Goal: Entertainment & Leisure: Consume media (video, audio)

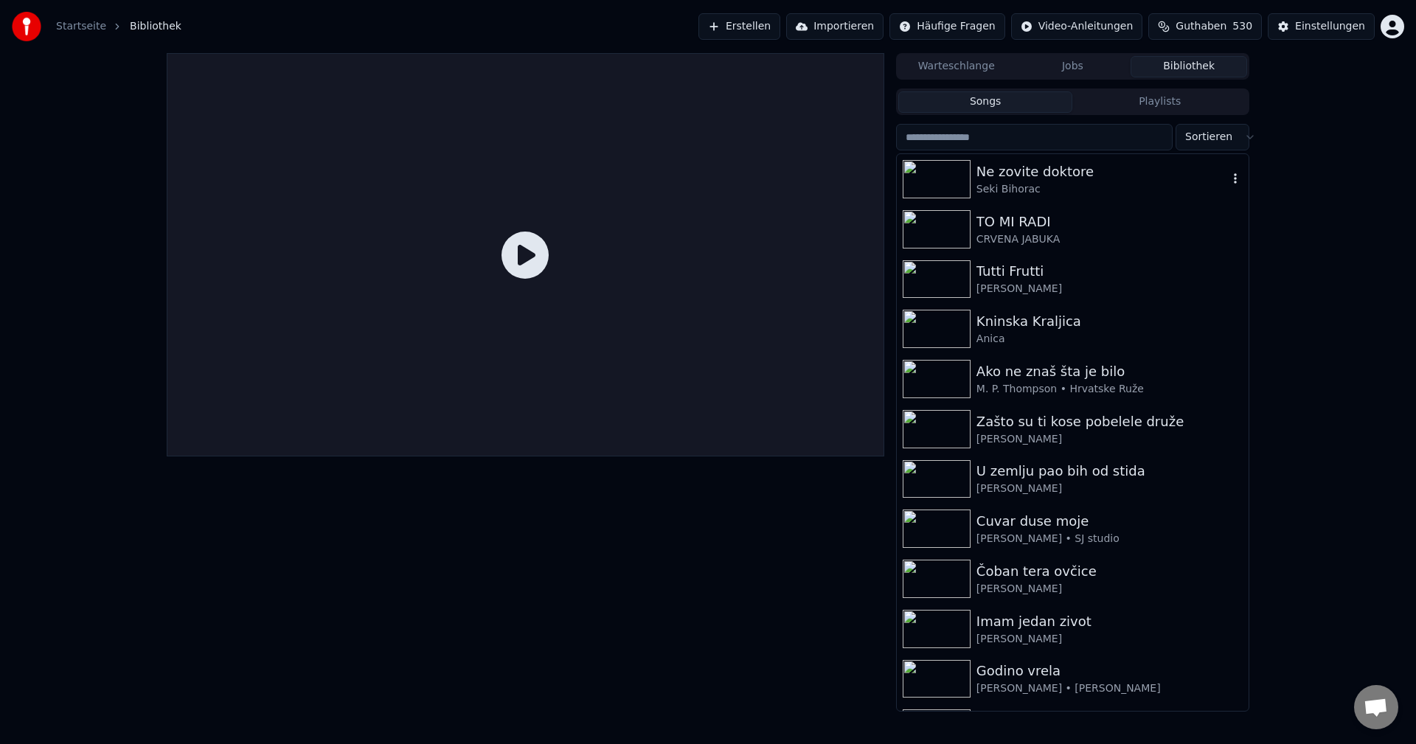
click at [1120, 173] on div "Ne zovite doktore" at bounding box center [1101, 171] width 251 height 21
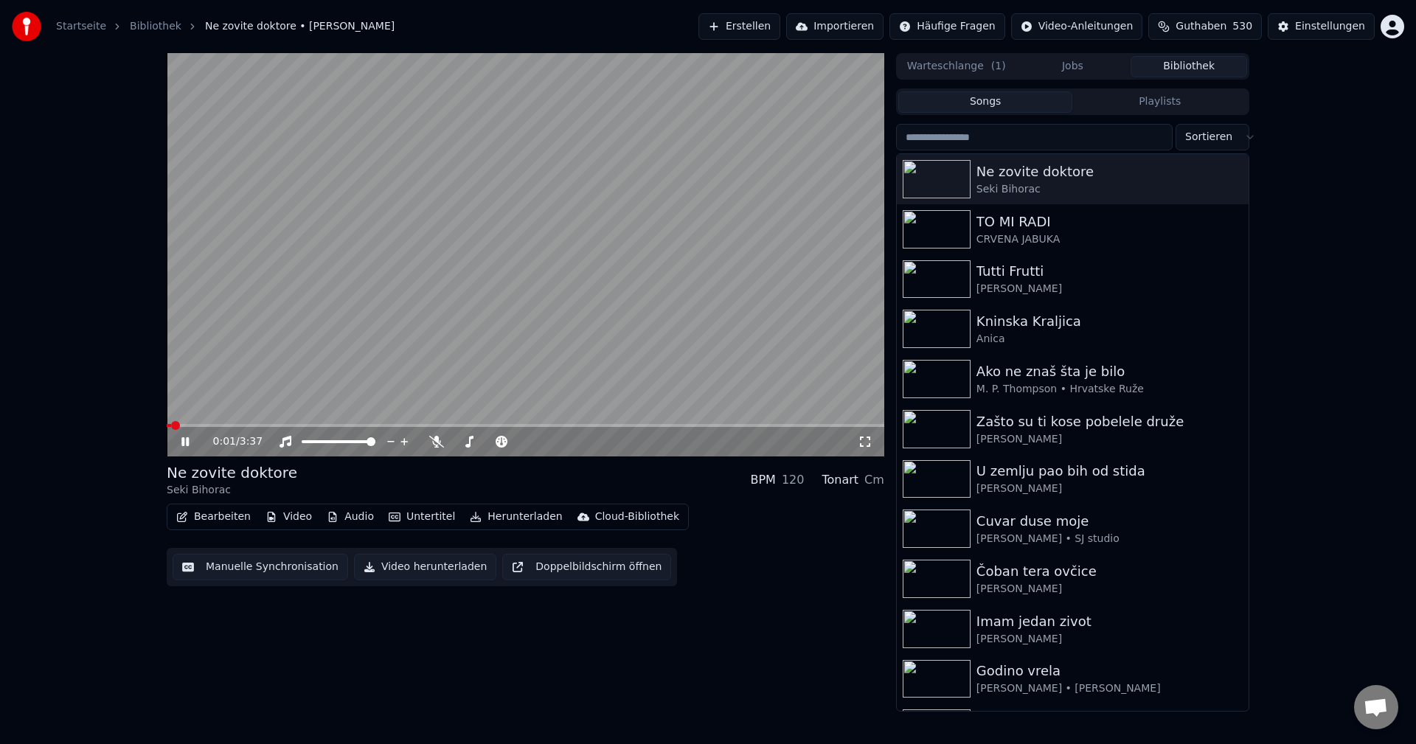
drag, startPoint x: 161, startPoint y: 470, endPoint x: 284, endPoint y: 469, distance: 122.4
click at [284, 469] on div "0:01 / 3:37 Ne zovite doktore Seki Bihorac BPM 120 Tonart Cm Bearbeiten Video A…" at bounding box center [708, 382] width 1106 height 658
drag, startPoint x: 292, startPoint y: 474, endPoint x: 184, endPoint y: 479, distance: 107.8
click at [184, 479] on div "Ne zovite doktore [PERSON_NAME] BPM 120 Tonart Cm" at bounding box center [525, 479] width 717 height 35
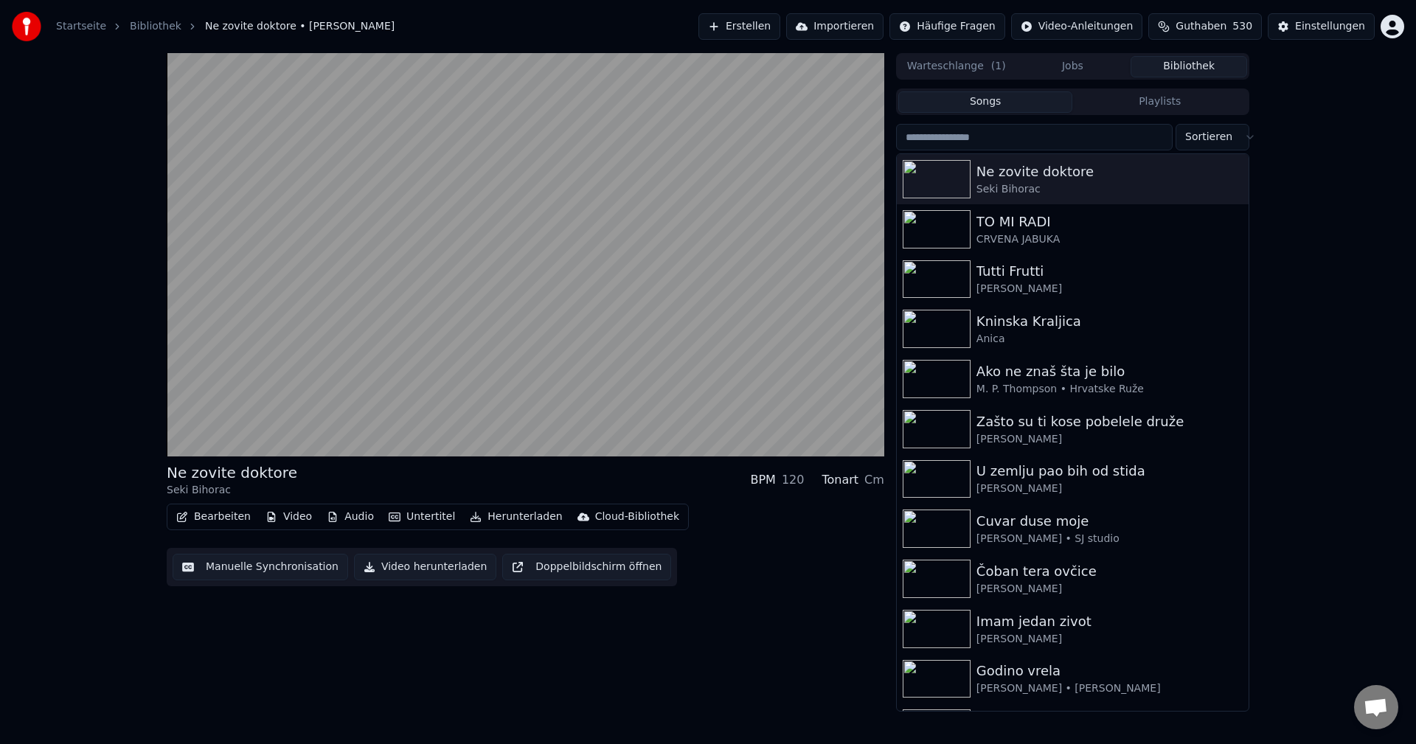
drag, startPoint x: 164, startPoint y: 471, endPoint x: 334, endPoint y: 468, distance: 169.6
click at [334, 468] on div "Ne zovite doktore [PERSON_NAME] BPM 120 Tonart Cm Bearbeiten Video Audio Untert…" at bounding box center [708, 382] width 1106 height 658
drag, startPoint x: 1100, startPoint y: 170, endPoint x: 1017, endPoint y: 171, distance: 83.3
click at [1017, 171] on div "Ne zovite doktore" at bounding box center [1101, 171] width 251 height 21
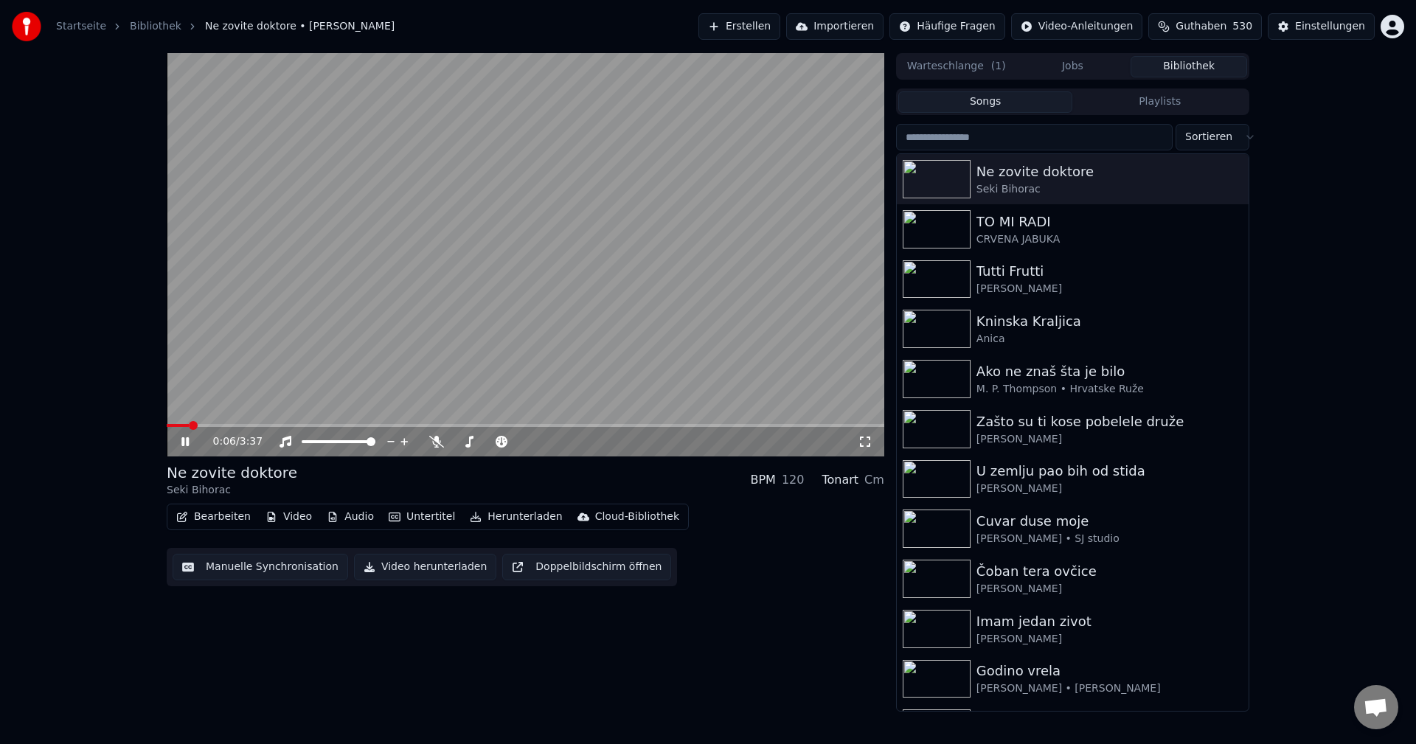
click at [564, 352] on video at bounding box center [525, 254] width 717 height 403
click at [183, 426] on span at bounding box center [187, 425] width 9 height 9
click at [611, 258] on video at bounding box center [525, 254] width 717 height 403
click at [181, 427] on span at bounding box center [221, 425] width 109 height 3
click at [187, 425] on span at bounding box center [177, 425] width 20 height 3
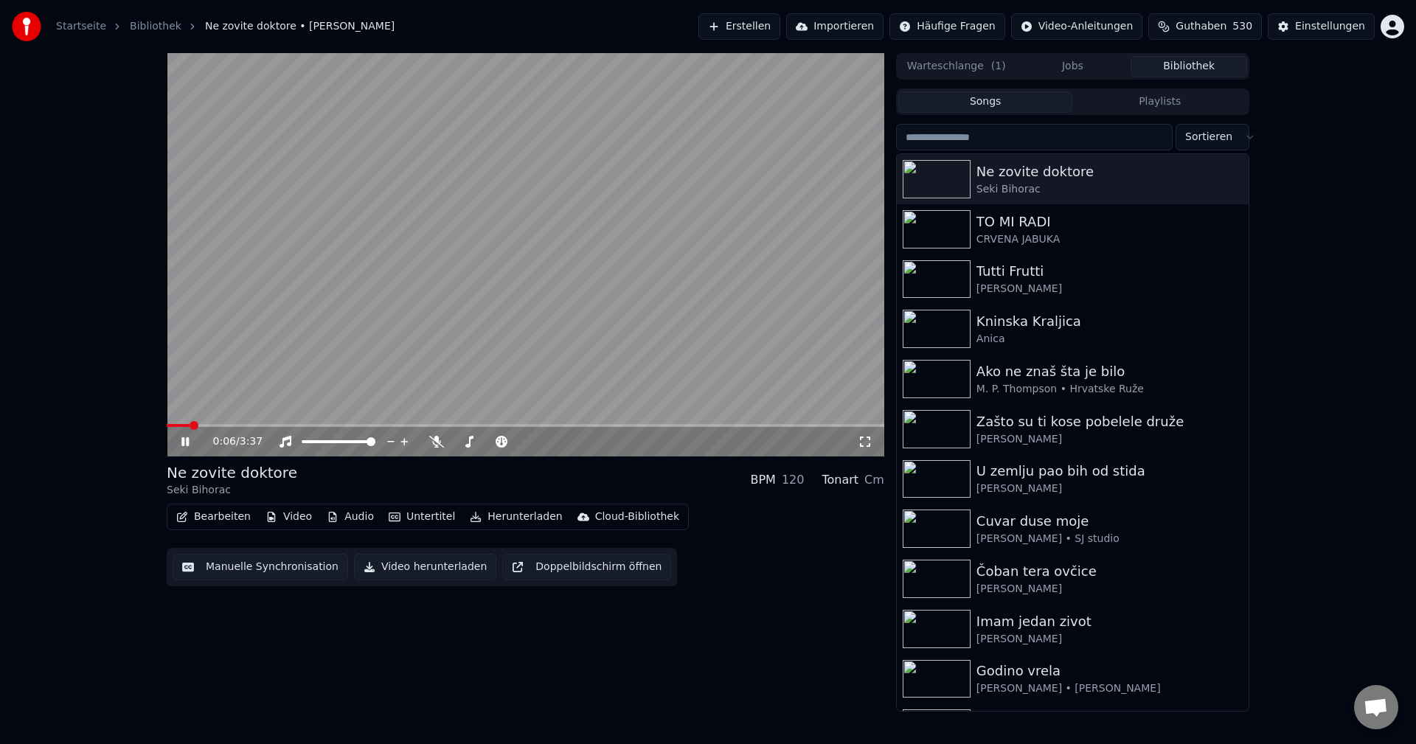
click at [206, 424] on span at bounding box center [525, 425] width 717 height 3
click at [201, 424] on span at bounding box center [249, 425] width 164 height 3
click at [203, 425] on span at bounding box center [185, 425] width 36 height 3
click at [945, 226] on img at bounding box center [937, 229] width 68 height 38
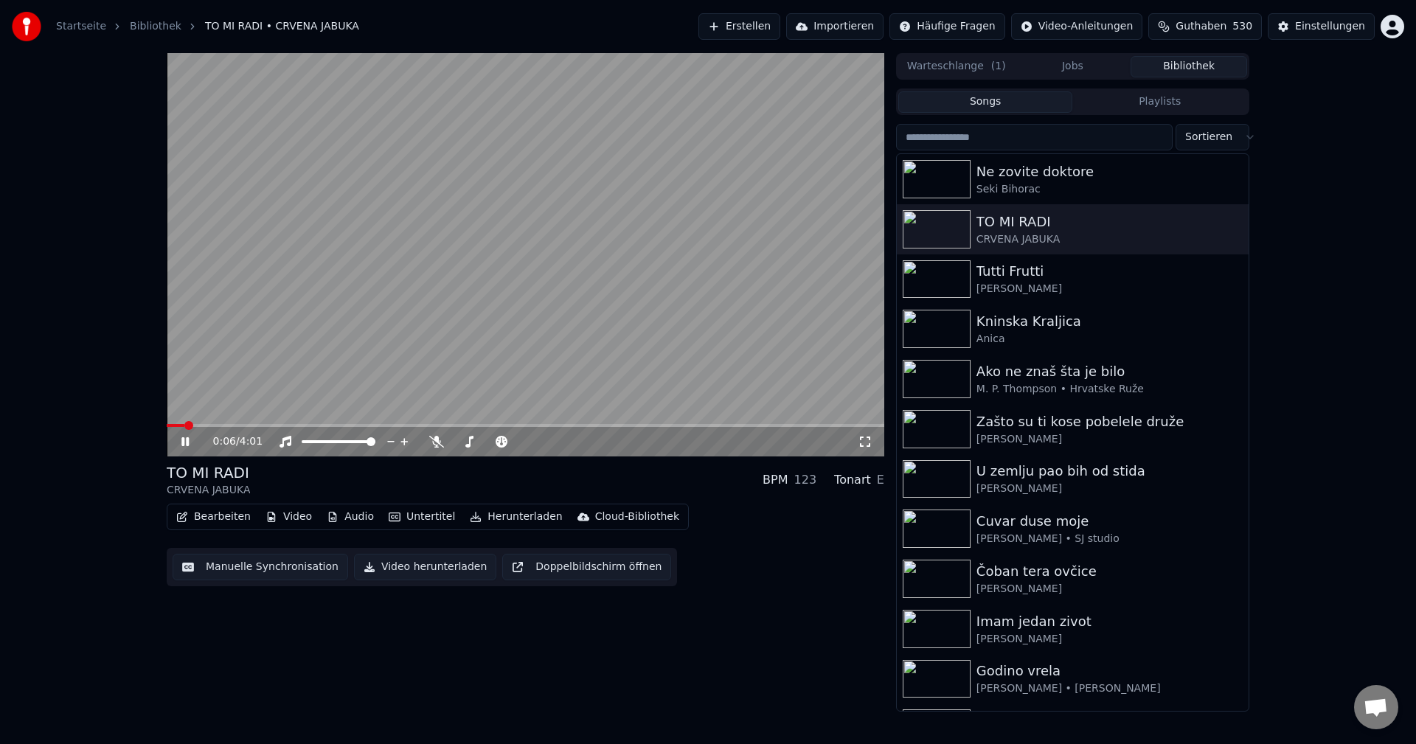
click at [184, 425] on span at bounding box center [176, 425] width 18 height 3
click at [199, 425] on span at bounding box center [183, 425] width 32 height 3
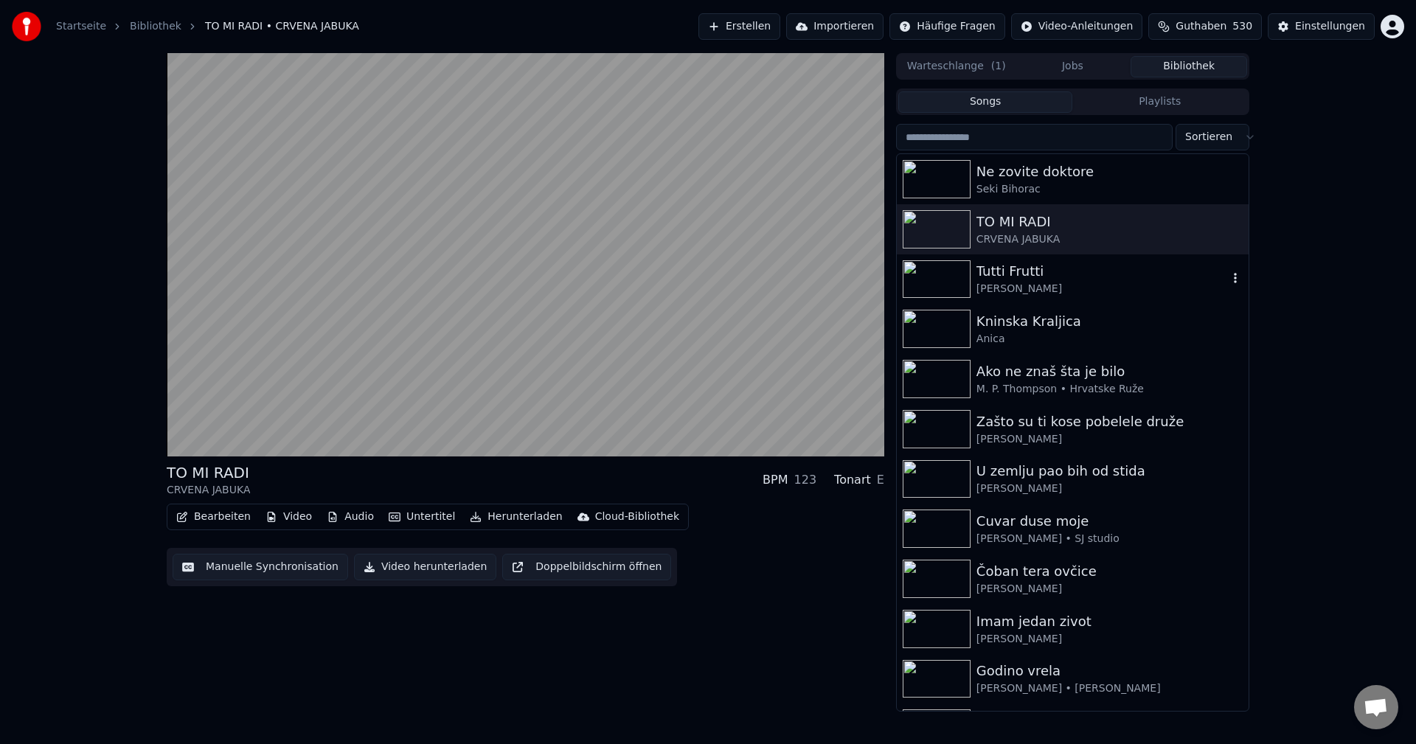
click at [948, 277] on img at bounding box center [937, 279] width 68 height 38
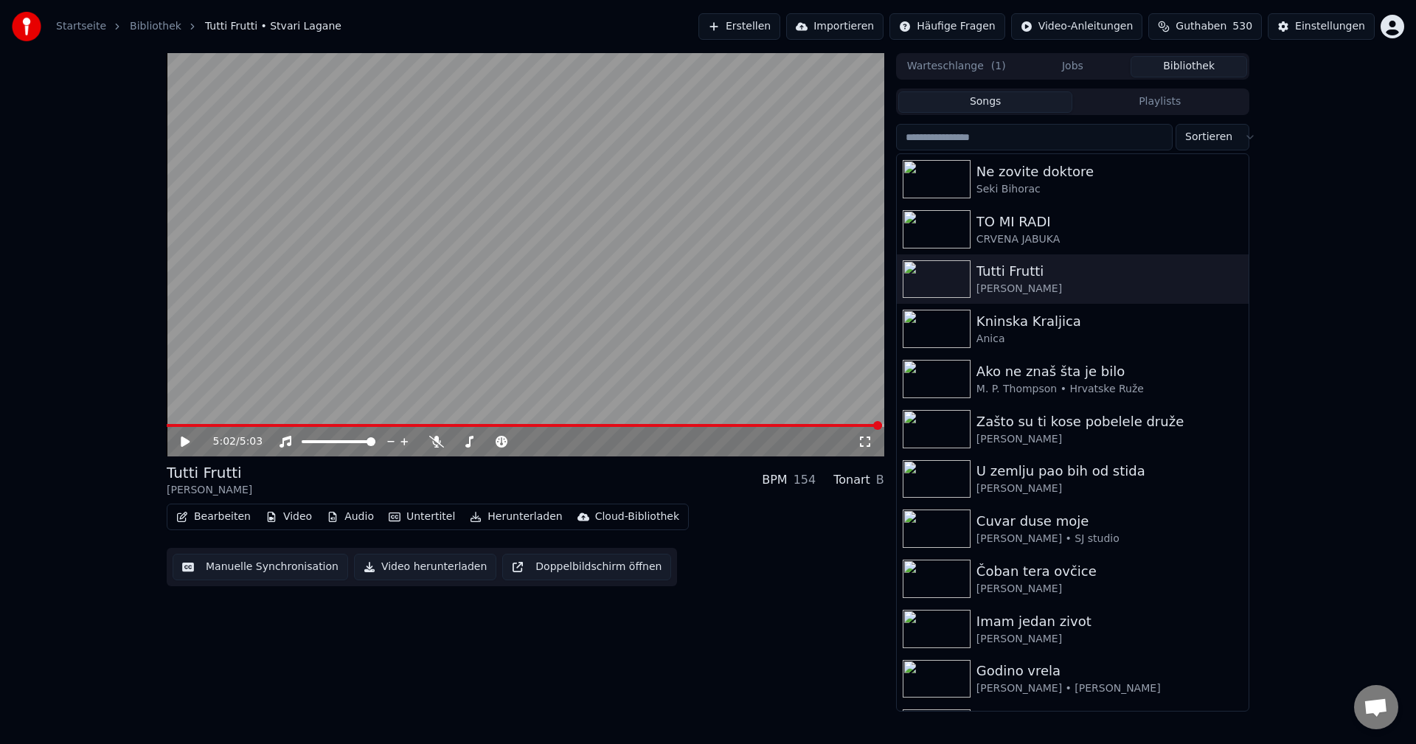
click at [182, 425] on span at bounding box center [524, 425] width 715 height 3
click at [312, 398] on video at bounding box center [525, 254] width 717 height 403
click at [200, 424] on span at bounding box center [183, 425] width 33 height 3
click at [202, 425] on span at bounding box center [251, 425] width 169 height 3
click at [194, 424] on span at bounding box center [181, 425] width 29 height 3
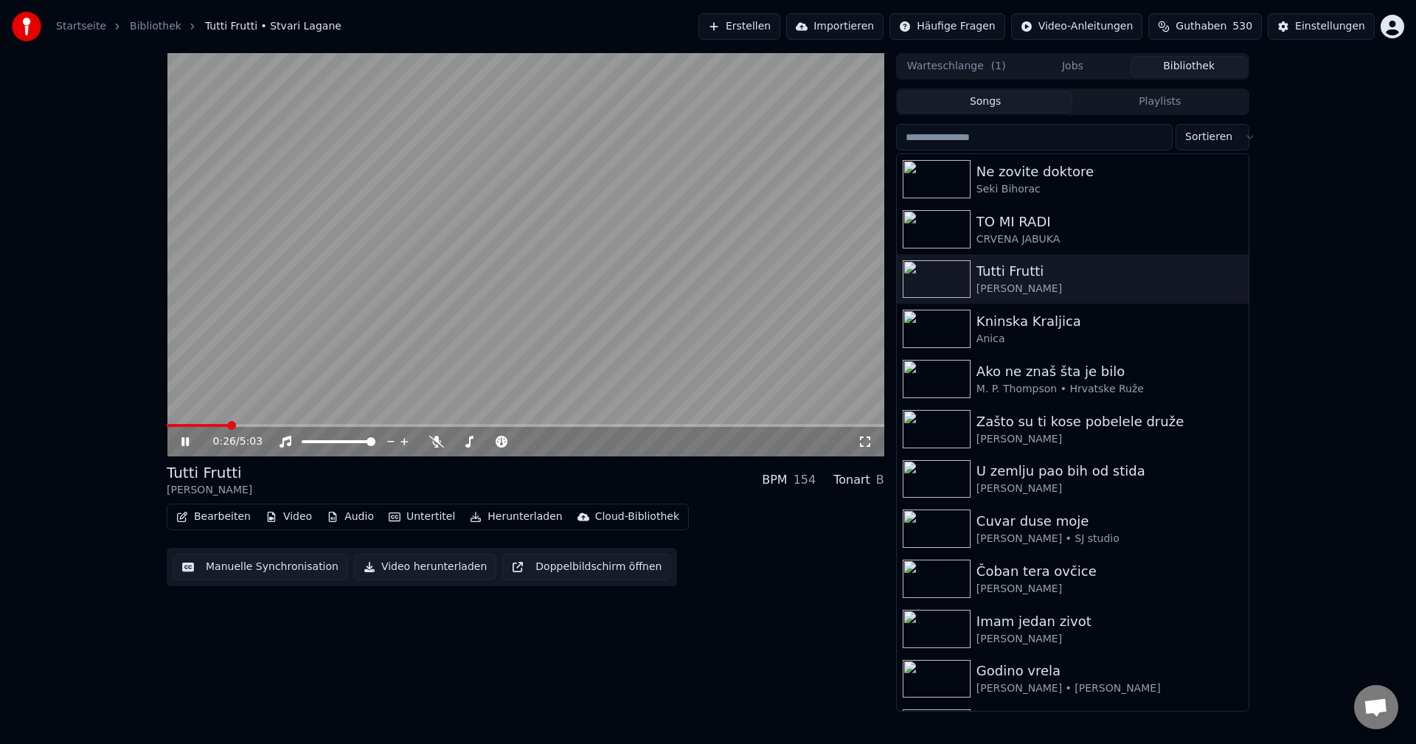
click at [229, 427] on span at bounding box center [525, 425] width 717 height 3
click at [192, 426] on span at bounding box center [180, 425] width 26 height 3
click at [588, 378] on video at bounding box center [525, 254] width 717 height 403
click at [178, 427] on span at bounding box center [325, 425] width 316 height 3
click at [385, 375] on video at bounding box center [525, 254] width 717 height 403
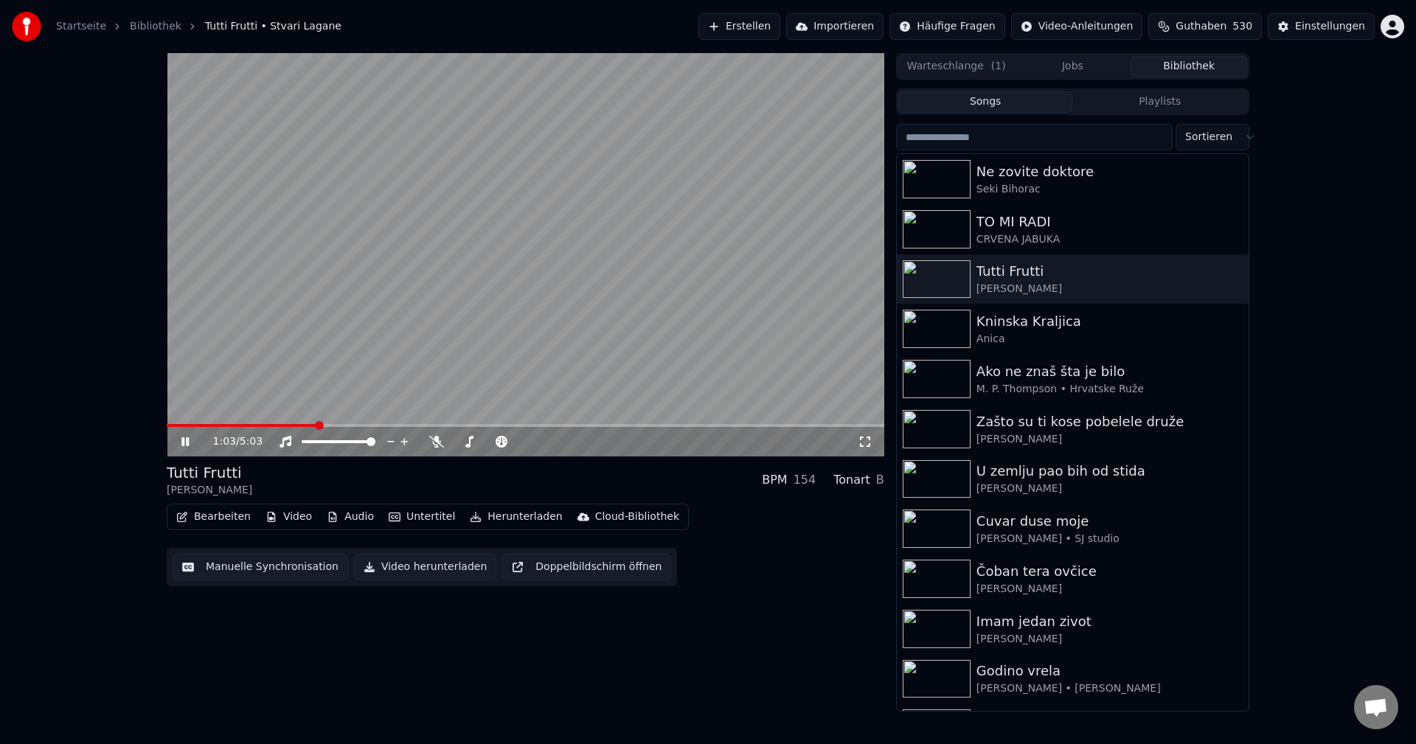
click at [197, 425] on span at bounding box center [242, 425] width 150 height 3
click at [228, 425] on span at bounding box center [525, 425] width 717 height 3
click at [469, 321] on video at bounding box center [525, 254] width 717 height 403
click at [441, 293] on video at bounding box center [525, 254] width 717 height 403
click at [240, 425] on span at bounding box center [248, 425] width 162 height 3
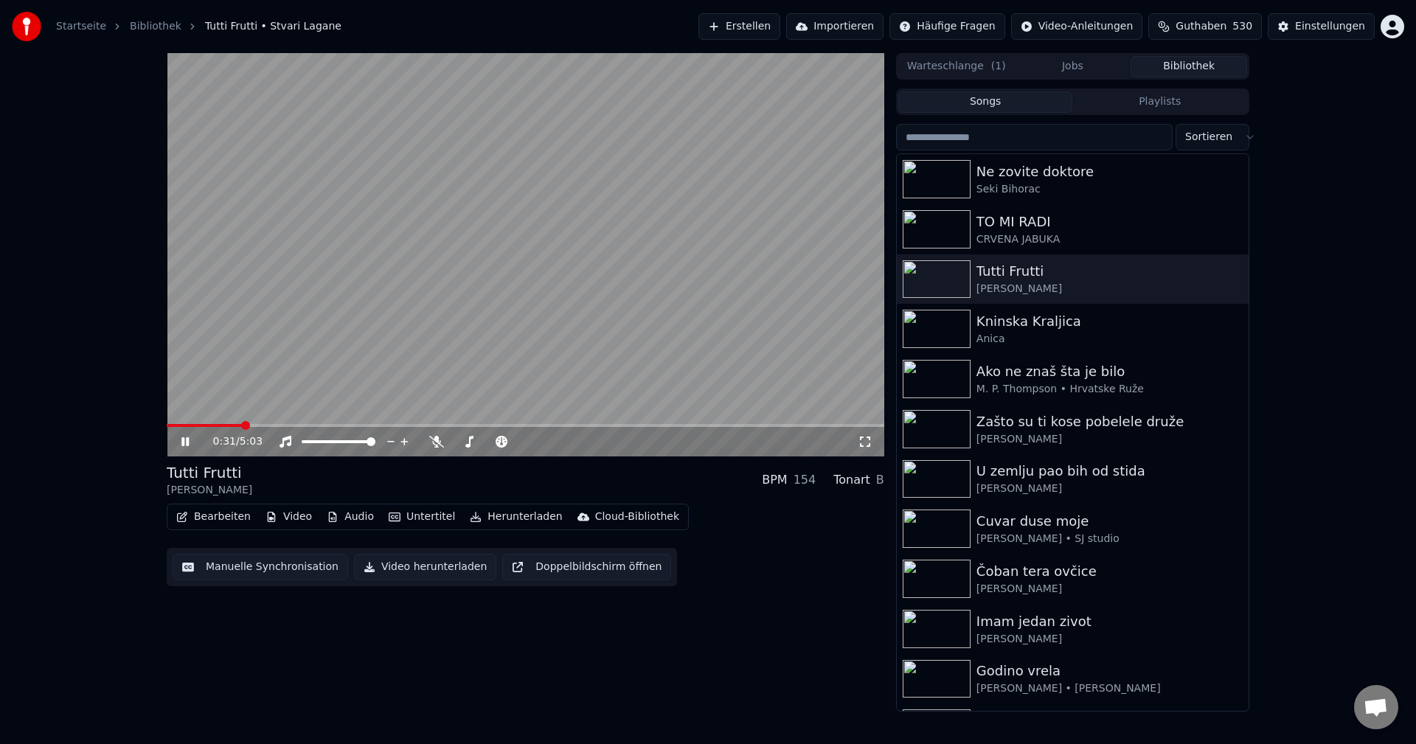
click at [215, 428] on div "0:31 / 5:03" at bounding box center [525, 441] width 717 height 29
click at [204, 423] on video at bounding box center [525, 254] width 717 height 403
click at [208, 428] on div "0:33 / 5:03" at bounding box center [525, 441] width 717 height 29
click at [209, 425] on span at bounding box center [207, 425] width 80 height 3
click at [301, 375] on video at bounding box center [525, 254] width 717 height 403
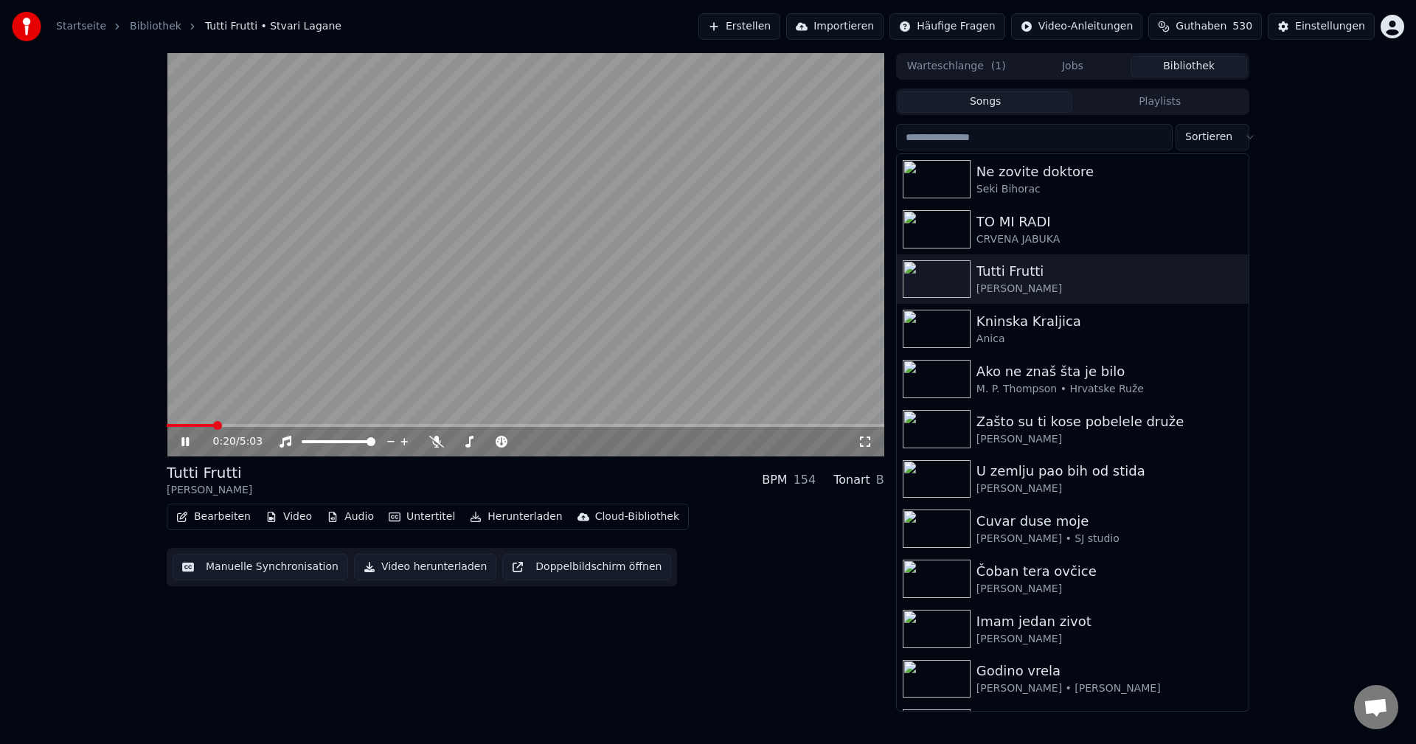
click at [214, 425] on span at bounding box center [190, 425] width 47 height 3
click at [583, 329] on video at bounding box center [525, 254] width 717 height 403
click at [187, 427] on span at bounding box center [256, 425] width 179 height 3
click at [672, 386] on video at bounding box center [525, 254] width 717 height 403
click at [397, 251] on video at bounding box center [525, 254] width 717 height 403
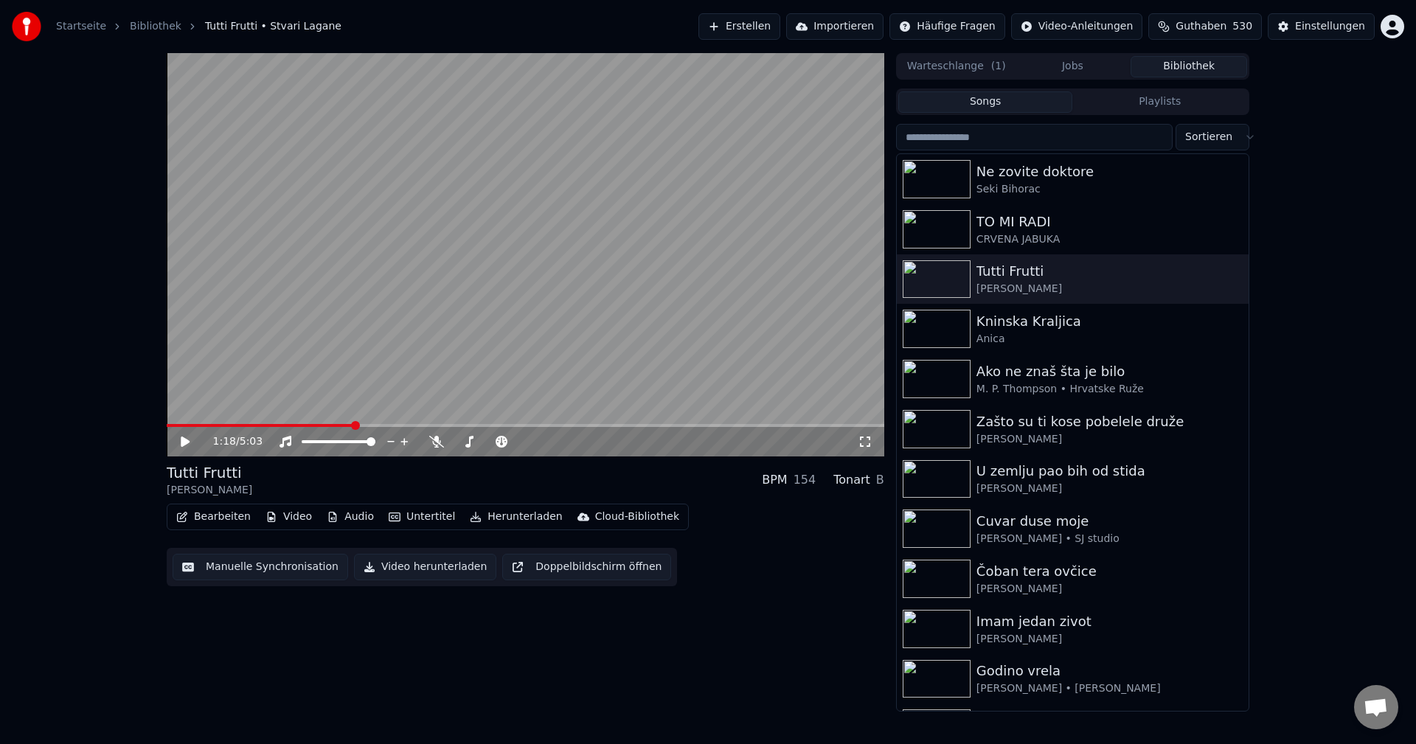
click at [223, 426] on span at bounding box center [260, 425] width 187 height 3
click at [470, 366] on video at bounding box center [525, 254] width 717 height 403
click at [459, 310] on video at bounding box center [525, 254] width 717 height 403
click at [180, 425] on span at bounding box center [174, 425] width 14 height 3
click at [492, 355] on video at bounding box center [525, 254] width 717 height 403
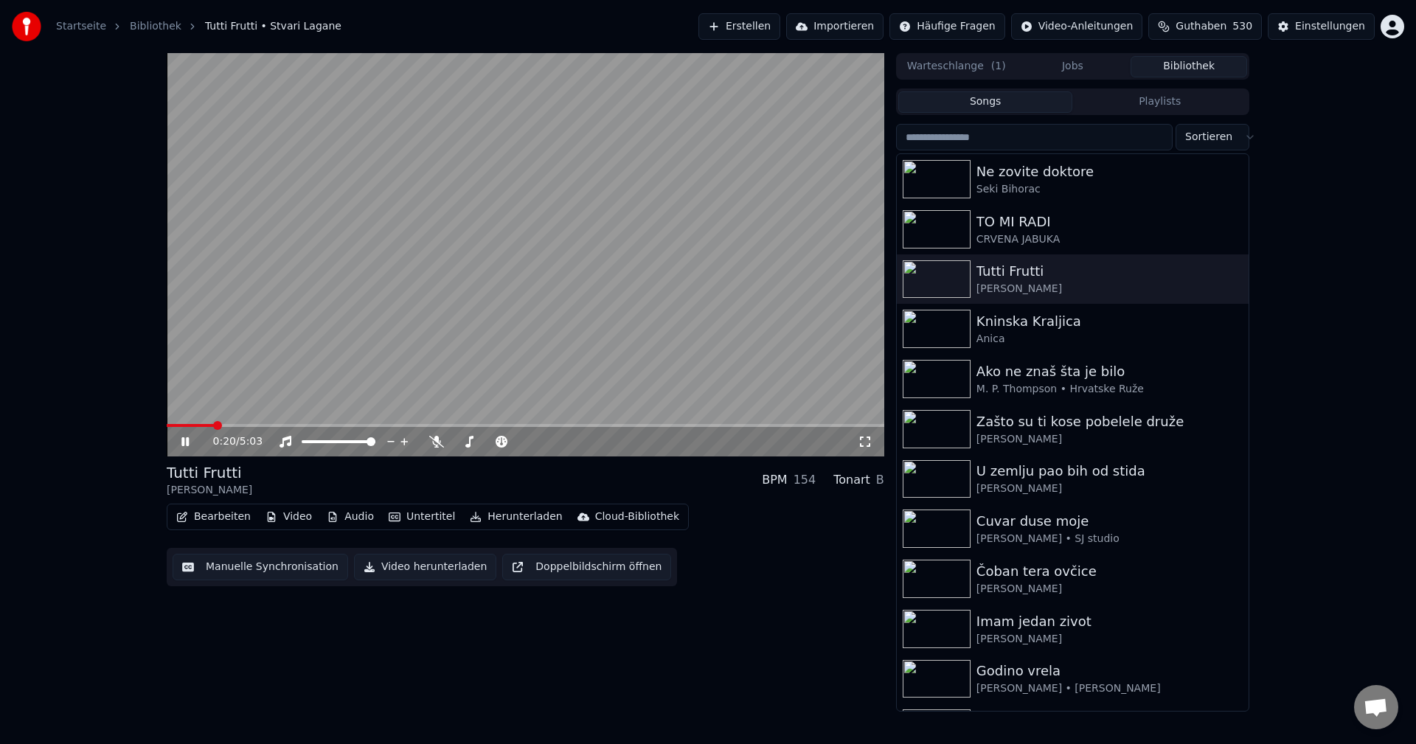
click at [214, 425] on span at bounding box center [190, 425] width 47 height 3
click at [557, 298] on video at bounding box center [525, 254] width 717 height 403
click at [938, 276] on img at bounding box center [937, 279] width 68 height 38
click at [175, 425] on span at bounding box center [463, 425] width 592 height 3
click at [459, 332] on video at bounding box center [525, 254] width 717 height 403
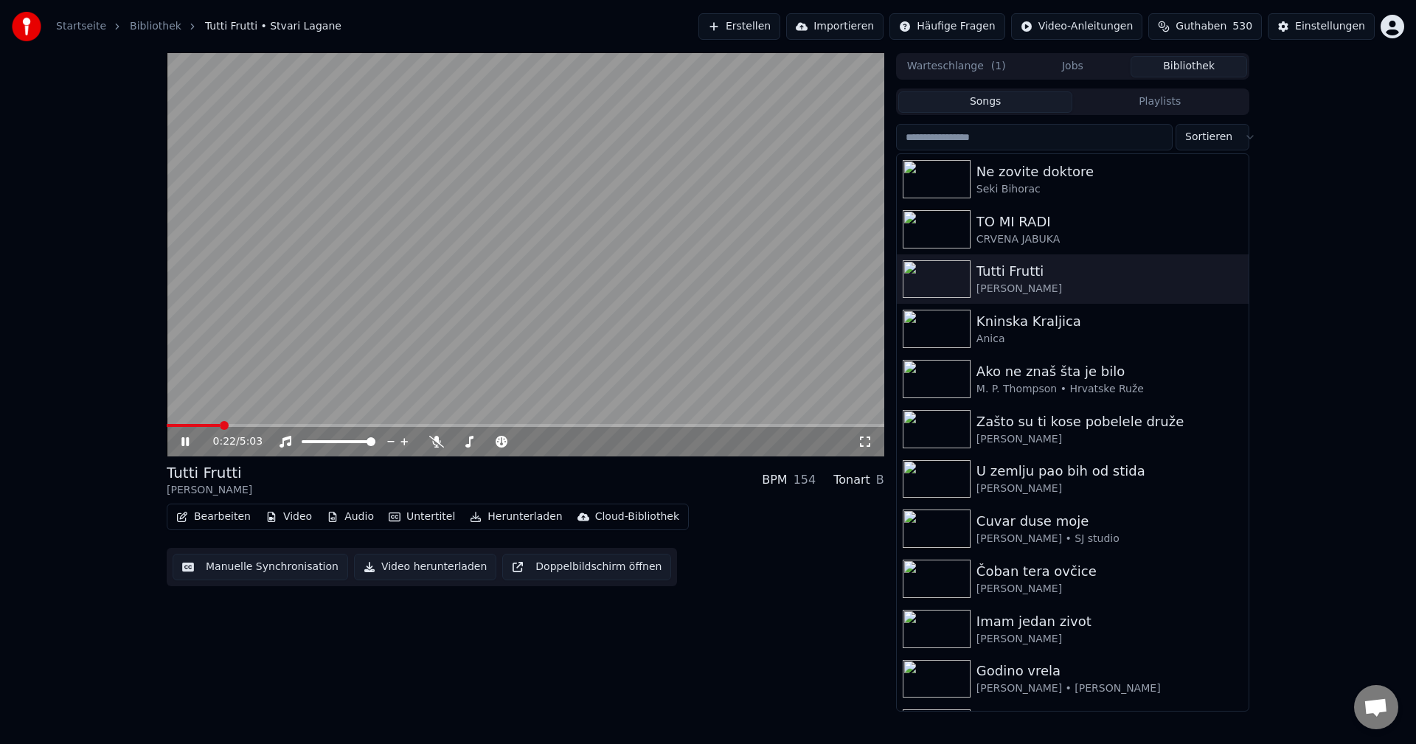
click at [403, 352] on video at bounding box center [525, 254] width 717 height 403
click at [634, 269] on video at bounding box center [525, 254] width 717 height 403
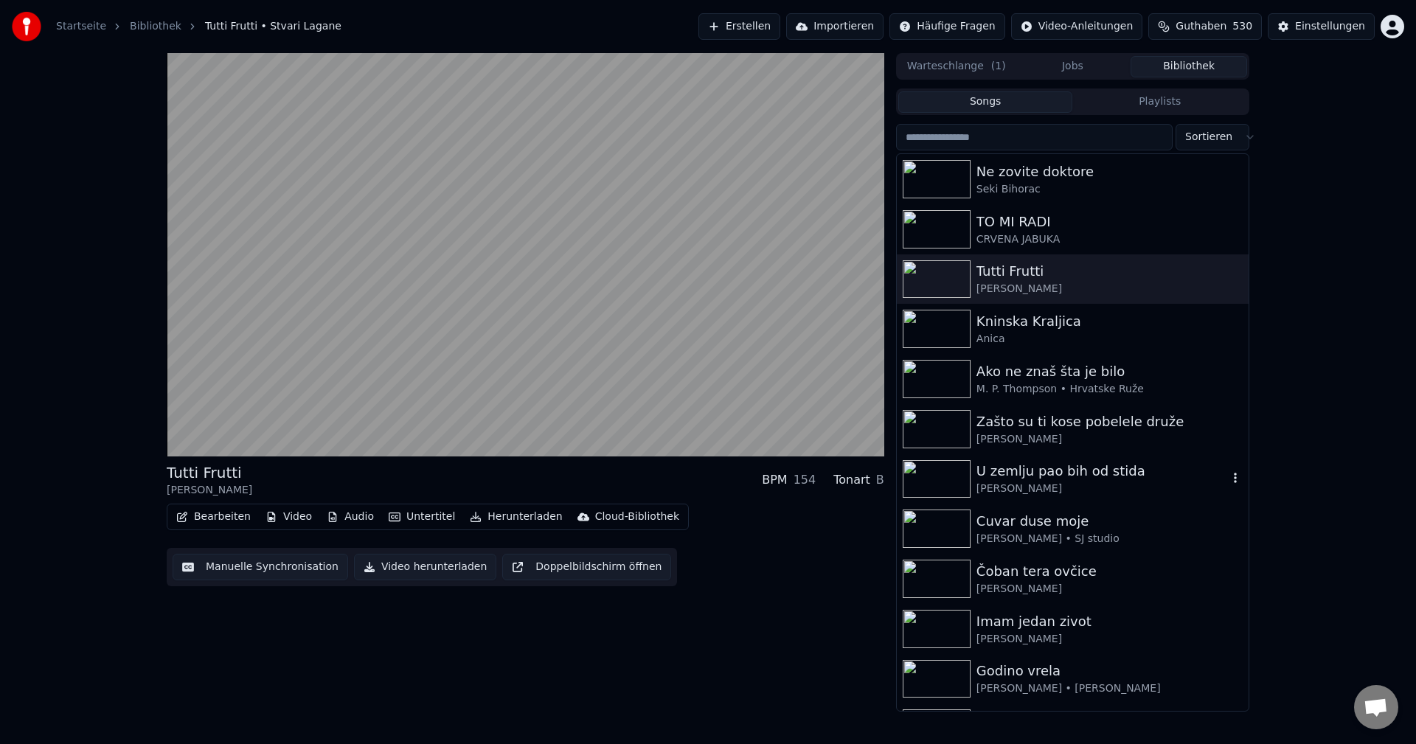
click at [936, 477] on img at bounding box center [937, 479] width 68 height 38
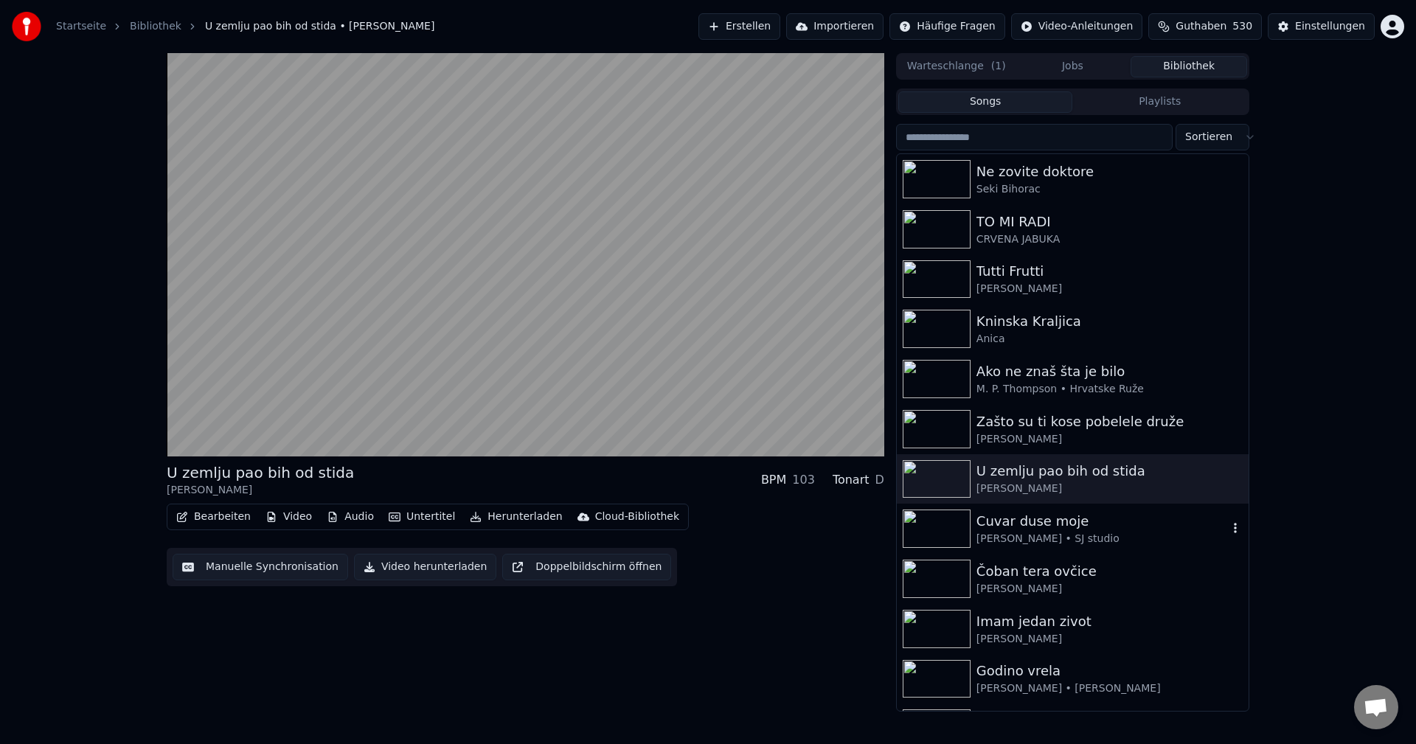
click at [934, 529] on img at bounding box center [937, 529] width 68 height 38
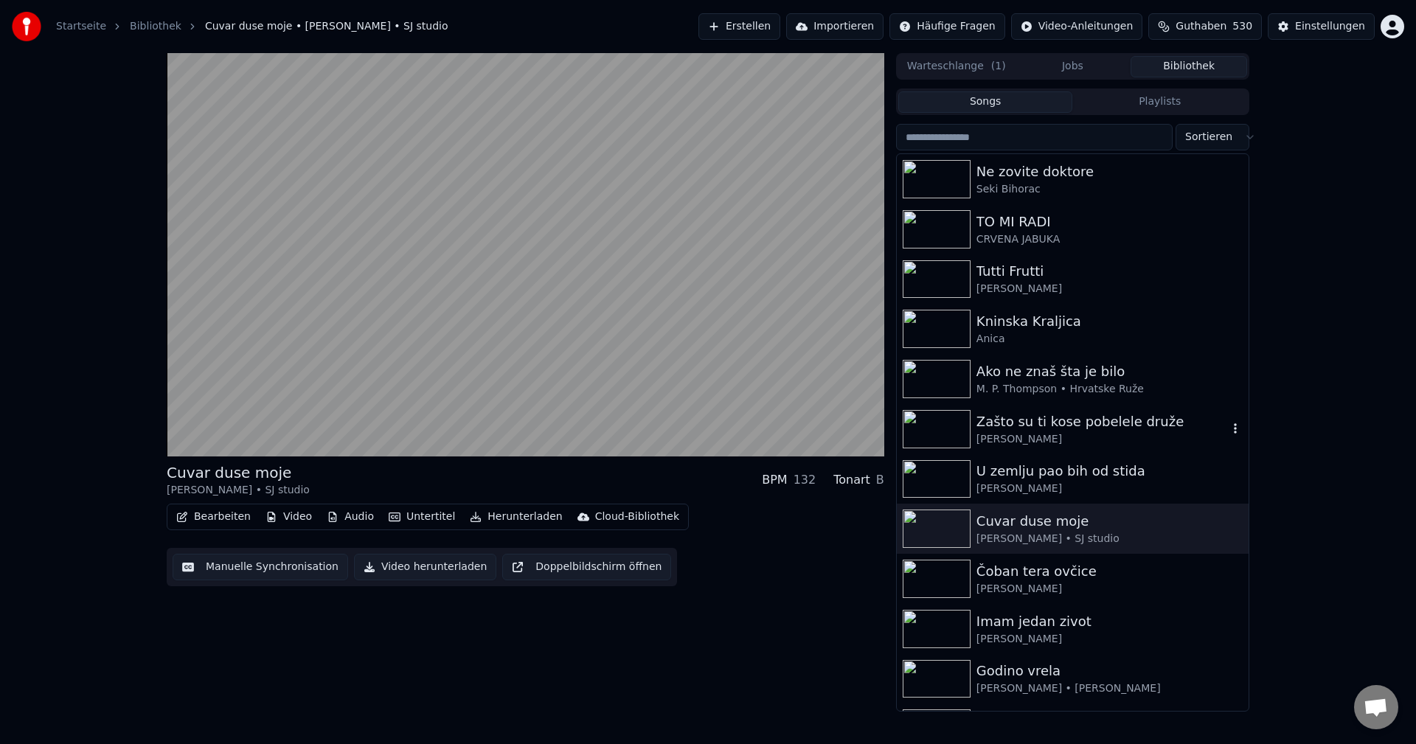
click at [939, 416] on img at bounding box center [937, 429] width 68 height 38
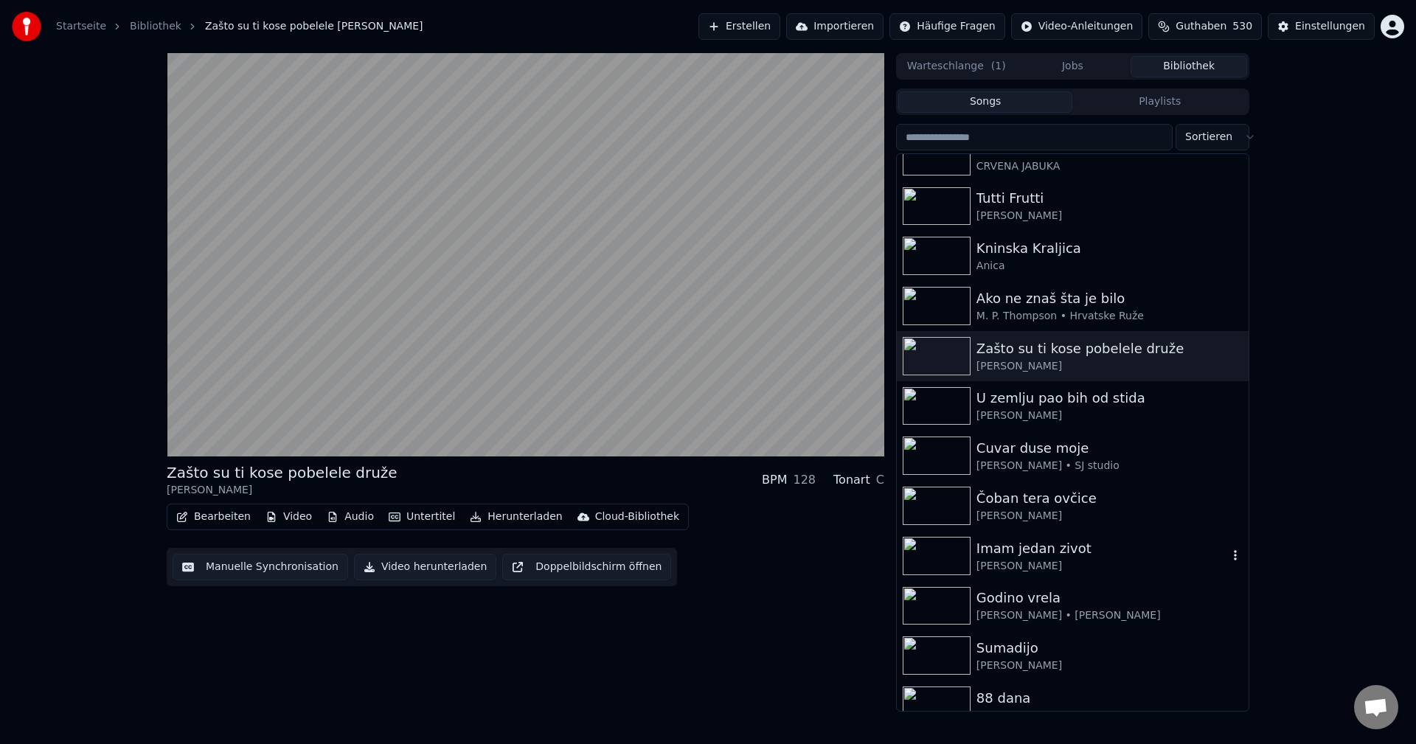
scroll to position [147, 0]
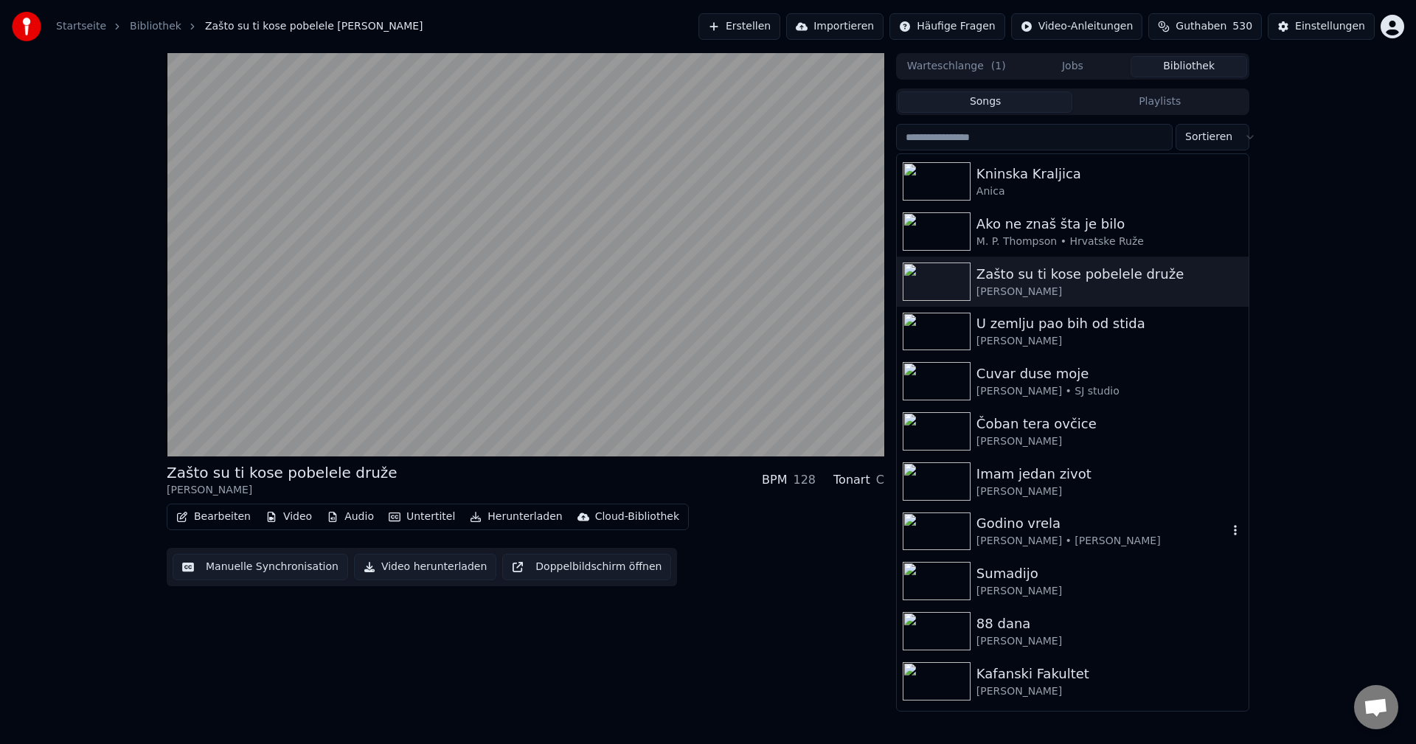
click at [925, 528] on img at bounding box center [937, 531] width 68 height 38
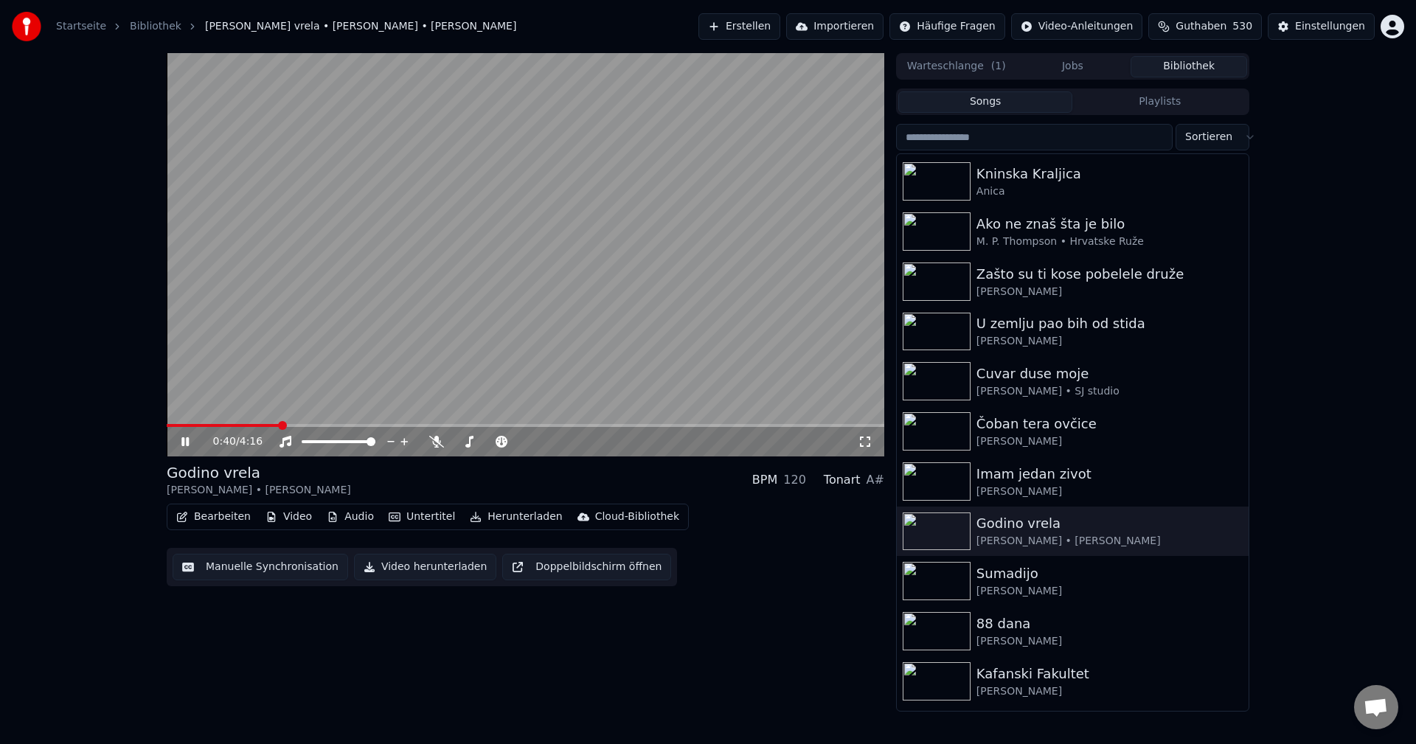
click at [210, 423] on video at bounding box center [525, 254] width 717 height 403
click at [212, 425] on span at bounding box center [189, 425] width 45 height 3
click at [686, 389] on video at bounding box center [525, 254] width 717 height 403
click at [200, 424] on span at bounding box center [200, 425] width 66 height 3
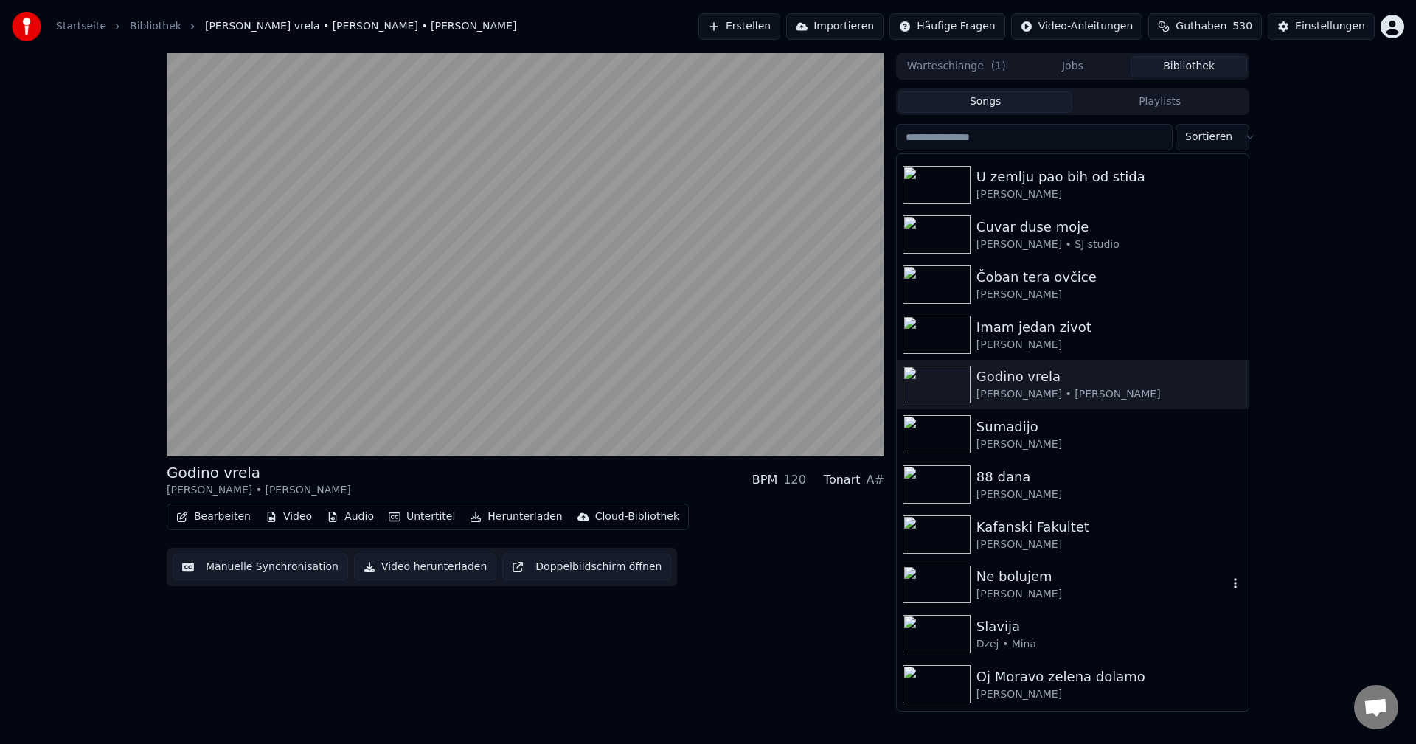
scroll to position [442, 0]
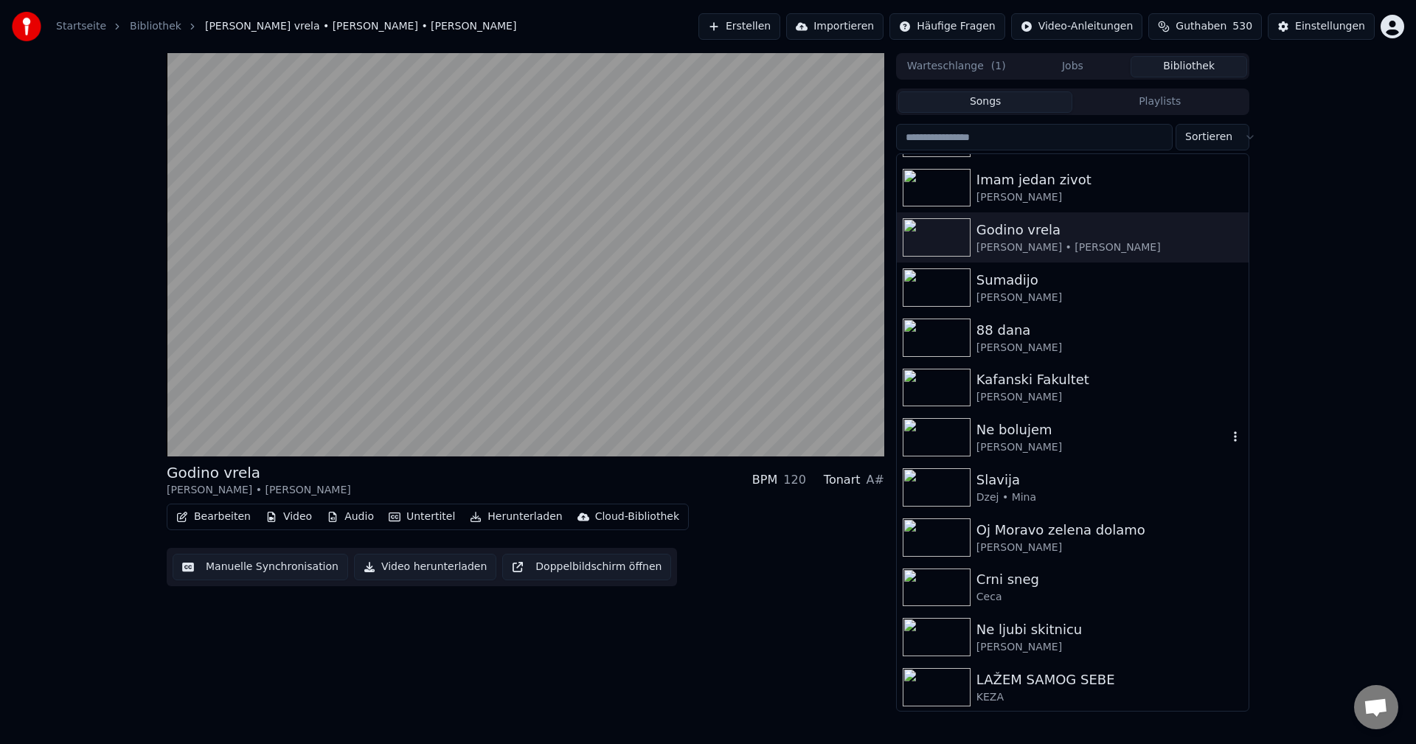
click at [955, 438] on img at bounding box center [937, 437] width 68 height 38
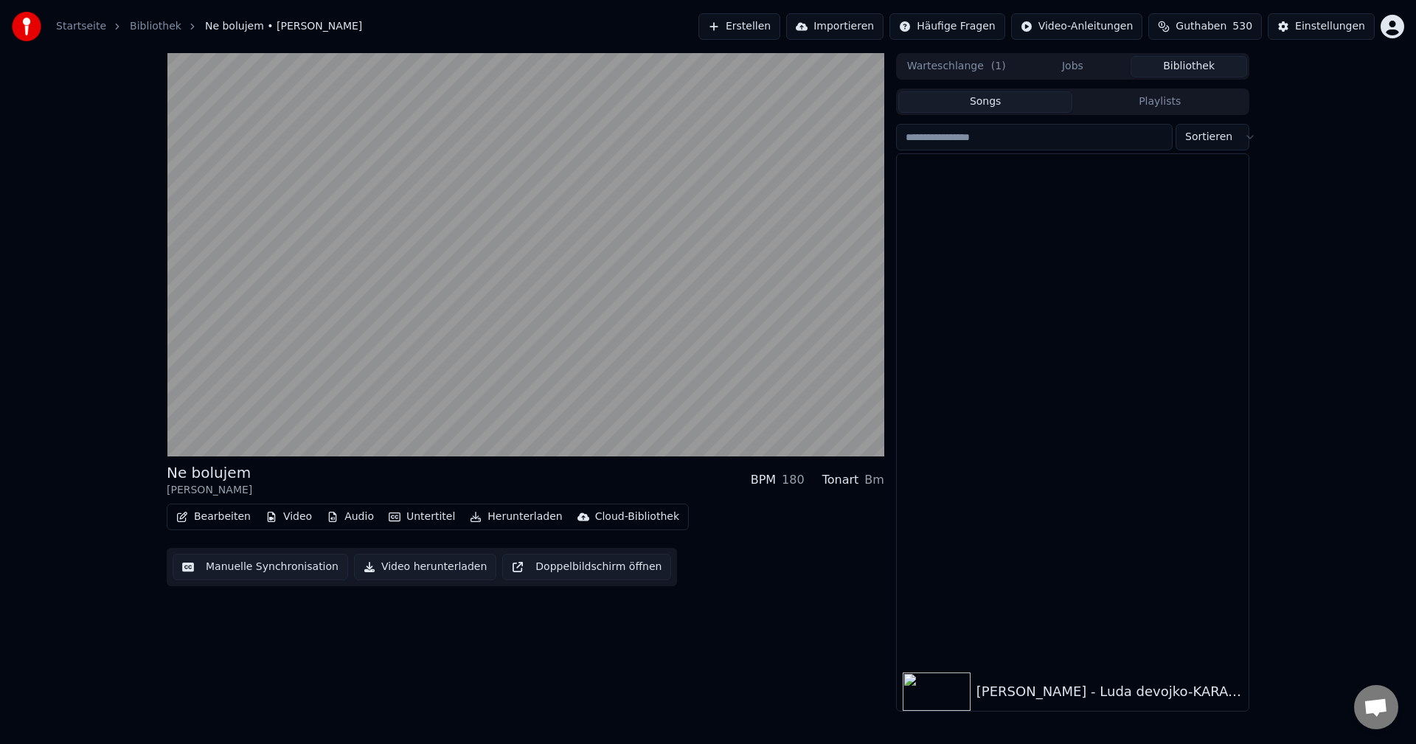
scroll to position [16088, 0]
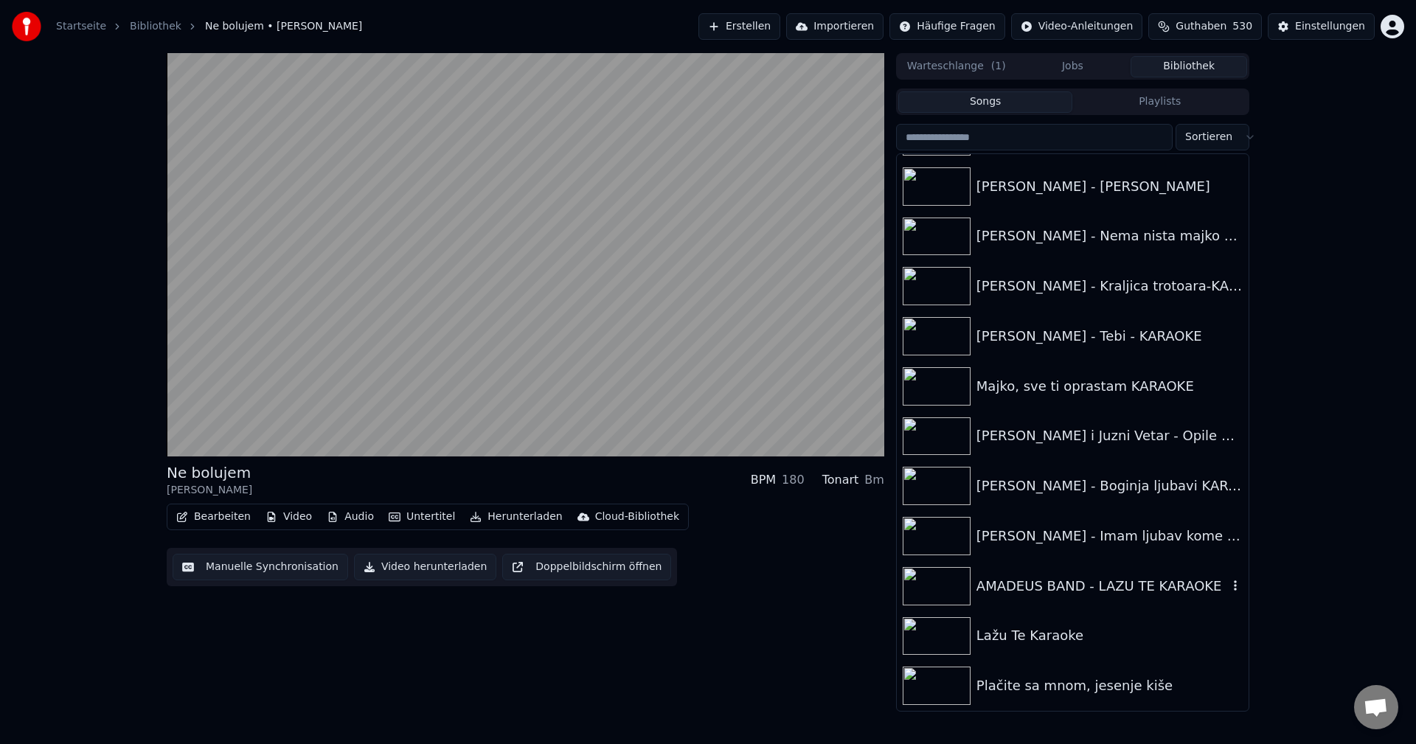
click at [936, 583] on img at bounding box center [937, 586] width 68 height 38
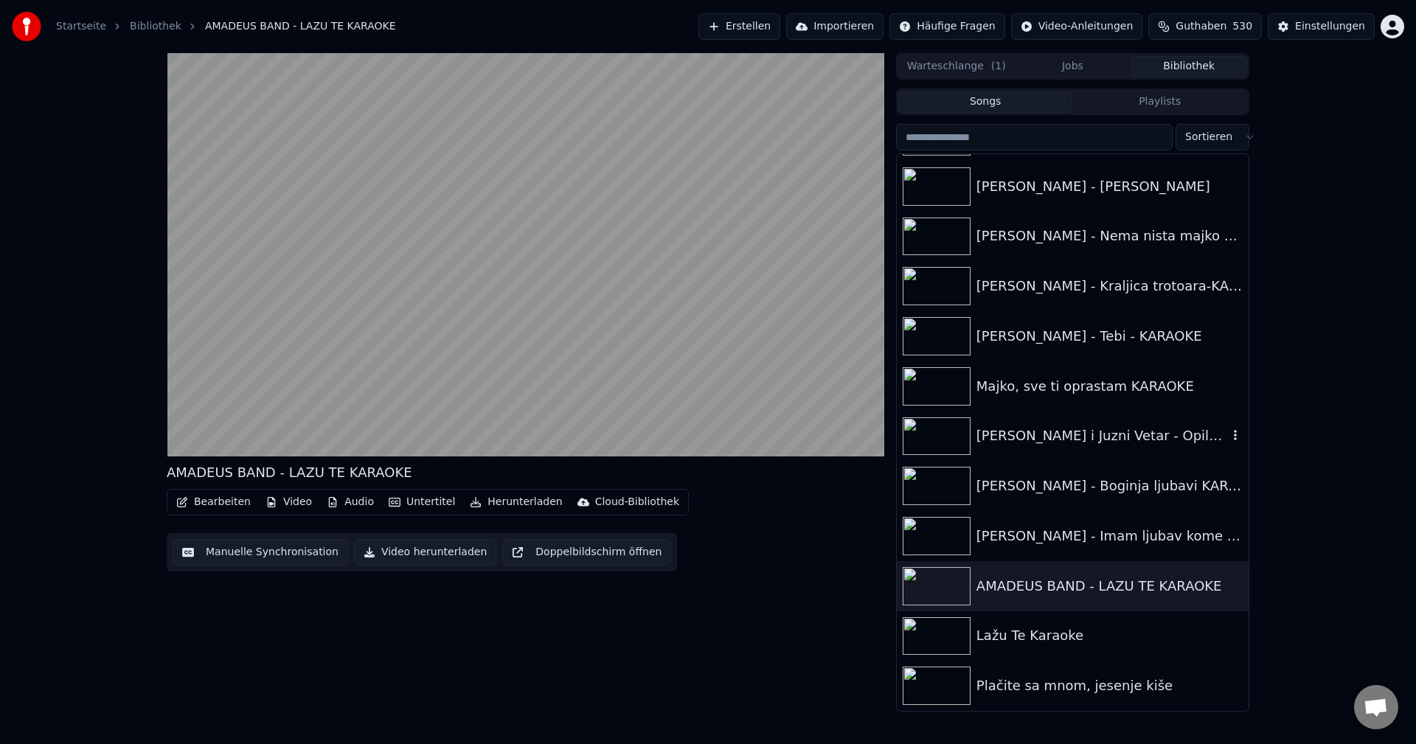
click at [934, 433] on img at bounding box center [937, 436] width 68 height 38
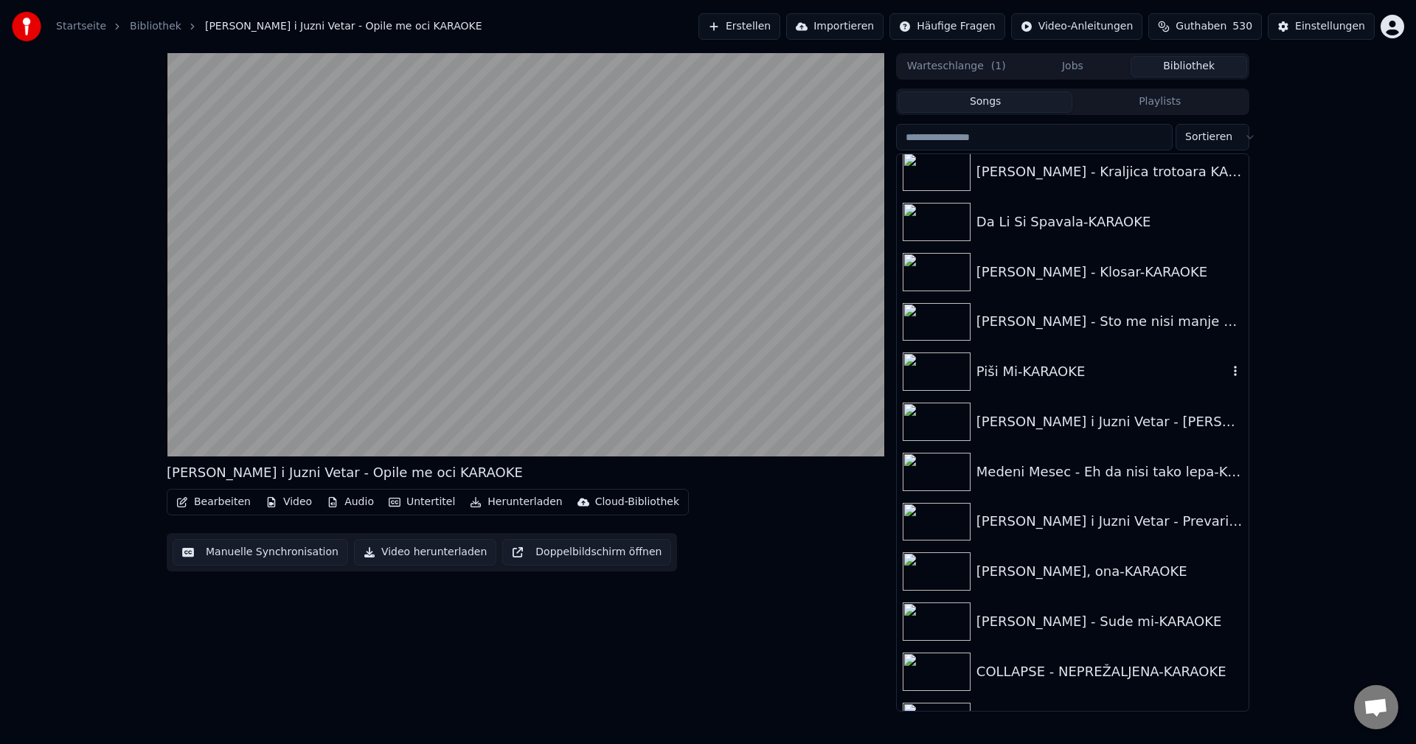
scroll to position [15498, 0]
click at [928, 319] on img at bounding box center [937, 324] width 68 height 38
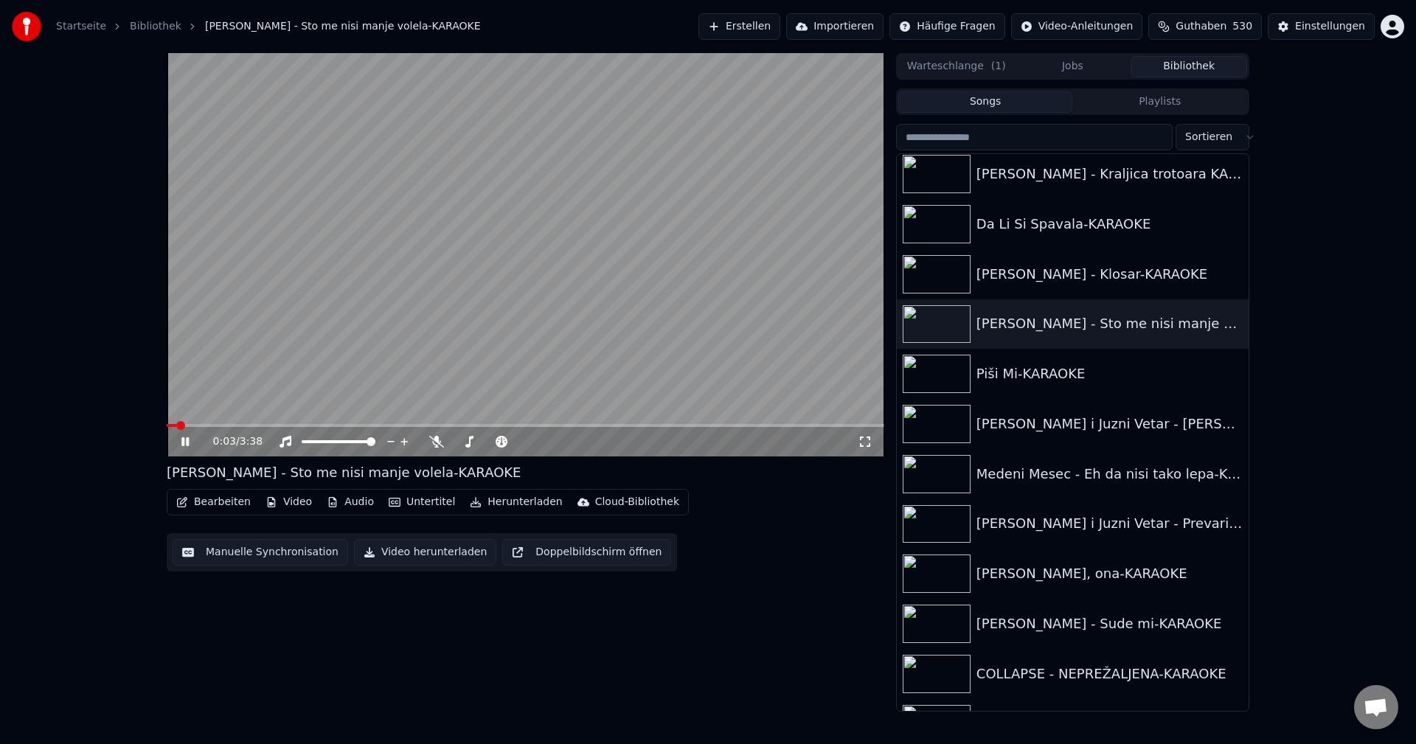
click at [175, 425] on span at bounding box center [172, 425] width 10 height 3
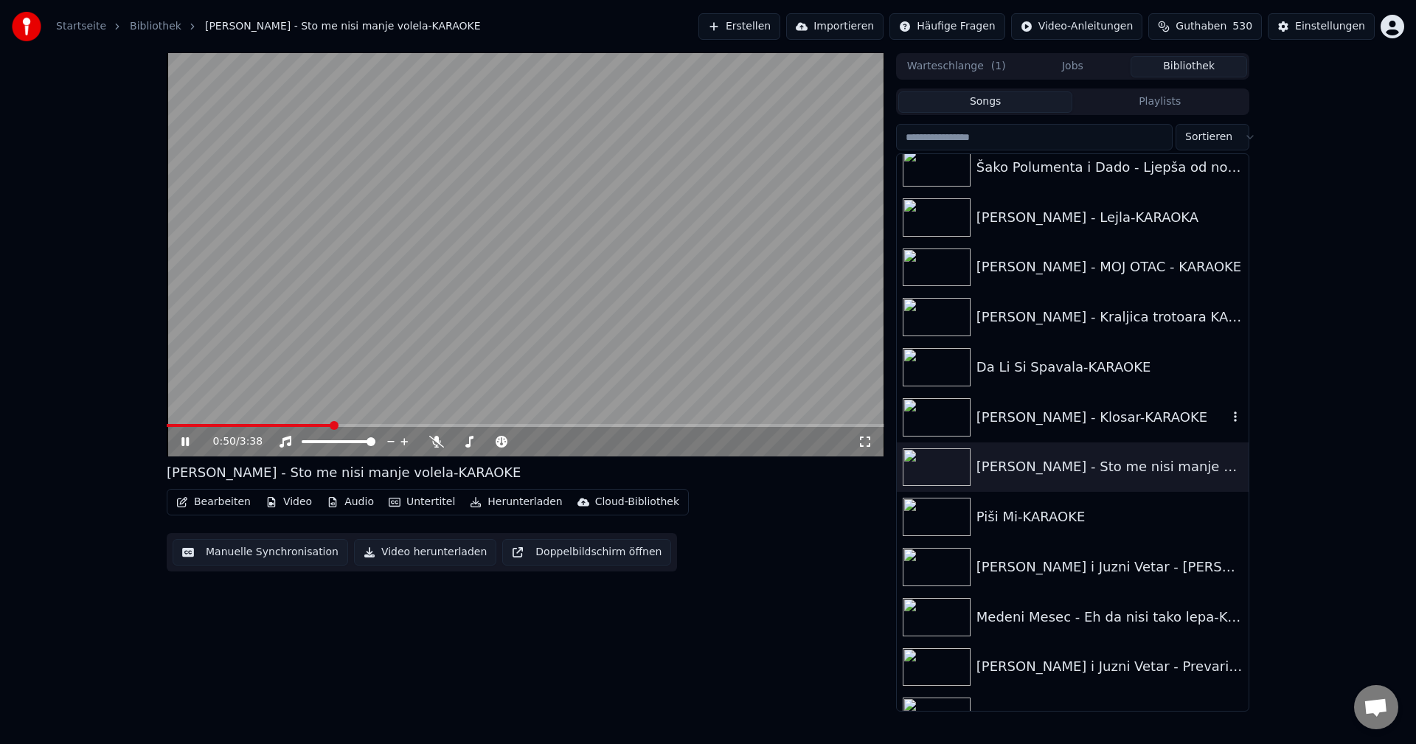
scroll to position [15351, 0]
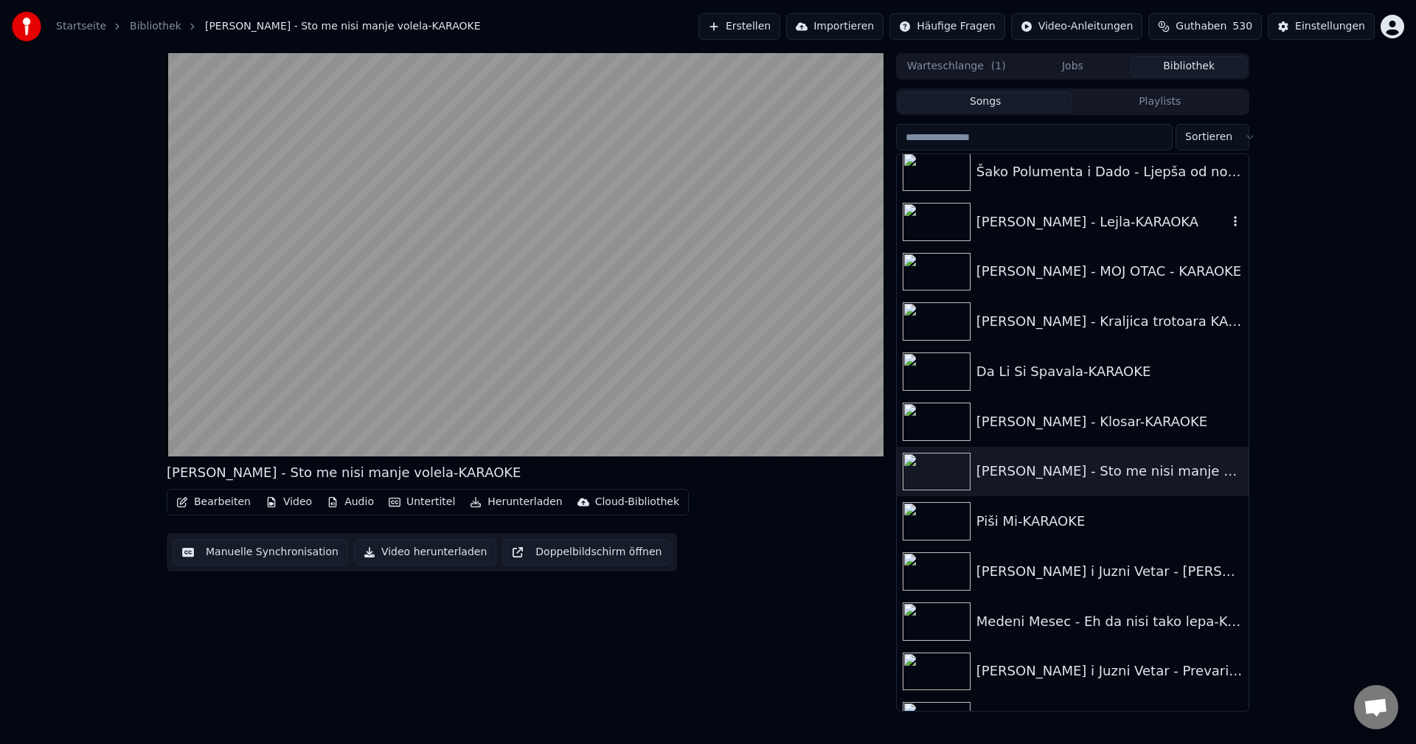
click at [927, 226] on img at bounding box center [937, 222] width 68 height 38
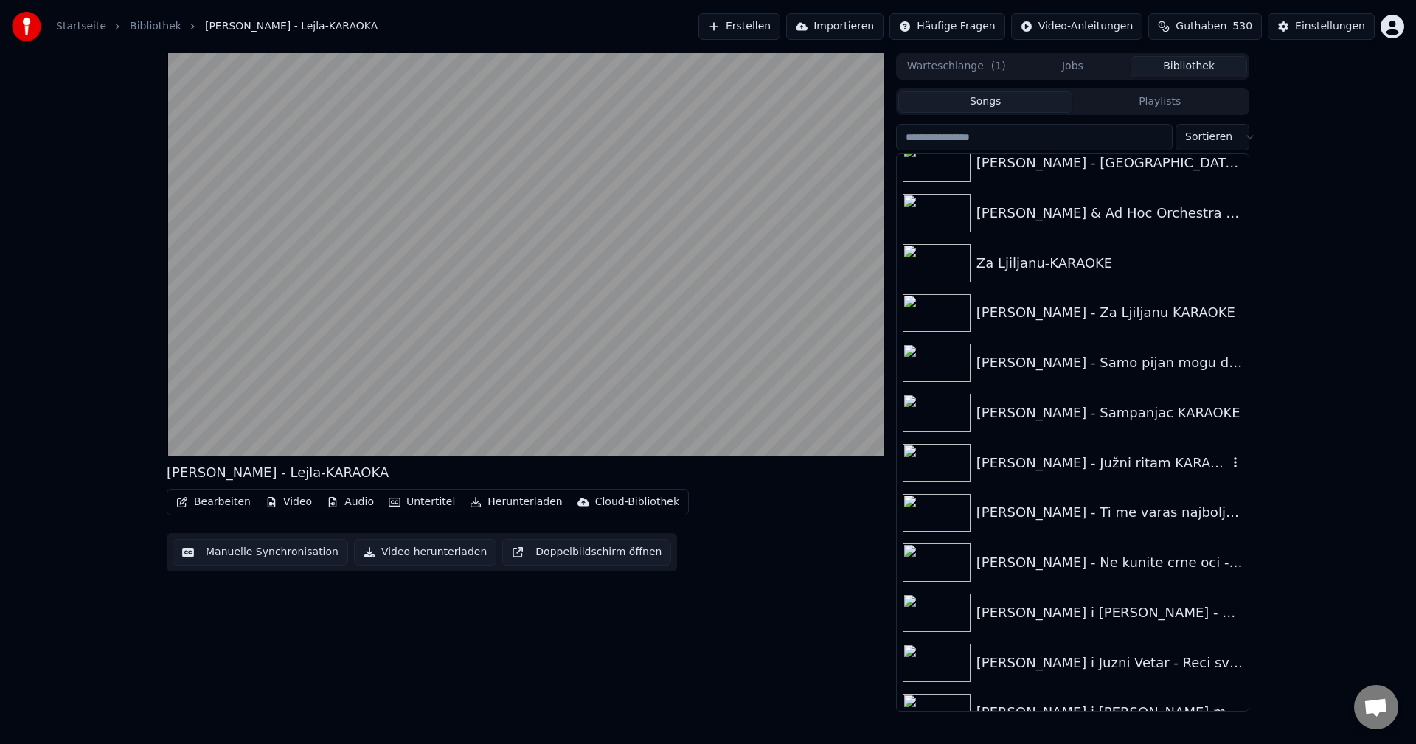
scroll to position [14687, 0]
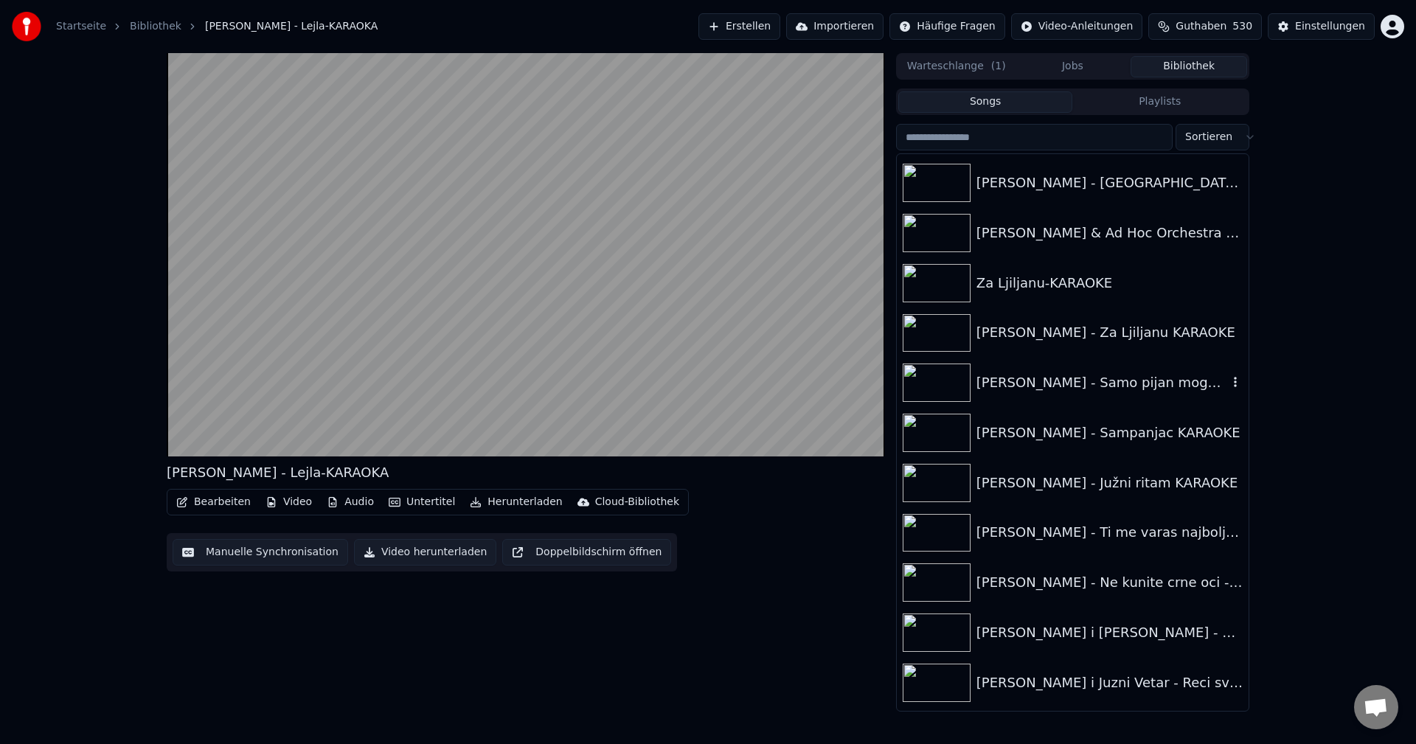
click at [931, 376] on img at bounding box center [937, 383] width 68 height 38
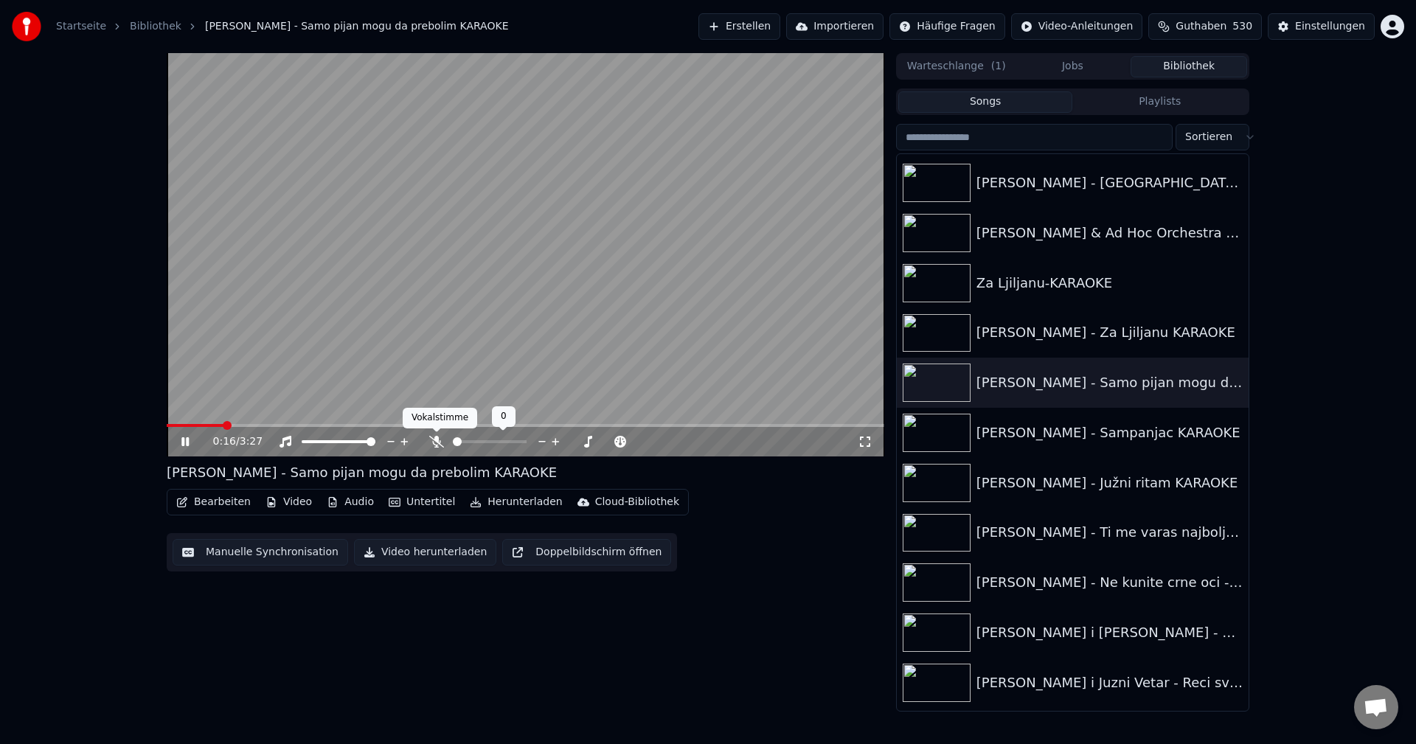
click at [437, 442] on icon at bounding box center [436, 442] width 15 height 12
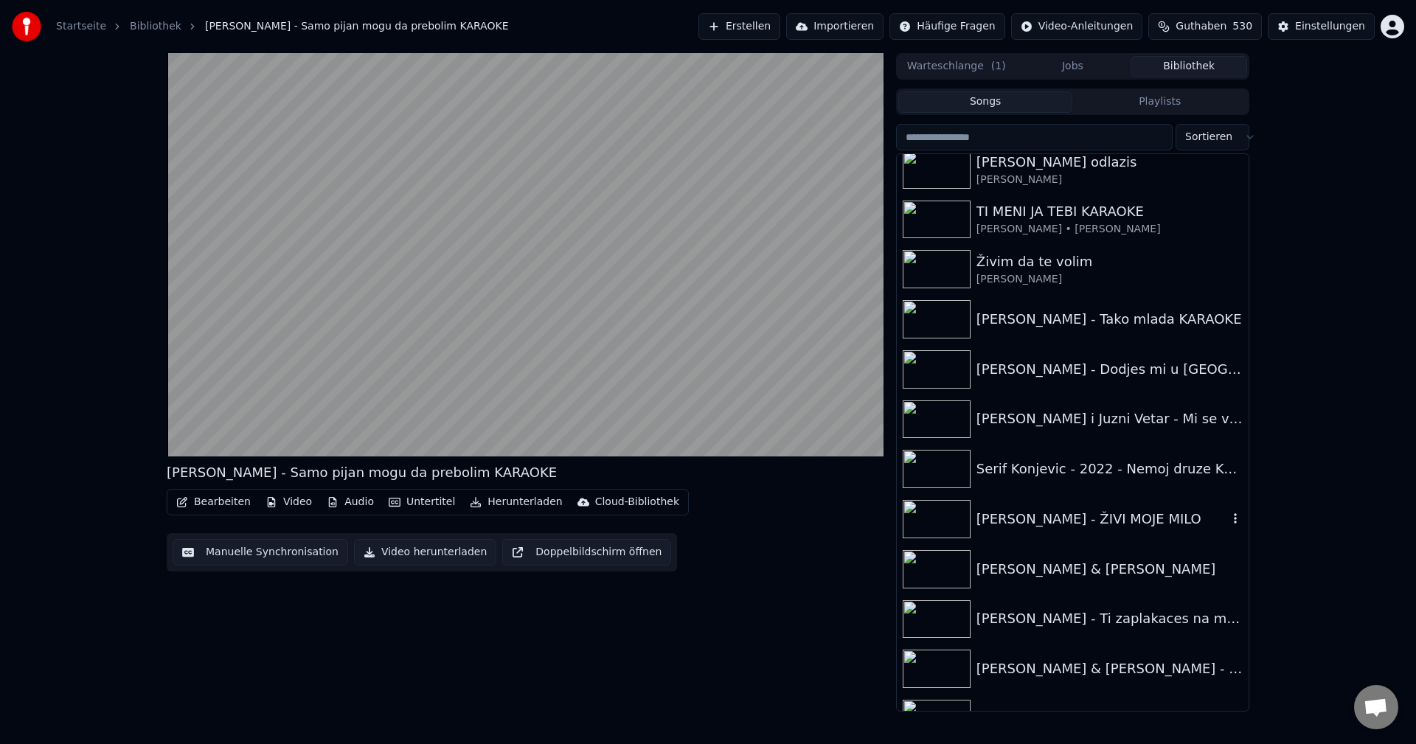
scroll to position [14023, 0]
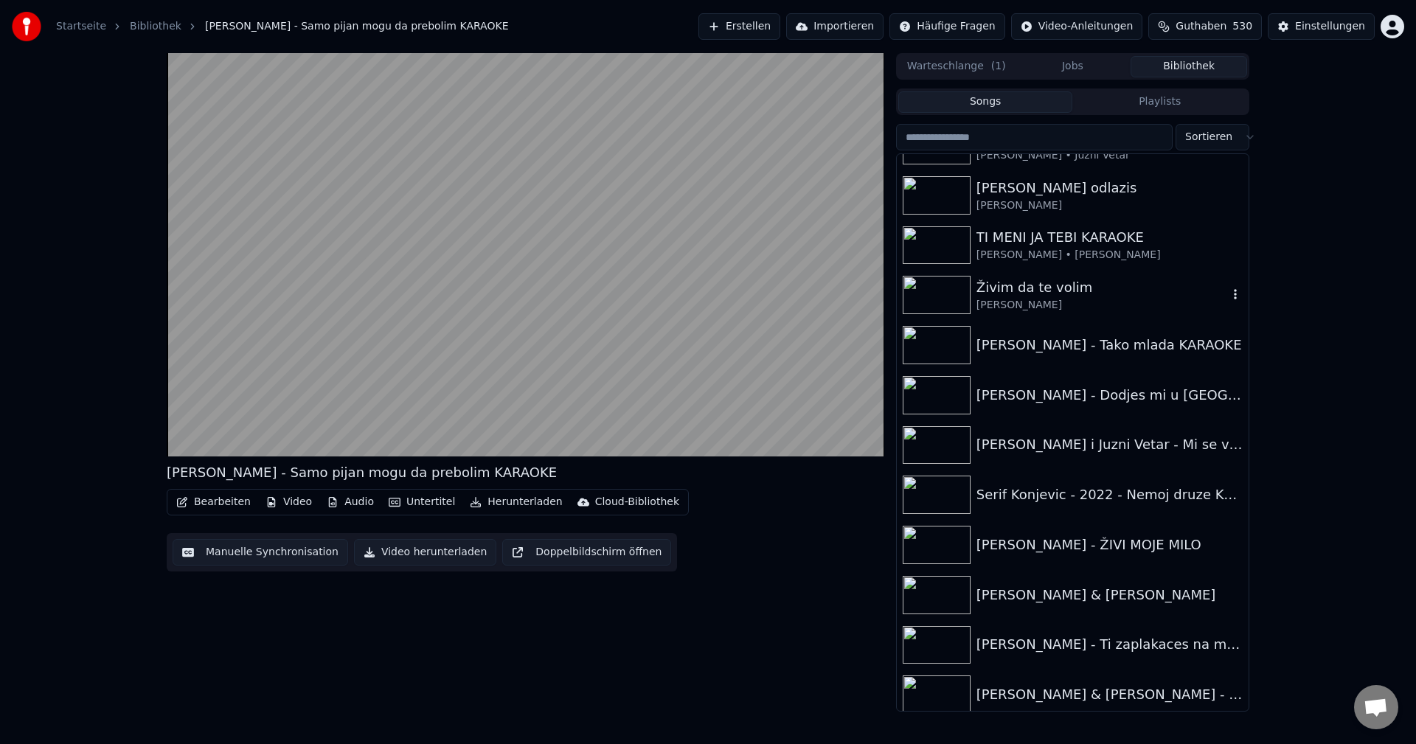
click at [931, 296] on img at bounding box center [937, 295] width 68 height 38
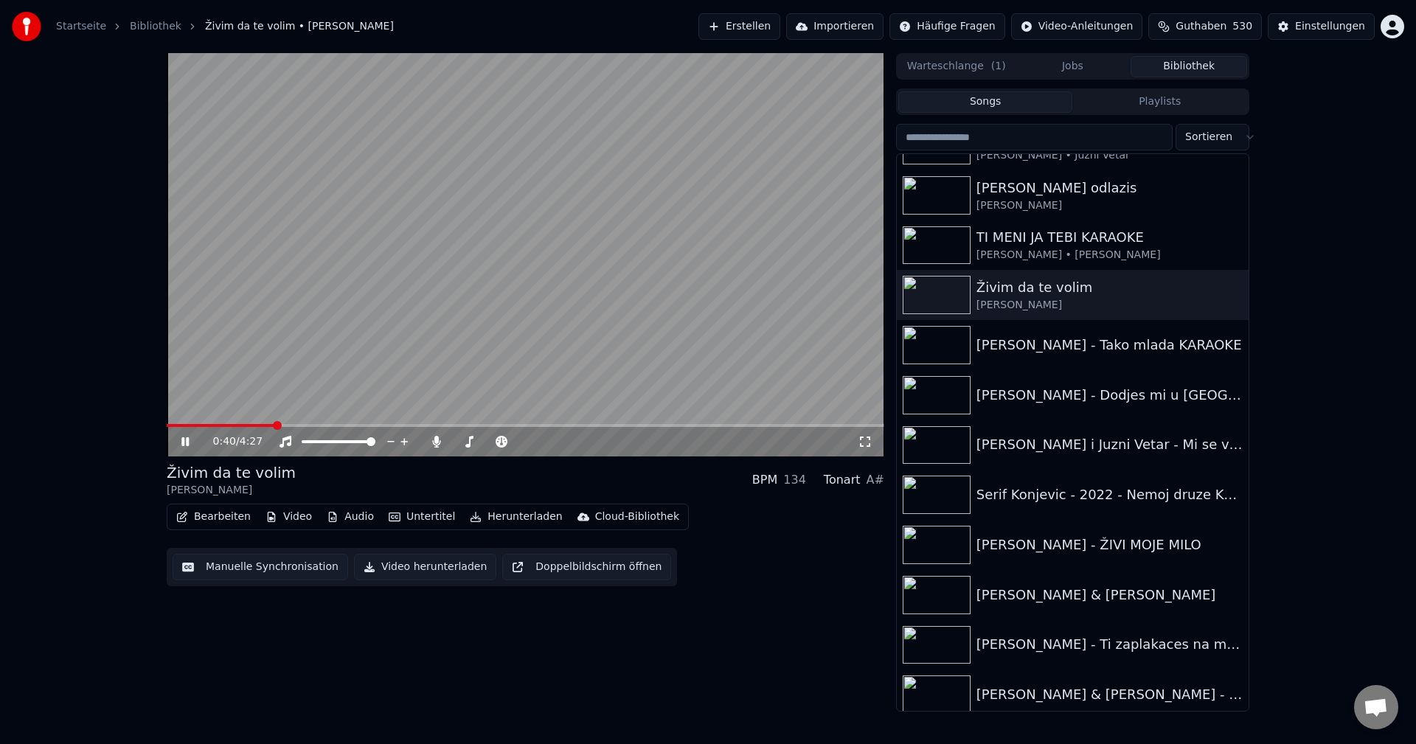
click at [273, 425] on span at bounding box center [221, 425] width 108 height 3
click at [265, 427] on span at bounding box center [222, 425] width 110 height 3
click at [187, 424] on span at bounding box center [270, 425] width 207 height 3
drag, startPoint x: 434, startPoint y: 443, endPoint x: 341, endPoint y: 444, distance: 92.2
click at [434, 444] on icon at bounding box center [436, 442] width 15 height 12
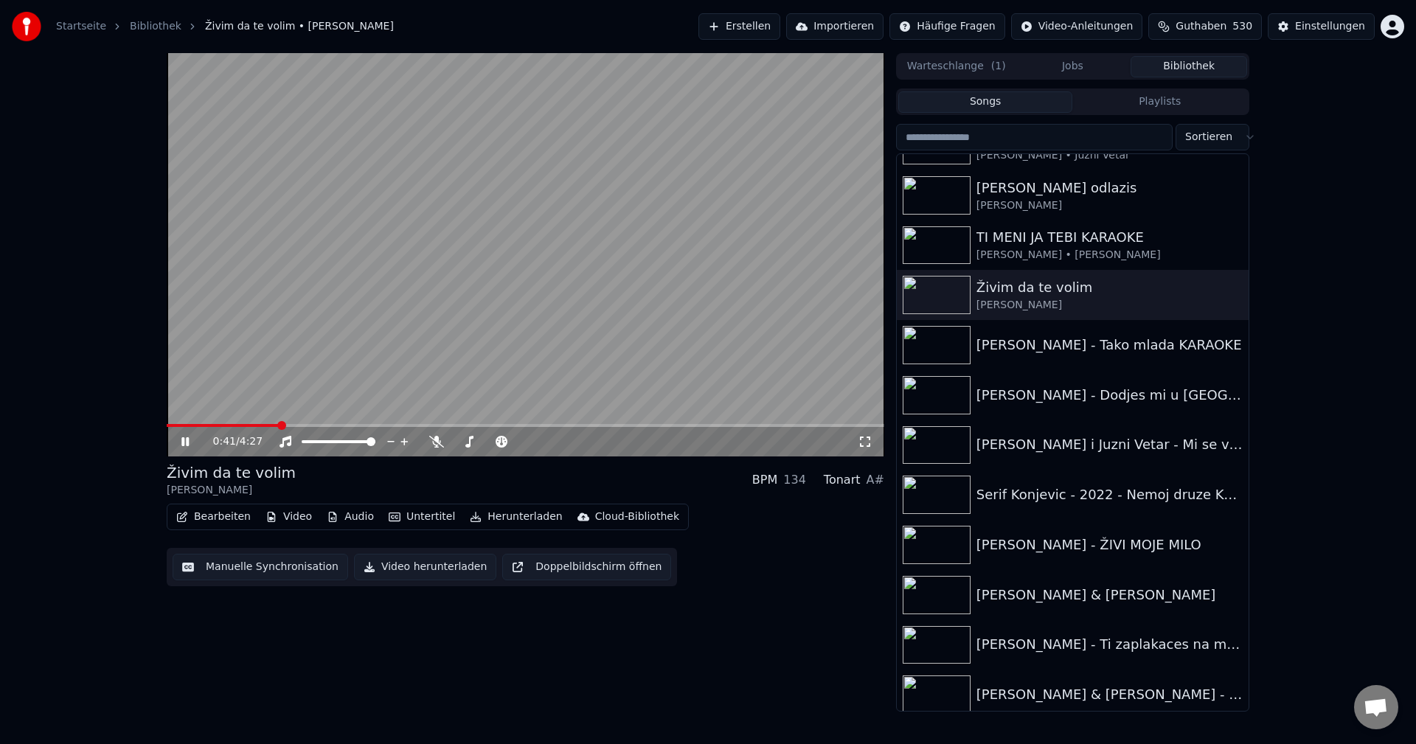
click at [246, 425] on span at bounding box center [223, 425] width 112 height 3
click at [209, 426] on span at bounding box center [188, 425] width 43 height 3
click at [215, 423] on video at bounding box center [525, 254] width 717 height 403
click at [212, 421] on video at bounding box center [525, 254] width 717 height 403
click at [215, 425] on span at bounding box center [279, 425] width 225 height 3
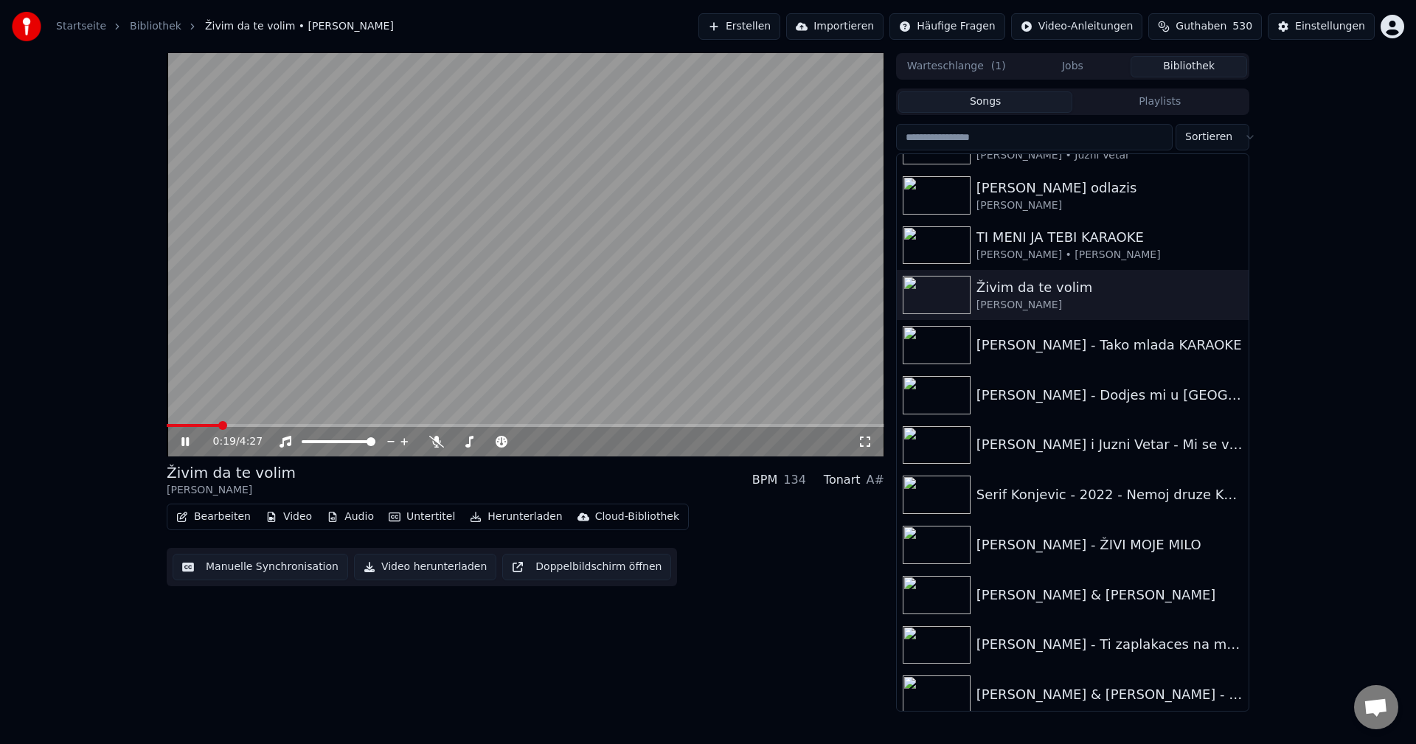
click at [232, 423] on video at bounding box center [525, 254] width 717 height 403
click at [233, 424] on span at bounding box center [525, 425] width 717 height 3
click at [591, 427] on span at bounding box center [525, 425] width 717 height 3
click at [228, 426] on span at bounding box center [379, 425] width 425 height 3
click at [674, 397] on video at bounding box center [525, 254] width 717 height 403
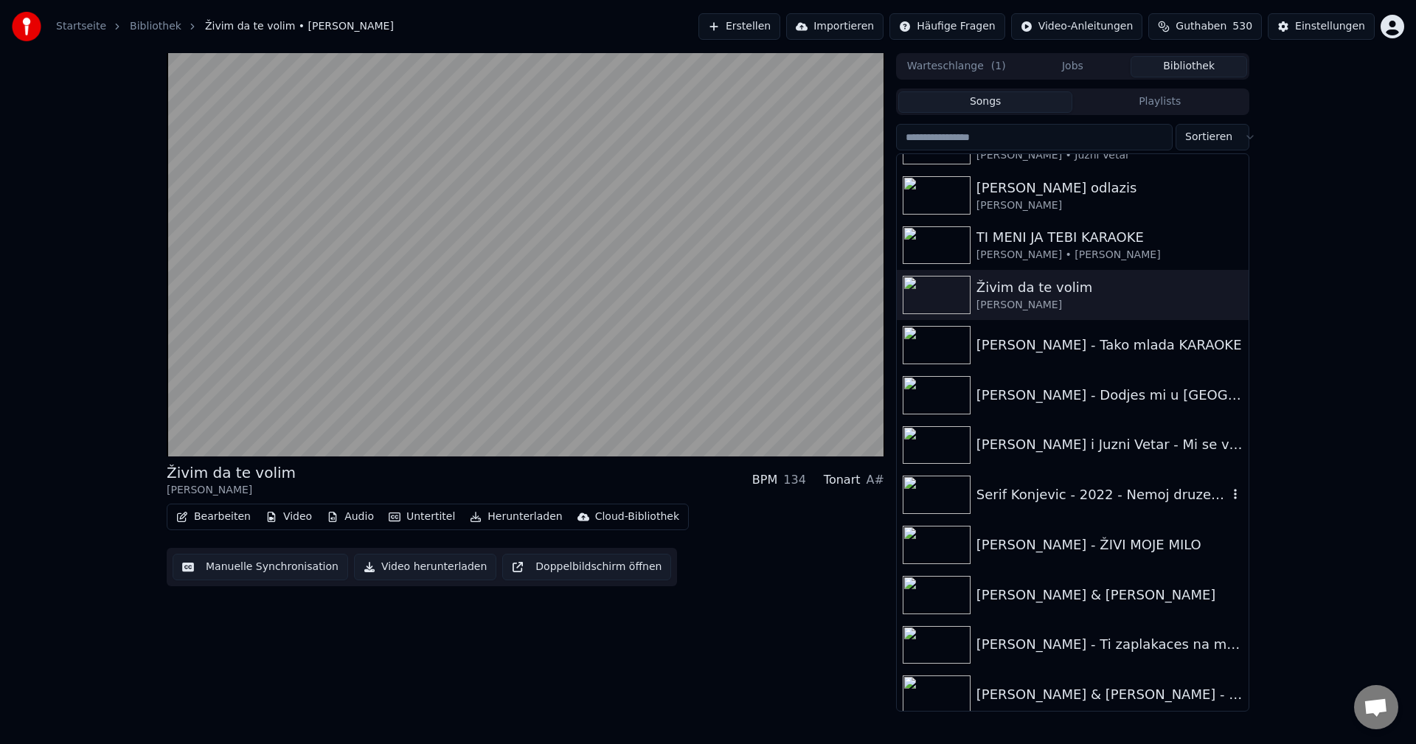
click at [946, 493] on img at bounding box center [937, 495] width 68 height 38
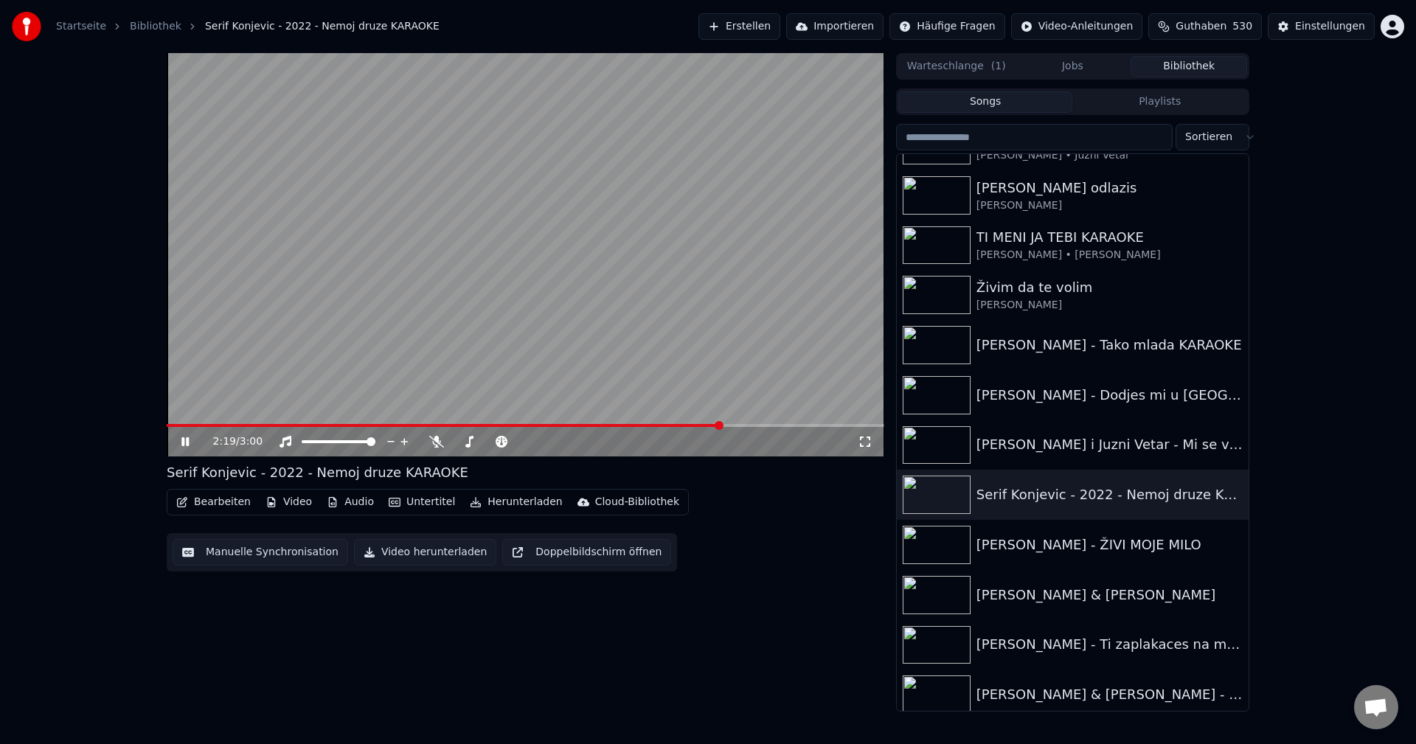
click at [1160, 110] on button "Playlists" at bounding box center [1159, 101] width 175 height 21
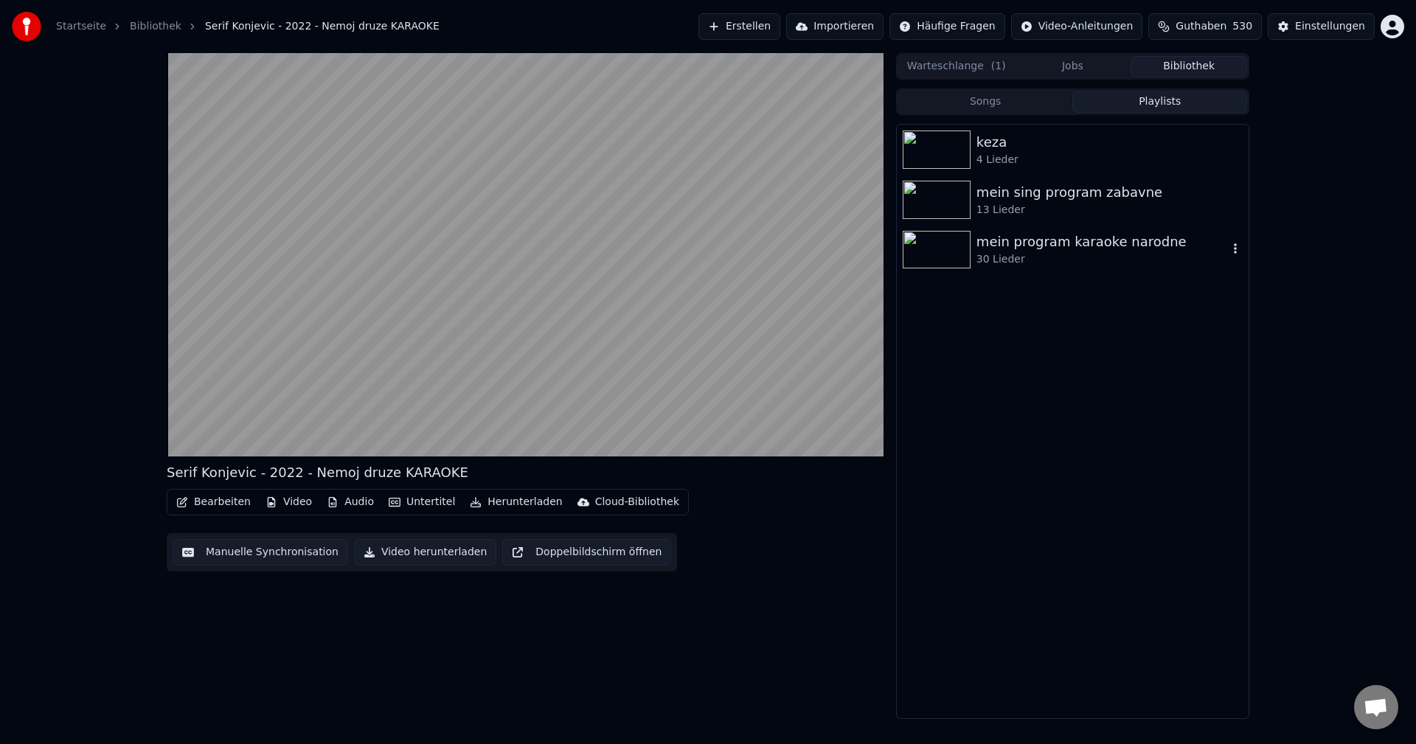
click at [932, 251] on img at bounding box center [937, 250] width 68 height 38
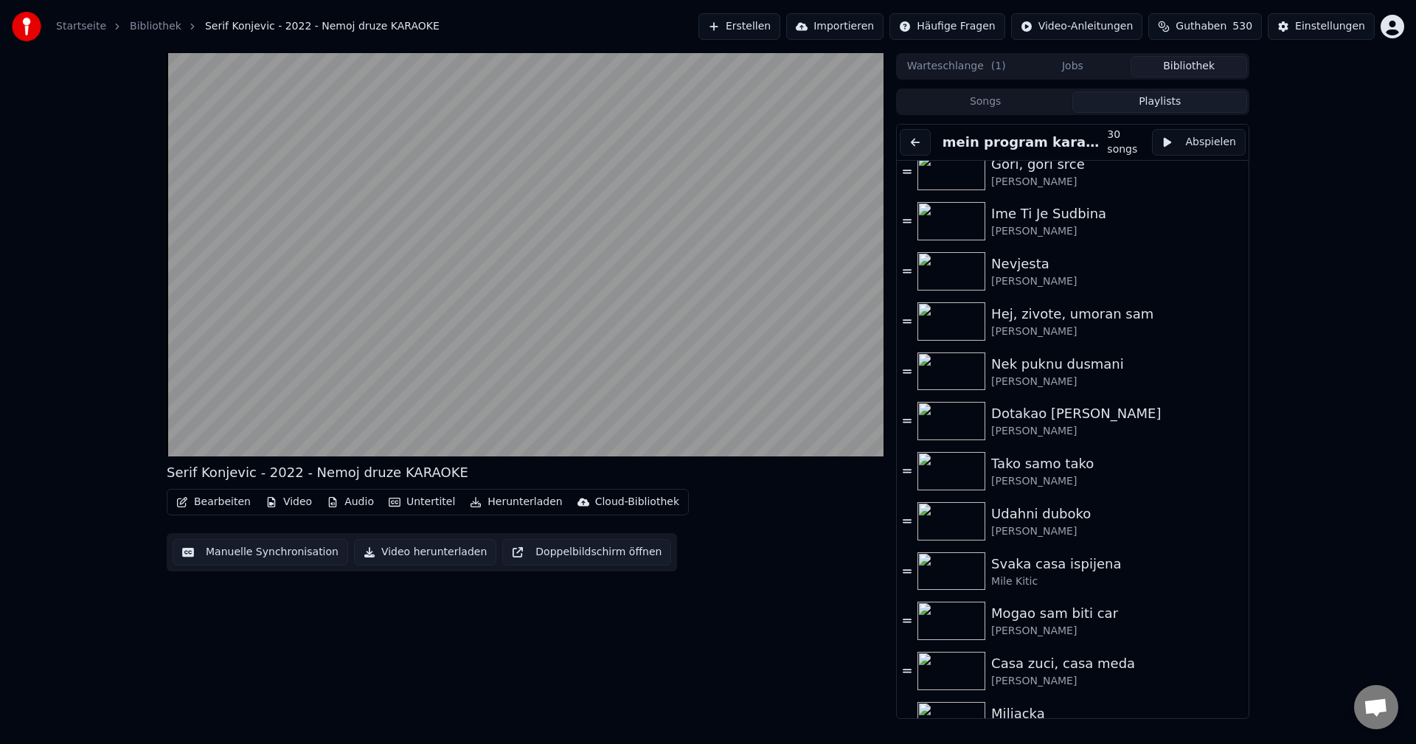
scroll to position [941, 0]
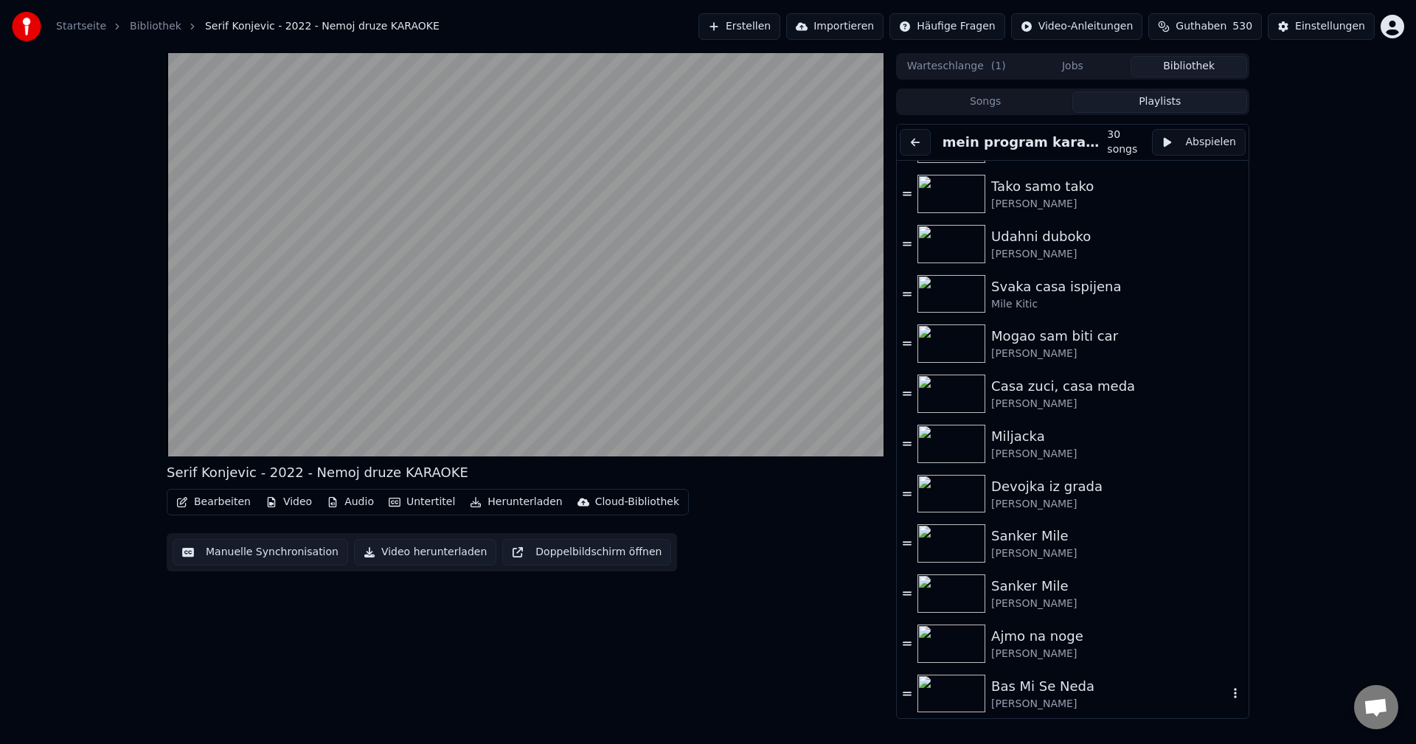
click at [936, 701] on img at bounding box center [951, 694] width 68 height 38
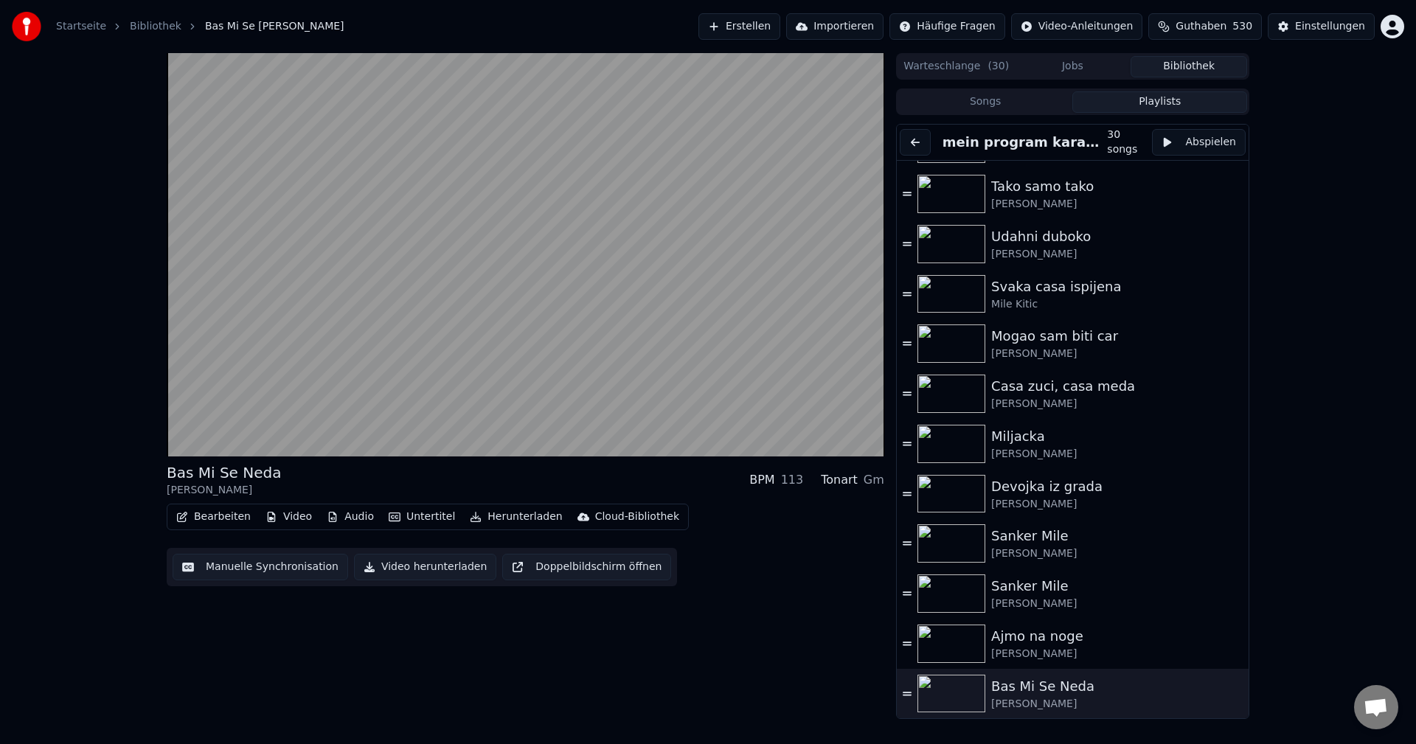
click at [990, 102] on button "Songs" at bounding box center [985, 101] width 175 height 21
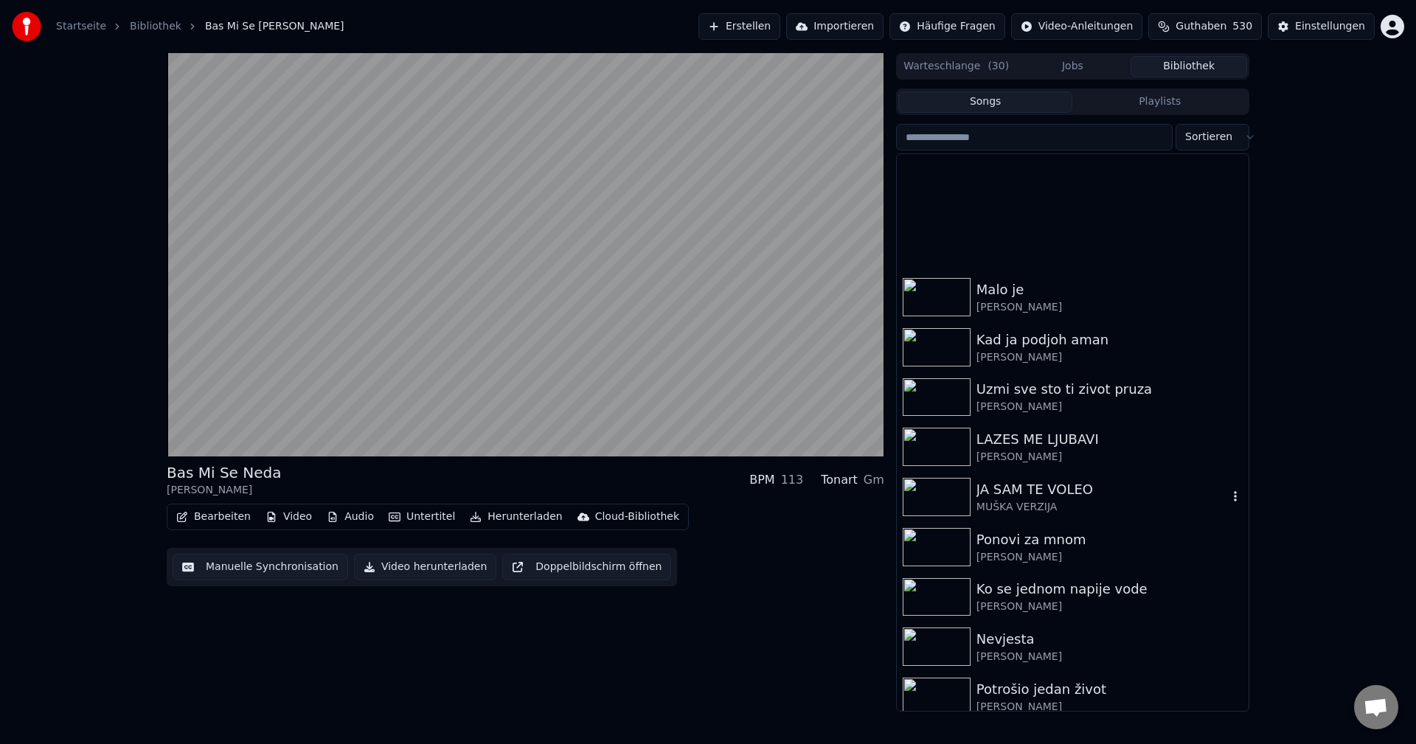
scroll to position [2507, 0]
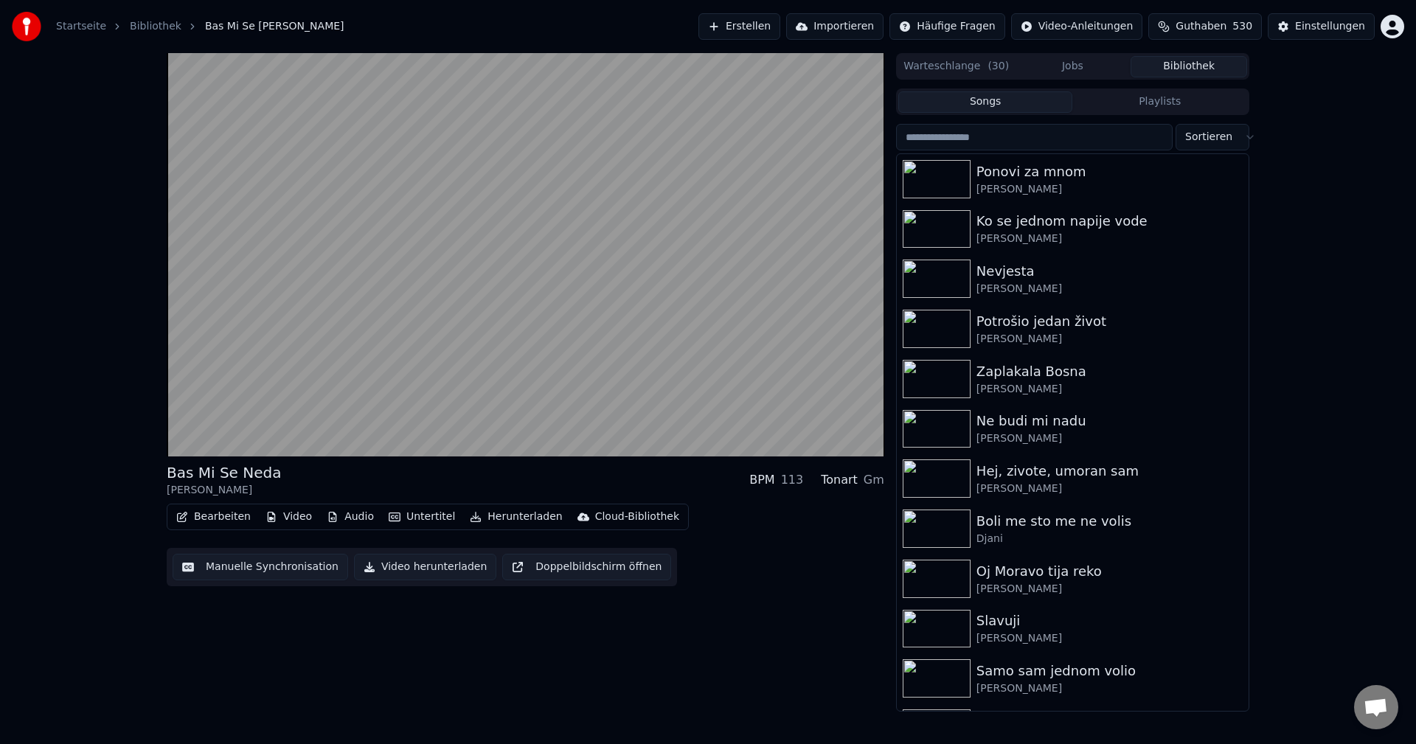
click at [1146, 105] on button "Playlists" at bounding box center [1159, 101] width 175 height 21
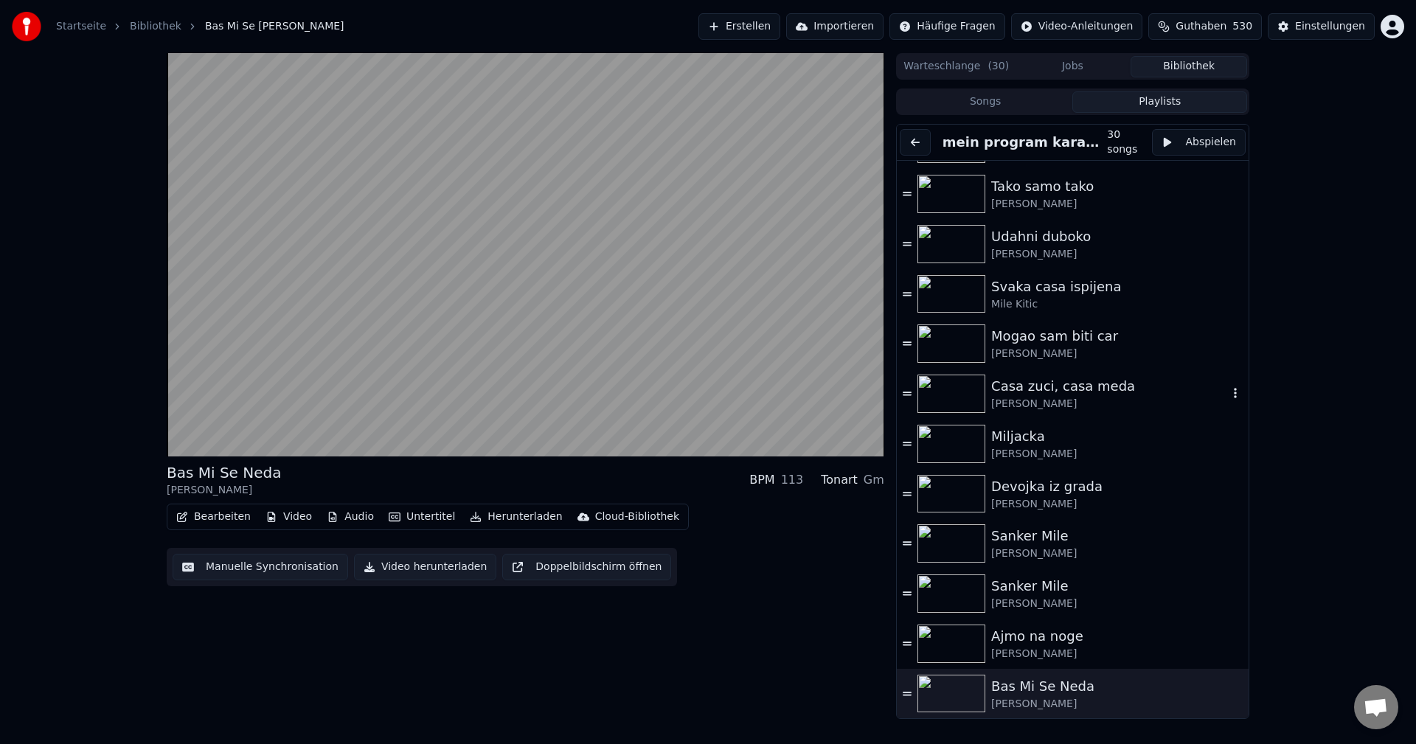
scroll to position [646, 0]
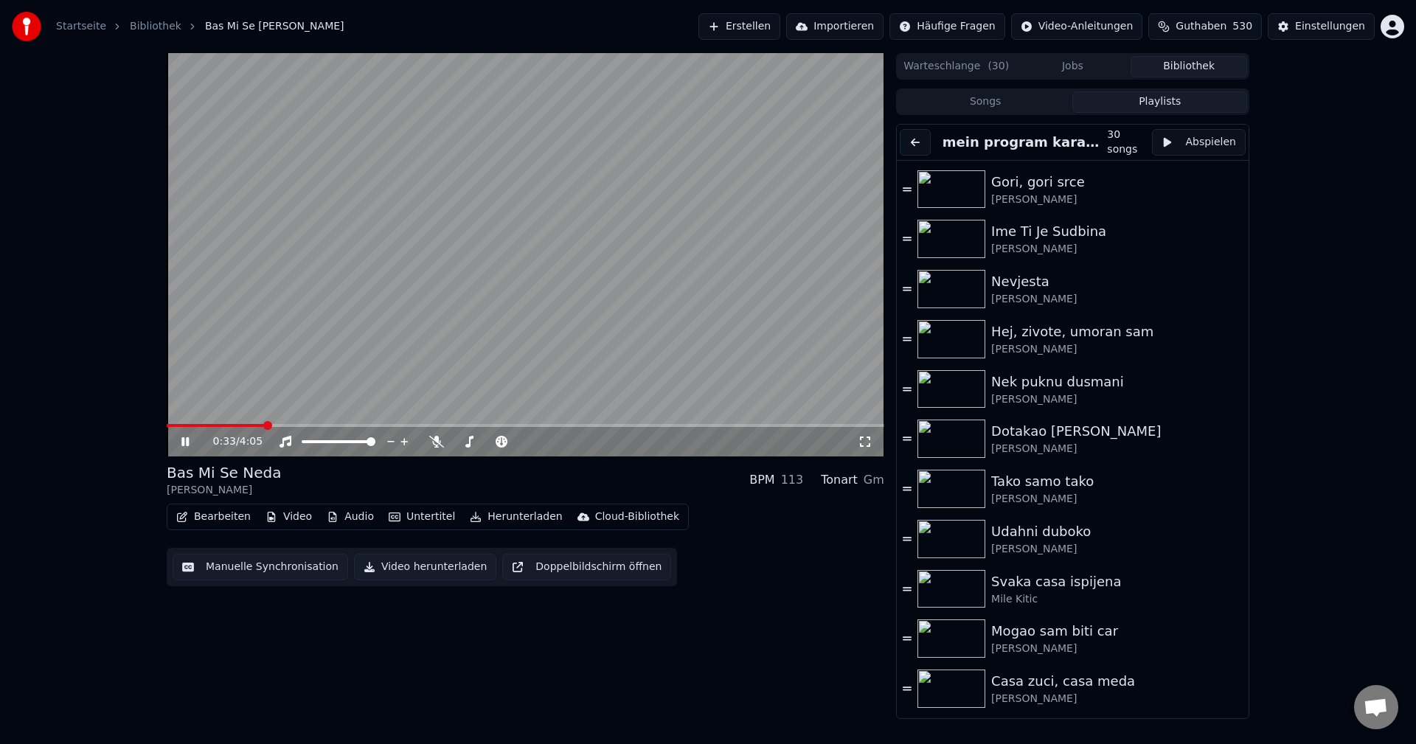
click at [993, 101] on button "Songs" at bounding box center [985, 101] width 175 height 21
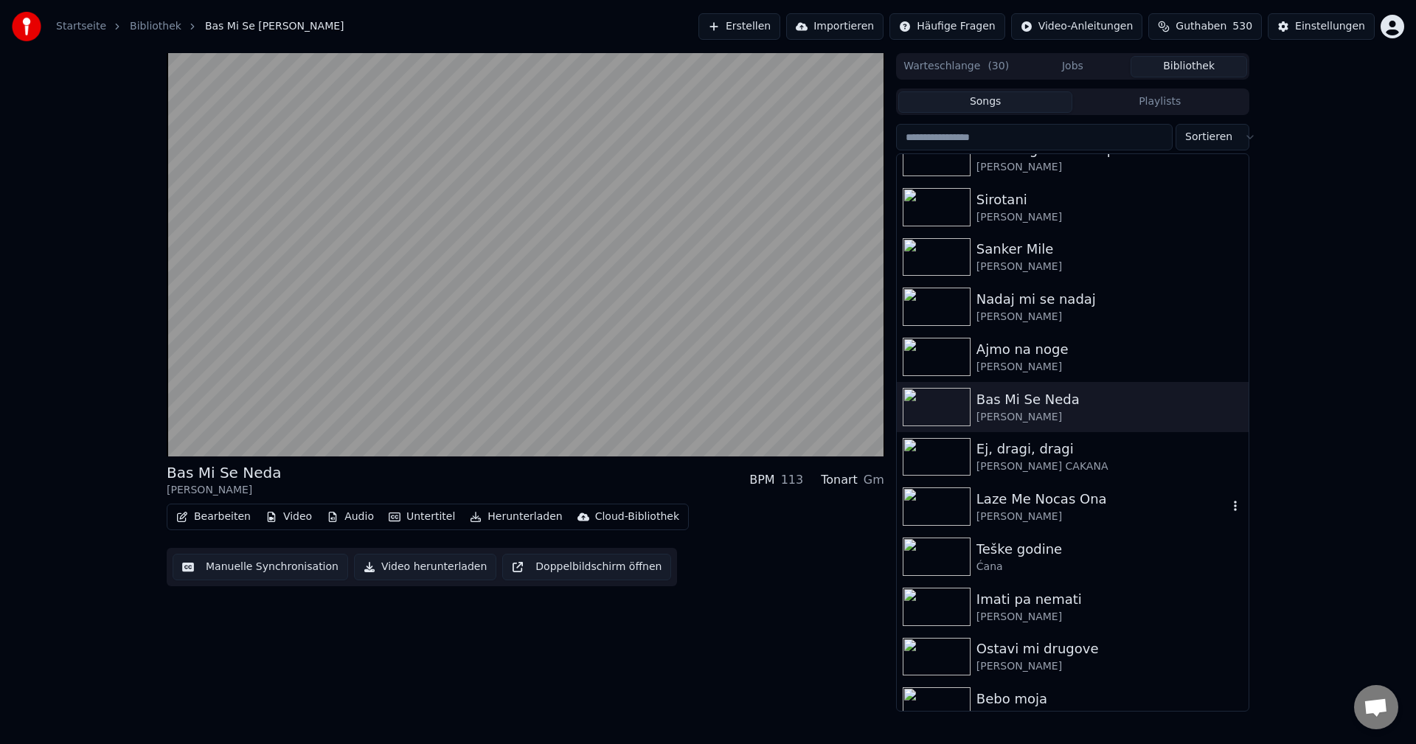
scroll to position [7447, 0]
click at [950, 518] on img at bounding box center [937, 502] width 68 height 38
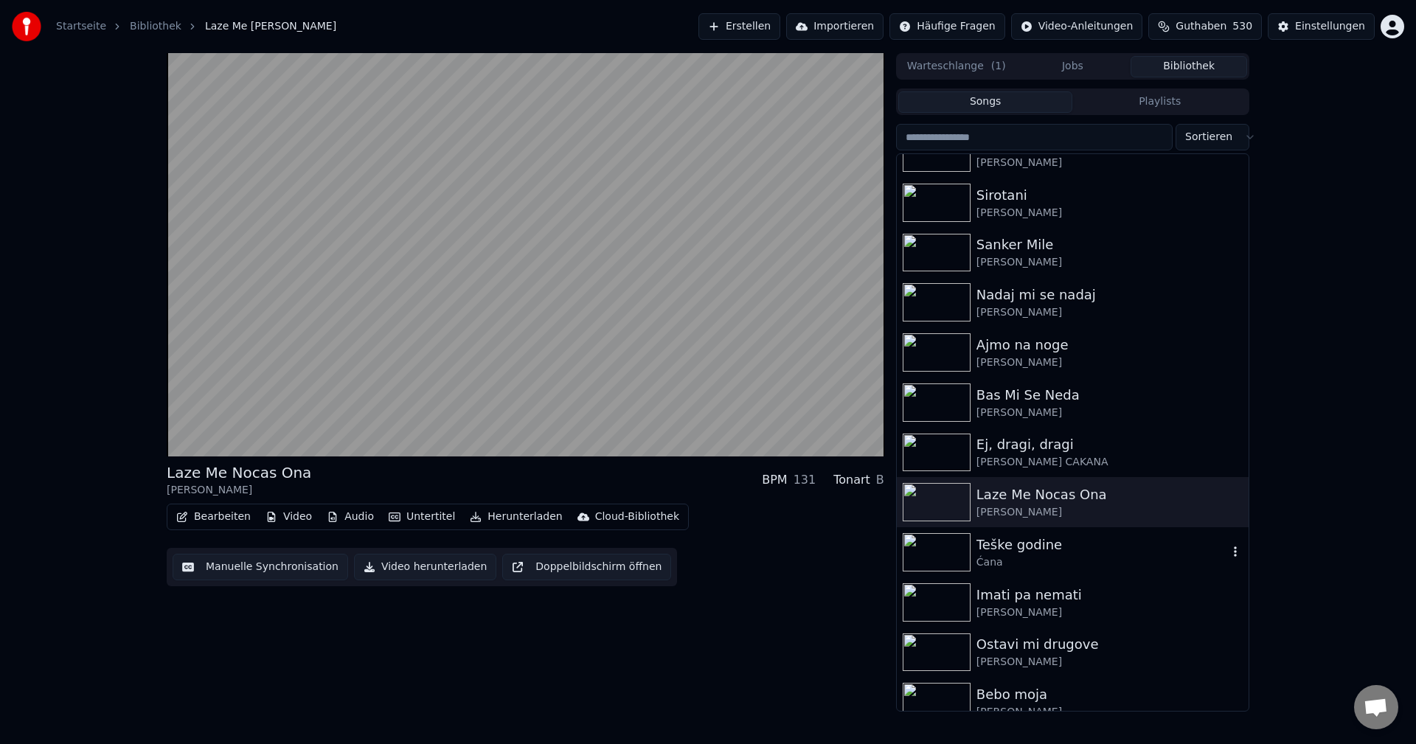
click at [945, 538] on img at bounding box center [937, 552] width 68 height 38
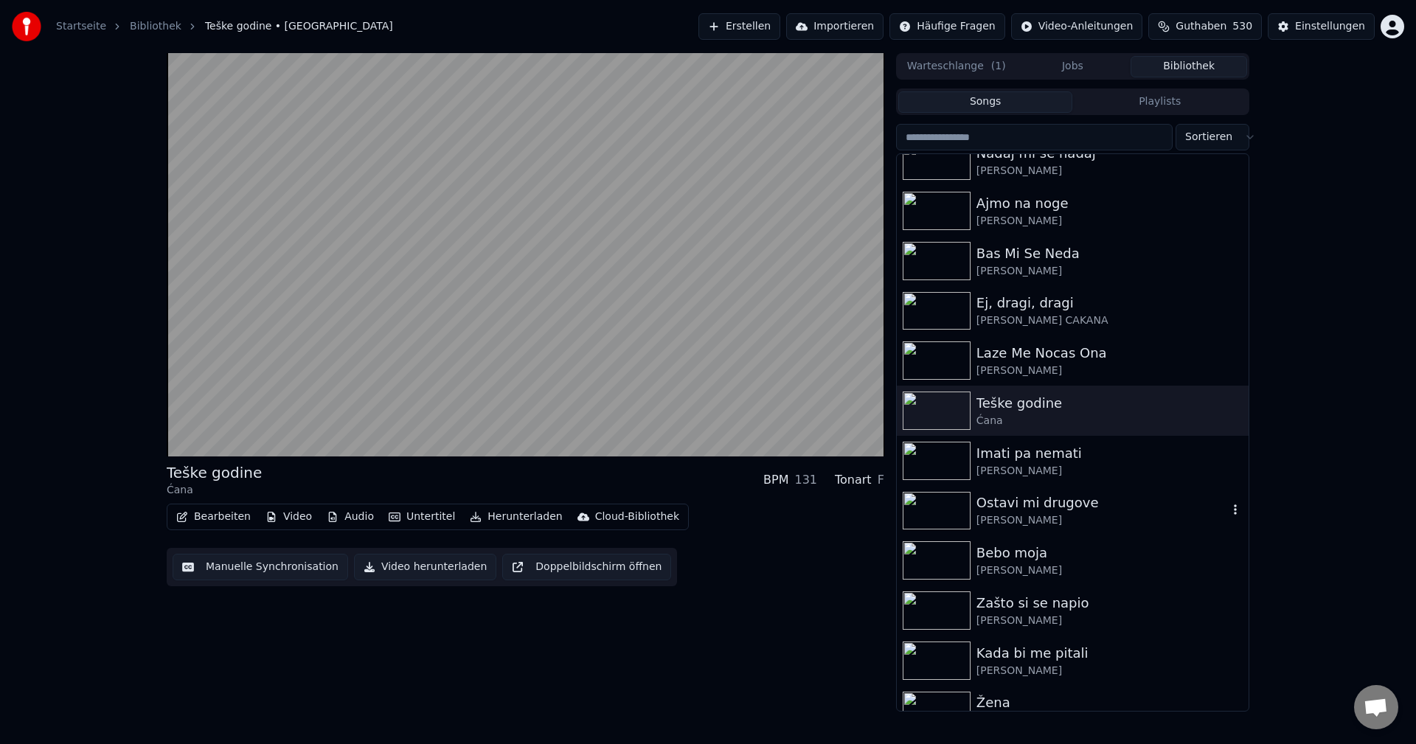
scroll to position [7595, 0]
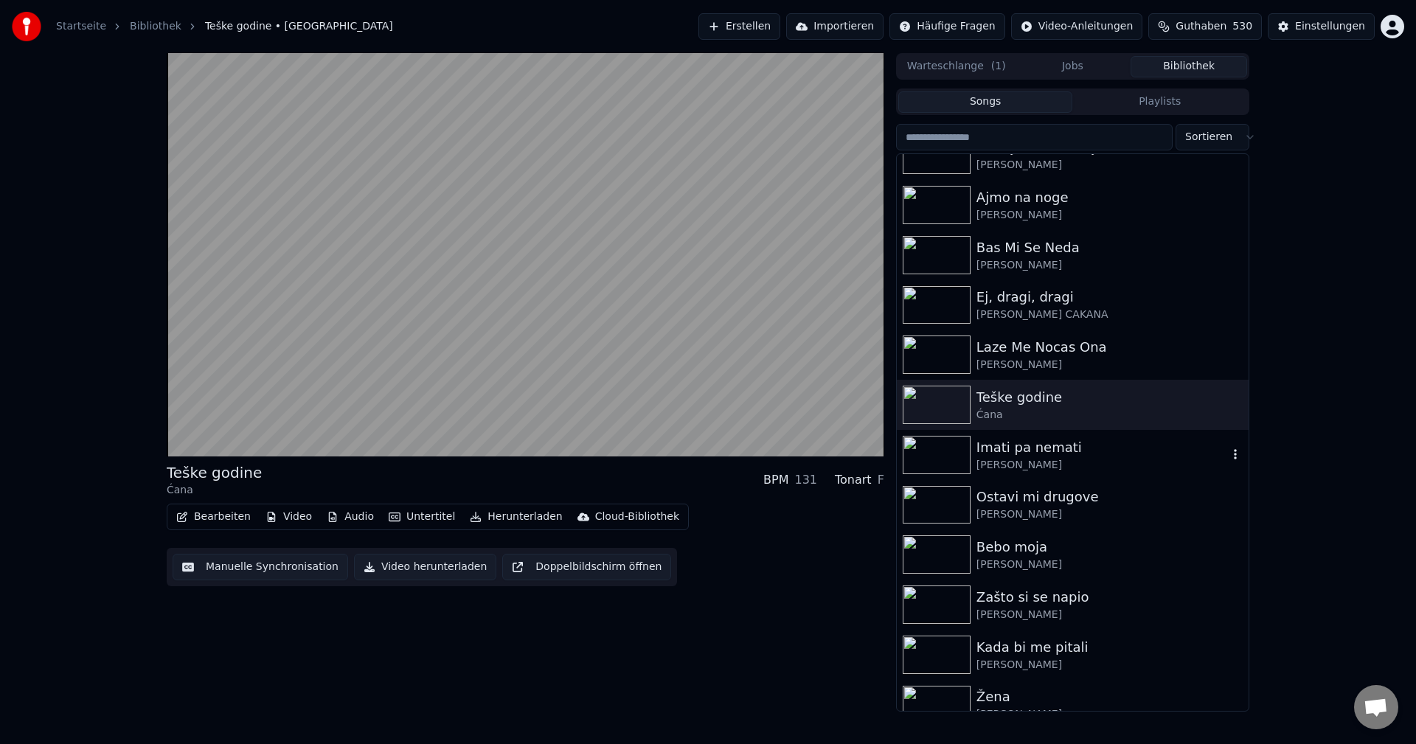
click at [928, 441] on img at bounding box center [937, 455] width 68 height 38
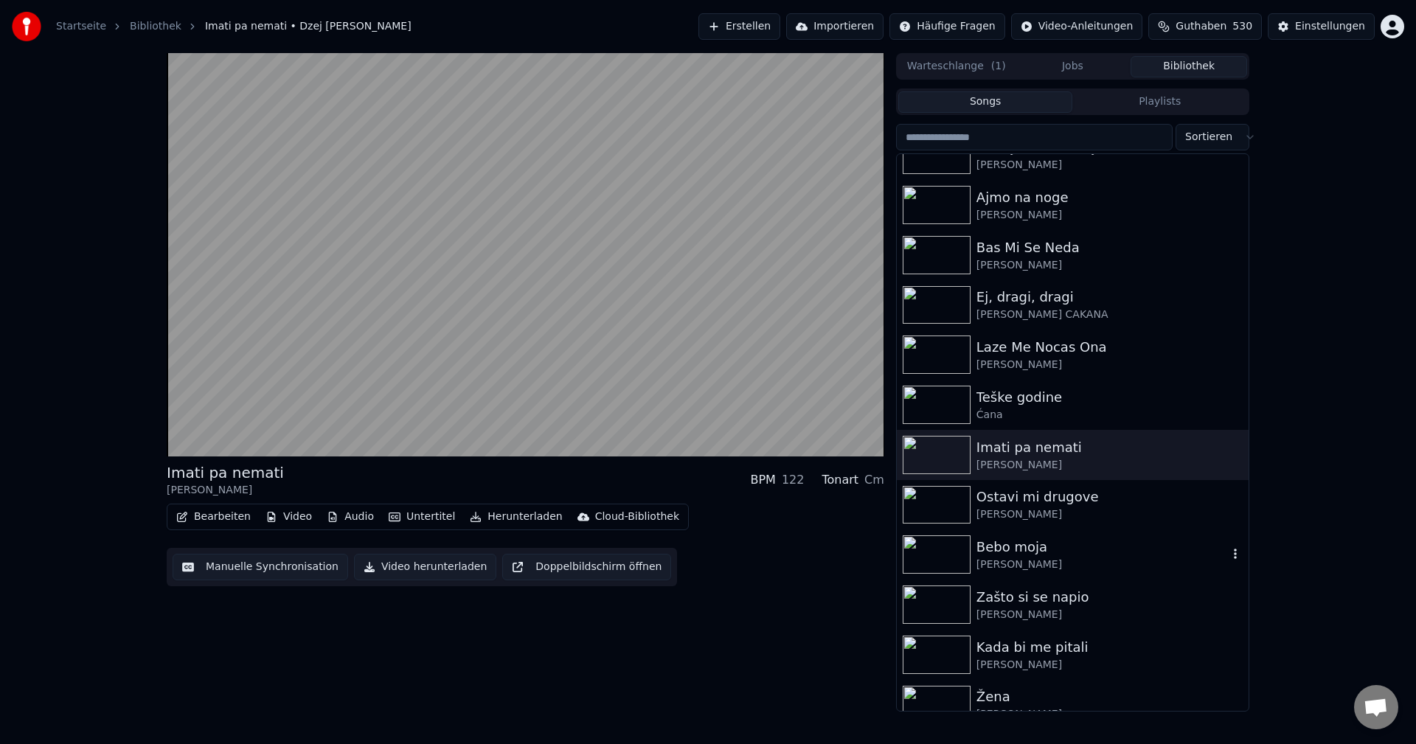
click at [931, 555] on img at bounding box center [937, 554] width 68 height 38
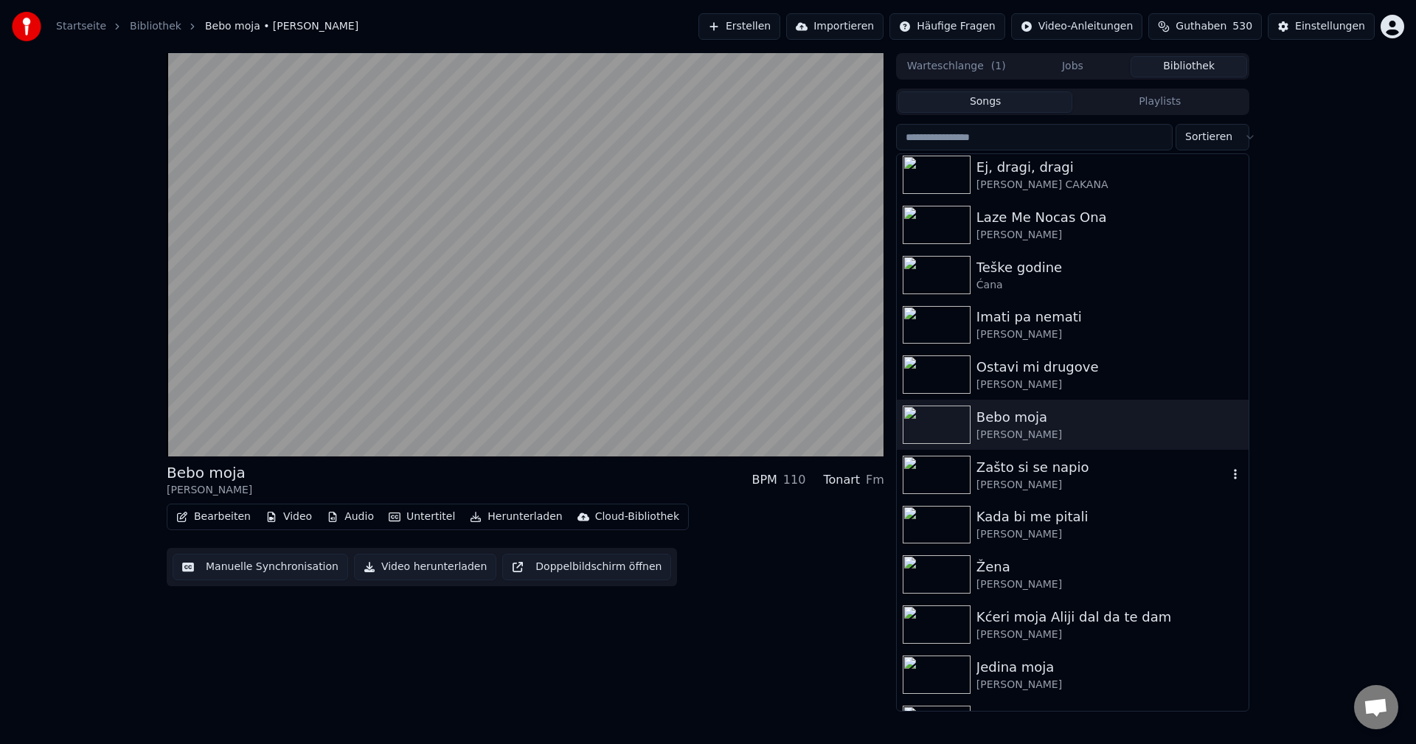
scroll to position [7742, 0]
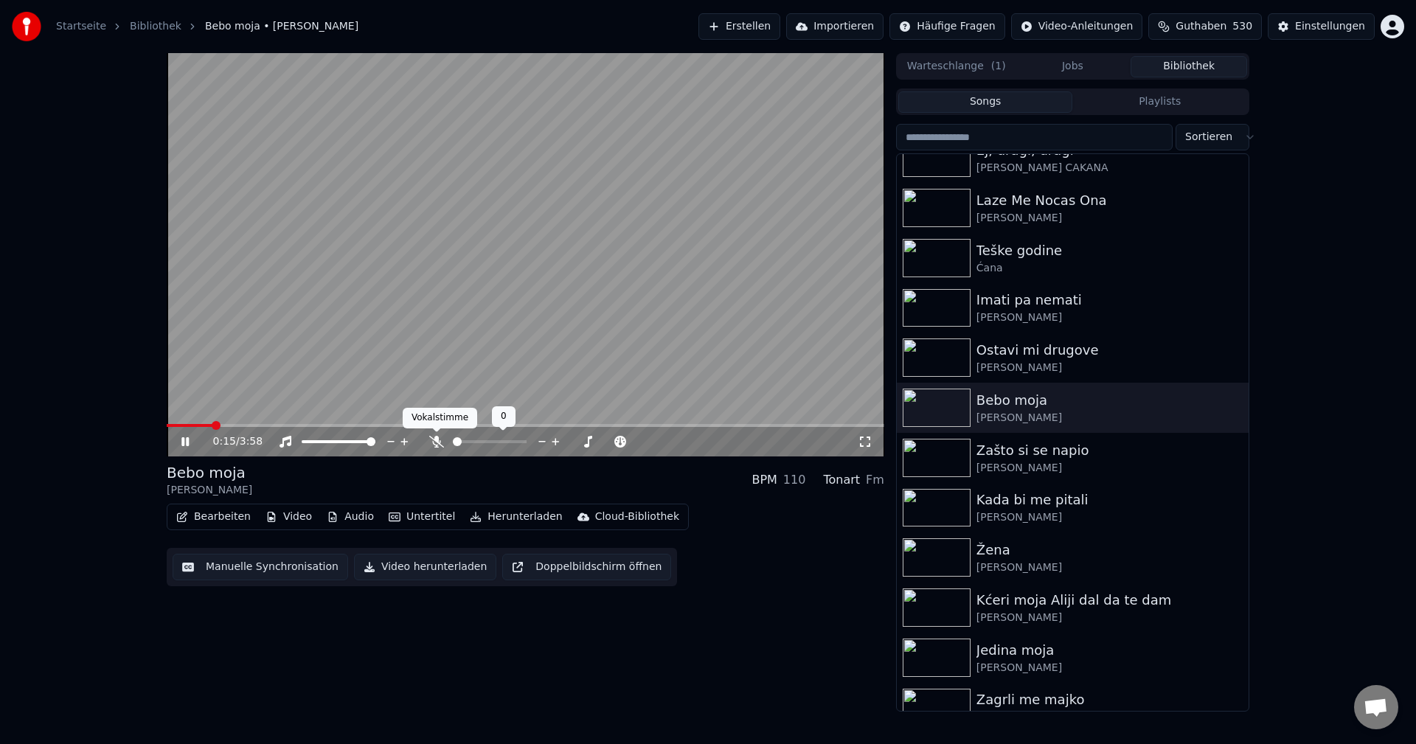
click at [430, 443] on icon at bounding box center [436, 442] width 15 height 12
click at [1228, 406] on icon "button" at bounding box center [1235, 407] width 15 height 12
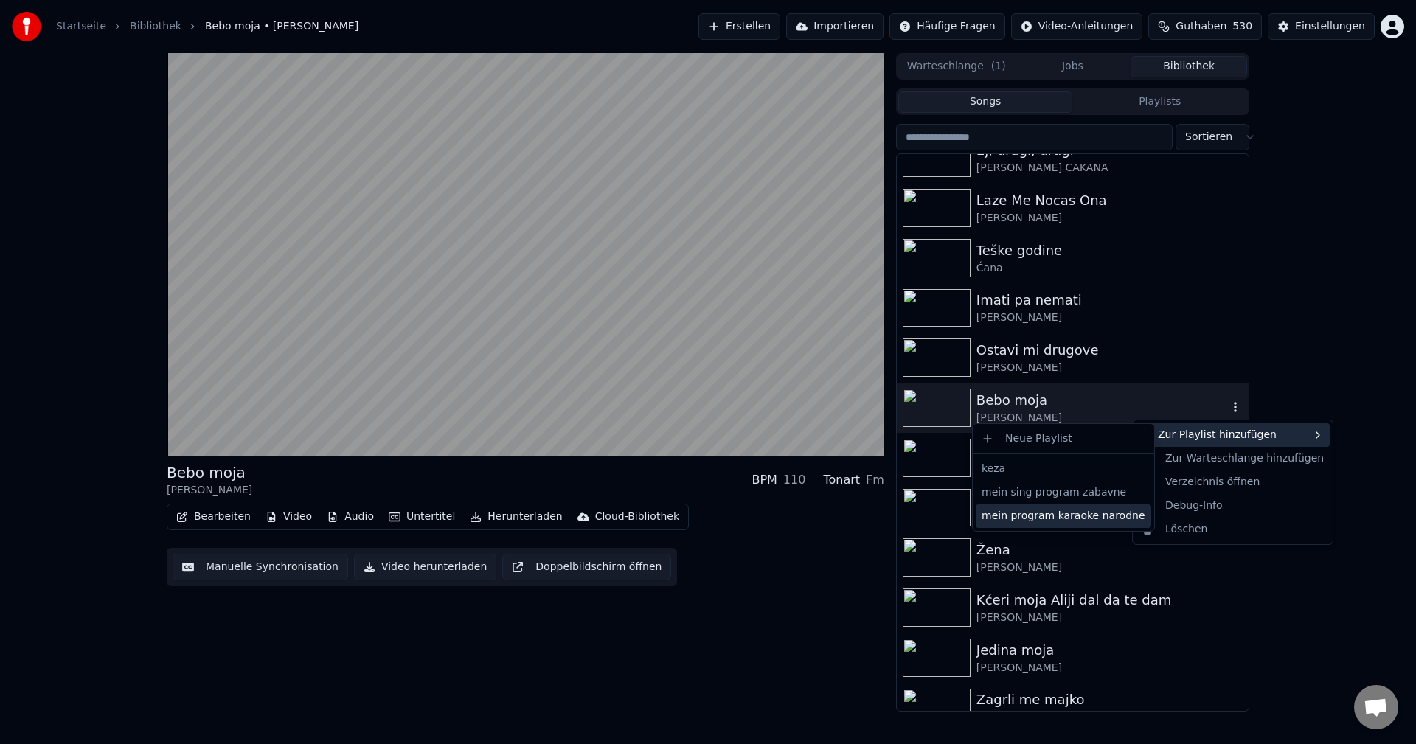
click at [1078, 516] on div "mein program karaoke narodne" at bounding box center [1063, 516] width 175 height 24
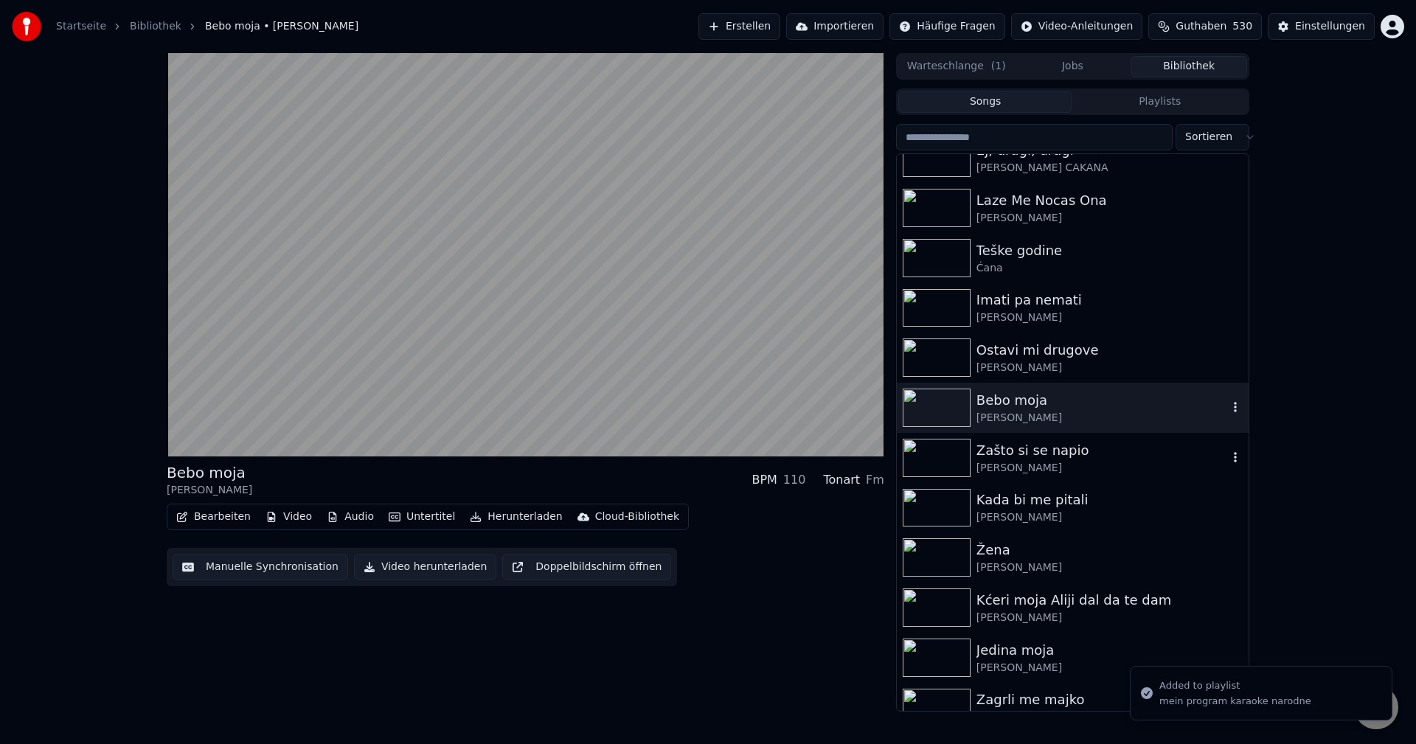
click at [926, 456] on img at bounding box center [937, 458] width 68 height 38
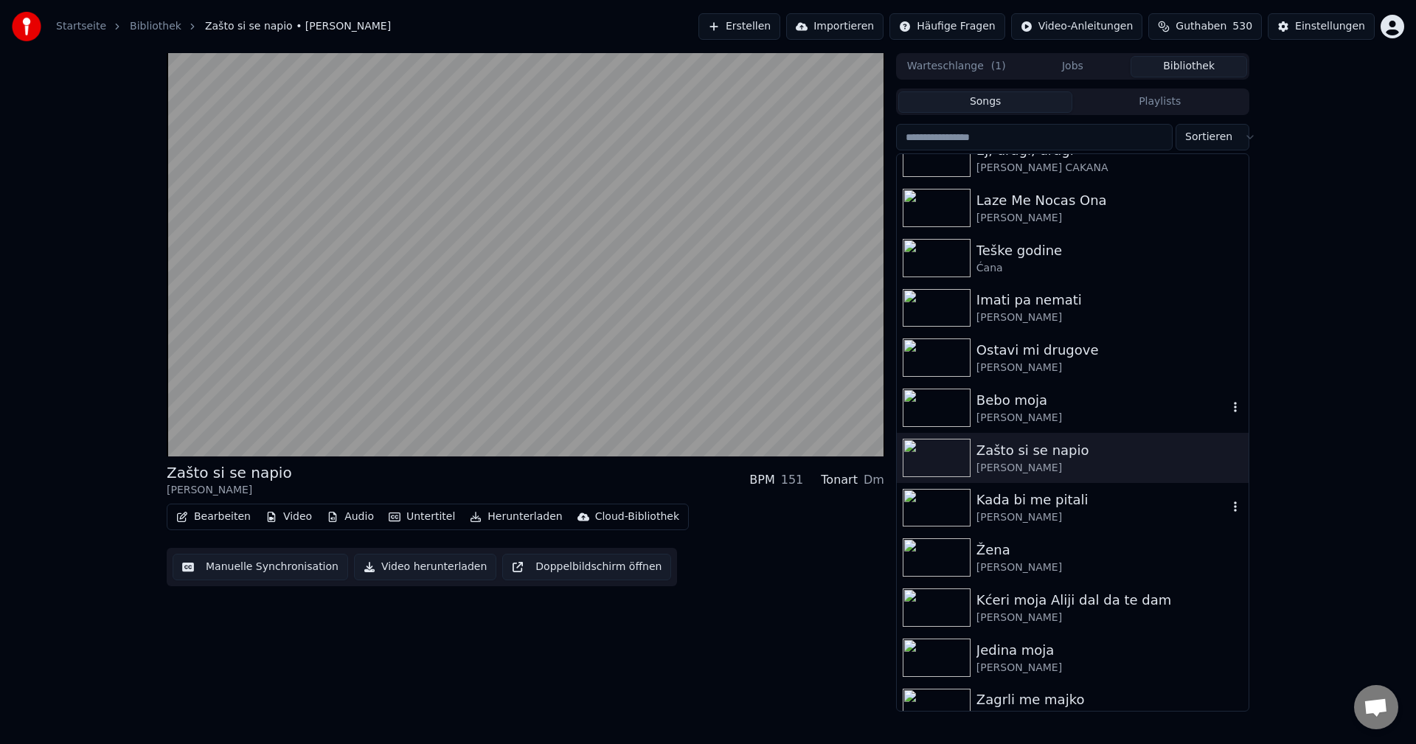
click at [938, 504] on img at bounding box center [937, 508] width 68 height 38
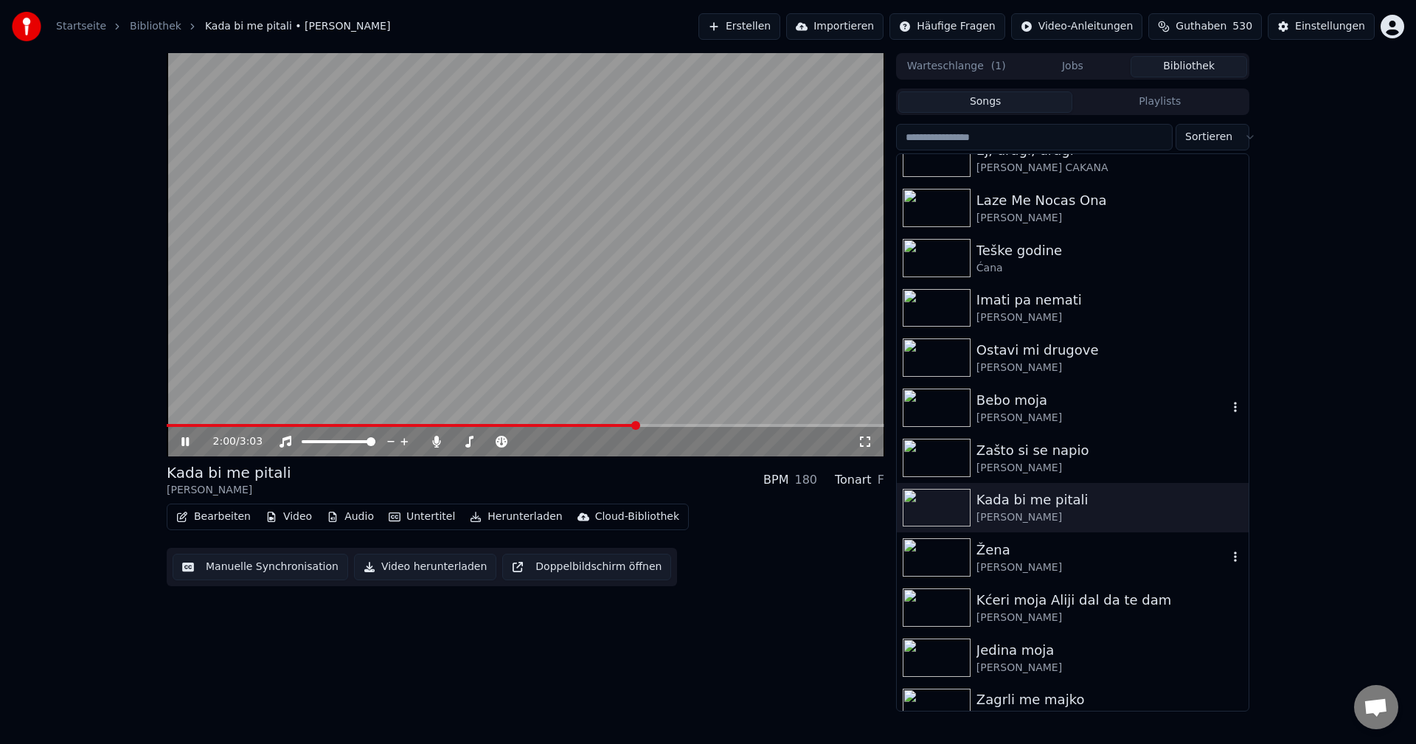
click at [939, 559] on img at bounding box center [937, 557] width 68 height 38
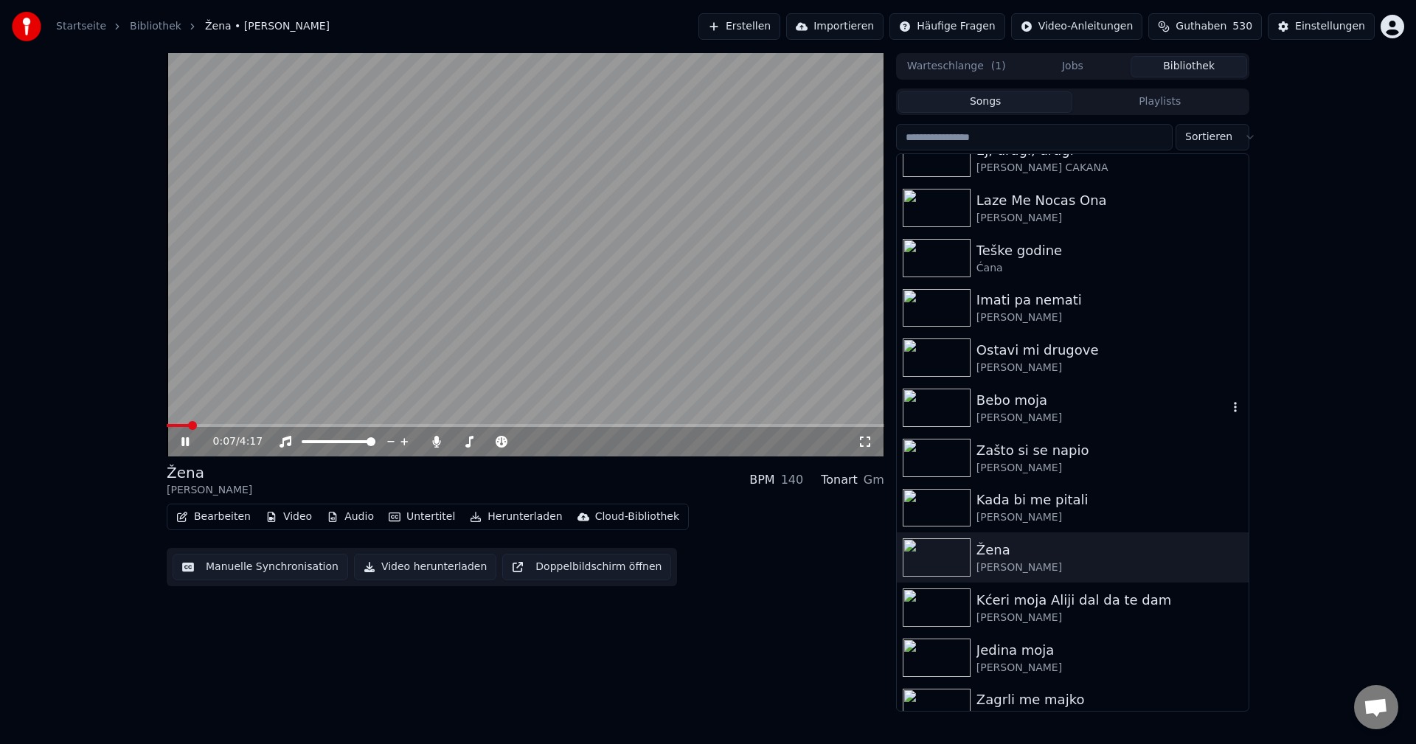
click at [212, 425] on span at bounding box center [525, 425] width 717 height 3
click at [210, 425] on span at bounding box center [189, 425] width 45 height 3
click at [202, 422] on video at bounding box center [525, 254] width 717 height 403
click at [198, 428] on div "0:17 / 4:17" at bounding box center [525, 441] width 717 height 29
click at [197, 425] on span at bounding box center [182, 425] width 31 height 3
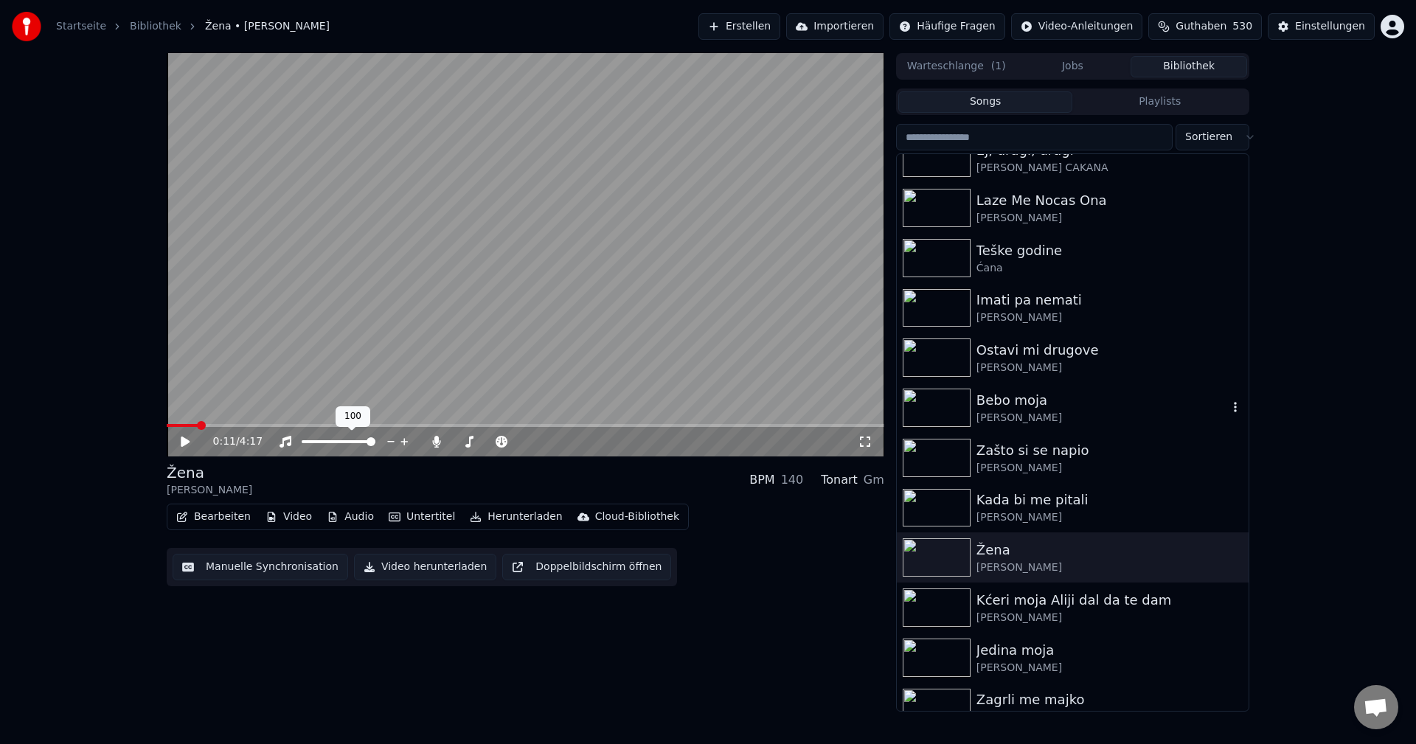
click at [380, 389] on video at bounding box center [525, 254] width 717 height 403
click at [1228, 560] on icon "button" at bounding box center [1235, 557] width 15 height 12
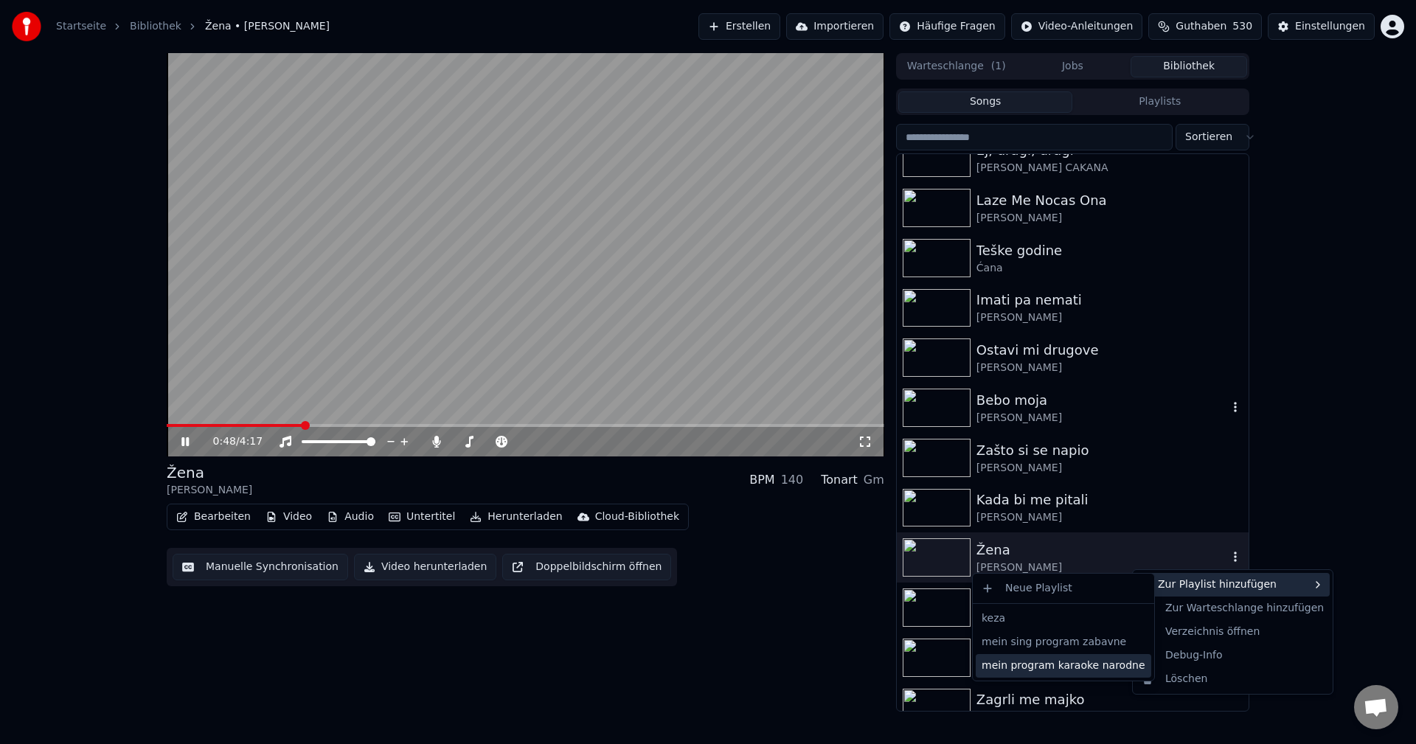
click at [1086, 667] on div "mein program karaoke narodne" at bounding box center [1063, 666] width 175 height 24
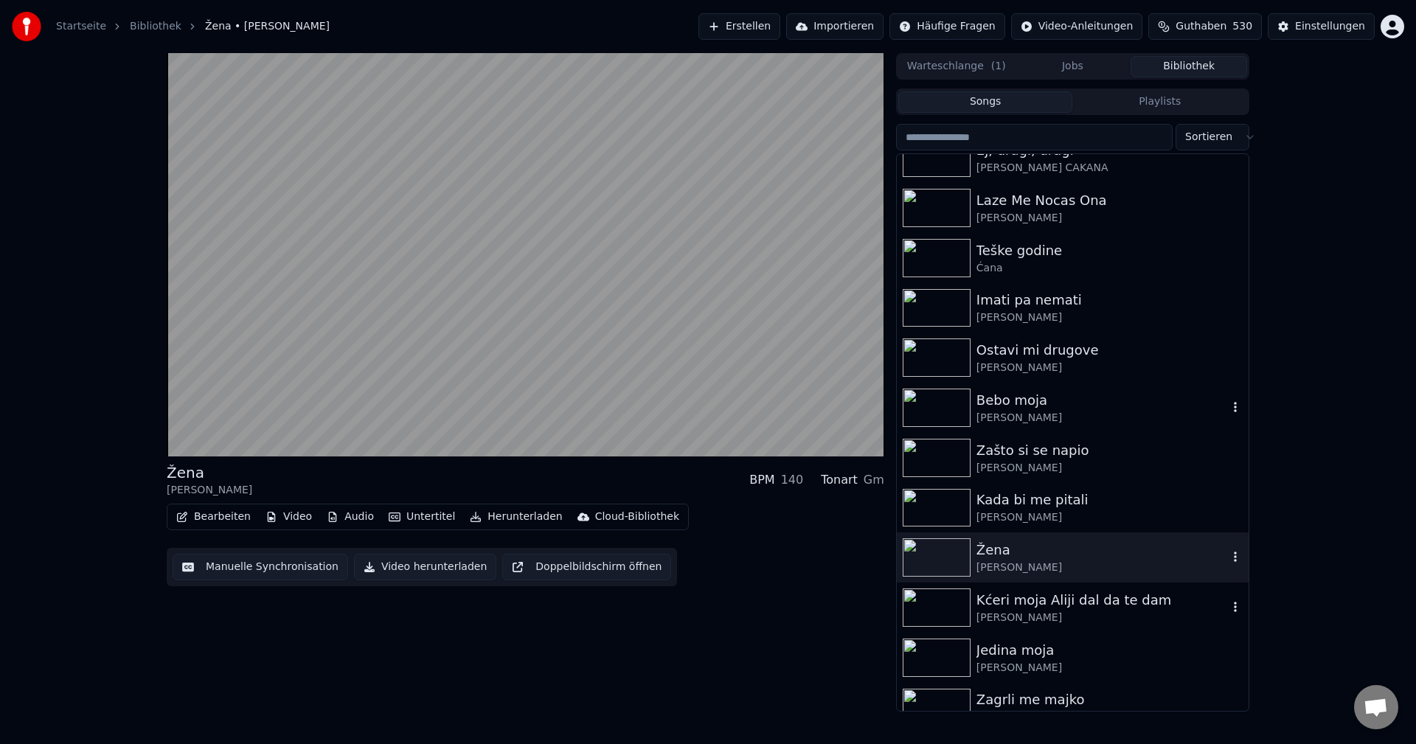
click at [925, 600] on img at bounding box center [937, 607] width 68 height 38
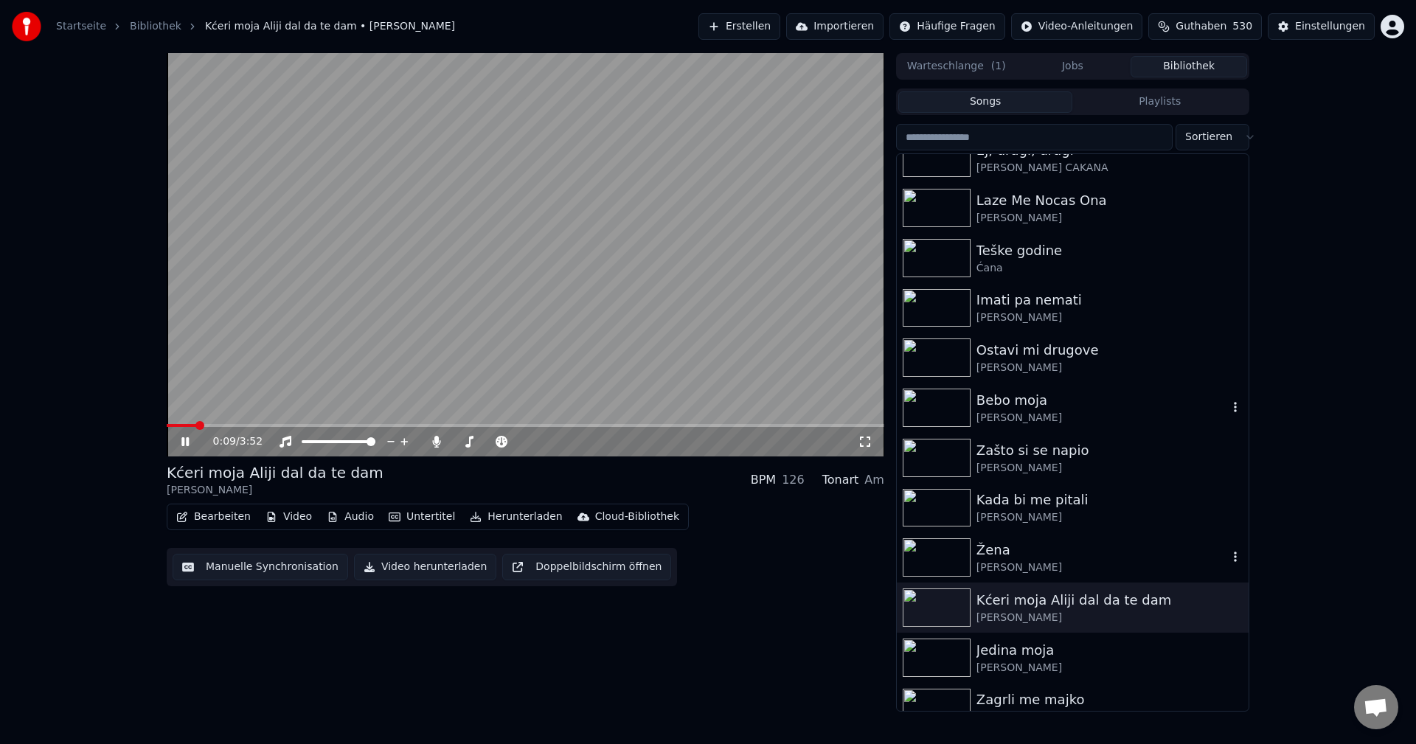
click at [222, 425] on span at bounding box center [525, 425] width 717 height 3
click at [397, 426] on span at bounding box center [525, 425] width 717 height 3
click at [421, 427] on span at bounding box center [525, 425] width 717 height 3
click at [567, 425] on span at bounding box center [525, 425] width 717 height 3
click at [591, 425] on span at bounding box center [525, 425] width 717 height 3
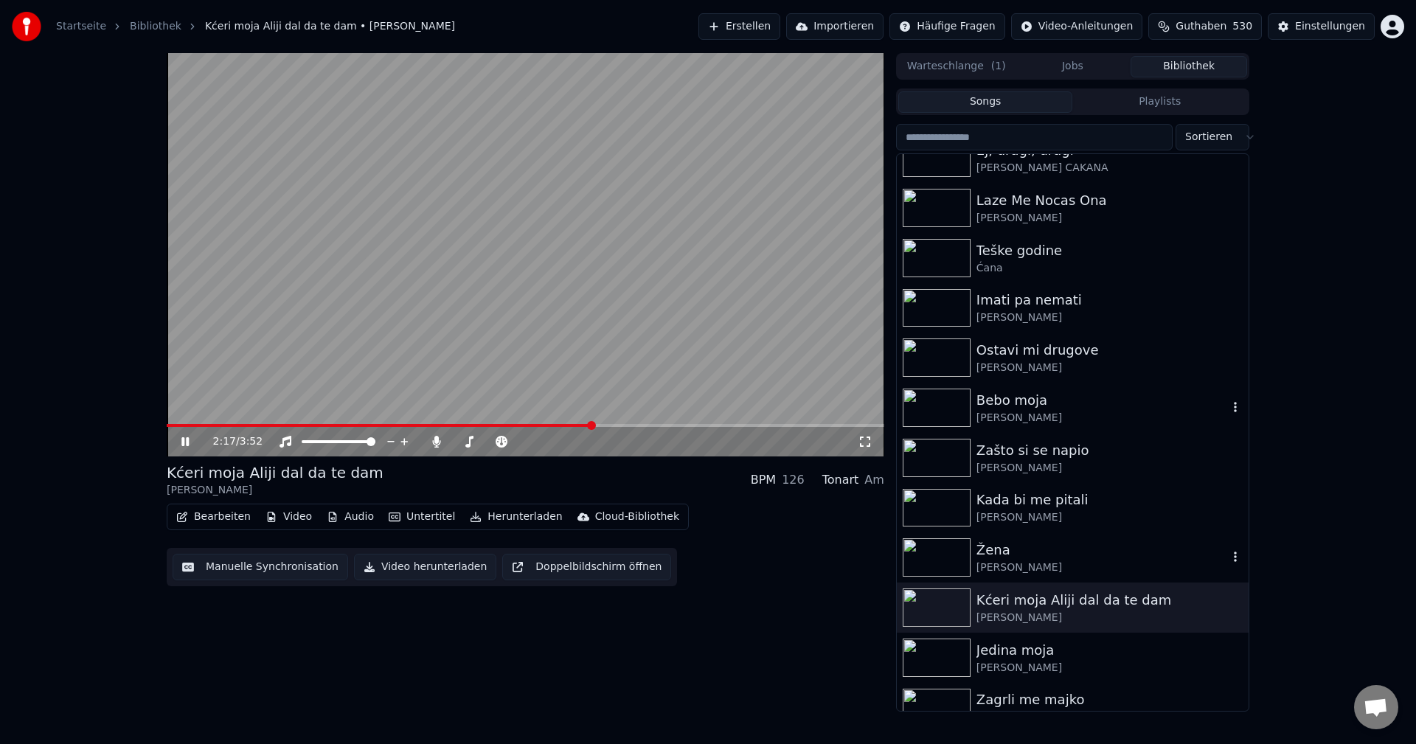
click at [576, 425] on span at bounding box center [379, 425] width 425 height 3
click at [691, 425] on span at bounding box center [525, 425] width 717 height 3
click at [713, 426] on span at bounding box center [525, 425] width 717 height 3
click at [730, 426] on span at bounding box center [525, 425] width 717 height 3
click at [748, 426] on span at bounding box center [525, 425] width 717 height 3
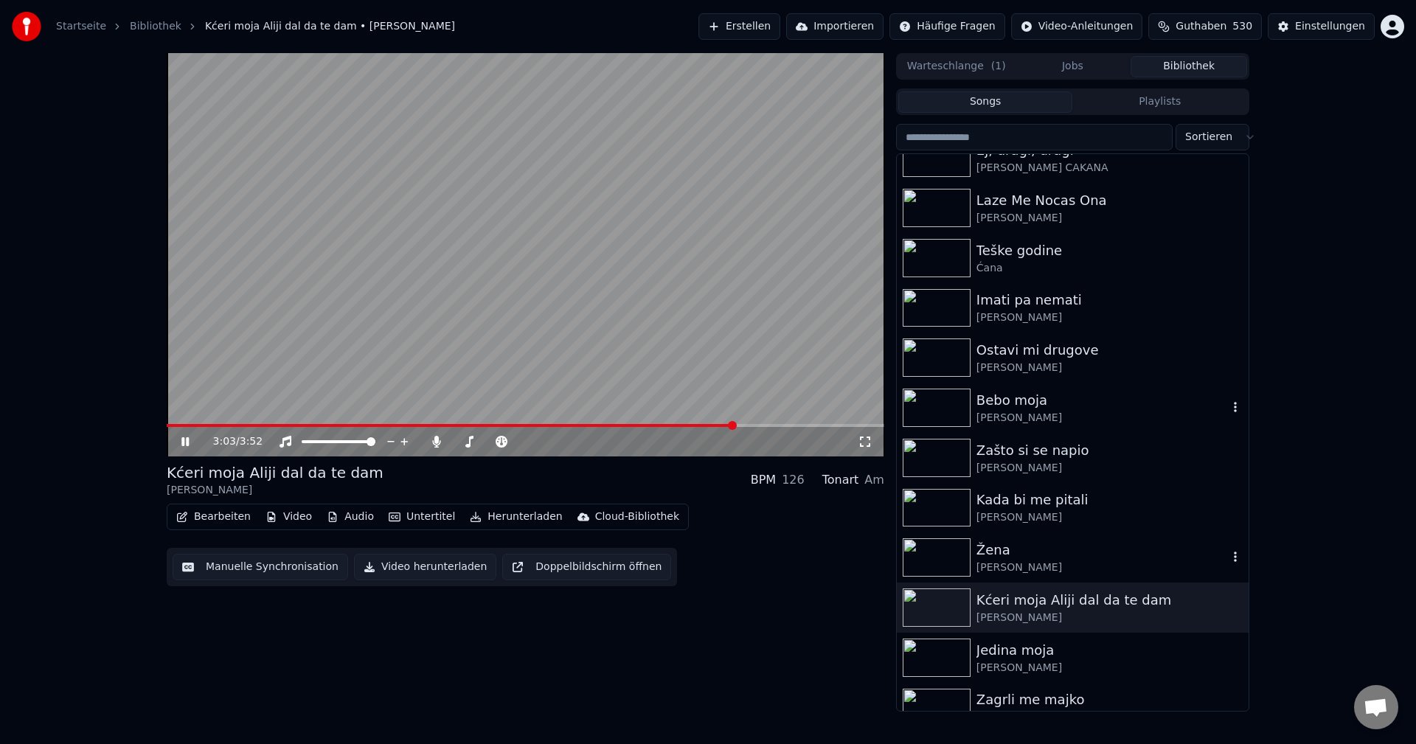
click at [759, 425] on span at bounding box center [525, 425] width 717 height 3
click at [1228, 606] on icon "button" at bounding box center [1235, 607] width 15 height 12
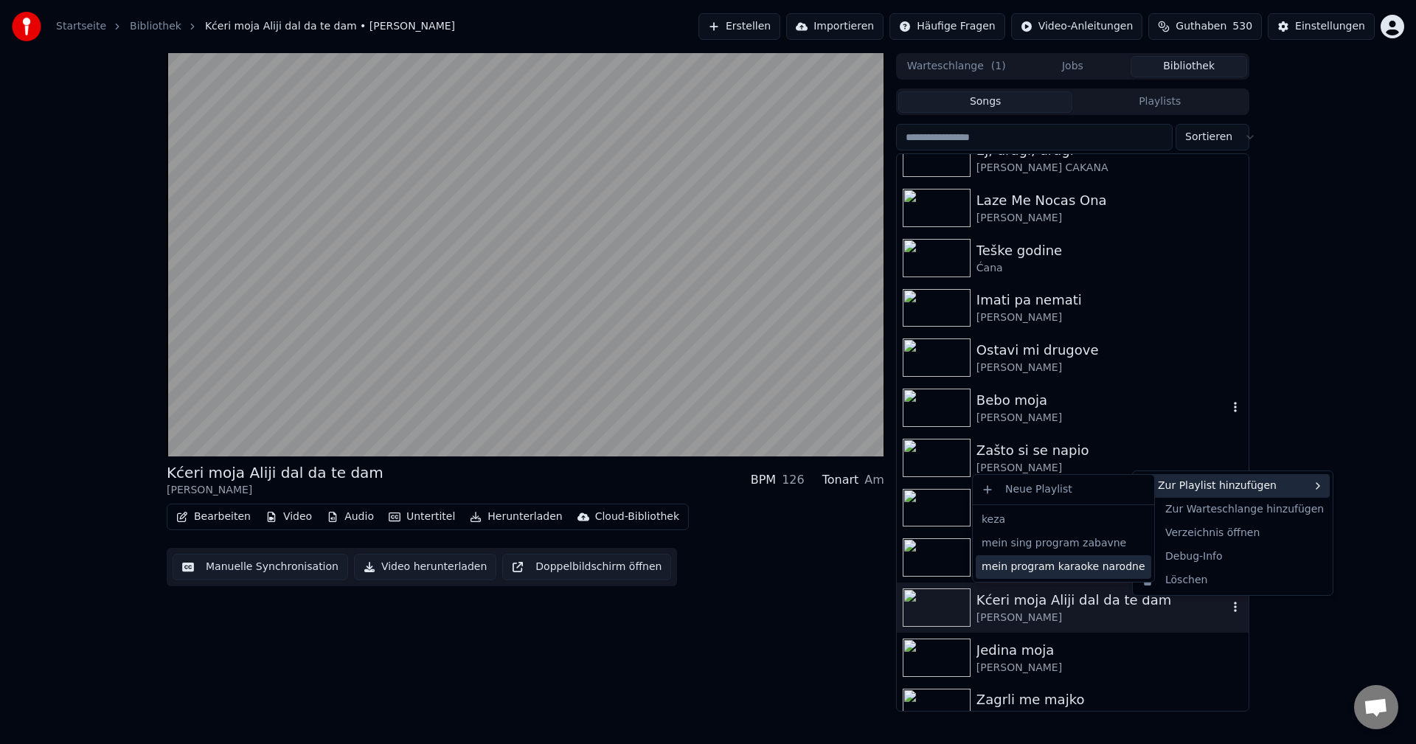
click at [1094, 564] on div "mein program karaoke narodne" at bounding box center [1063, 567] width 175 height 24
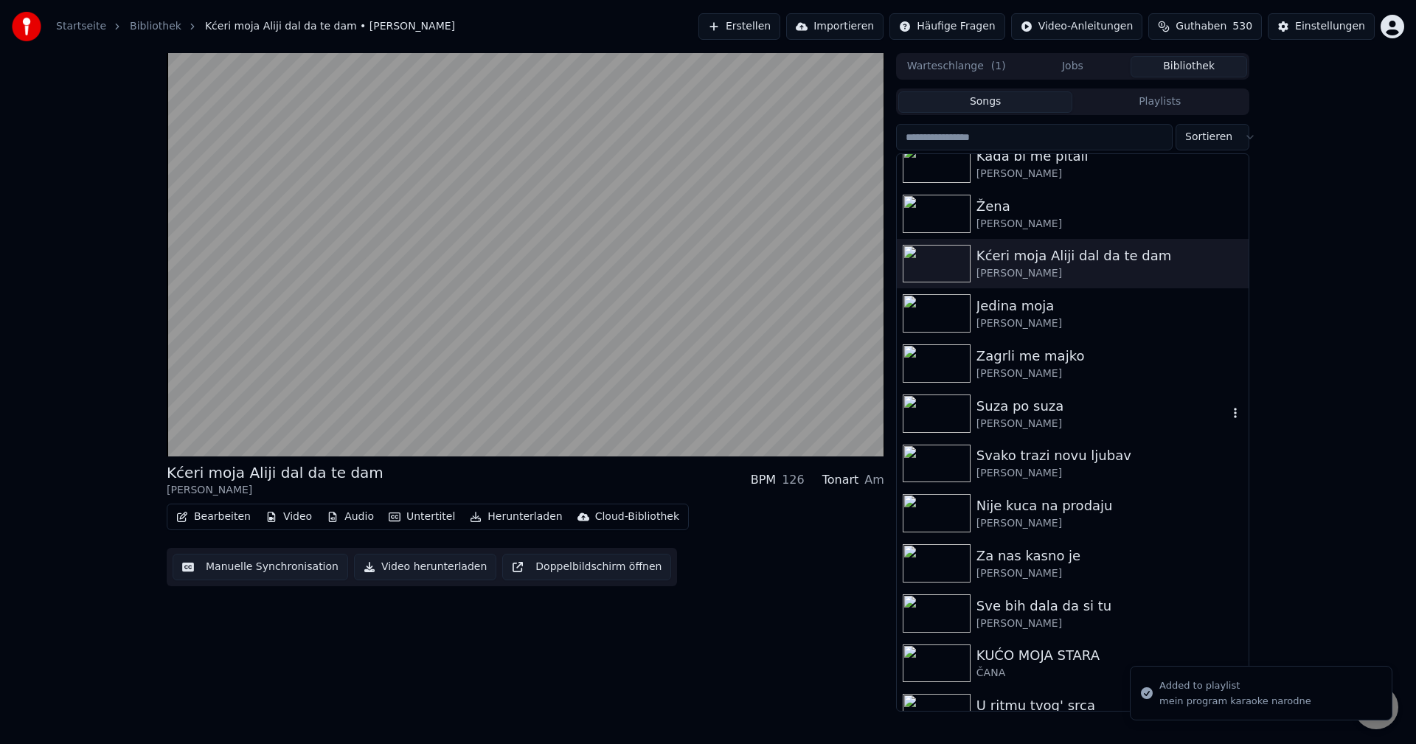
scroll to position [8111, 0]
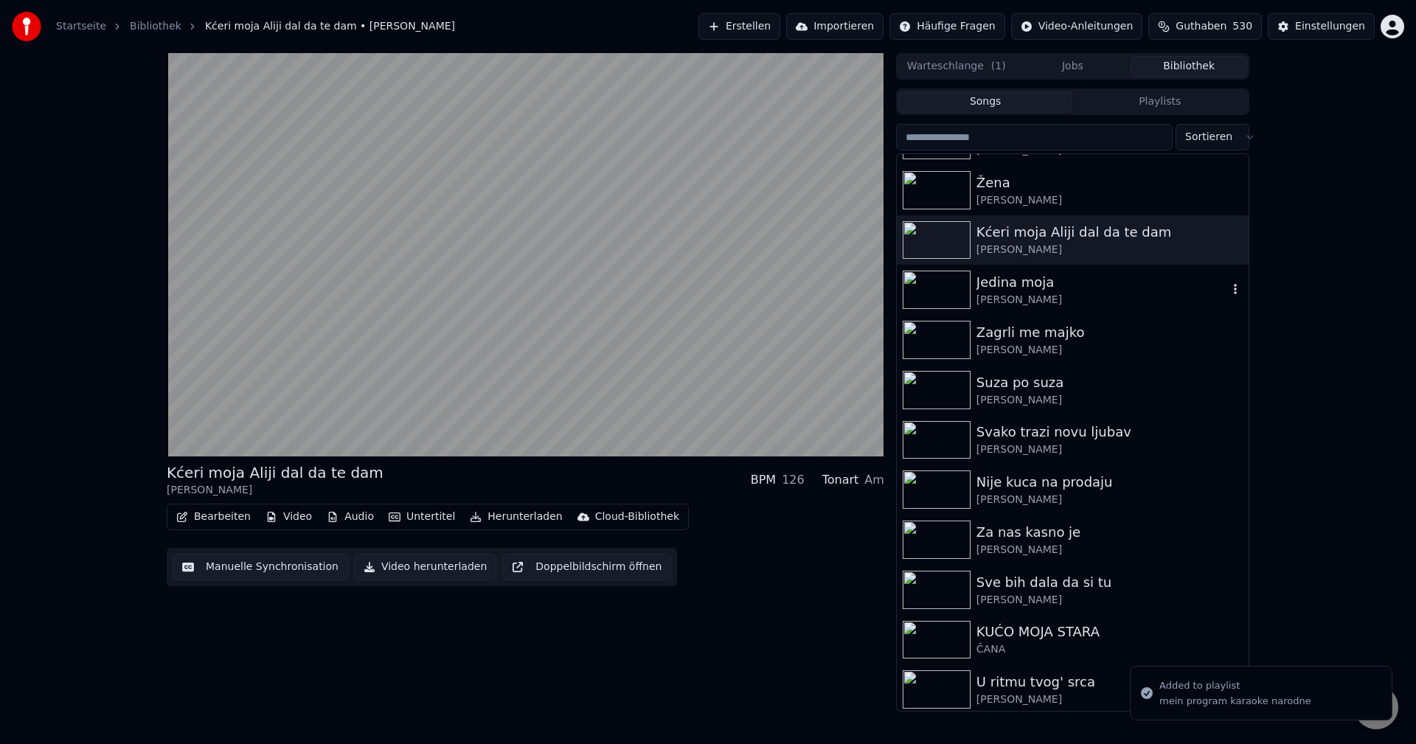
click at [945, 295] on img at bounding box center [937, 290] width 68 height 38
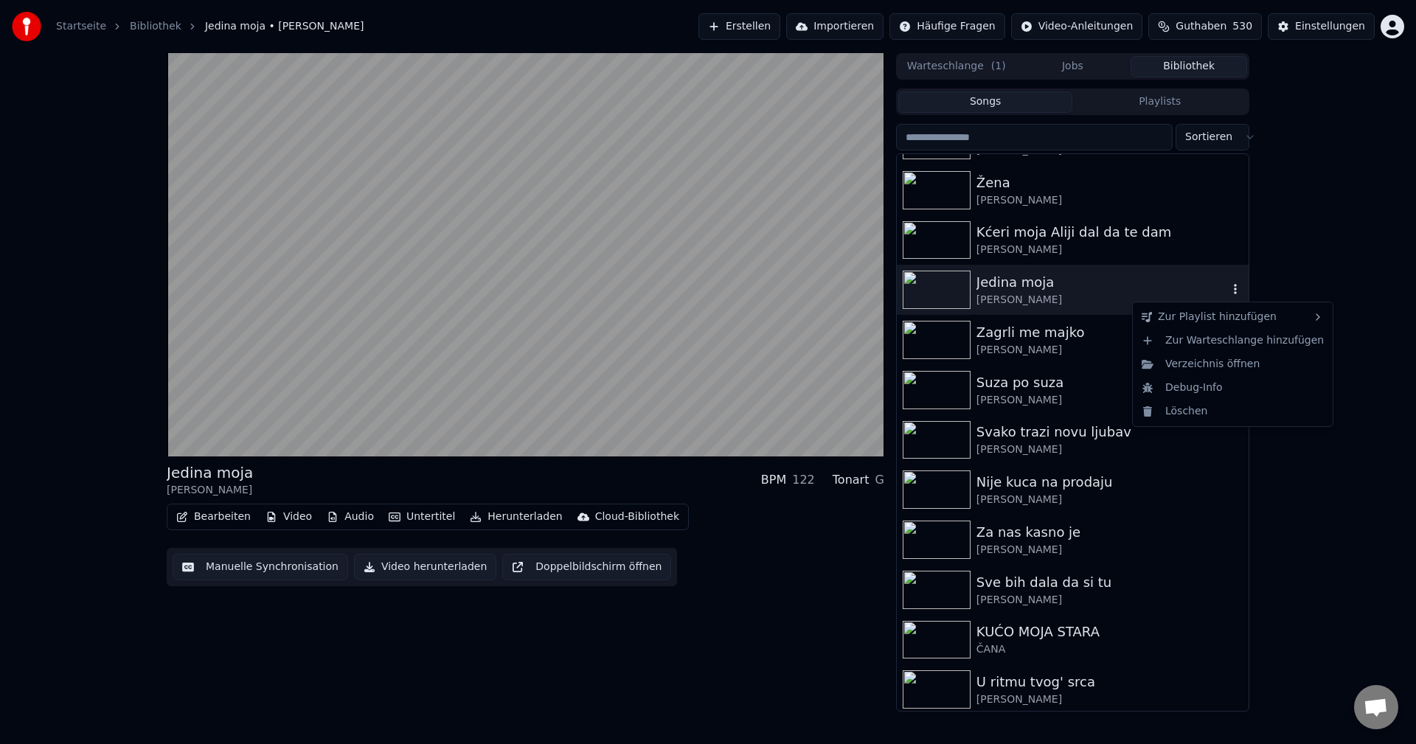
click at [1228, 291] on icon "button" at bounding box center [1235, 289] width 15 height 12
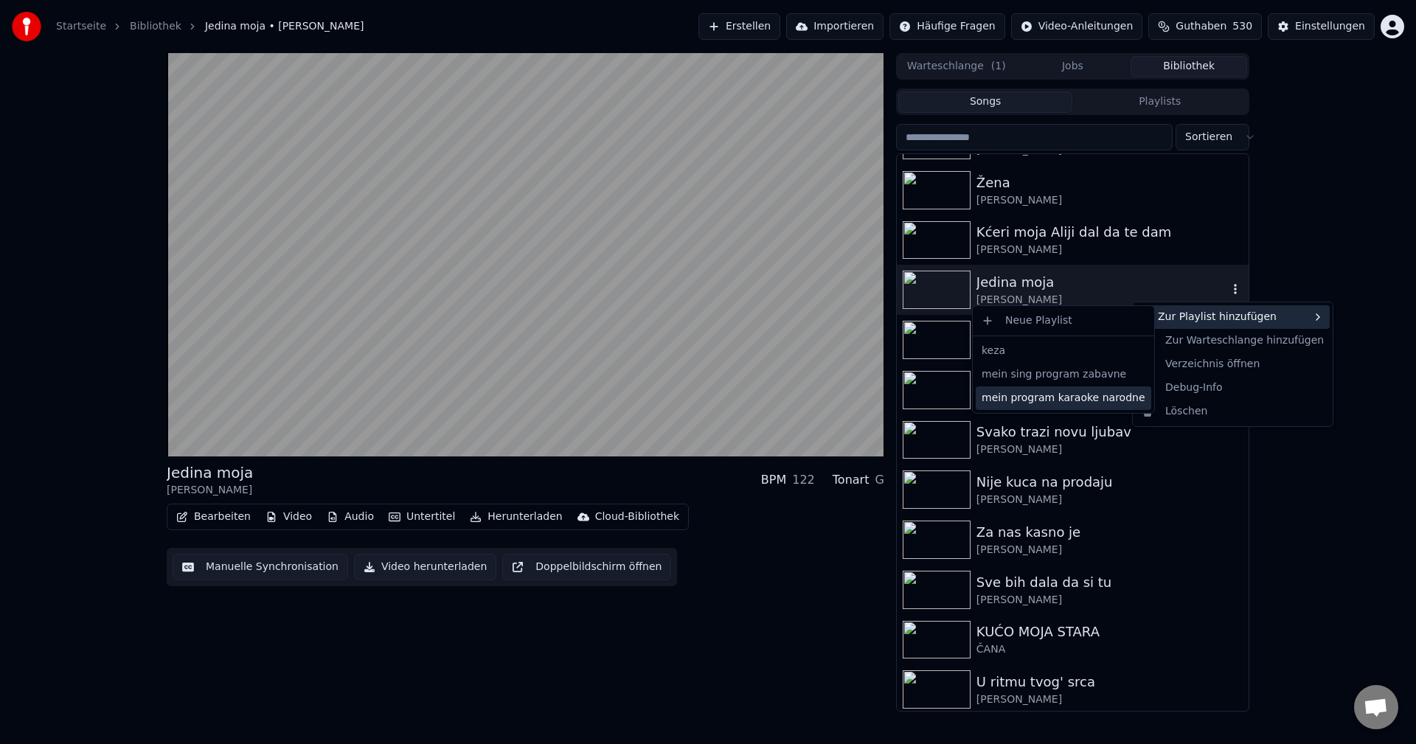
click at [1109, 398] on div "mein program karaoke narodne" at bounding box center [1063, 398] width 175 height 24
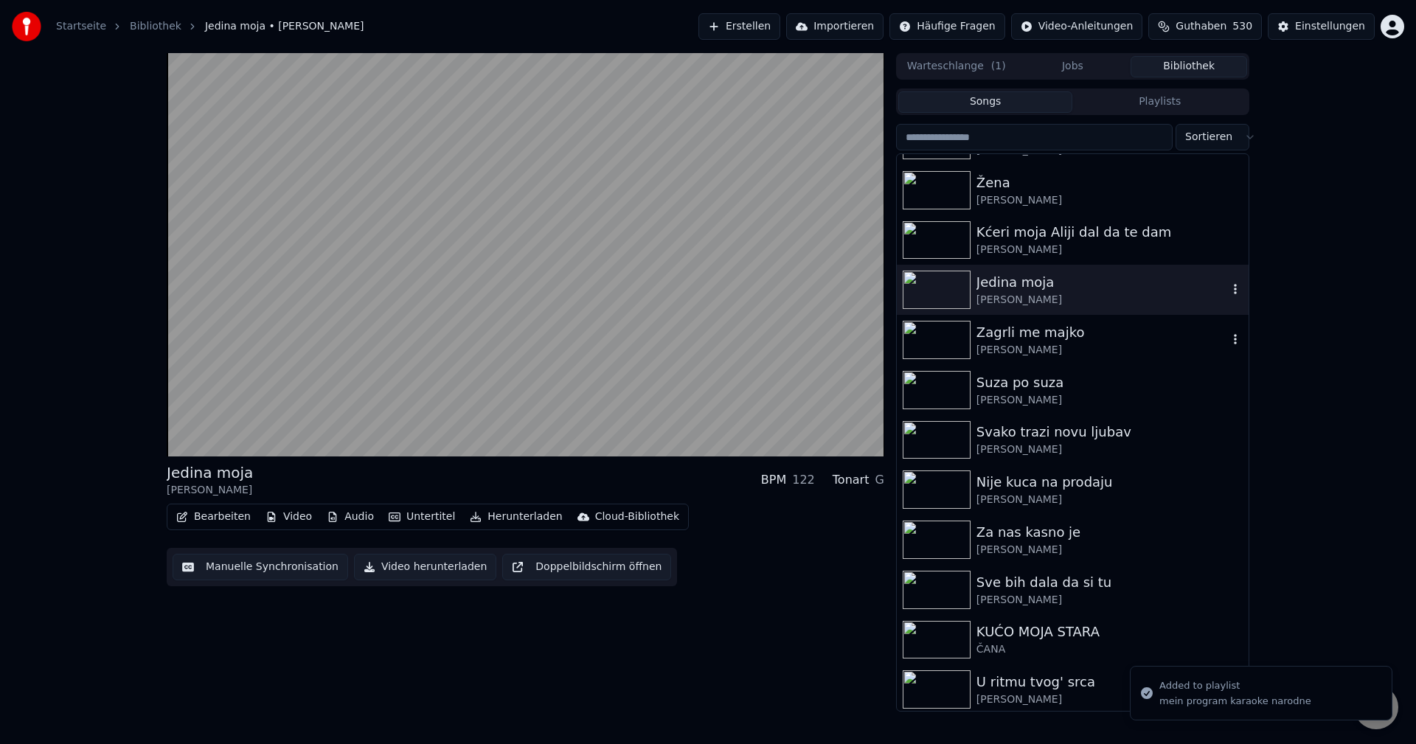
click at [917, 333] on img at bounding box center [937, 340] width 68 height 38
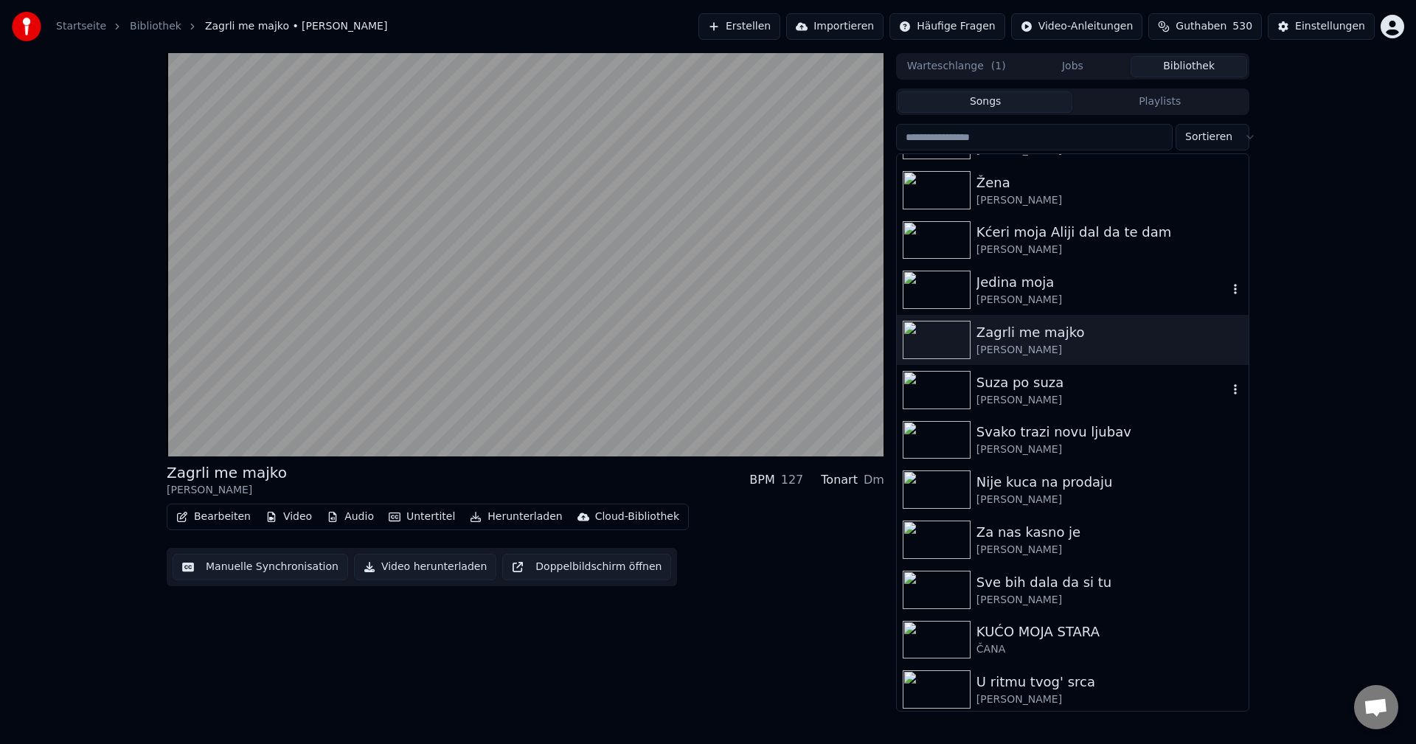
click at [929, 391] on img at bounding box center [937, 390] width 68 height 38
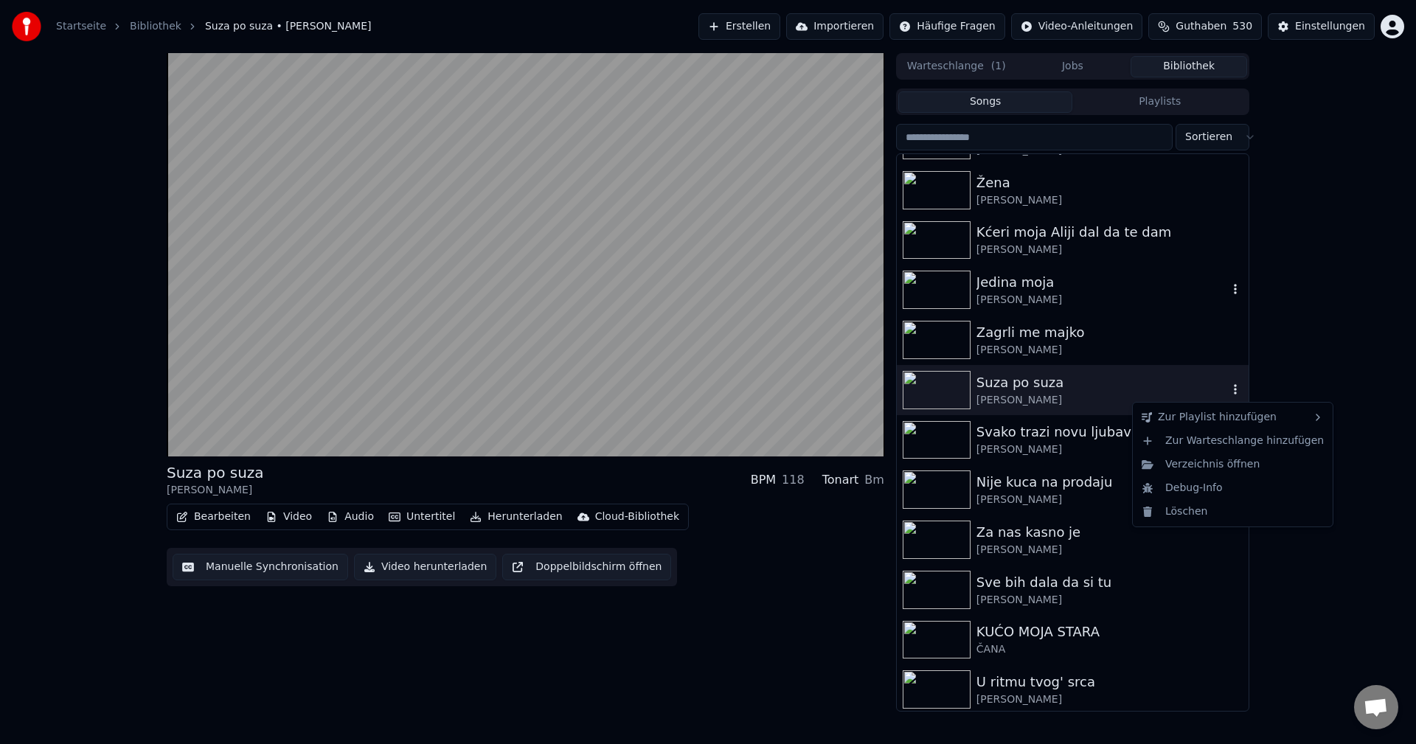
click at [1234, 394] on icon "button" at bounding box center [1235, 389] width 3 height 10
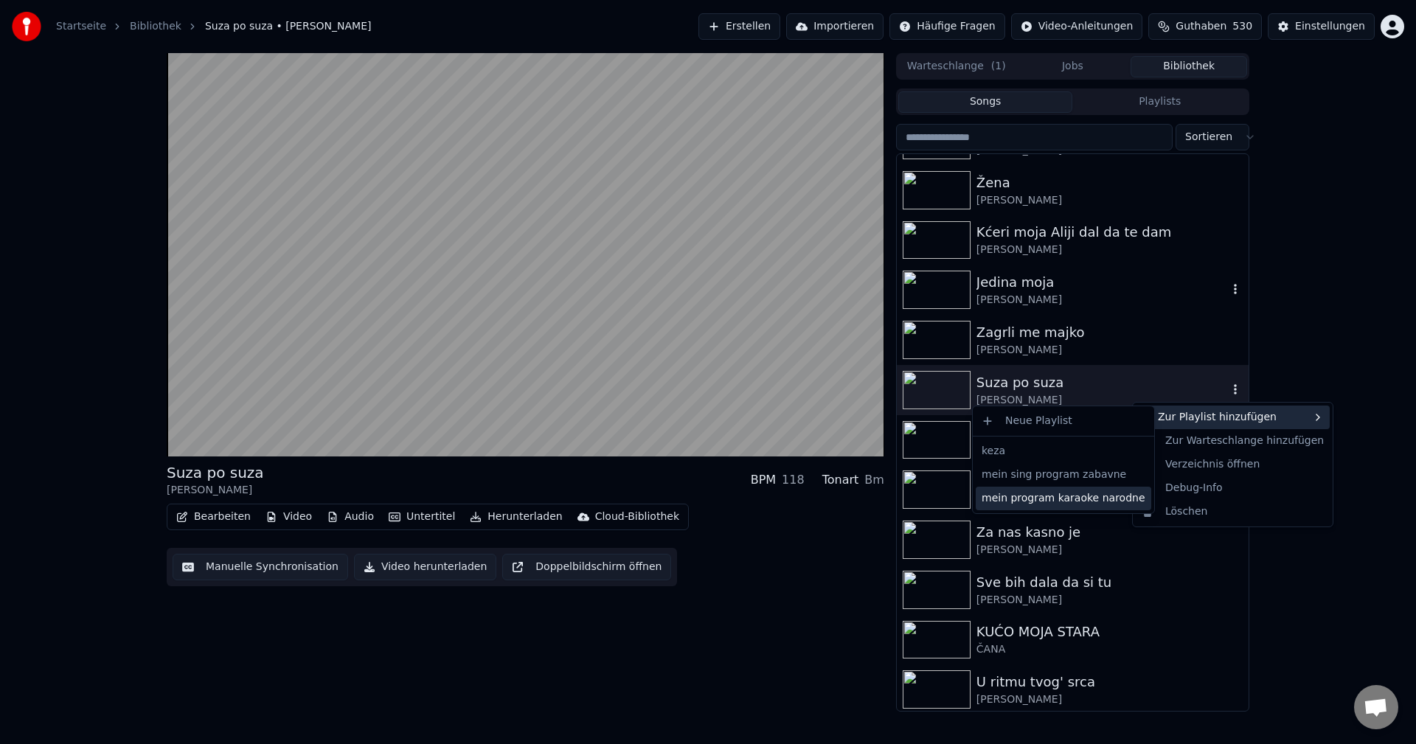
click at [1080, 499] on div "mein program karaoke narodne" at bounding box center [1063, 499] width 175 height 24
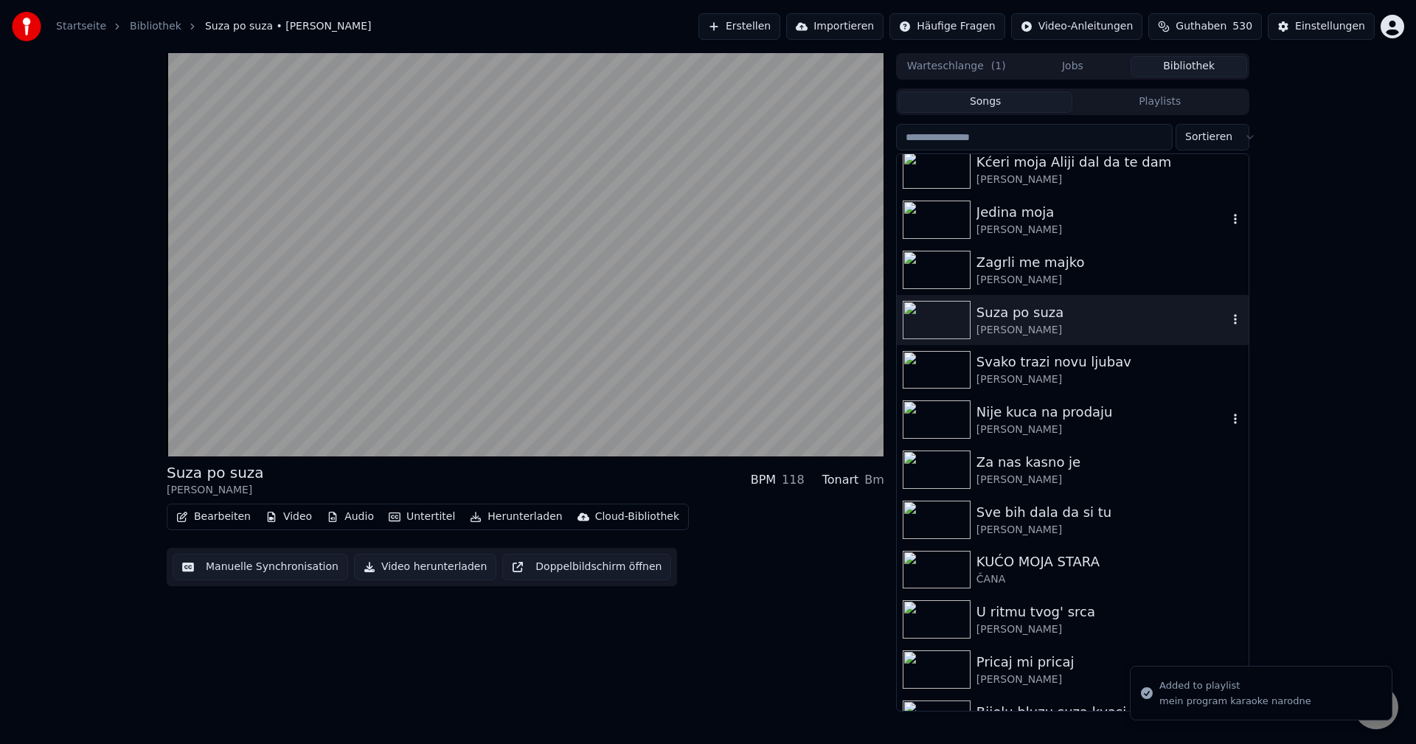
scroll to position [8259, 0]
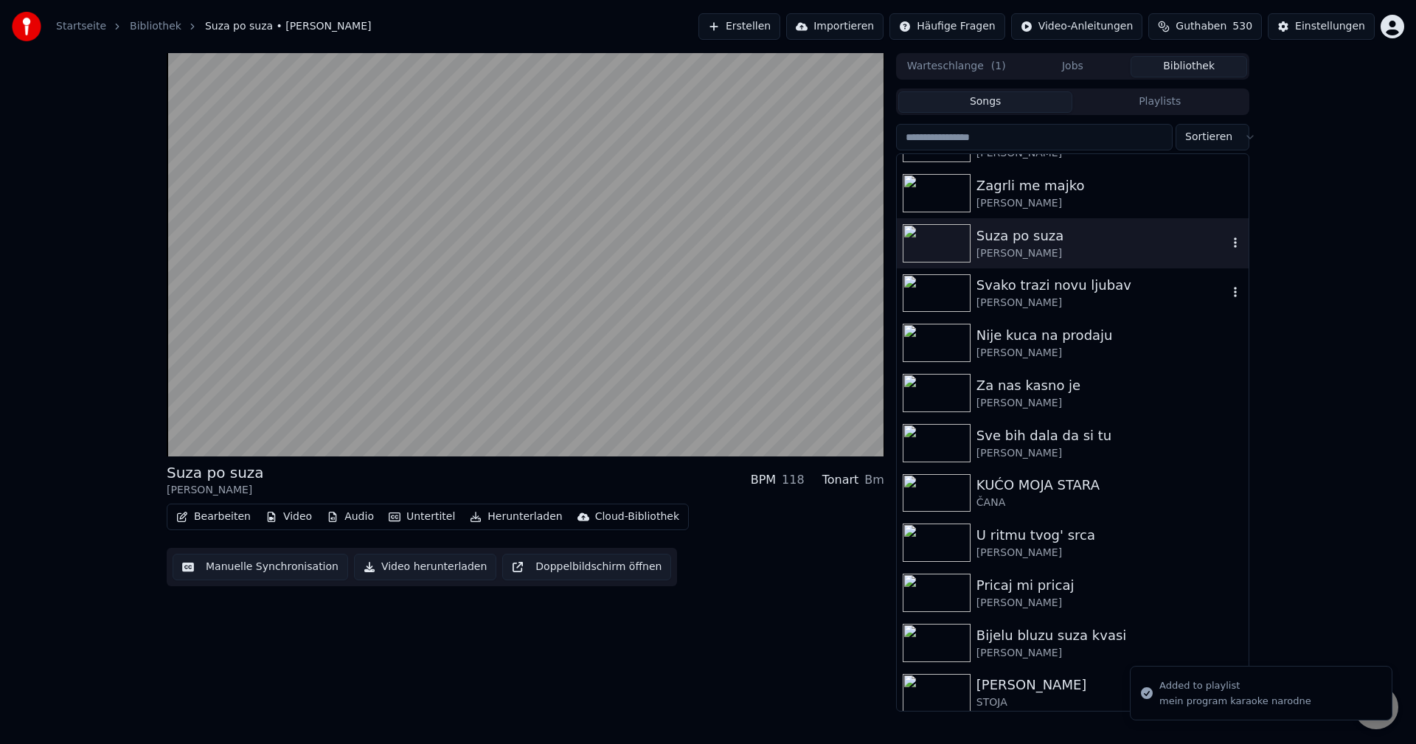
click at [932, 293] on img at bounding box center [937, 293] width 68 height 38
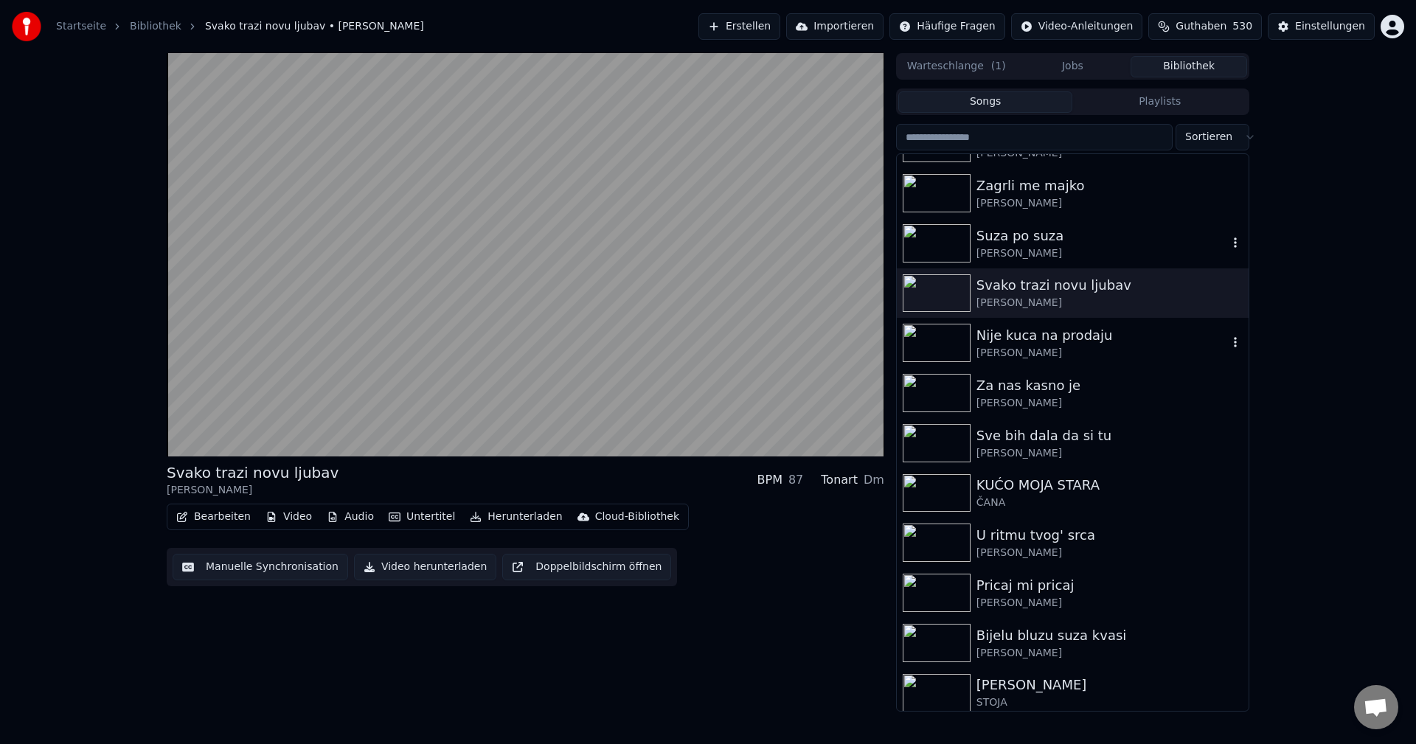
click at [929, 339] on img at bounding box center [937, 343] width 68 height 38
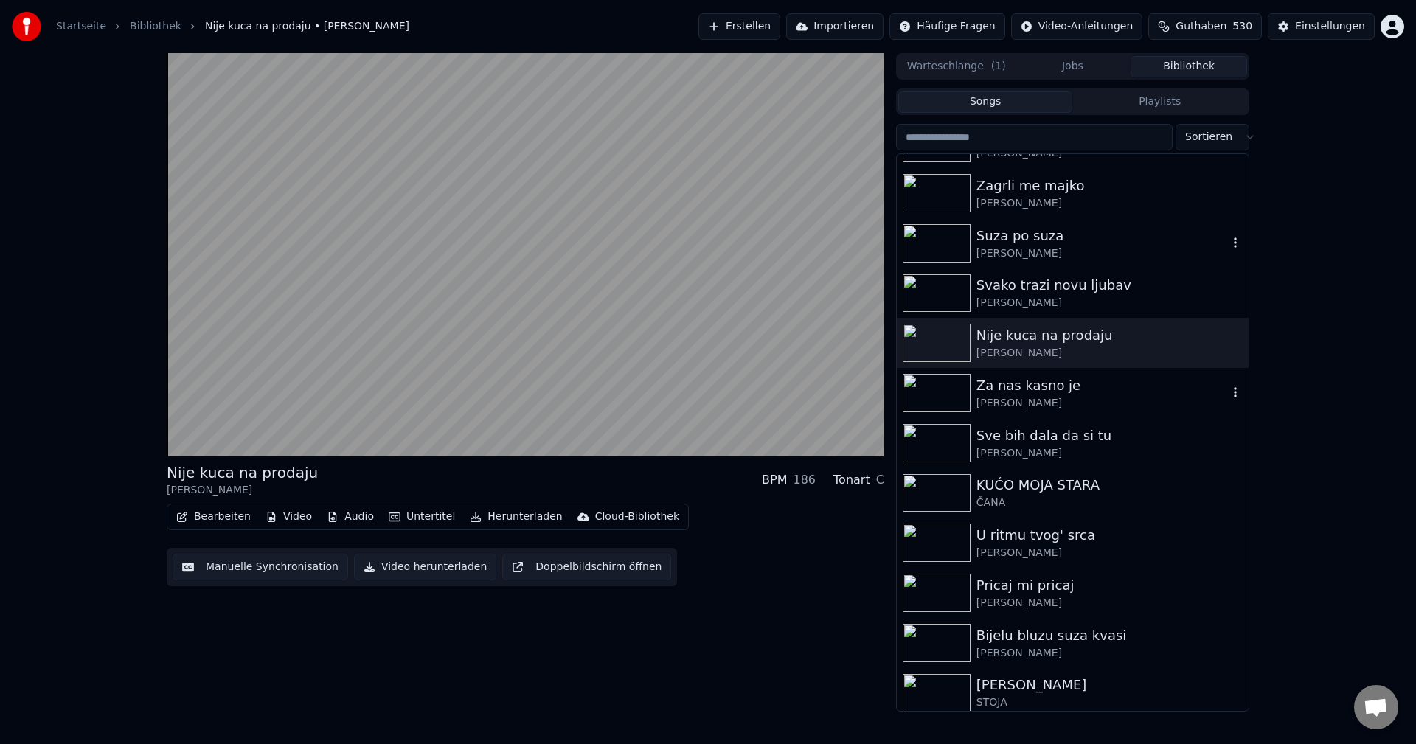
click at [933, 380] on img at bounding box center [937, 393] width 68 height 38
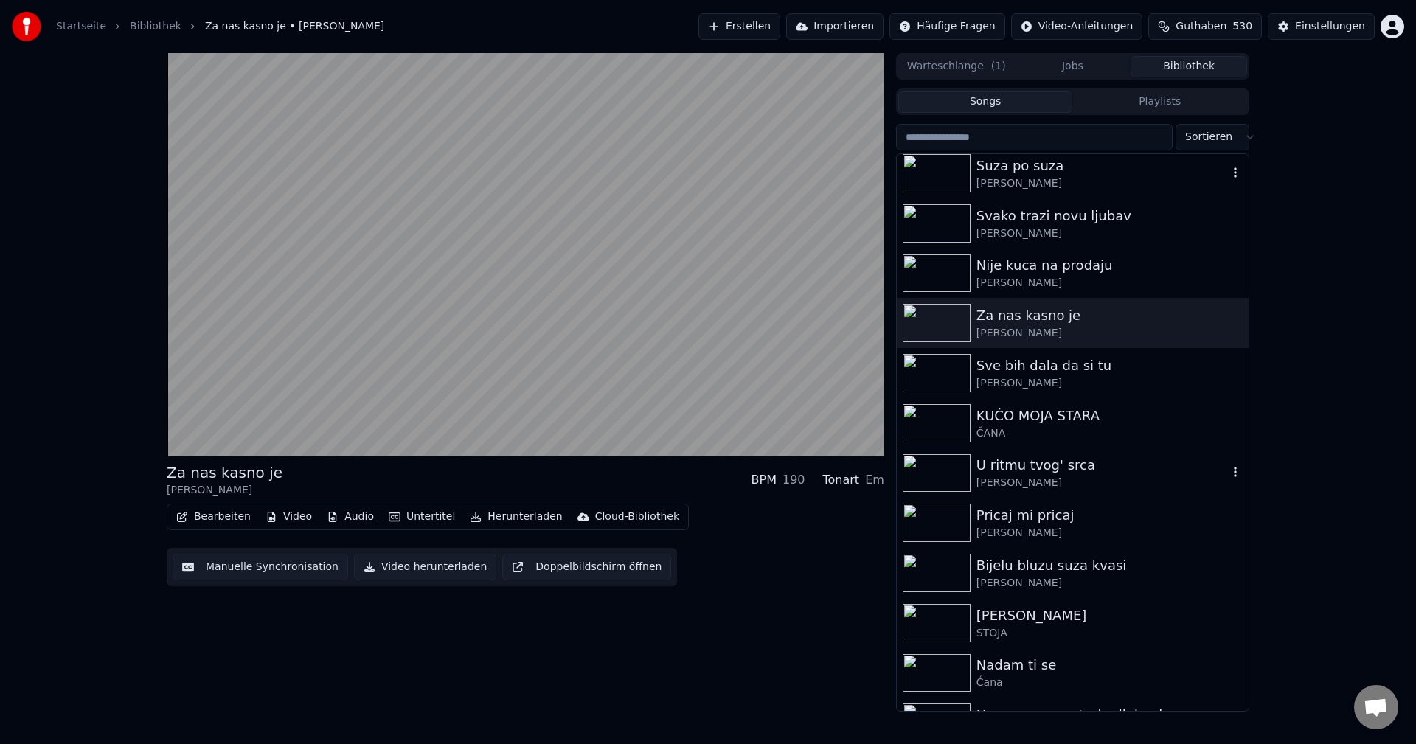
scroll to position [8406, 0]
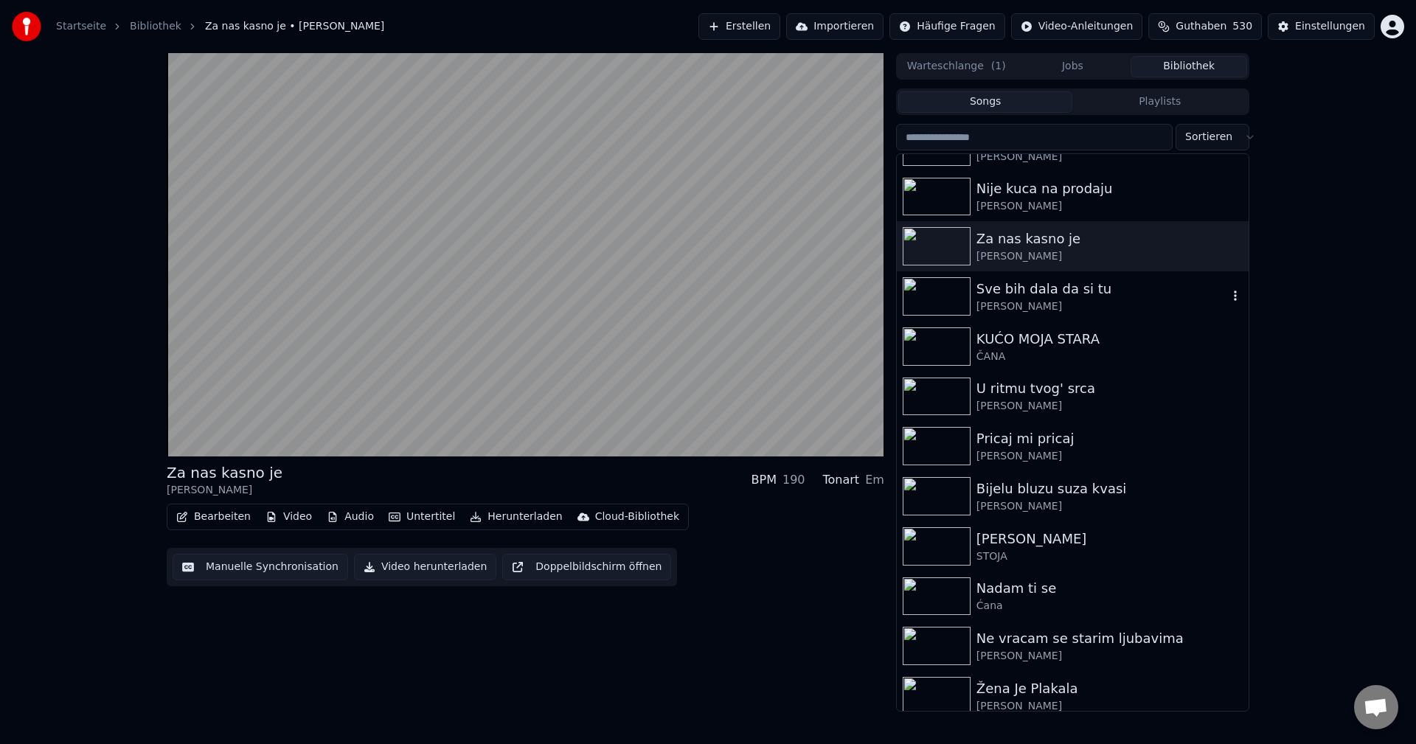
click at [920, 299] on img at bounding box center [937, 296] width 68 height 38
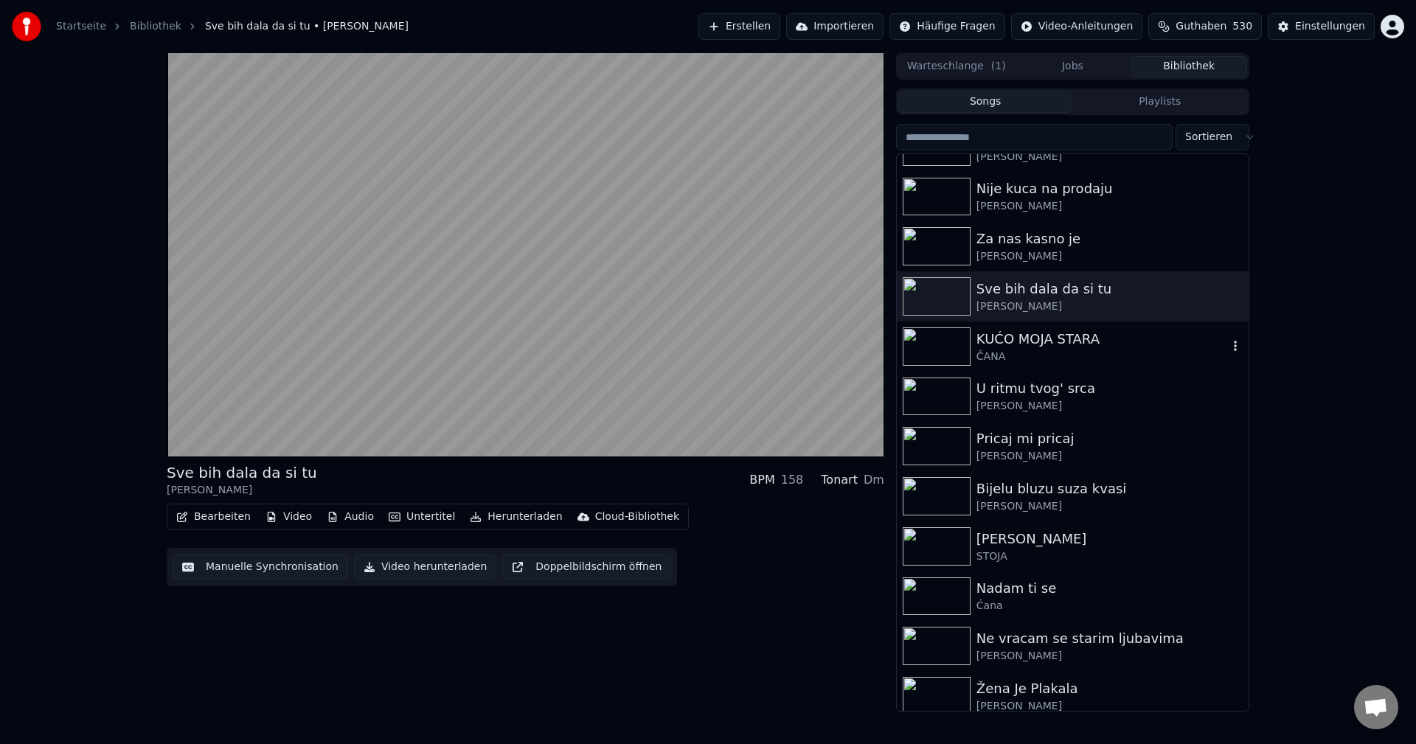
click at [922, 344] on img at bounding box center [937, 346] width 68 height 38
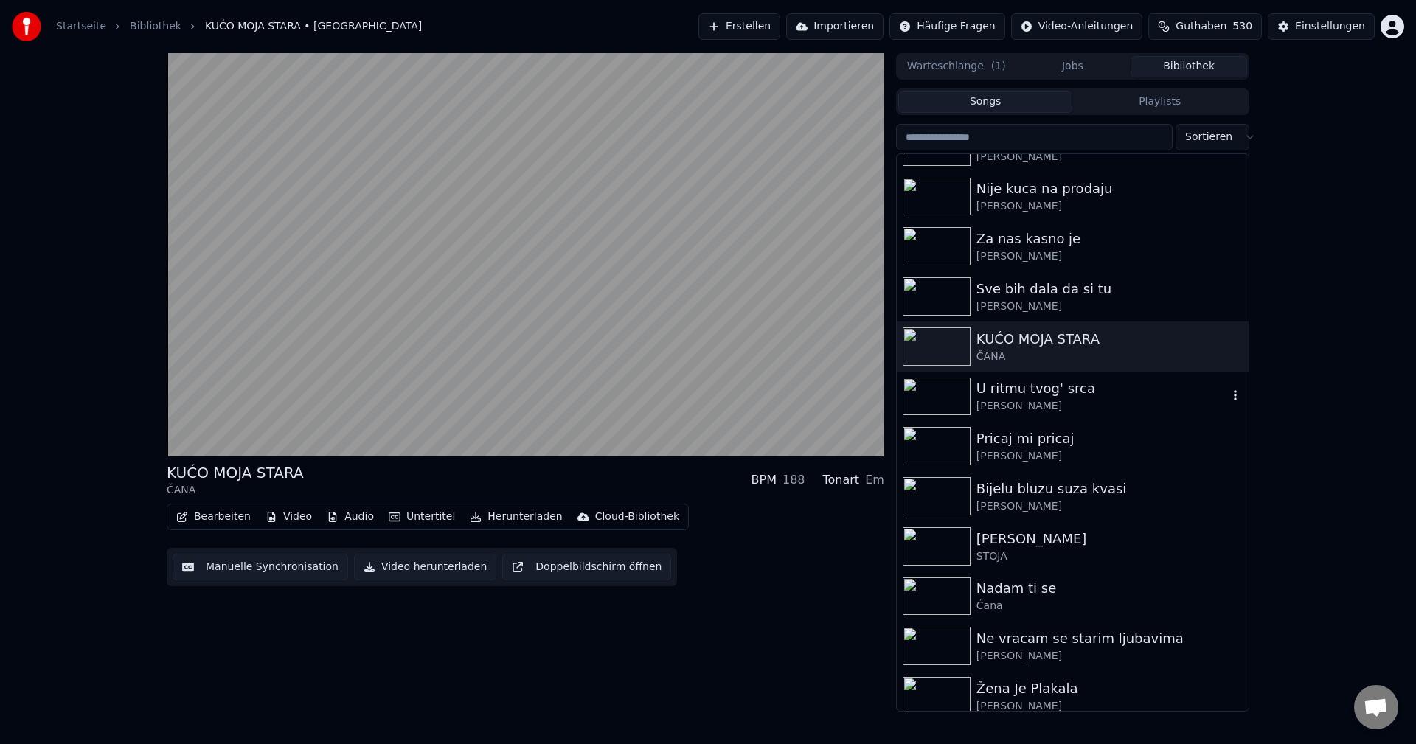
click at [925, 389] on img at bounding box center [937, 397] width 68 height 38
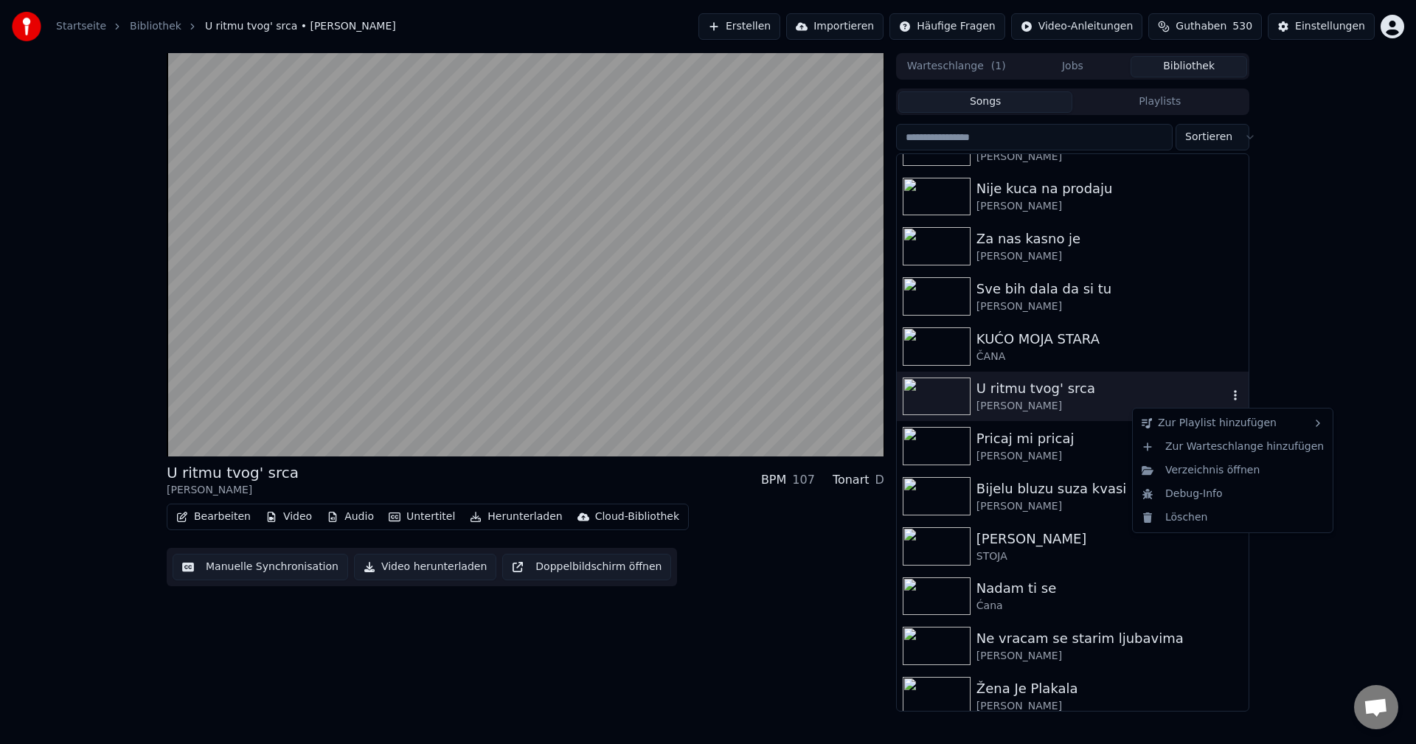
click at [1228, 394] on icon "button" at bounding box center [1235, 395] width 15 height 12
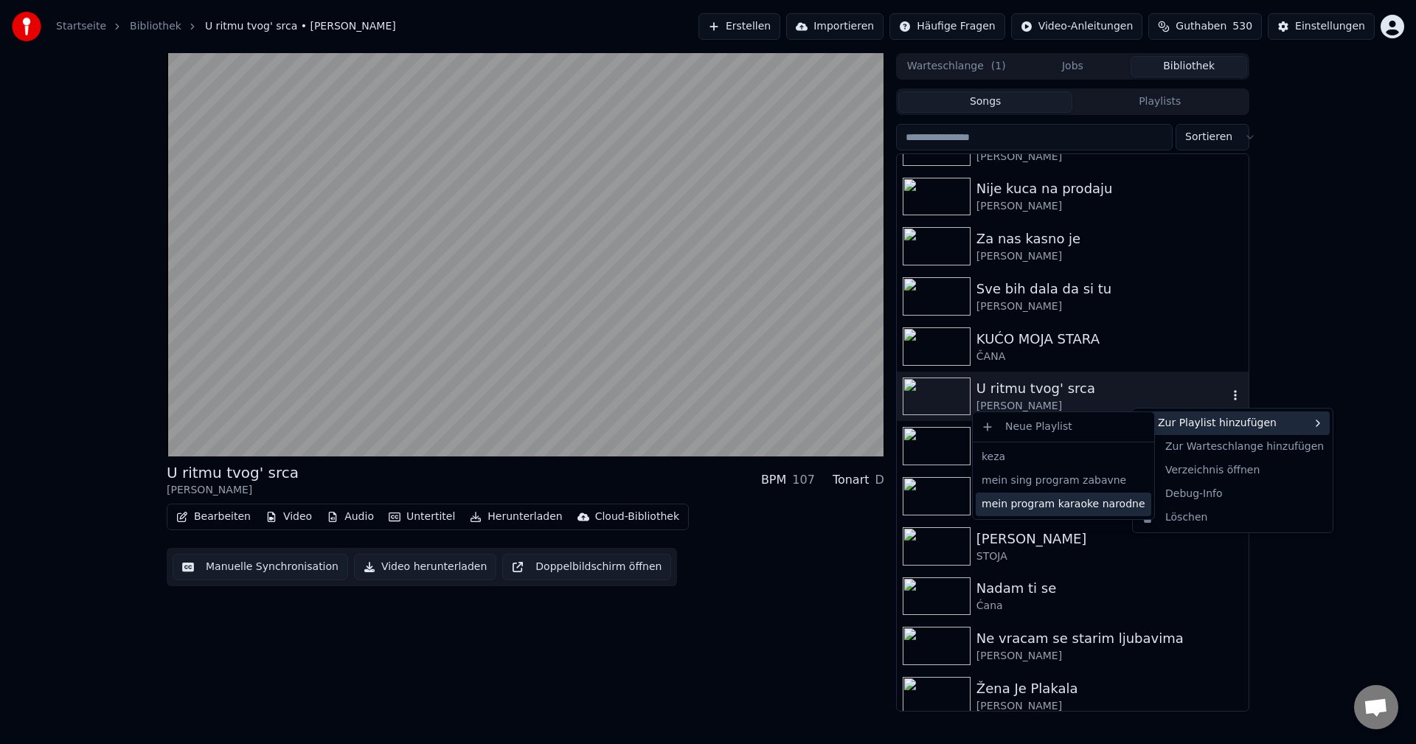
click at [1096, 505] on div "mein program karaoke narodne" at bounding box center [1063, 505] width 175 height 24
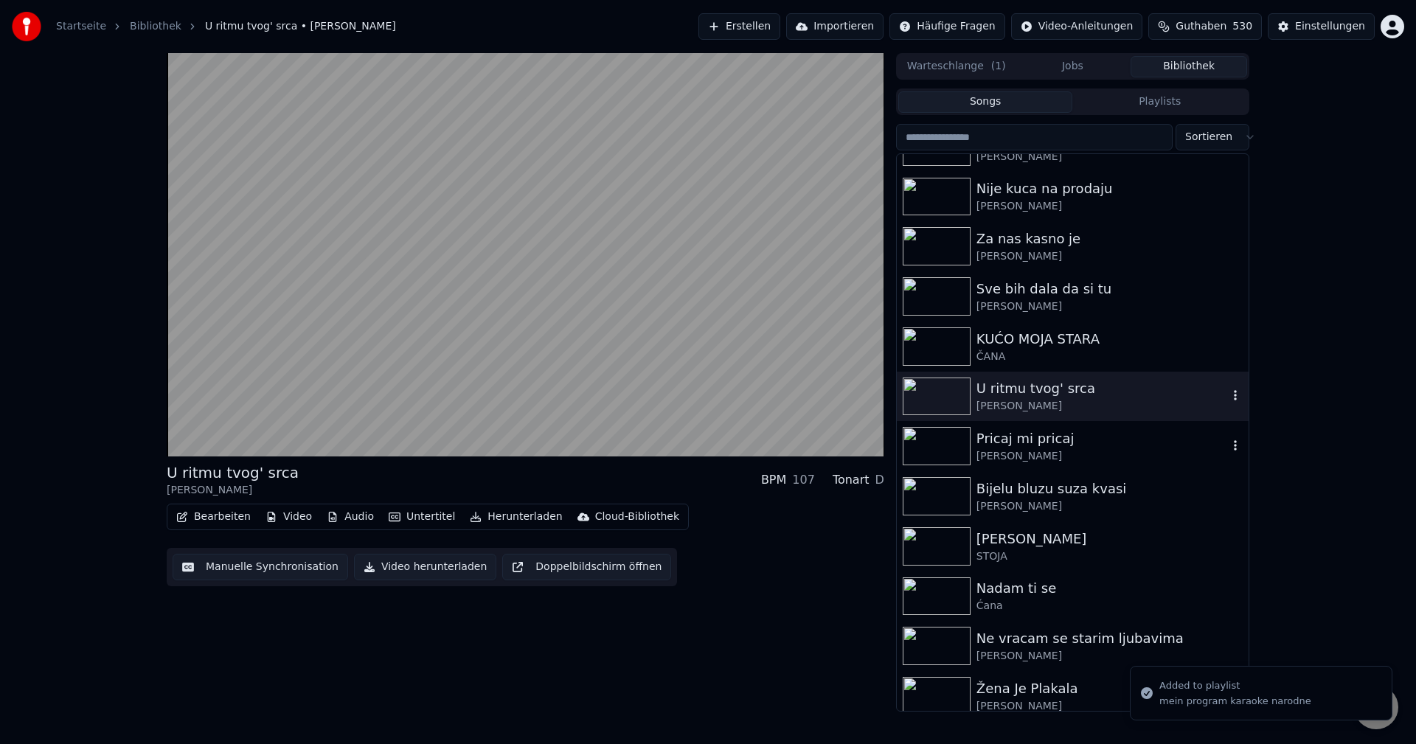
click at [928, 446] on img at bounding box center [937, 446] width 68 height 38
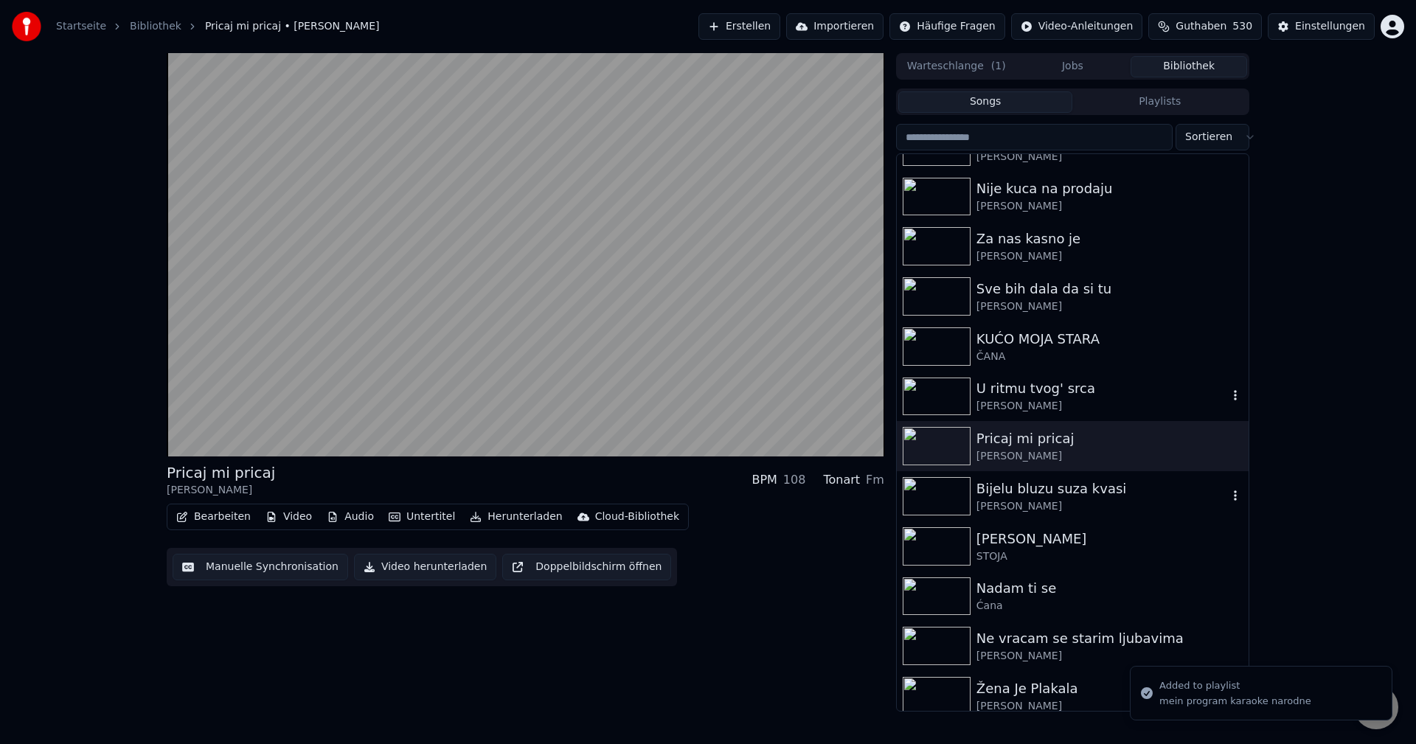
click at [948, 502] on img at bounding box center [937, 496] width 68 height 38
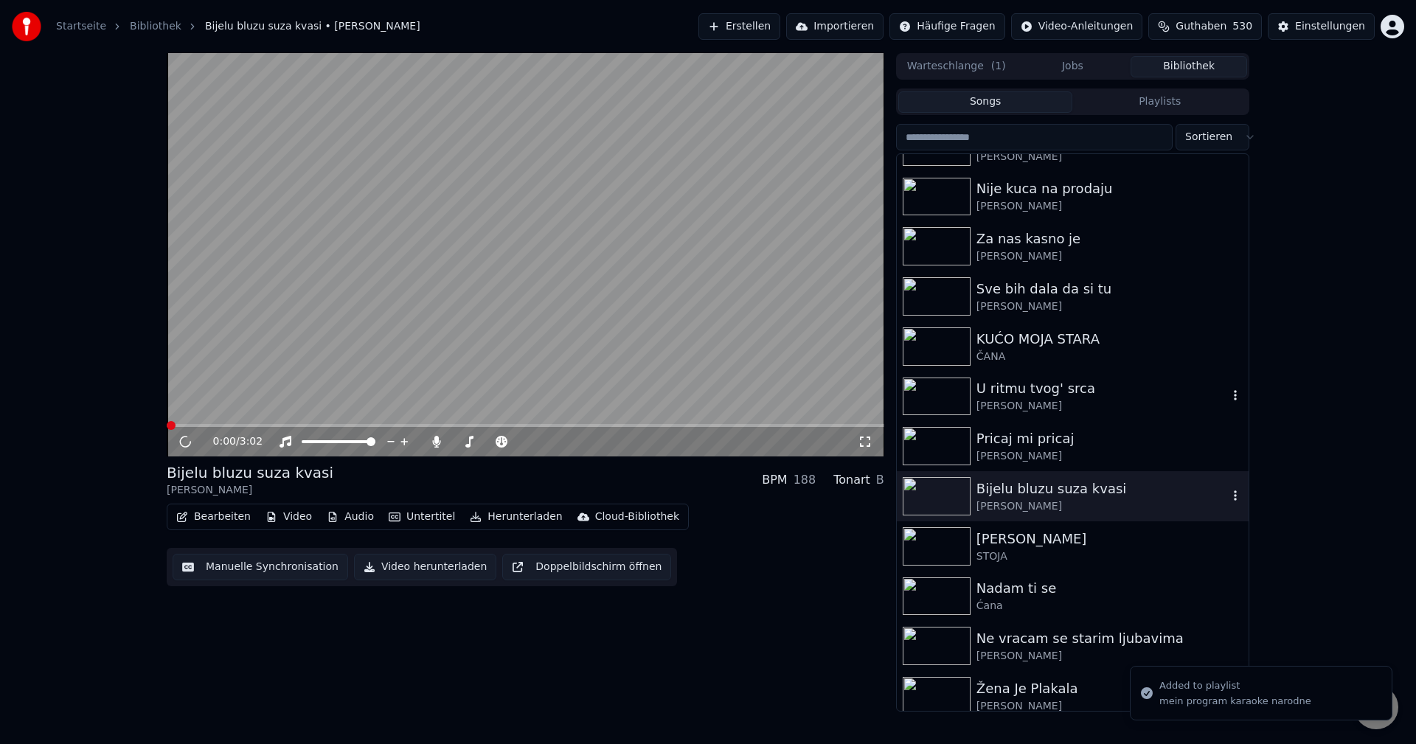
scroll to position [8627, 0]
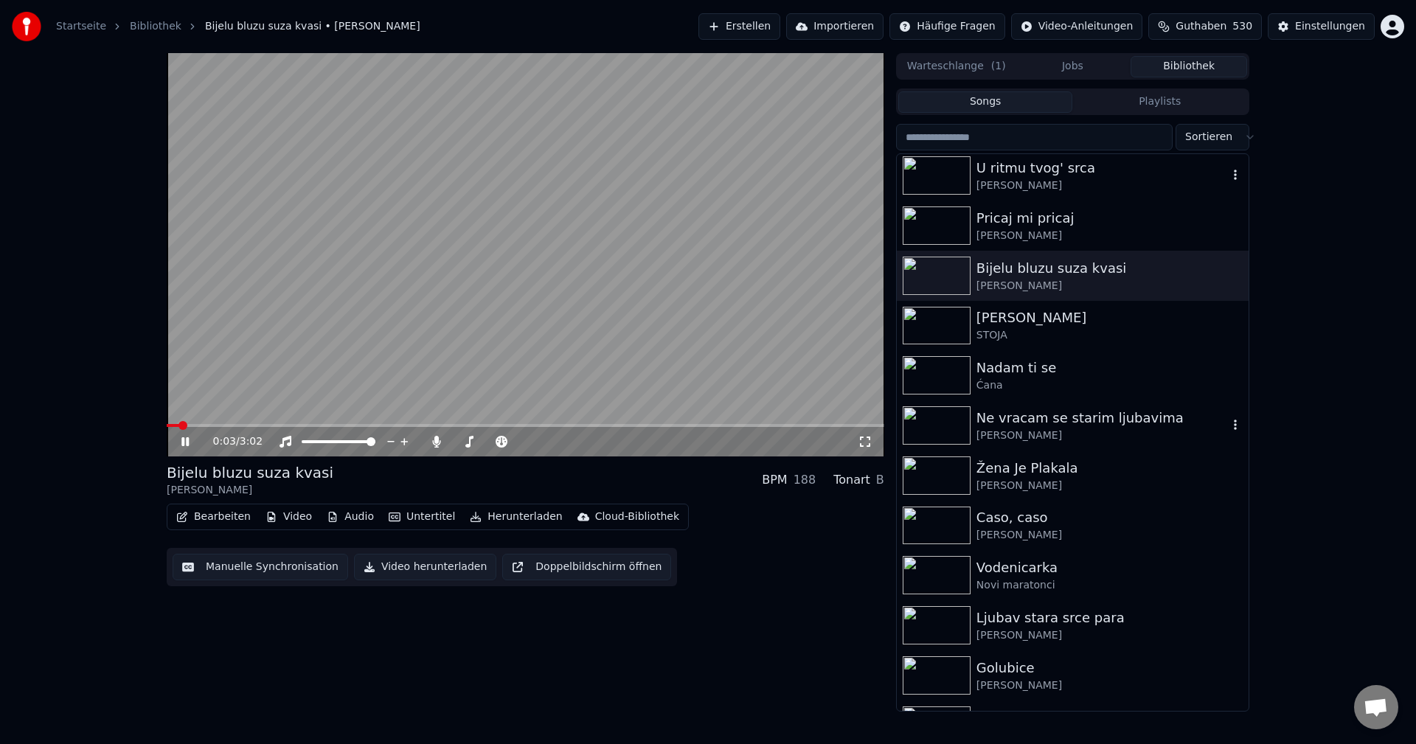
click at [942, 423] on img at bounding box center [937, 425] width 68 height 38
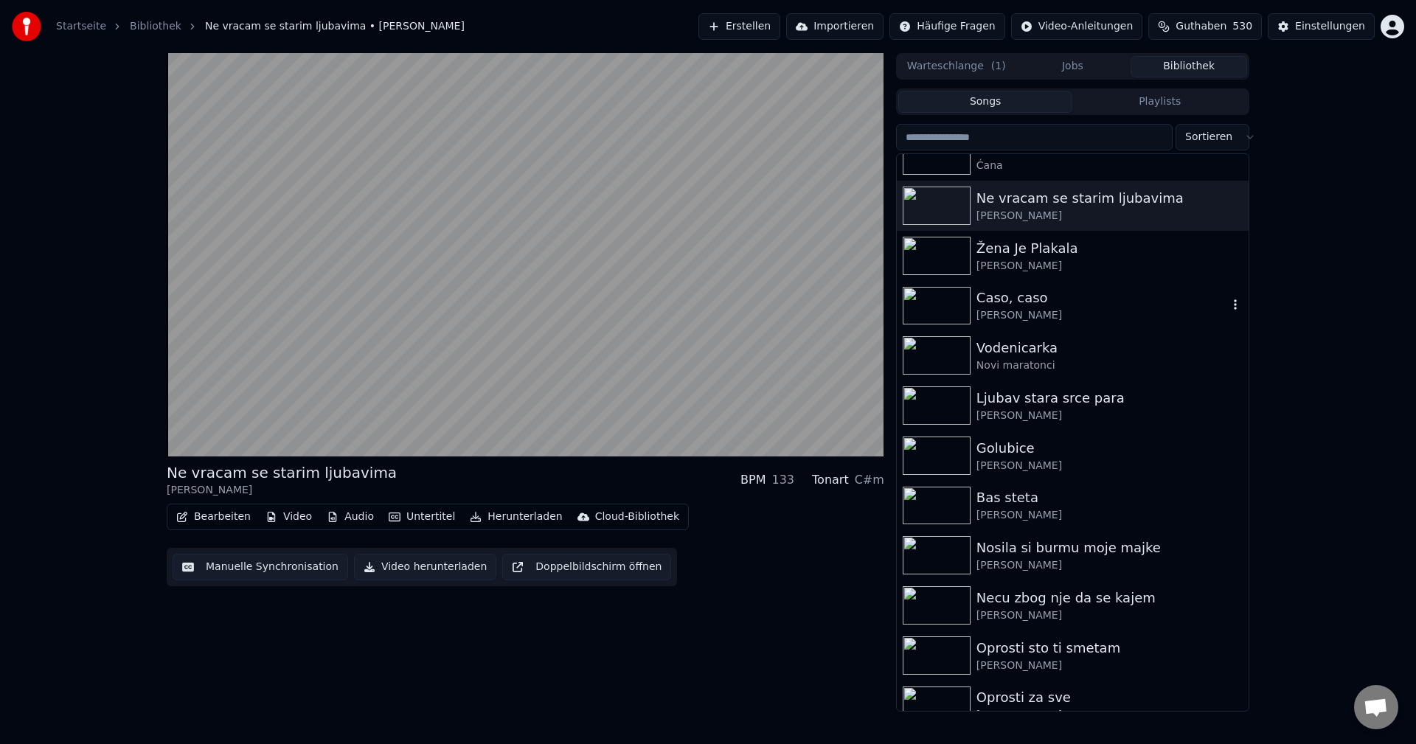
scroll to position [8848, 0]
click at [933, 254] on img at bounding box center [937, 255] width 68 height 38
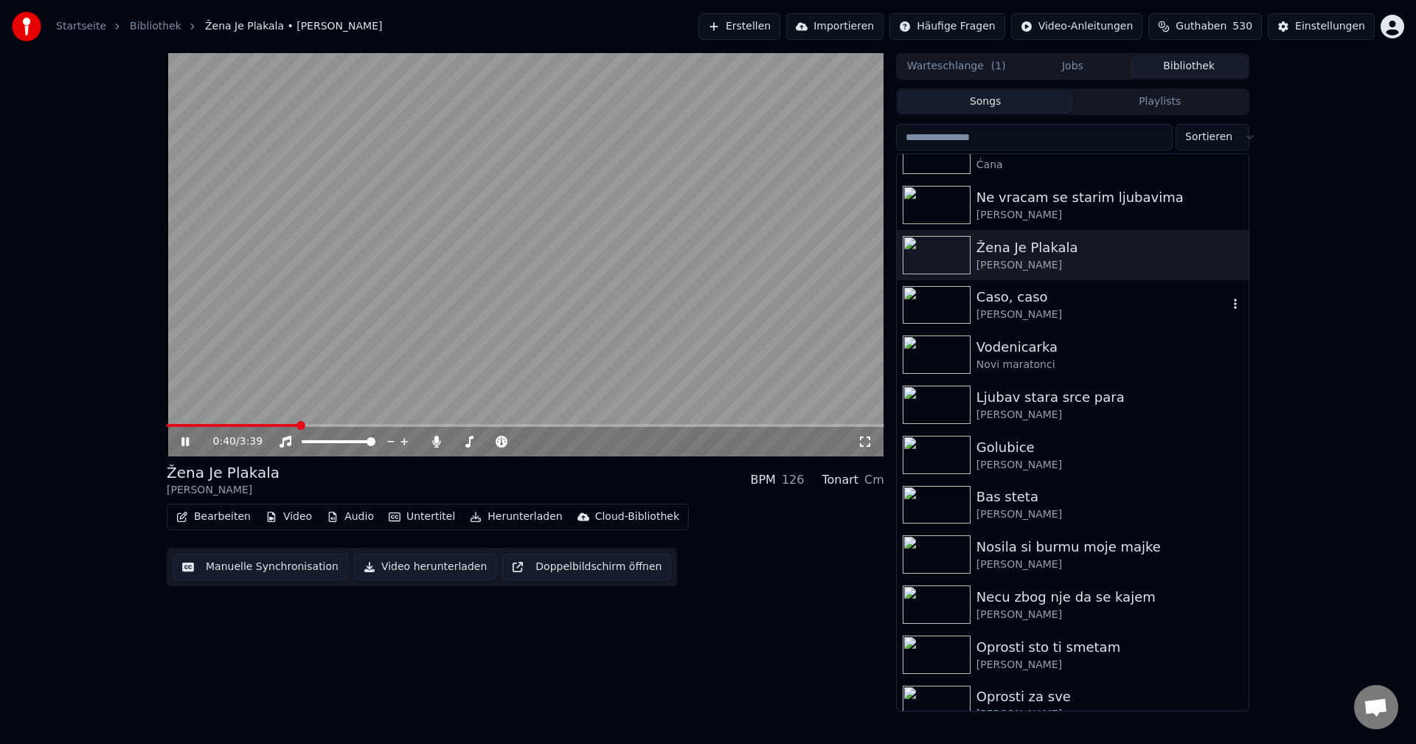
click at [941, 297] on img at bounding box center [937, 305] width 68 height 38
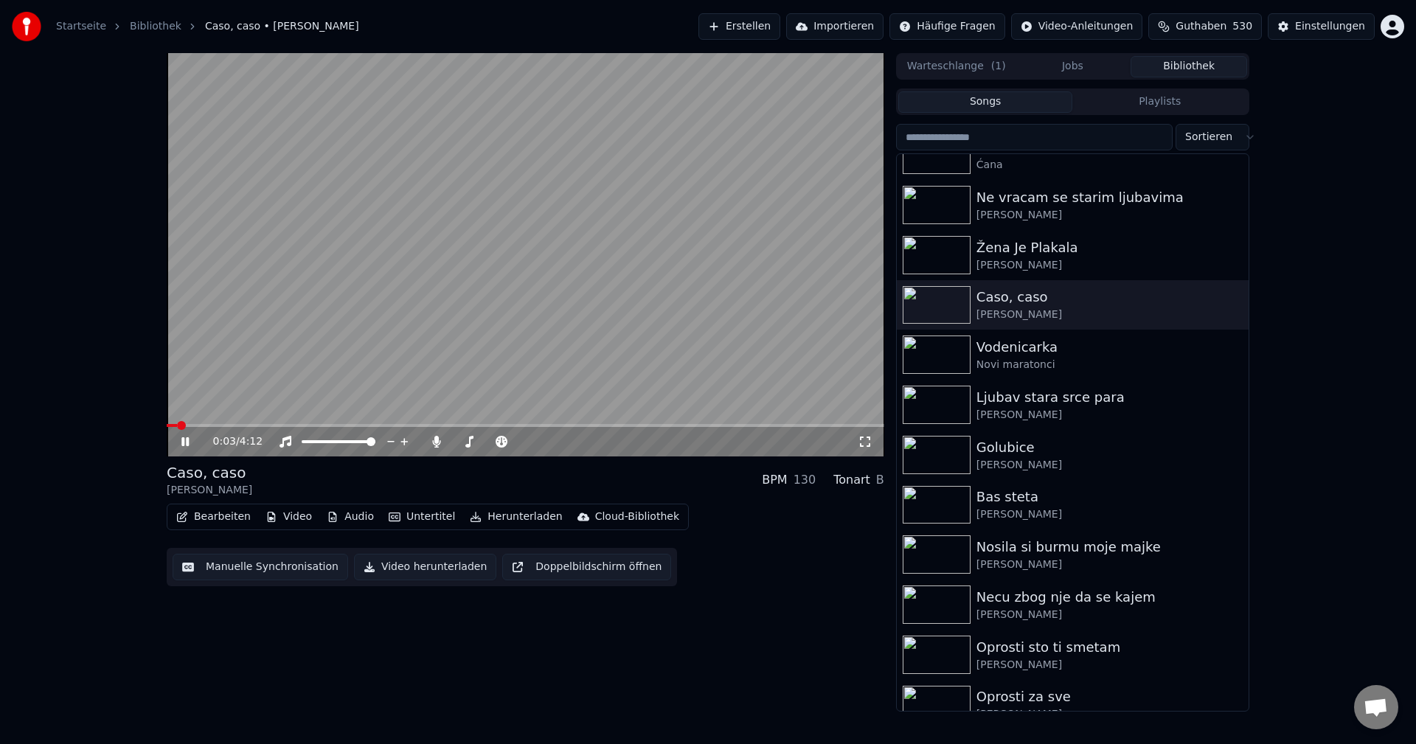
click at [262, 421] on video at bounding box center [525, 254] width 717 height 403
click at [259, 424] on span at bounding box center [525, 425] width 717 height 3
click at [517, 382] on video at bounding box center [525, 254] width 717 height 403
click at [943, 352] on img at bounding box center [937, 355] width 68 height 38
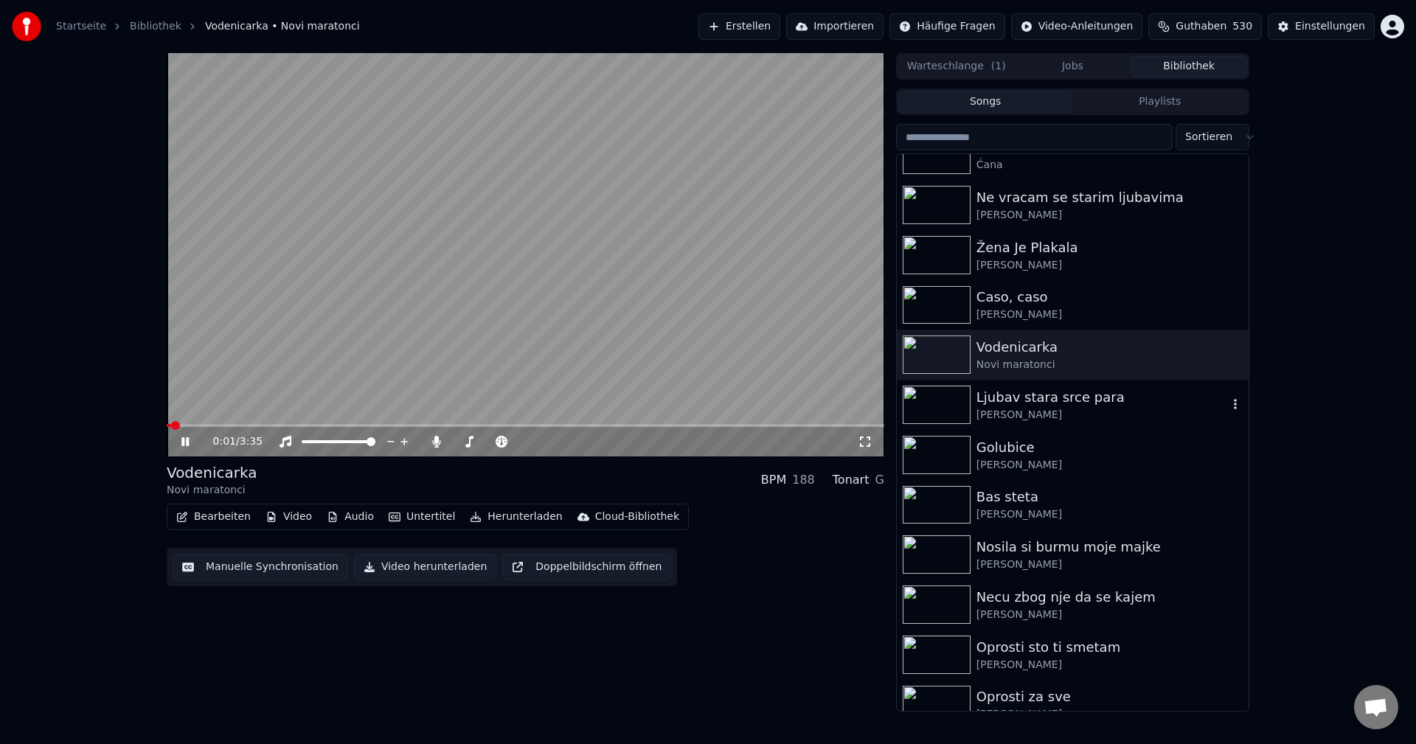
click at [936, 403] on img at bounding box center [937, 405] width 68 height 38
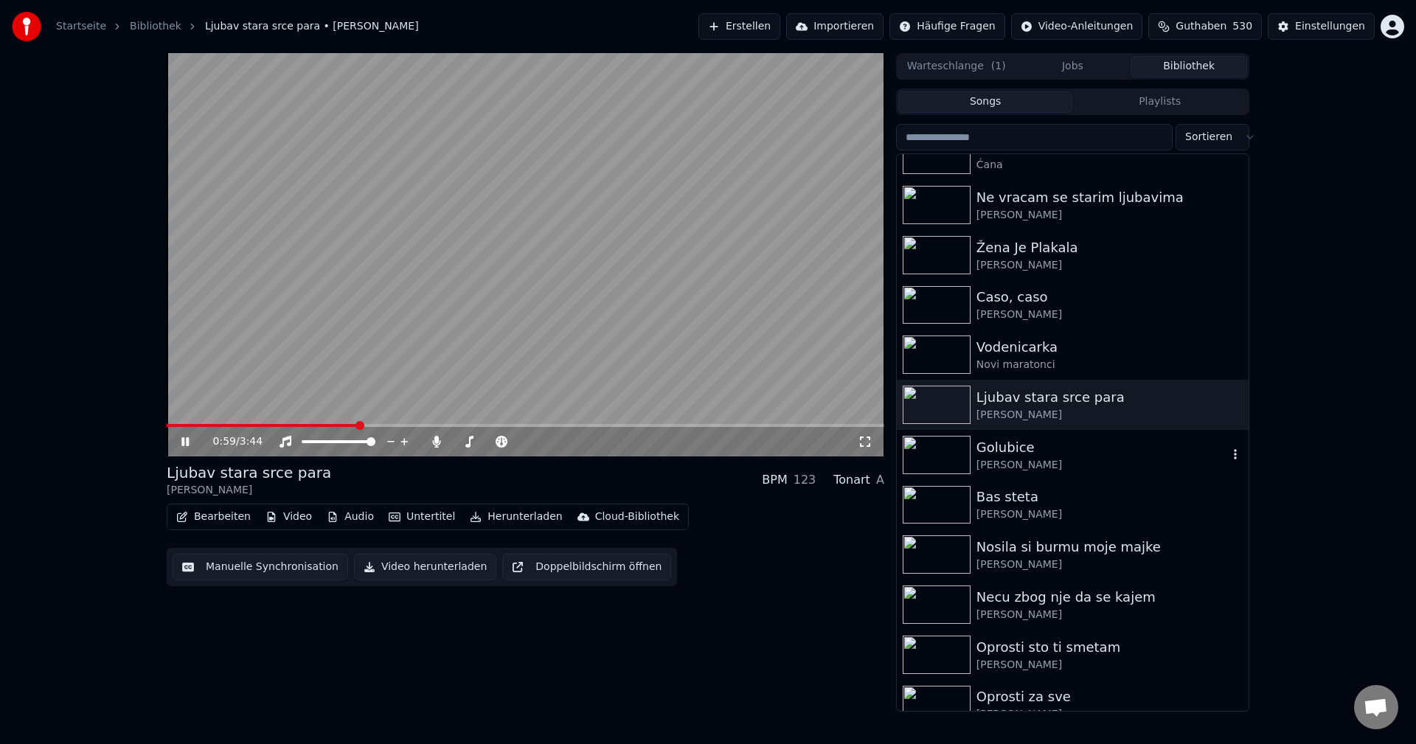
click at [945, 453] on img at bounding box center [937, 455] width 68 height 38
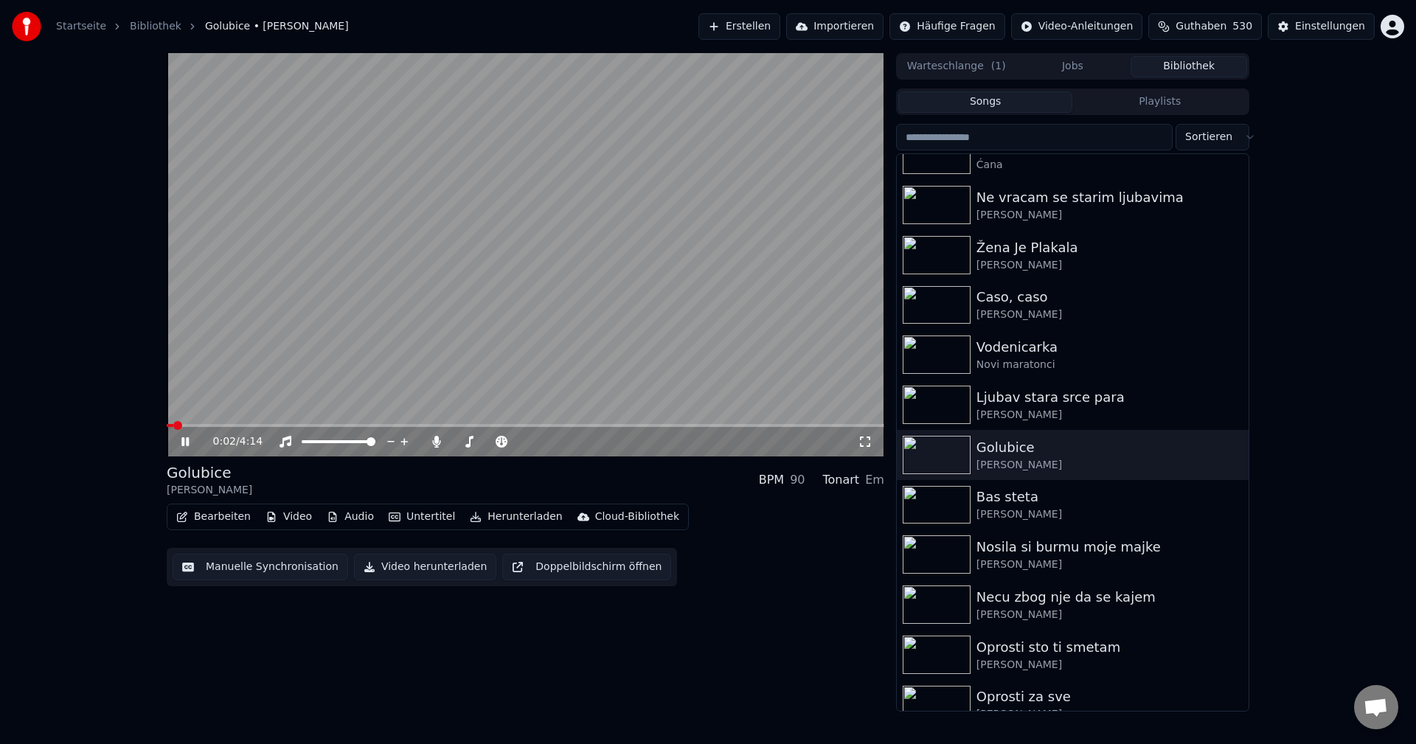
click at [341, 409] on video at bounding box center [525, 254] width 717 height 403
click at [353, 420] on video at bounding box center [525, 254] width 717 height 403
click at [521, 375] on video at bounding box center [525, 254] width 717 height 403
click at [330, 427] on span at bounding box center [525, 425] width 717 height 3
drag, startPoint x: 515, startPoint y: 380, endPoint x: 559, endPoint y: 420, distance: 58.5
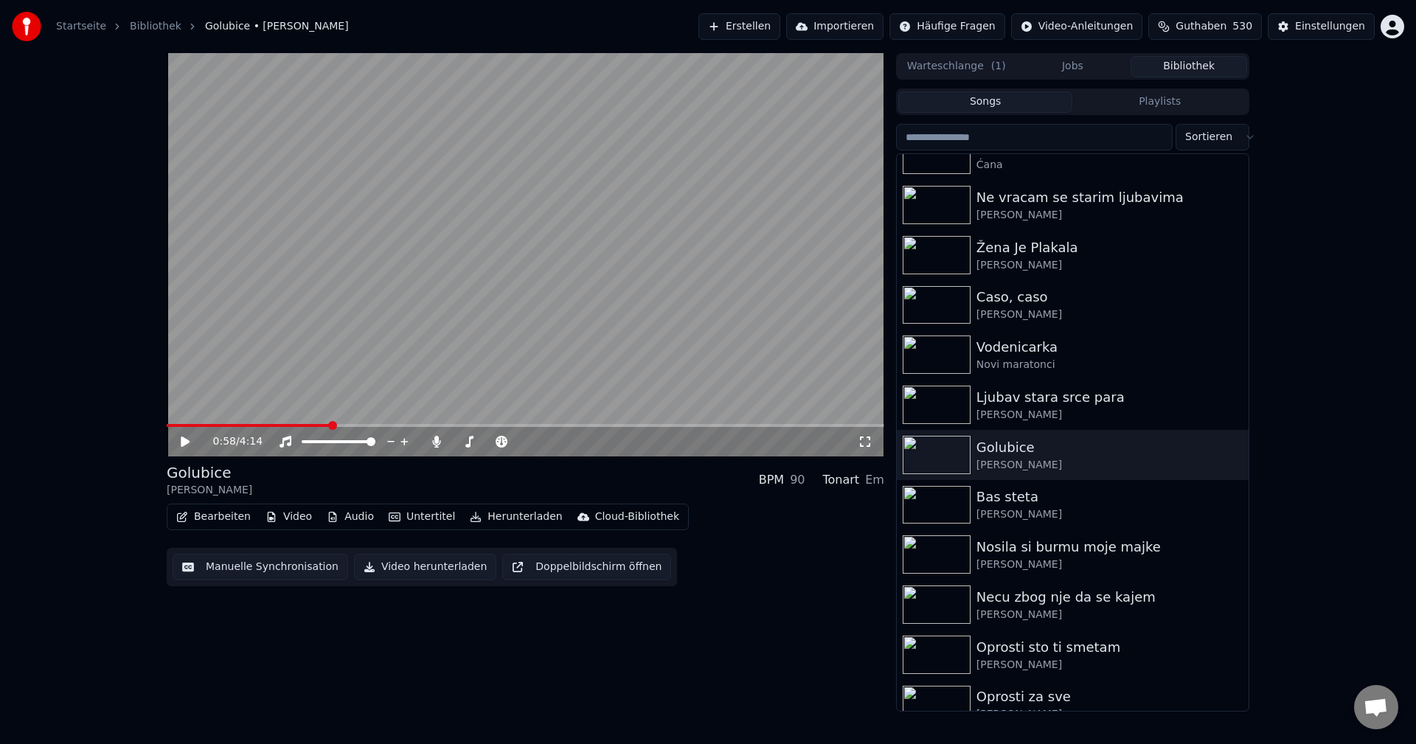
click at [516, 380] on video at bounding box center [525, 254] width 717 height 403
click at [933, 501] on img at bounding box center [937, 505] width 68 height 38
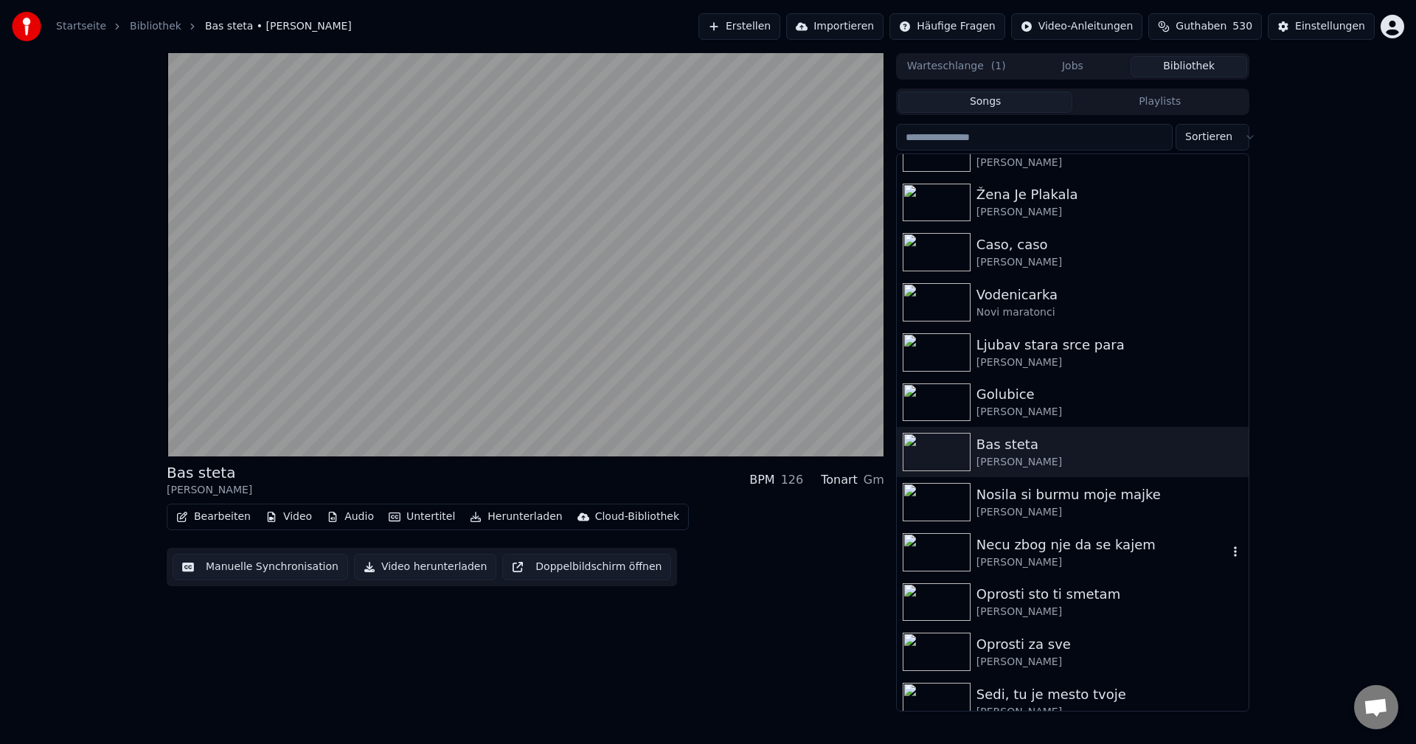
scroll to position [8922, 0]
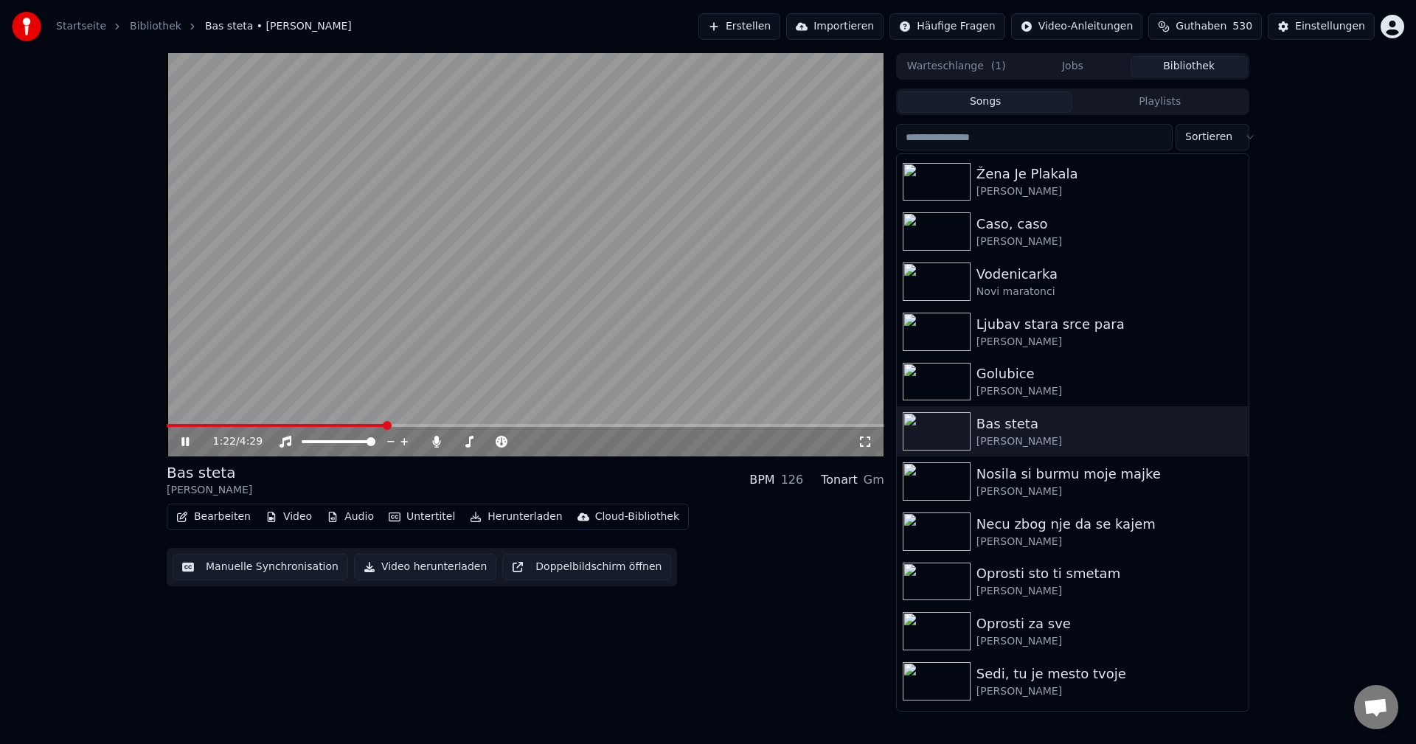
click at [386, 427] on span at bounding box center [525, 425] width 717 height 3
click at [940, 472] on img at bounding box center [937, 481] width 68 height 38
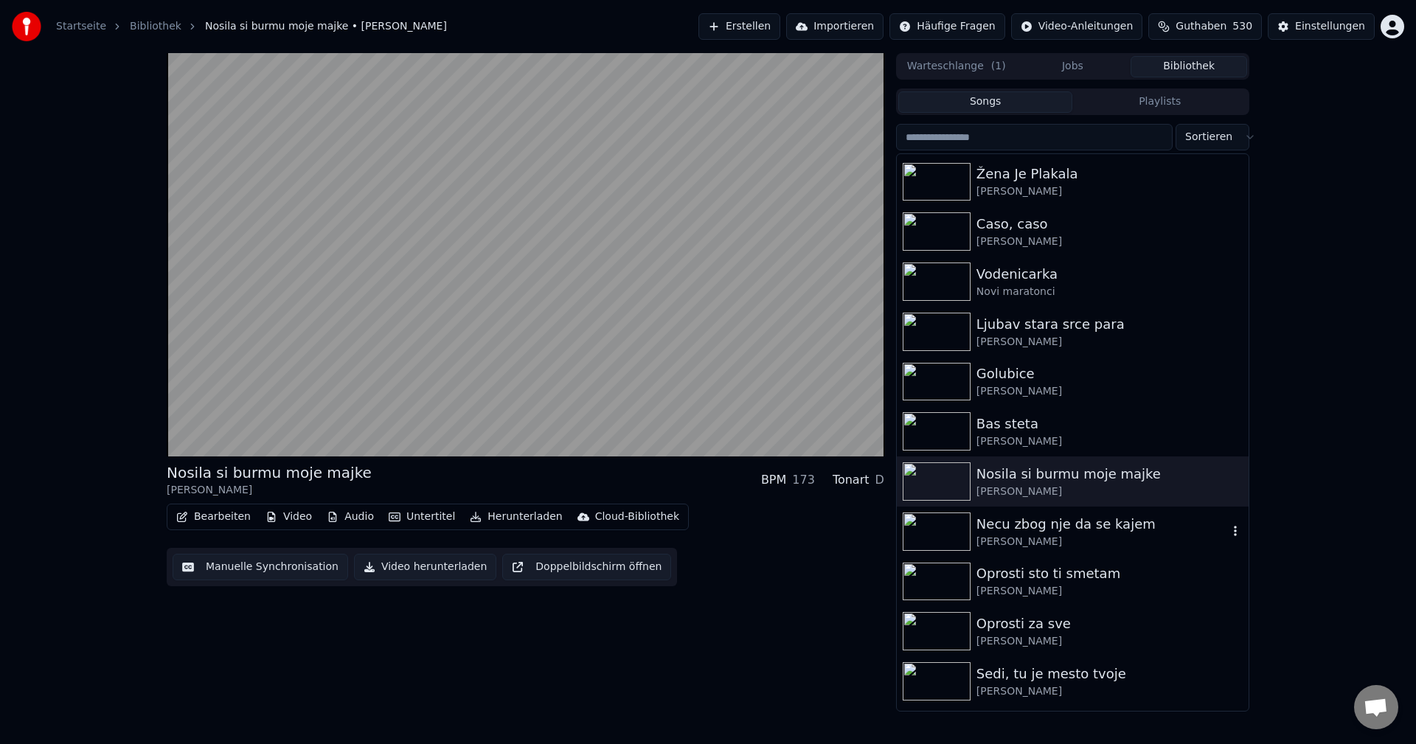
click at [936, 525] on img at bounding box center [937, 531] width 68 height 38
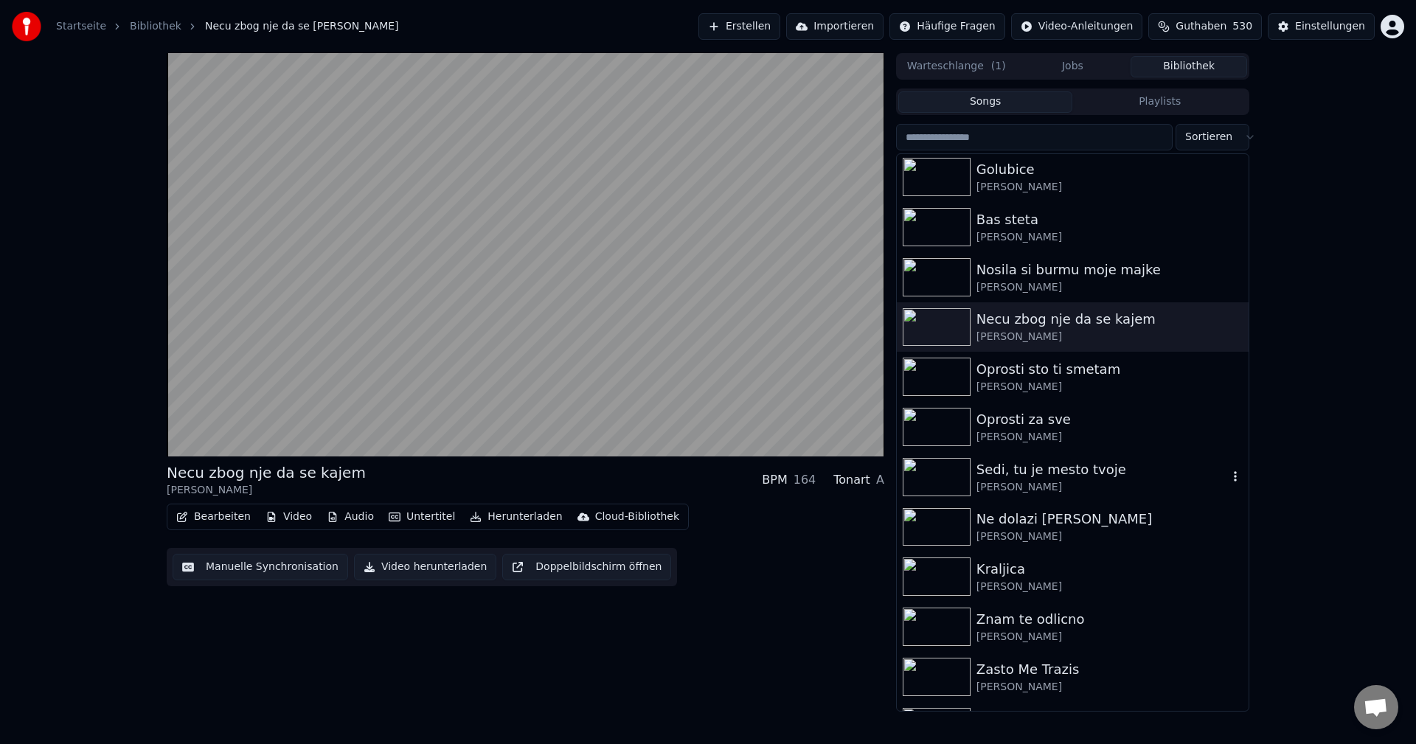
scroll to position [9143, 0]
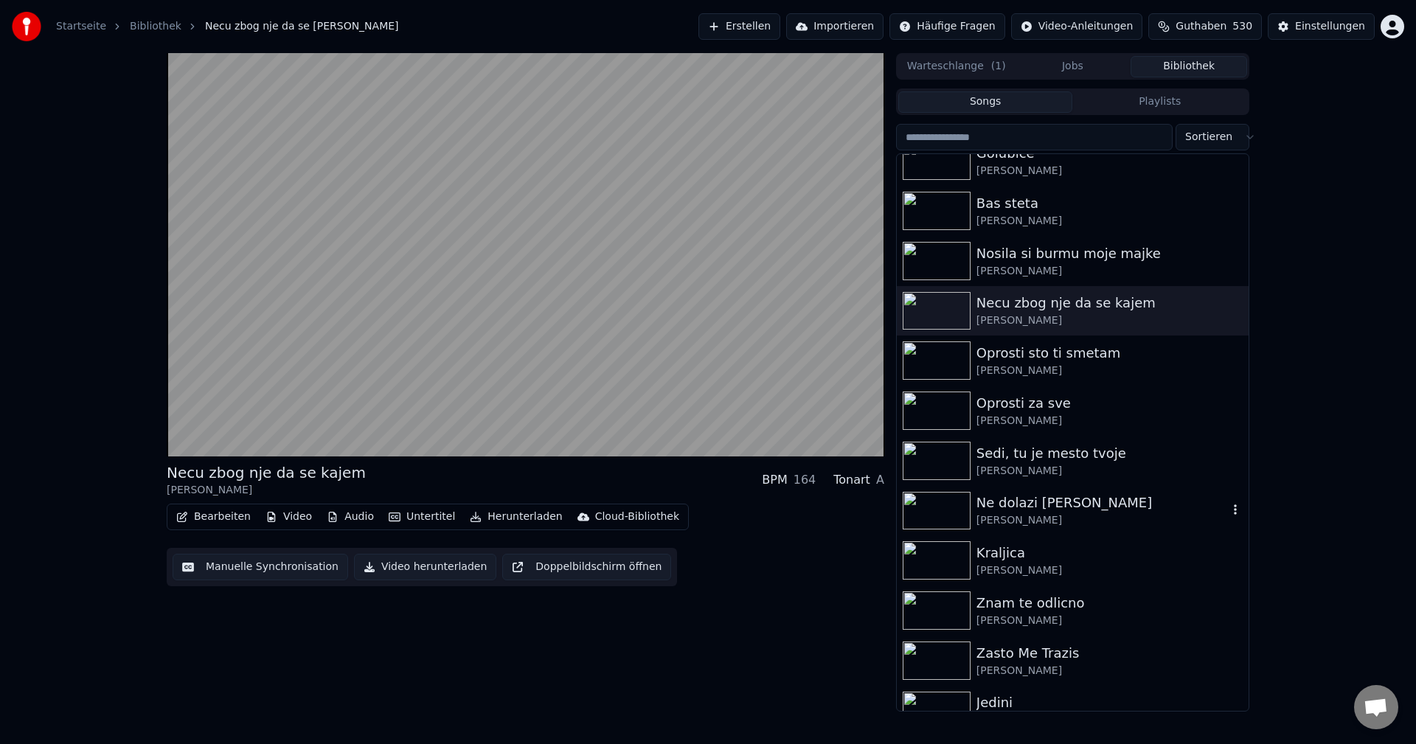
click at [929, 512] on img at bounding box center [937, 511] width 68 height 38
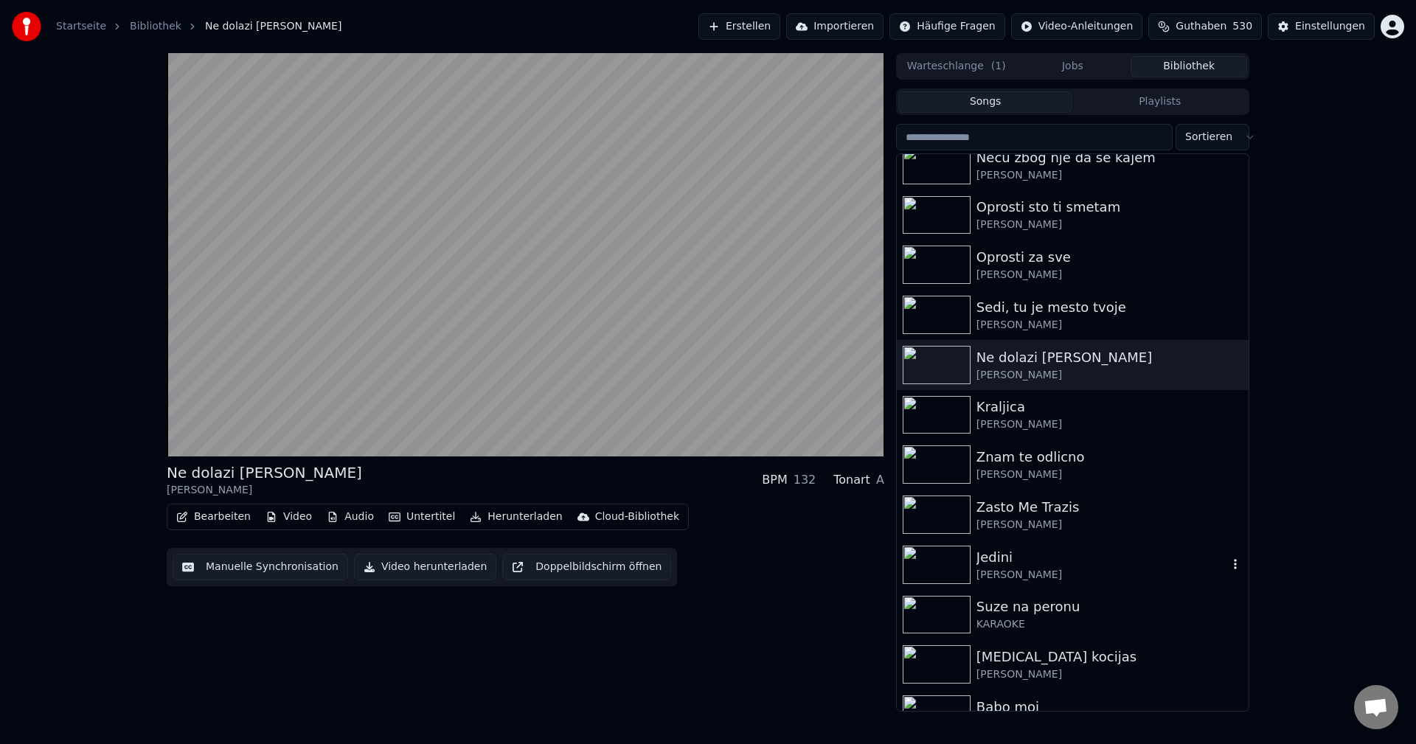
scroll to position [9291, 0]
click at [1228, 361] on icon "button" at bounding box center [1235, 364] width 15 height 12
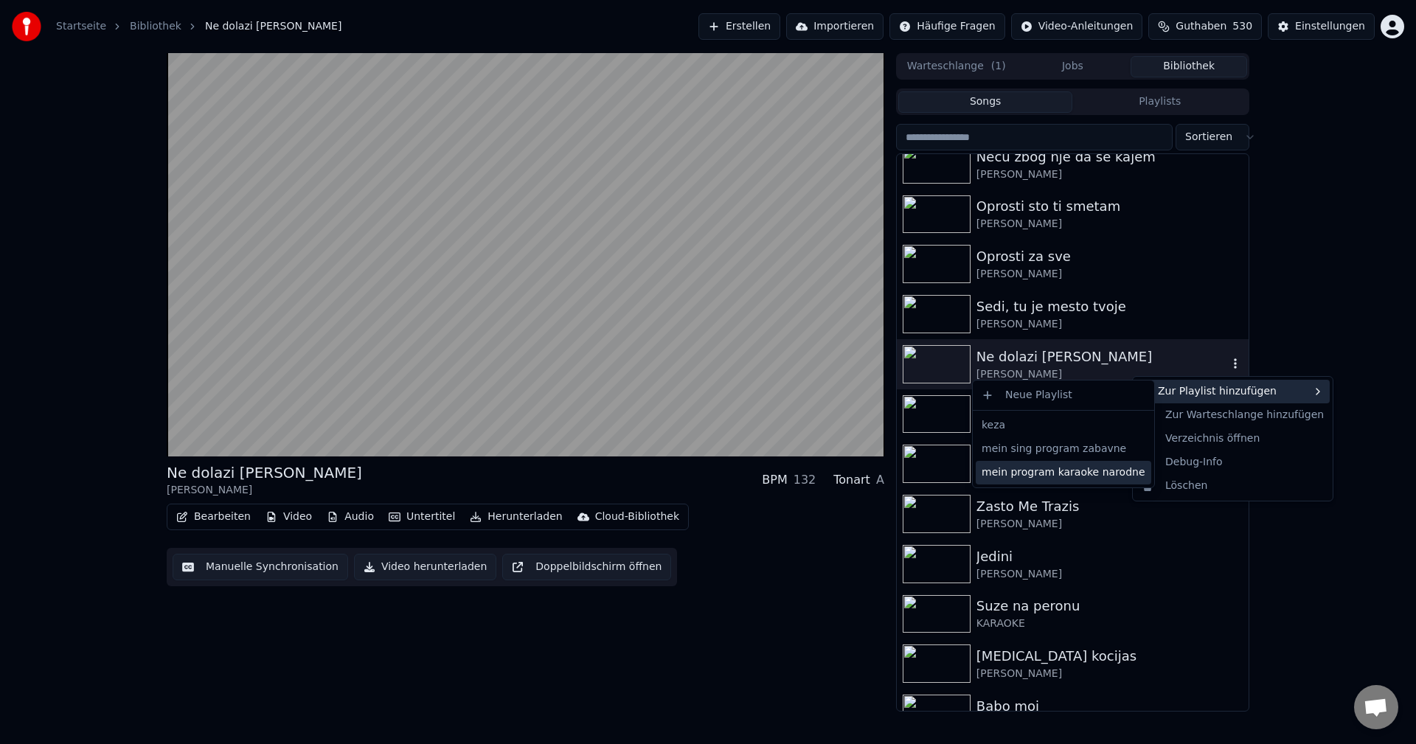
click at [1099, 473] on div "mein program karaoke narodne" at bounding box center [1063, 473] width 175 height 24
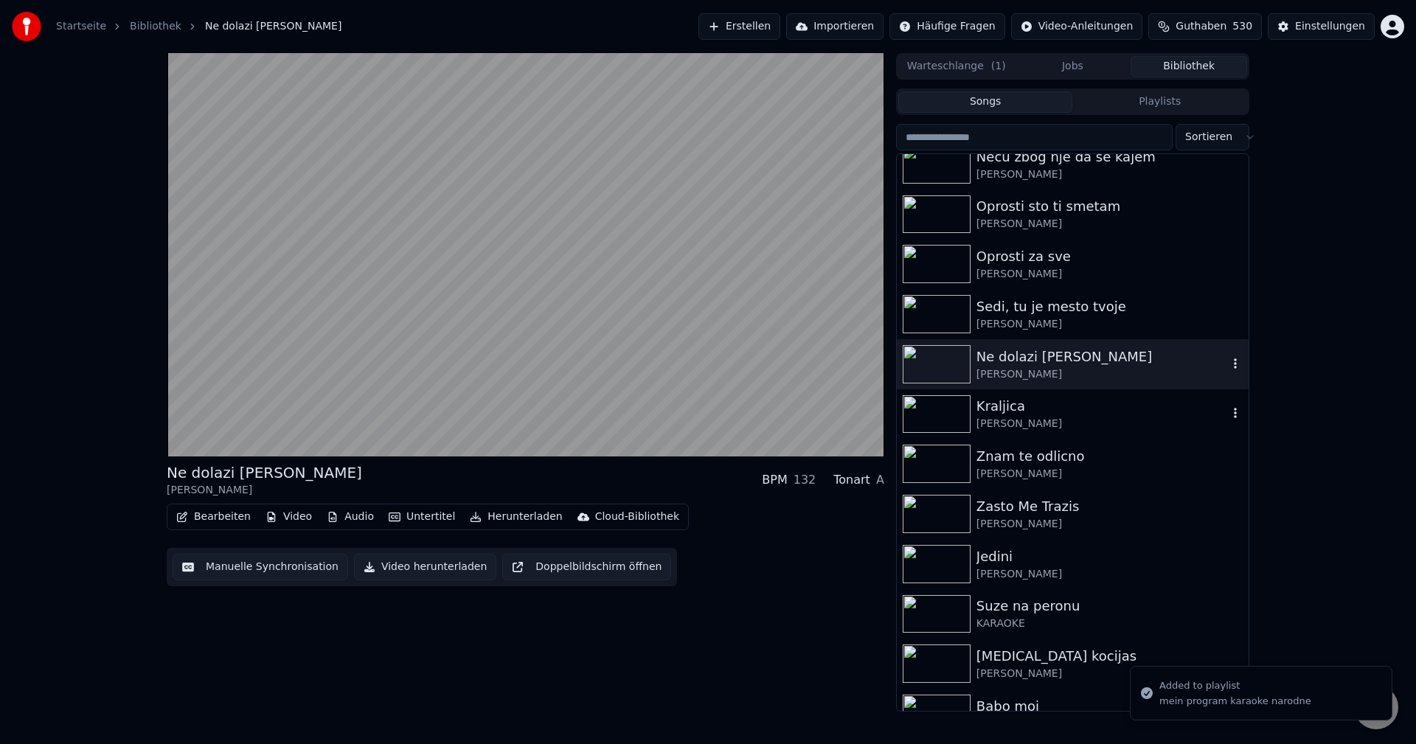
click at [923, 414] on img at bounding box center [937, 414] width 68 height 38
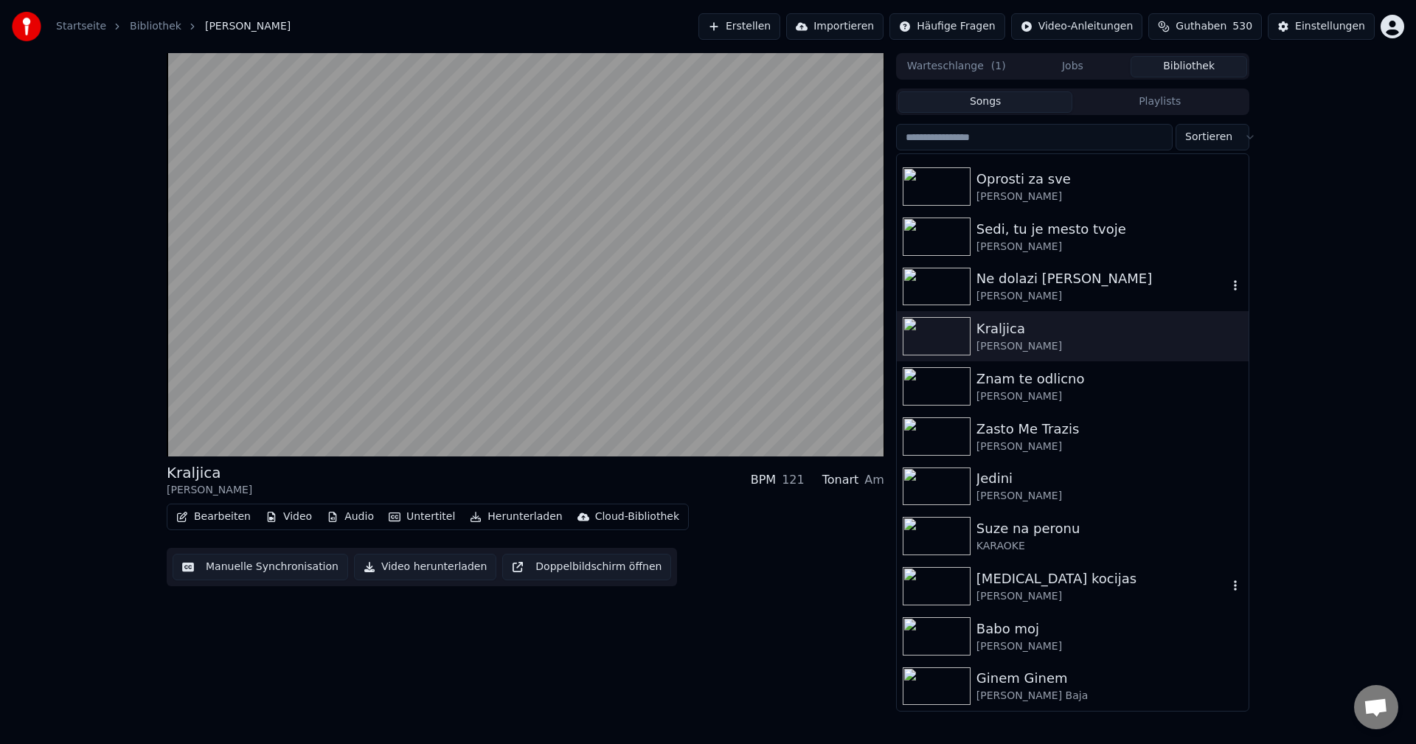
scroll to position [9438, 0]
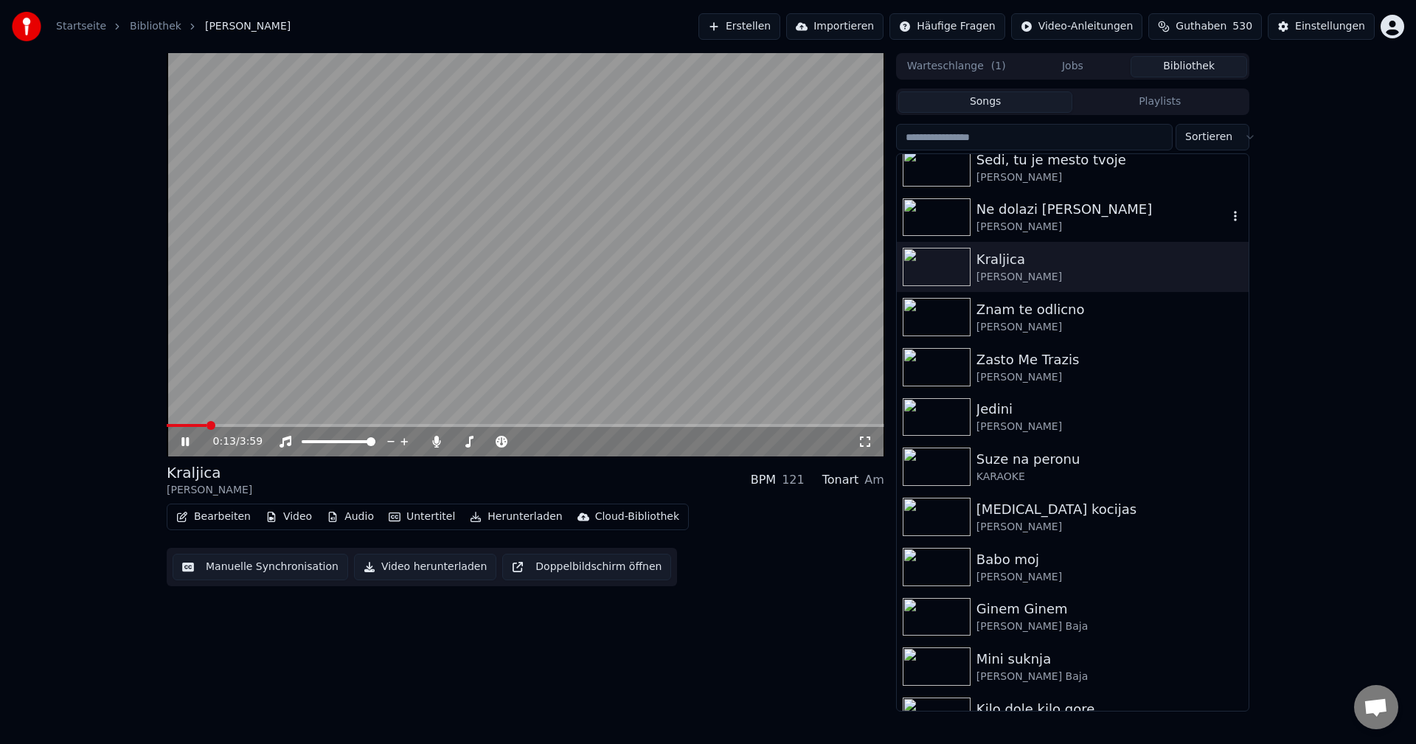
click at [282, 425] on span at bounding box center [525, 425] width 717 height 3
click at [1228, 265] on icon "button" at bounding box center [1235, 266] width 15 height 12
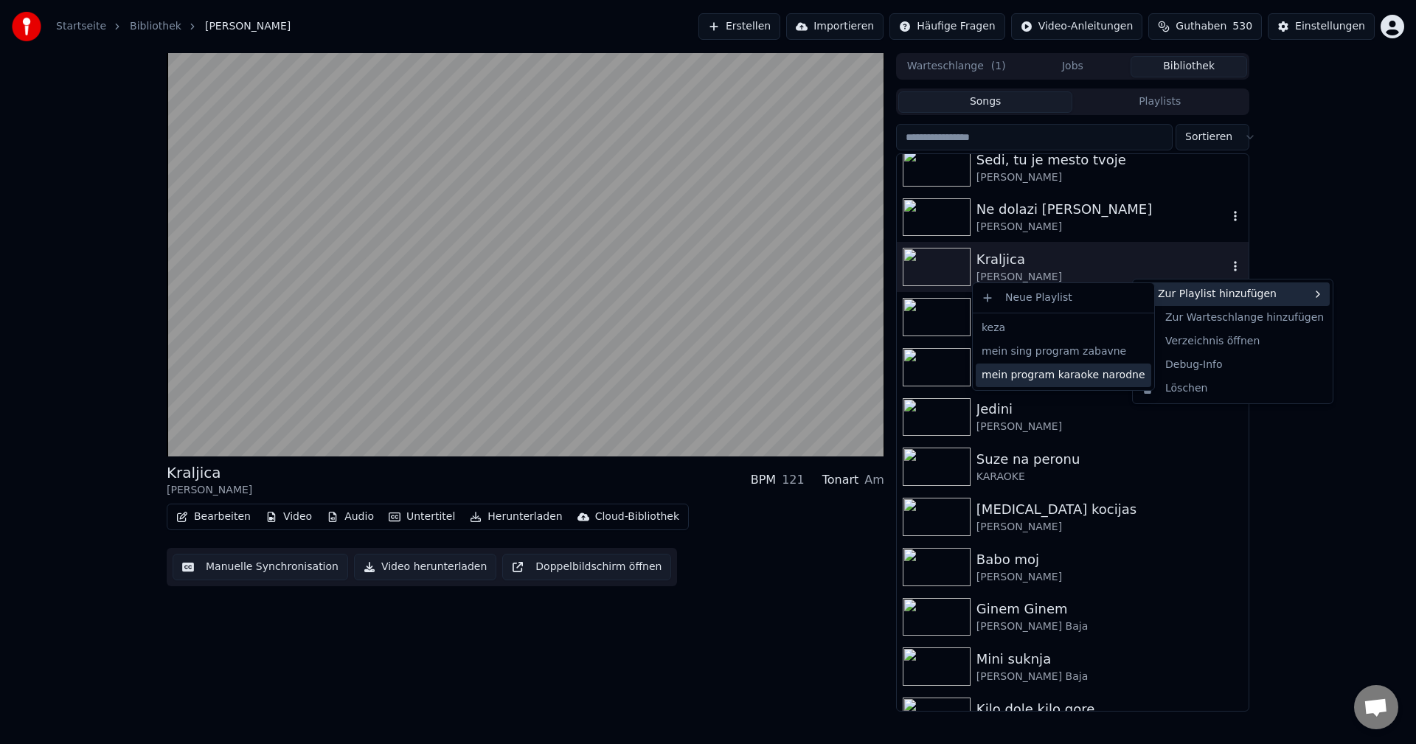
click at [1107, 378] on div "mein program karaoke narodne" at bounding box center [1063, 376] width 175 height 24
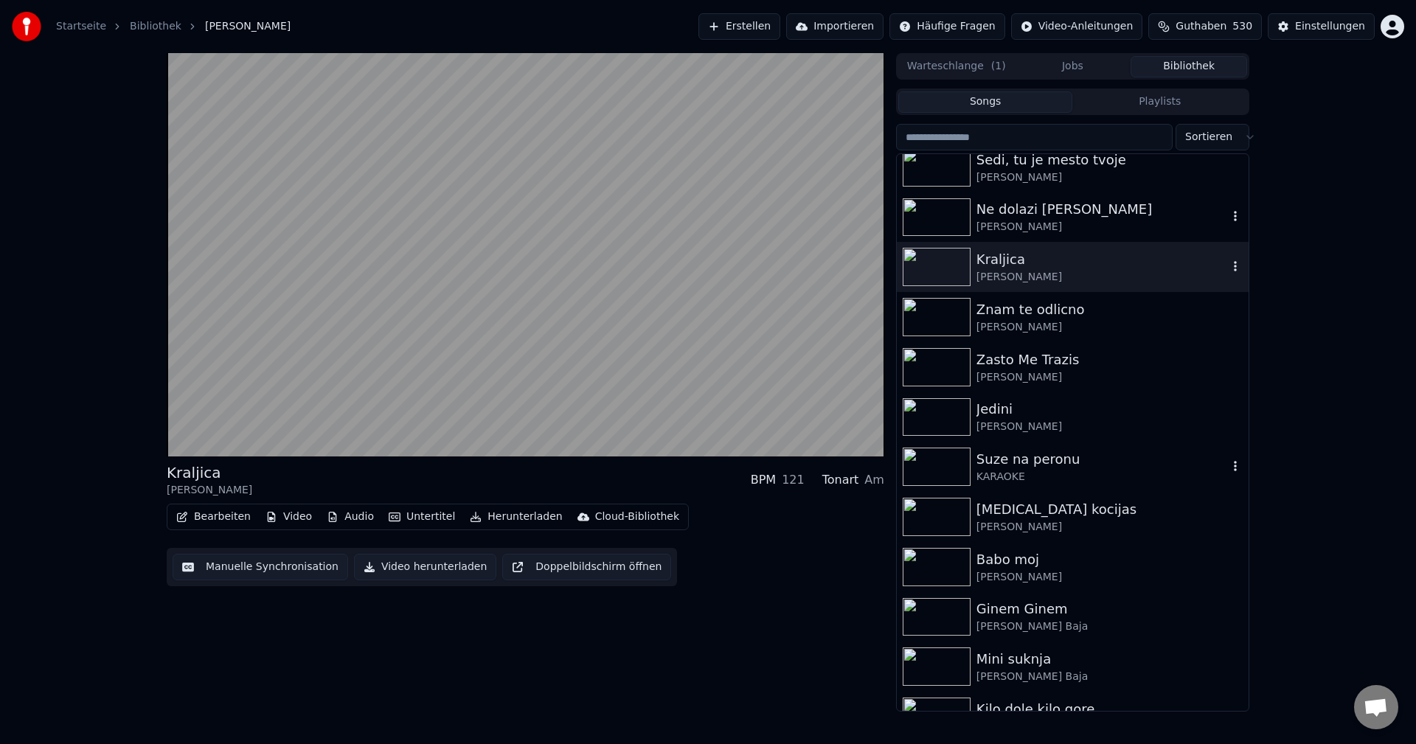
click at [948, 456] on img at bounding box center [937, 467] width 68 height 38
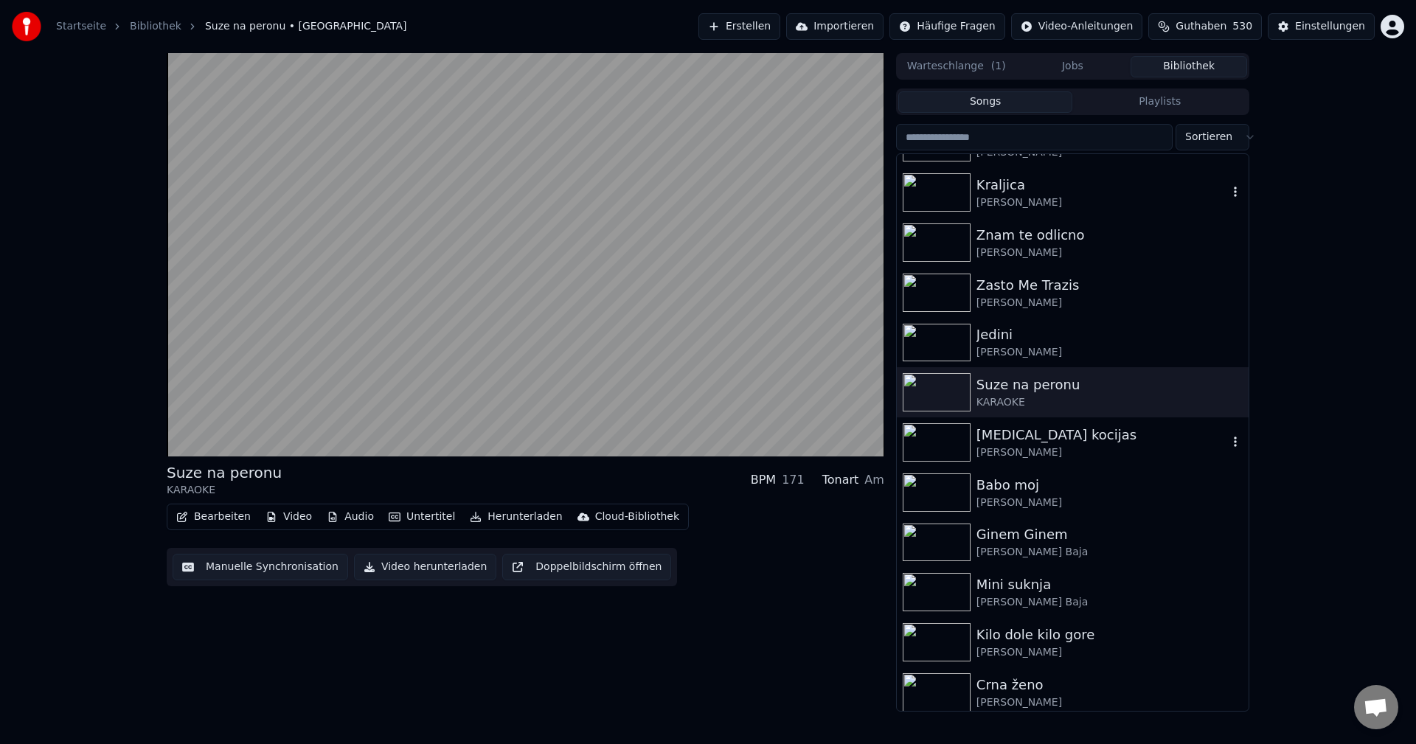
scroll to position [9586, 0]
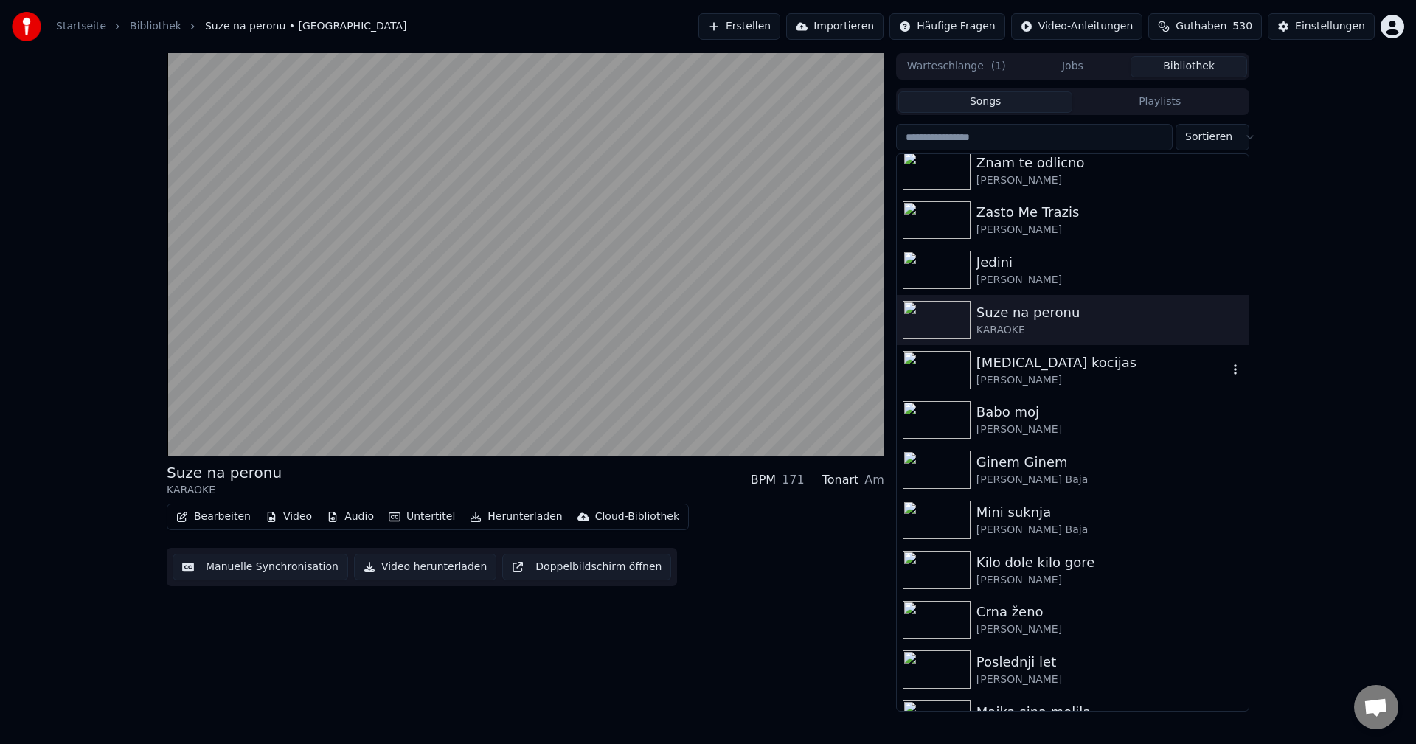
click at [938, 366] on img at bounding box center [937, 370] width 68 height 38
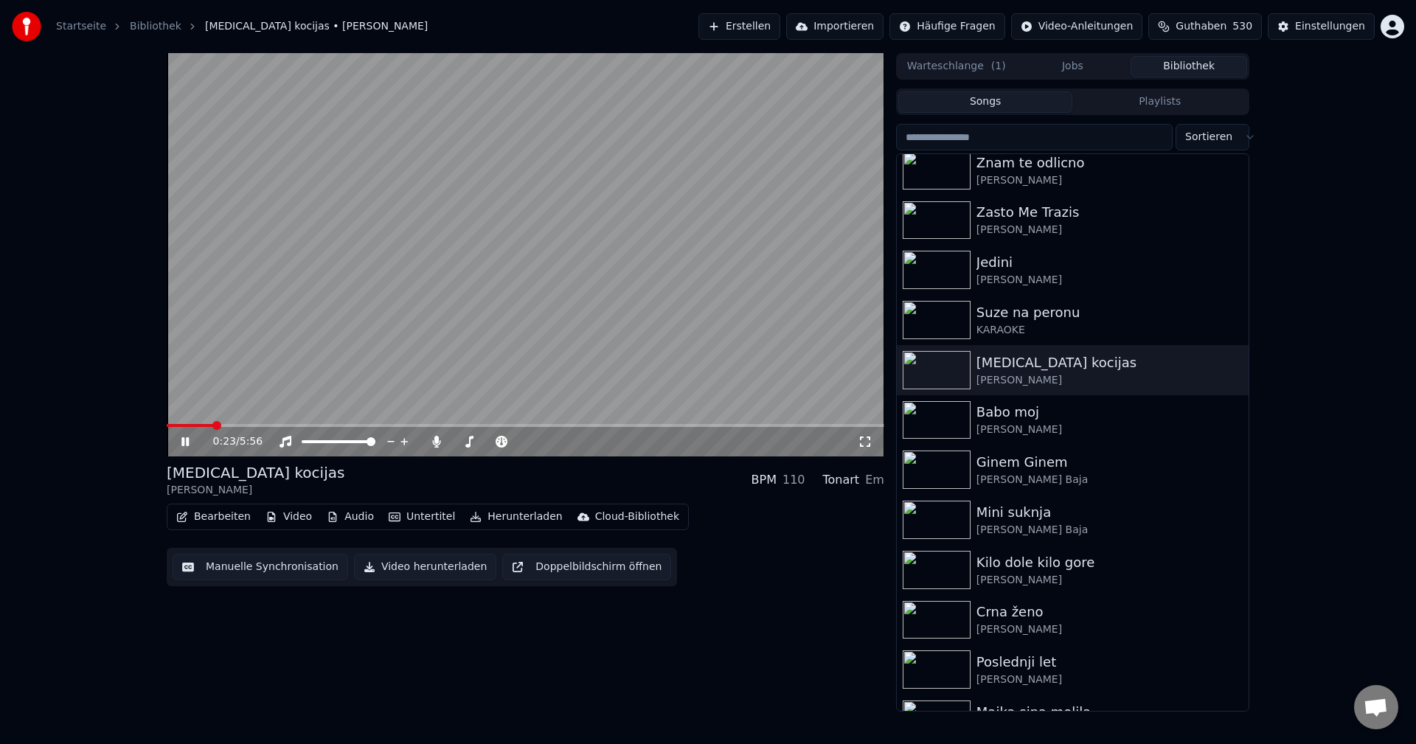
click at [213, 424] on span at bounding box center [525, 425] width 717 height 3
click at [938, 415] on img at bounding box center [937, 420] width 68 height 38
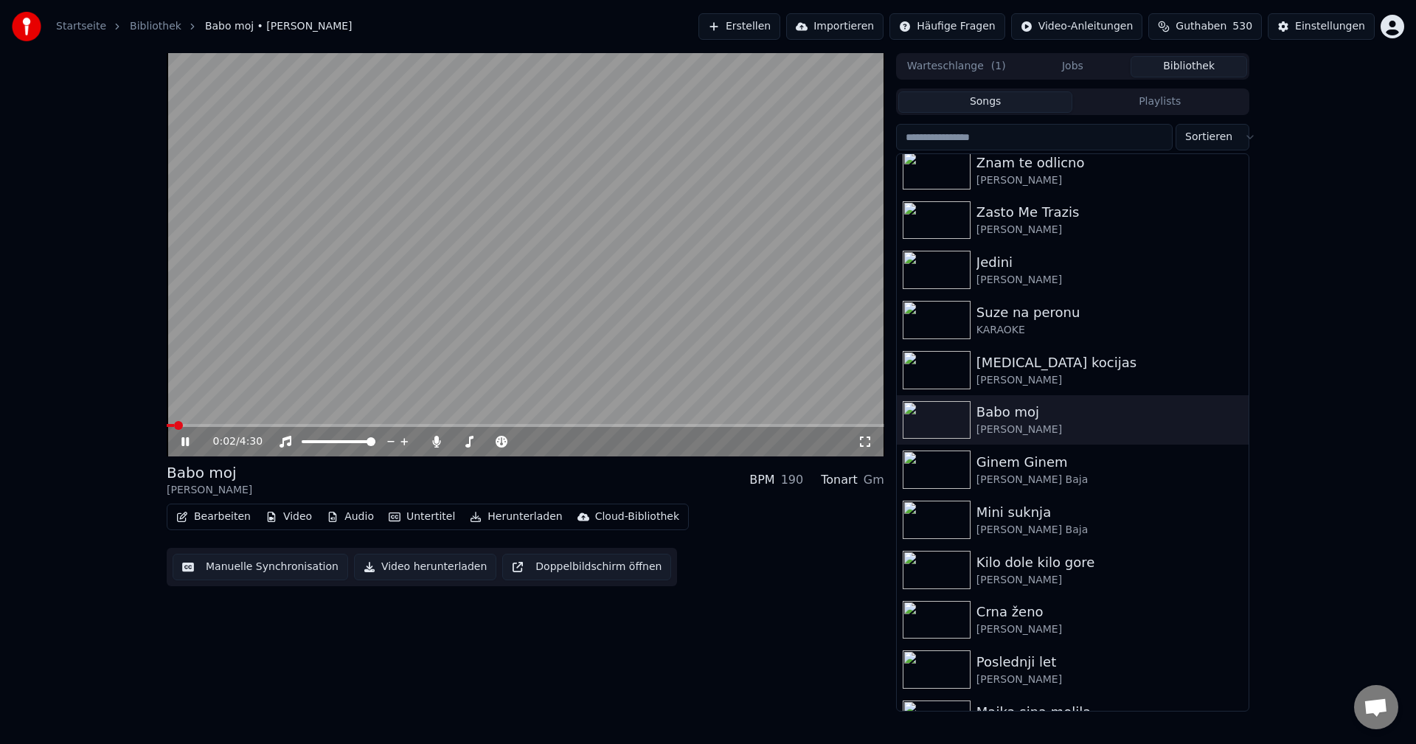
click at [308, 426] on span at bounding box center [525, 425] width 717 height 3
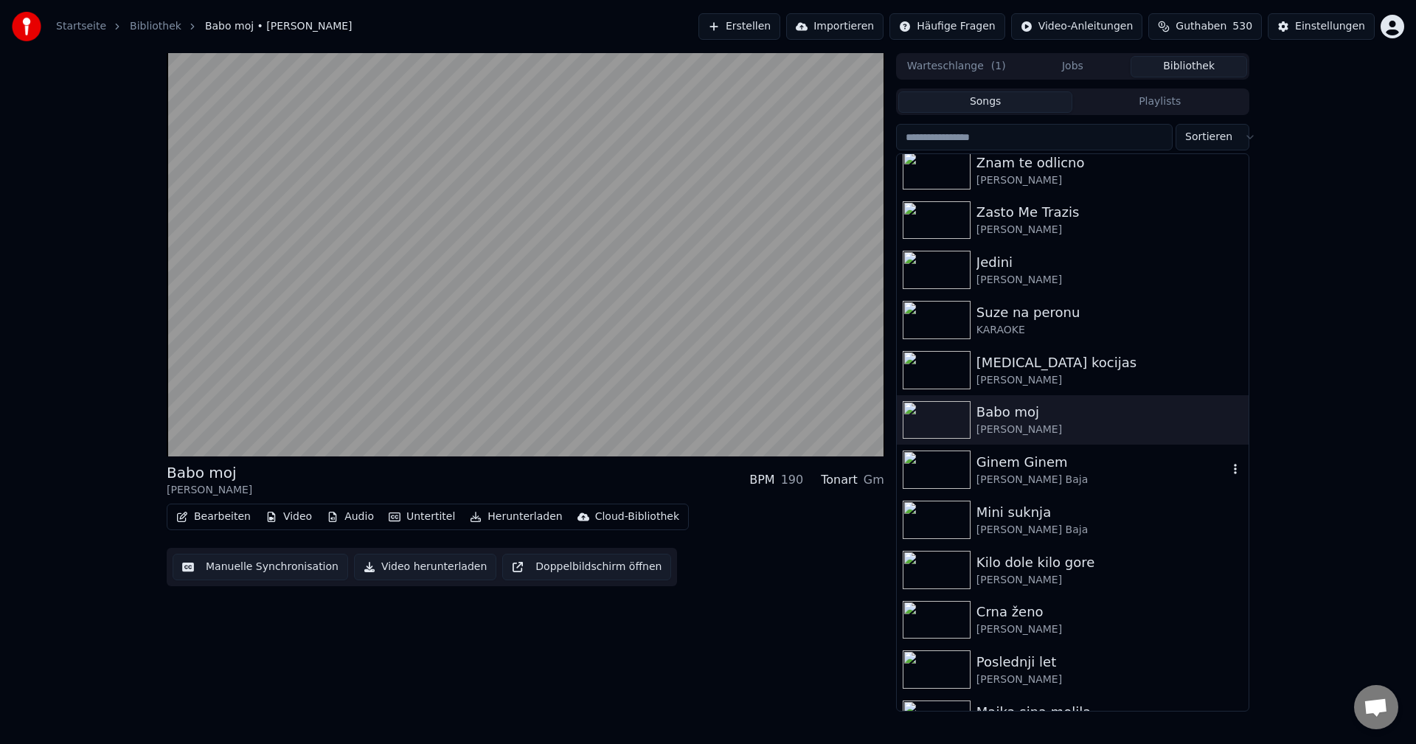
click at [937, 467] on img at bounding box center [937, 470] width 68 height 38
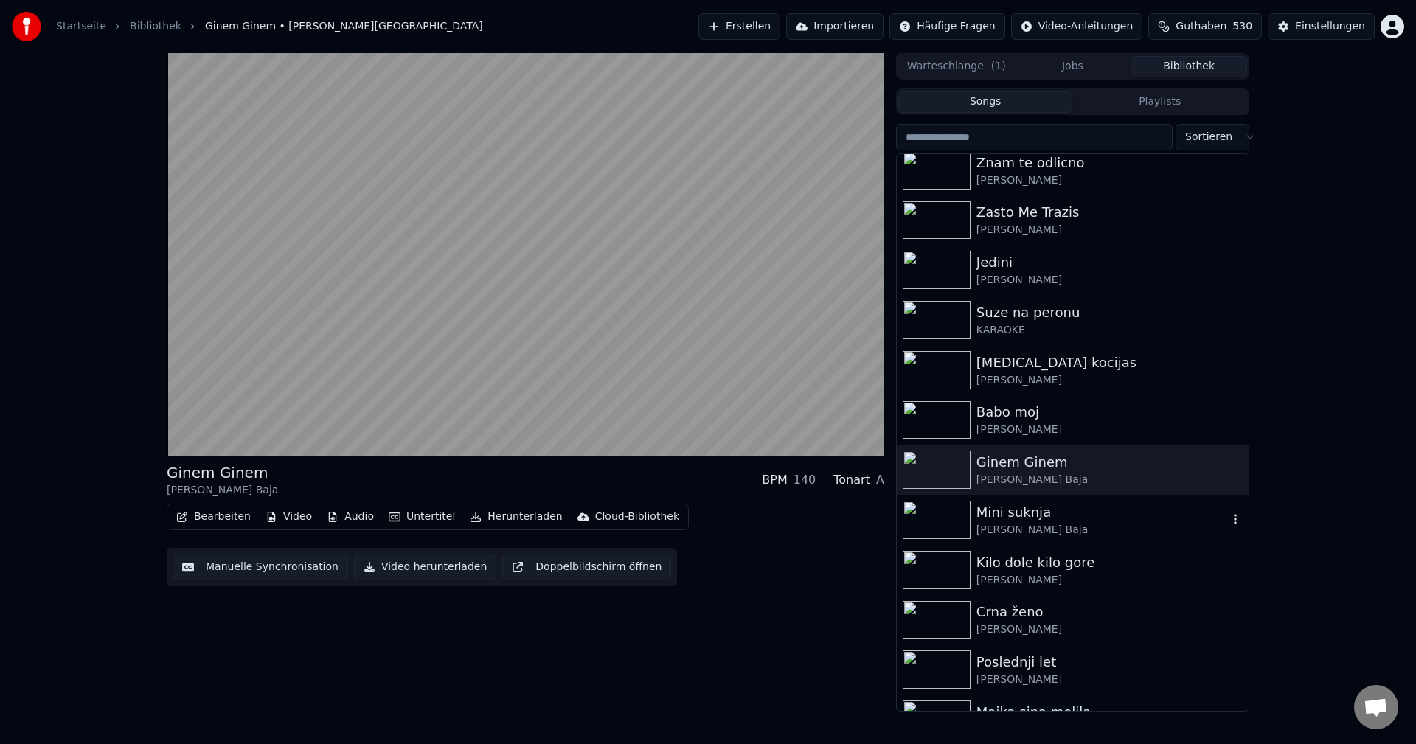
click at [946, 512] on img at bounding box center [937, 520] width 68 height 38
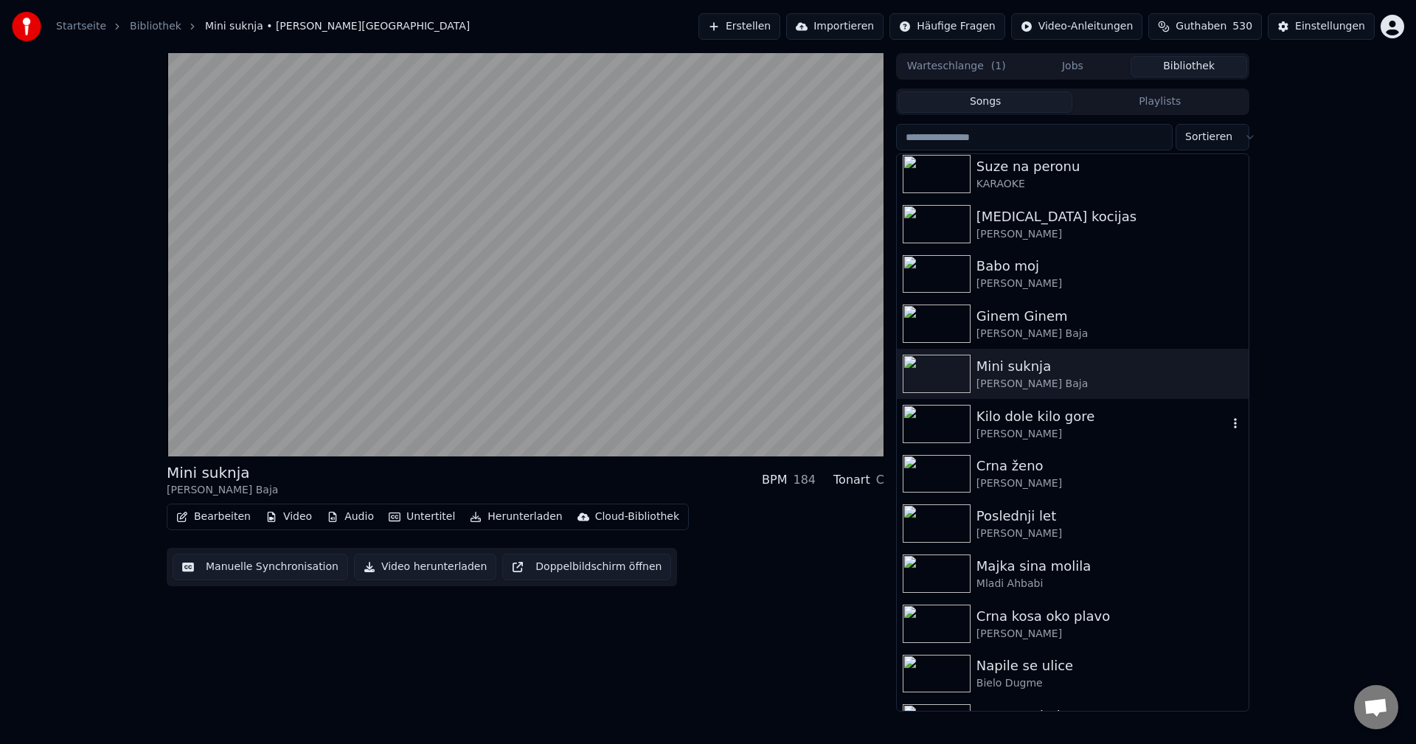
scroll to position [9733, 0]
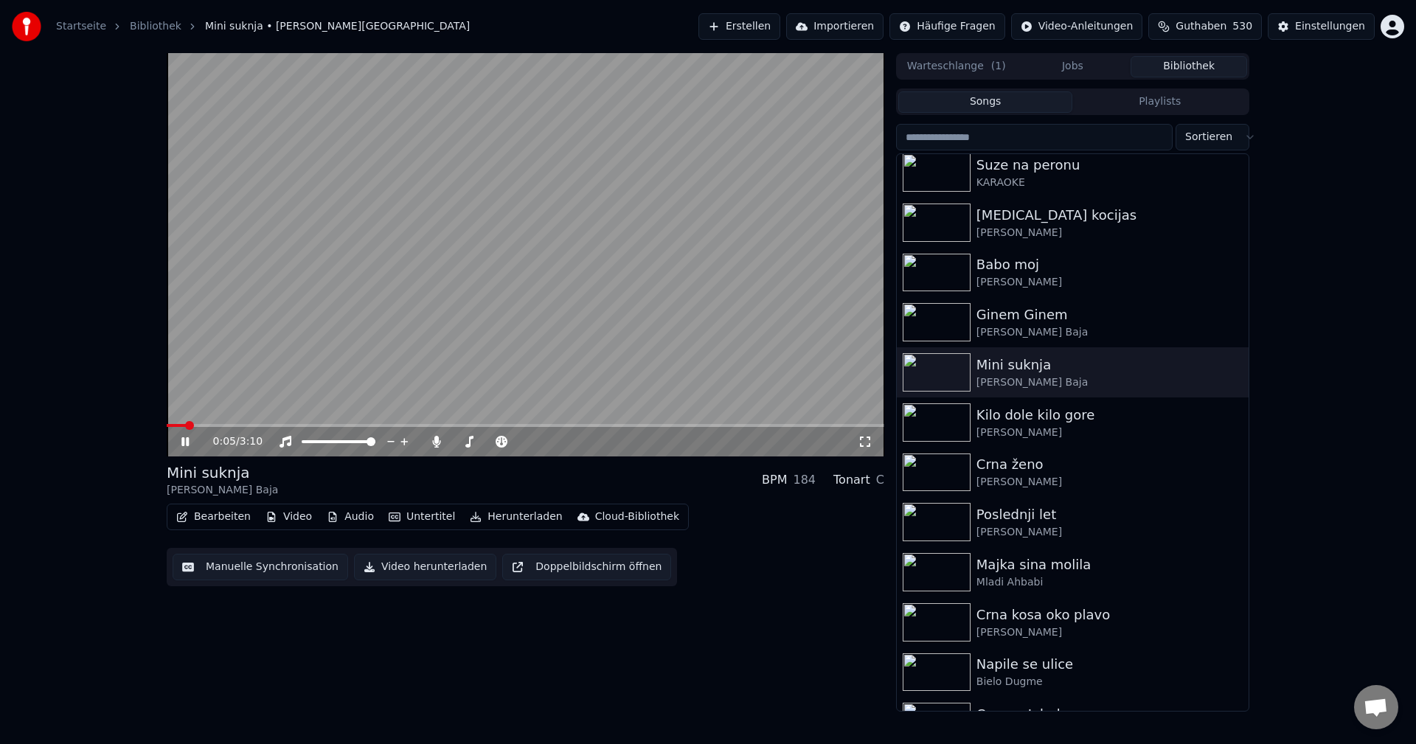
click at [185, 427] on span at bounding box center [176, 425] width 19 height 3
click at [170, 425] on span at bounding box center [169, 425] width 4 height 3
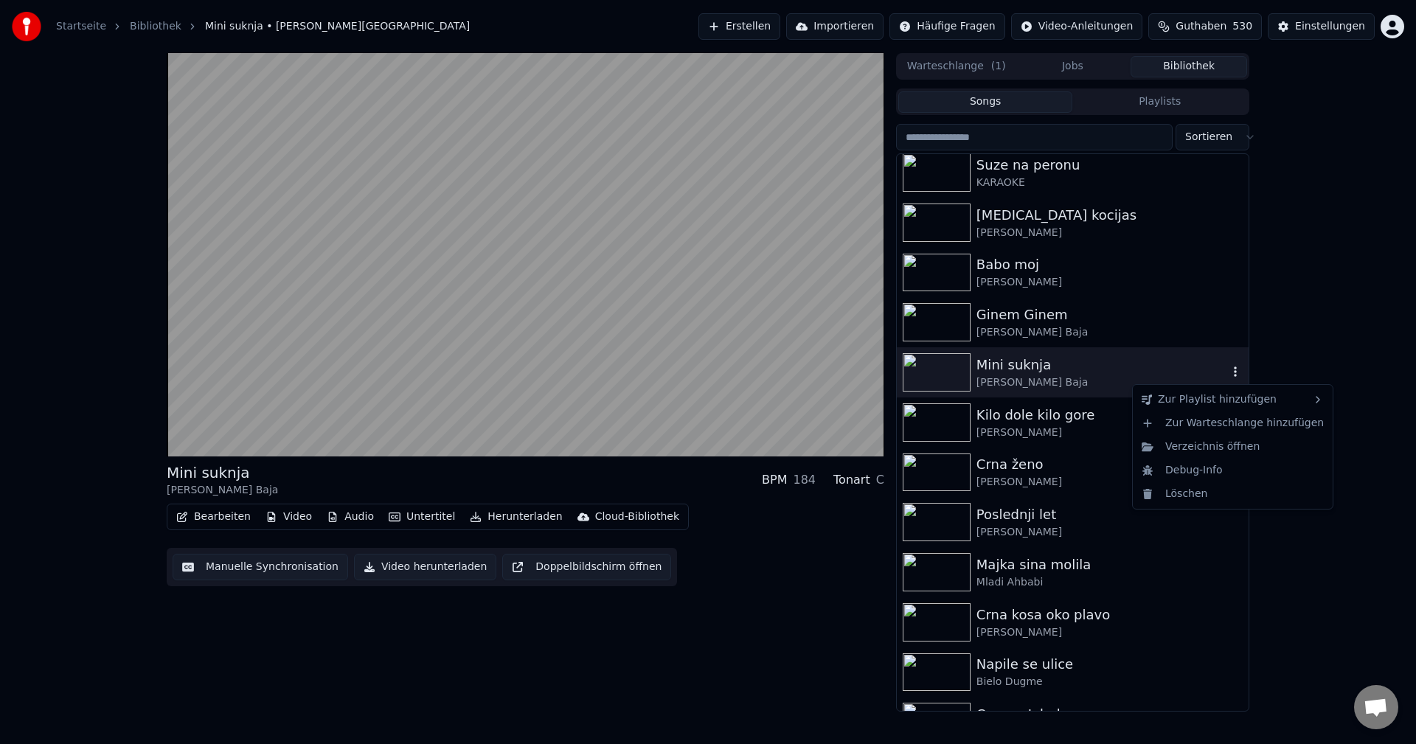
click at [1228, 368] on icon "button" at bounding box center [1235, 372] width 15 height 12
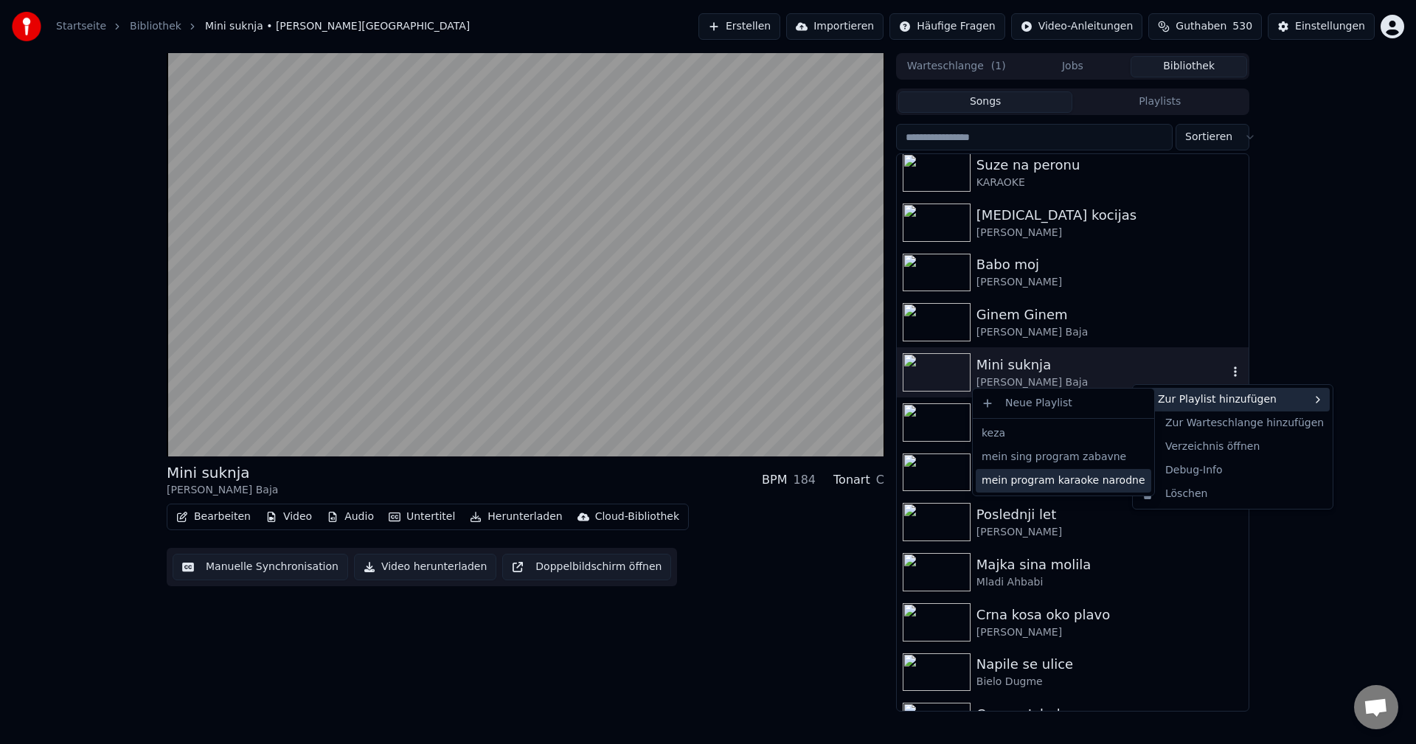
click at [1104, 481] on div "mein program karaoke narodne" at bounding box center [1063, 481] width 175 height 24
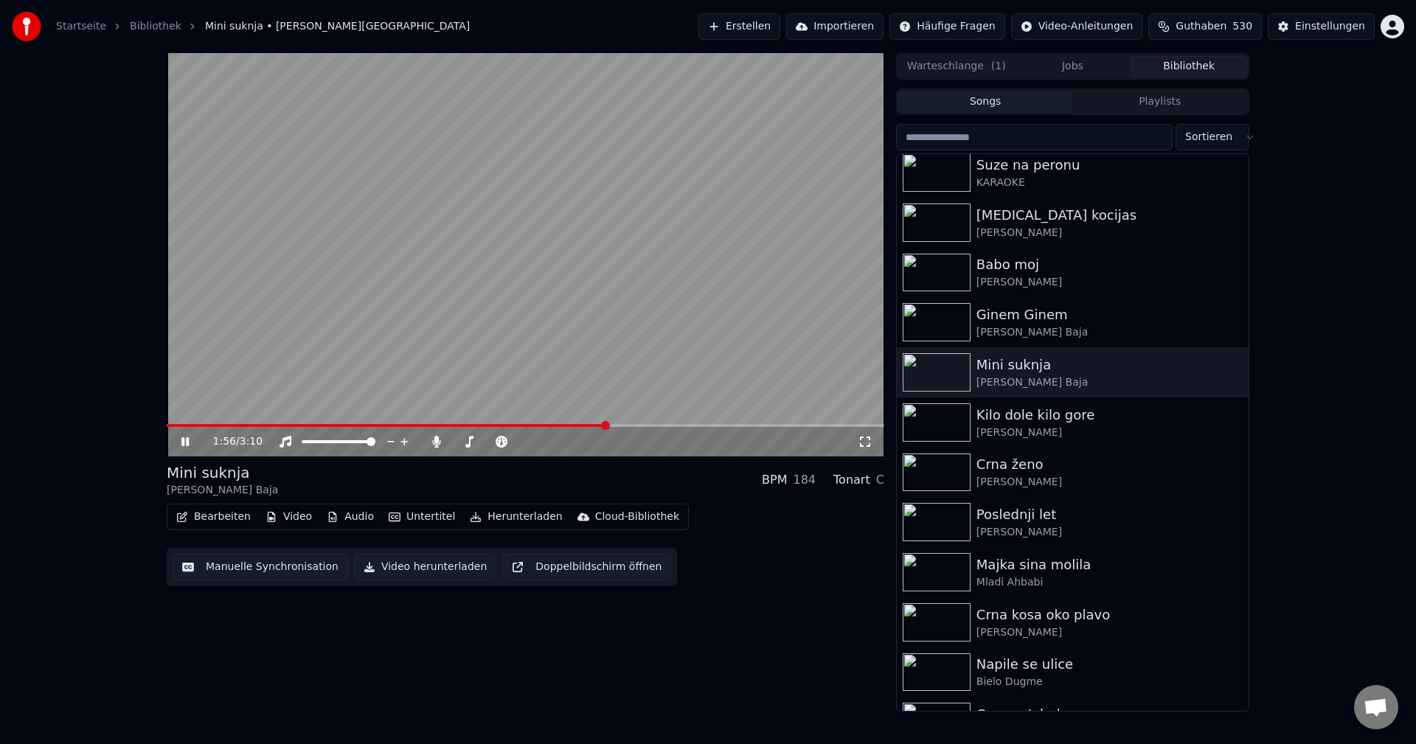
click at [686, 429] on div "1:56 / 3:10" at bounding box center [525, 441] width 717 height 29
click at [686, 425] on span at bounding box center [525, 425] width 717 height 3
click at [167, 425] on span at bounding box center [432, 425] width 531 height 3
click at [437, 442] on icon at bounding box center [436, 442] width 8 height 12
click at [172, 427] on span at bounding box center [232, 425] width 131 height 3
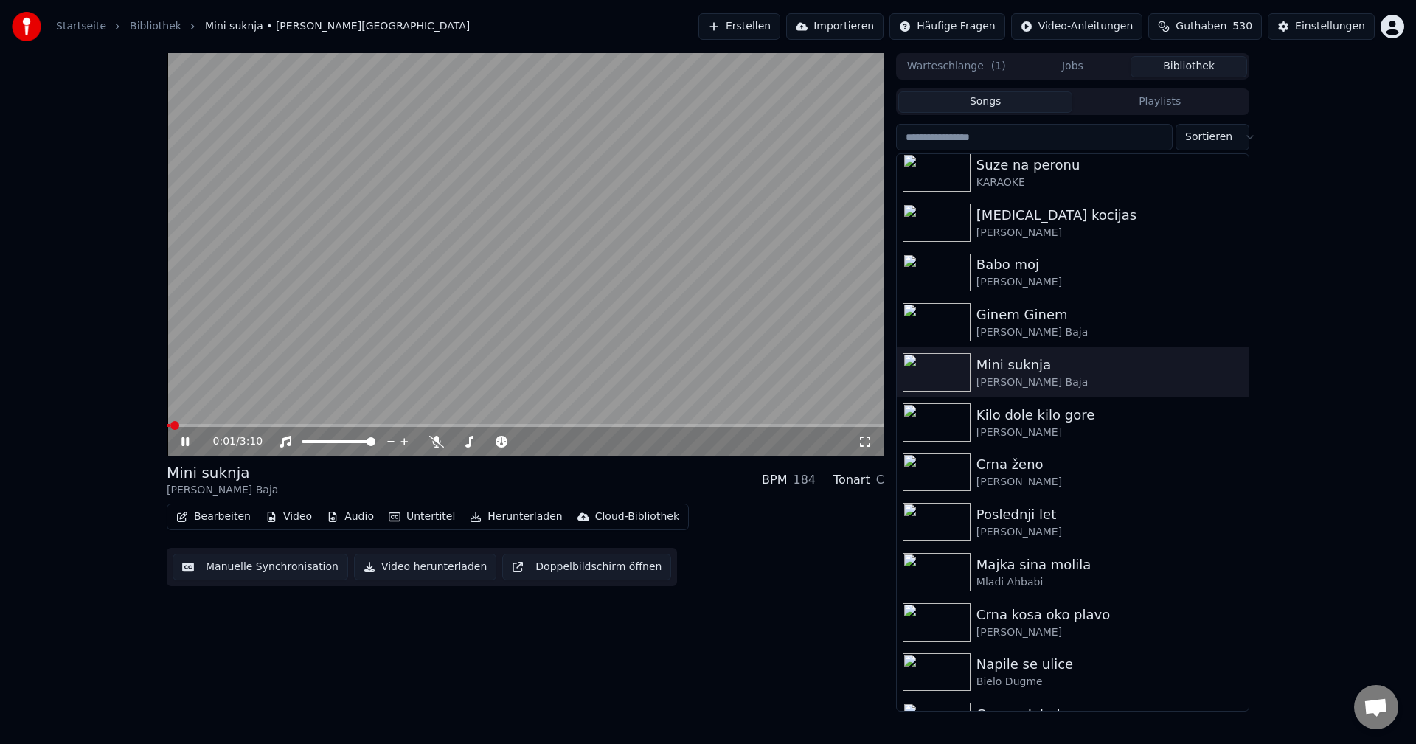
click at [169, 425] on span at bounding box center [169, 425] width 4 height 3
click at [932, 418] on img at bounding box center [937, 422] width 68 height 38
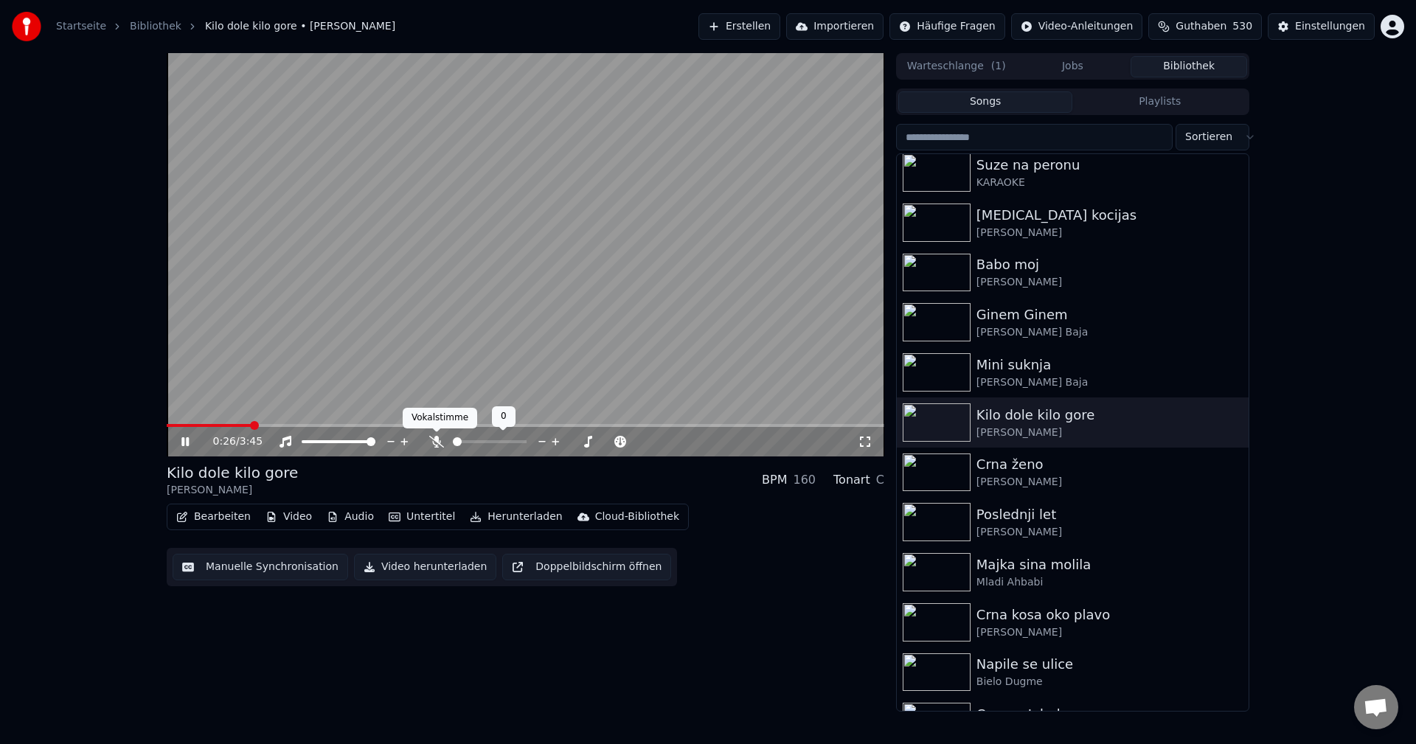
drag, startPoint x: 437, startPoint y: 445, endPoint x: 310, endPoint y: 443, distance: 126.8
click at [431, 444] on icon at bounding box center [436, 442] width 15 height 12
click at [189, 425] on span at bounding box center [211, 425] width 88 height 3
click at [170, 426] on span at bounding box center [168, 425] width 3 height 3
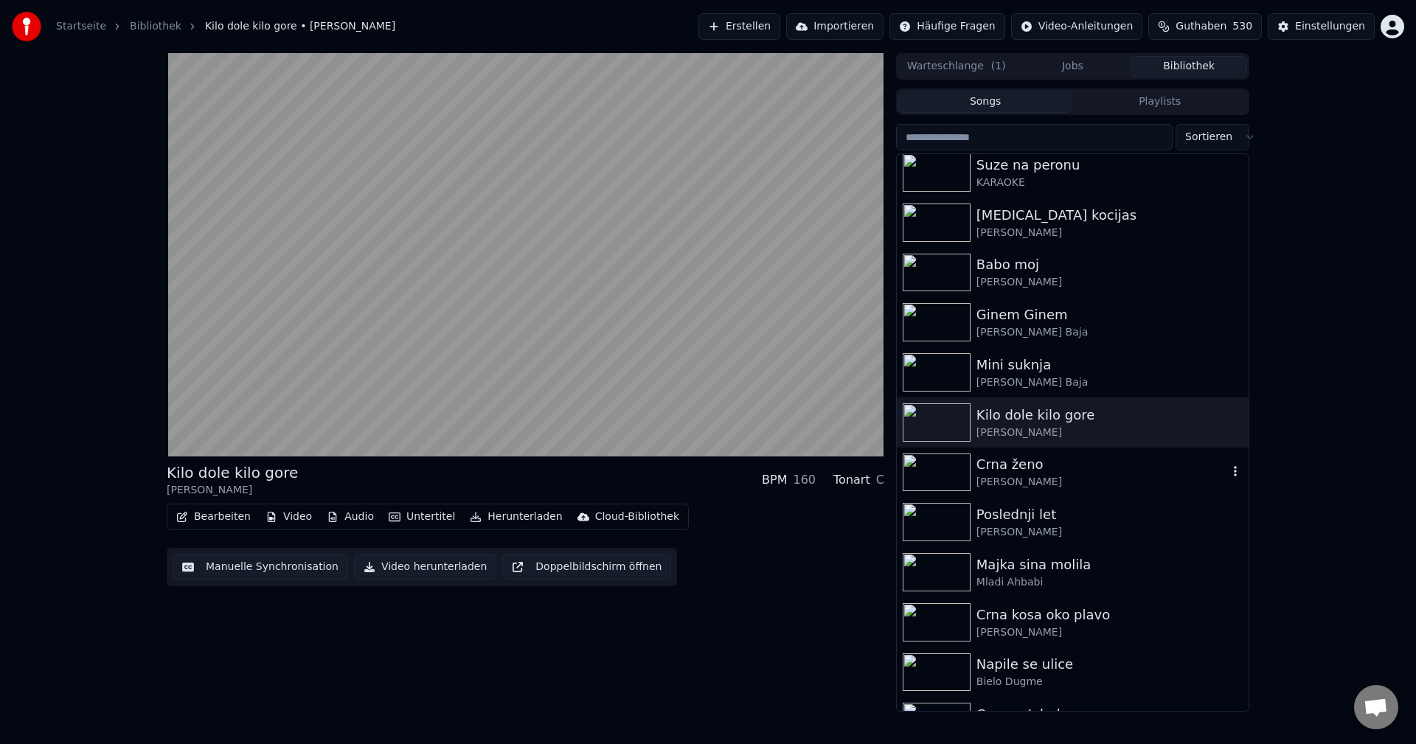
click at [1029, 467] on div "Crna ženo" at bounding box center [1101, 464] width 251 height 21
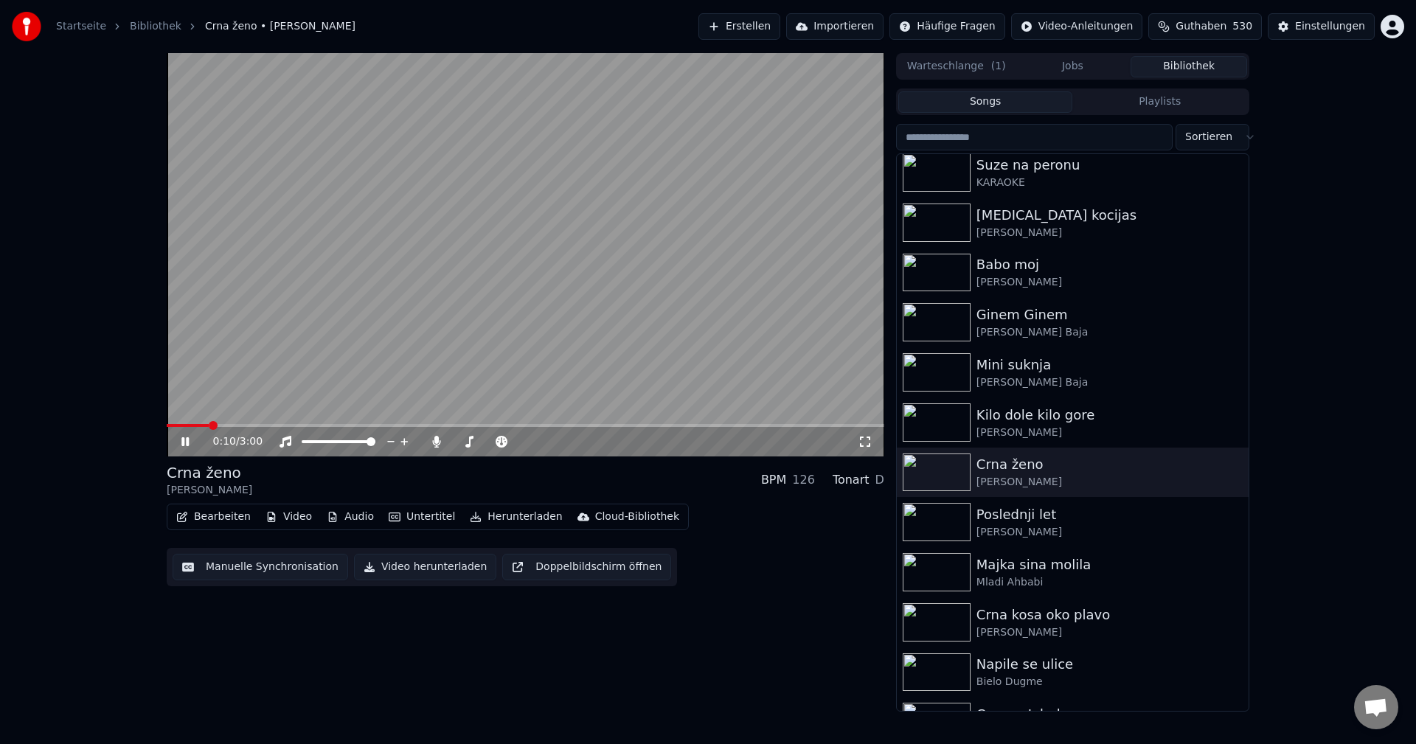
click at [249, 425] on span at bounding box center [525, 425] width 717 height 3
click at [1228, 471] on icon "button" at bounding box center [1235, 471] width 15 height 12
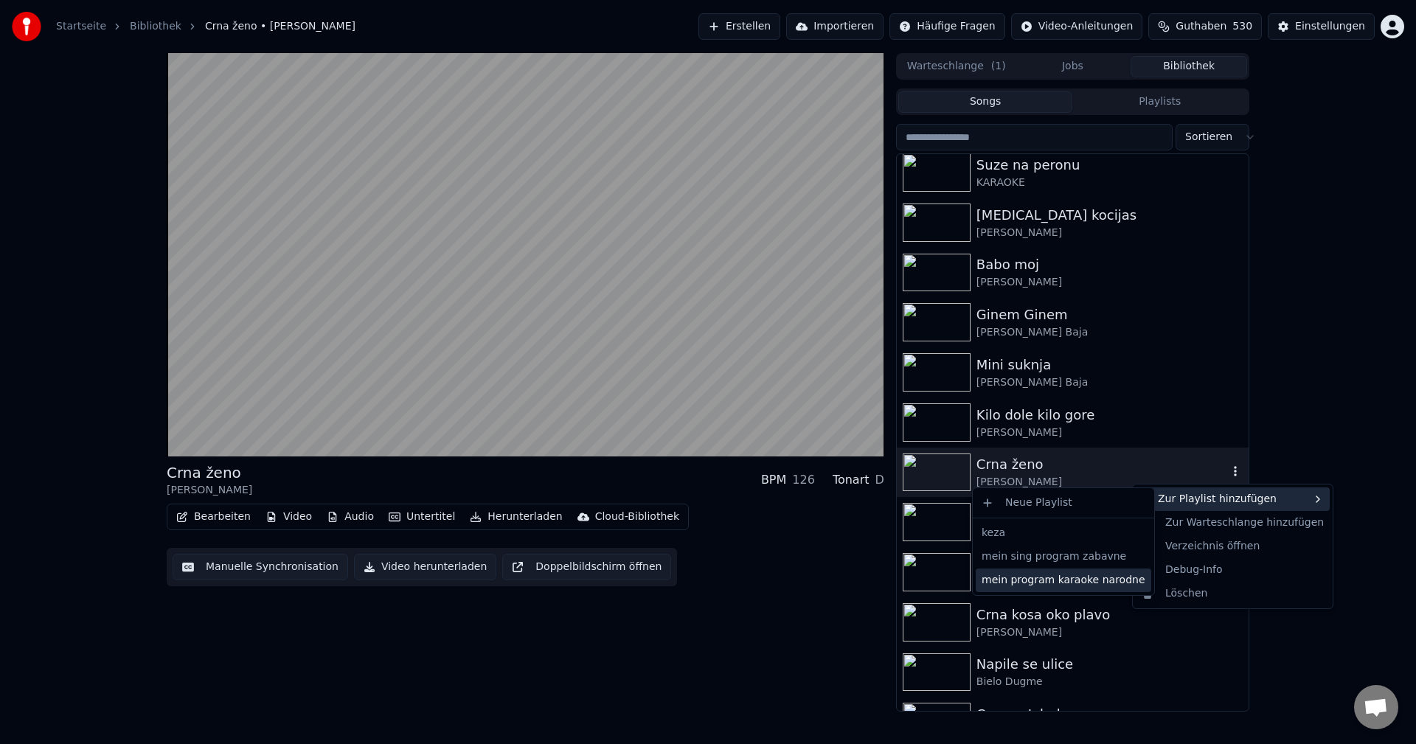
click at [1083, 585] on div "mein program karaoke narodne" at bounding box center [1063, 581] width 175 height 24
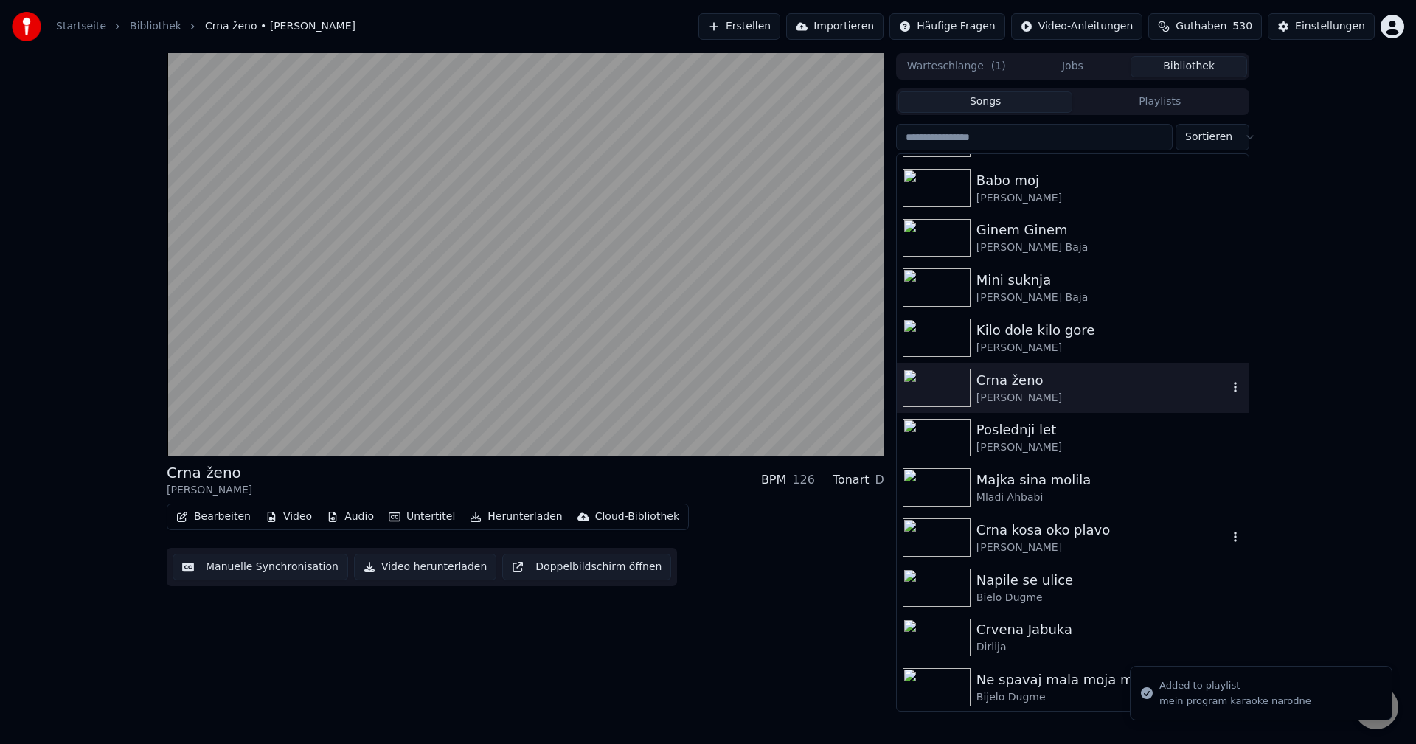
scroll to position [9881, 0]
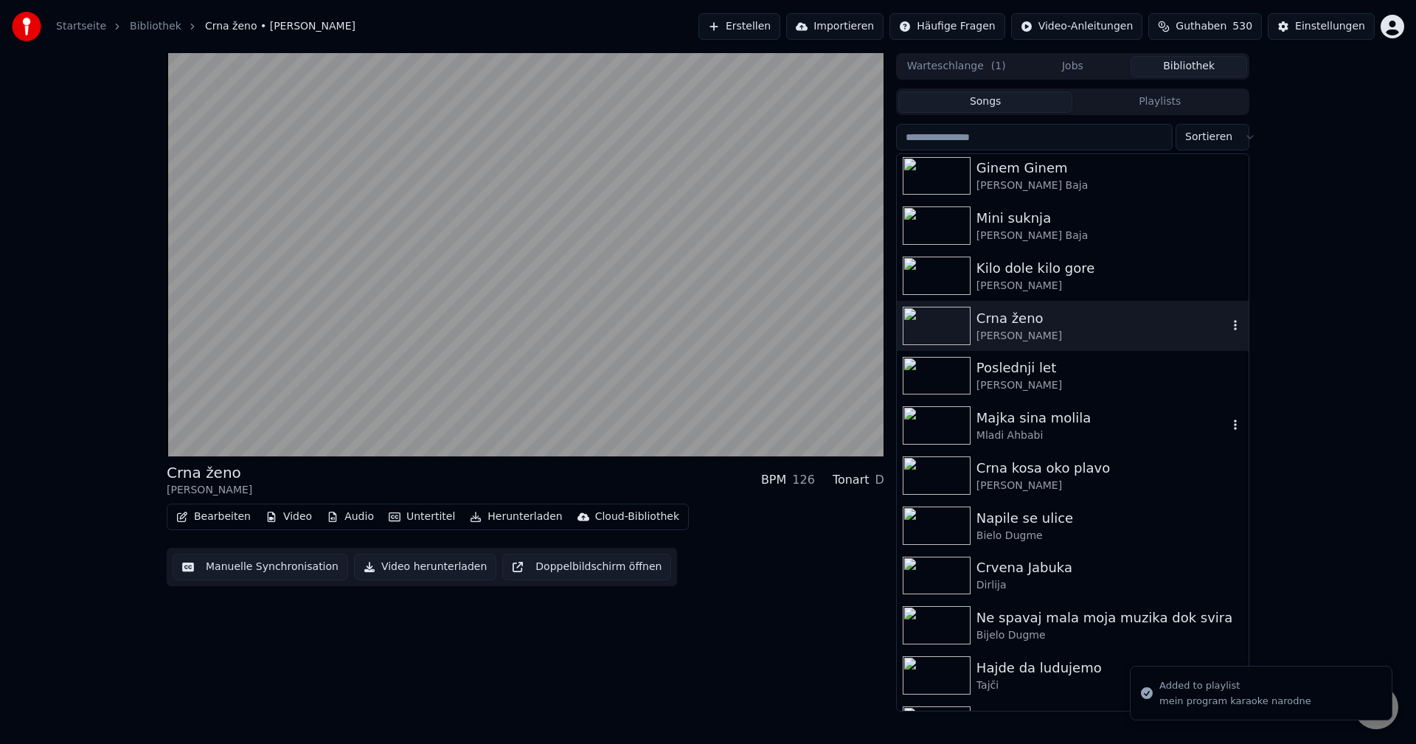
click at [915, 420] on img at bounding box center [937, 425] width 68 height 38
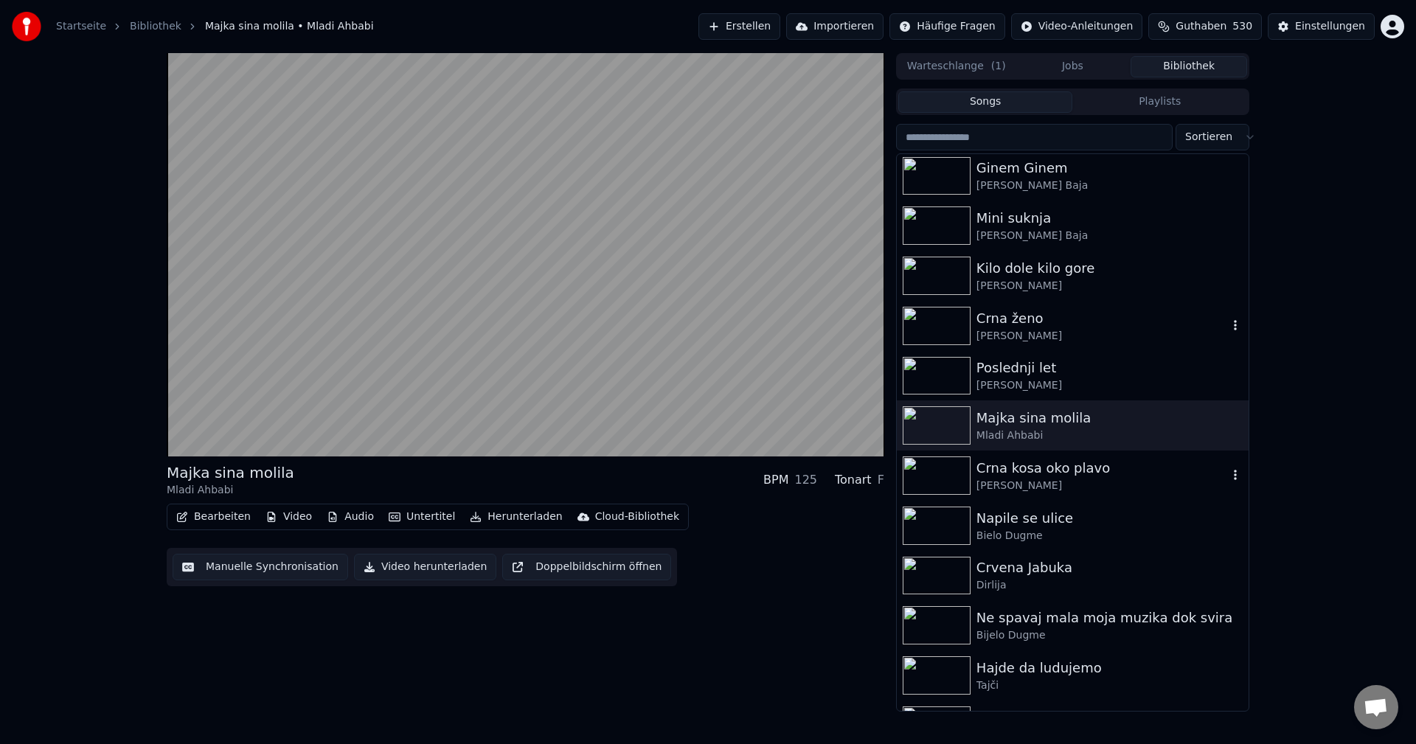
click at [939, 473] on img at bounding box center [937, 475] width 68 height 38
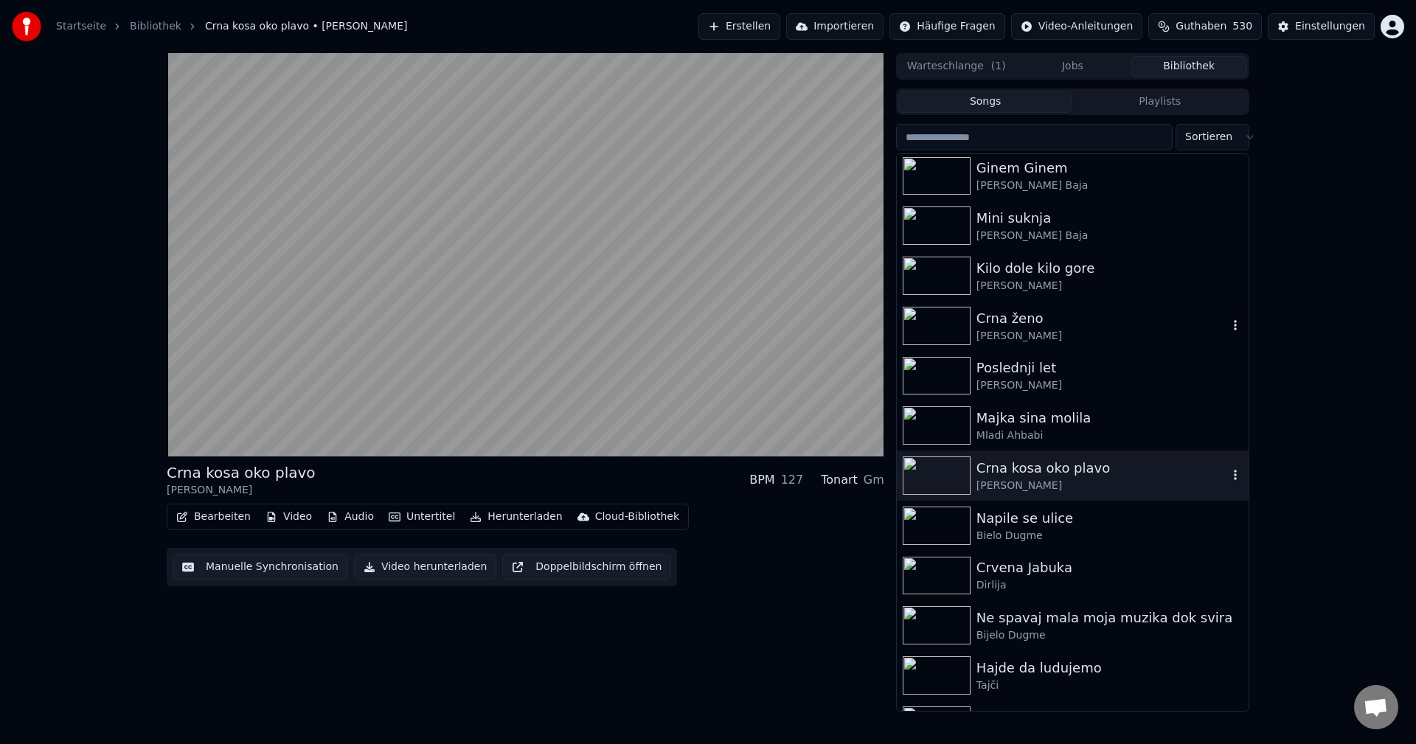
click at [1228, 478] on icon "button" at bounding box center [1235, 475] width 15 height 12
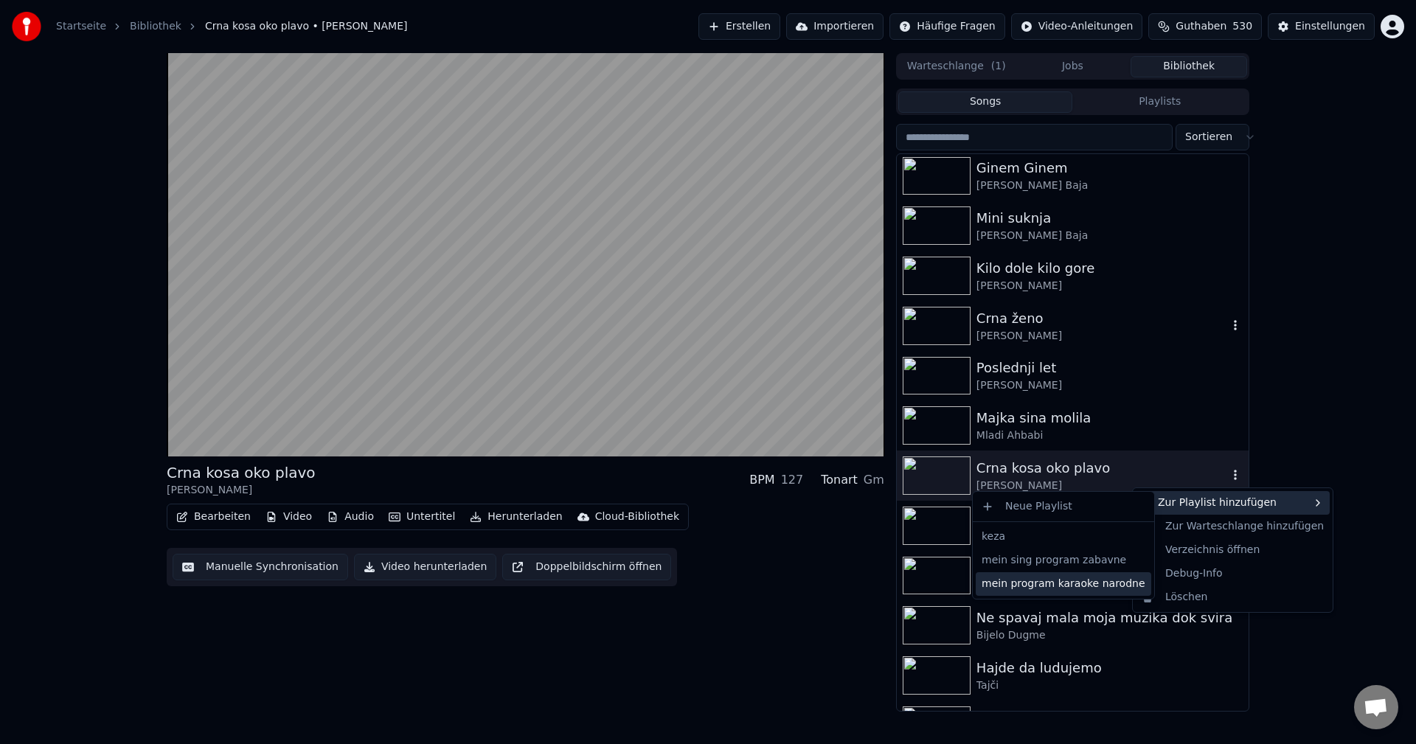
click at [1078, 591] on div "mein program karaoke narodne" at bounding box center [1063, 584] width 175 height 24
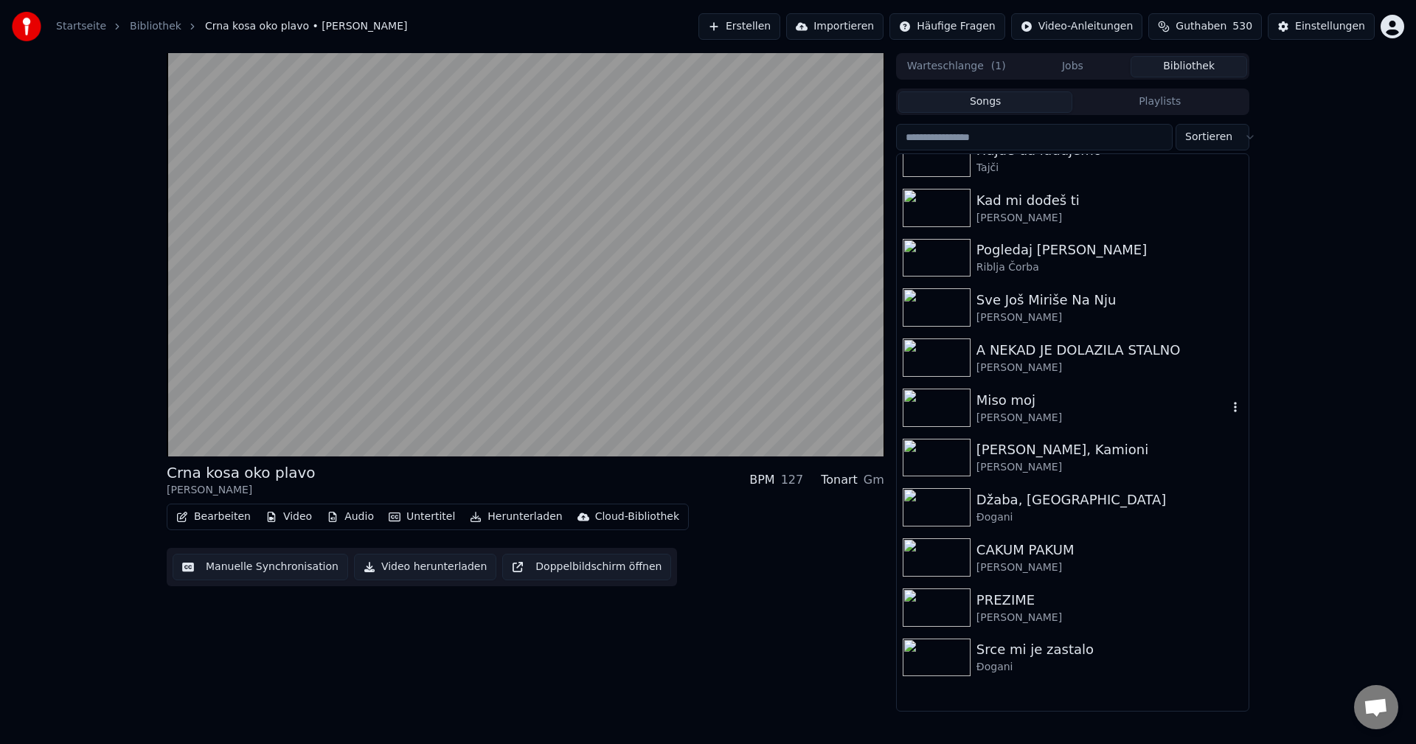
scroll to position [10471, 0]
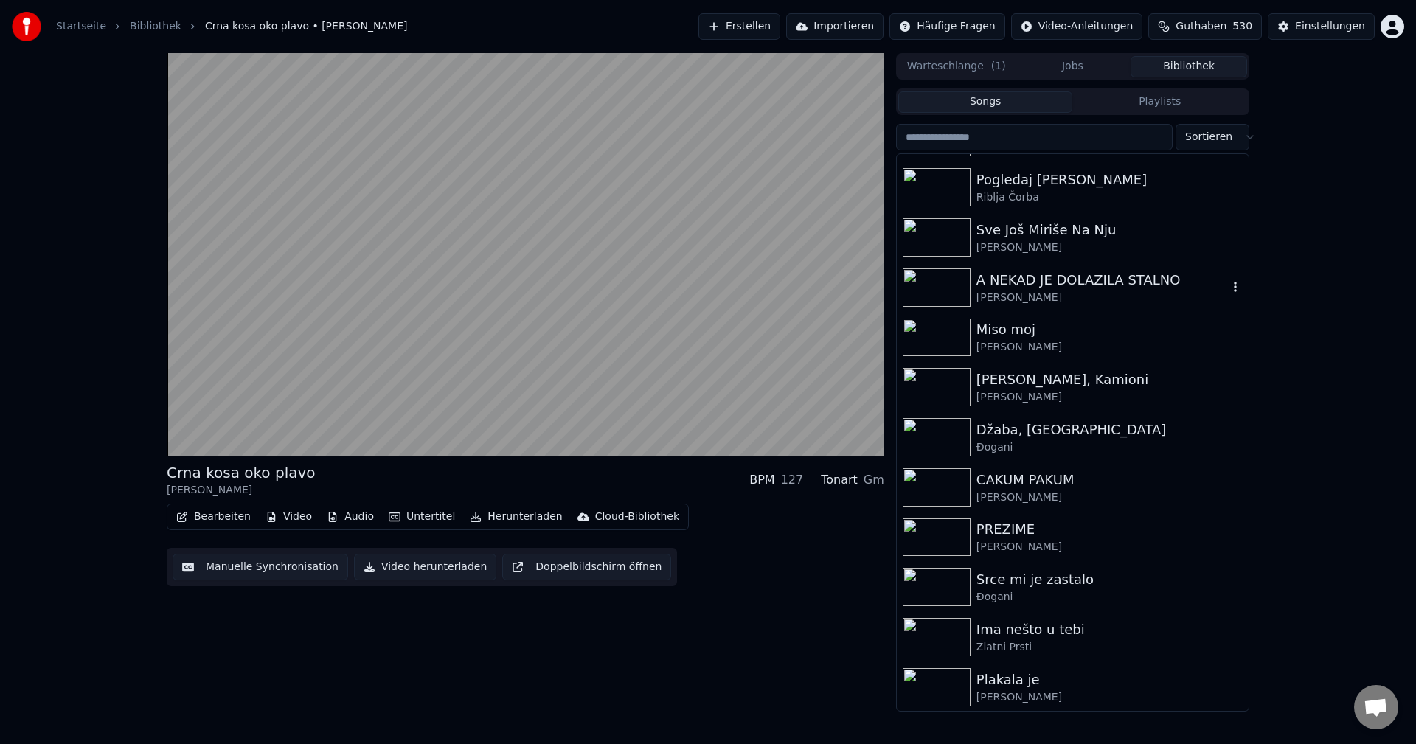
click at [946, 286] on img at bounding box center [937, 287] width 68 height 38
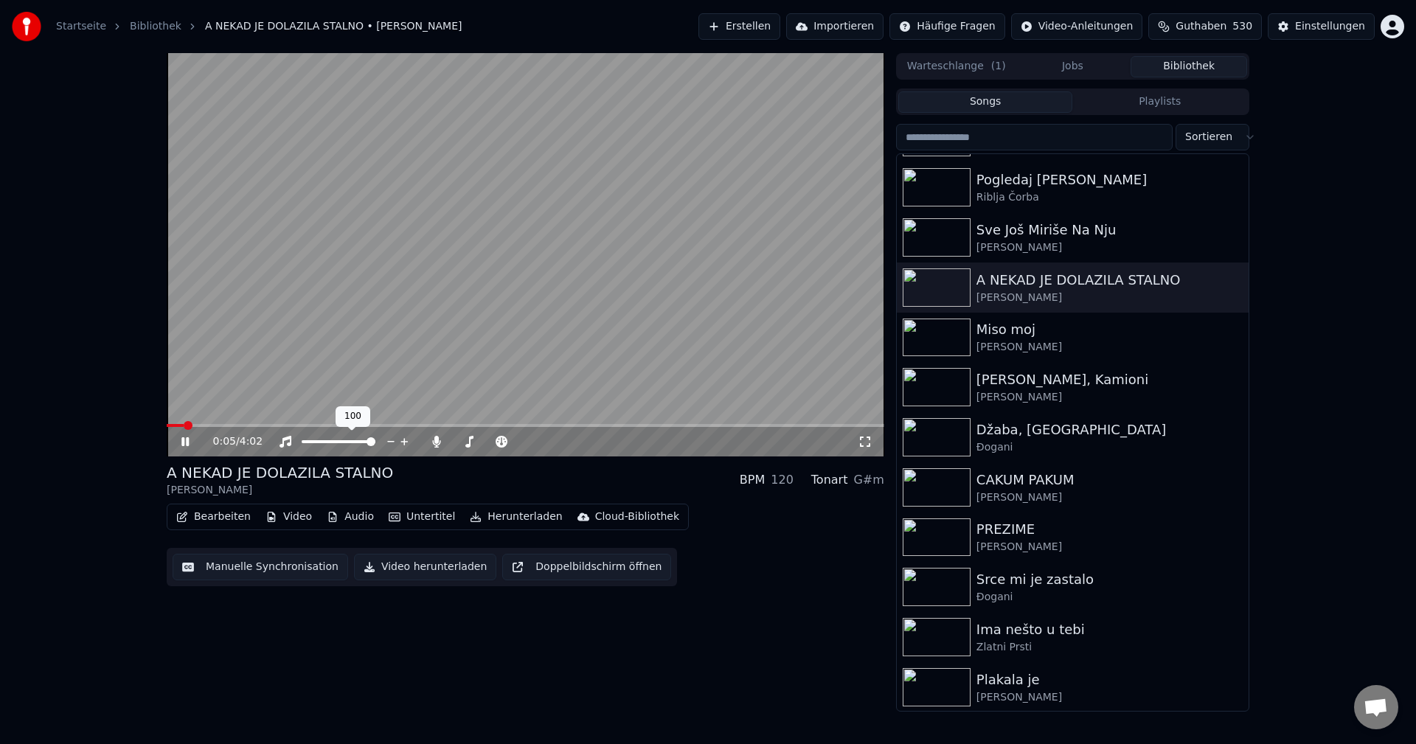
click at [219, 425] on span at bounding box center [525, 425] width 717 height 3
click at [936, 386] on img at bounding box center [937, 387] width 68 height 38
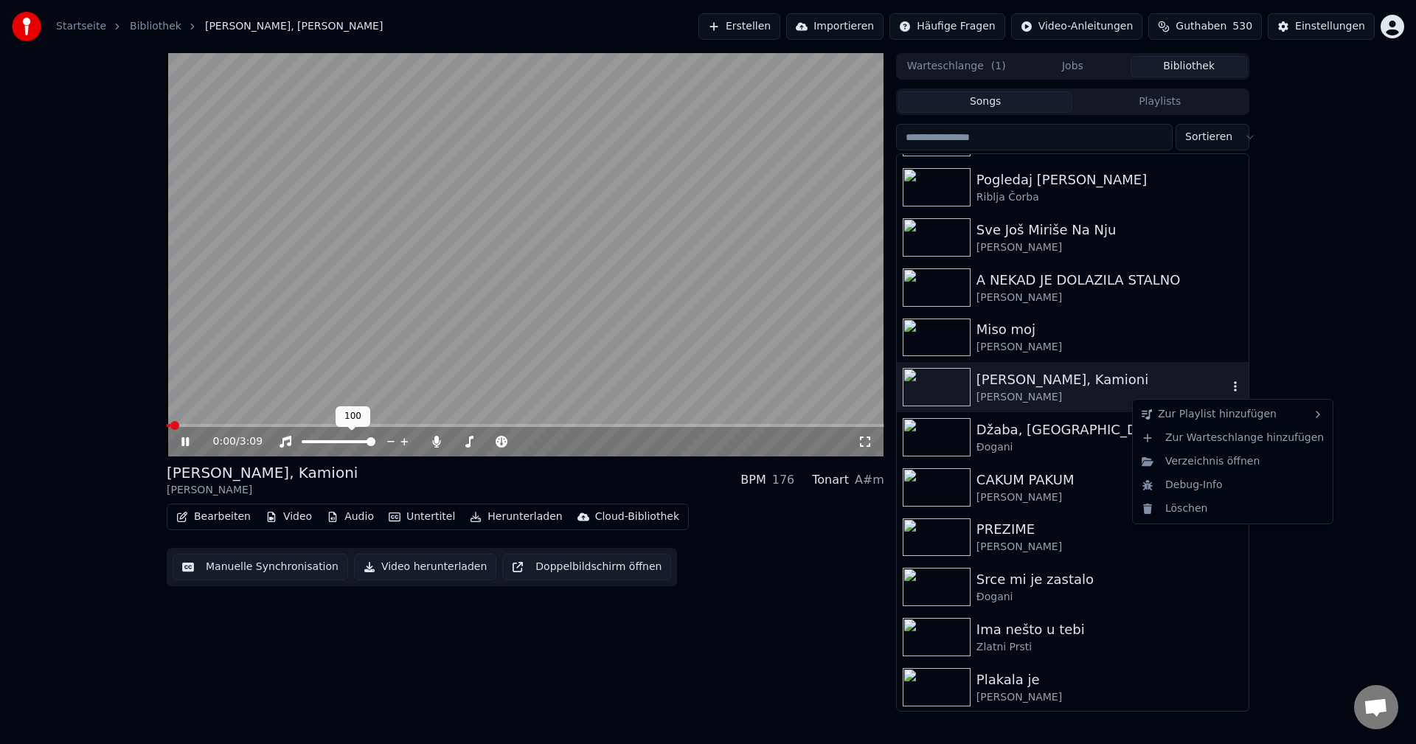
click at [1228, 389] on icon "button" at bounding box center [1235, 386] width 15 height 12
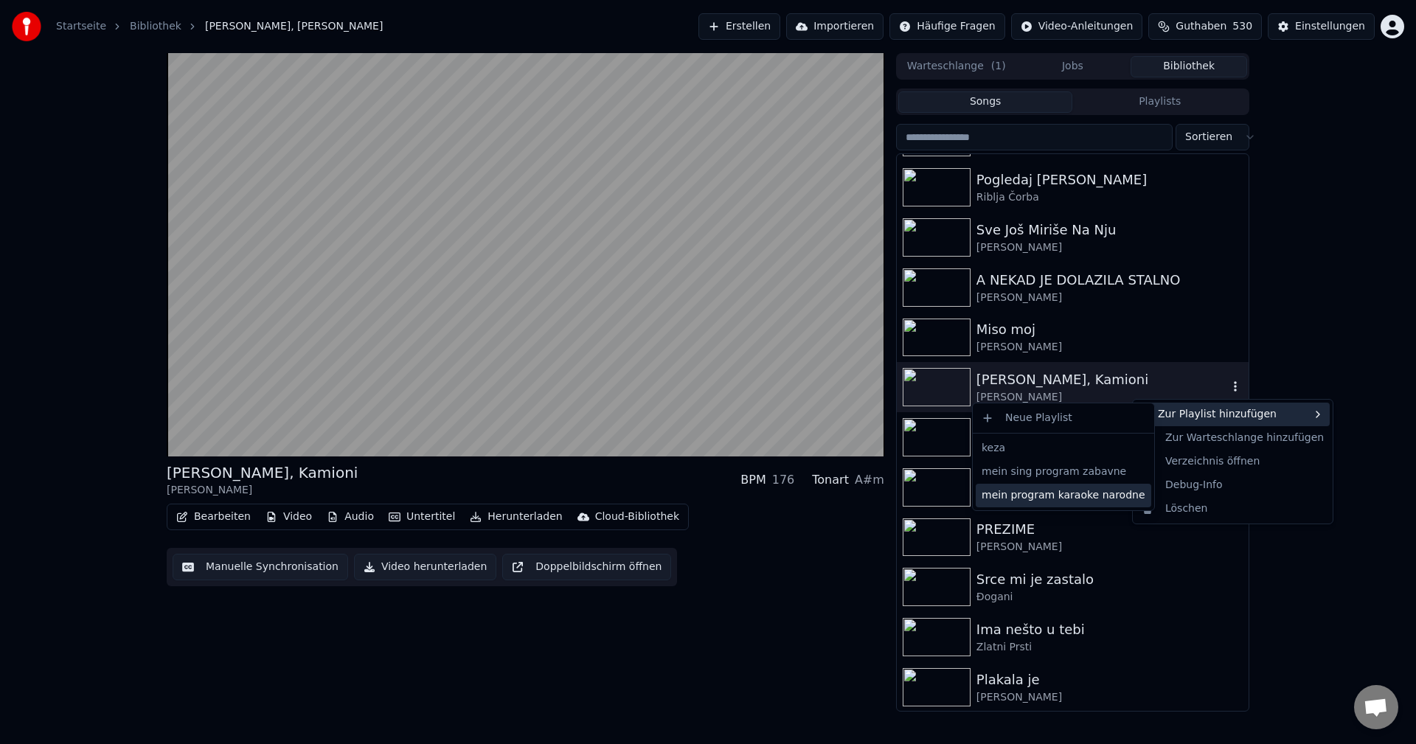
click at [1083, 494] on div "mein program karaoke narodne" at bounding box center [1063, 496] width 175 height 24
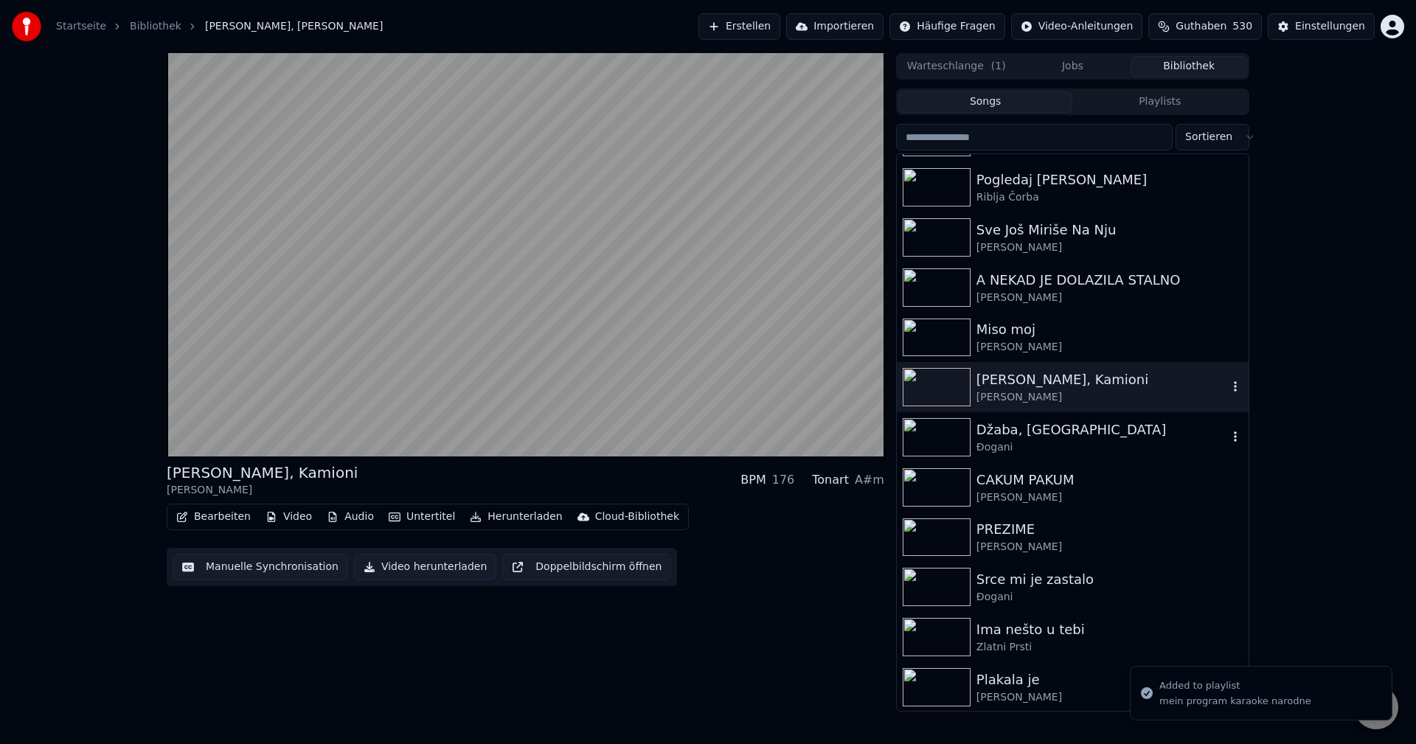
click at [950, 428] on img at bounding box center [937, 437] width 68 height 38
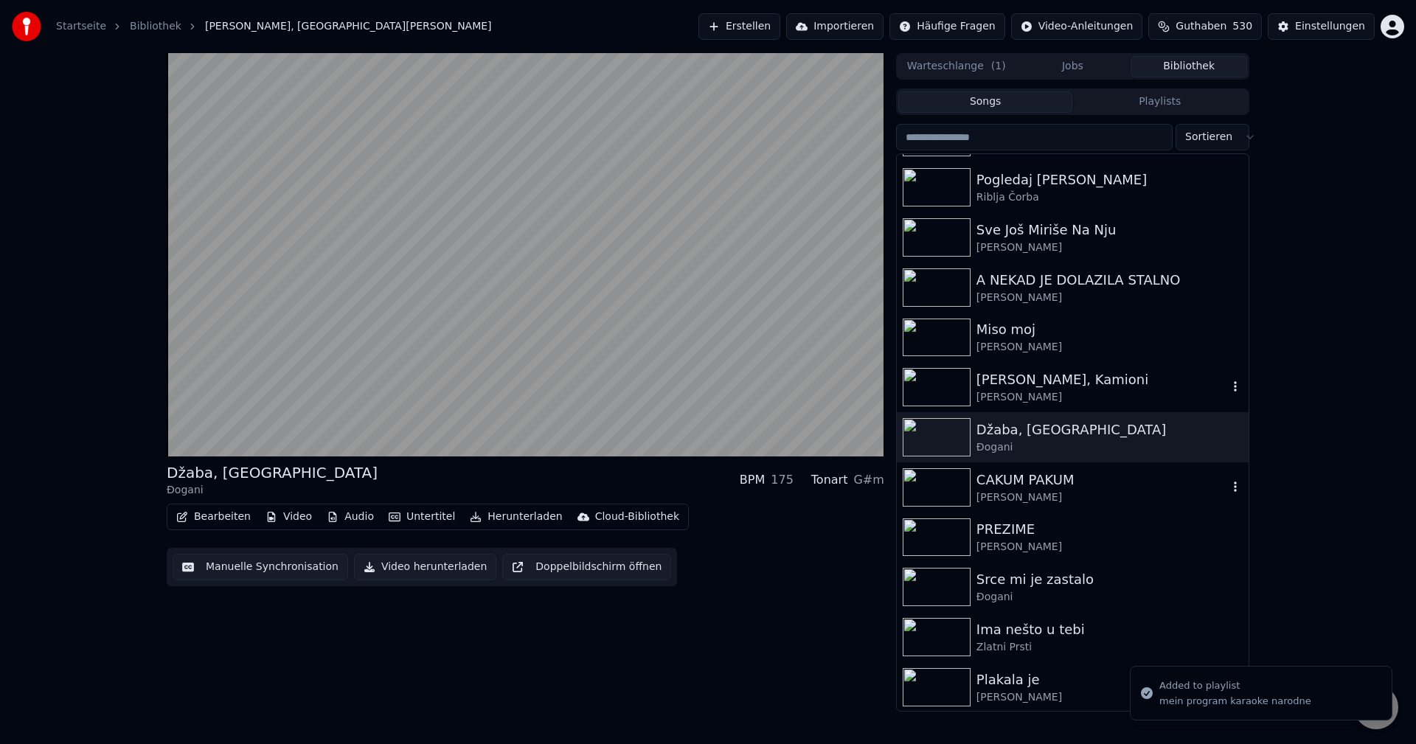
scroll to position [10618, 0]
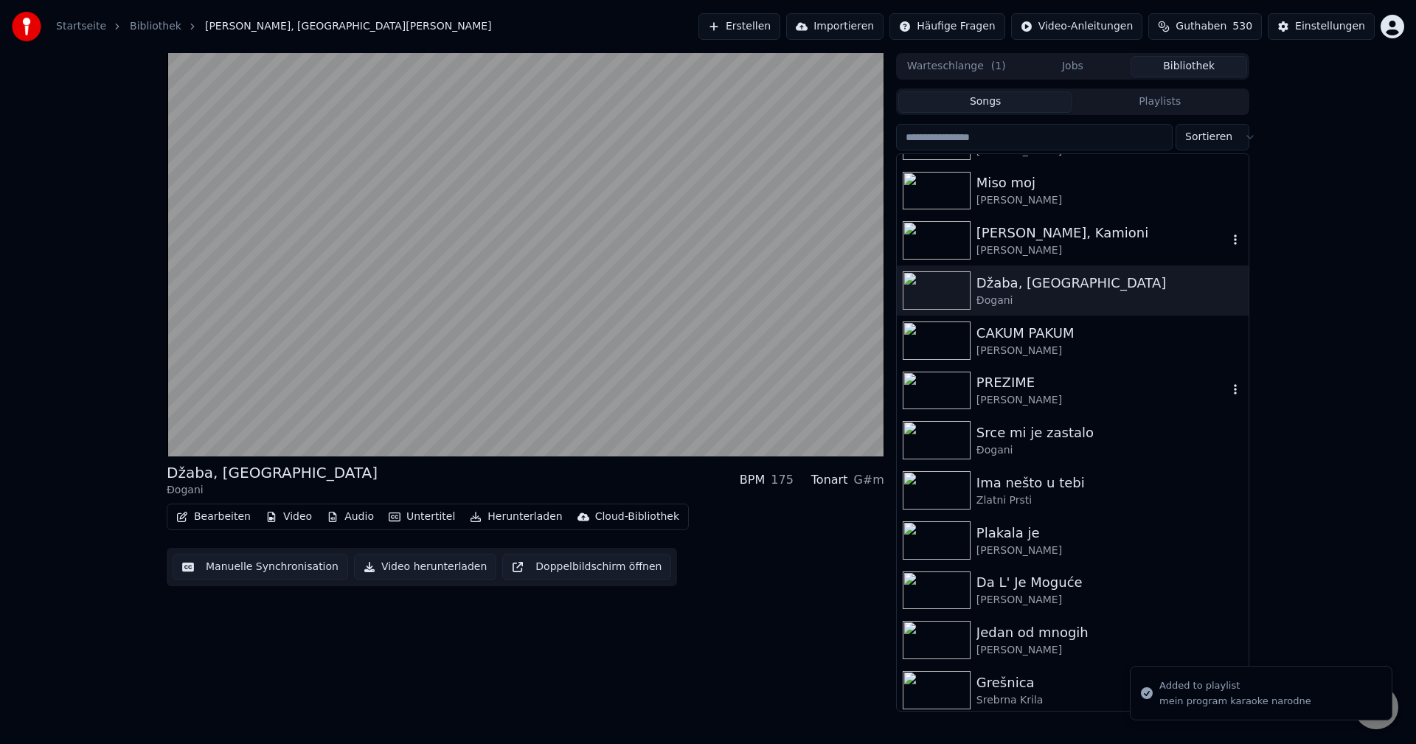
click at [928, 387] on img at bounding box center [937, 391] width 68 height 38
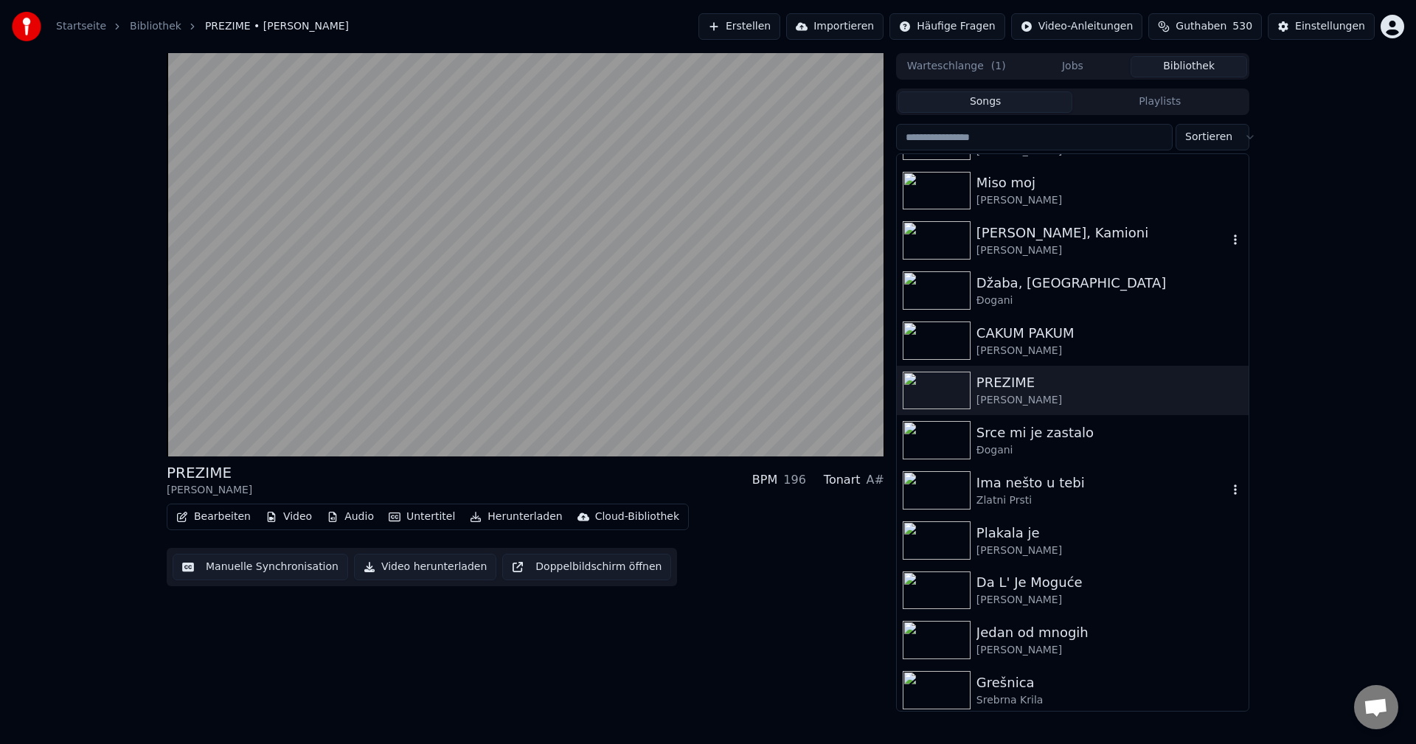
scroll to position [10692, 0]
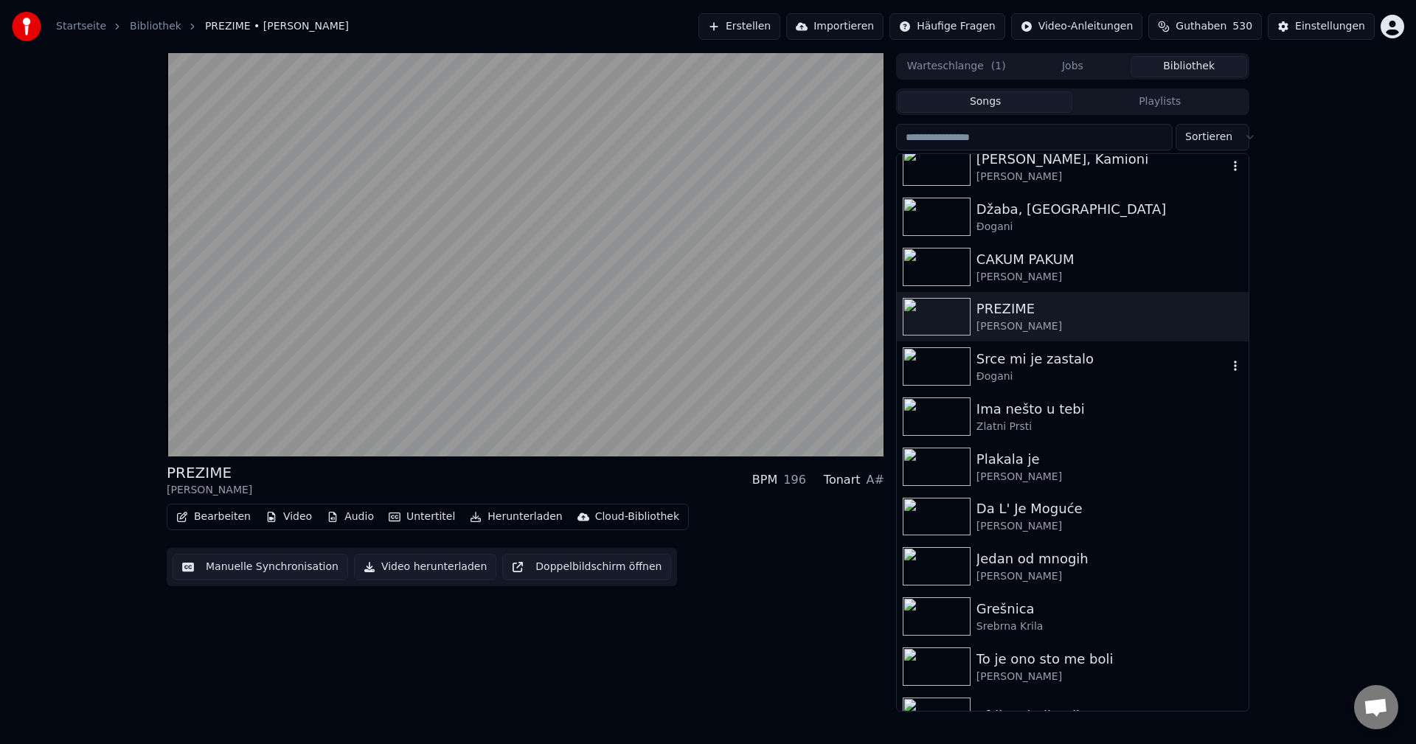
click at [942, 360] on img at bounding box center [937, 366] width 68 height 38
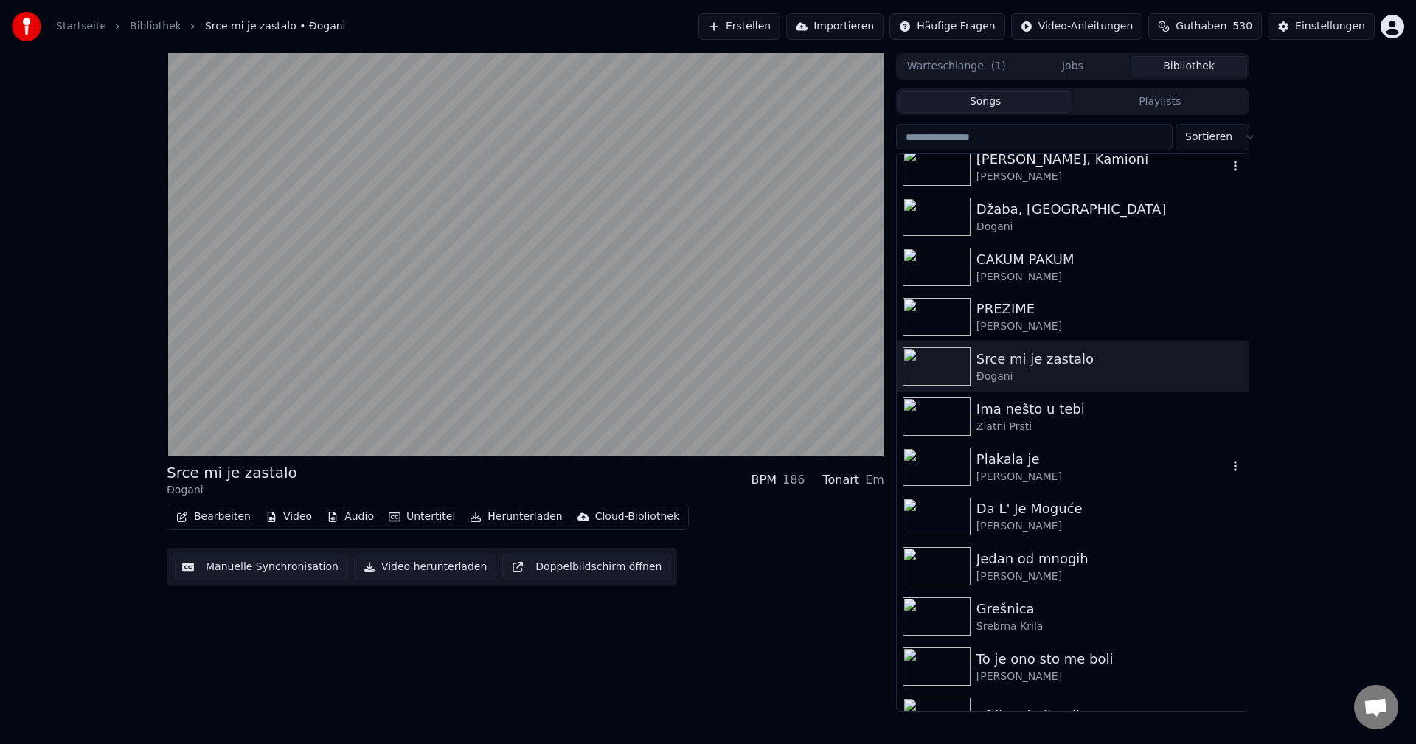
click at [942, 467] on img at bounding box center [937, 467] width 68 height 38
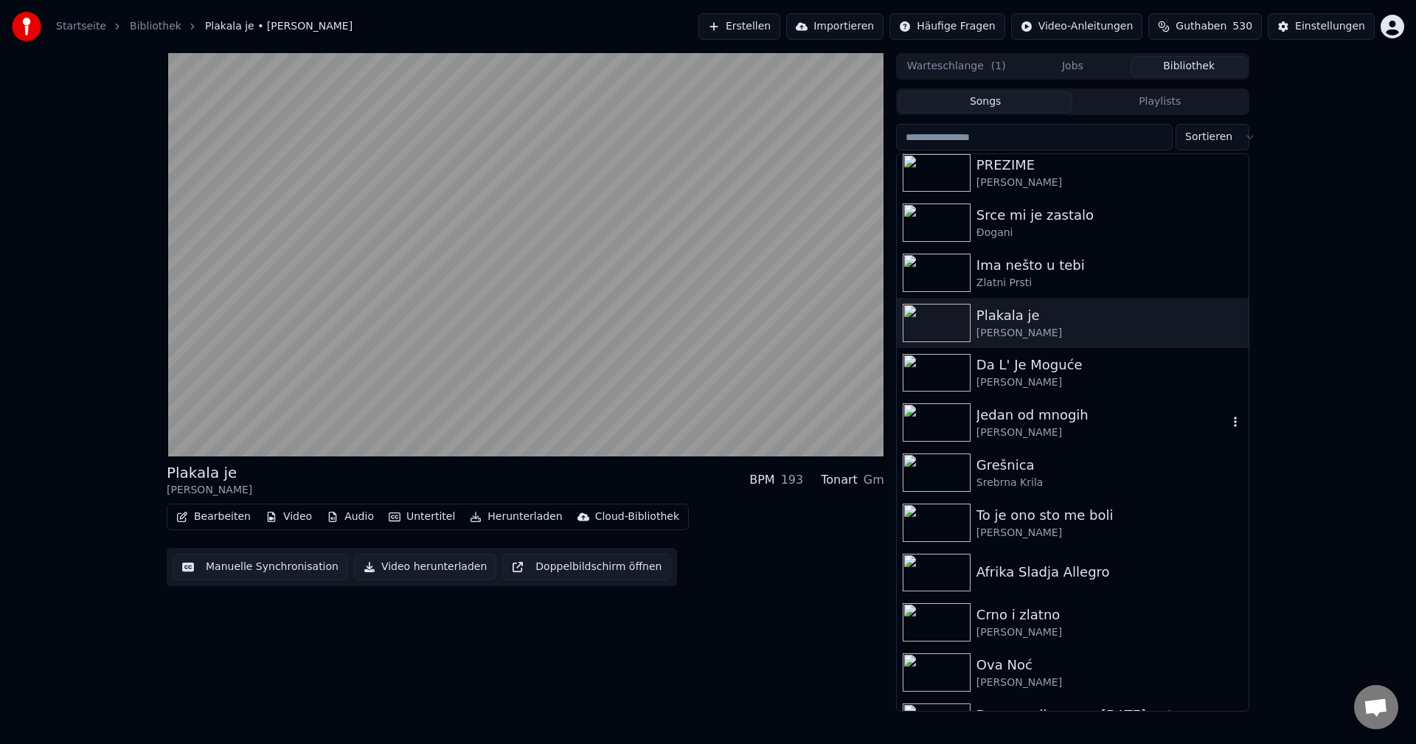
scroll to position [10839, 0]
click at [934, 363] on img at bounding box center [937, 370] width 68 height 38
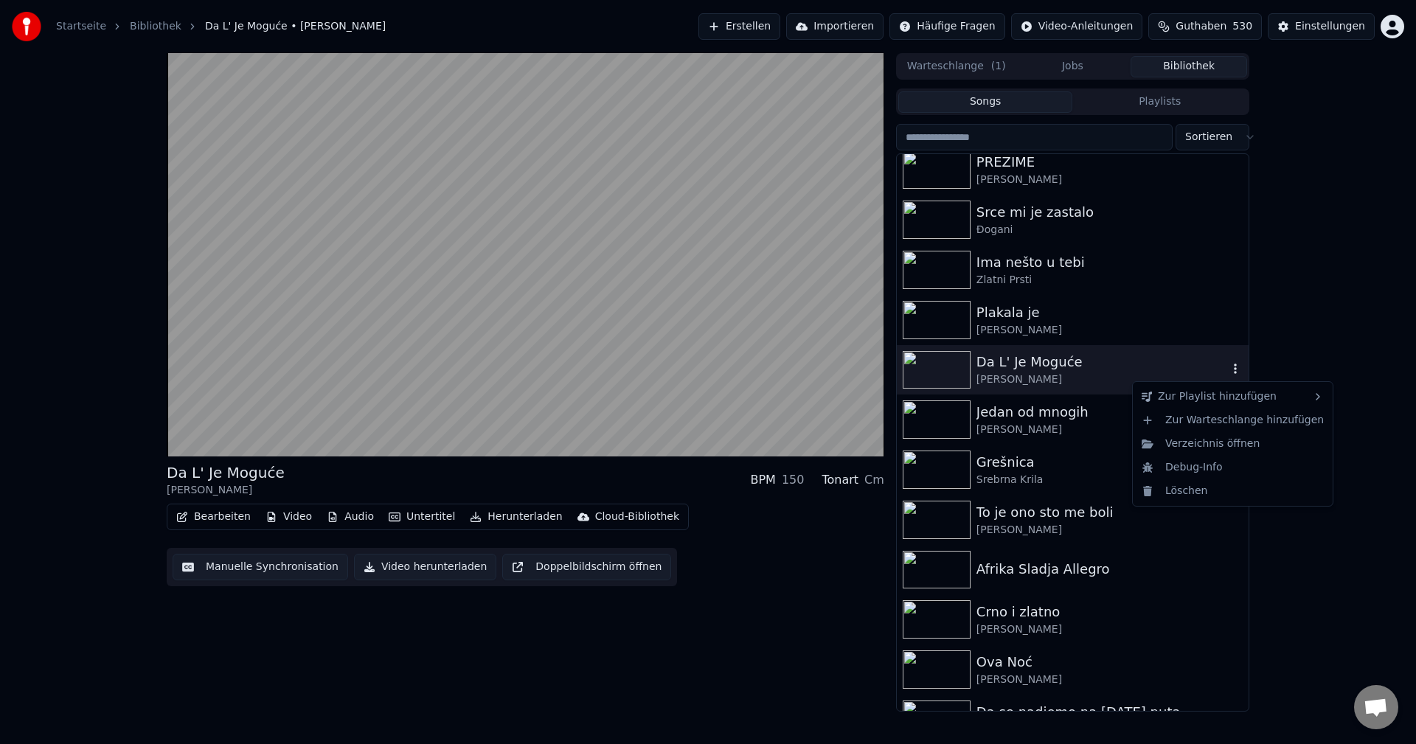
click at [1234, 369] on icon "button" at bounding box center [1235, 369] width 3 height 10
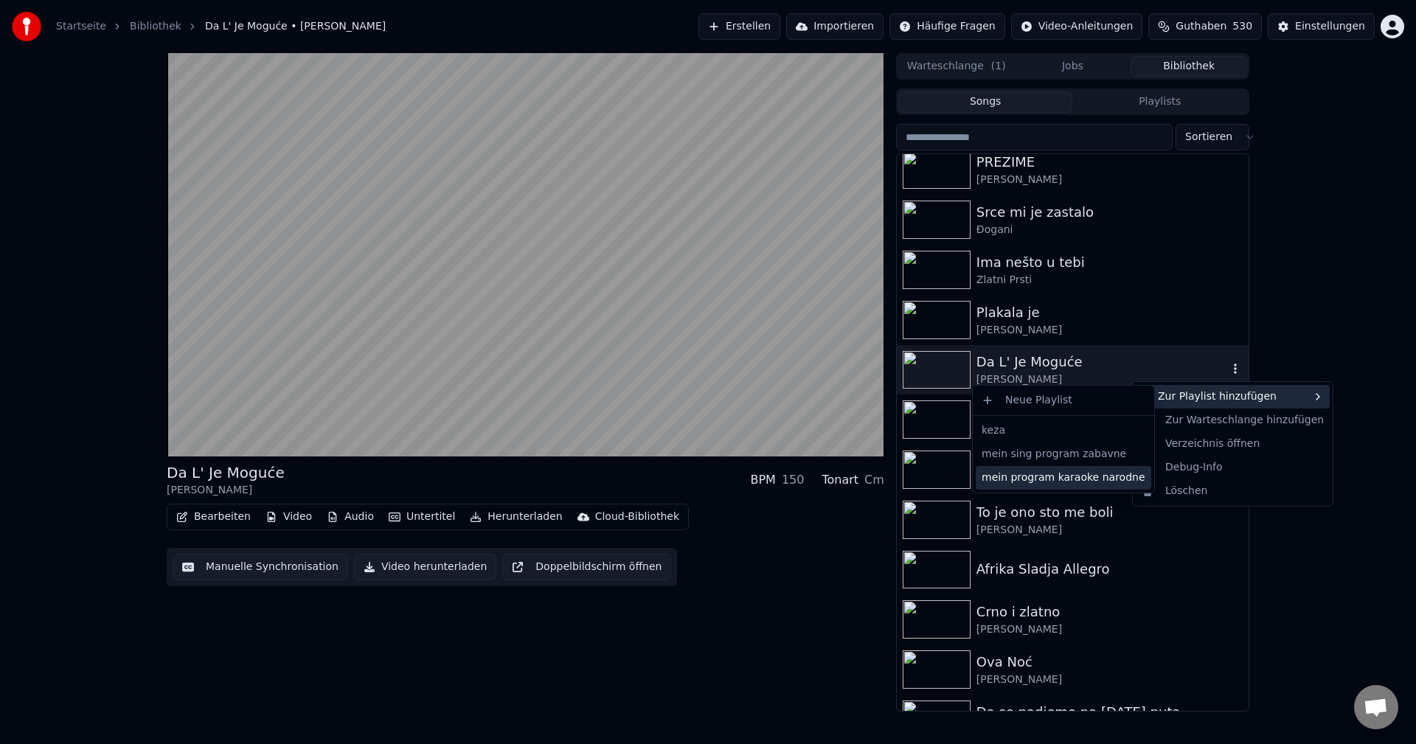
click at [1081, 479] on div "mein program karaoke narodne" at bounding box center [1063, 478] width 175 height 24
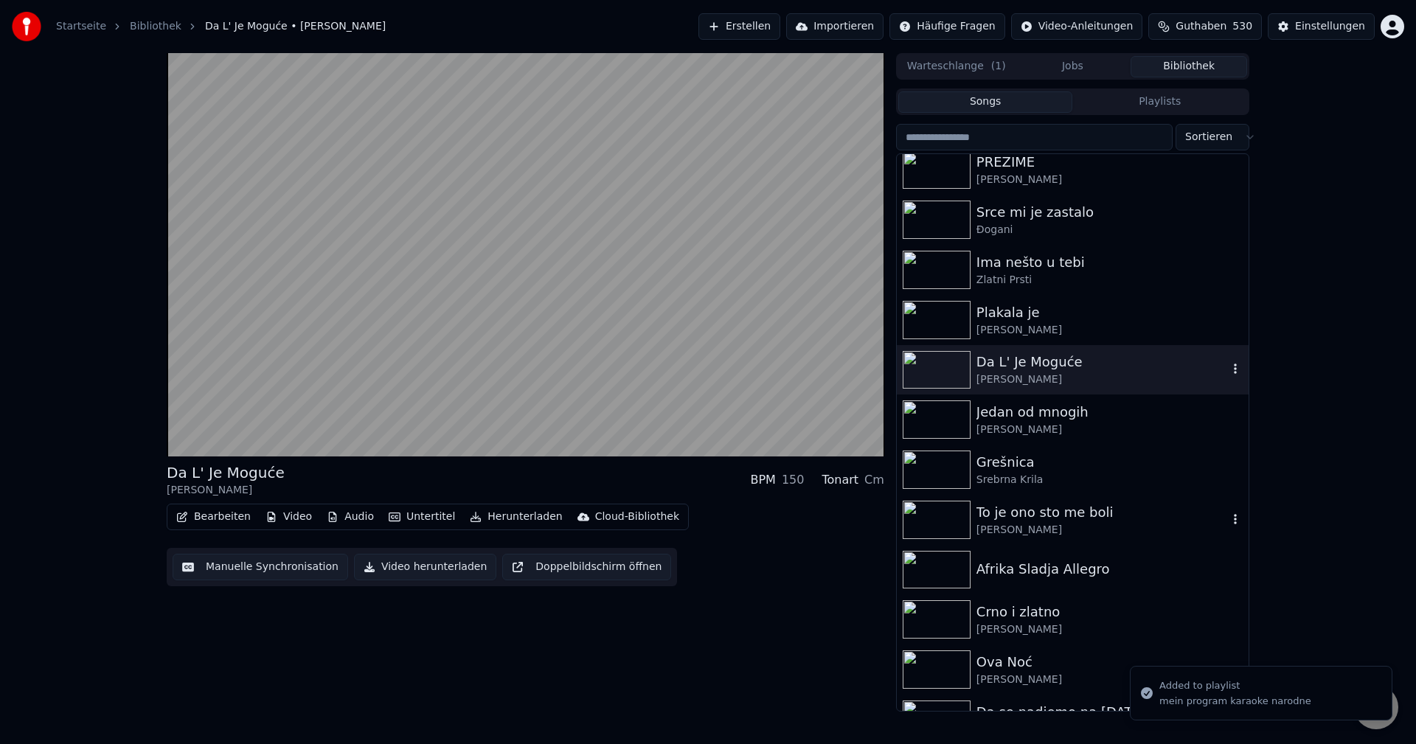
scroll to position [10987, 0]
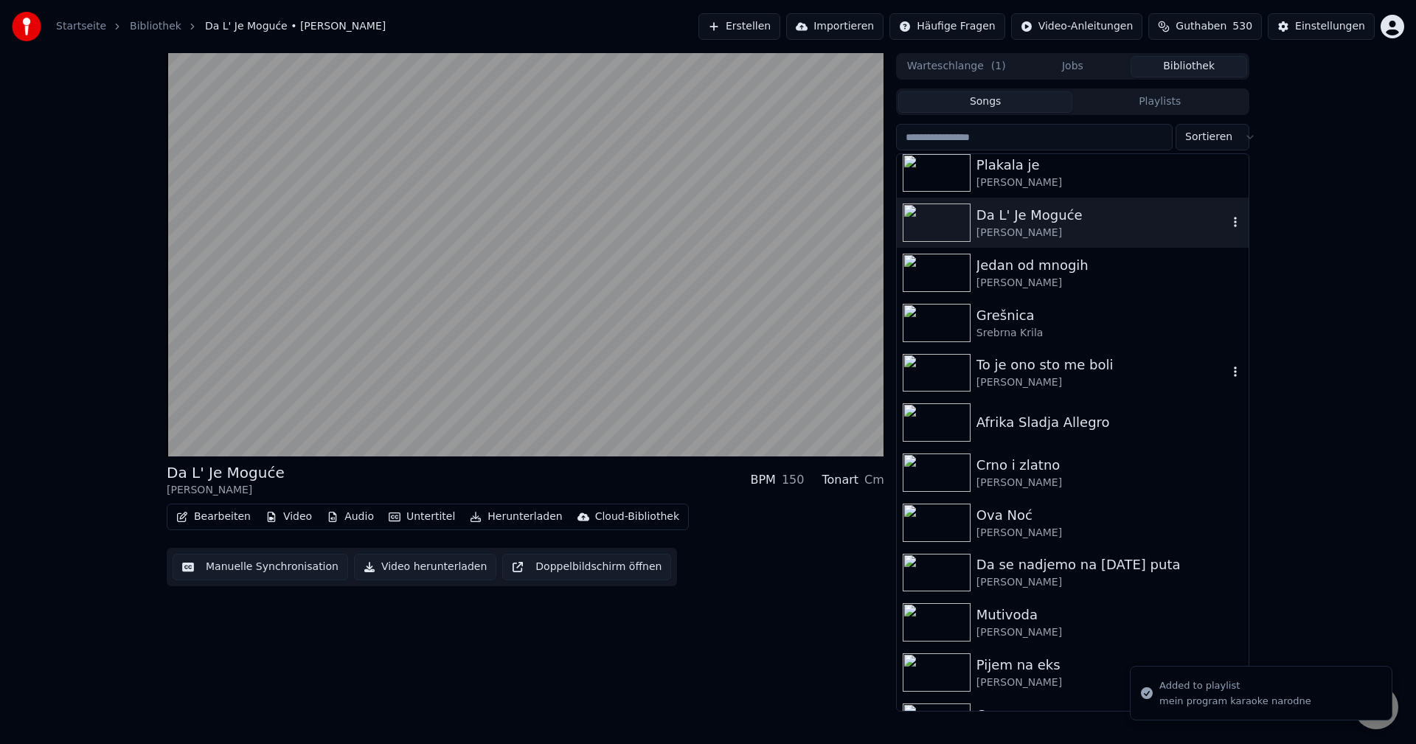
click at [942, 374] on img at bounding box center [937, 373] width 68 height 38
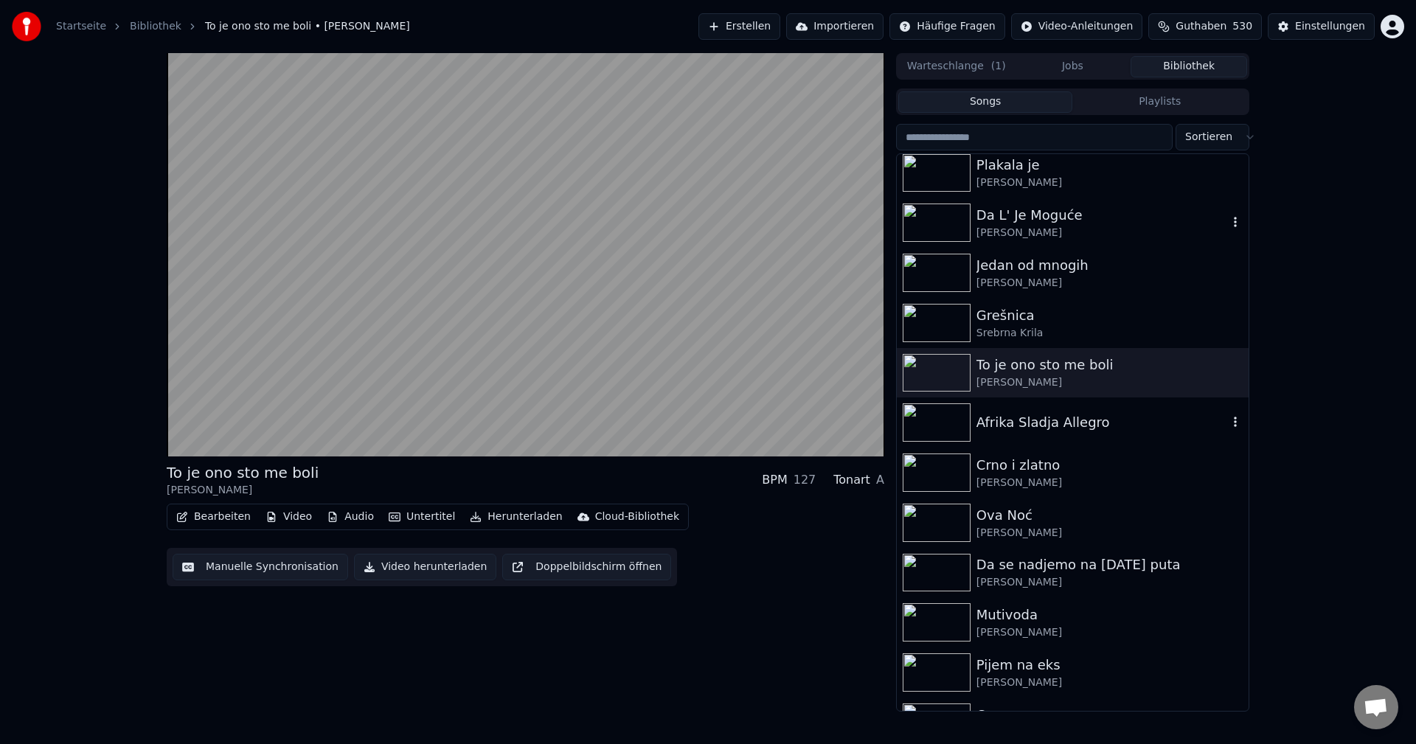
click at [947, 421] on img at bounding box center [937, 422] width 68 height 38
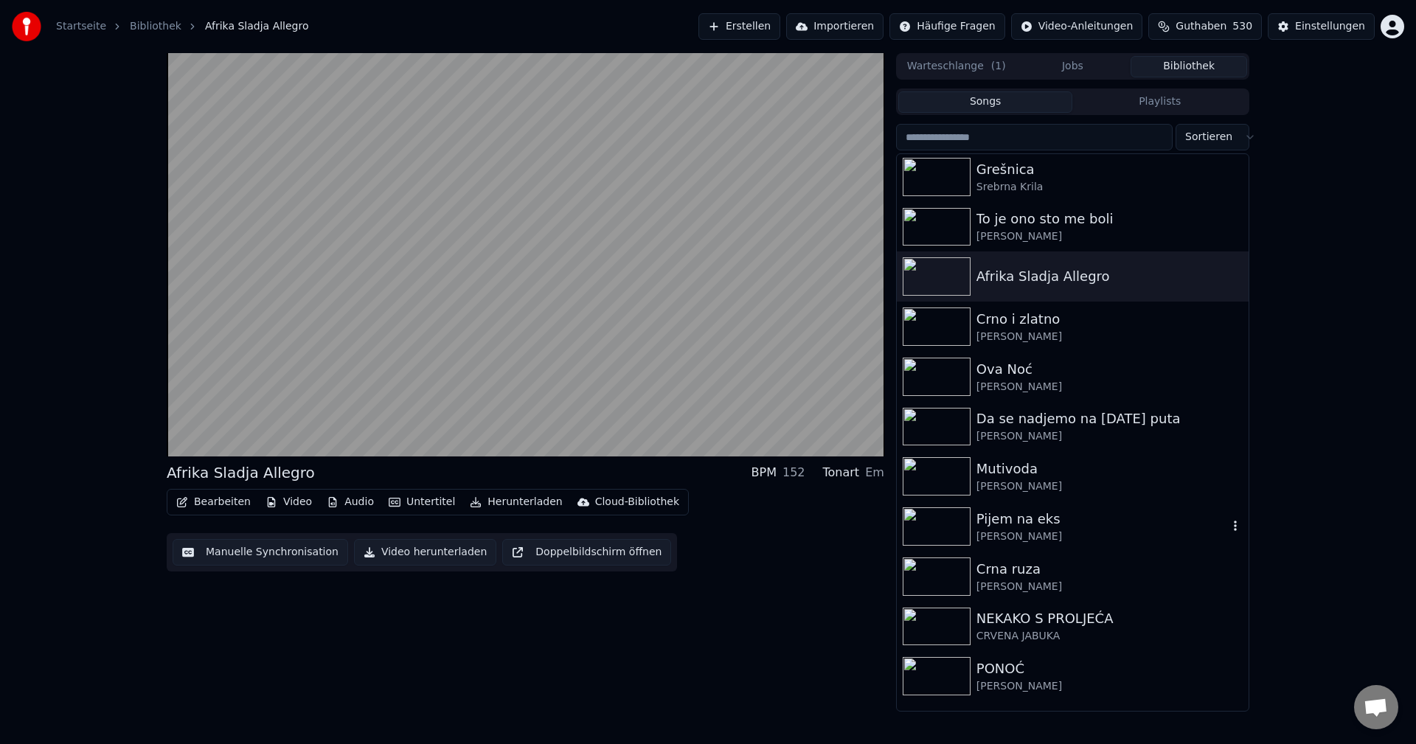
scroll to position [11134, 0]
click at [928, 377] on img at bounding box center [937, 376] width 68 height 38
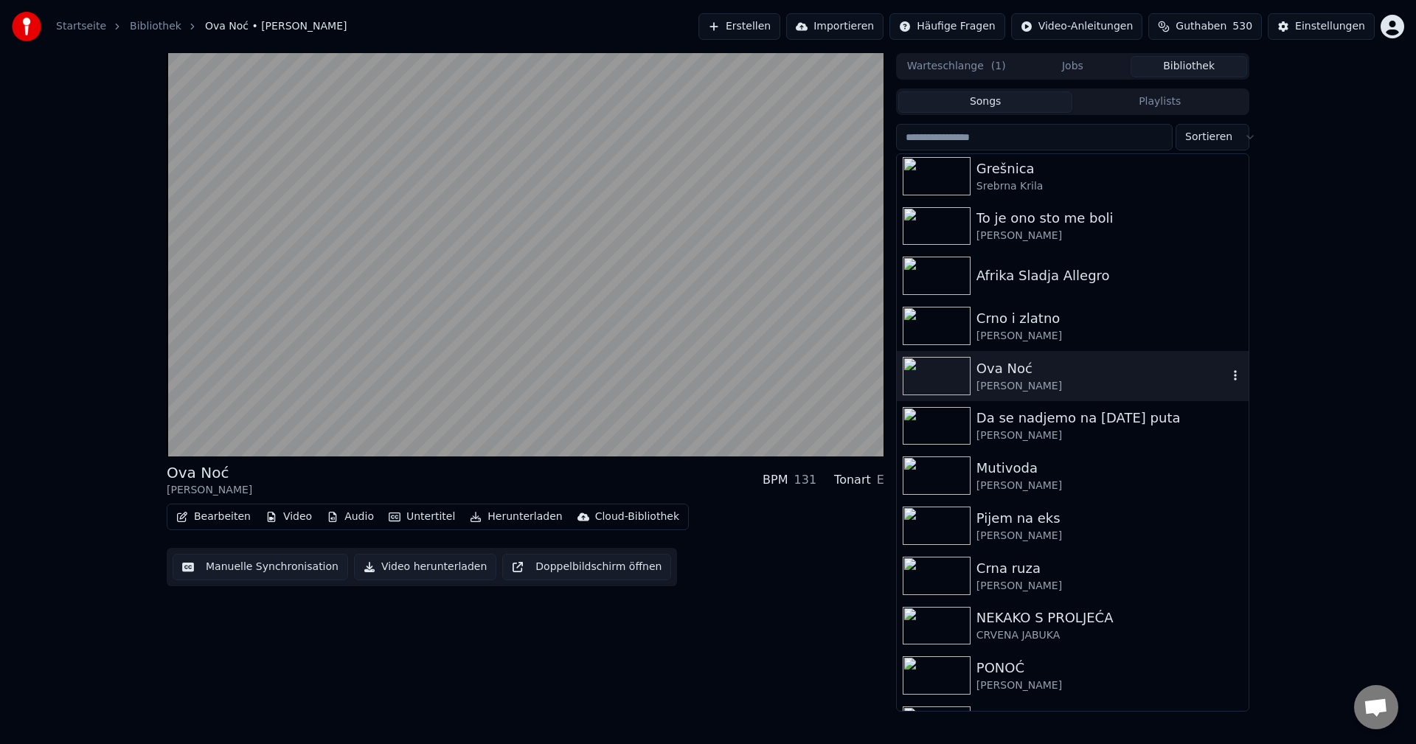
click at [1228, 375] on icon "button" at bounding box center [1235, 375] width 15 height 12
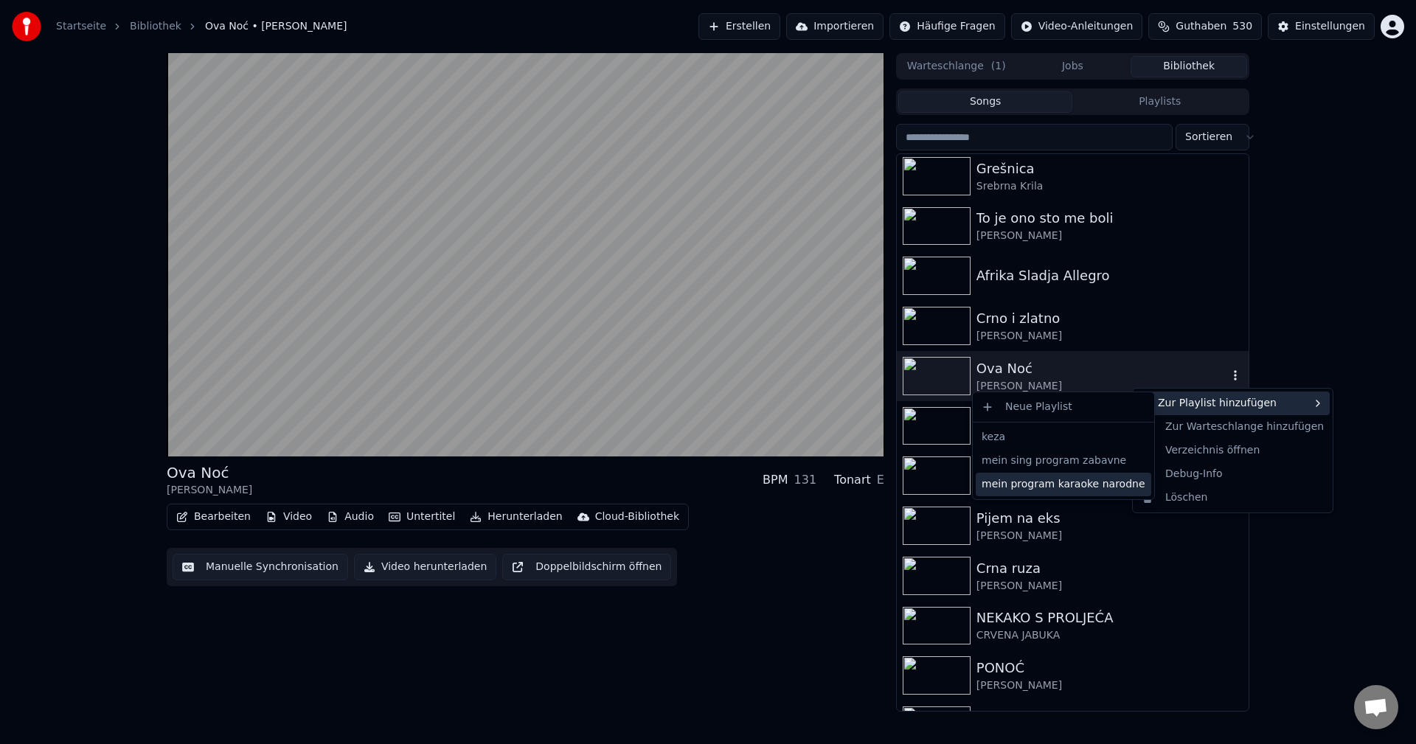
click at [1068, 493] on div "mein program karaoke narodne" at bounding box center [1063, 485] width 175 height 24
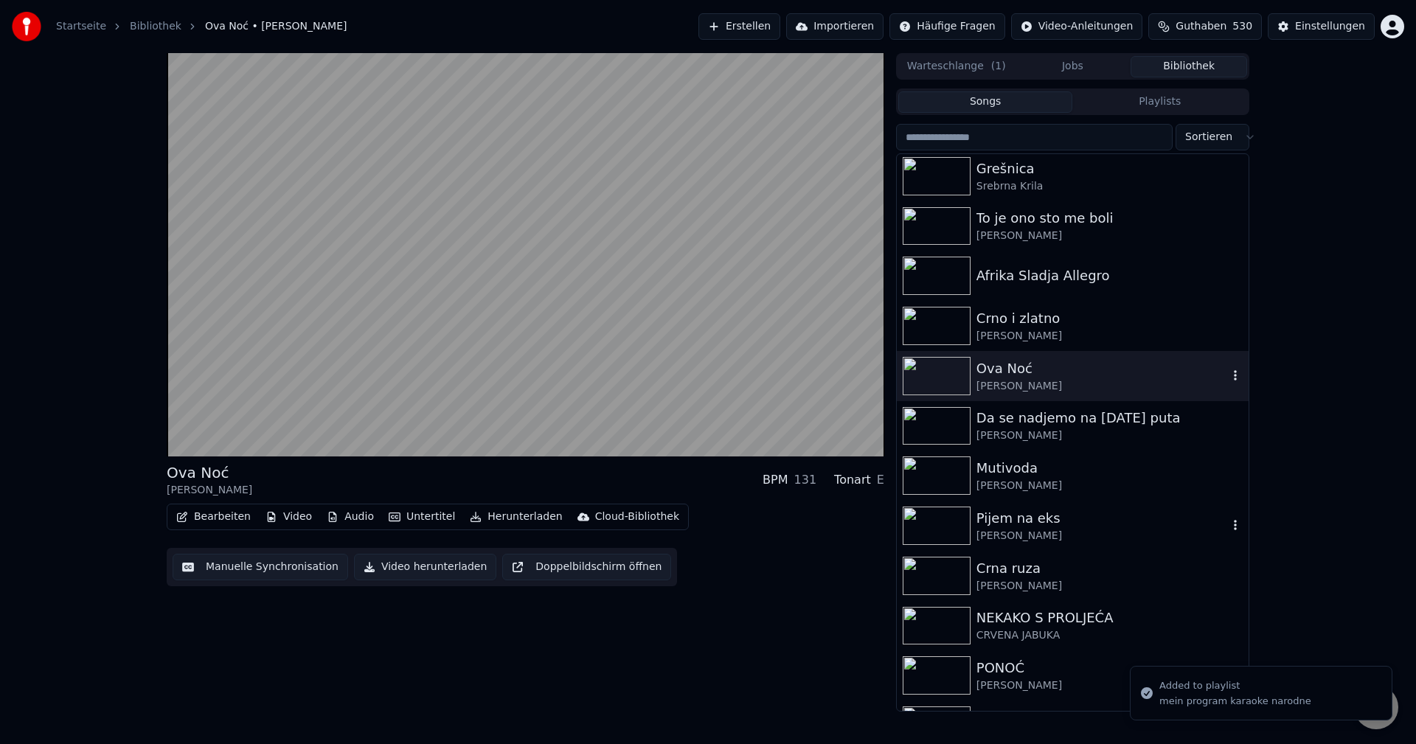
click at [921, 529] on img at bounding box center [937, 526] width 68 height 38
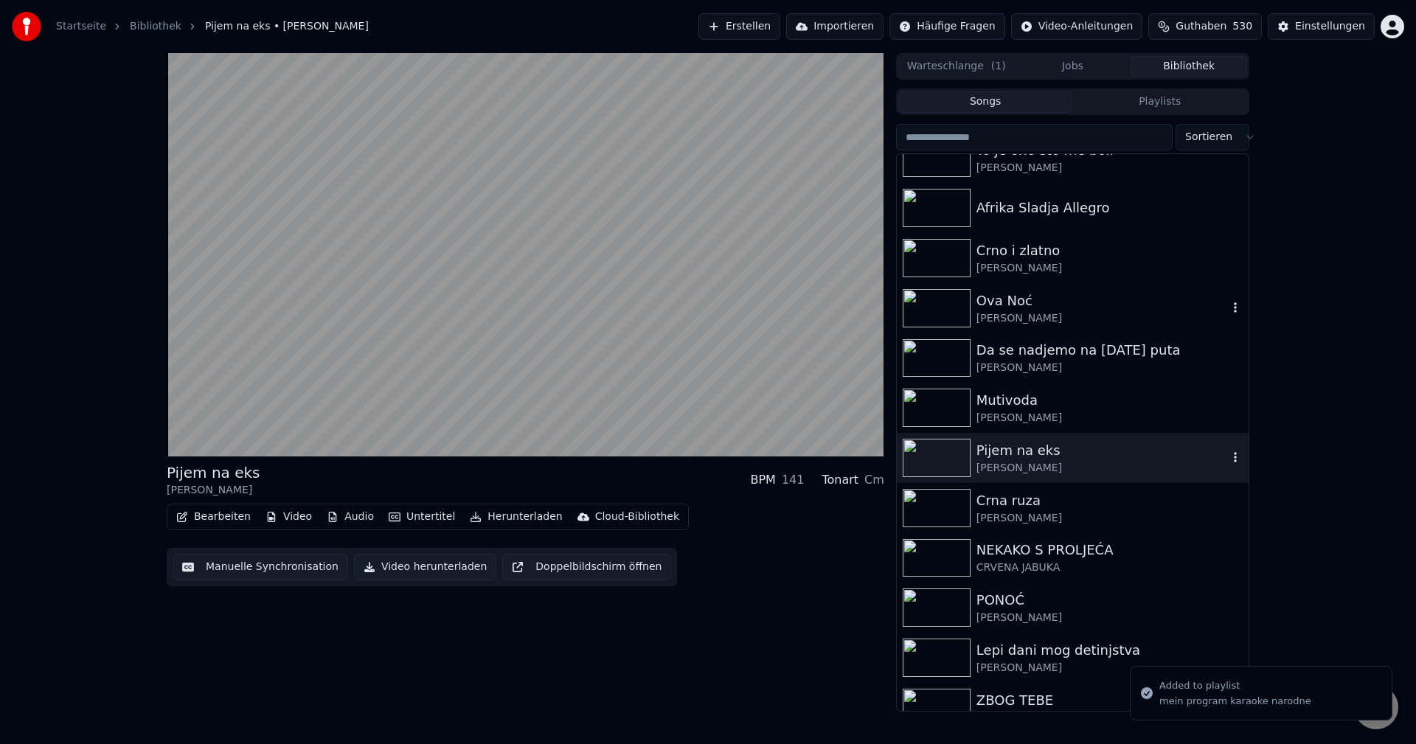
scroll to position [11282, 0]
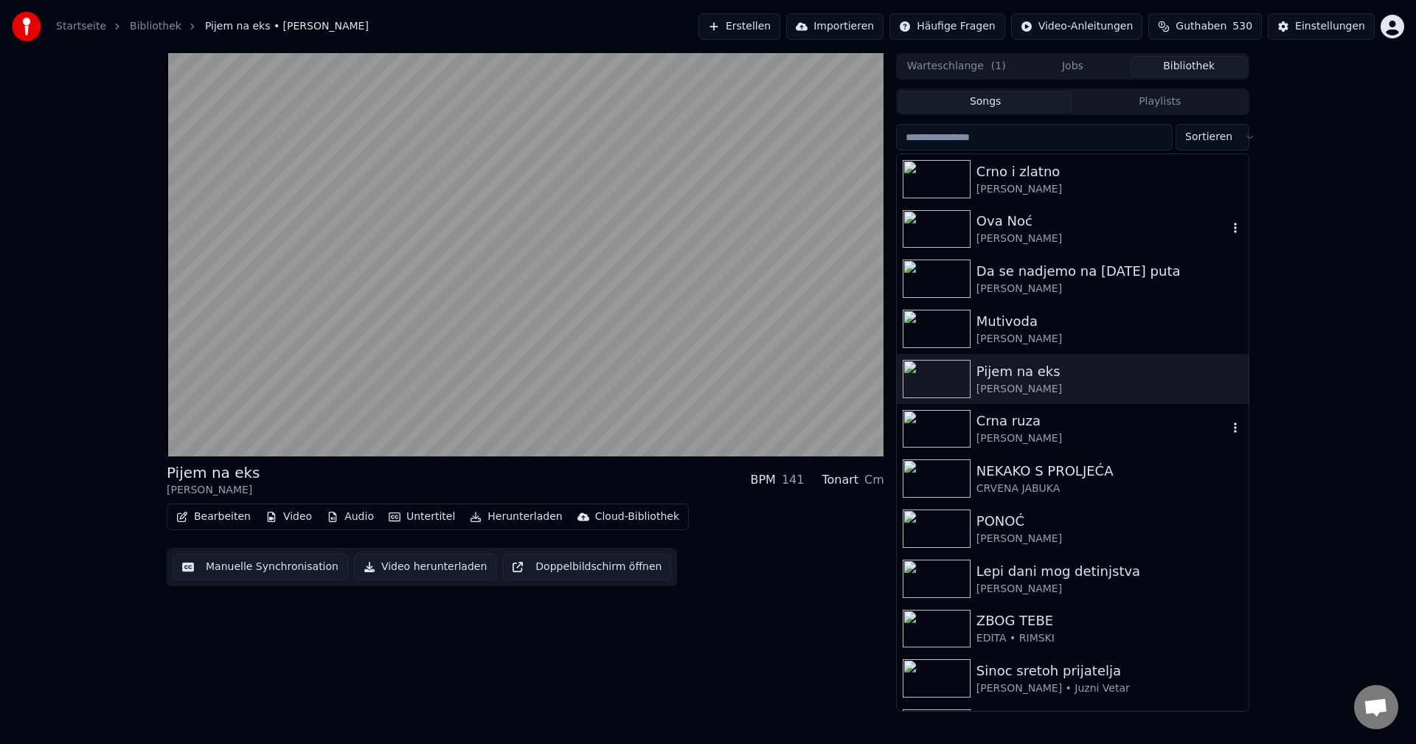
click at [940, 439] on img at bounding box center [937, 429] width 68 height 38
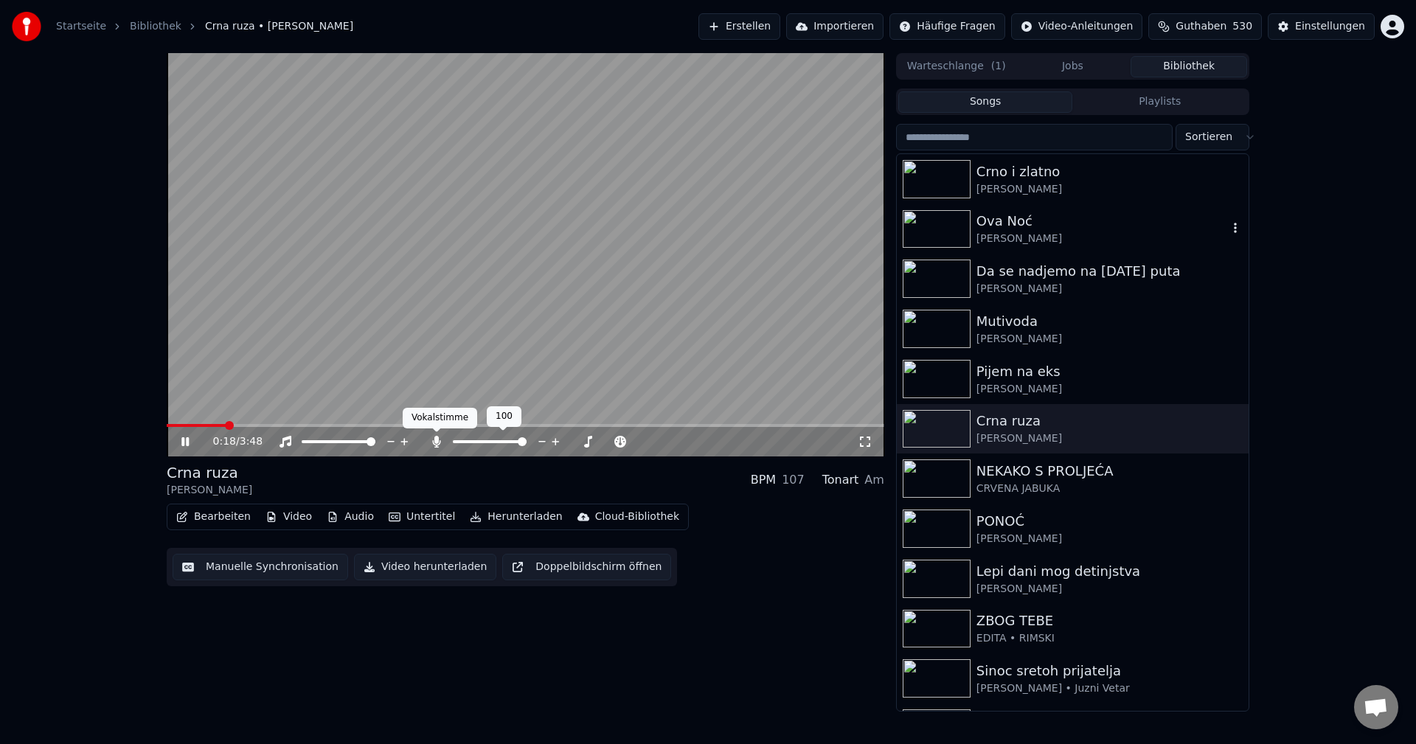
click at [441, 444] on icon at bounding box center [436, 442] width 15 height 12
click at [439, 449] on div at bounding box center [495, 441] width 133 height 15
click at [440, 443] on icon at bounding box center [436, 442] width 15 height 12
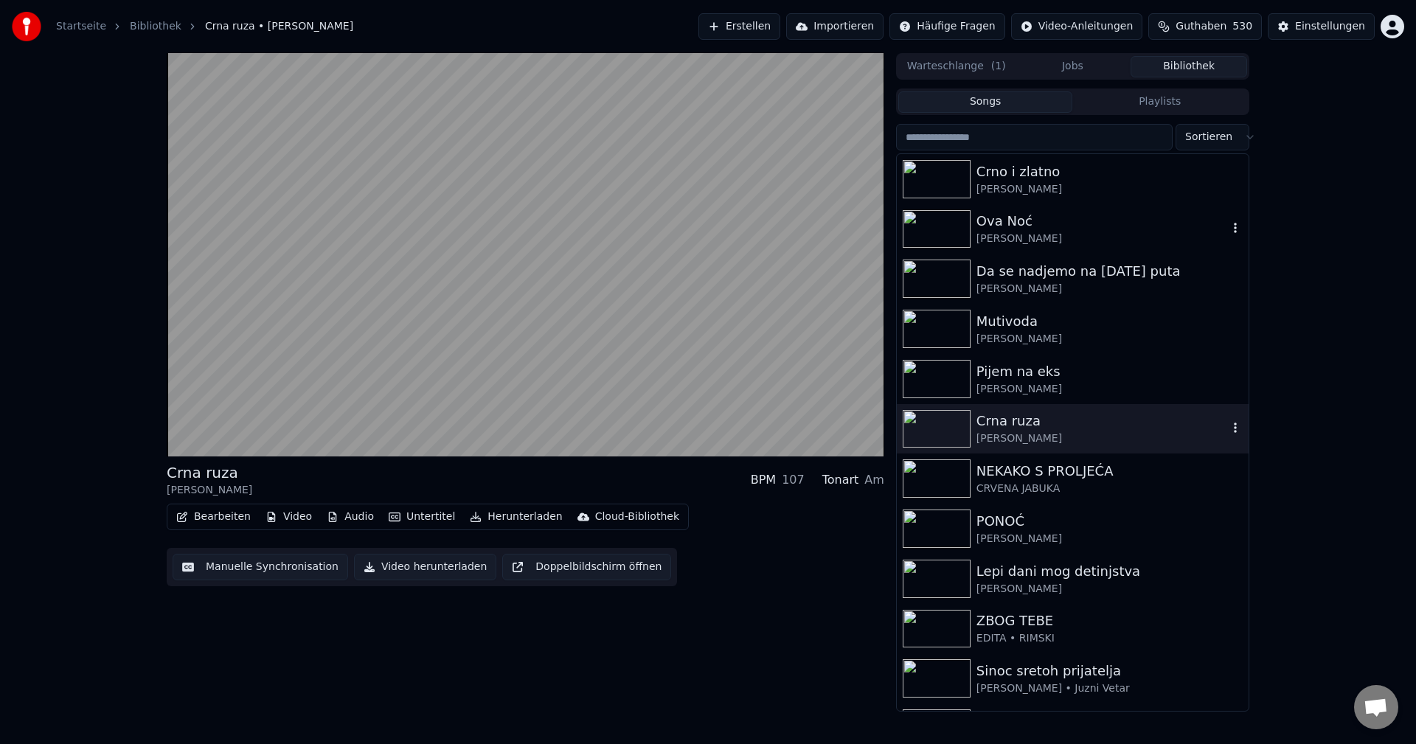
click at [1234, 428] on icon "button" at bounding box center [1235, 428] width 3 height 10
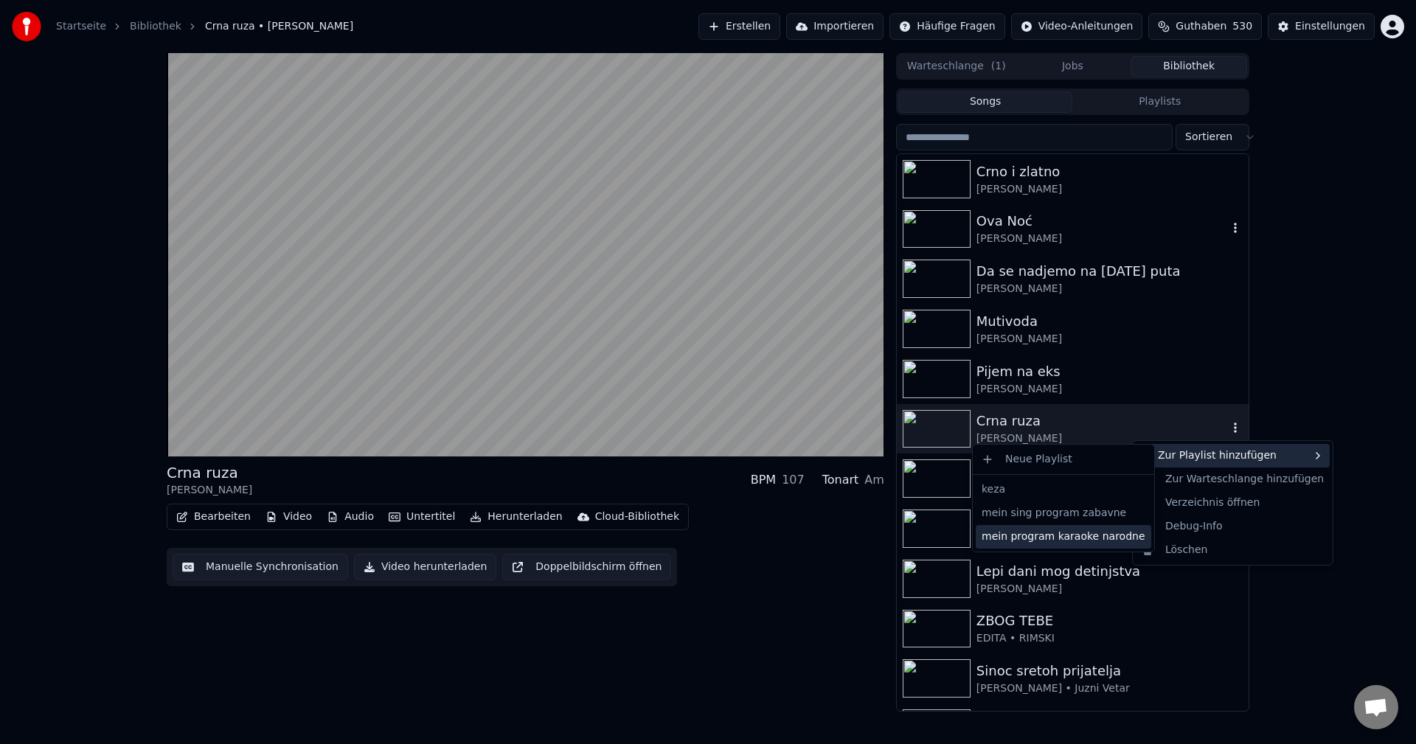
click at [1081, 538] on div "mein program karaoke narodne" at bounding box center [1063, 537] width 175 height 24
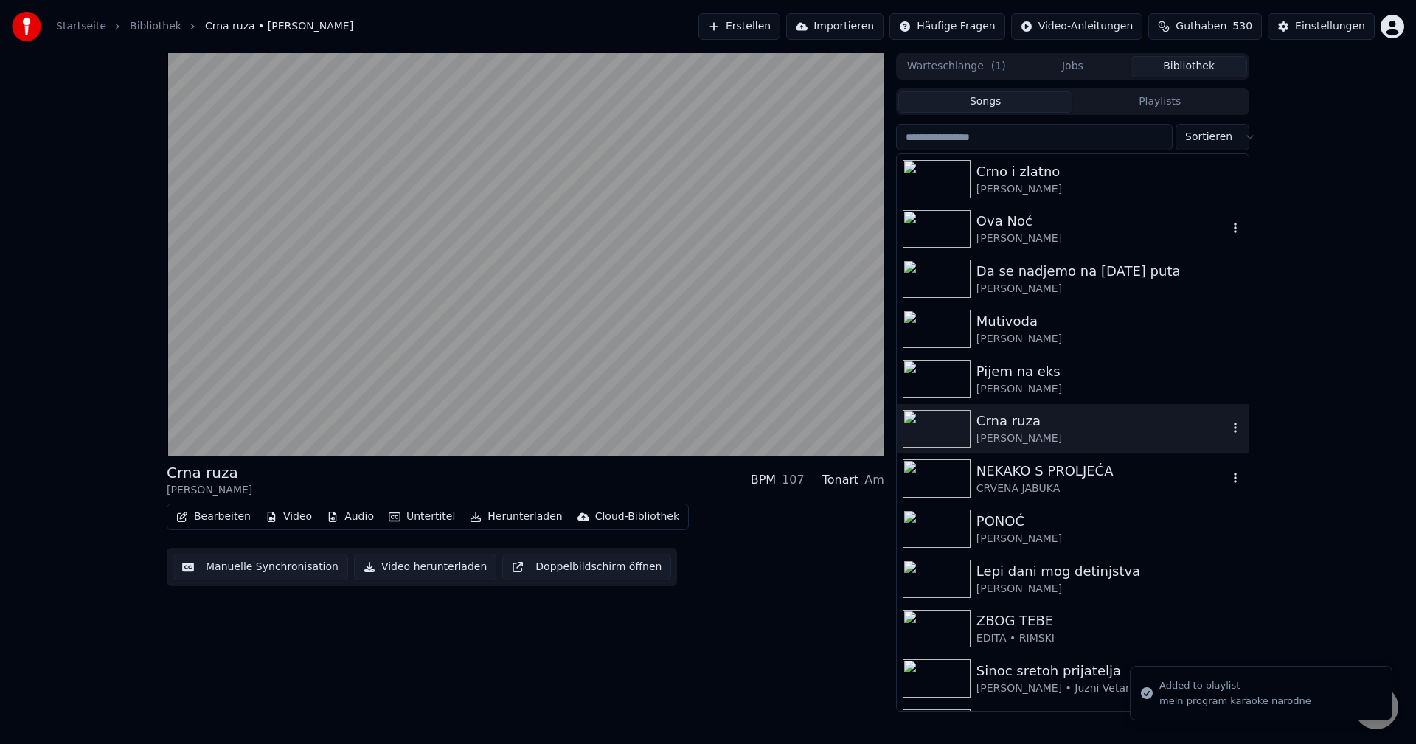
click at [938, 480] on img at bounding box center [937, 478] width 68 height 38
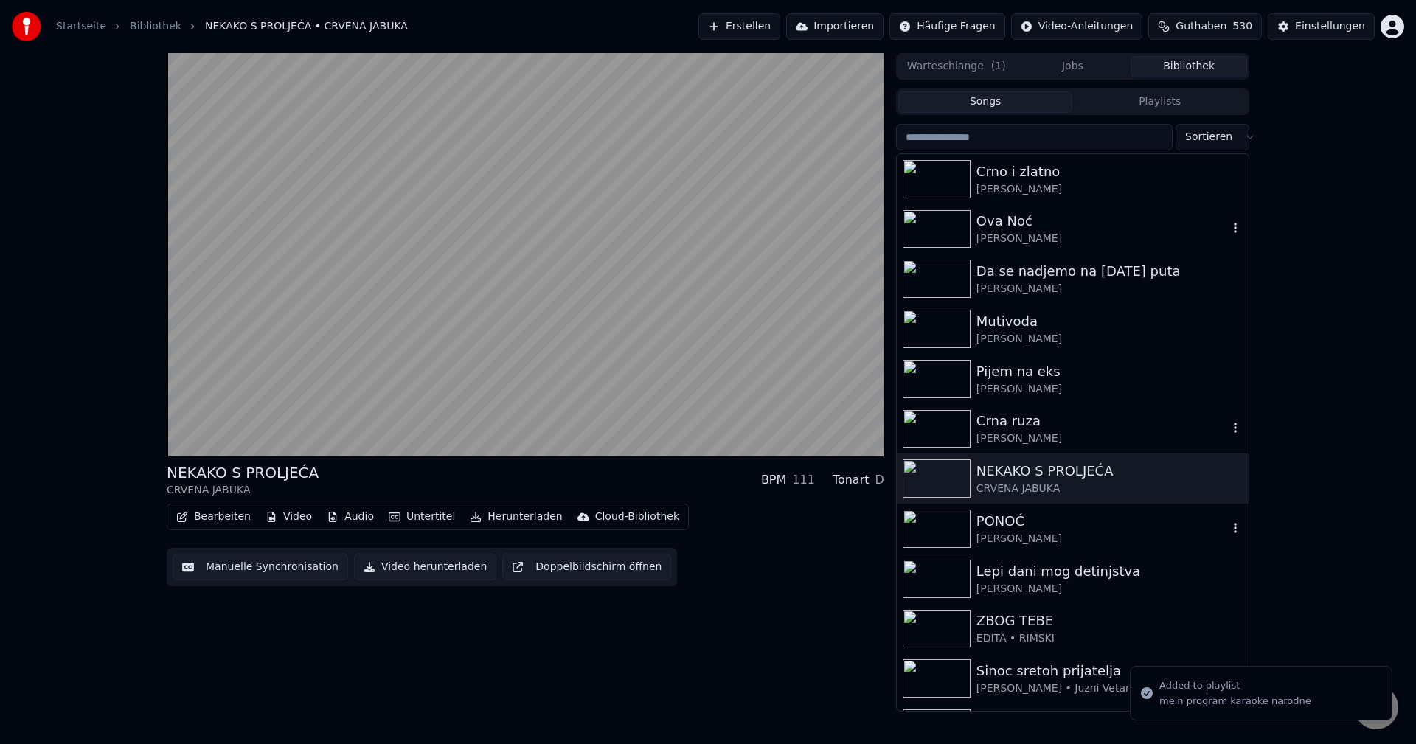
click at [934, 532] on img at bounding box center [937, 529] width 68 height 38
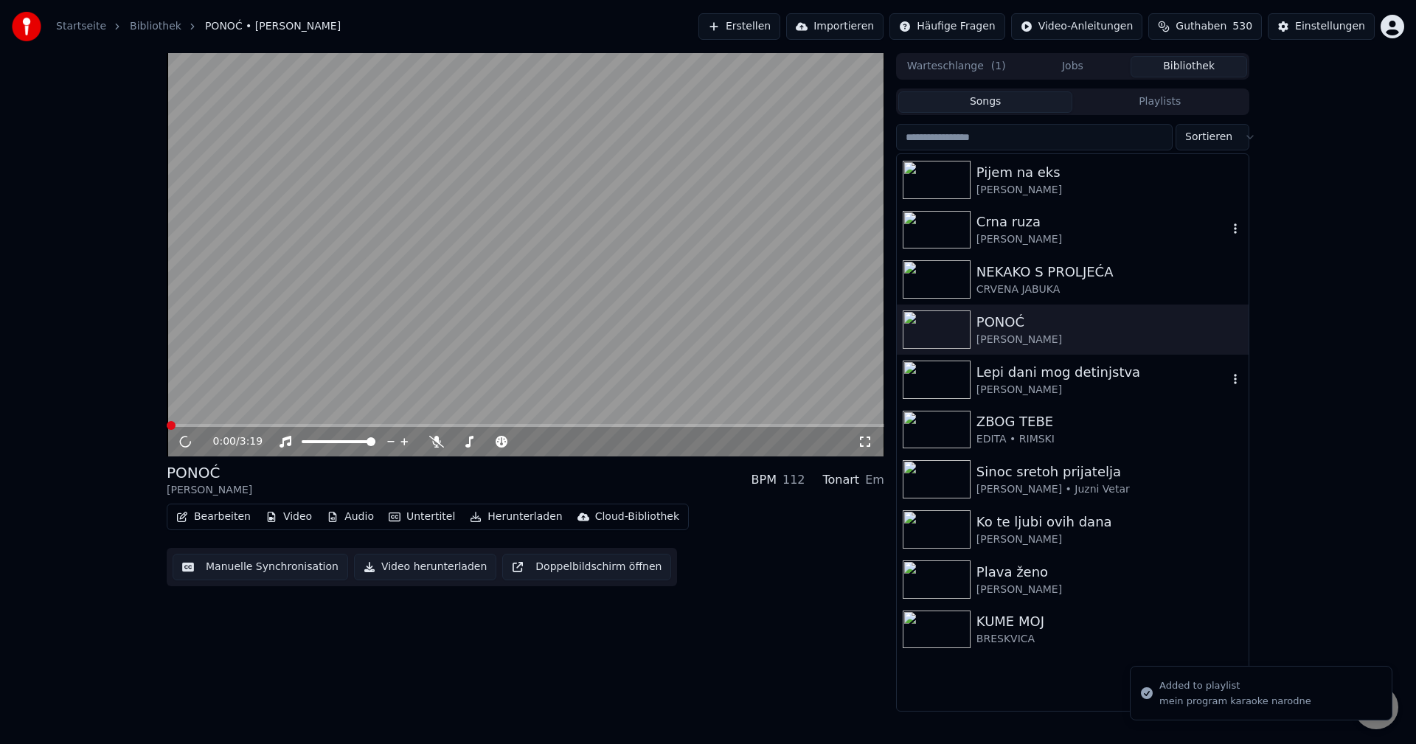
scroll to position [11503, 0]
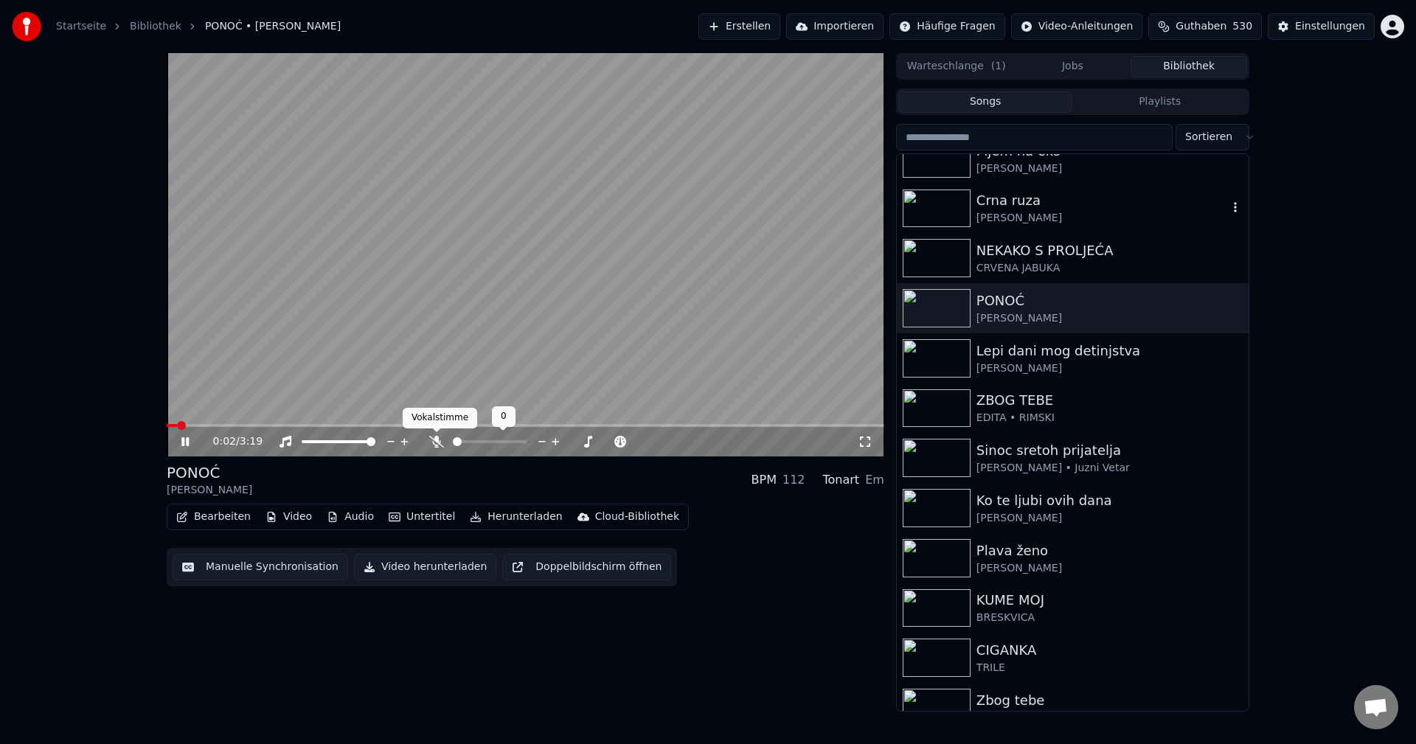
click at [437, 443] on icon at bounding box center [436, 442] width 15 height 12
click at [936, 350] on img at bounding box center [937, 358] width 68 height 38
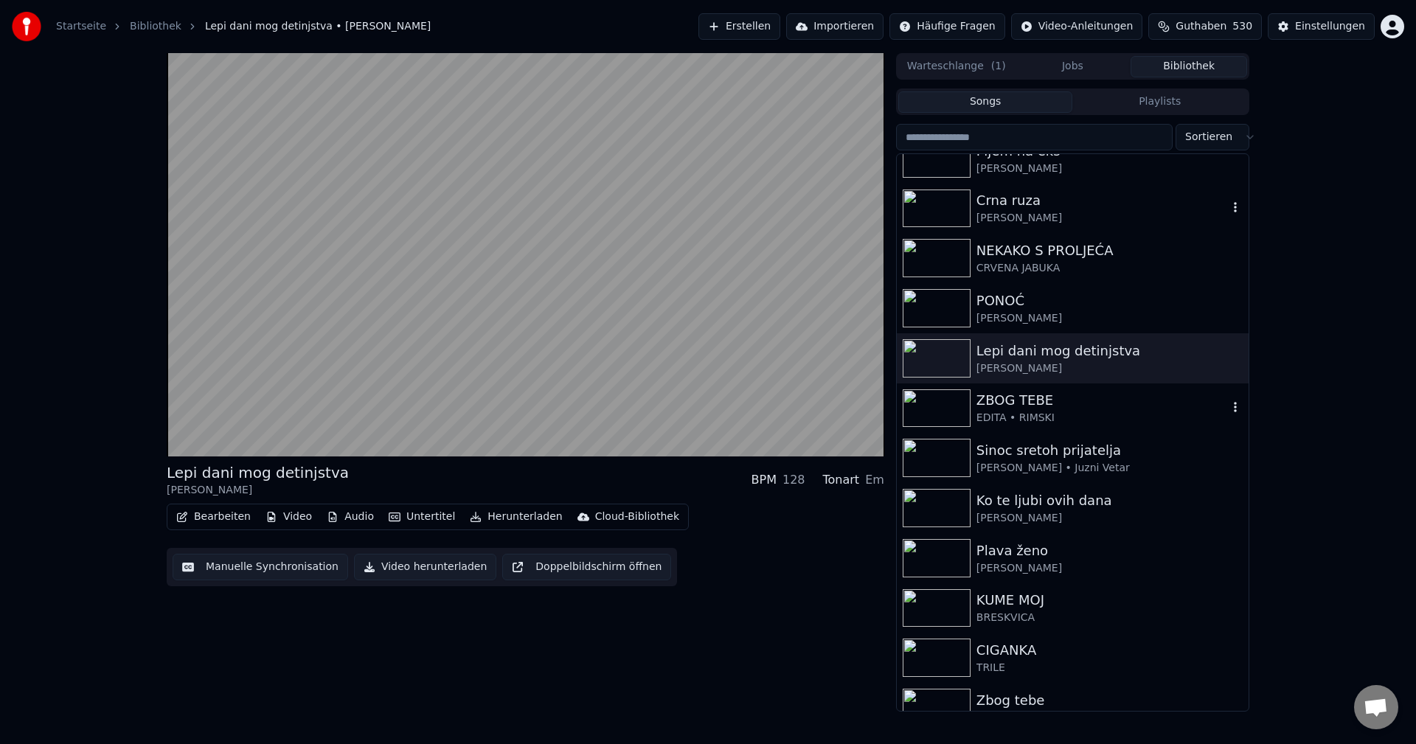
click at [937, 401] on img at bounding box center [937, 408] width 68 height 38
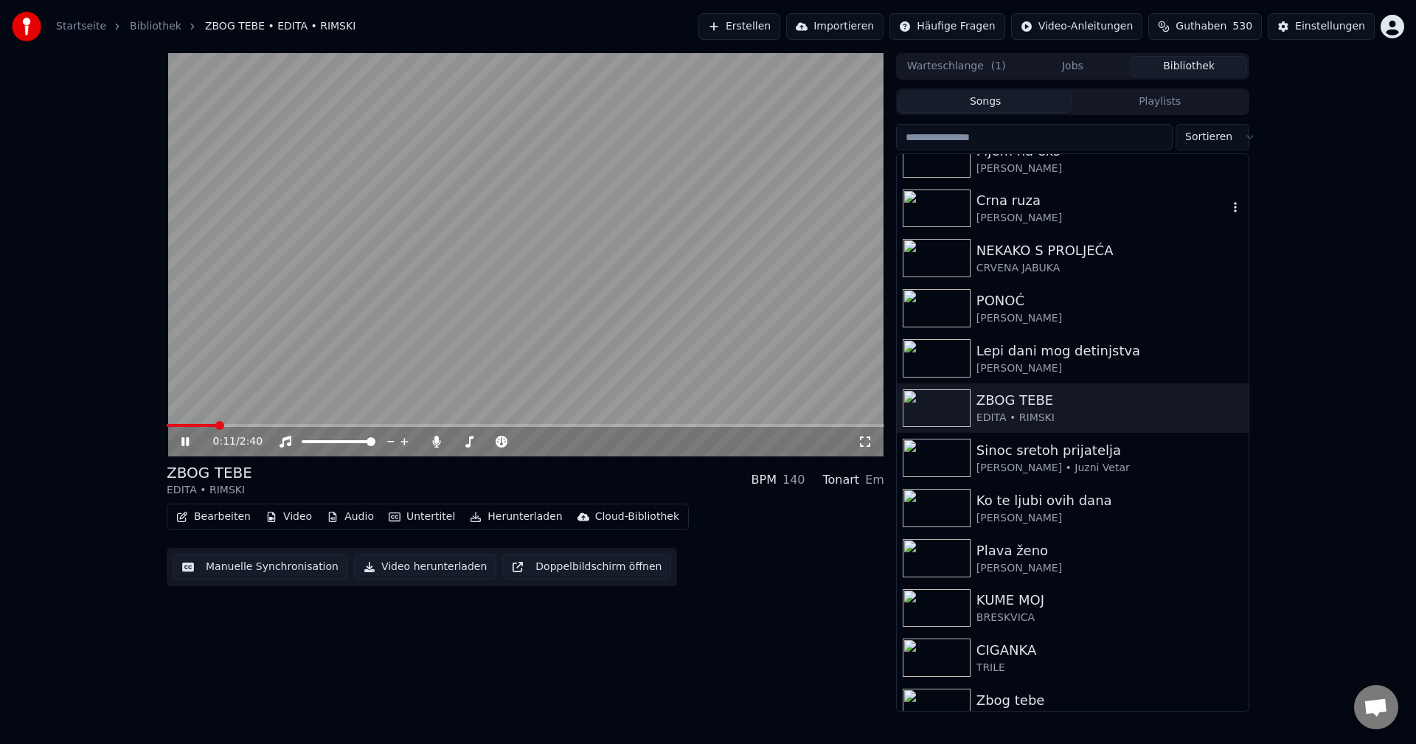
click at [217, 425] on span at bounding box center [525, 425] width 717 height 3
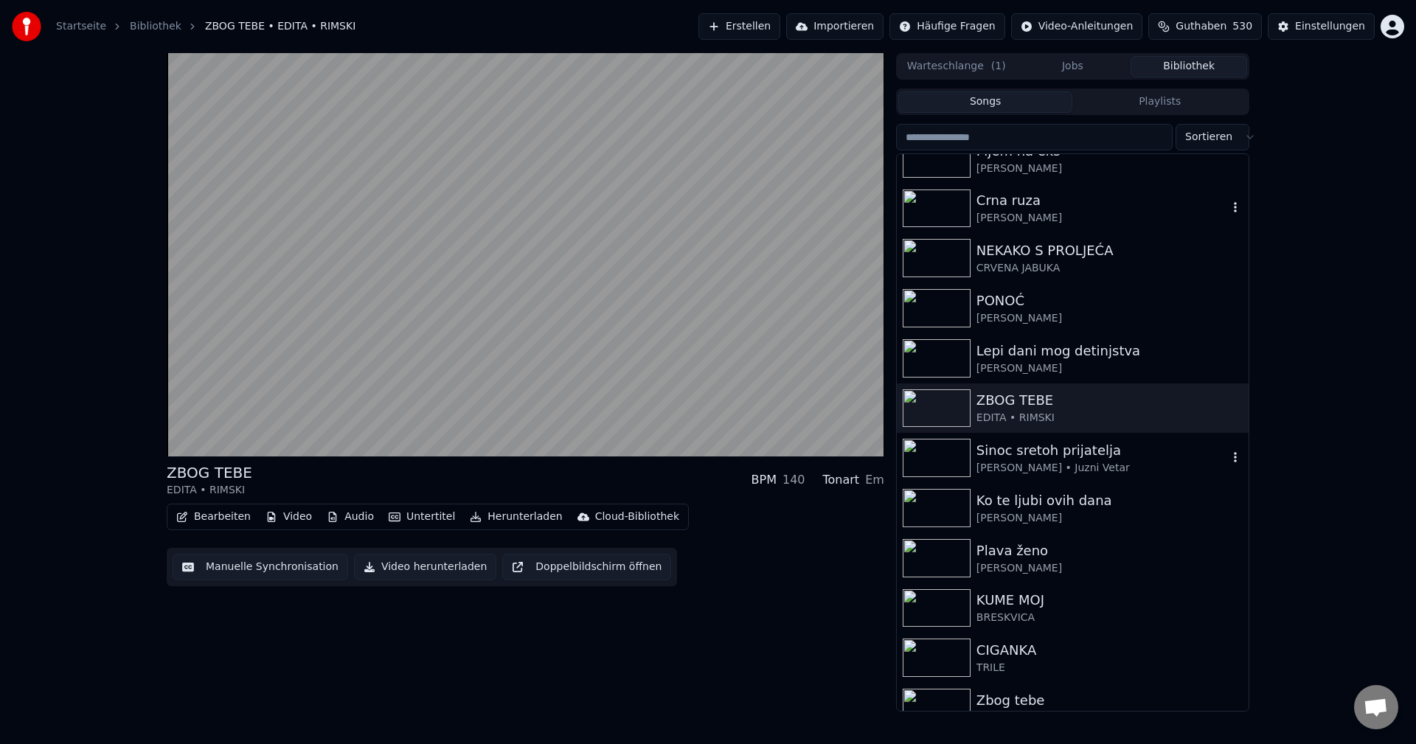
click at [925, 451] on img at bounding box center [937, 458] width 68 height 38
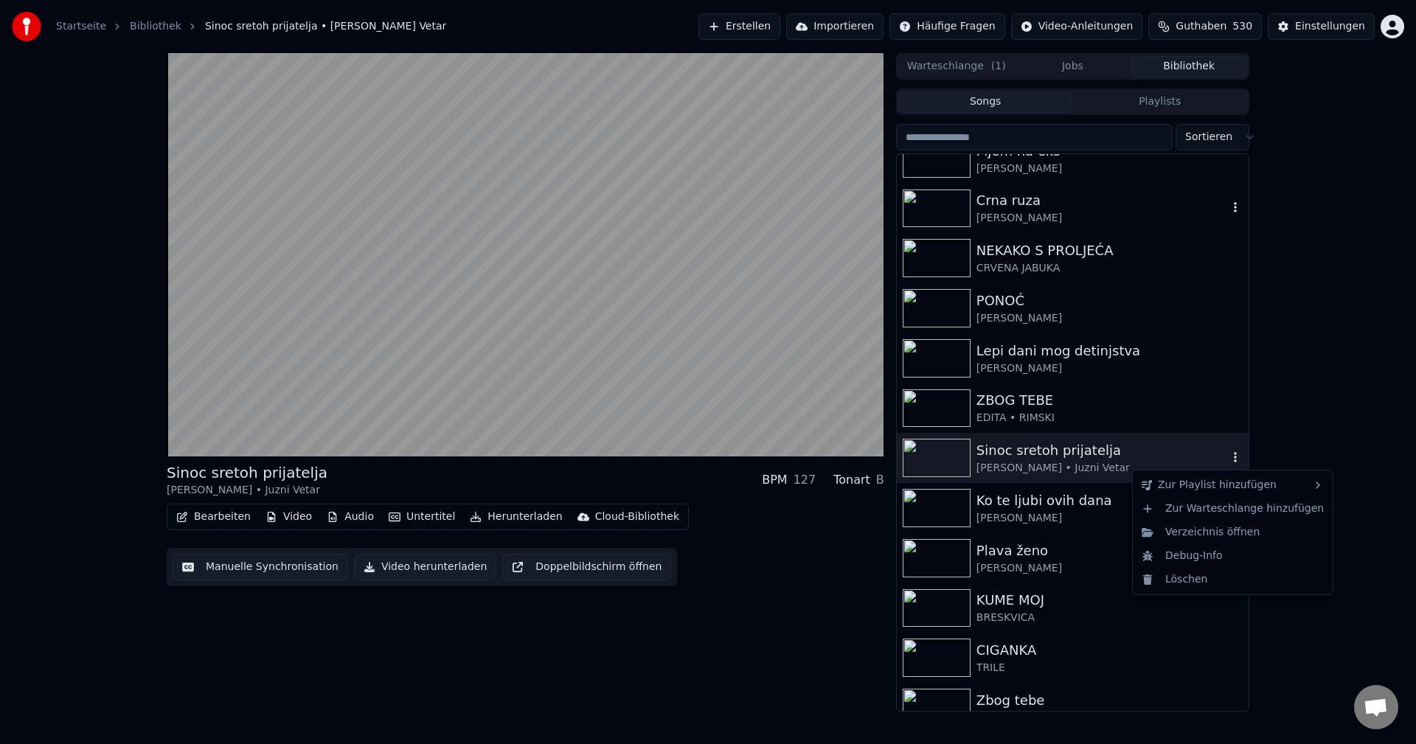
click at [1228, 456] on icon "button" at bounding box center [1235, 457] width 15 height 12
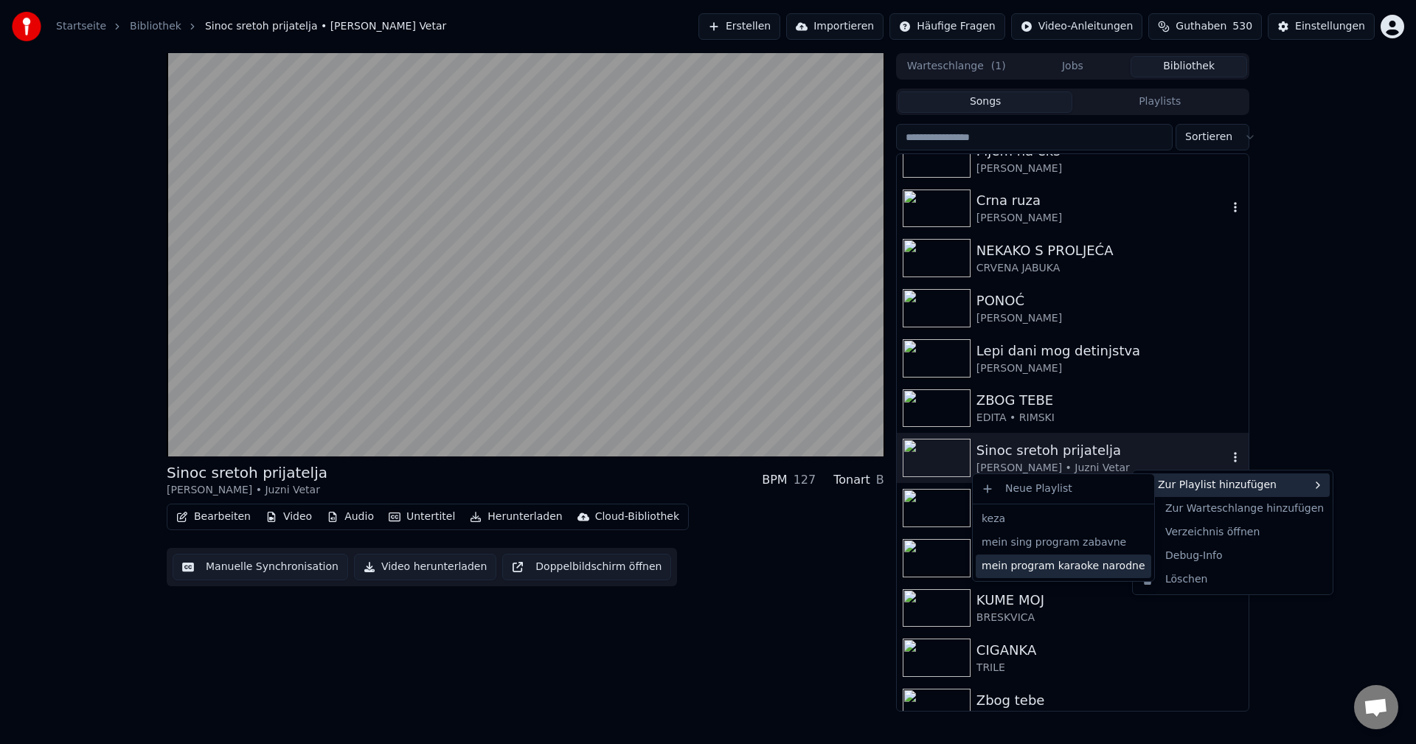
click at [1096, 567] on div "mein program karaoke narodne" at bounding box center [1063, 567] width 175 height 24
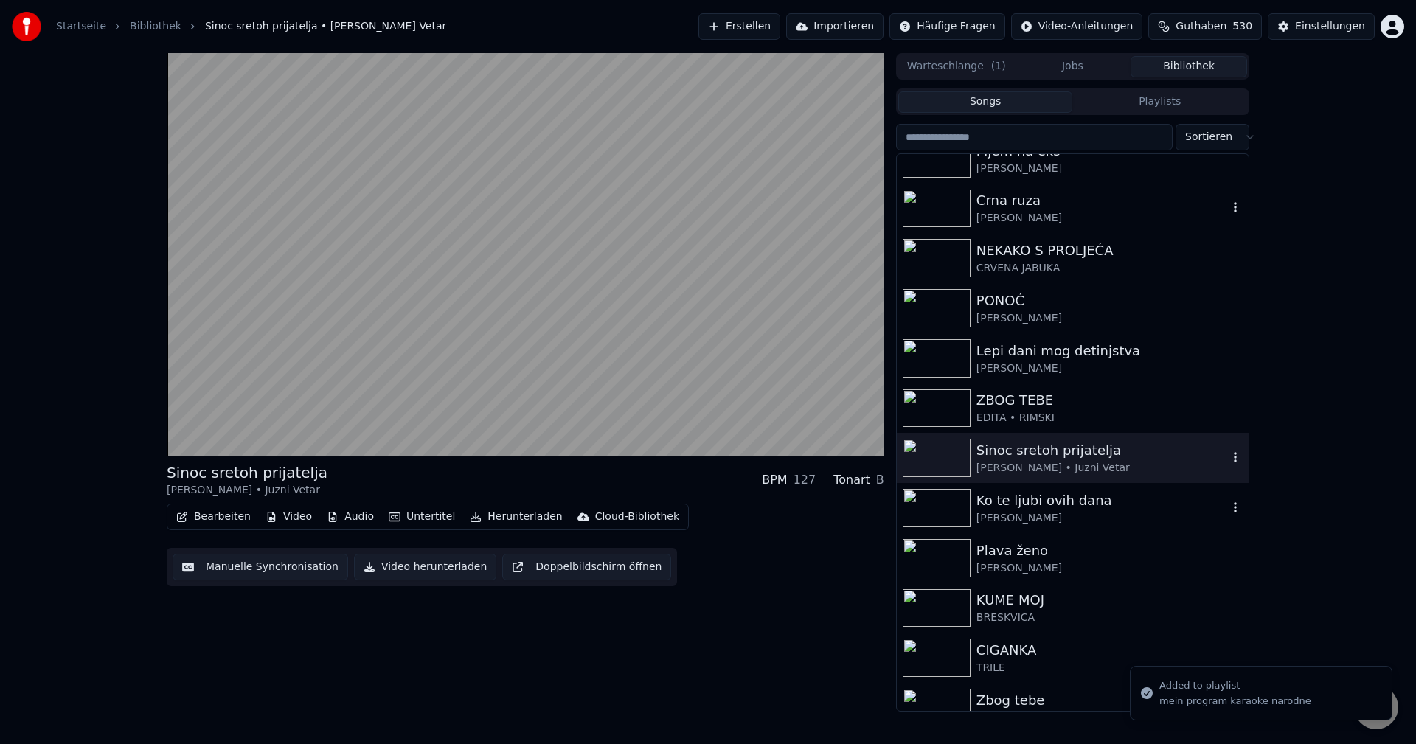
drag, startPoint x: 911, startPoint y: 504, endPoint x: 922, endPoint y: 505, distance: 10.3
click at [914, 505] on img at bounding box center [937, 508] width 68 height 38
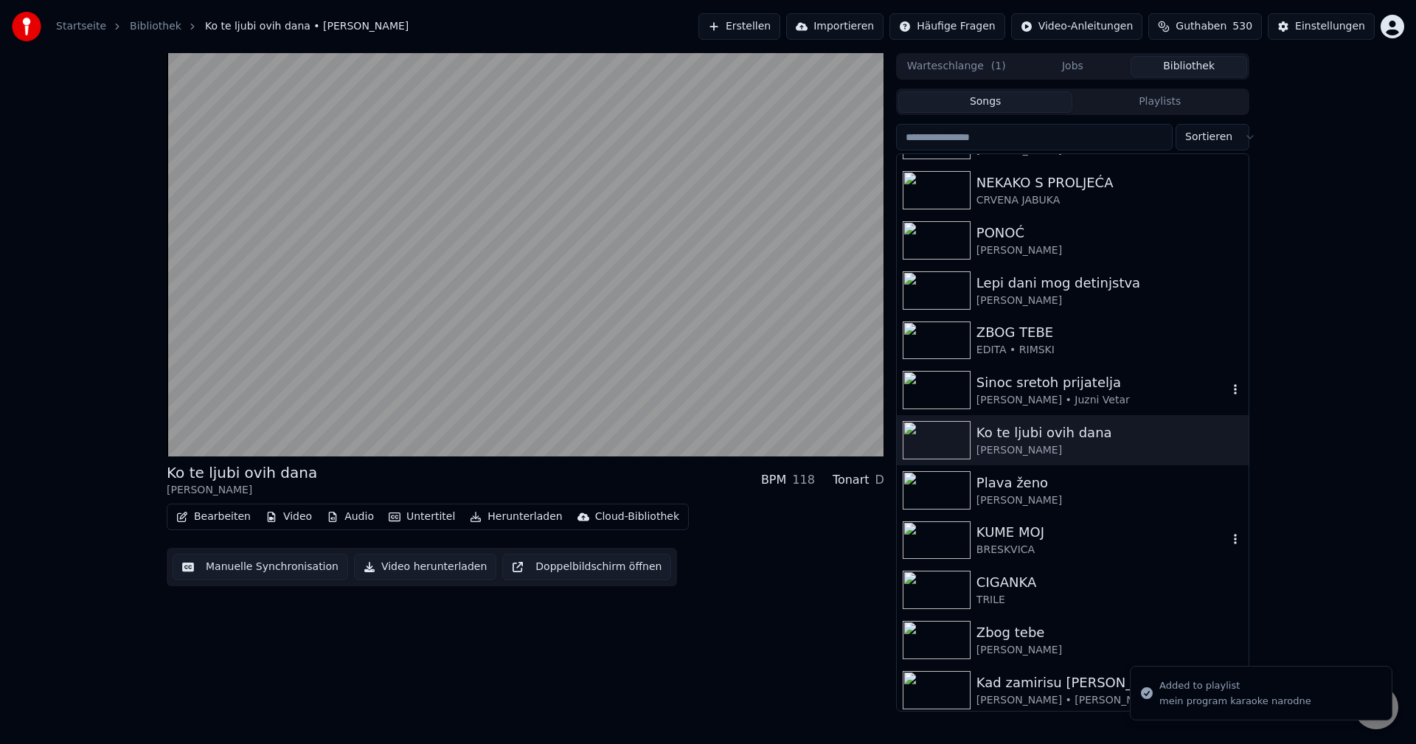
scroll to position [11650, 0]
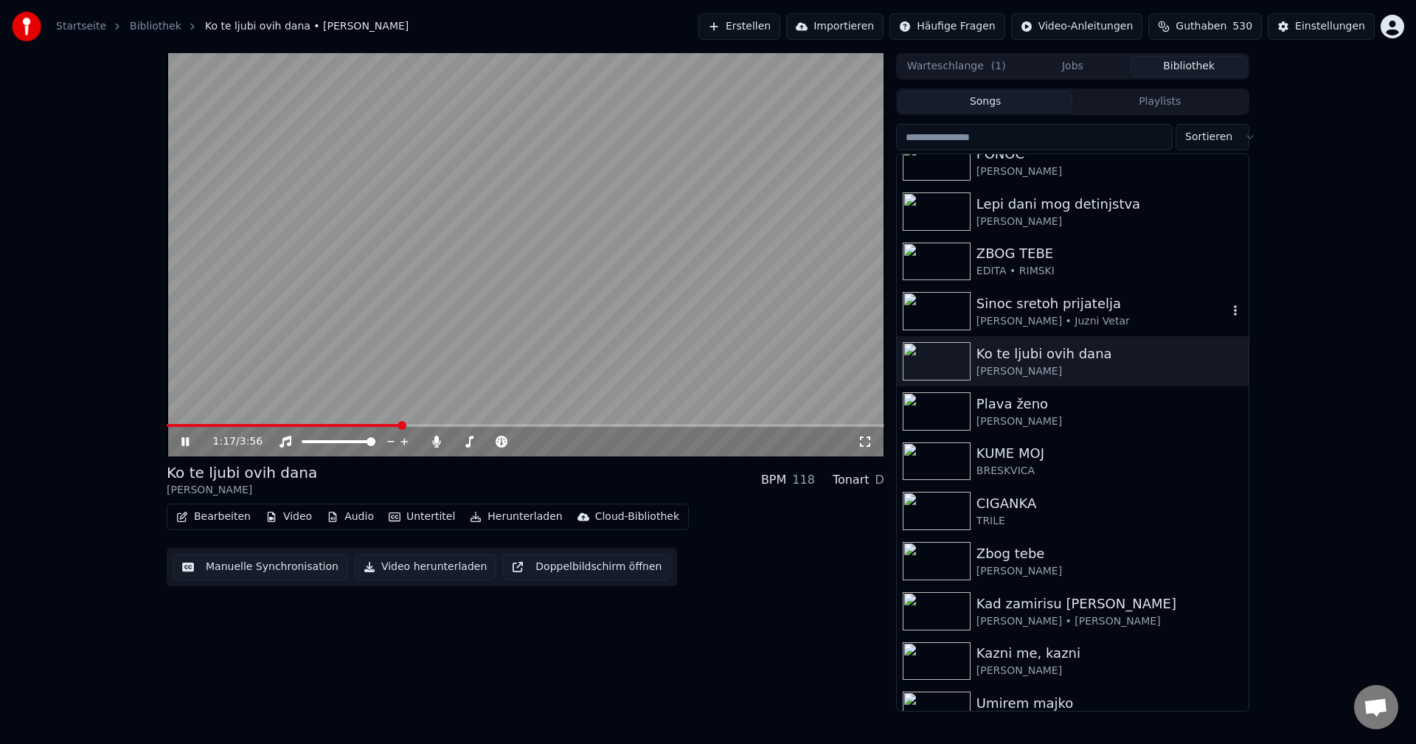
click at [402, 424] on span at bounding box center [525, 425] width 717 height 3
click at [925, 403] on img at bounding box center [937, 411] width 68 height 38
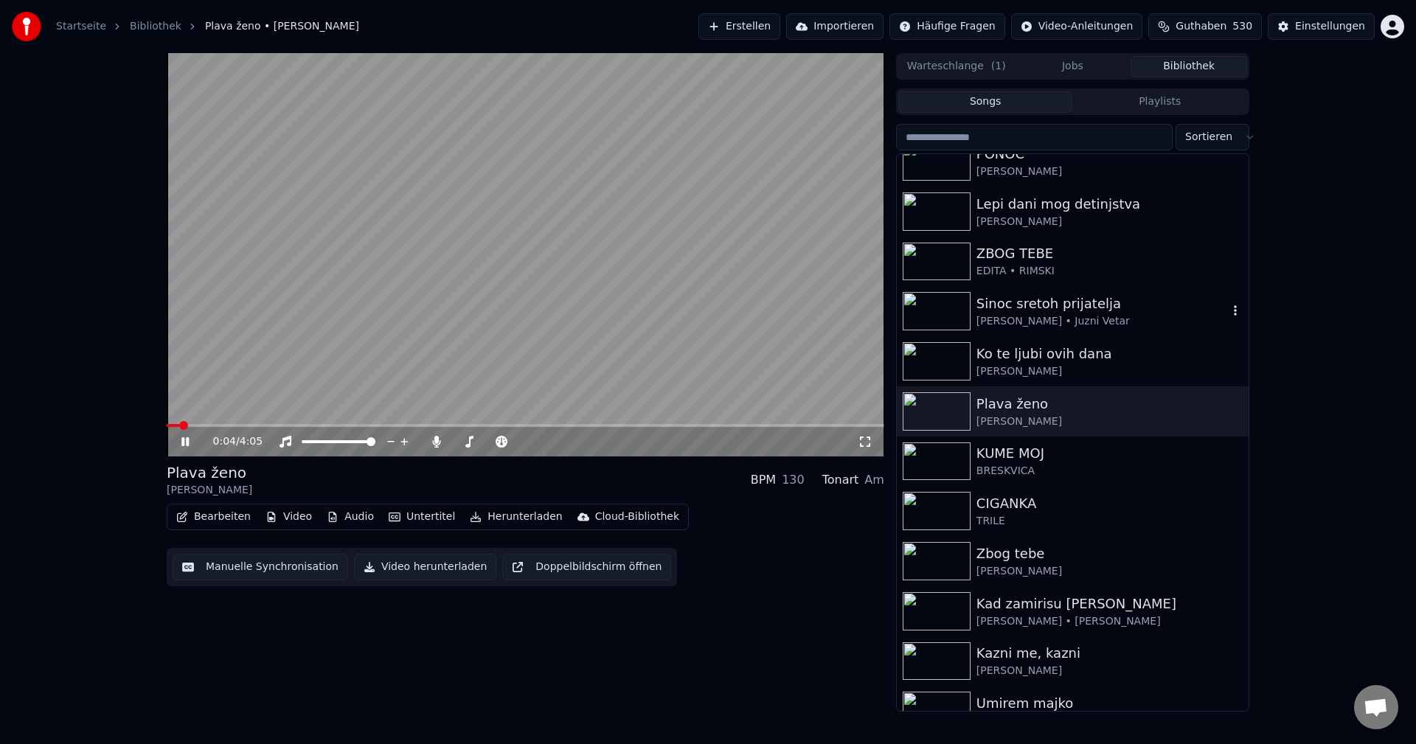
click at [330, 425] on span at bounding box center [525, 425] width 717 height 3
click at [190, 426] on span at bounding box center [179, 425] width 24 height 3
click at [206, 424] on span at bounding box center [525, 425] width 717 height 3
click at [222, 424] on span at bounding box center [525, 425] width 717 height 3
click at [236, 424] on span at bounding box center [525, 425] width 717 height 3
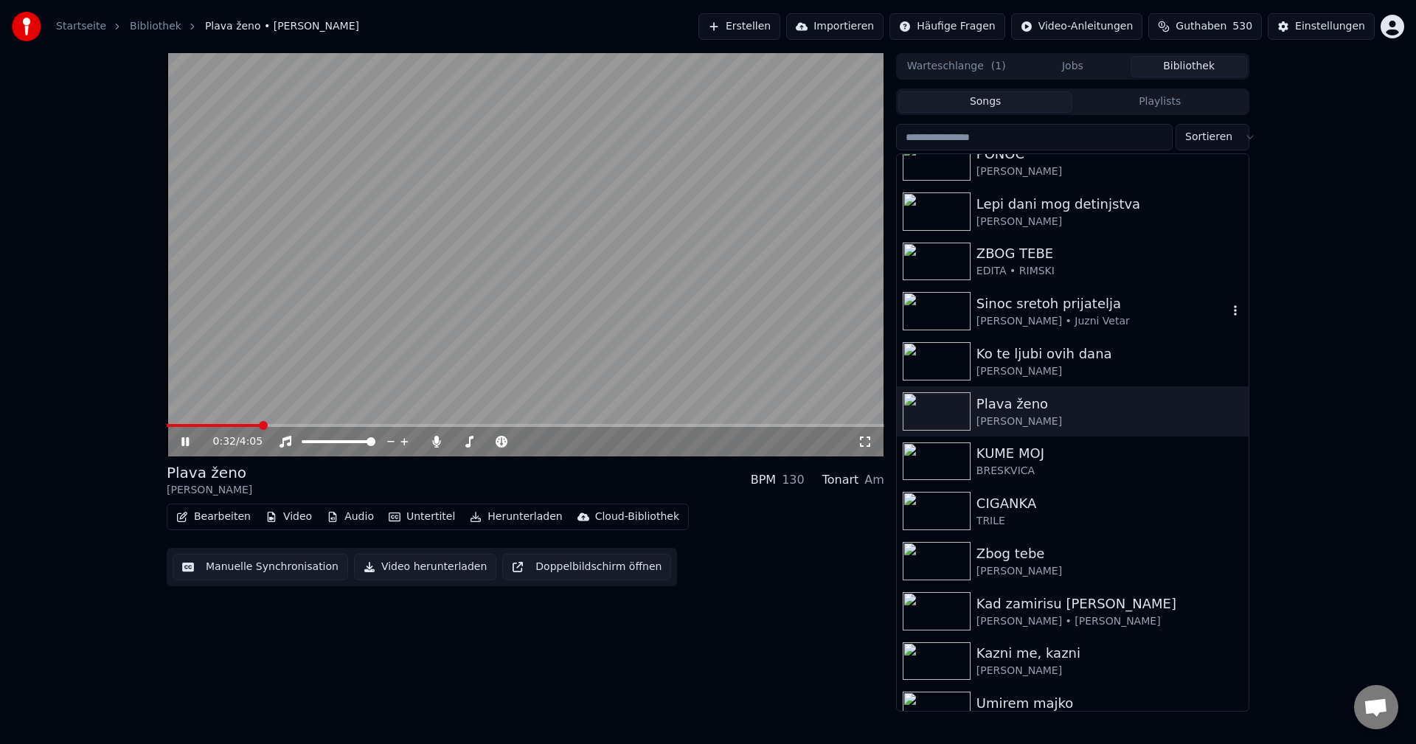
click at [260, 424] on span at bounding box center [525, 425] width 717 height 3
click at [256, 427] on div "Instrumental Instrumental" at bounding box center [288, 418] width 74 height 21
click at [251, 425] on span at bounding box center [216, 425] width 99 height 3
click at [1228, 411] on icon "button" at bounding box center [1235, 411] width 15 height 12
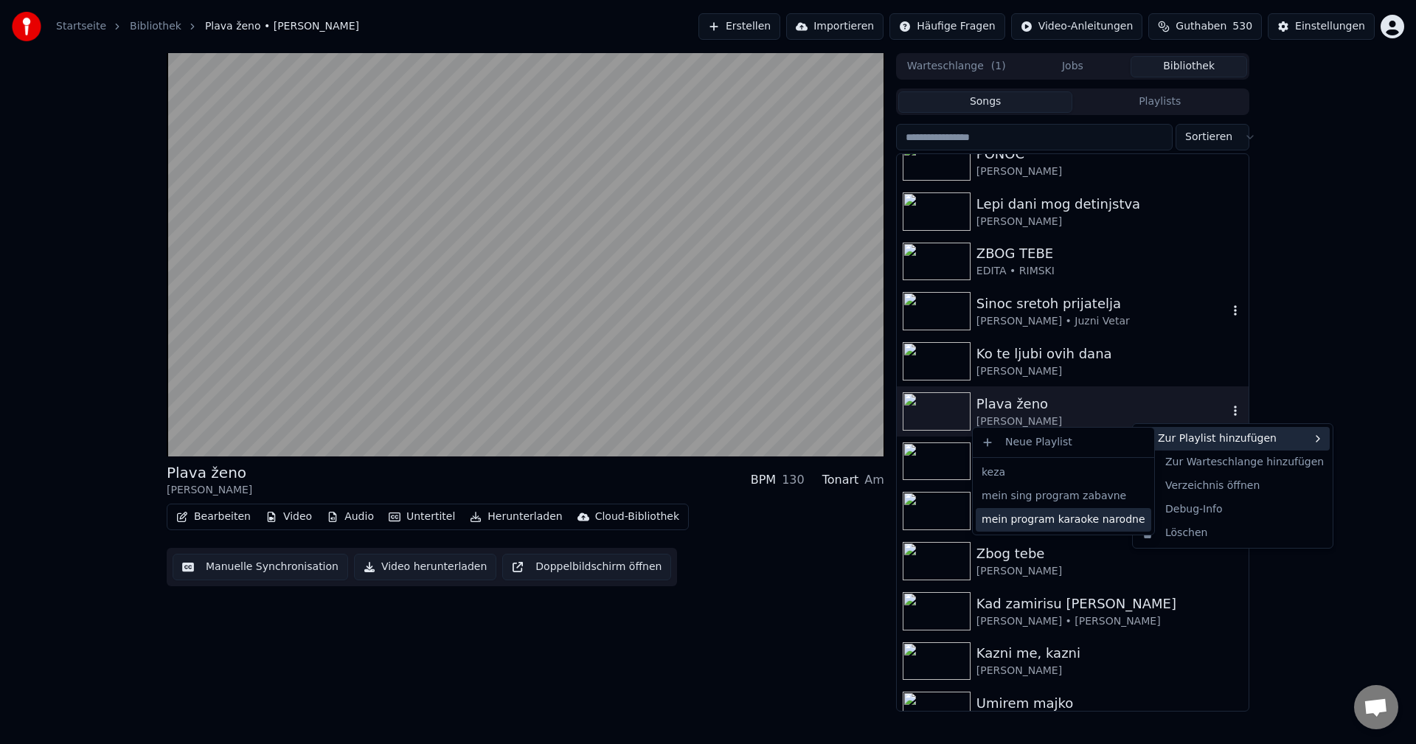
click at [1068, 523] on div "mein program karaoke narodne" at bounding box center [1063, 520] width 175 height 24
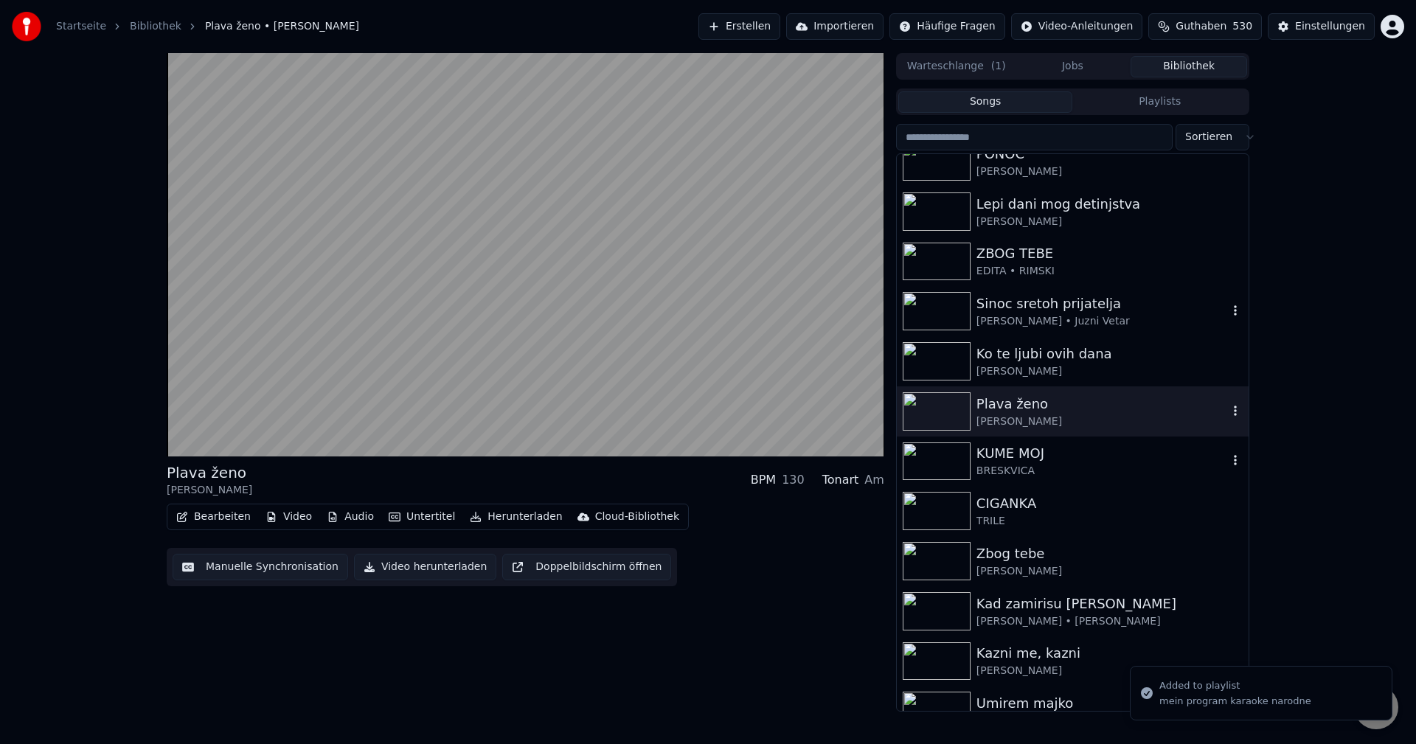
click at [935, 462] on img at bounding box center [937, 461] width 68 height 38
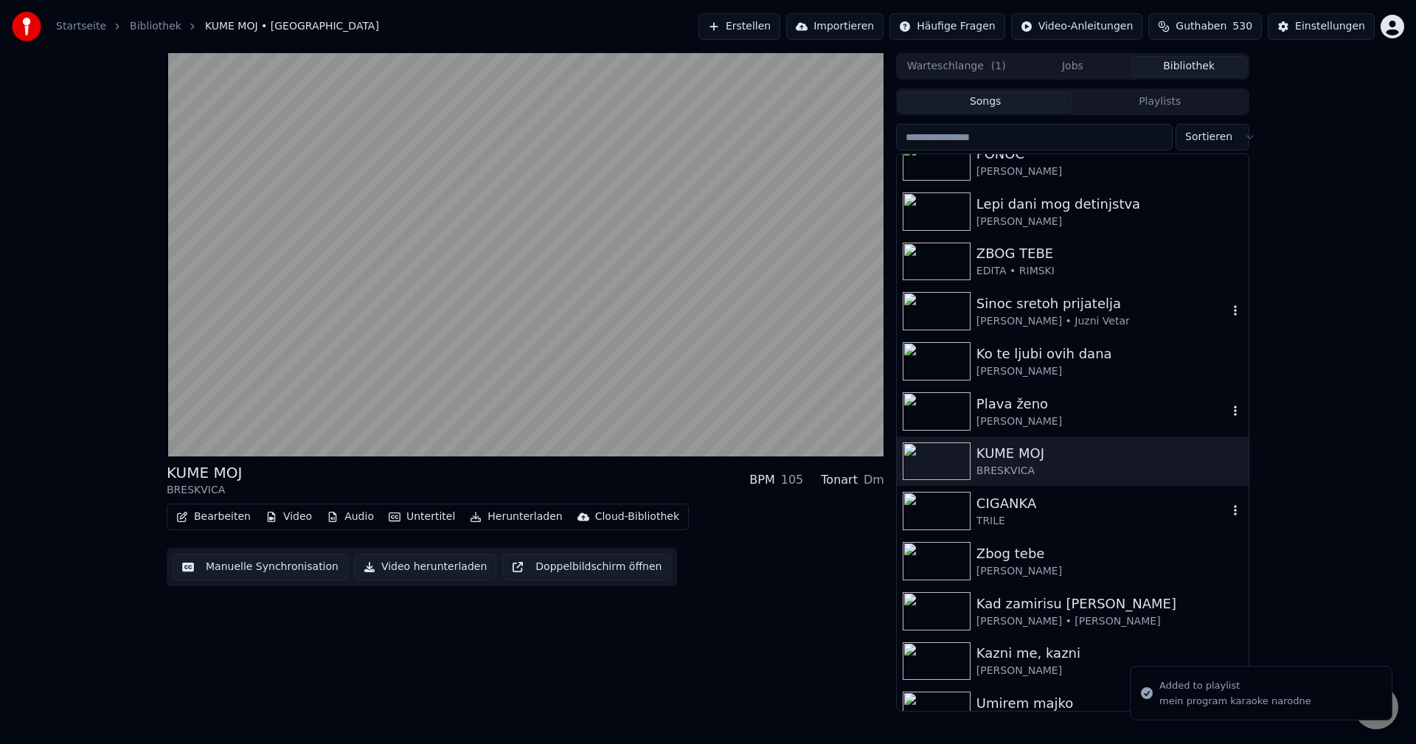
click at [940, 515] on img at bounding box center [937, 511] width 68 height 38
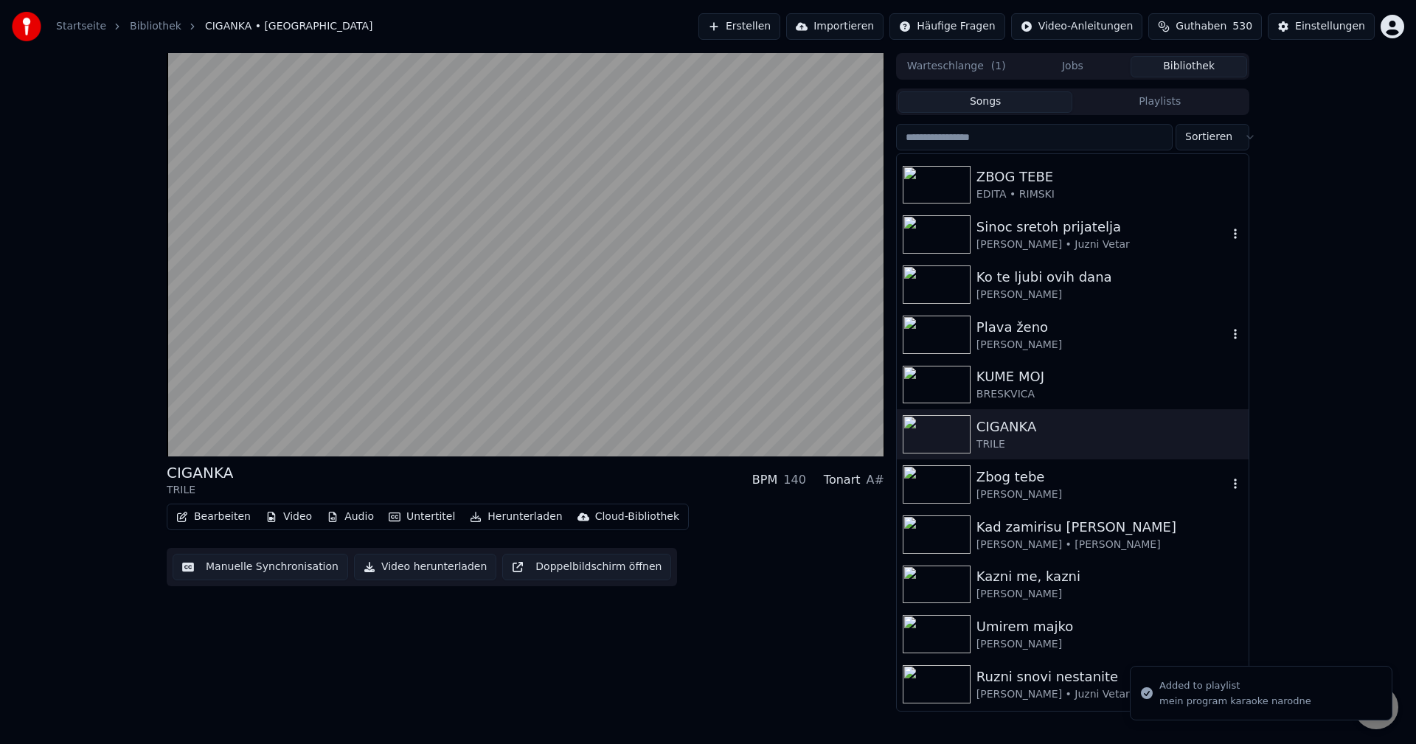
scroll to position [11798, 0]
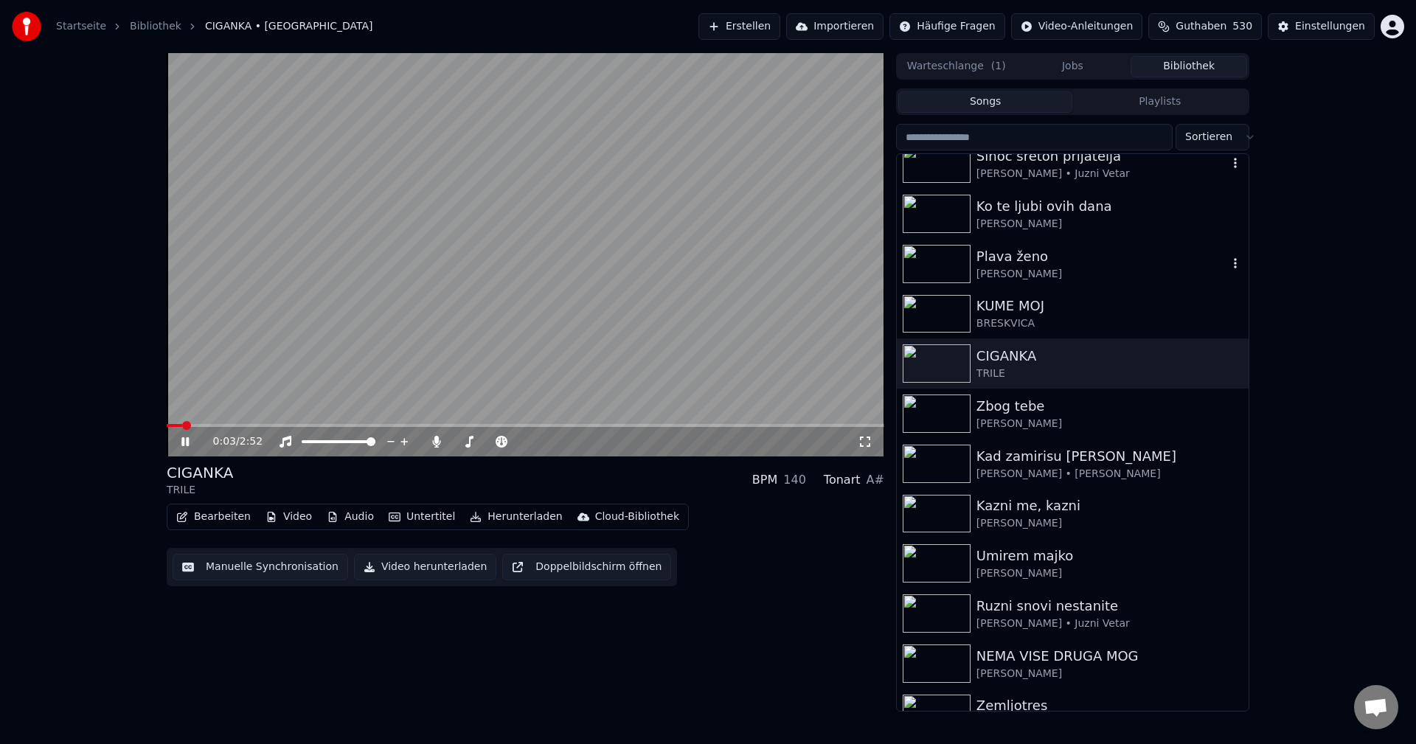
click at [313, 426] on span at bounding box center [525, 425] width 717 height 3
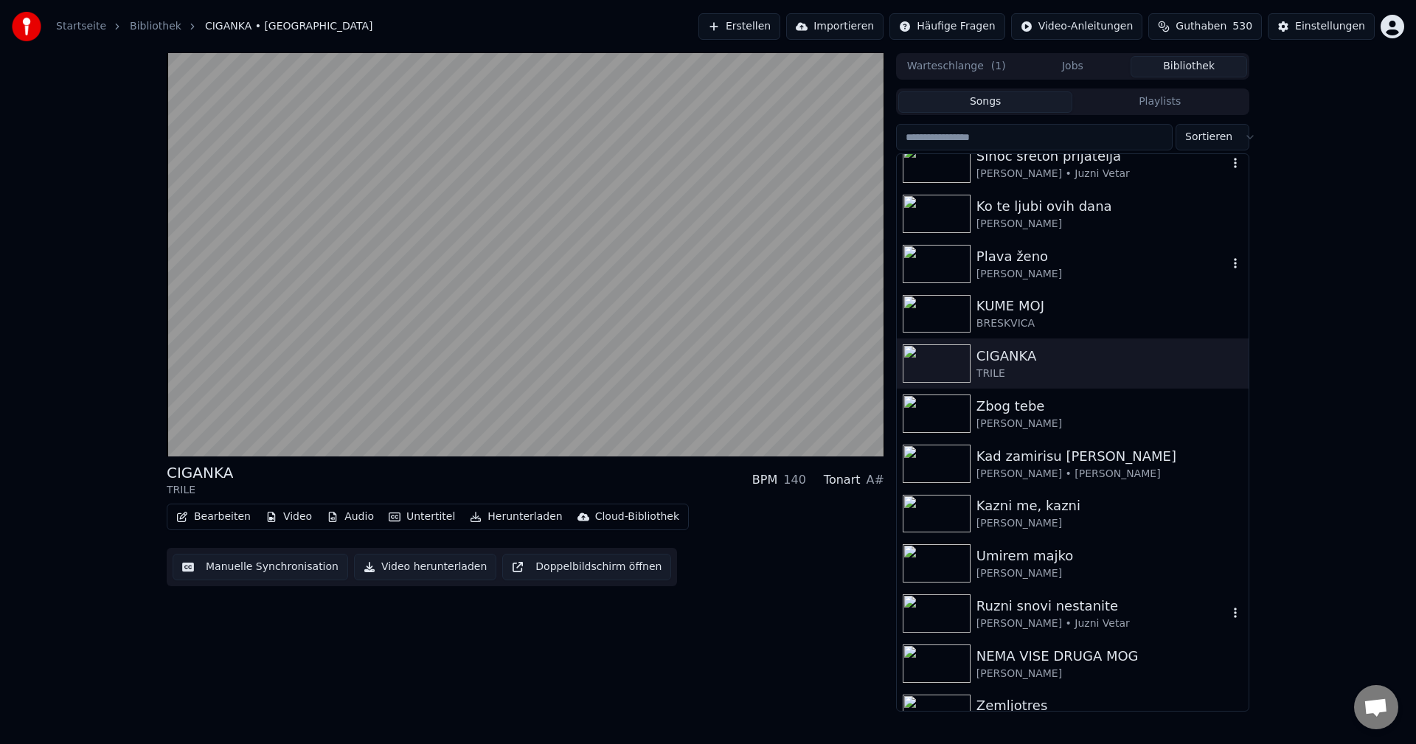
scroll to position [11945, 0]
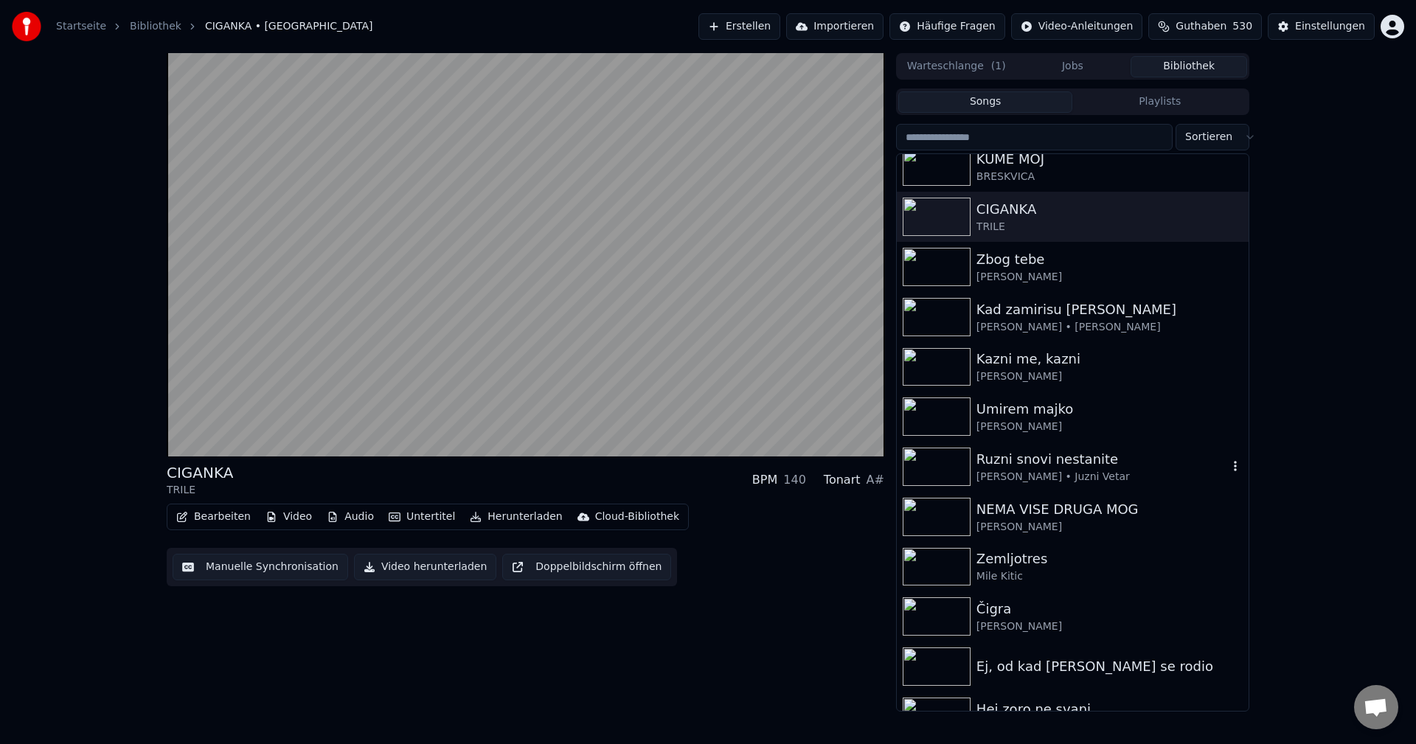
click at [943, 468] on img at bounding box center [937, 467] width 68 height 38
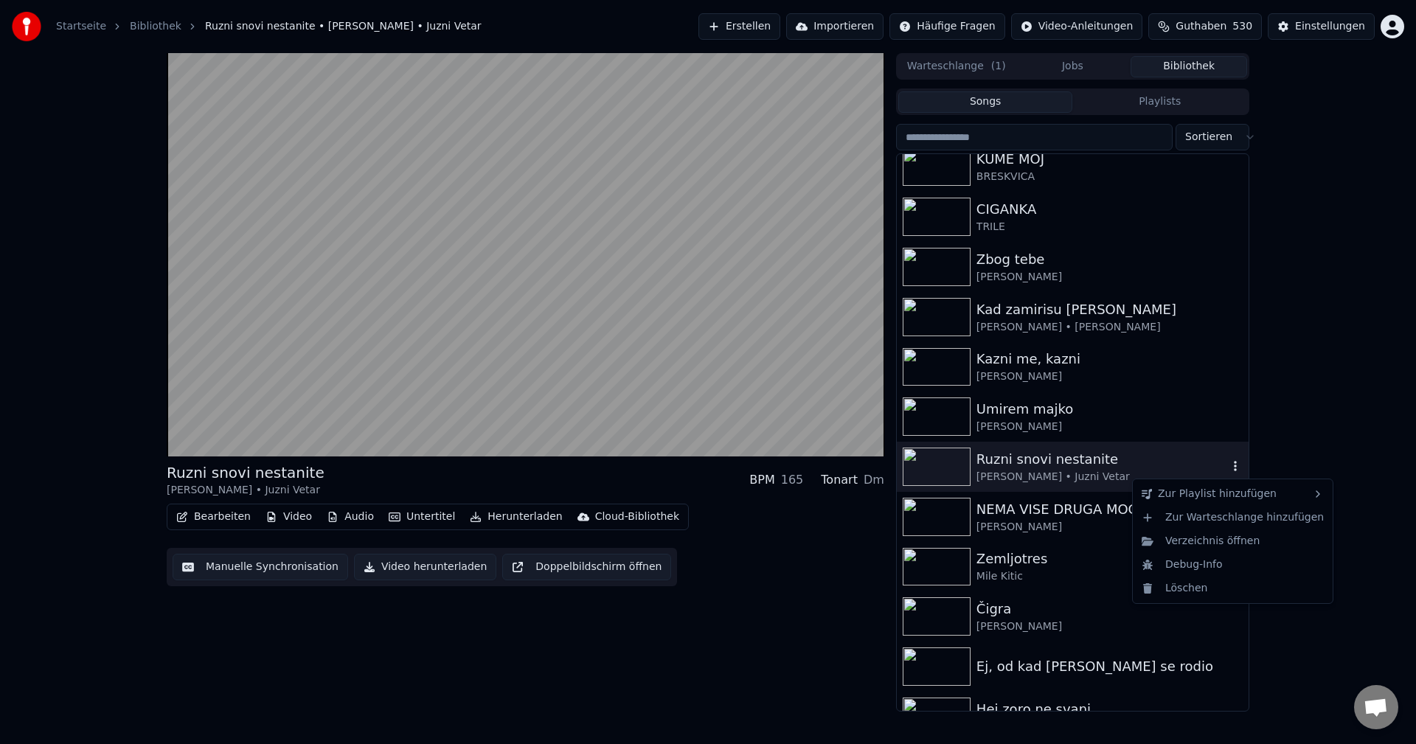
click at [1234, 467] on icon "button" at bounding box center [1235, 466] width 3 height 10
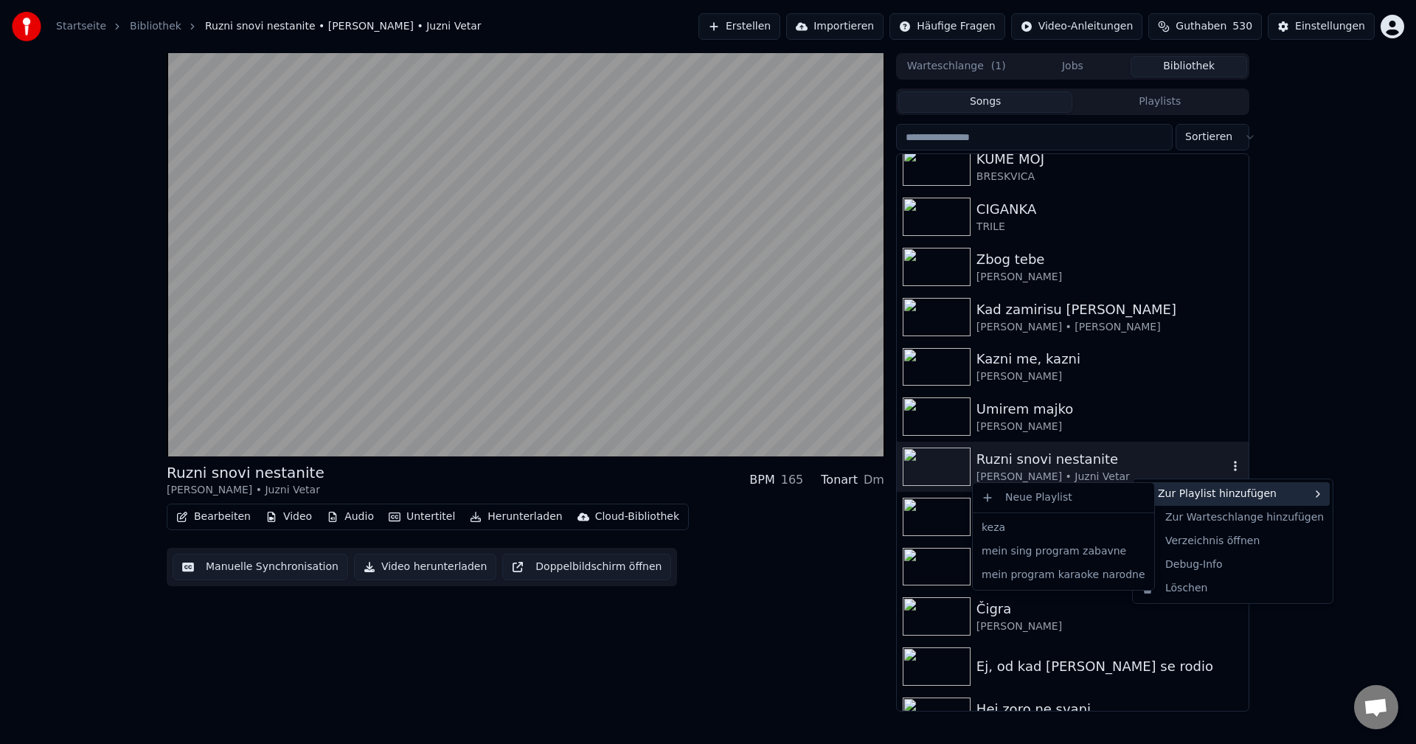
click at [1214, 494] on div "Zur Playlist hinzufügen" at bounding box center [1233, 494] width 194 height 24
click at [1068, 580] on div "mein program karaoke narodne" at bounding box center [1063, 575] width 175 height 24
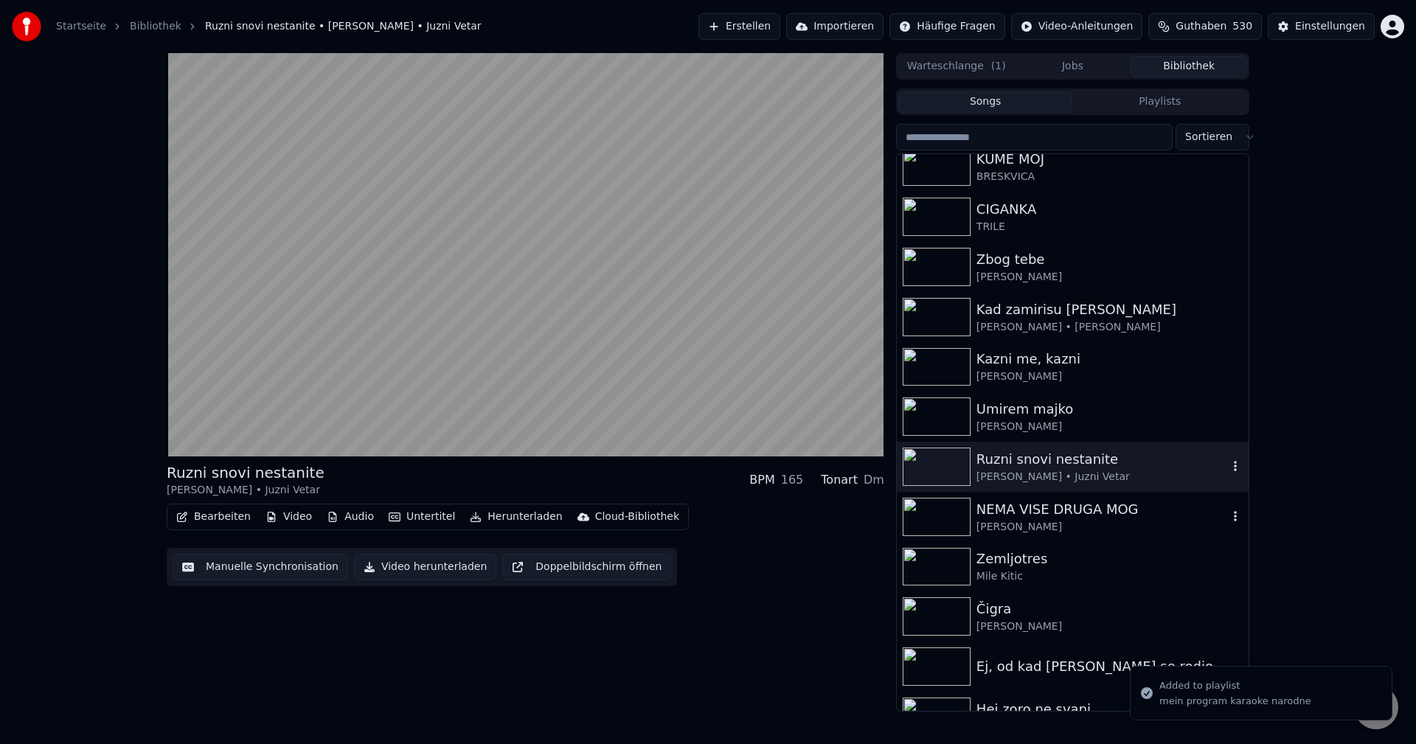
click at [942, 525] on img at bounding box center [937, 517] width 68 height 38
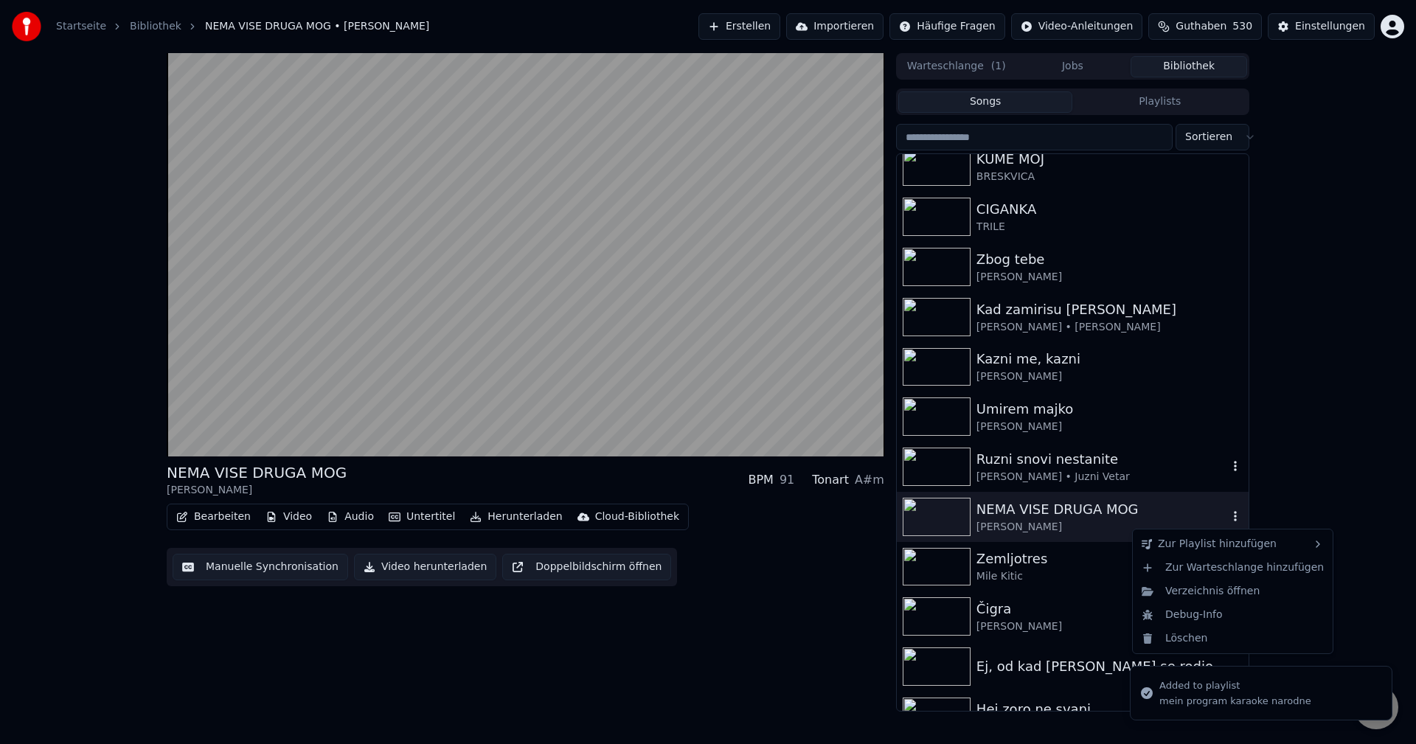
click at [1228, 516] on icon "button" at bounding box center [1235, 516] width 15 height 12
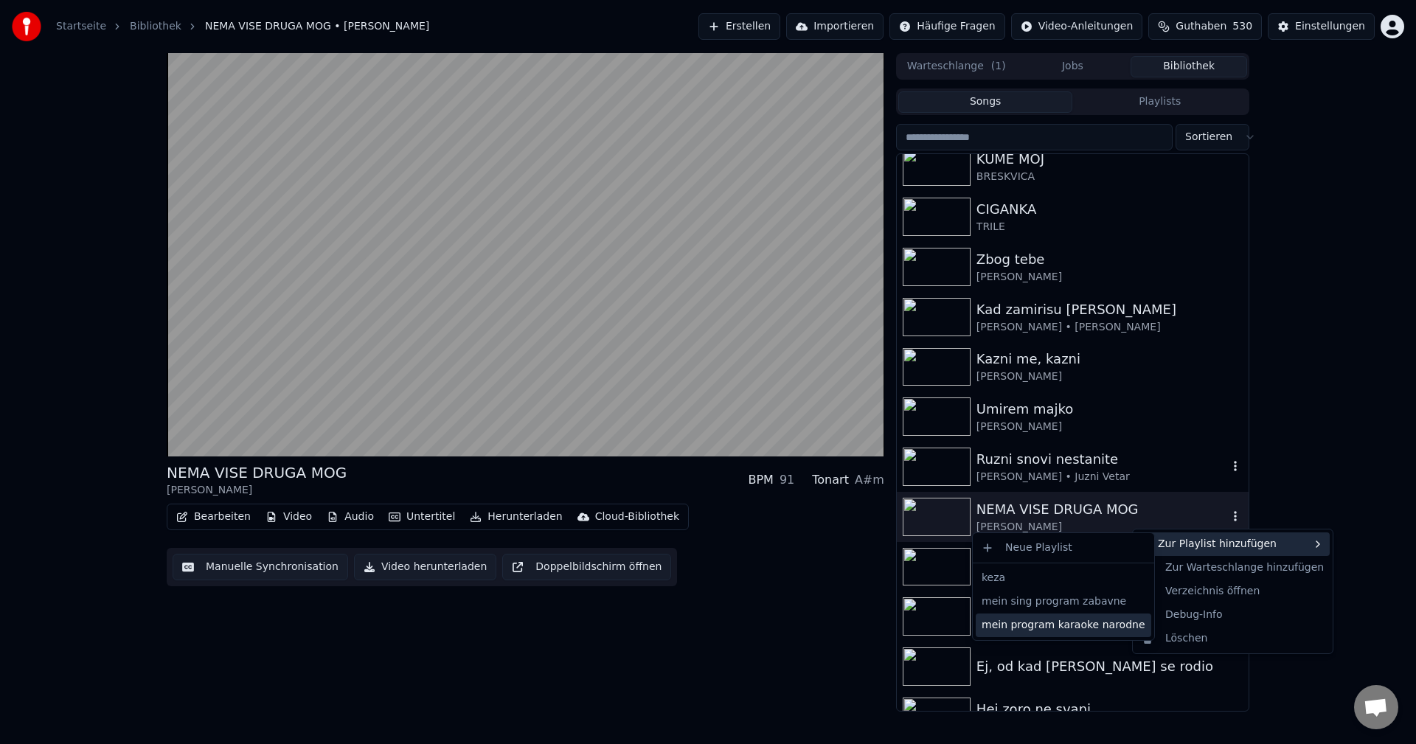
click at [1079, 624] on div "mein program karaoke narodne" at bounding box center [1063, 625] width 175 height 24
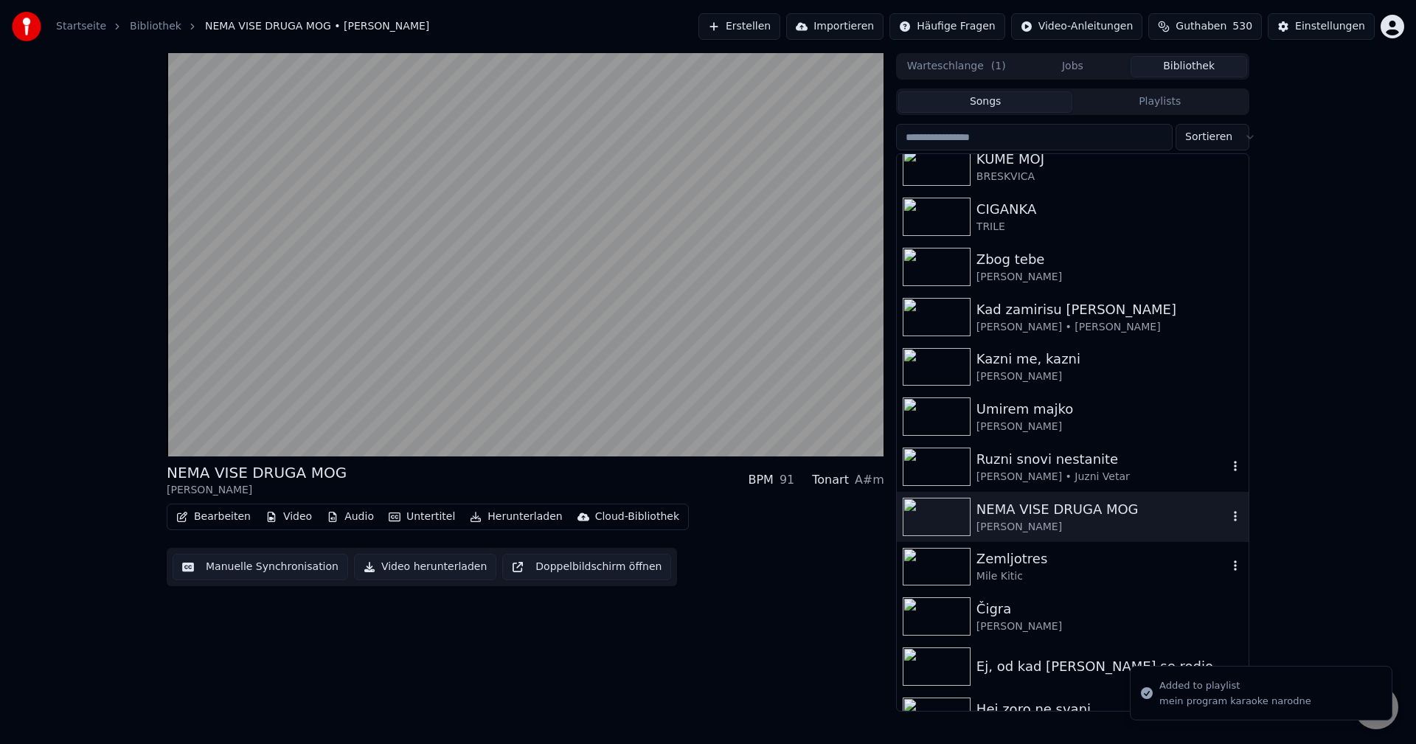
drag, startPoint x: 911, startPoint y: 557, endPoint x: 925, endPoint y: 557, distance: 14.7
click at [911, 557] on img at bounding box center [937, 567] width 68 height 38
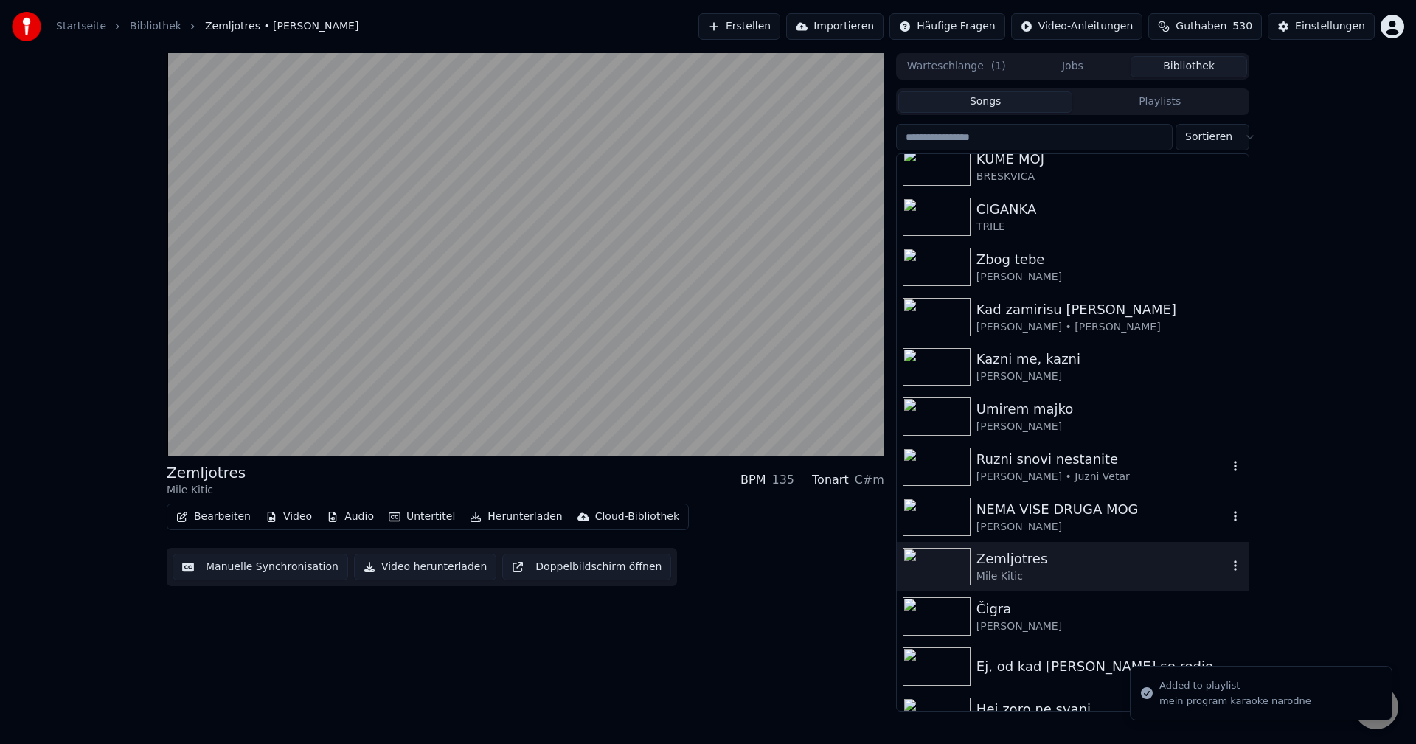
click at [1234, 567] on icon "button" at bounding box center [1235, 566] width 3 height 10
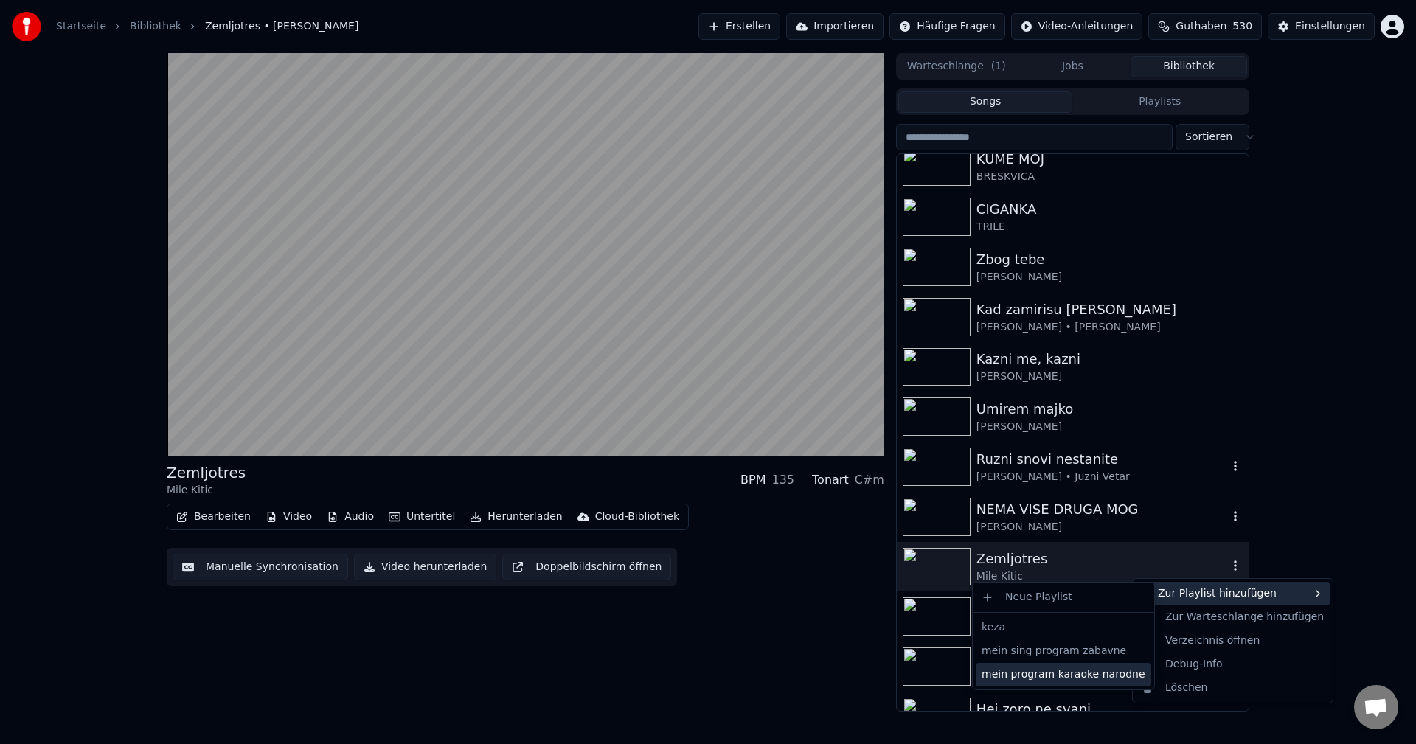
click at [1055, 673] on div "mein program karaoke narodne" at bounding box center [1063, 675] width 175 height 24
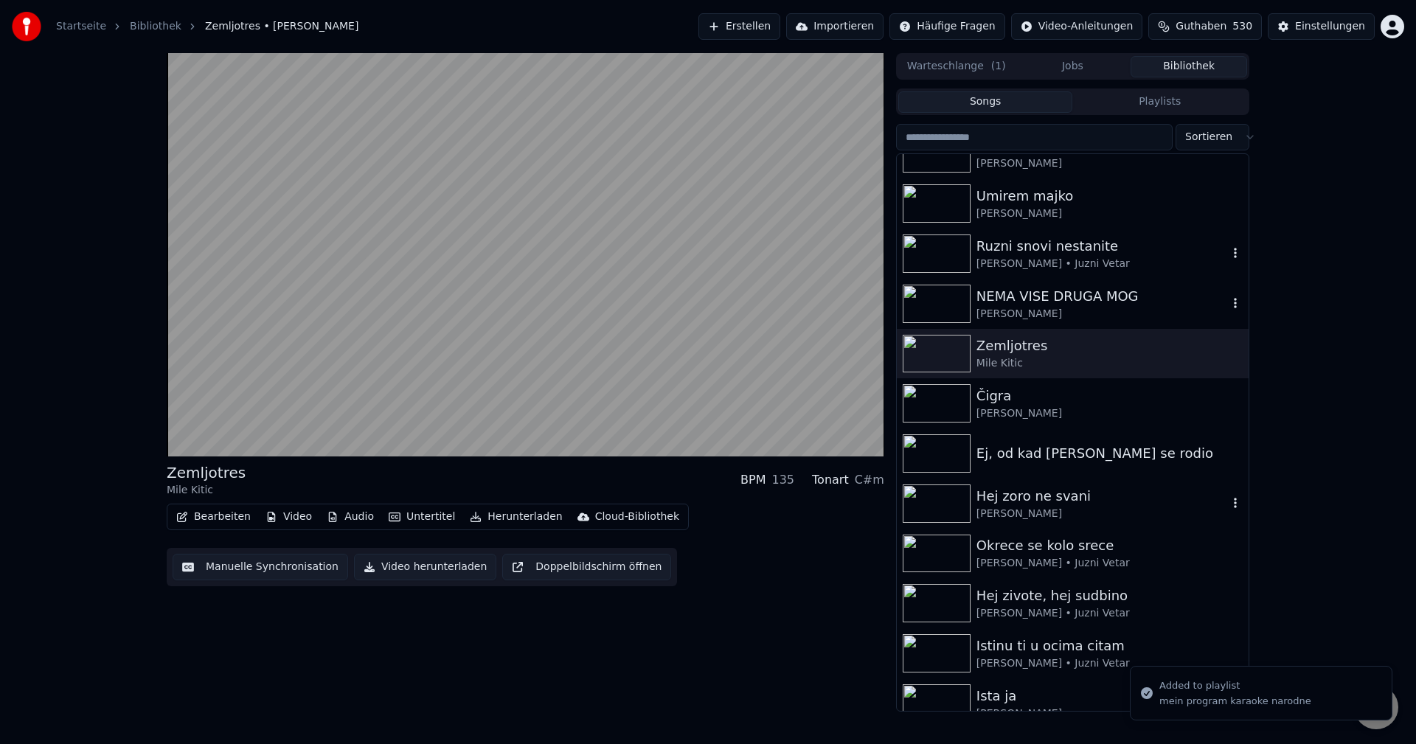
scroll to position [12167, 0]
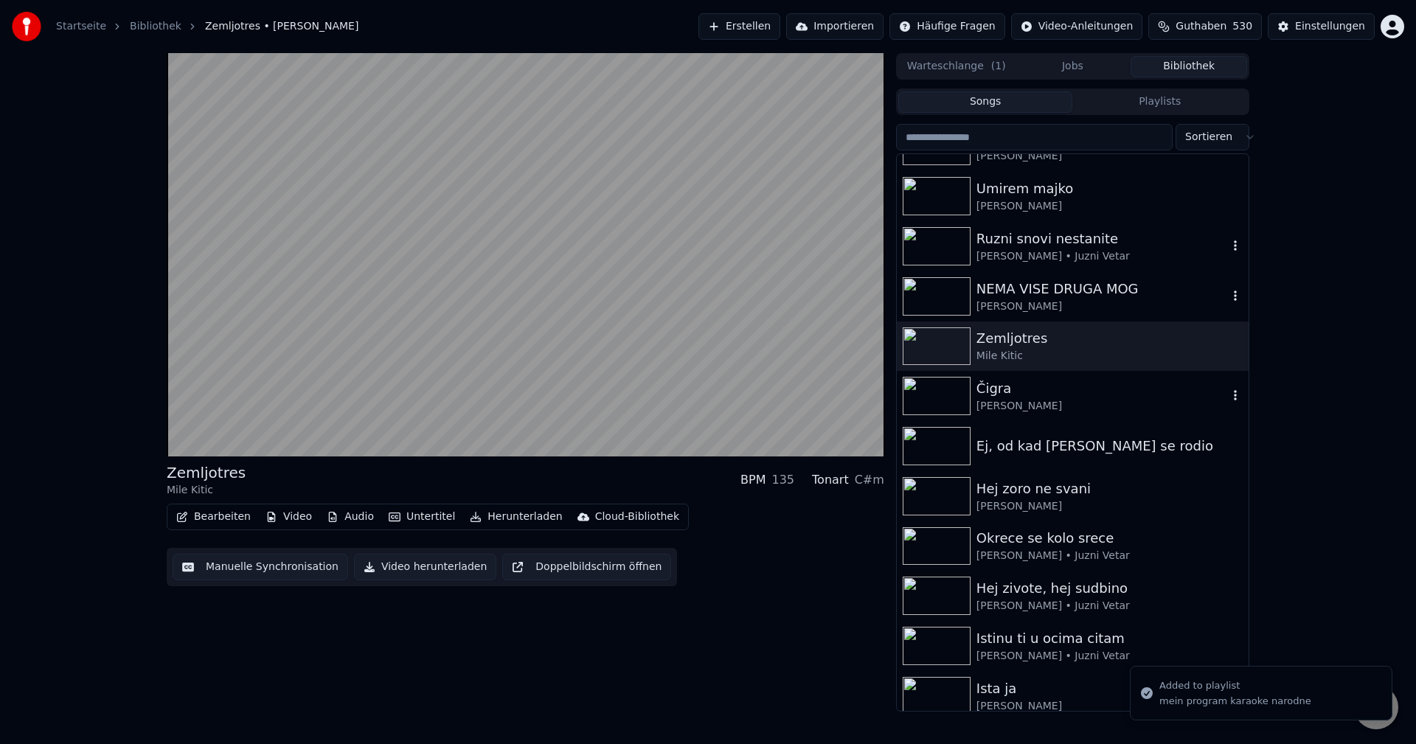
click at [936, 396] on img at bounding box center [937, 396] width 68 height 38
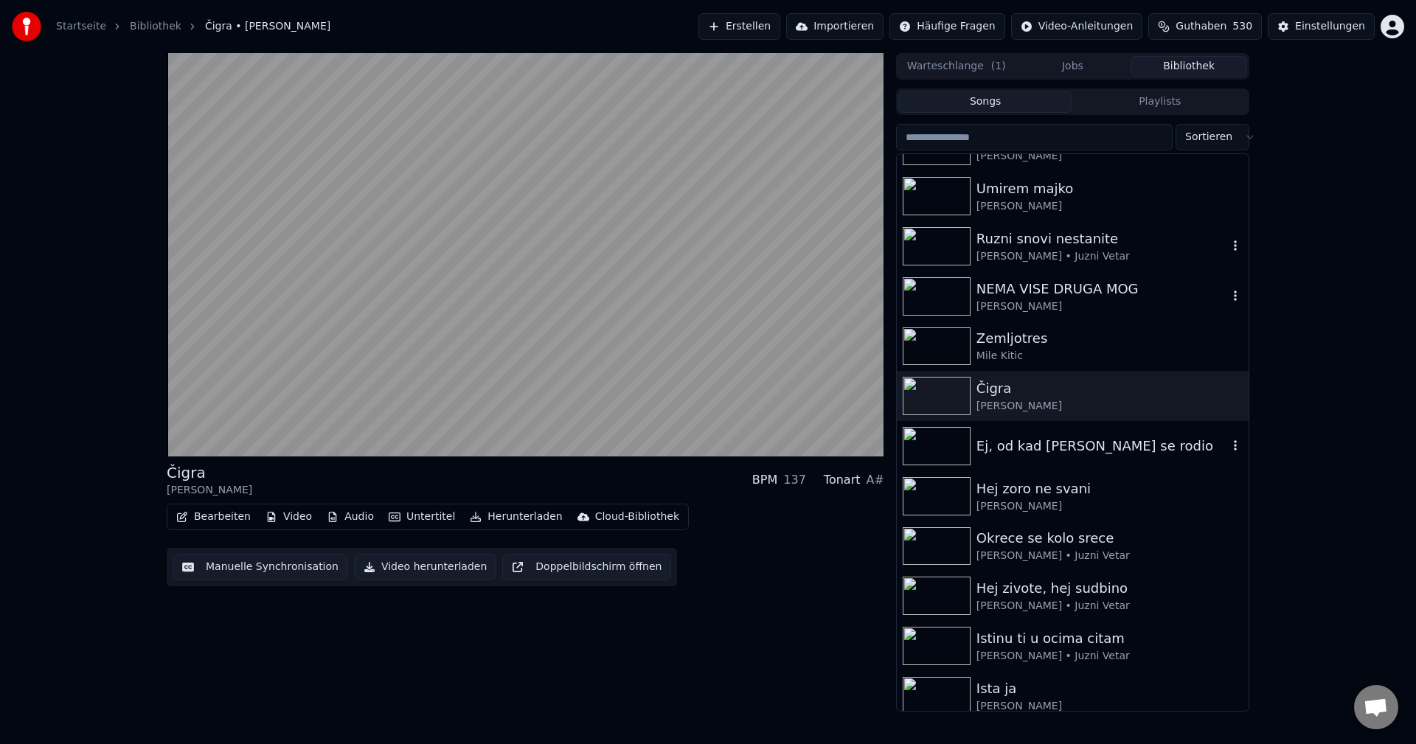
click at [933, 444] on img at bounding box center [937, 446] width 68 height 38
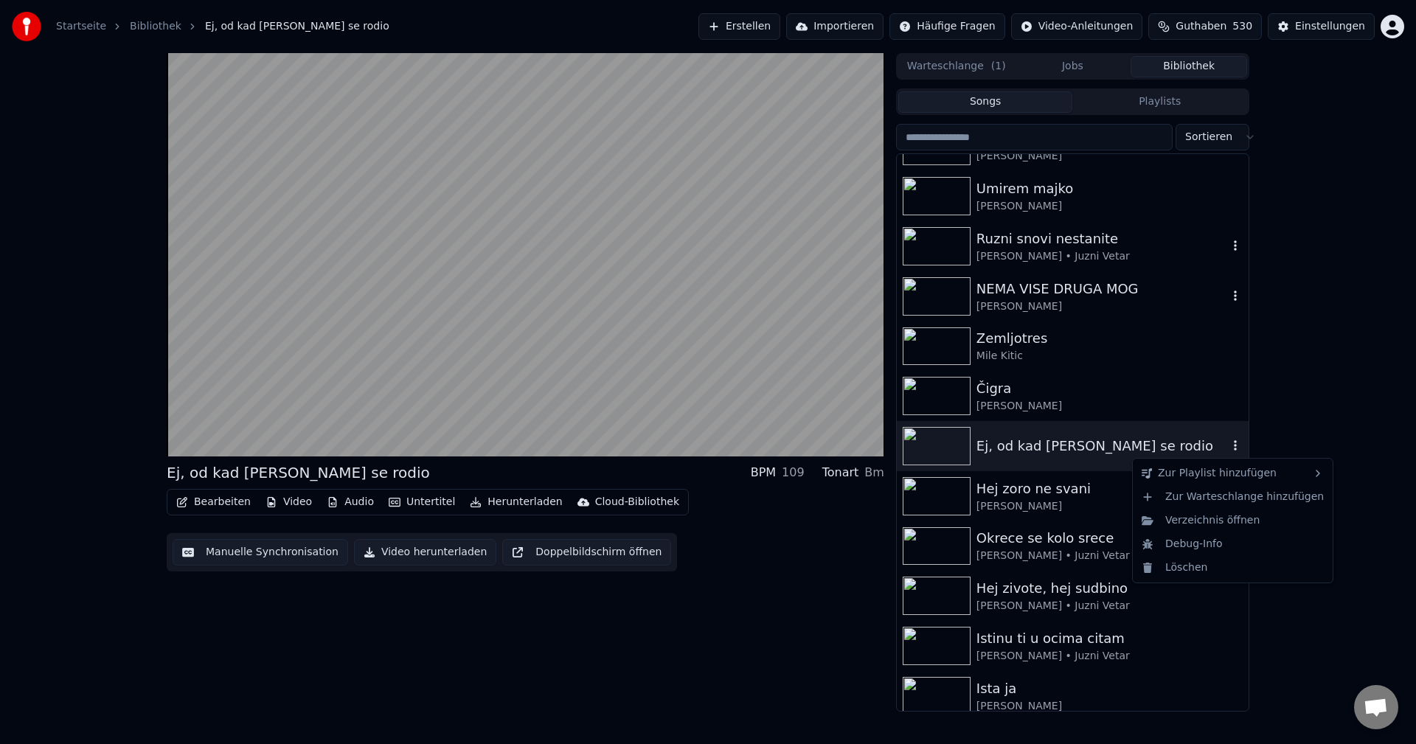
click at [1228, 444] on icon "button" at bounding box center [1235, 445] width 15 height 12
click at [1074, 557] on div "mein program karaoke narodne" at bounding box center [1063, 555] width 175 height 24
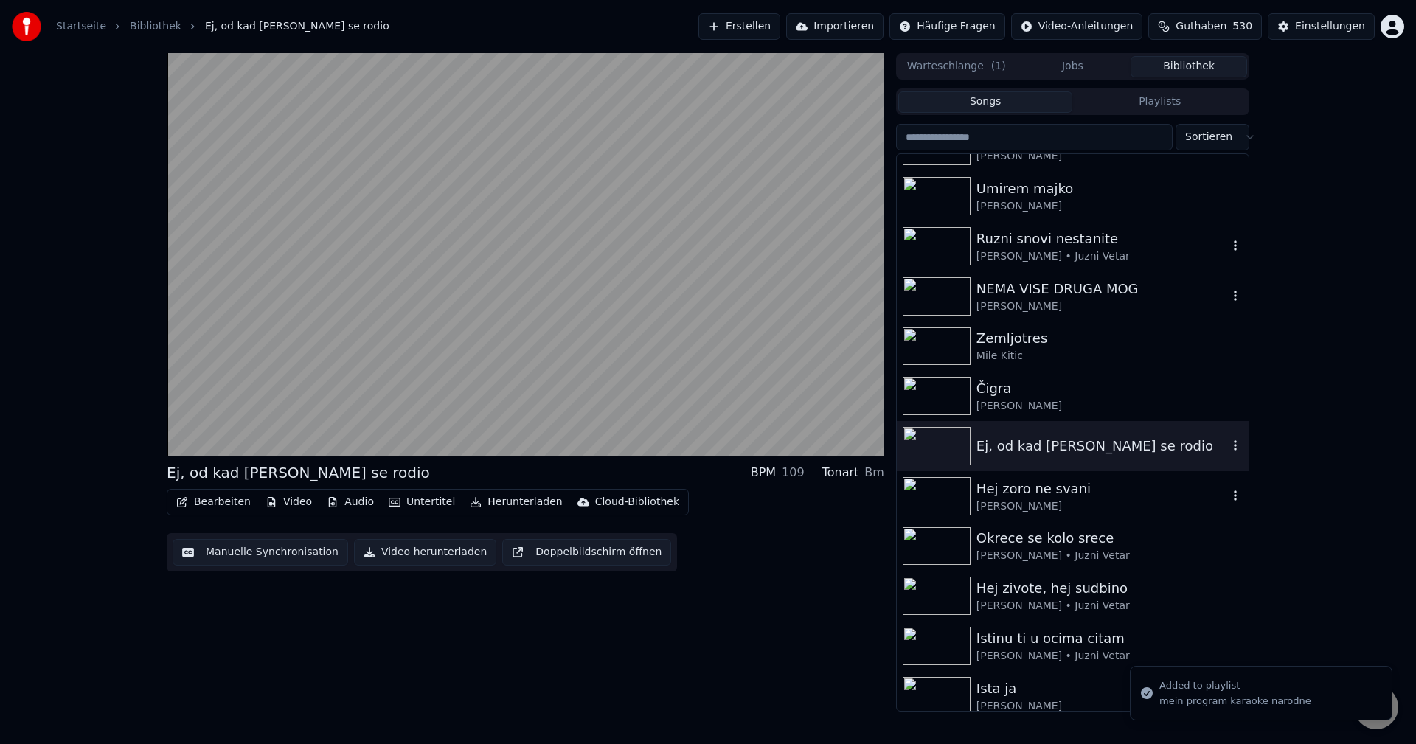
click at [1228, 498] on icon "button" at bounding box center [1235, 496] width 15 height 12
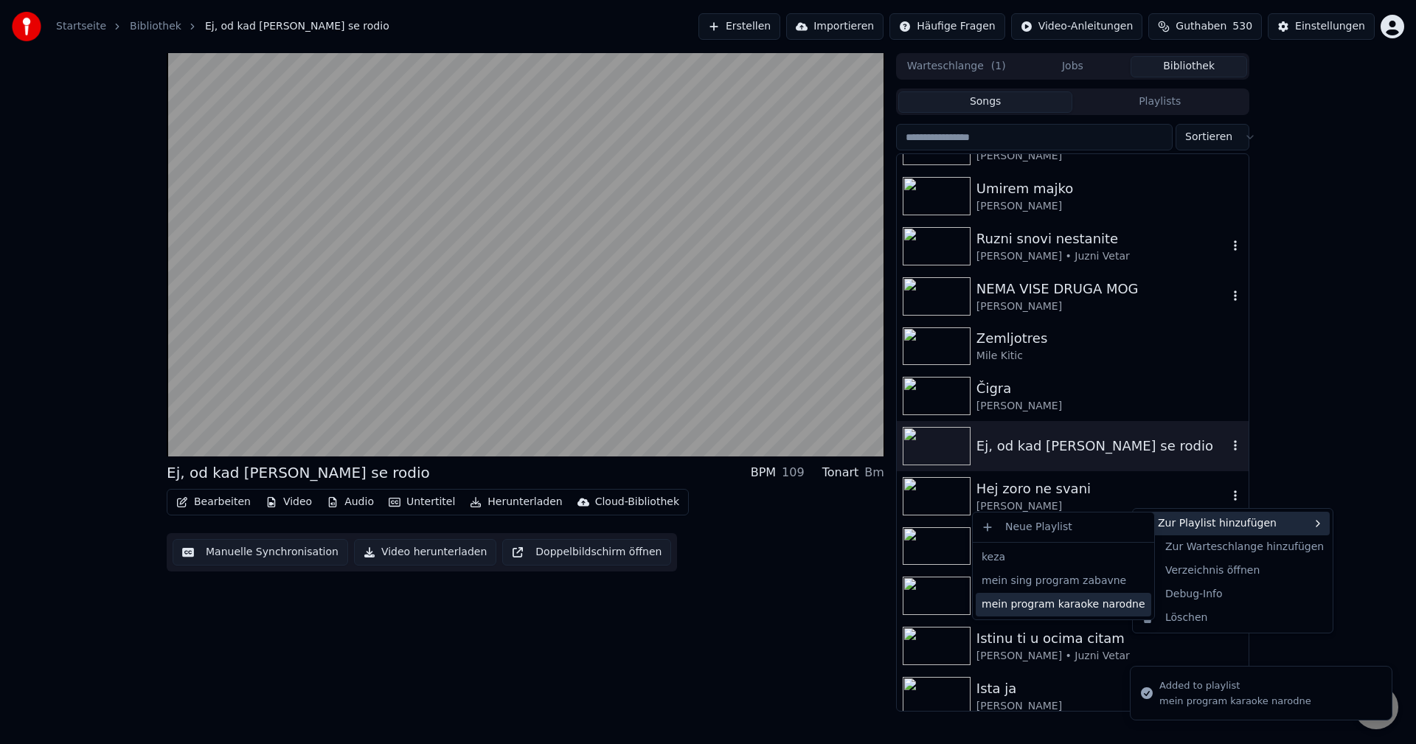
click at [1094, 599] on div "mein program karaoke narodne" at bounding box center [1063, 605] width 175 height 24
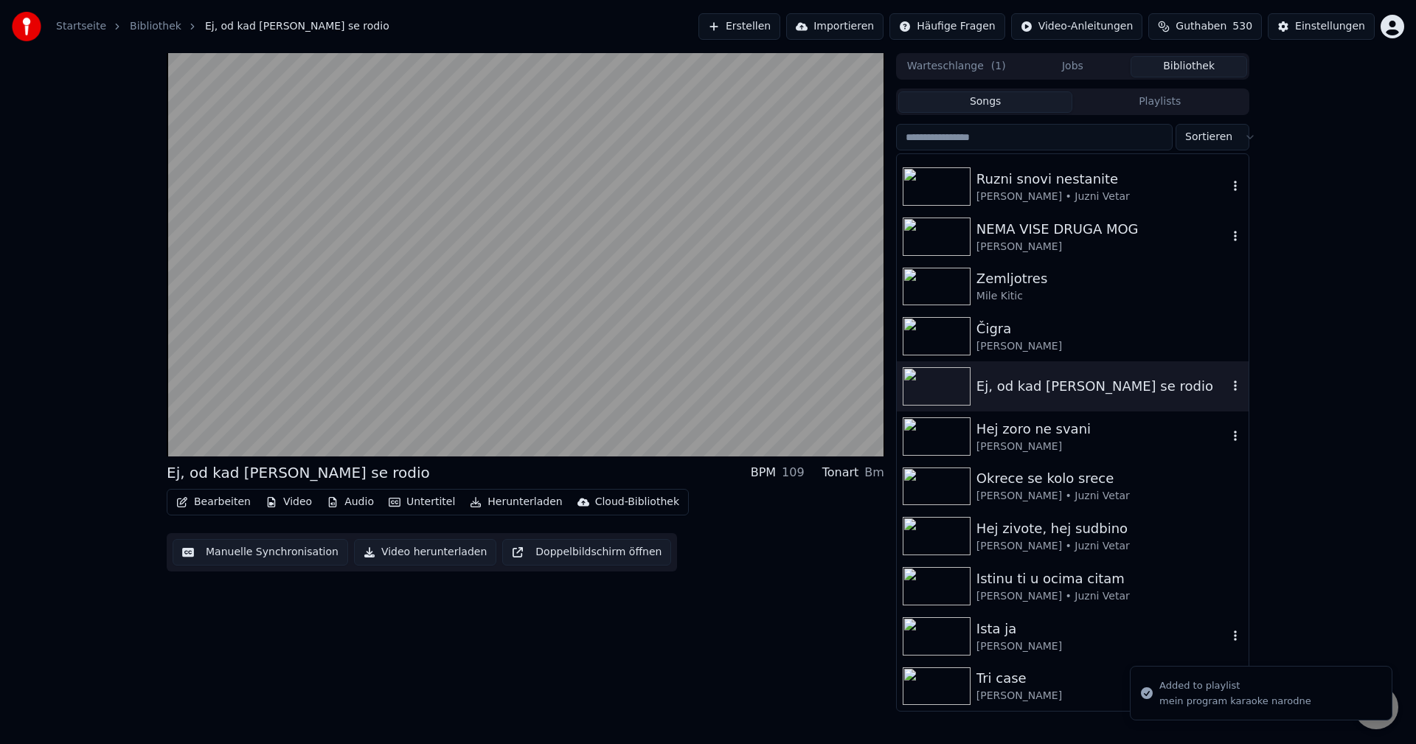
scroll to position [12314, 0]
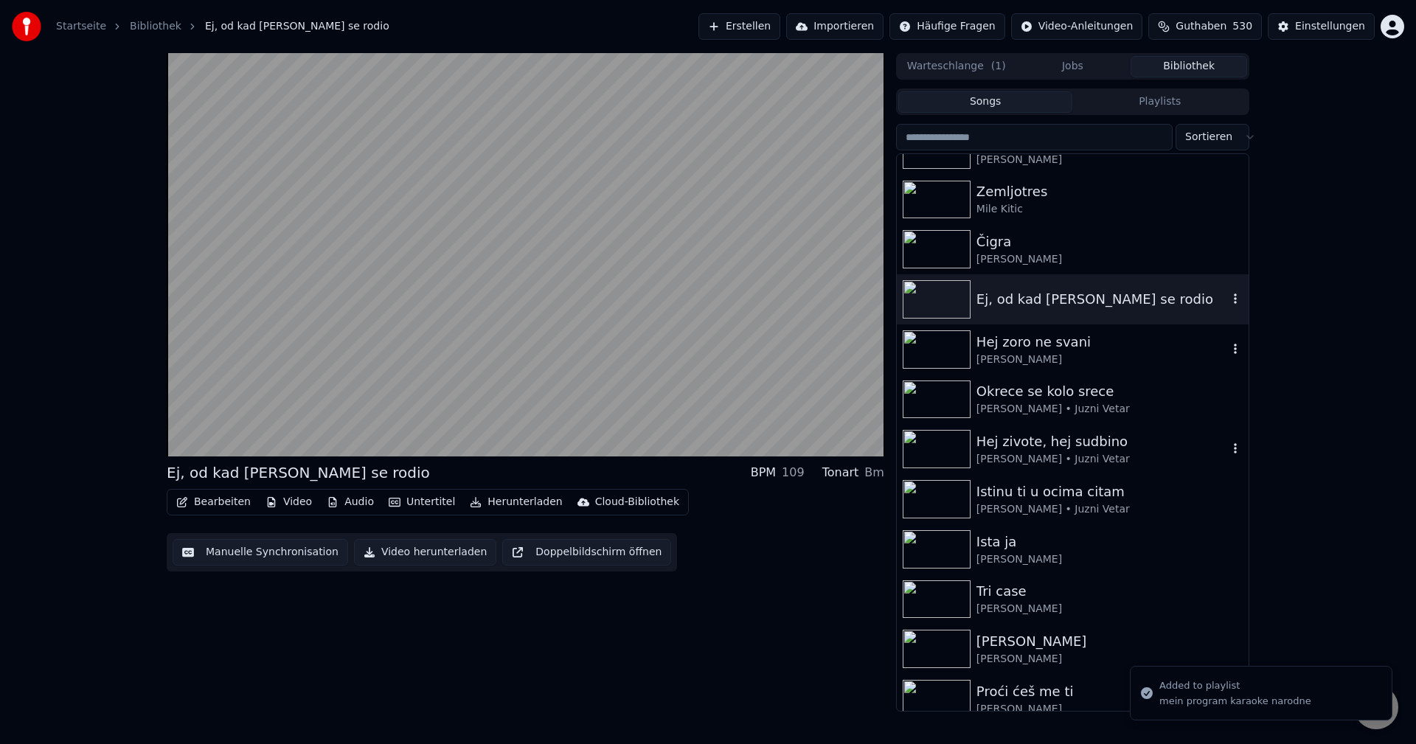
click at [1228, 450] on icon "button" at bounding box center [1235, 448] width 15 height 12
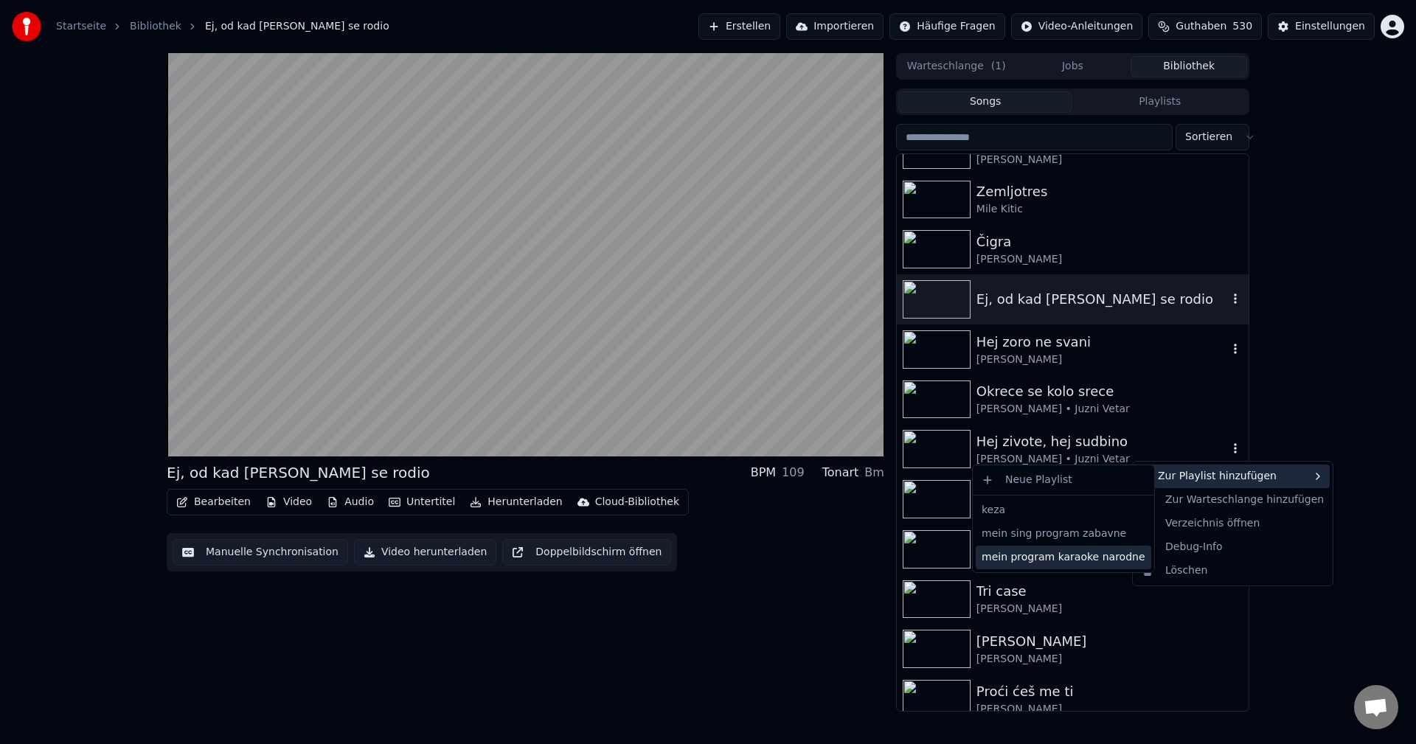
click at [1096, 558] on div "mein program karaoke narodne" at bounding box center [1063, 558] width 175 height 24
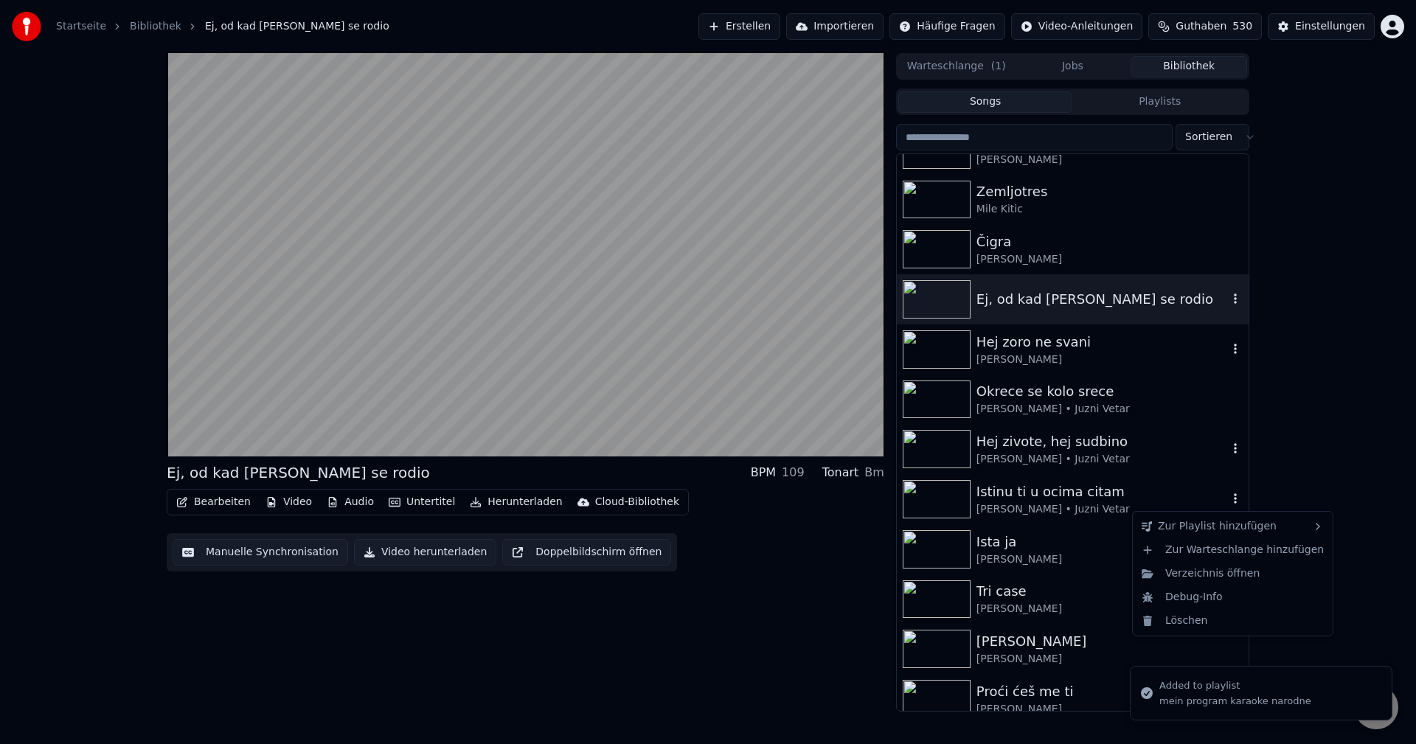
click at [1228, 496] on icon "button" at bounding box center [1235, 499] width 15 height 12
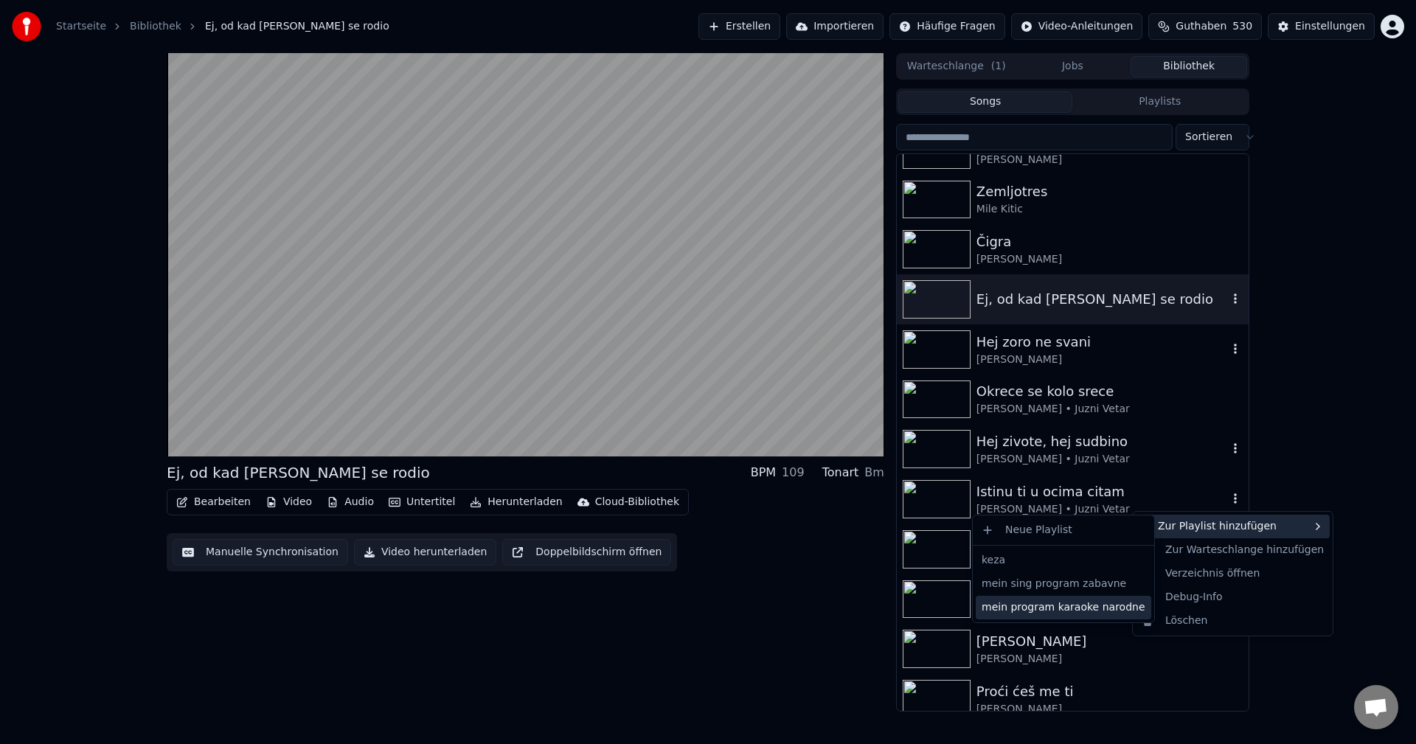
click at [1084, 609] on div "mein program karaoke narodne" at bounding box center [1063, 608] width 175 height 24
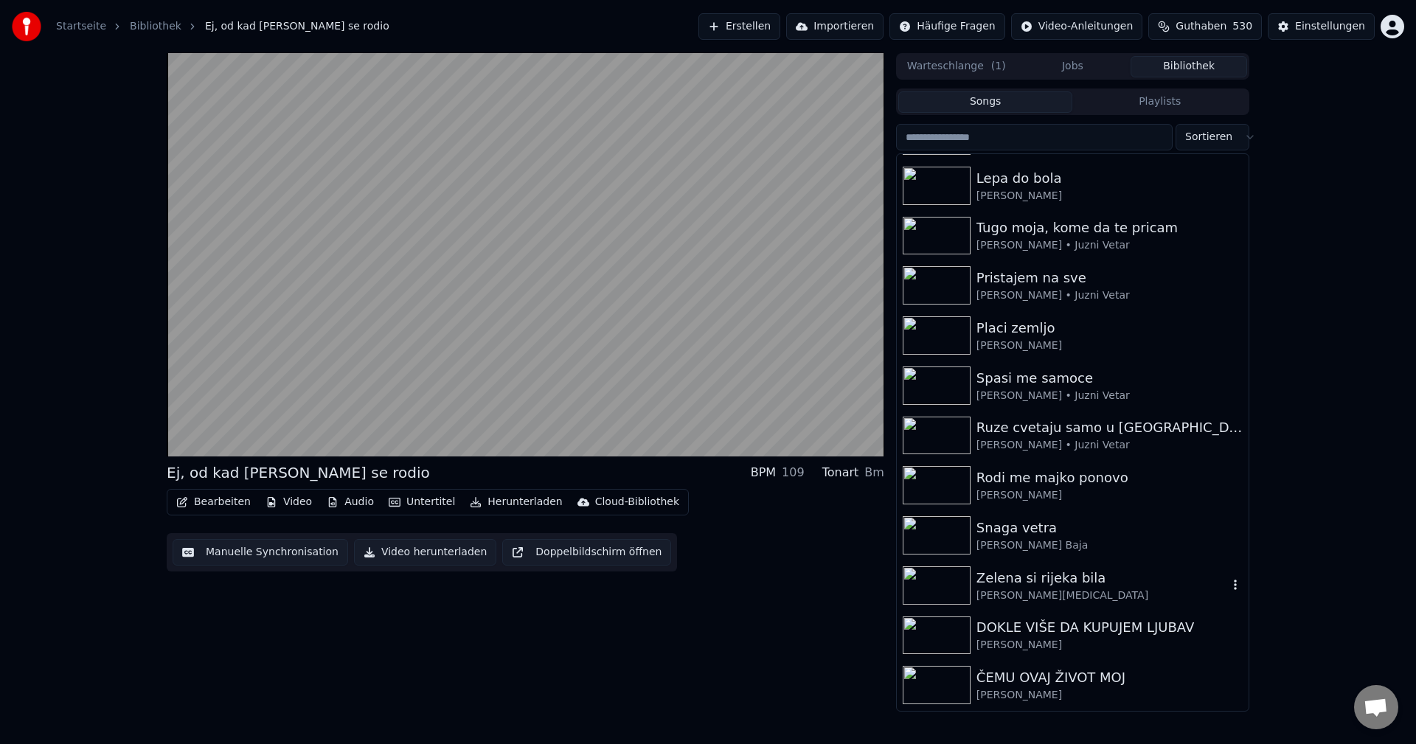
scroll to position [13051, 0]
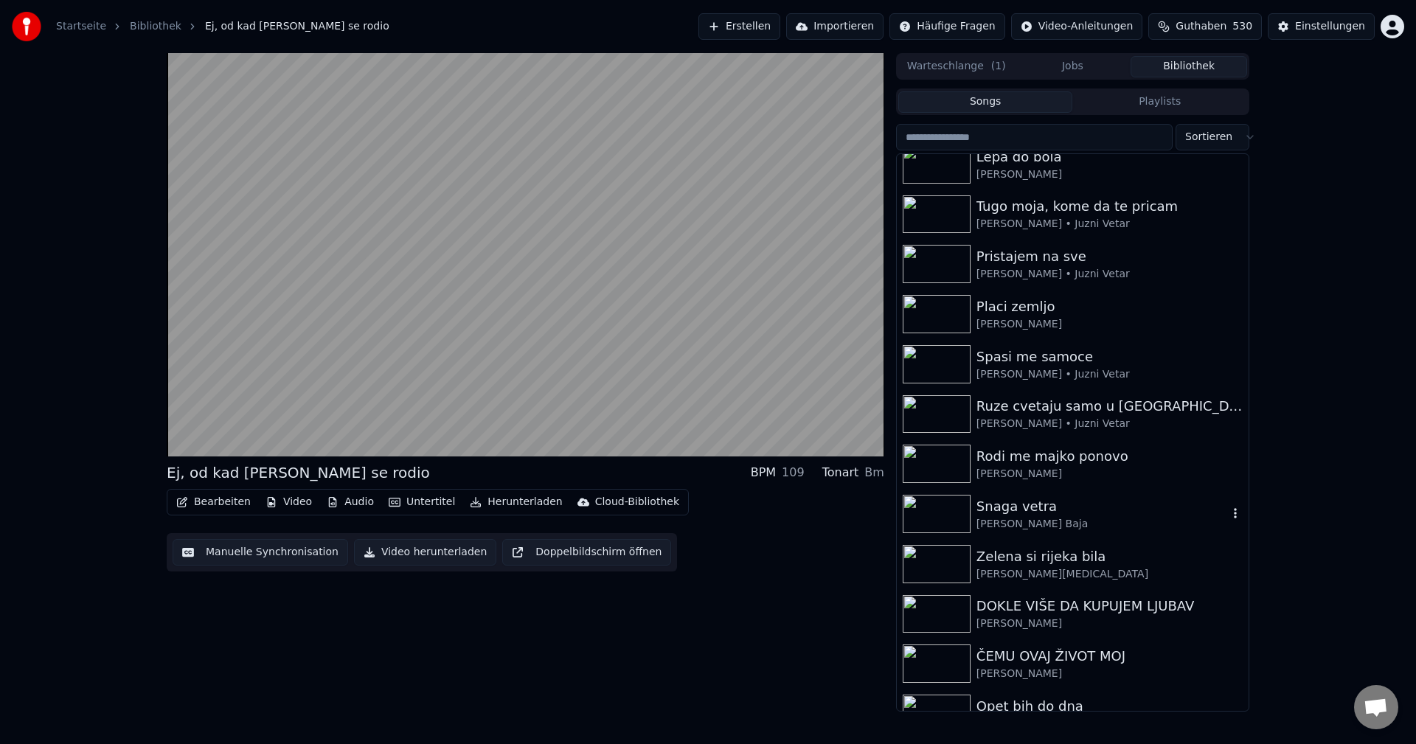
click at [1228, 513] on icon "button" at bounding box center [1235, 513] width 15 height 12
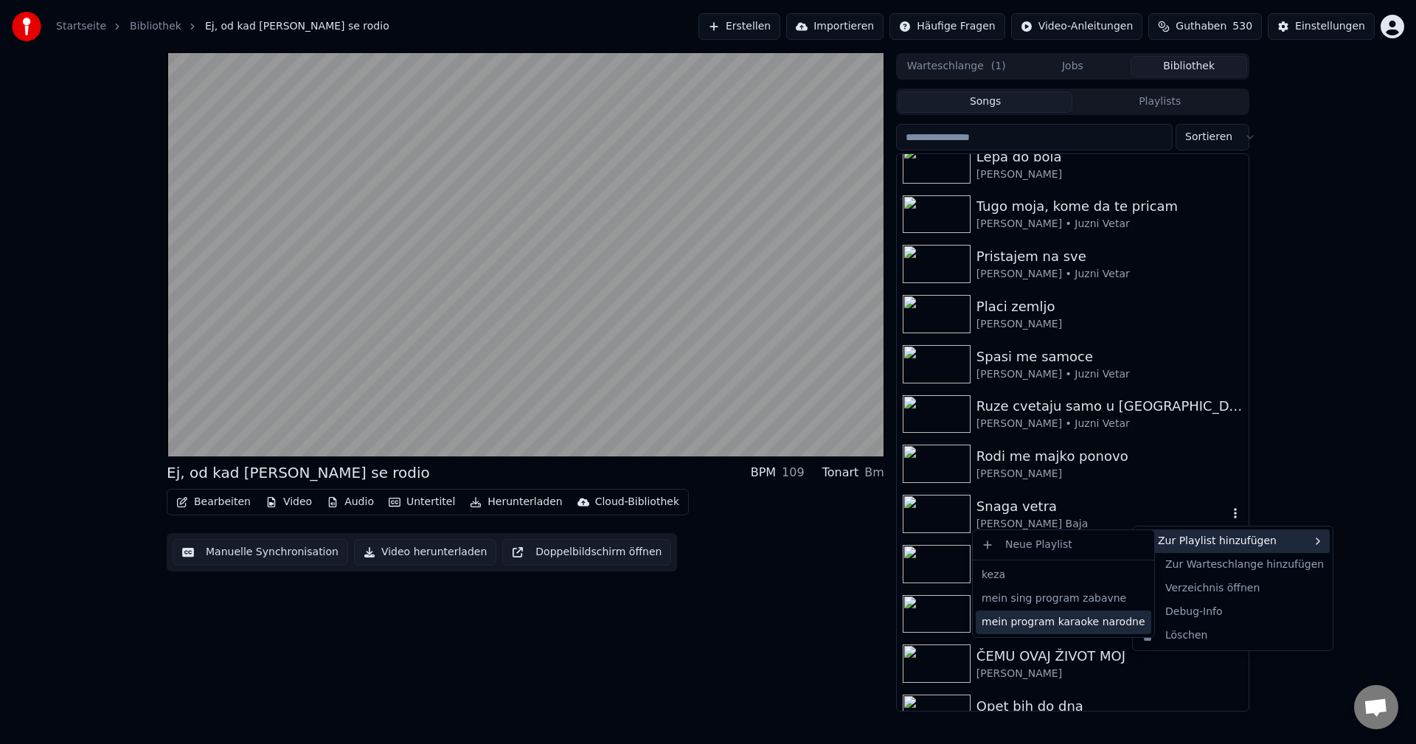
click at [1091, 624] on div "mein program karaoke narodne" at bounding box center [1063, 623] width 175 height 24
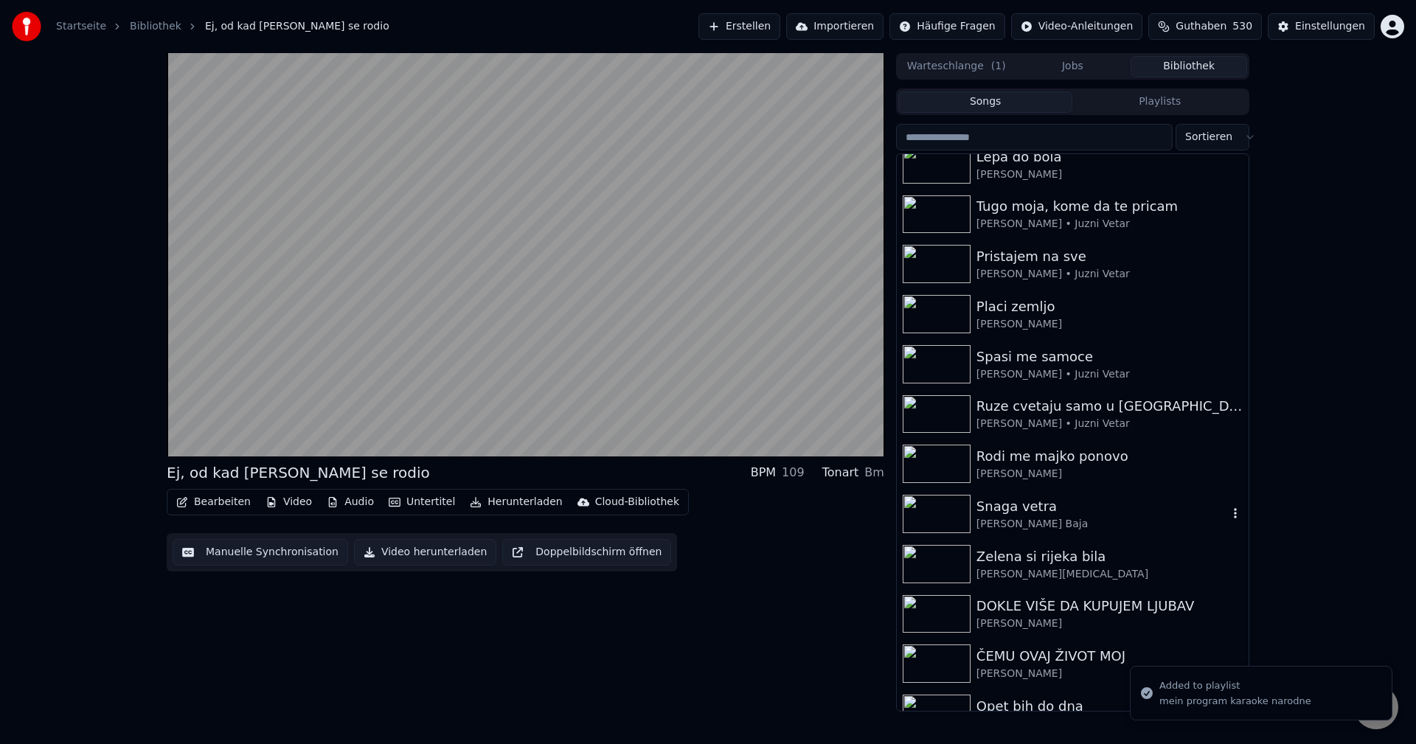
click at [935, 511] on img at bounding box center [937, 514] width 68 height 38
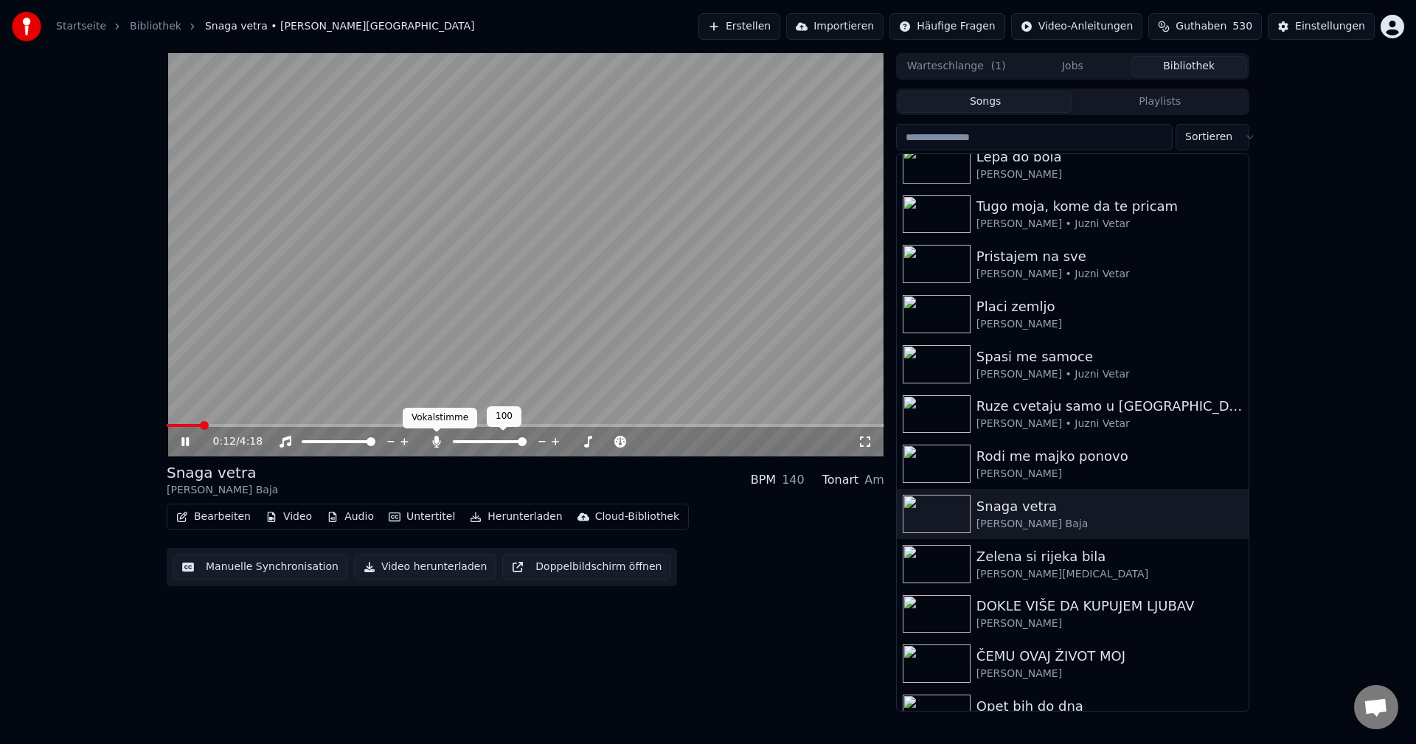
click at [436, 440] on icon at bounding box center [436, 442] width 8 height 12
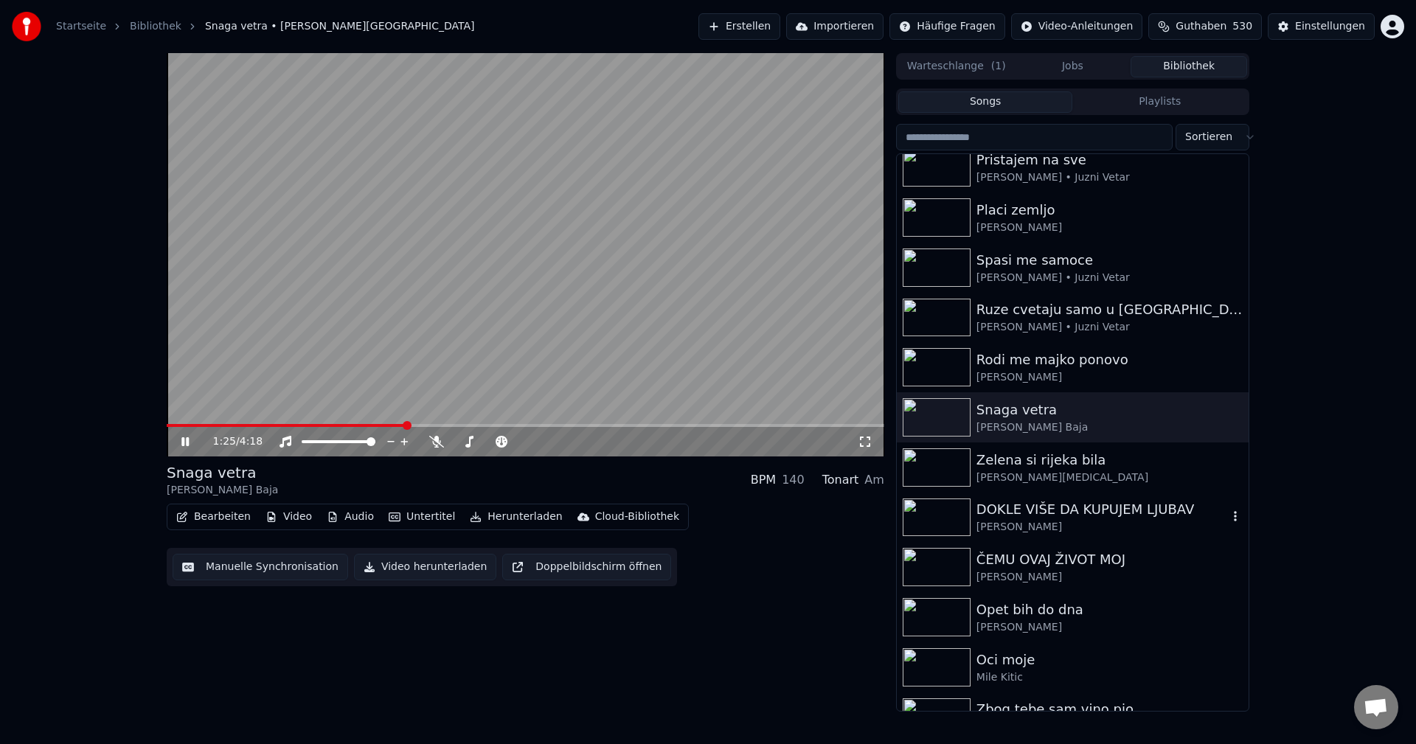
scroll to position [13273, 0]
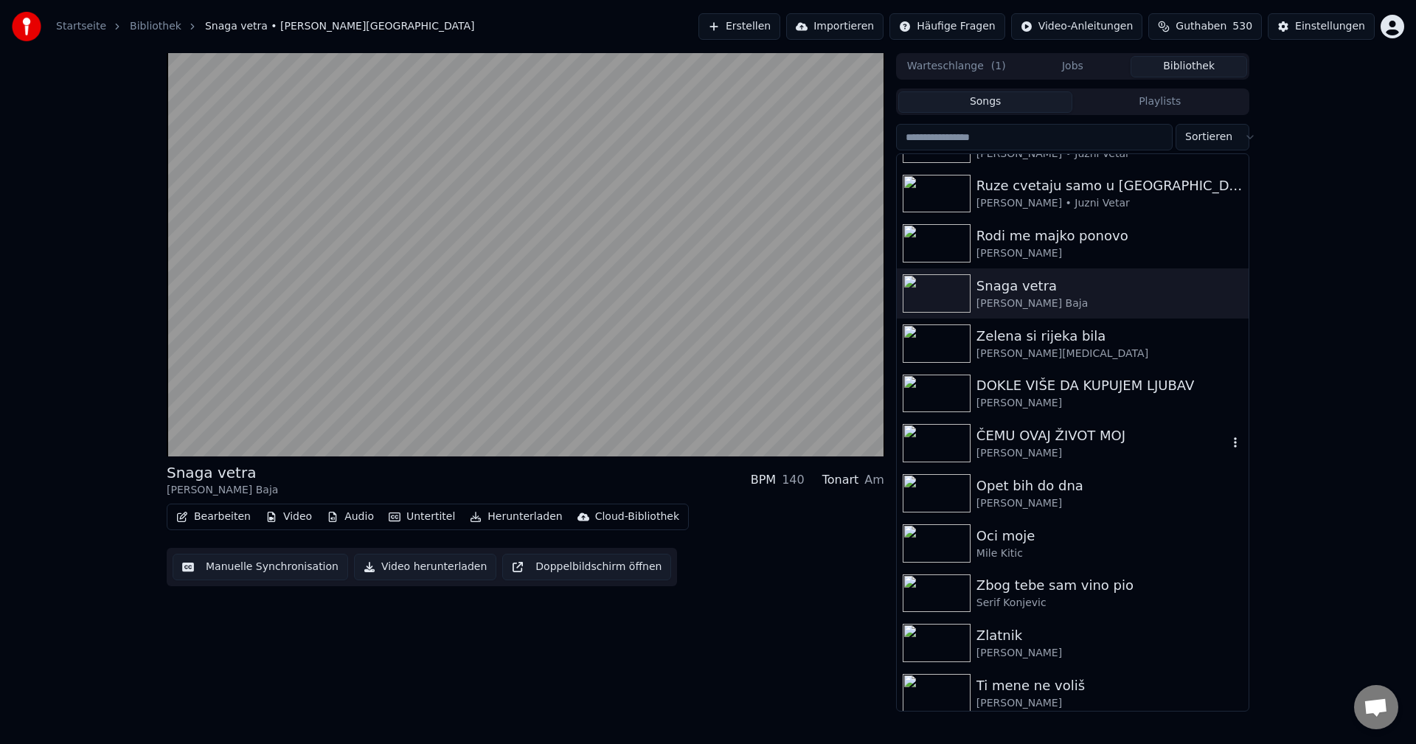
click at [962, 445] on img at bounding box center [937, 443] width 68 height 38
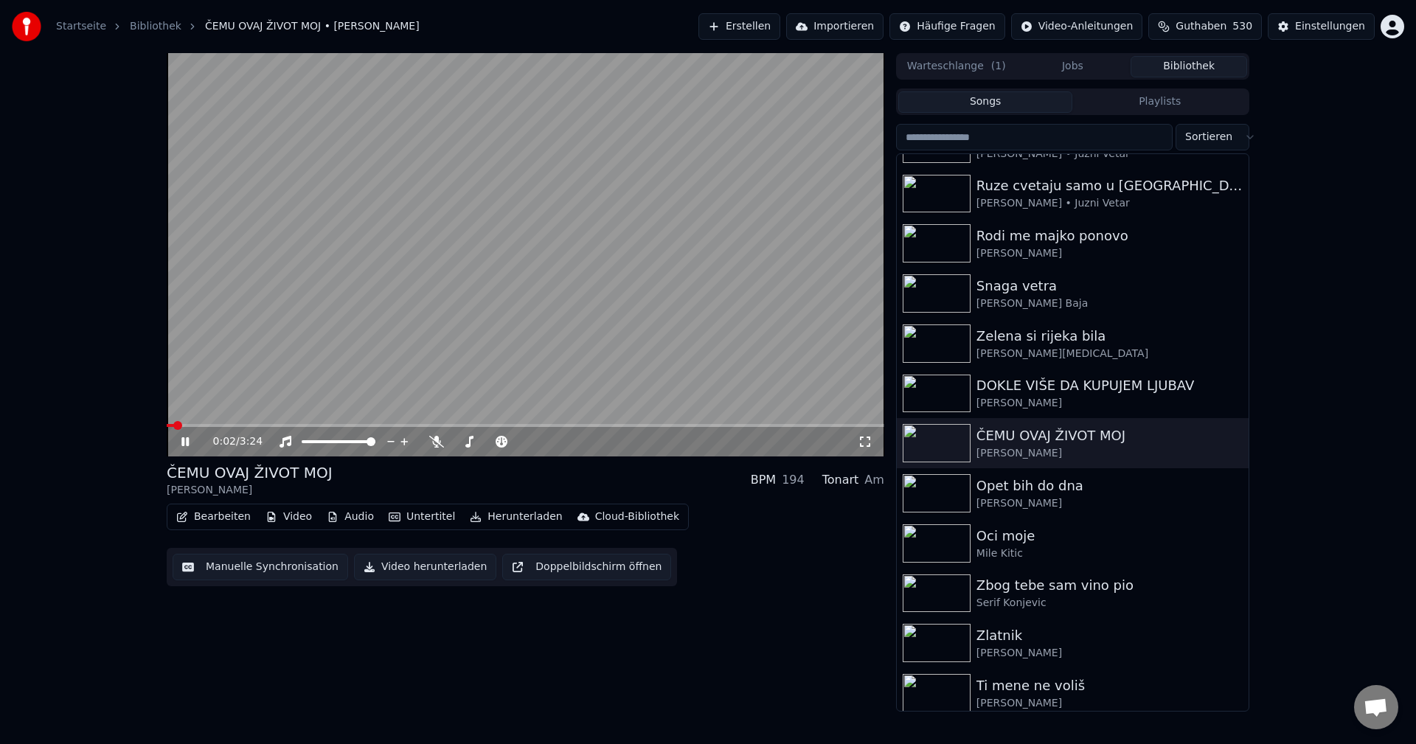
click at [279, 424] on span at bounding box center [525, 425] width 717 height 3
click at [439, 445] on icon at bounding box center [436, 442] width 15 height 12
click at [245, 424] on span at bounding box center [236, 425] width 139 height 3
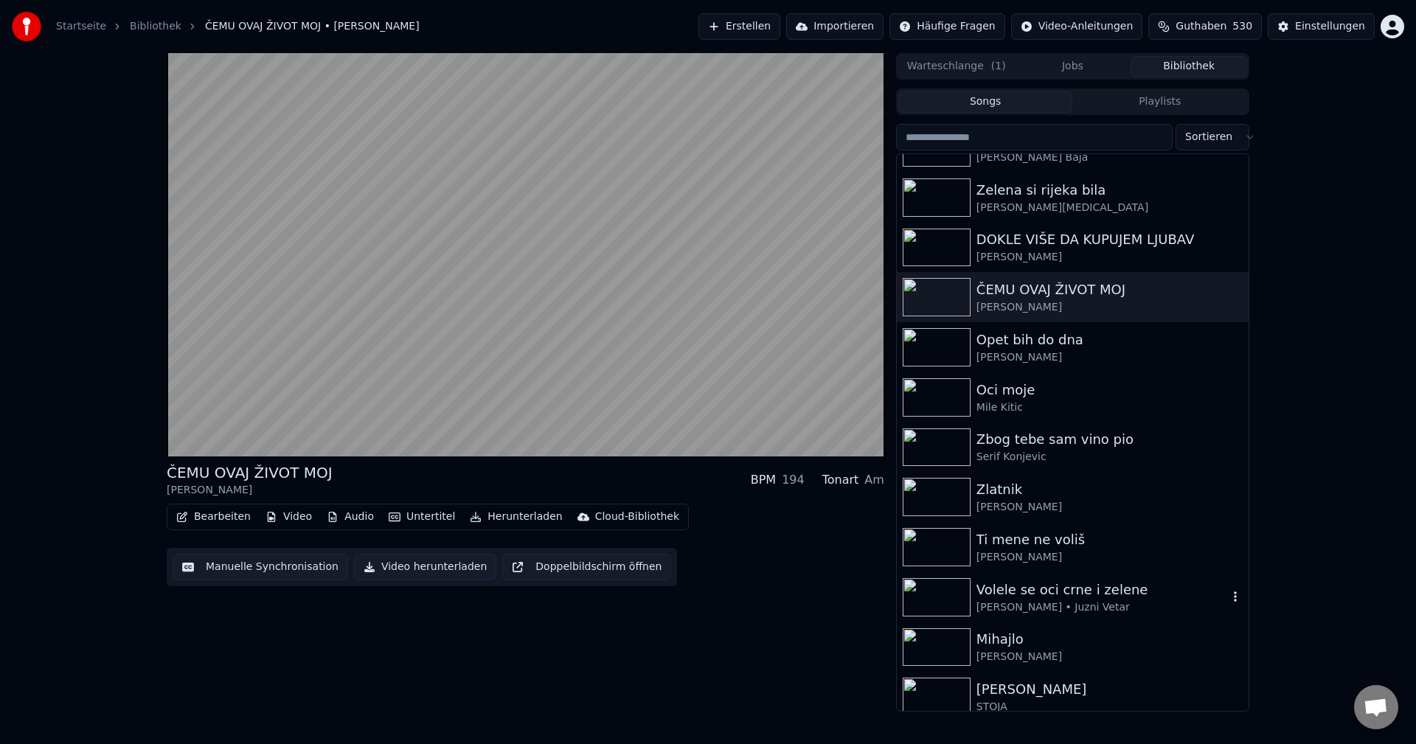
scroll to position [13420, 0]
click at [927, 352] on img at bounding box center [937, 346] width 68 height 38
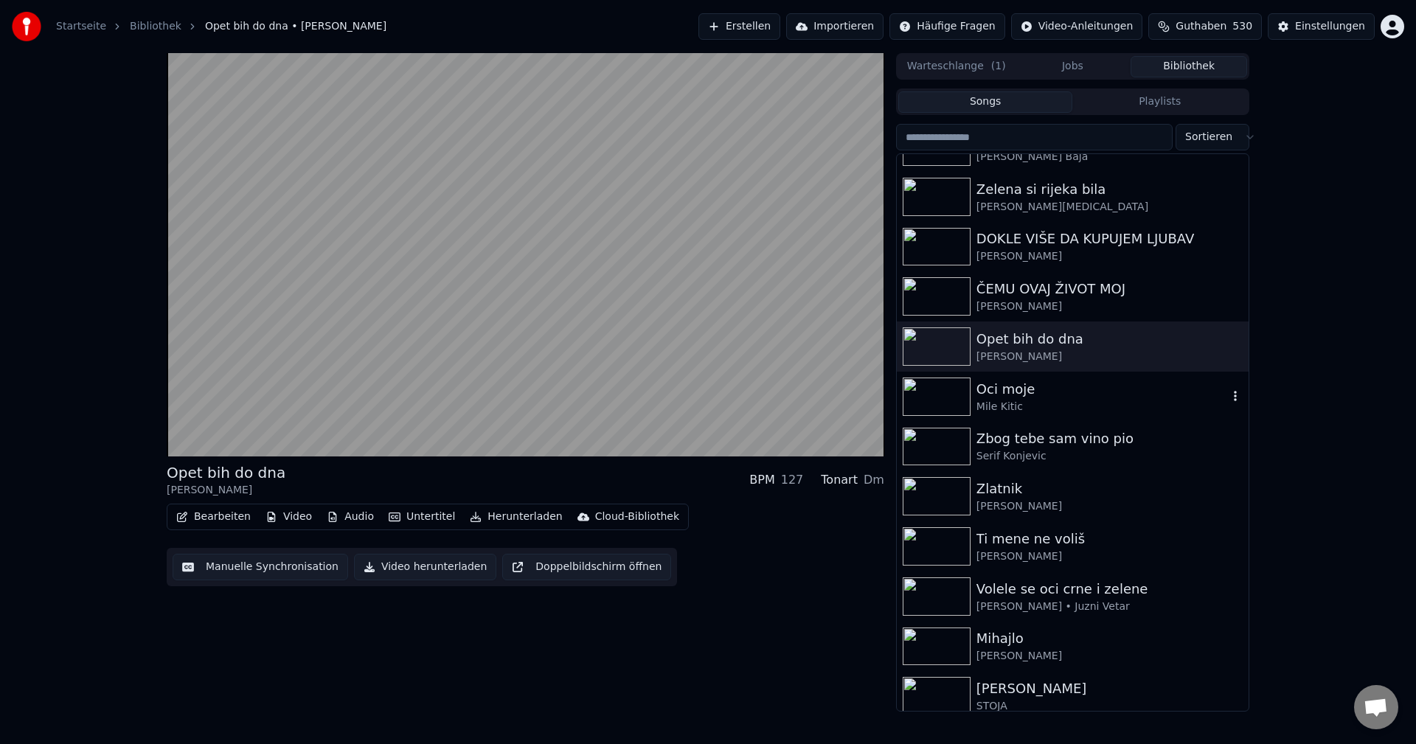
click at [936, 396] on img at bounding box center [937, 397] width 68 height 38
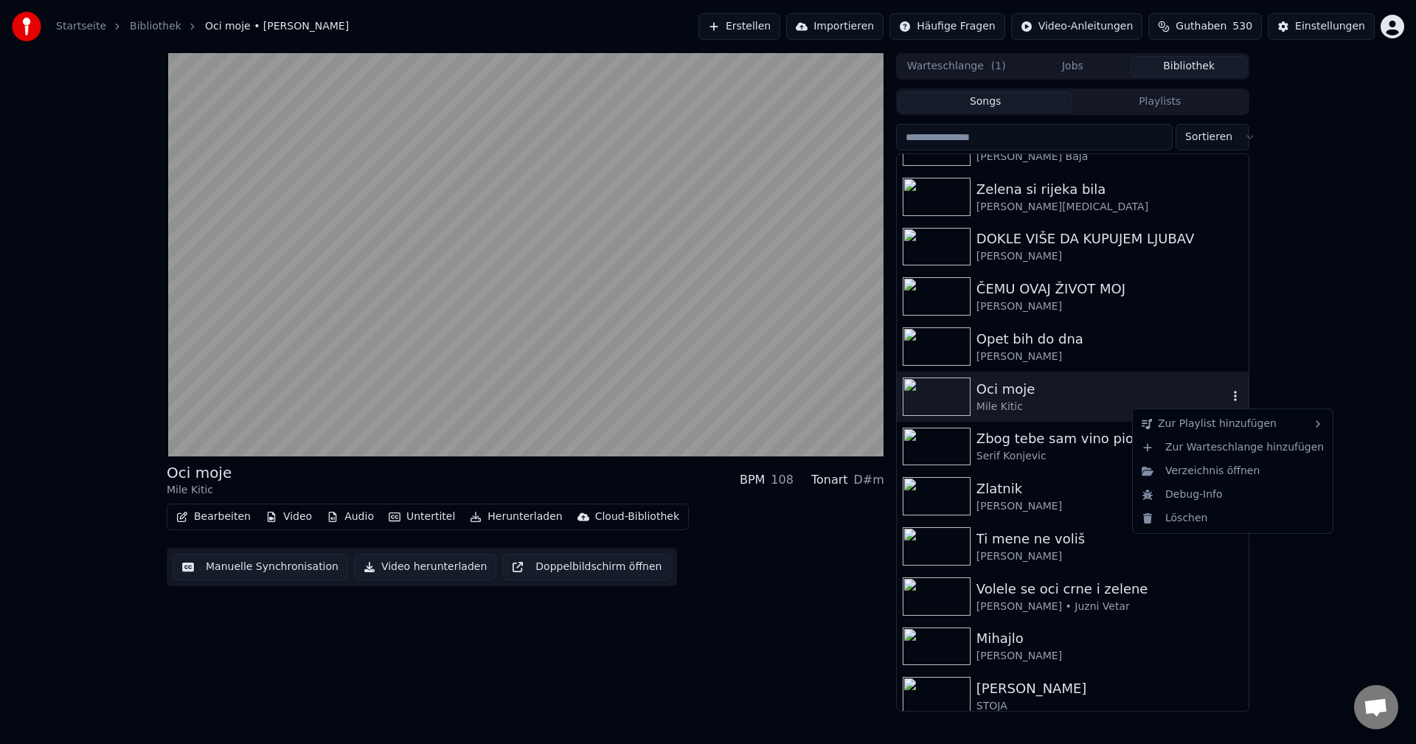
click at [1228, 398] on icon "button" at bounding box center [1235, 396] width 15 height 12
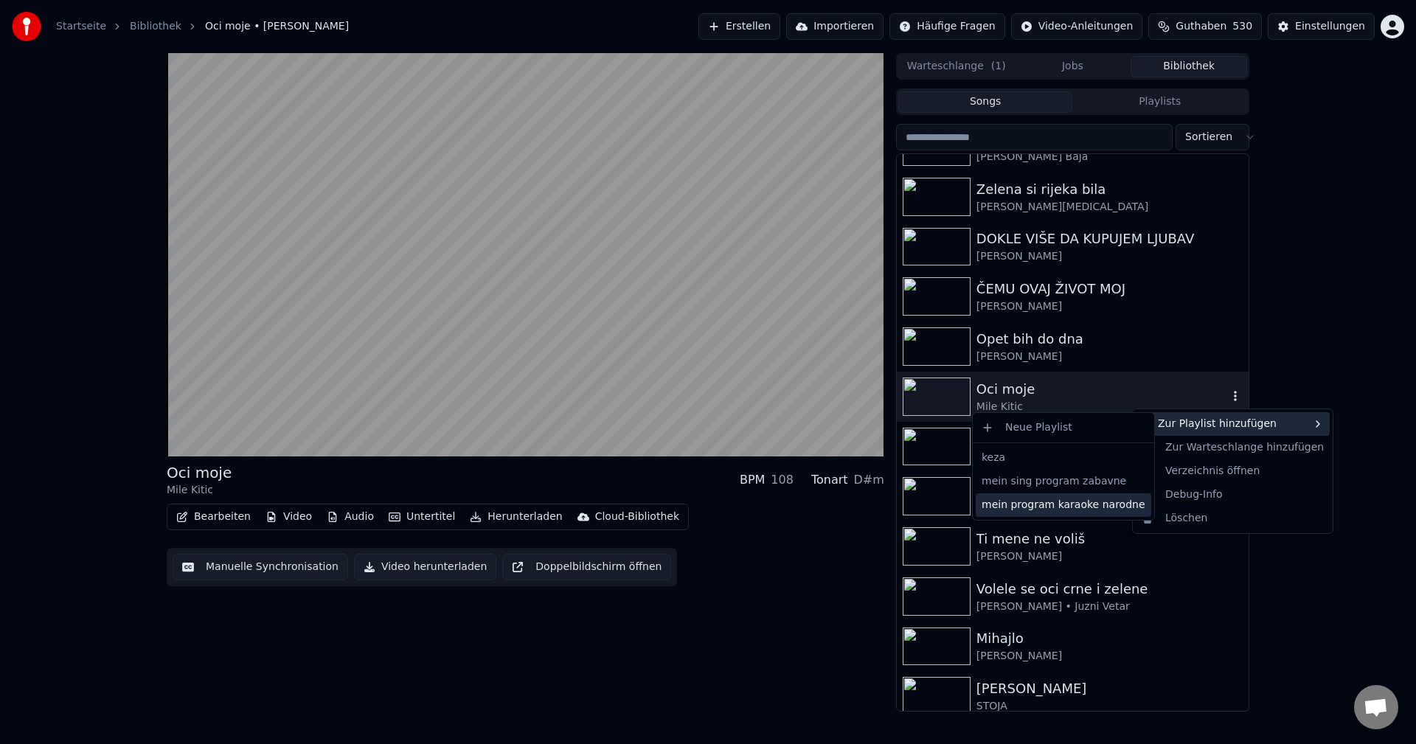
click at [1085, 505] on div "mein program karaoke narodne" at bounding box center [1063, 505] width 175 height 24
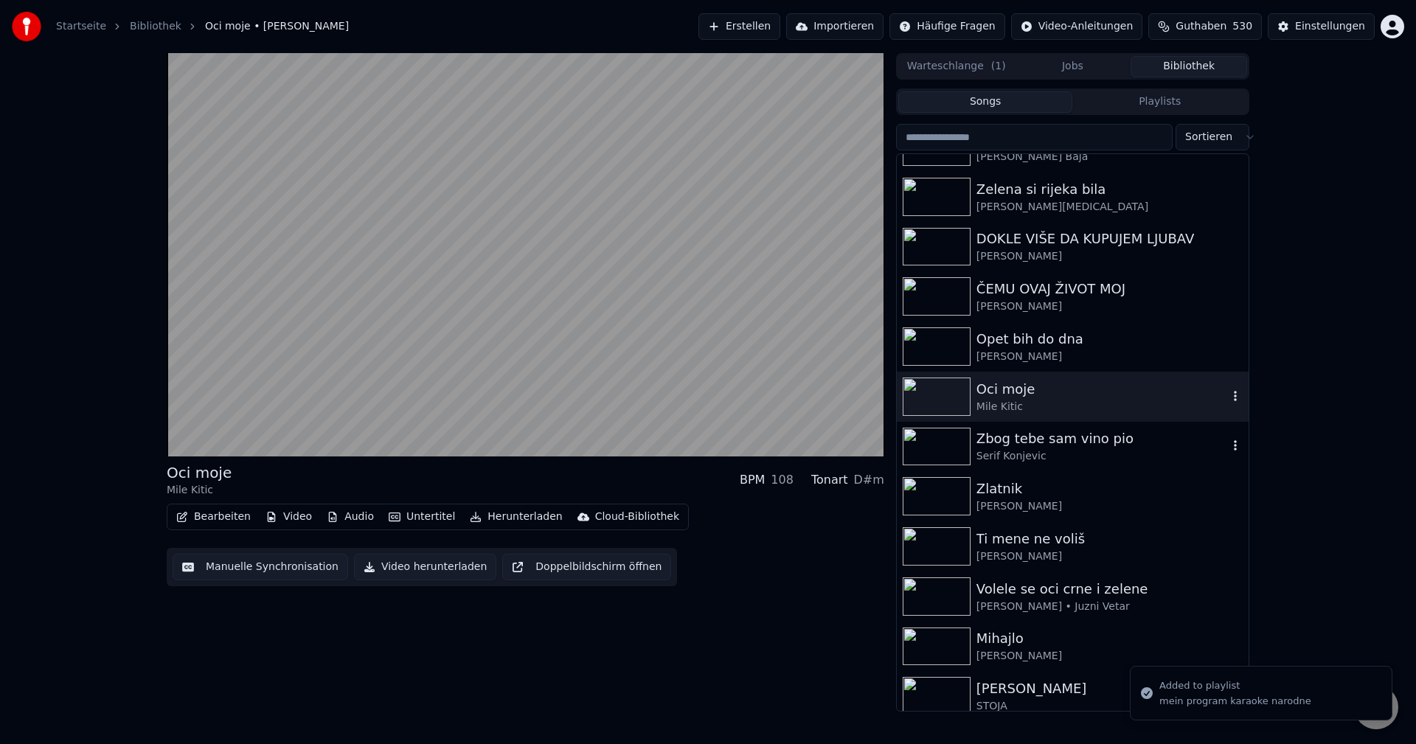
click at [932, 447] on img at bounding box center [937, 447] width 68 height 38
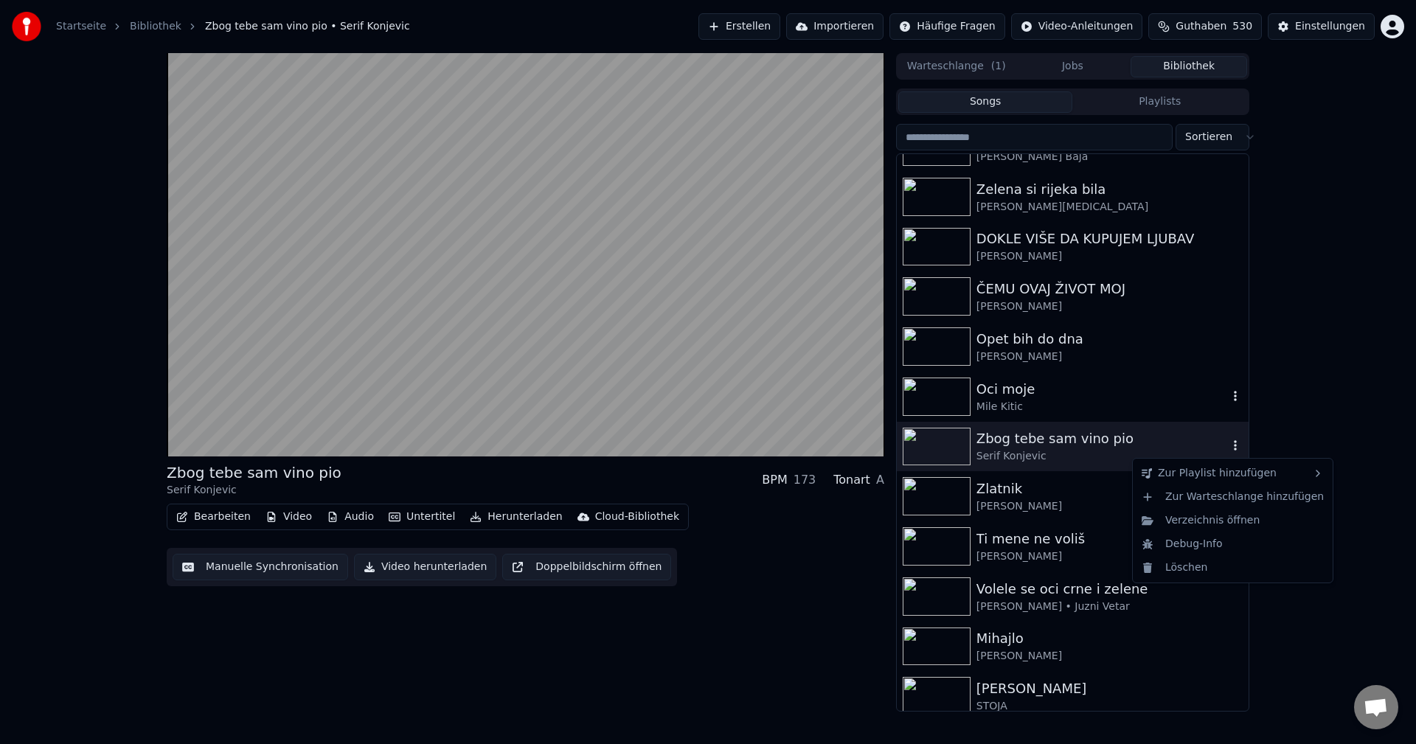
click at [1228, 442] on icon "button" at bounding box center [1235, 445] width 15 height 12
click at [1091, 556] on div "mein program karaoke narodne" at bounding box center [1063, 555] width 175 height 24
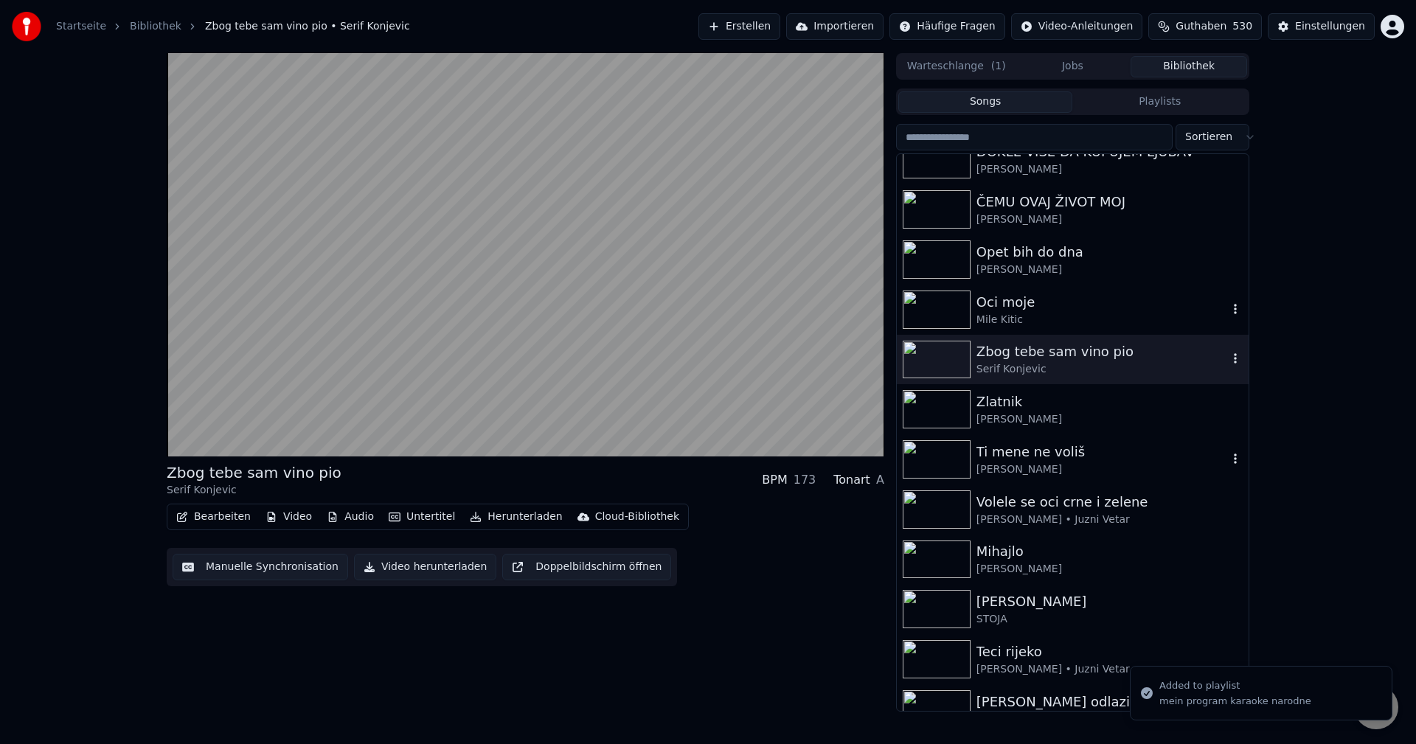
scroll to position [13568, 0]
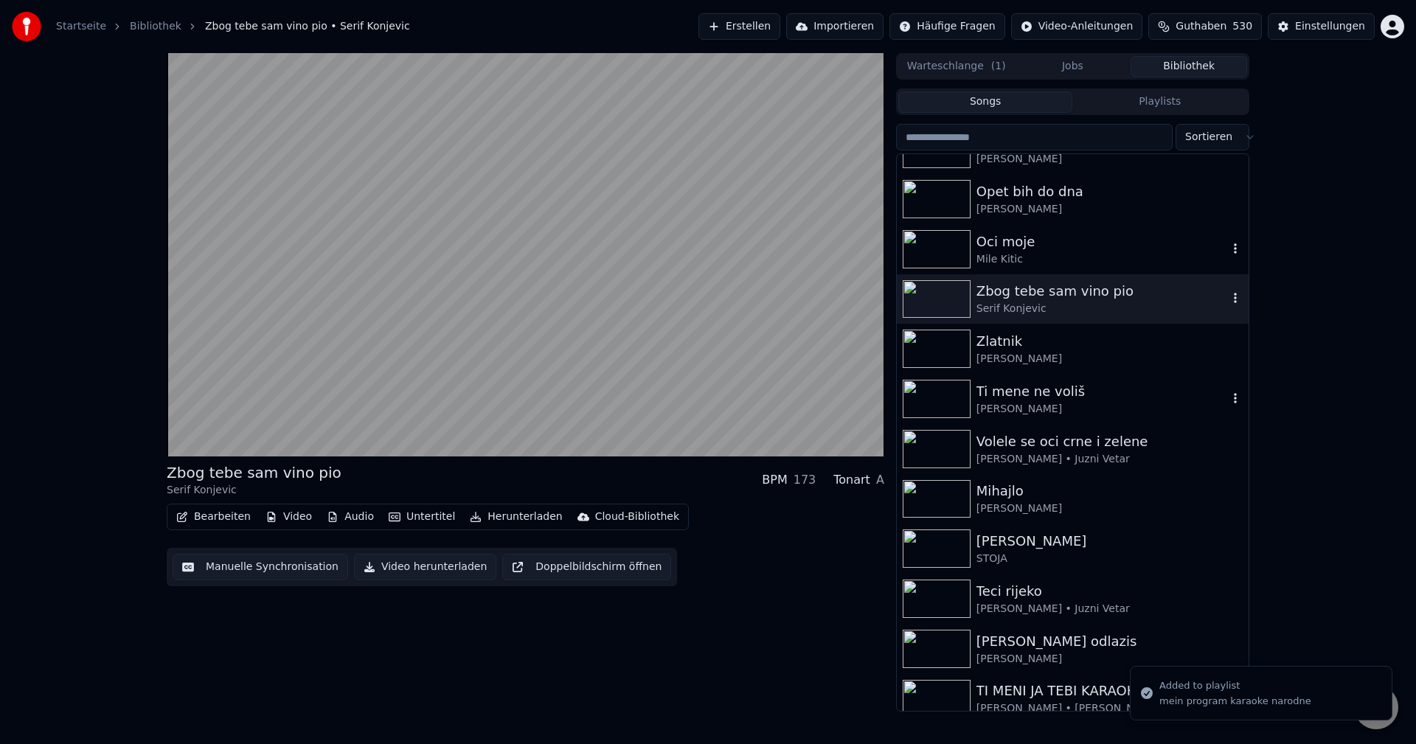
click at [924, 397] on img at bounding box center [937, 399] width 68 height 38
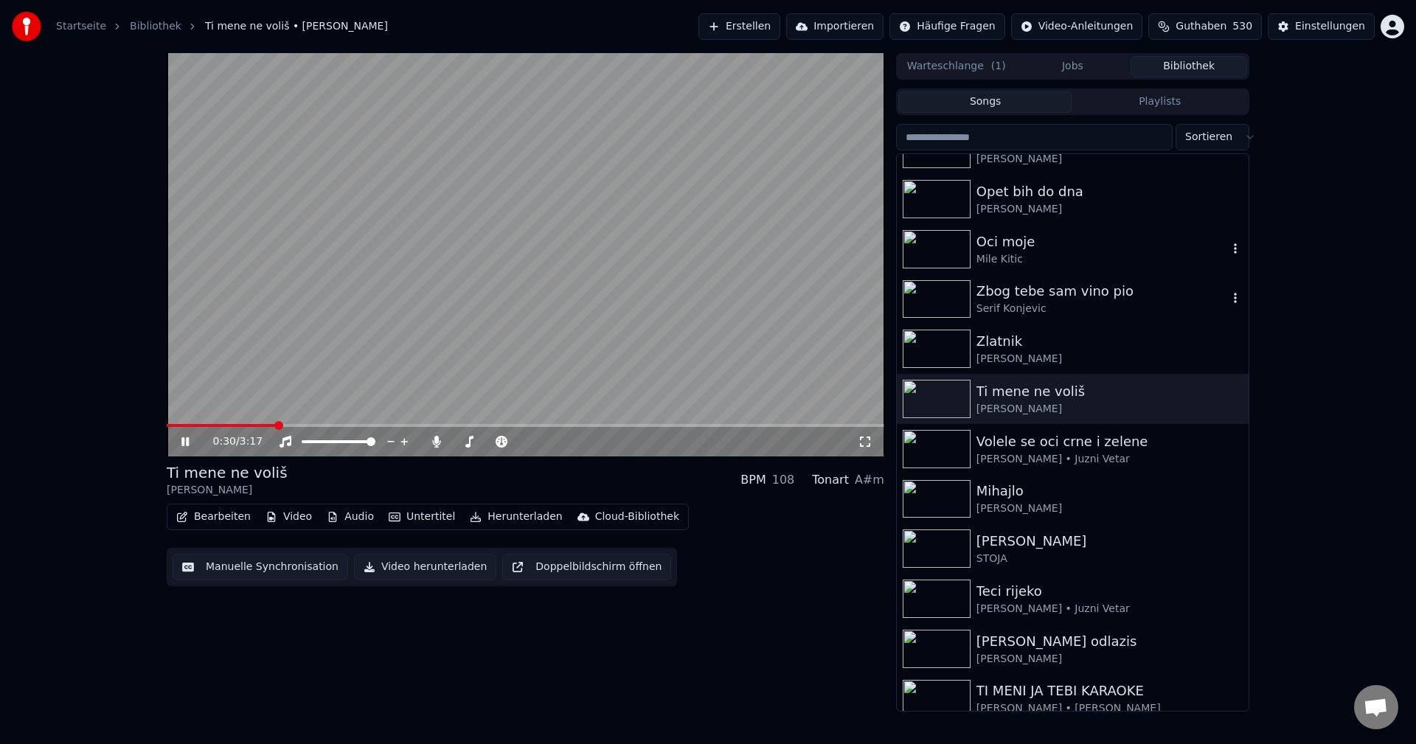
click at [277, 427] on span at bounding box center [525, 425] width 717 height 3
click at [201, 424] on span at bounding box center [225, 425] width 117 height 3
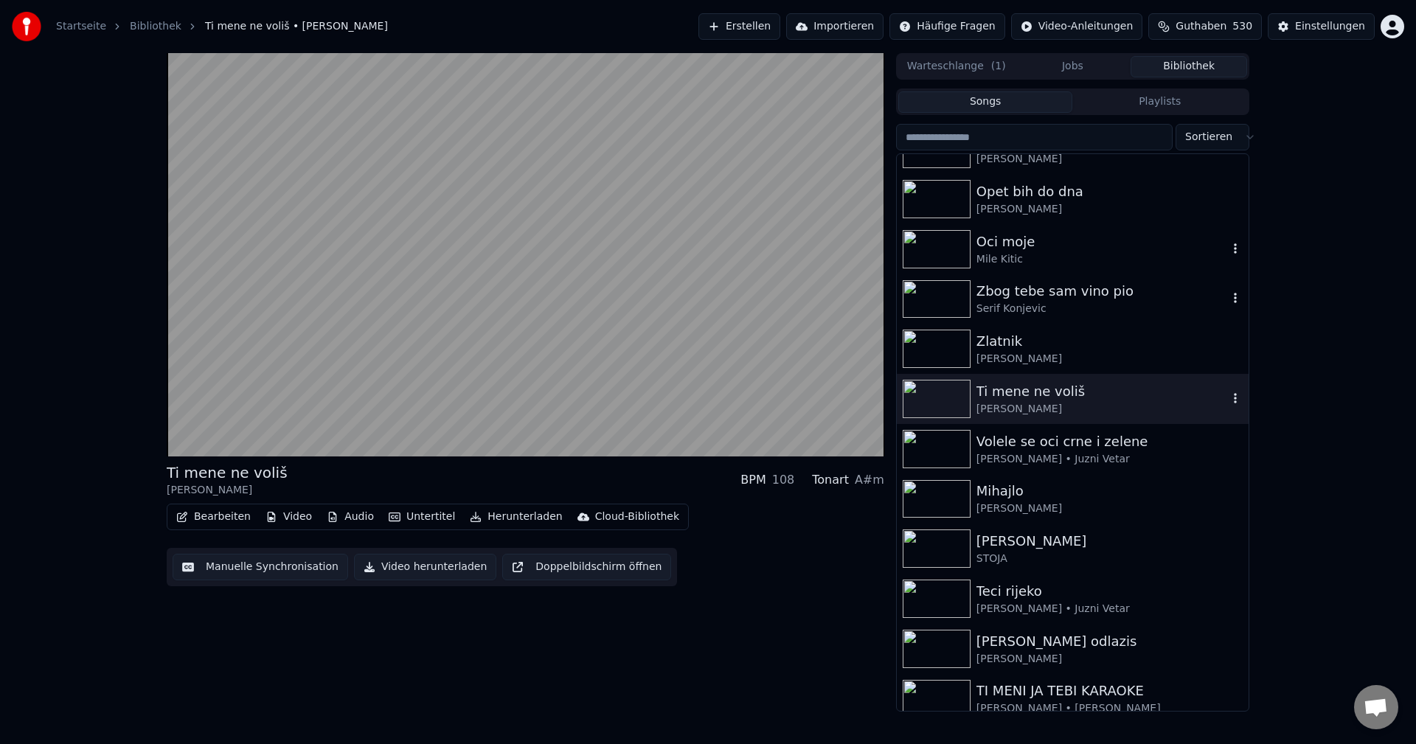
click at [1228, 403] on icon "button" at bounding box center [1235, 398] width 15 height 12
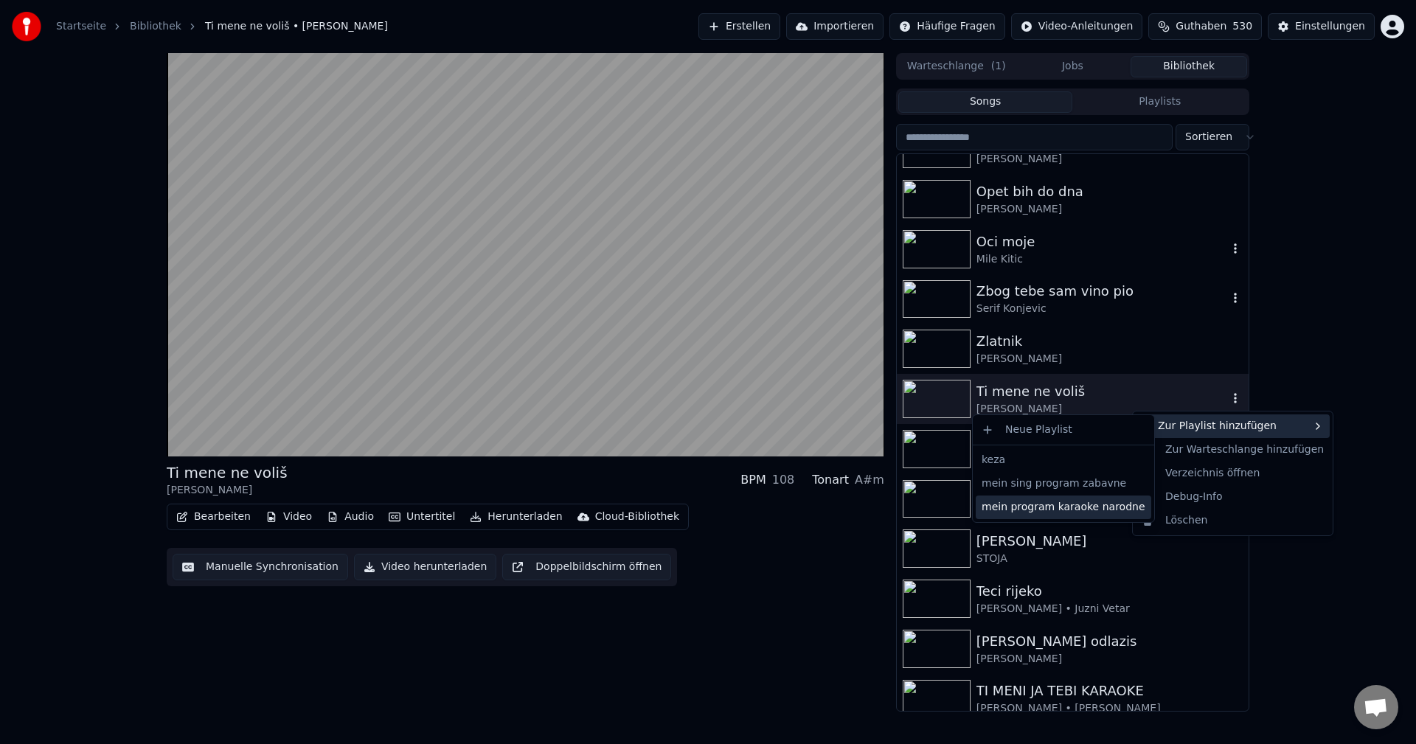
click at [1084, 508] on div "mein program karaoke narodne" at bounding box center [1063, 508] width 175 height 24
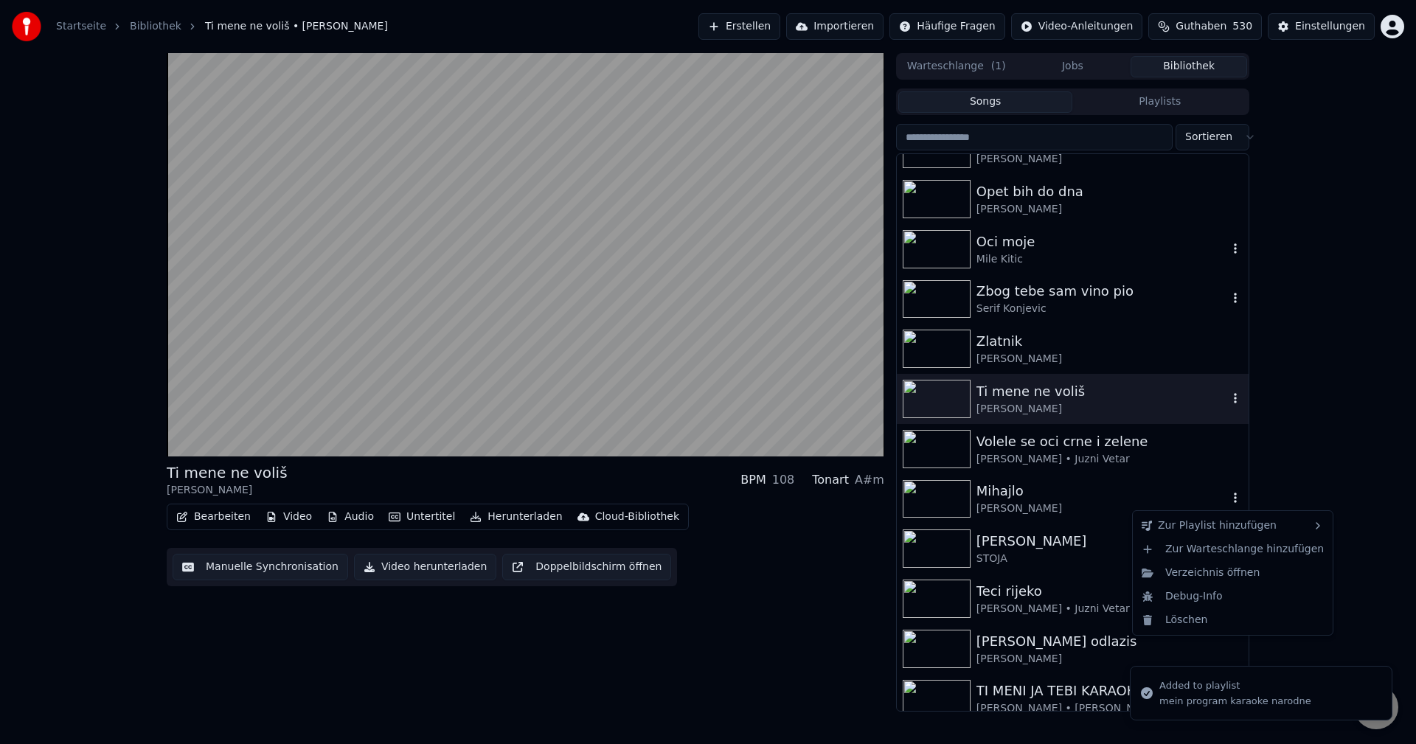
click at [1234, 498] on icon "button" at bounding box center [1235, 498] width 3 height 10
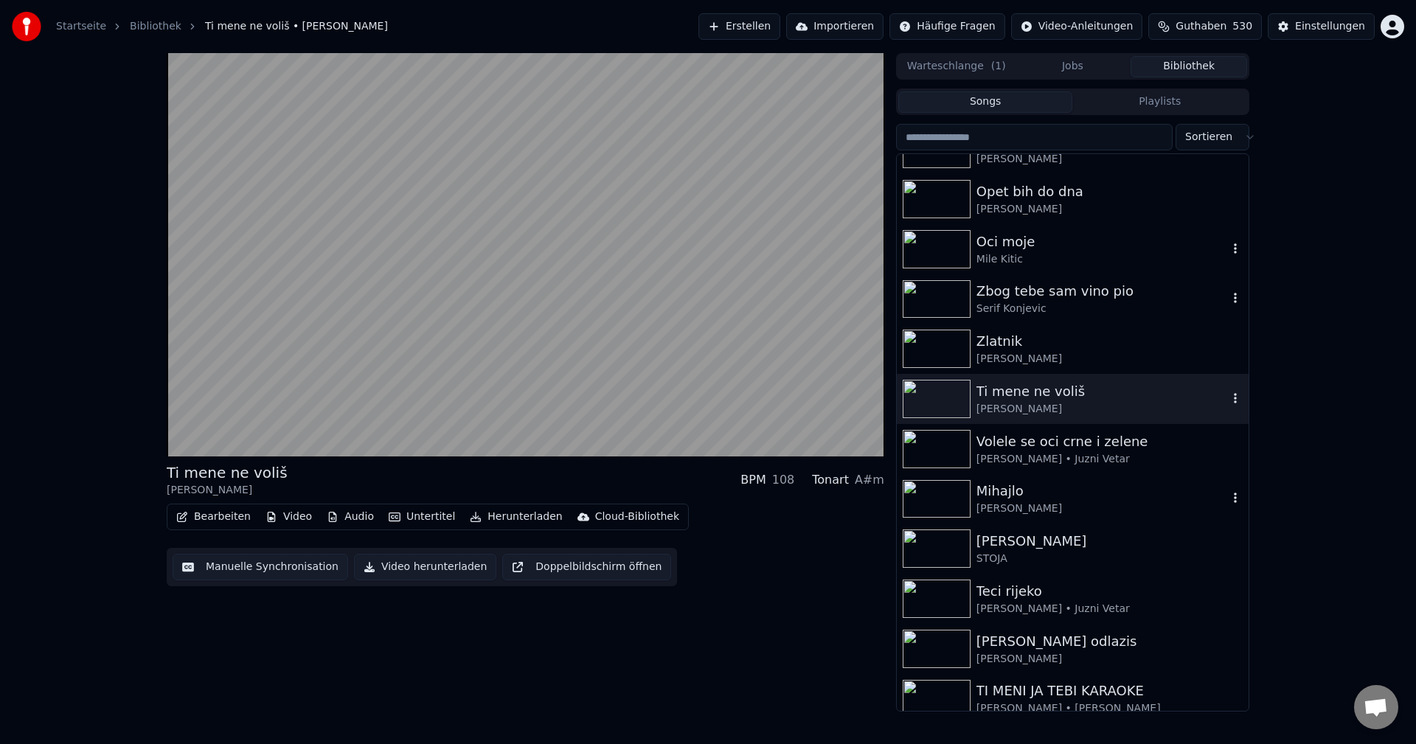
click at [1228, 498] on icon "button" at bounding box center [1235, 498] width 15 height 12
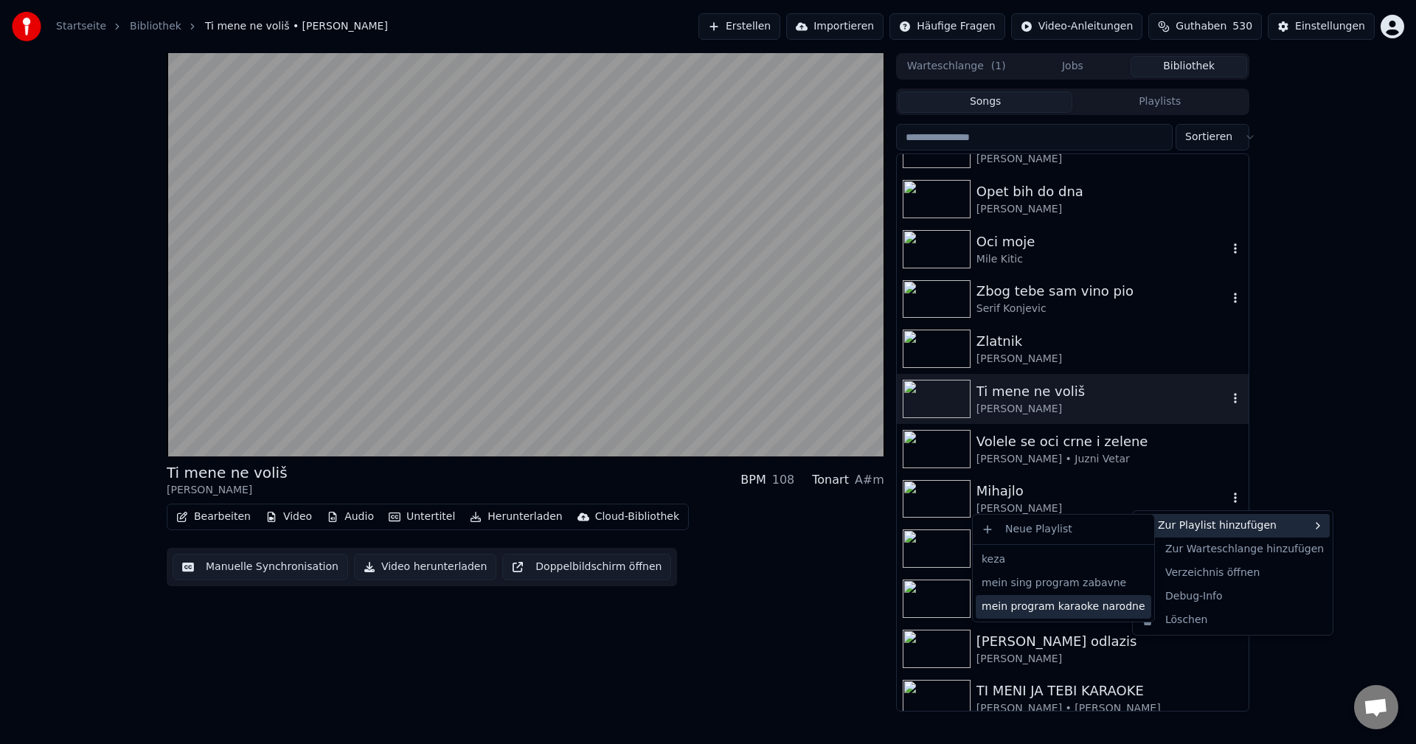
click at [1079, 613] on div "mein program karaoke narodne" at bounding box center [1063, 607] width 175 height 24
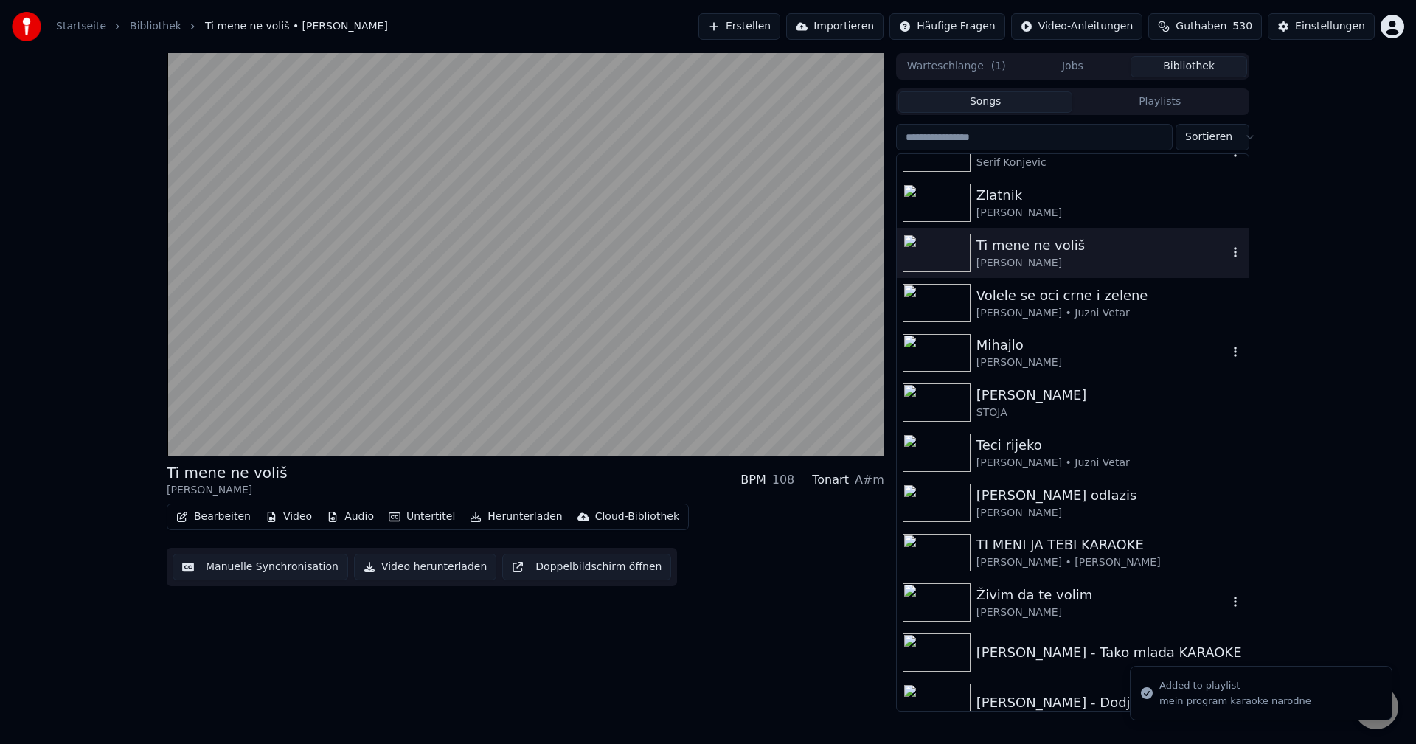
scroll to position [13715, 0]
click at [1228, 448] on icon "button" at bounding box center [1235, 451] width 15 height 12
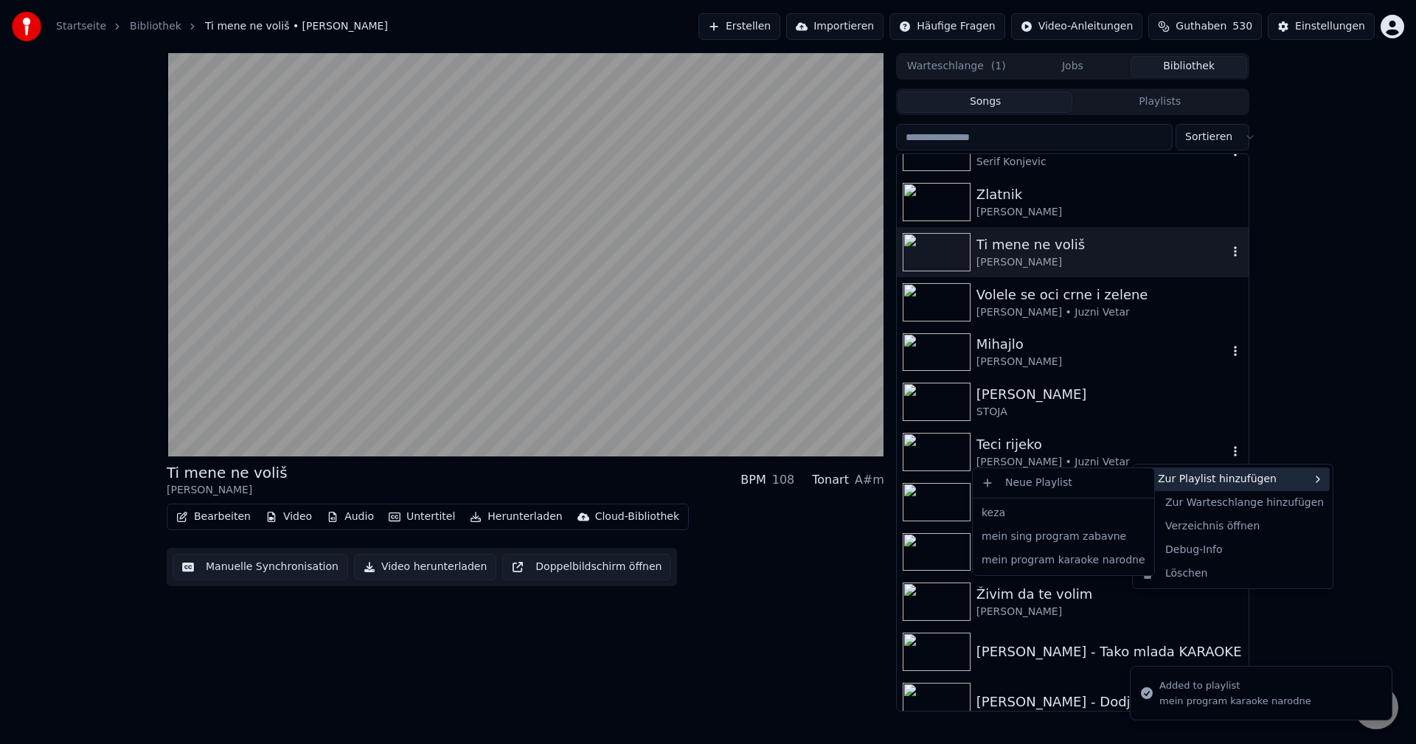
click at [1213, 476] on div "Zur Playlist hinzufügen" at bounding box center [1233, 479] width 194 height 24
click at [1090, 563] on div "mein program karaoke narodne" at bounding box center [1063, 561] width 175 height 24
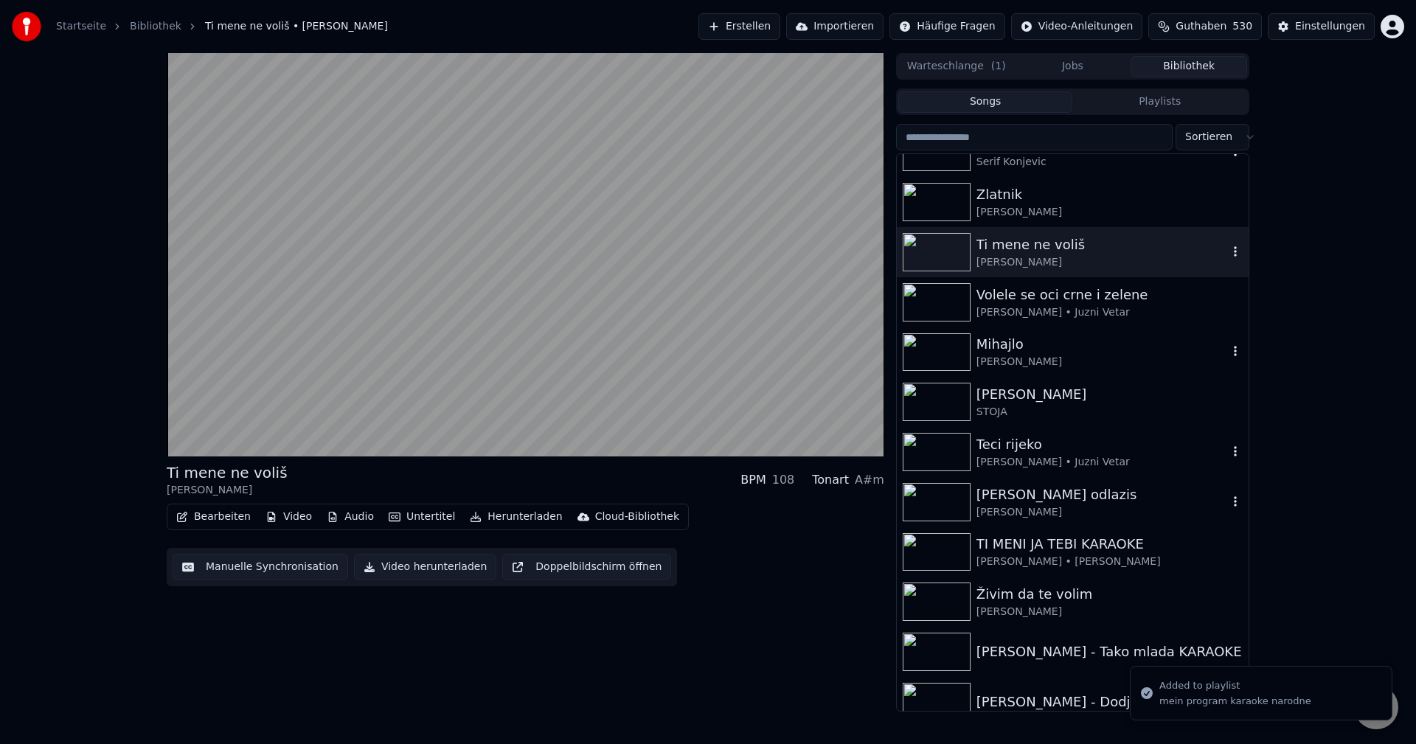
click at [925, 497] on img at bounding box center [937, 502] width 68 height 38
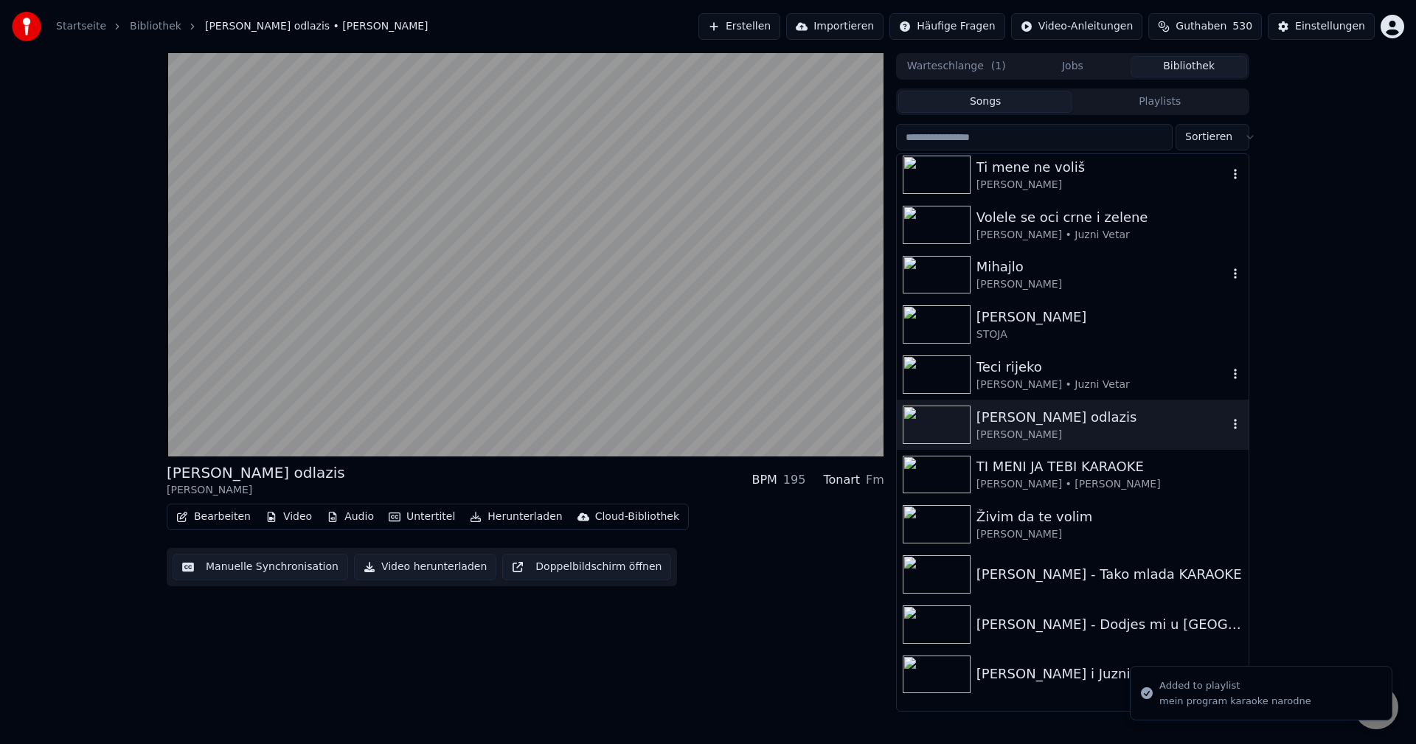
scroll to position [13863, 0]
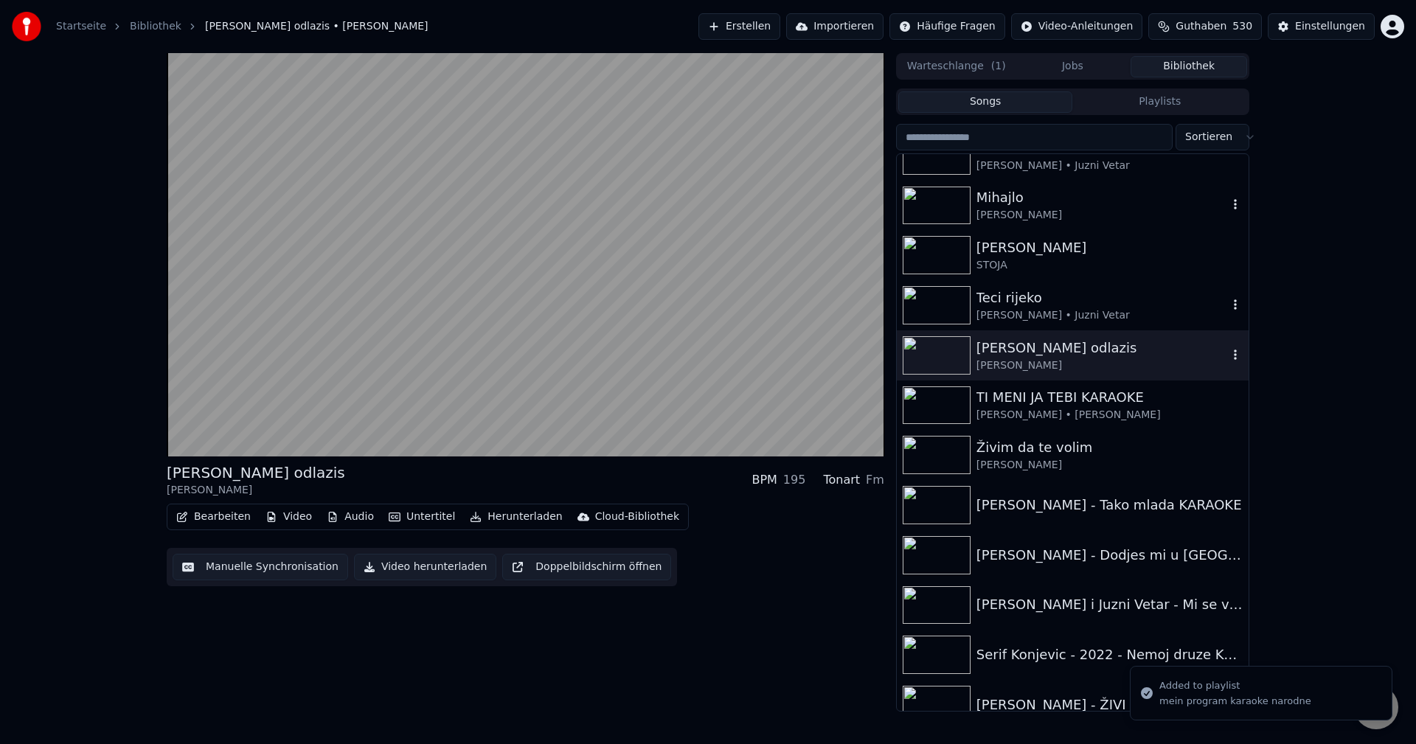
click at [1234, 356] on icon "button" at bounding box center [1235, 355] width 3 height 10
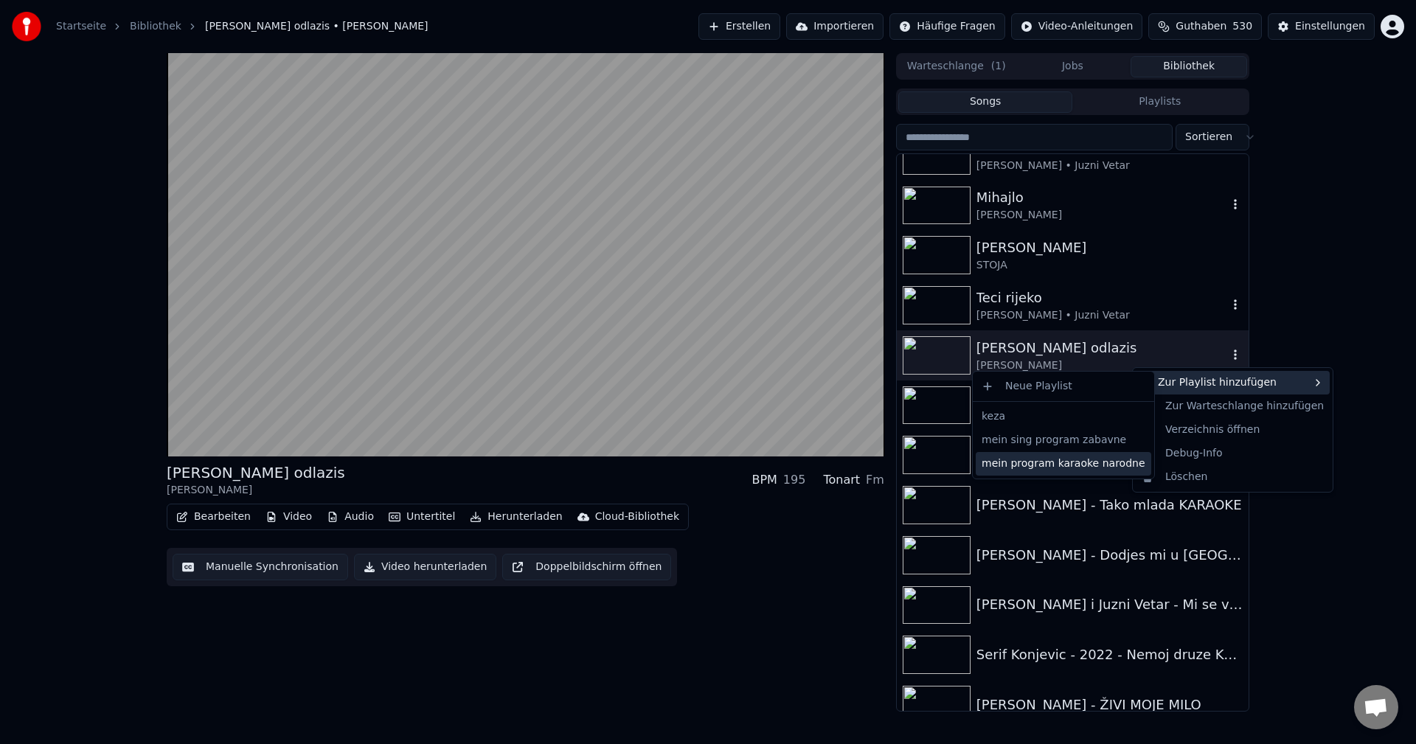
click at [1074, 459] on div "mein program karaoke narodne" at bounding box center [1063, 464] width 175 height 24
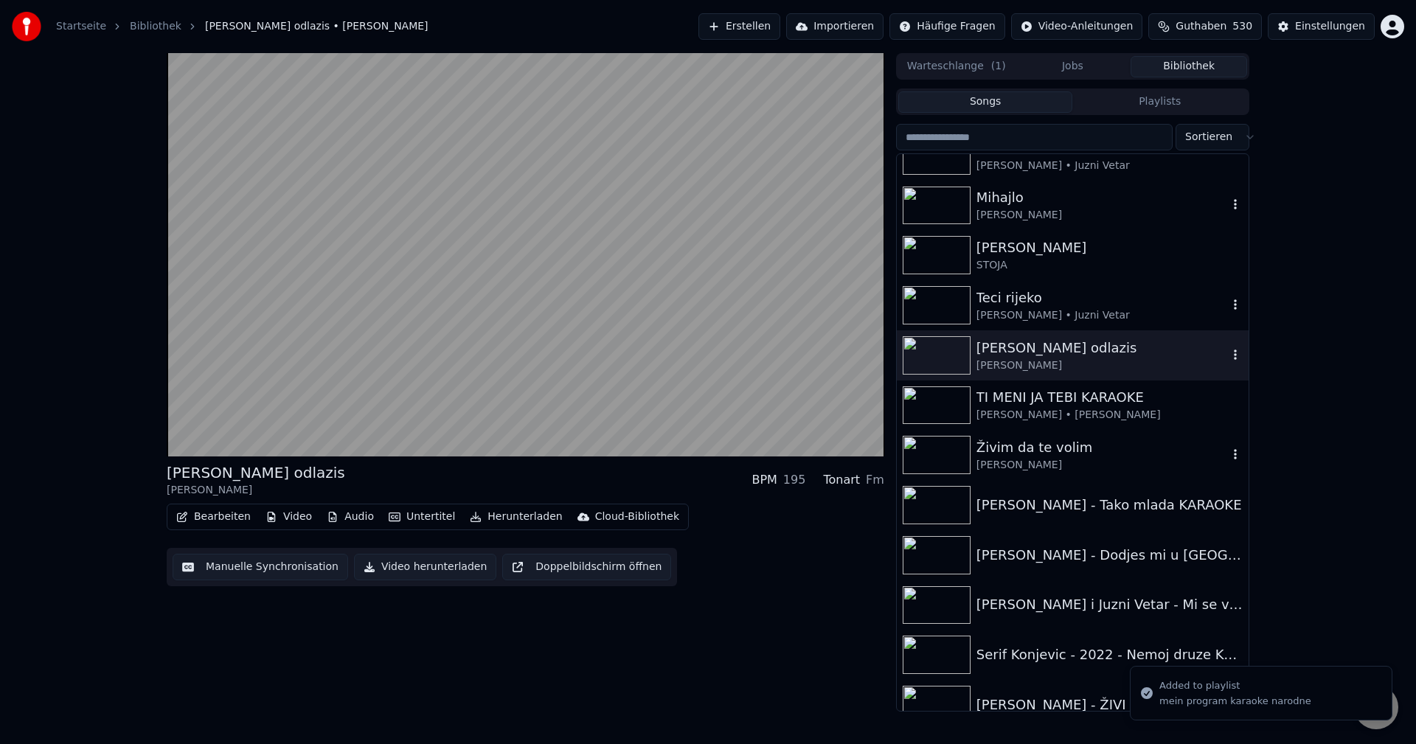
click at [1214, 453] on div "Živim da te volim" at bounding box center [1101, 447] width 251 height 21
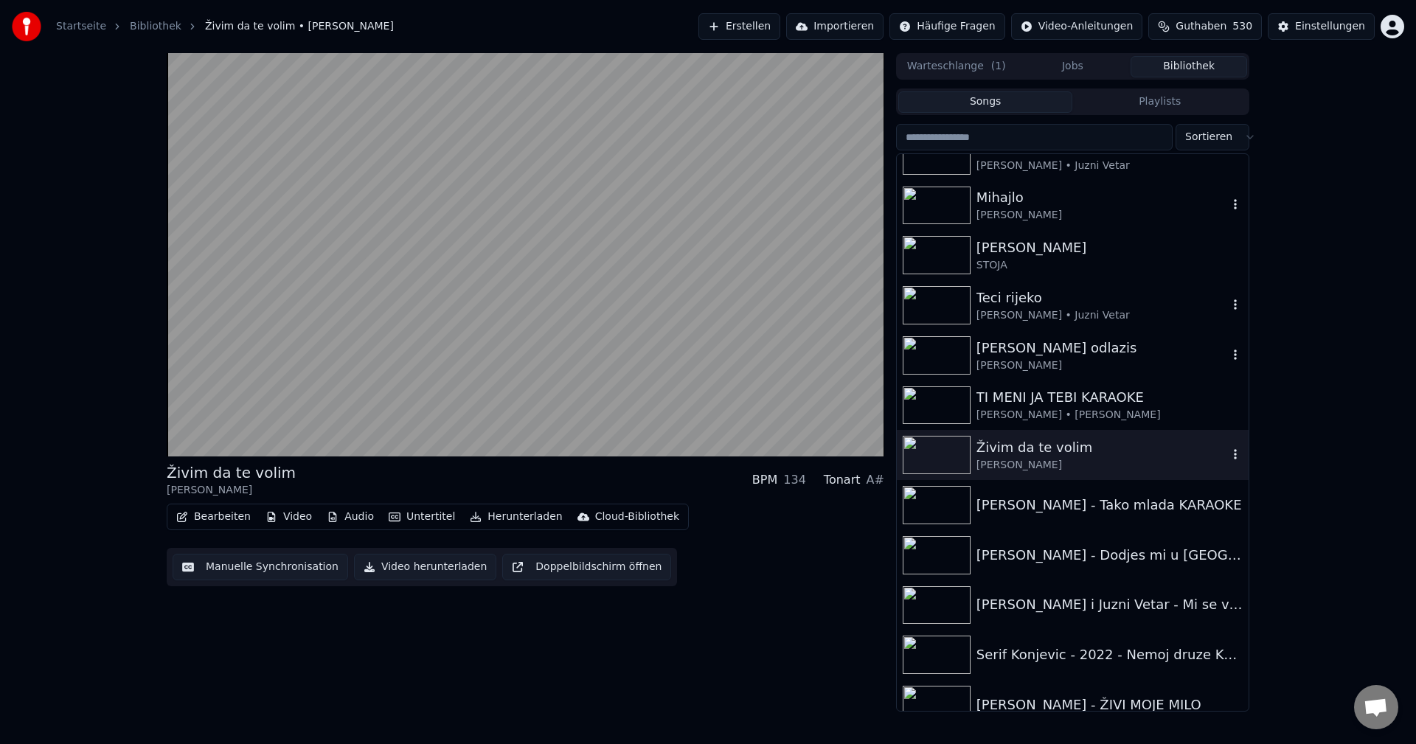
click at [1228, 452] on icon "button" at bounding box center [1235, 454] width 15 height 12
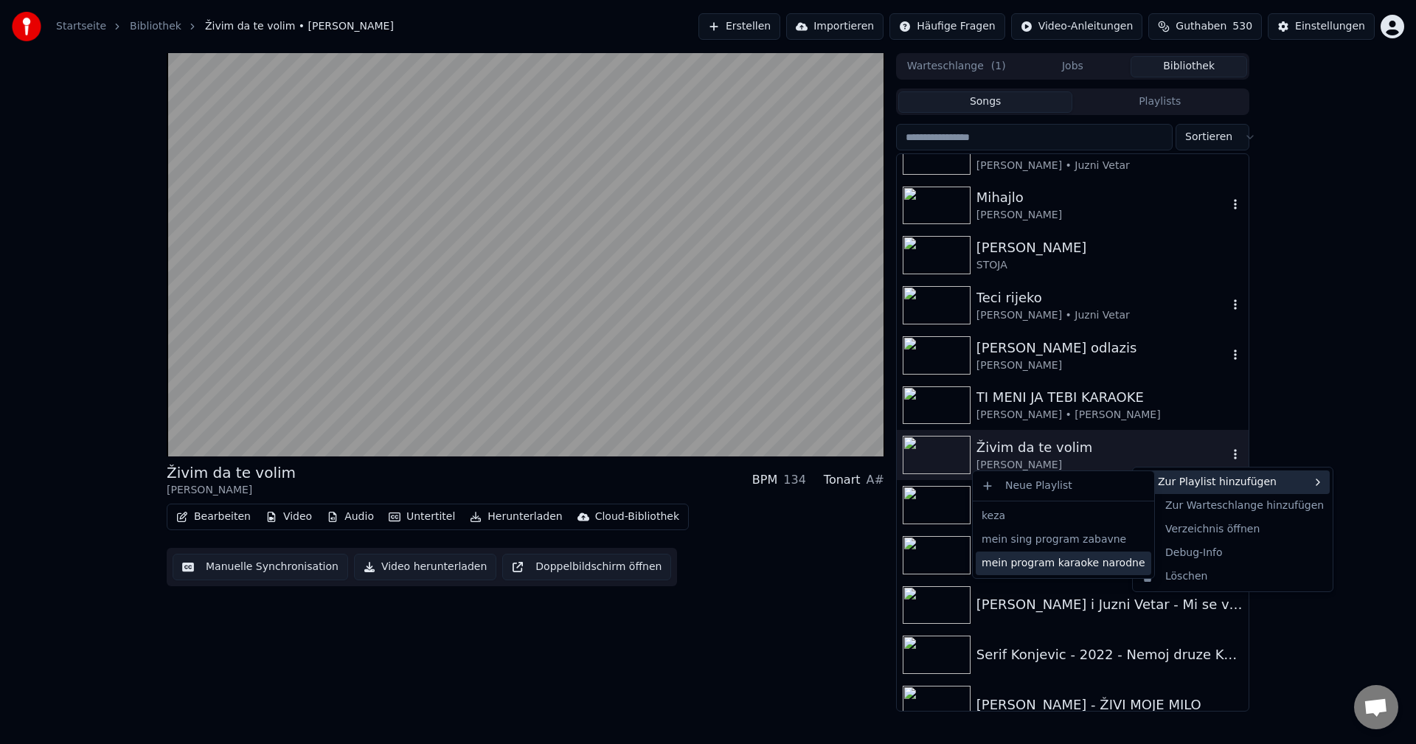
click at [1091, 566] on div "mein program karaoke narodne" at bounding box center [1063, 564] width 175 height 24
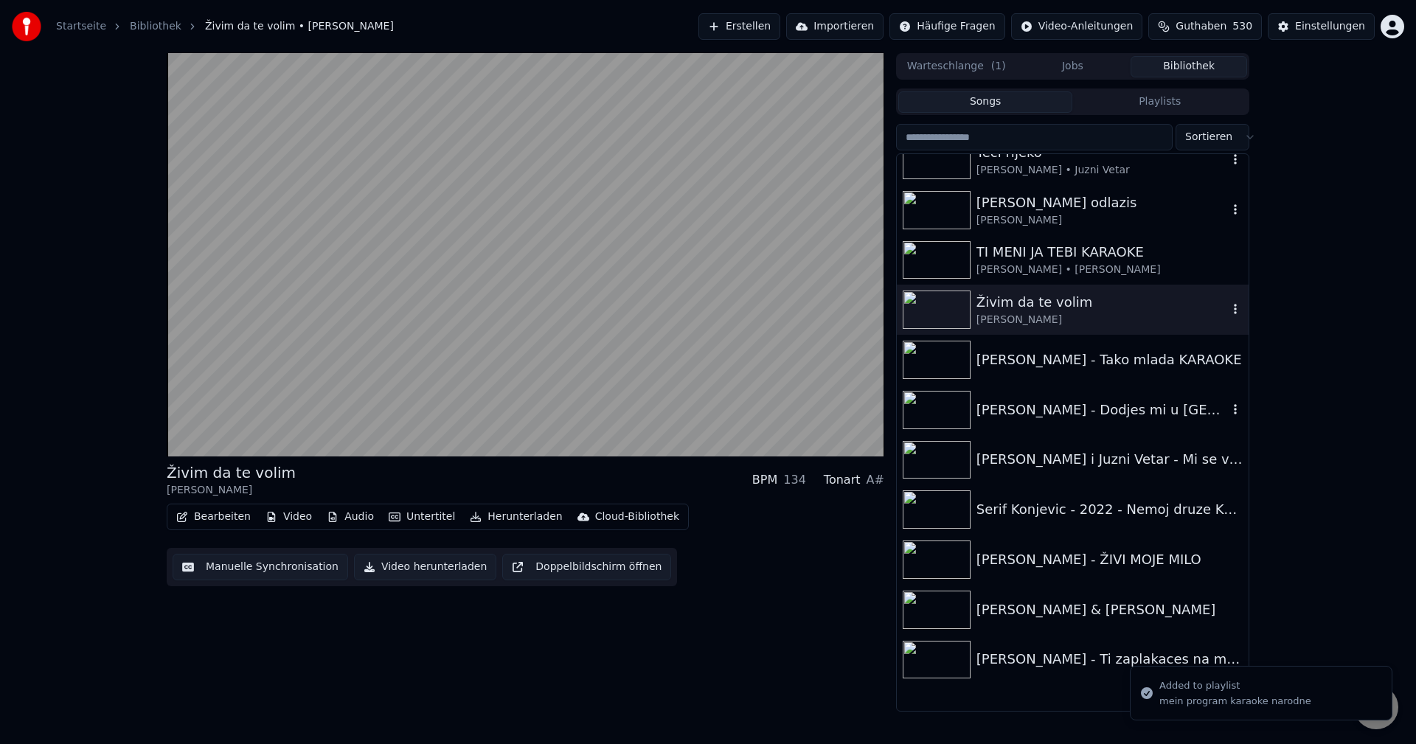
scroll to position [14010, 0]
click at [939, 406] on img at bounding box center [937, 408] width 68 height 38
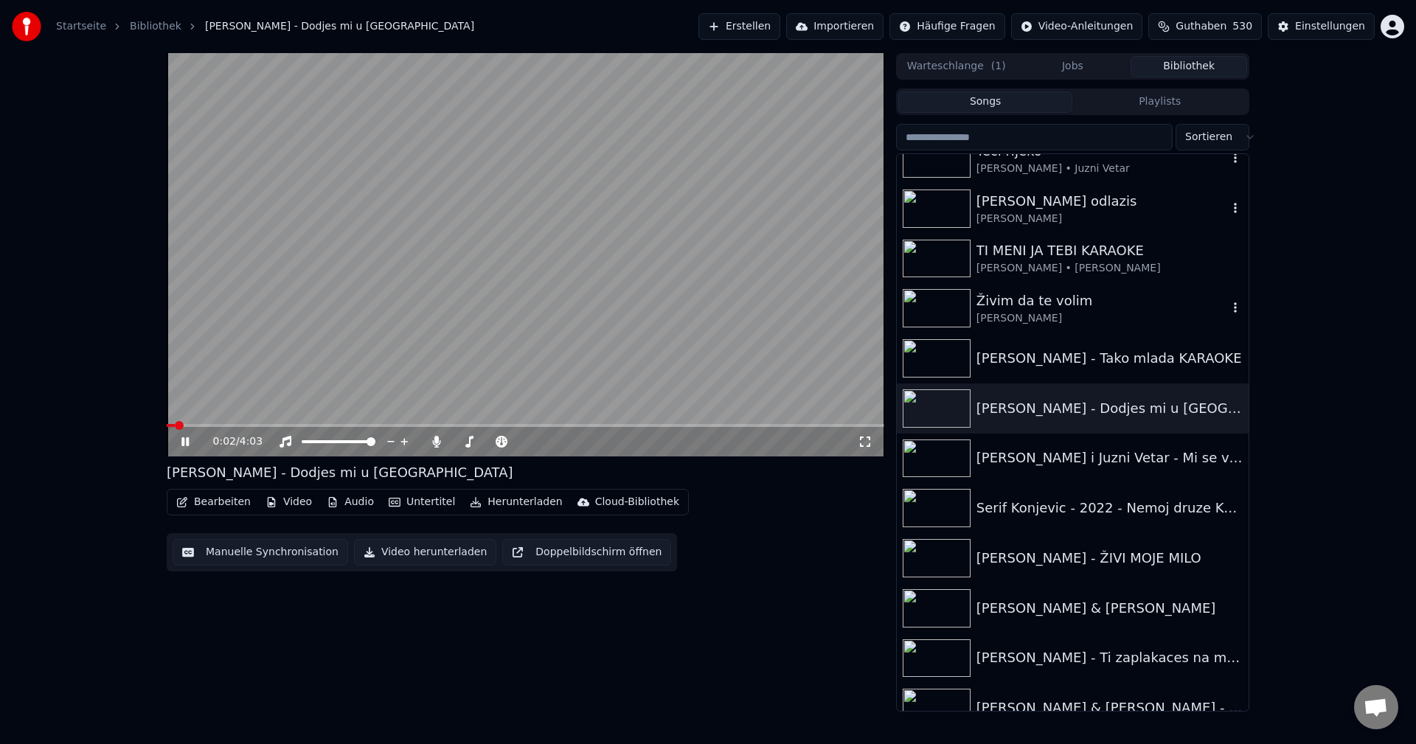
click at [321, 424] on span at bounding box center [525, 425] width 717 height 3
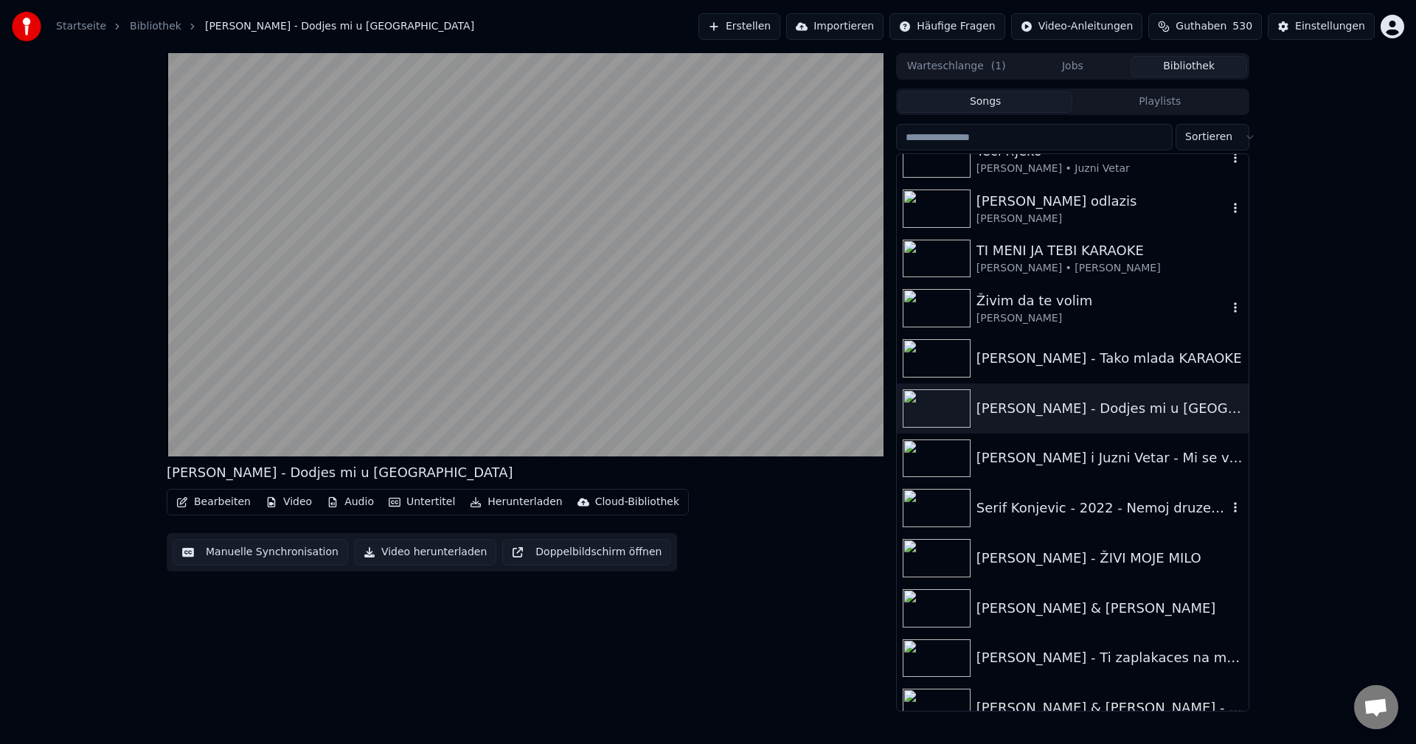
click at [925, 509] on img at bounding box center [937, 508] width 68 height 38
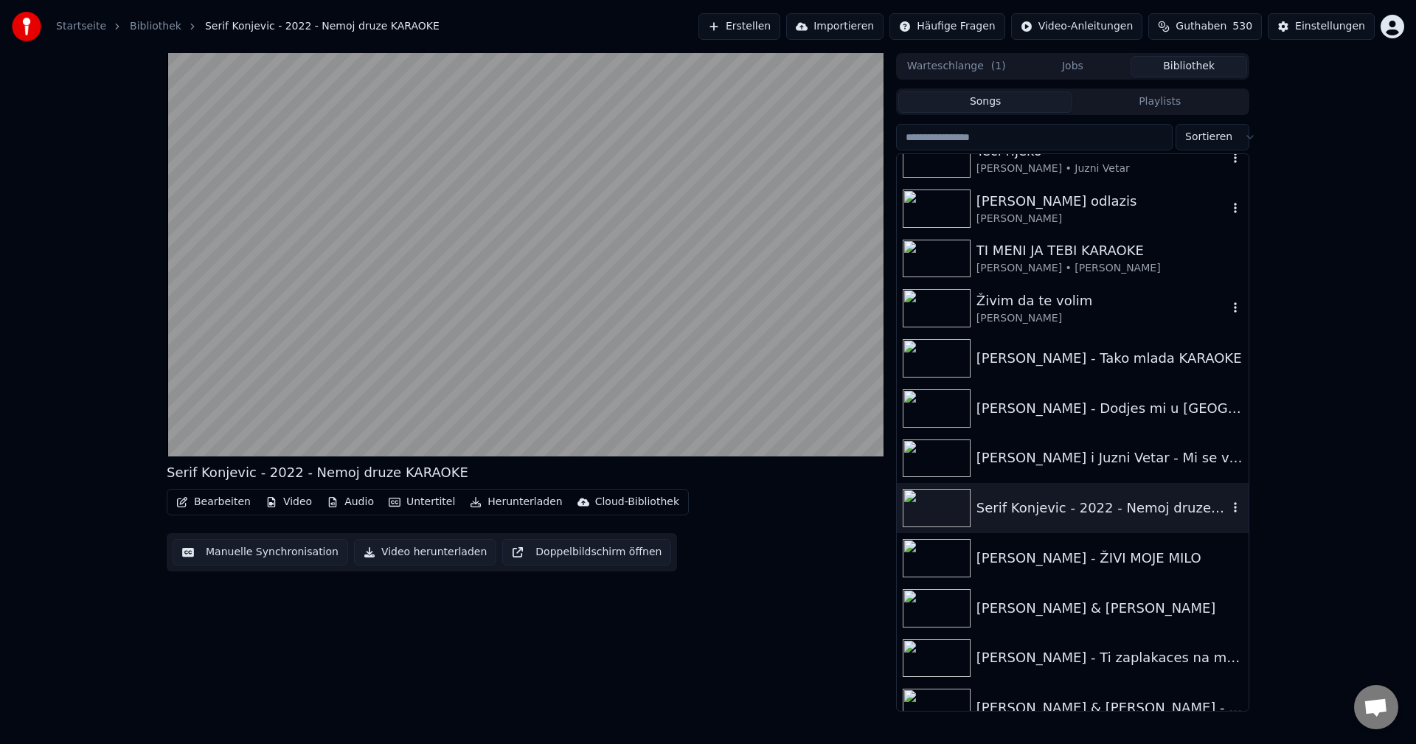
click at [1234, 508] on icon "button" at bounding box center [1235, 507] width 3 height 10
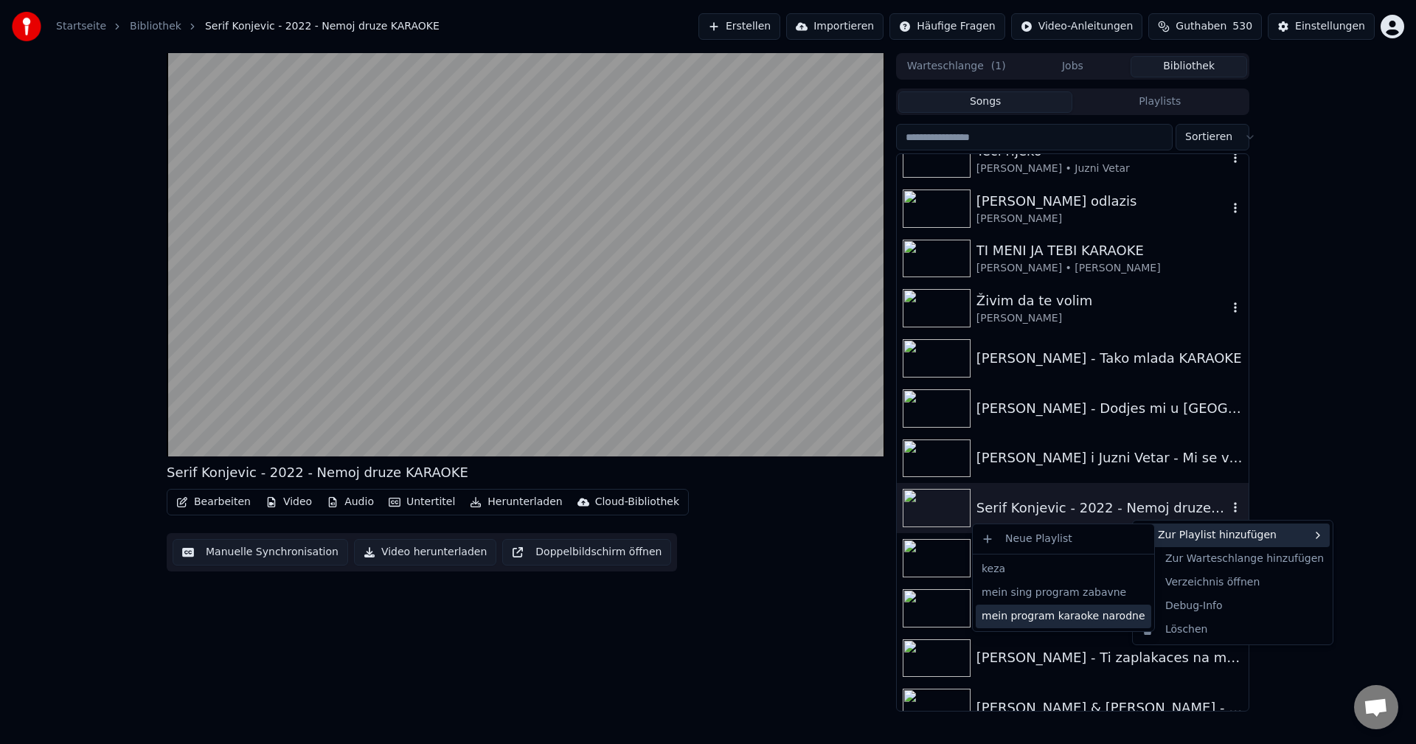
click at [1088, 614] on div "mein program karaoke narodne" at bounding box center [1063, 617] width 175 height 24
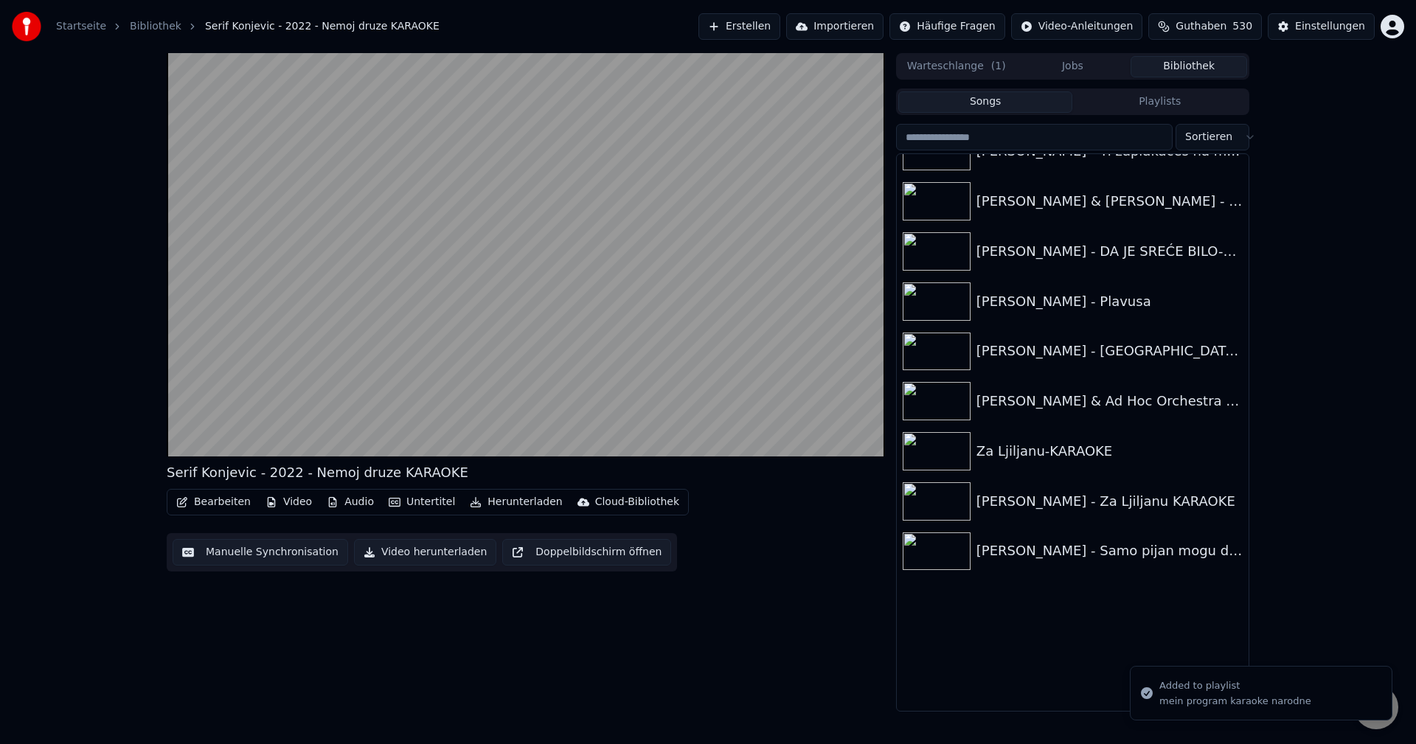
scroll to position [14079, 0]
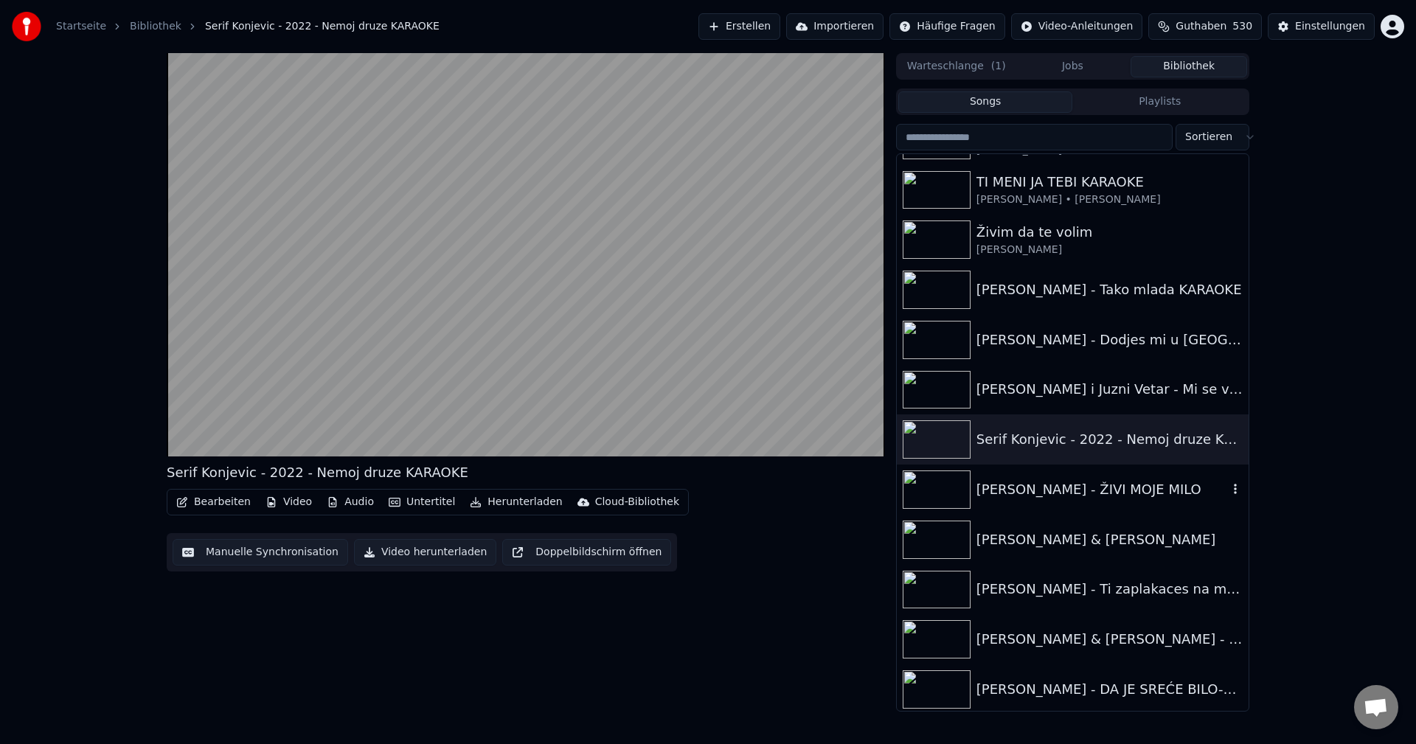
click at [917, 491] on img at bounding box center [937, 489] width 68 height 38
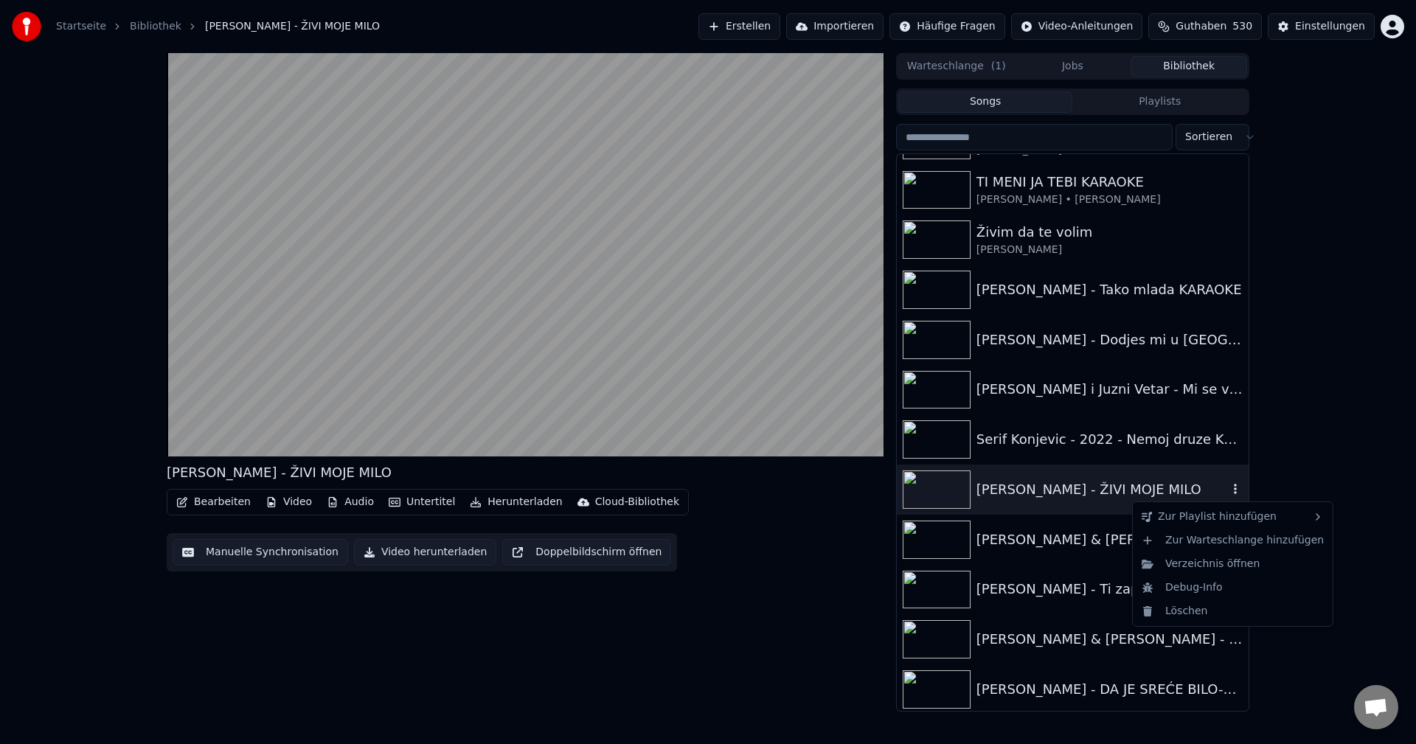
click at [1234, 489] on icon "button" at bounding box center [1235, 489] width 3 height 10
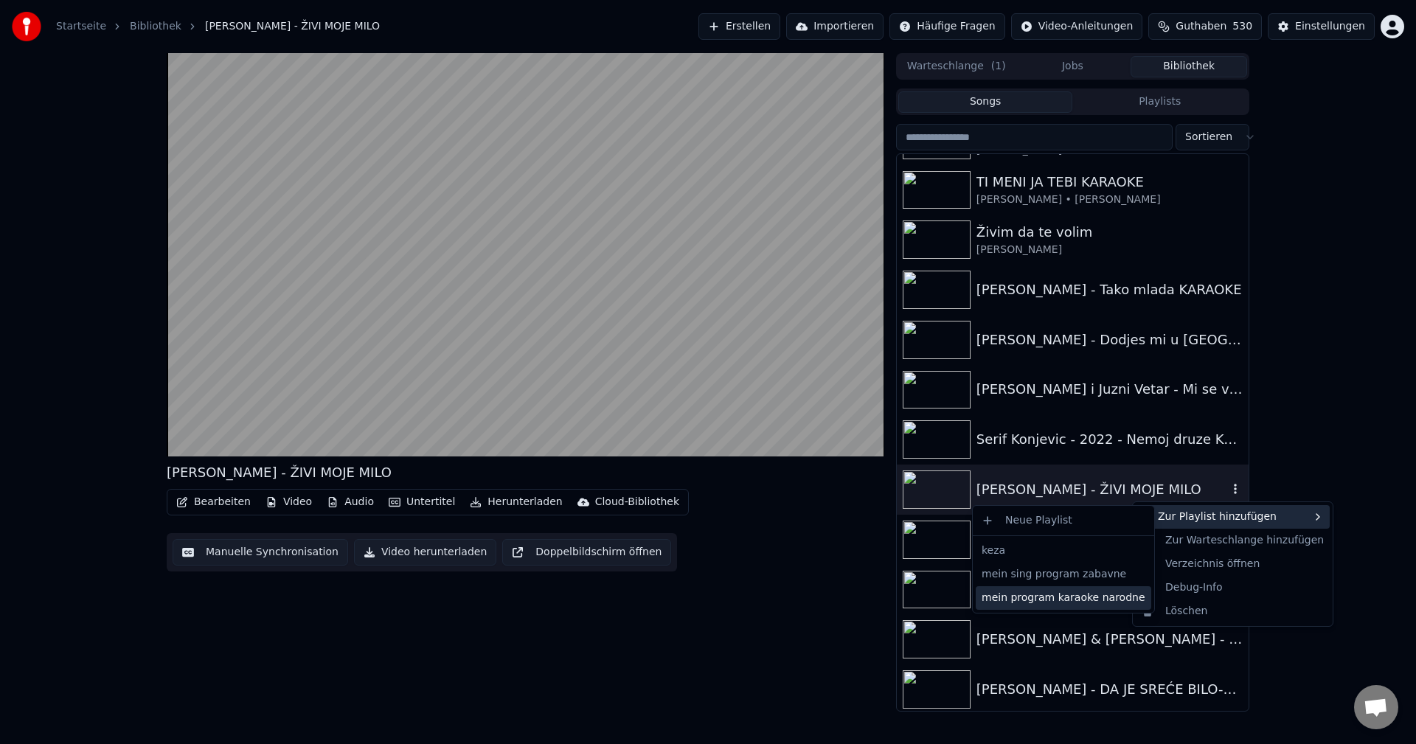
click at [1100, 598] on div "mein program karaoke narodne" at bounding box center [1063, 598] width 175 height 24
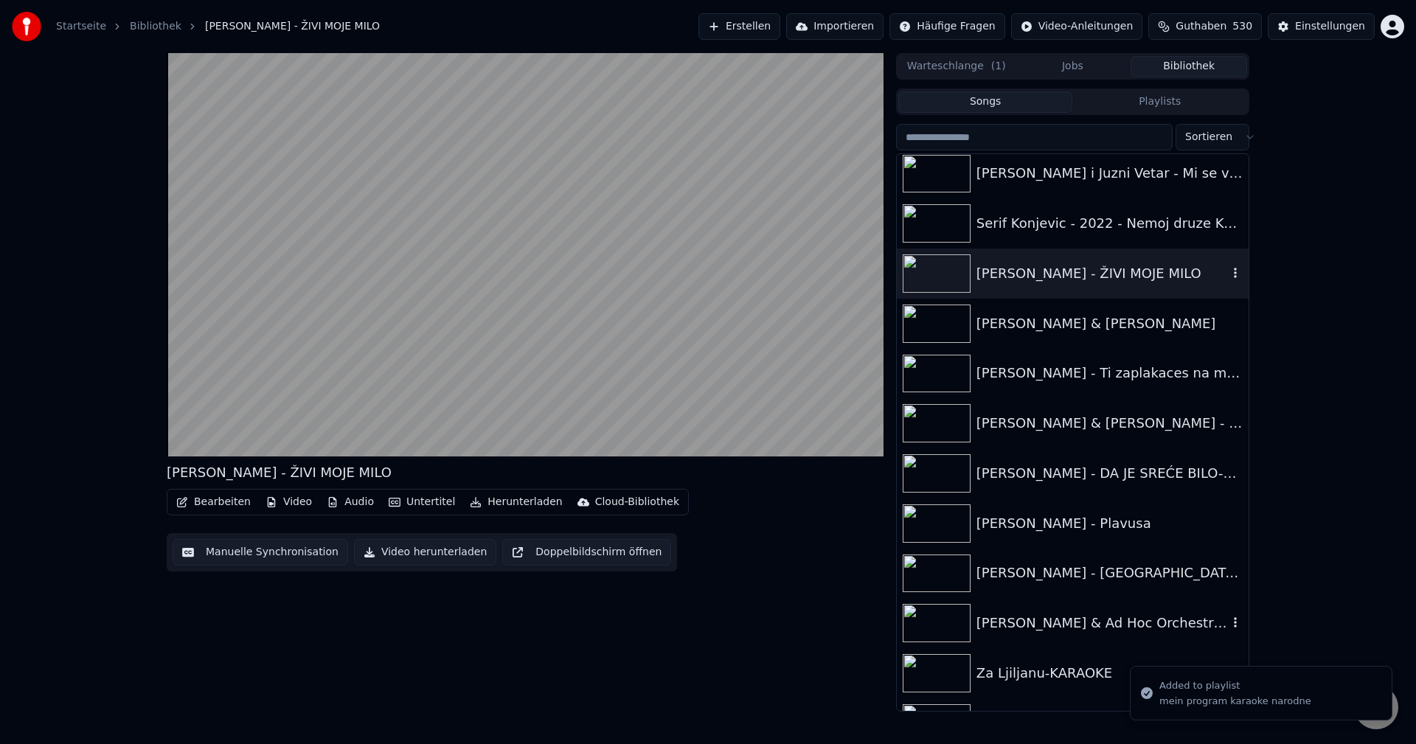
scroll to position [14374, 0]
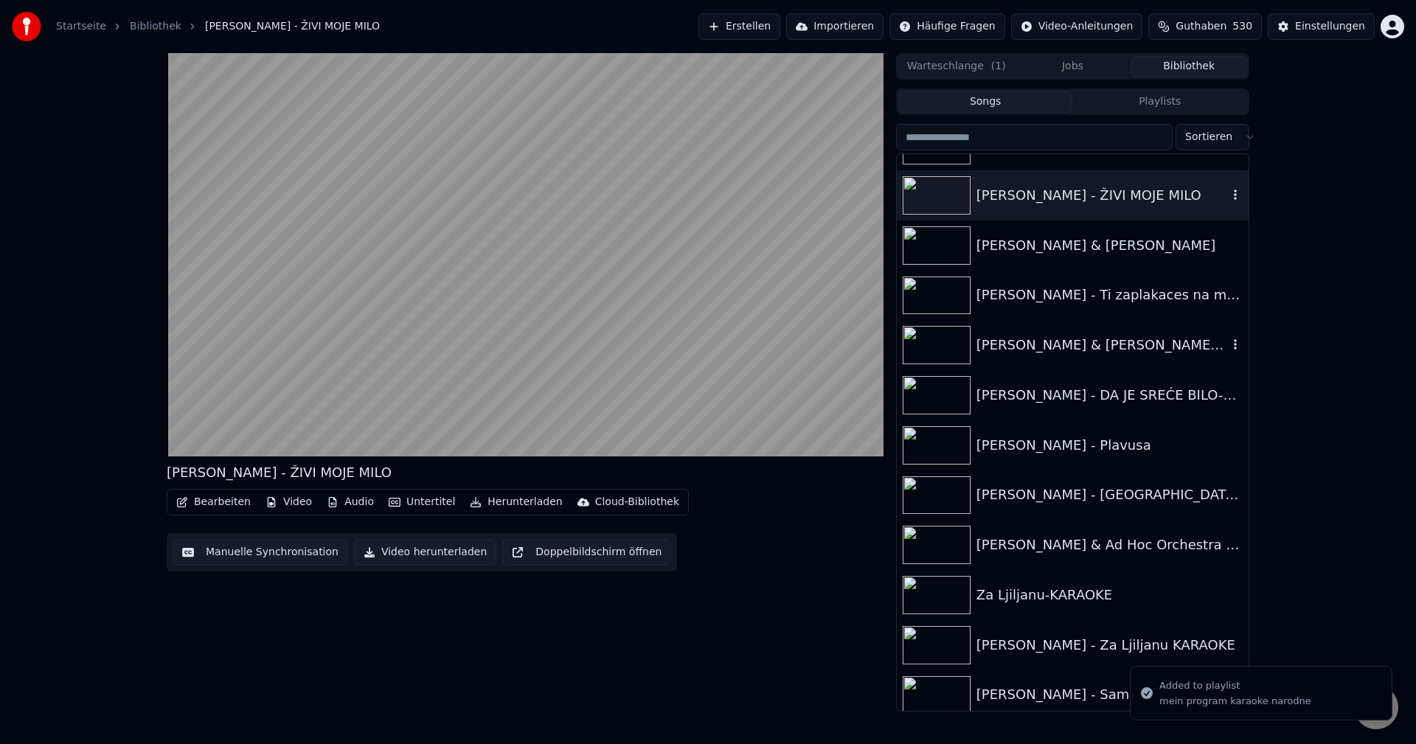
click at [932, 343] on img at bounding box center [937, 345] width 68 height 38
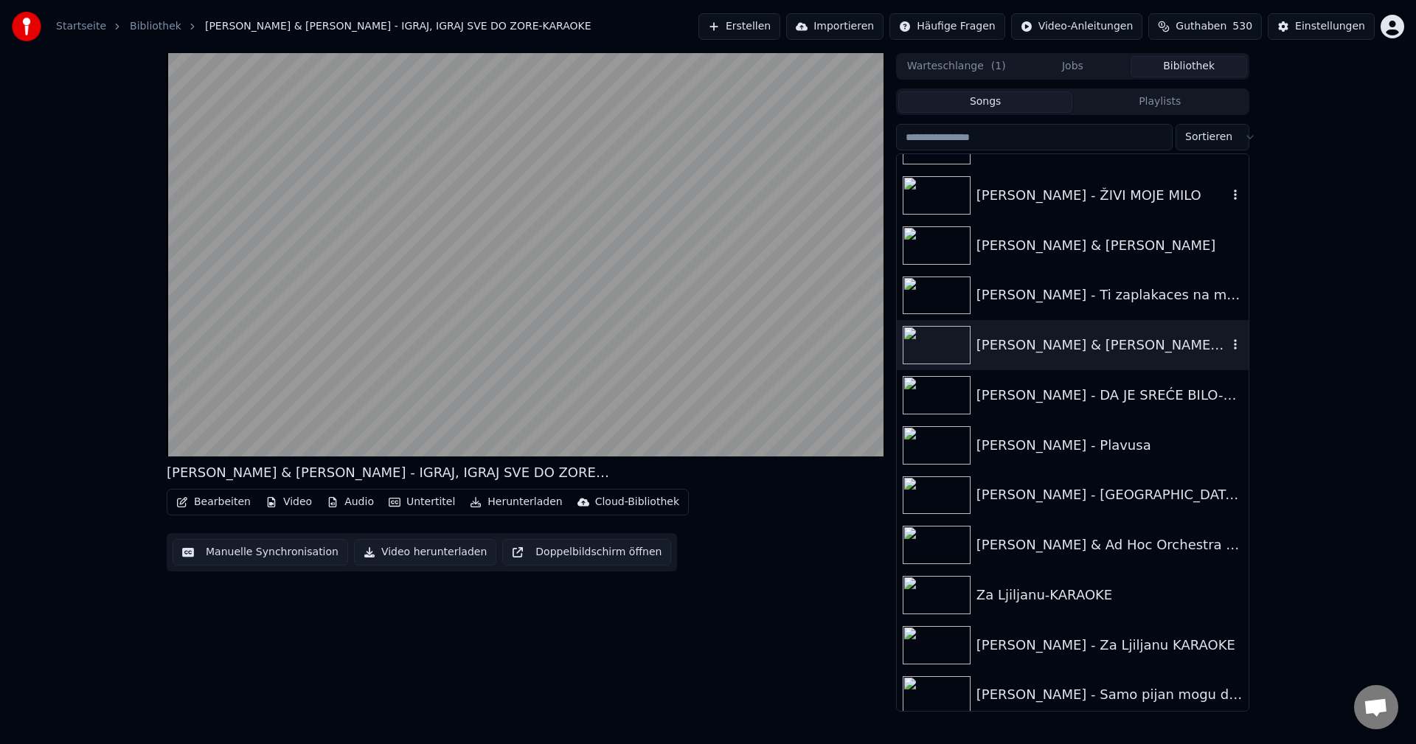
click at [1228, 344] on icon "button" at bounding box center [1235, 344] width 15 height 12
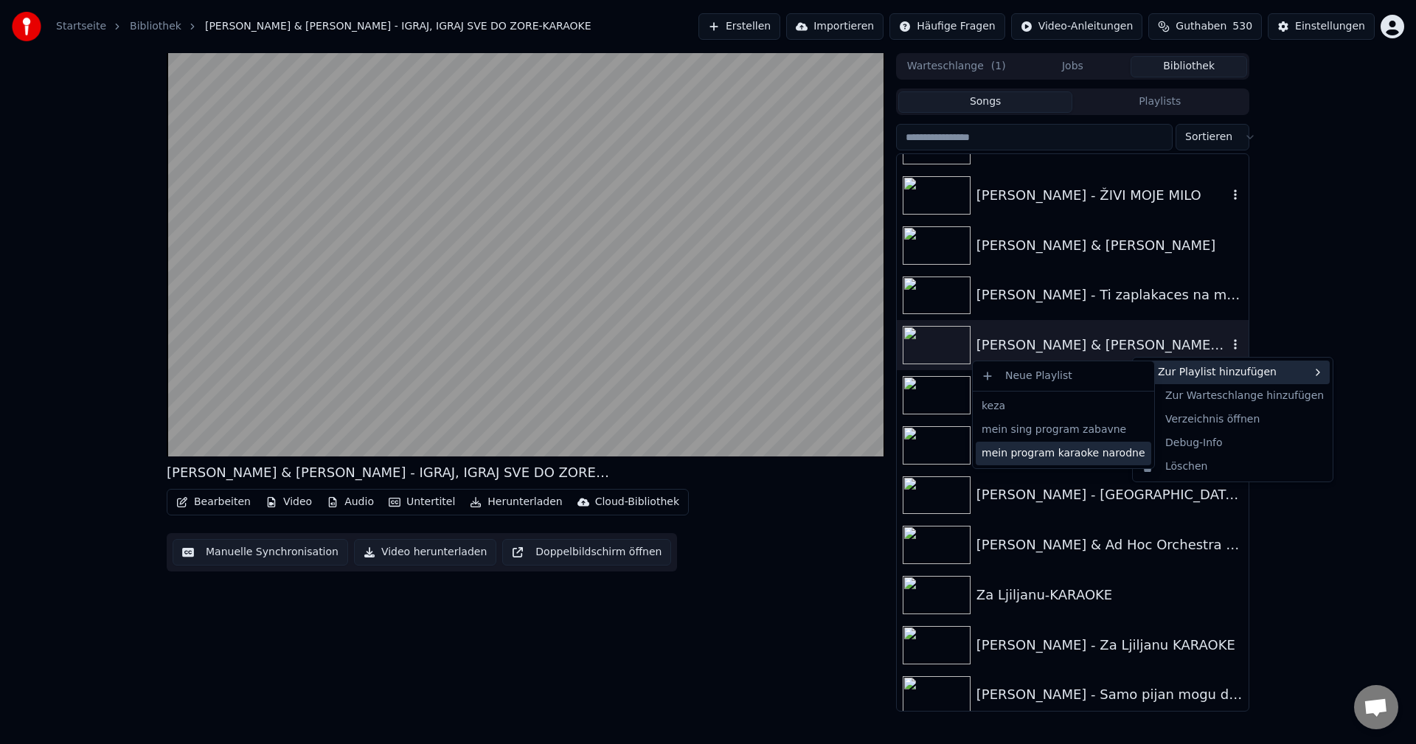
click at [1064, 454] on div "mein program karaoke narodne" at bounding box center [1063, 454] width 175 height 24
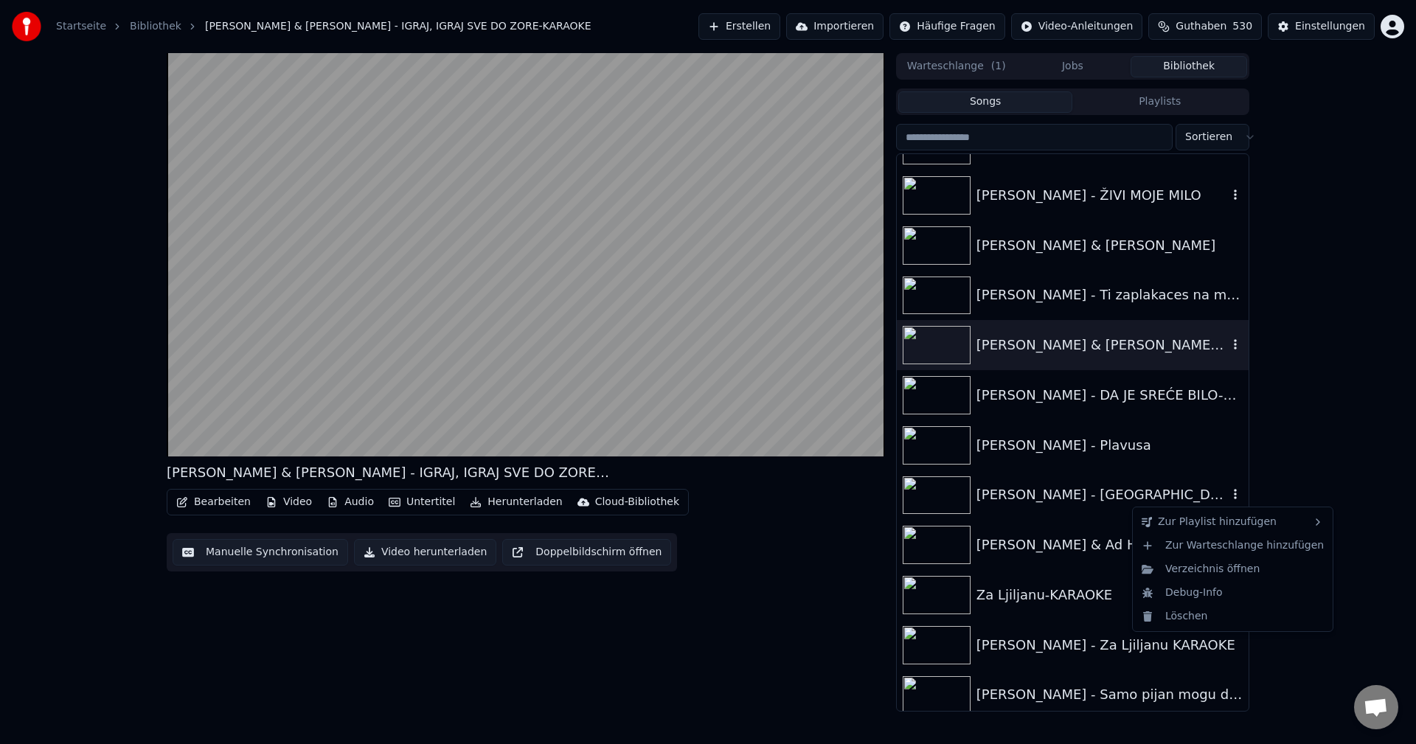
click at [1228, 493] on icon "button" at bounding box center [1235, 494] width 15 height 12
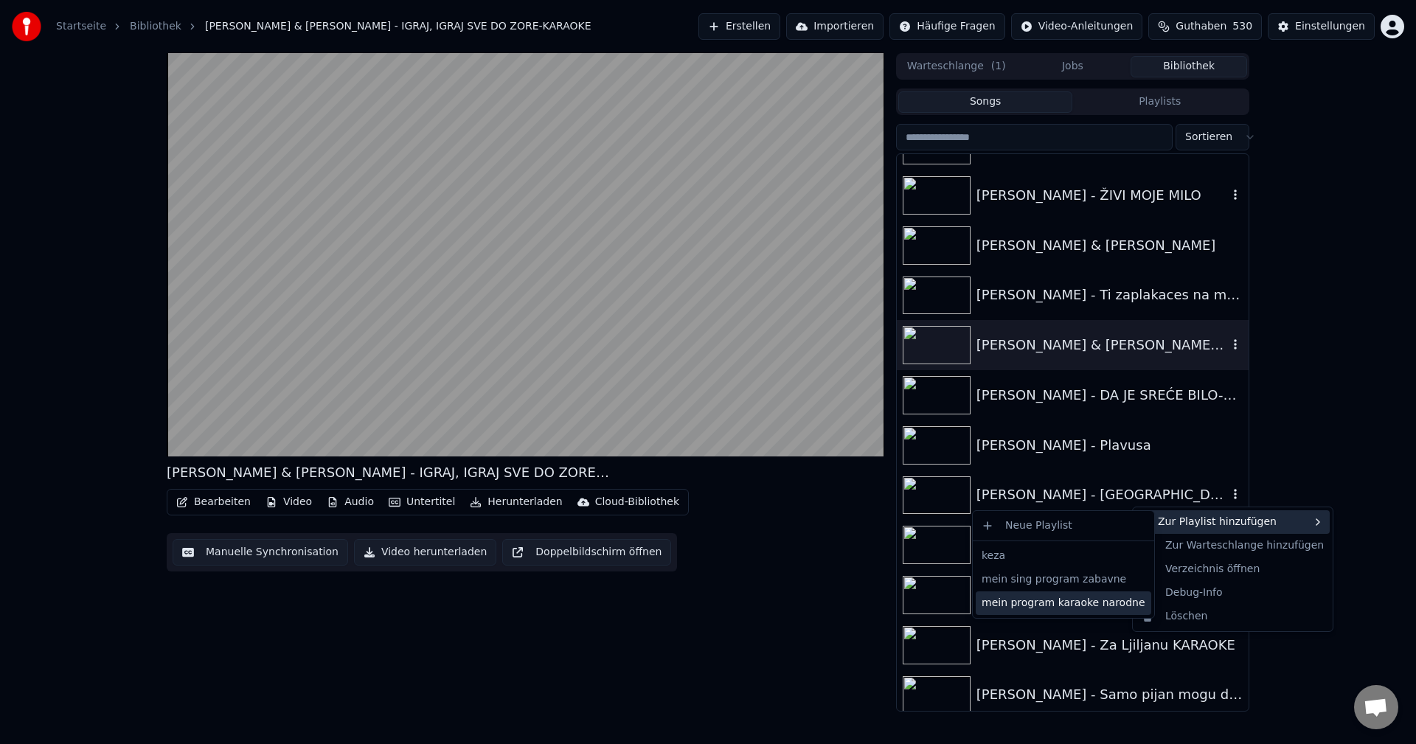
click at [1096, 607] on div "mein program karaoke narodne" at bounding box center [1063, 603] width 175 height 24
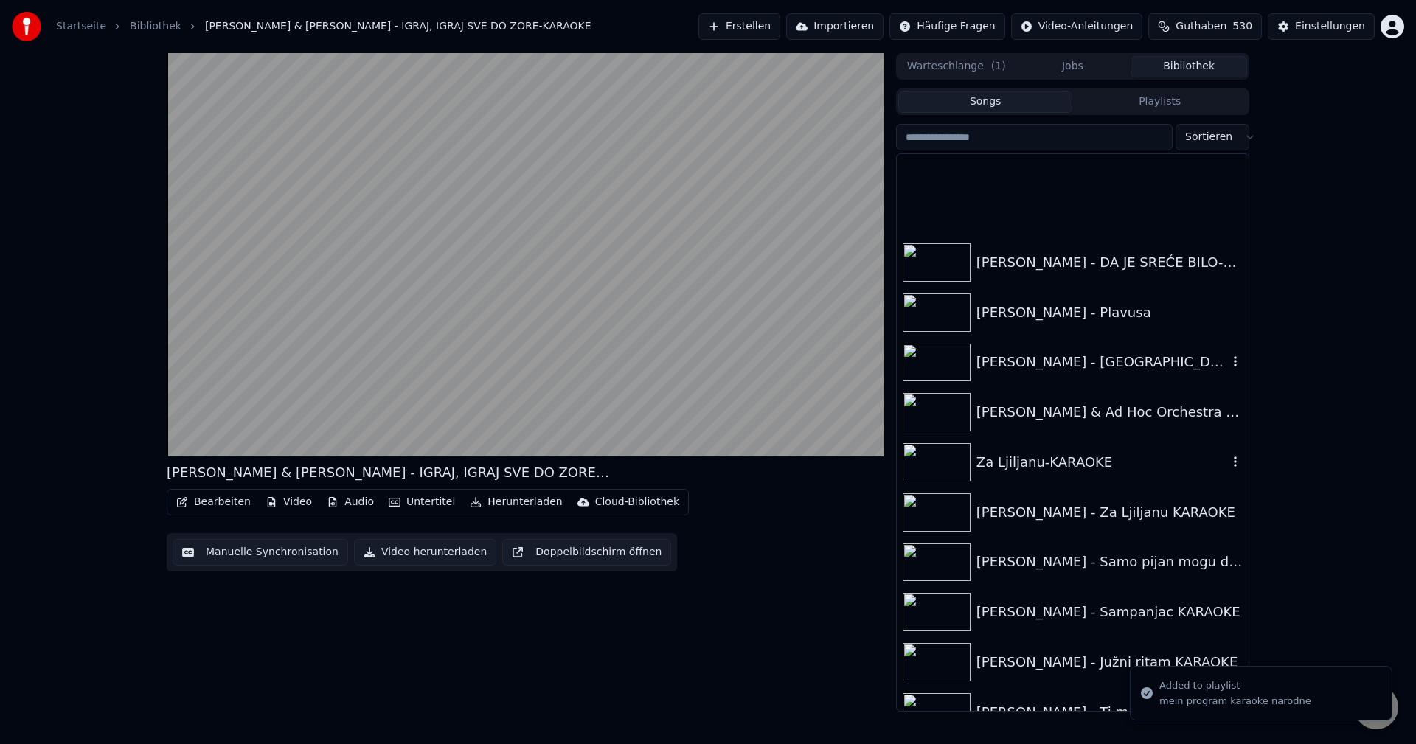
scroll to position [14595, 0]
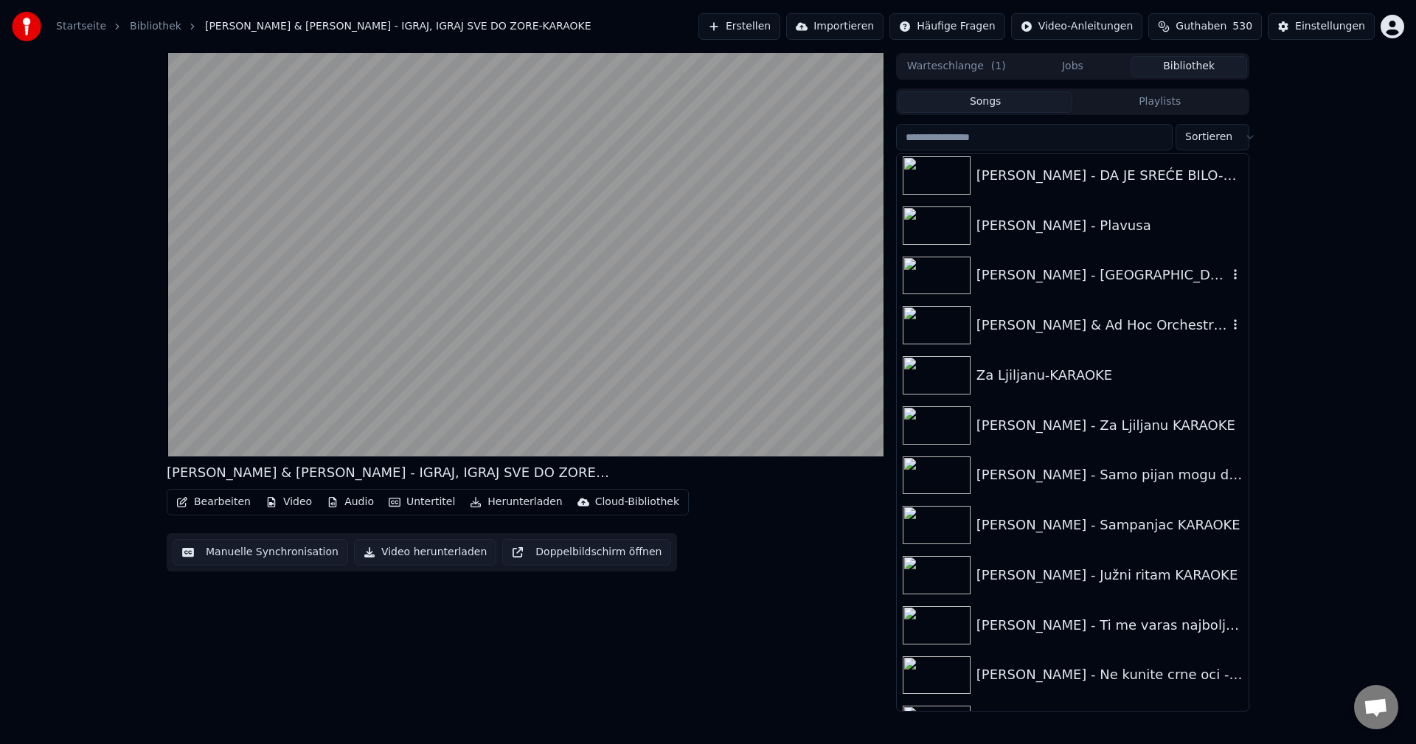
click at [935, 330] on img at bounding box center [937, 325] width 68 height 38
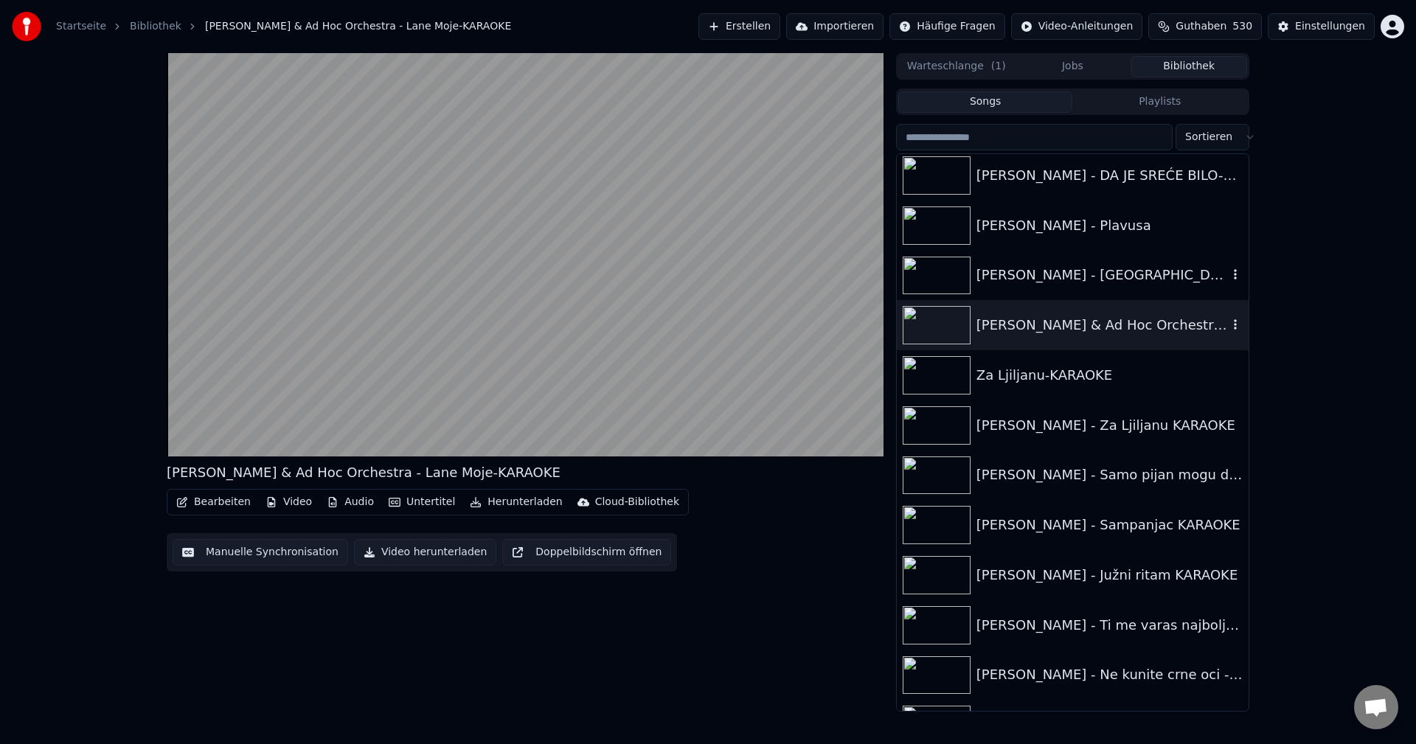
click at [1228, 321] on icon "button" at bounding box center [1235, 325] width 15 height 12
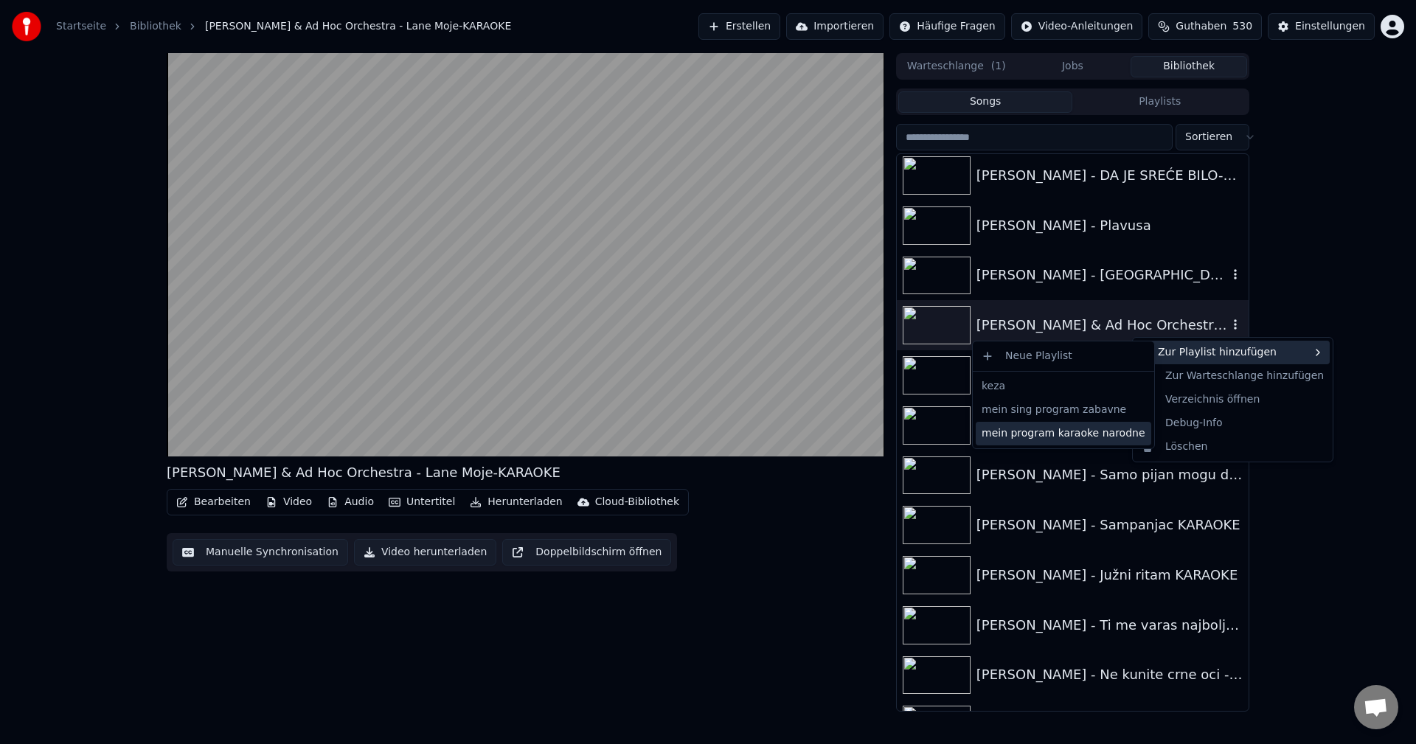
click at [1100, 432] on div "mein program karaoke narodne" at bounding box center [1063, 434] width 175 height 24
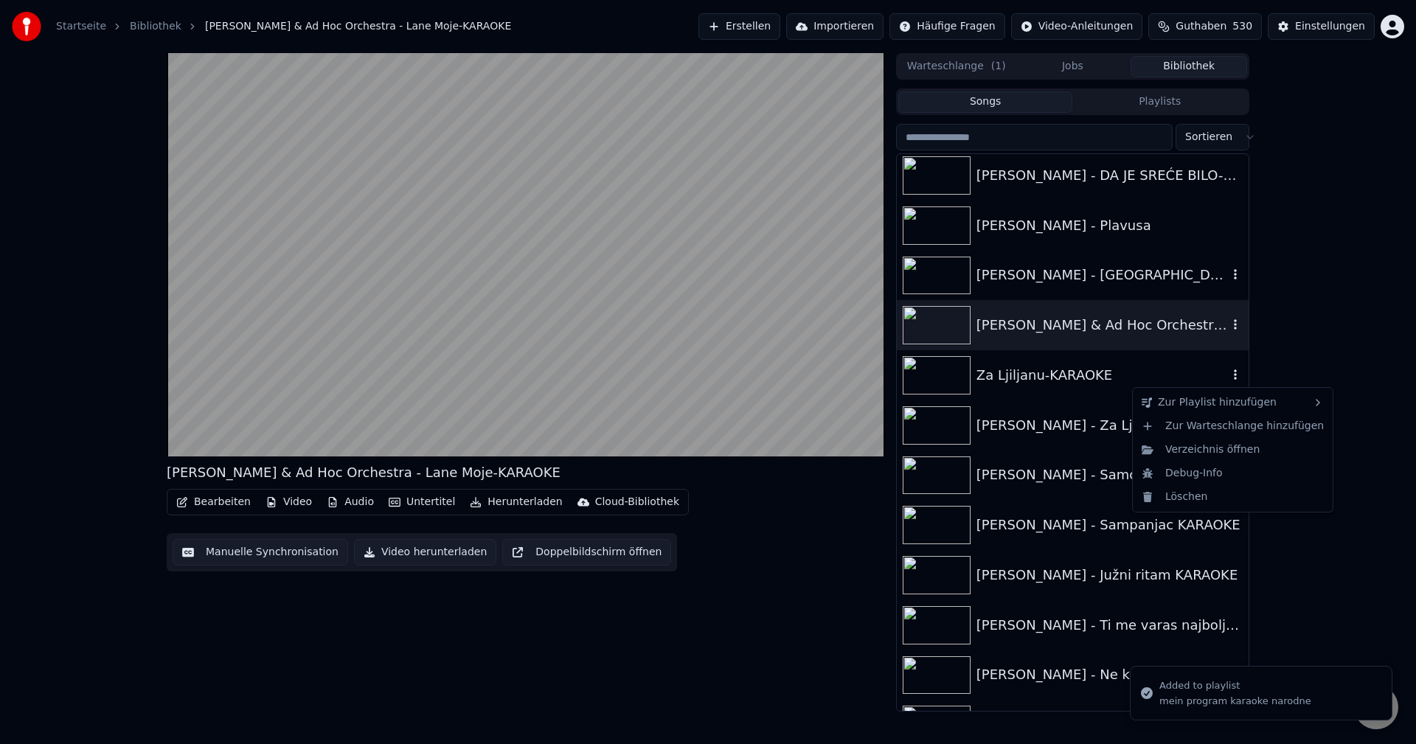
click at [1228, 375] on icon "button" at bounding box center [1235, 375] width 15 height 12
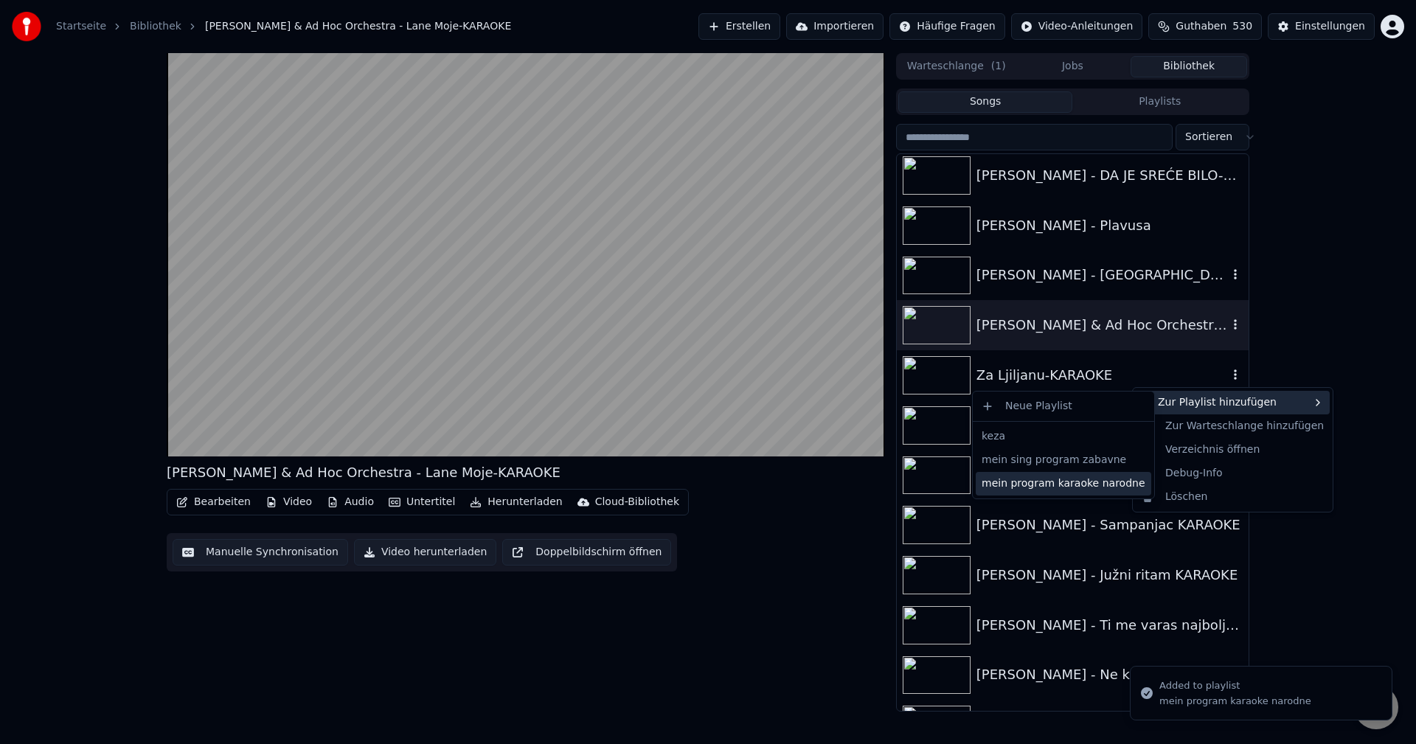
click at [1096, 482] on div "mein program karaoke narodne" at bounding box center [1063, 484] width 175 height 24
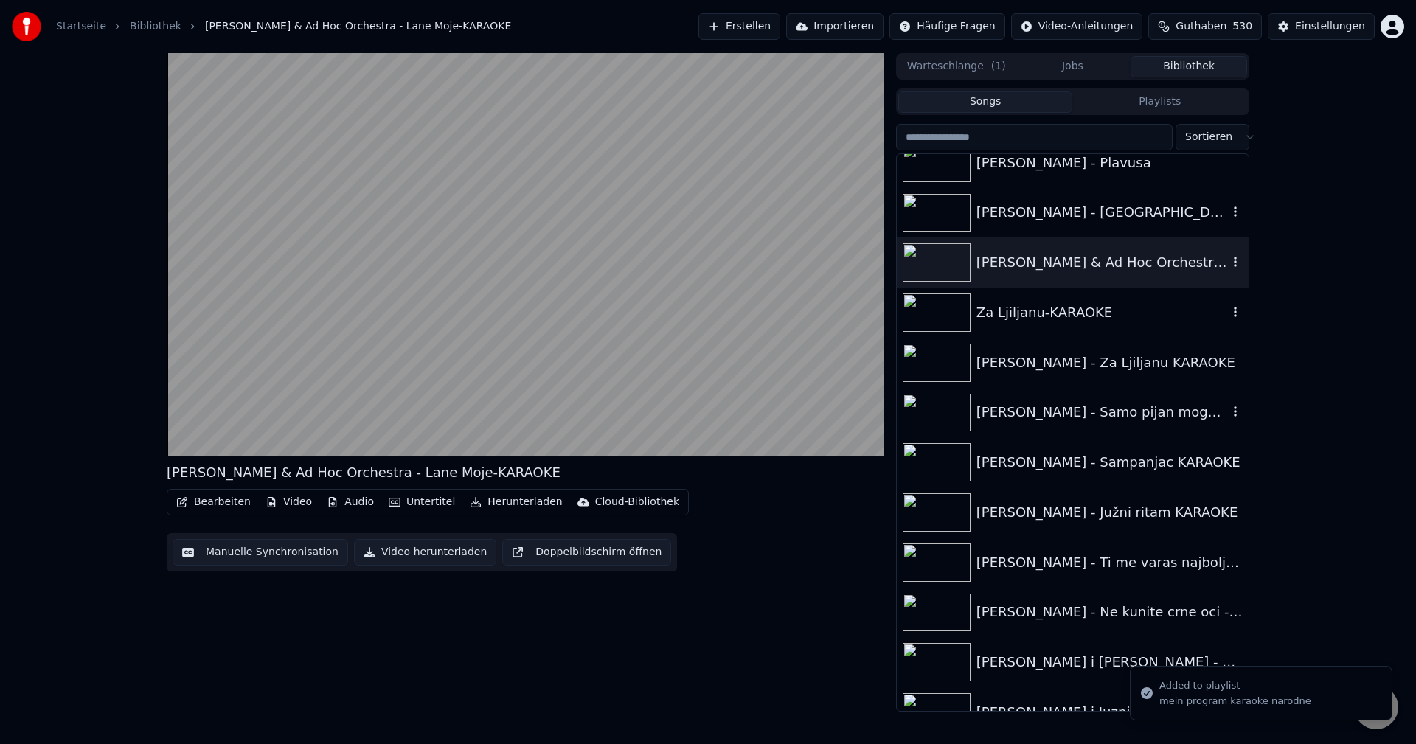
scroll to position [14742, 0]
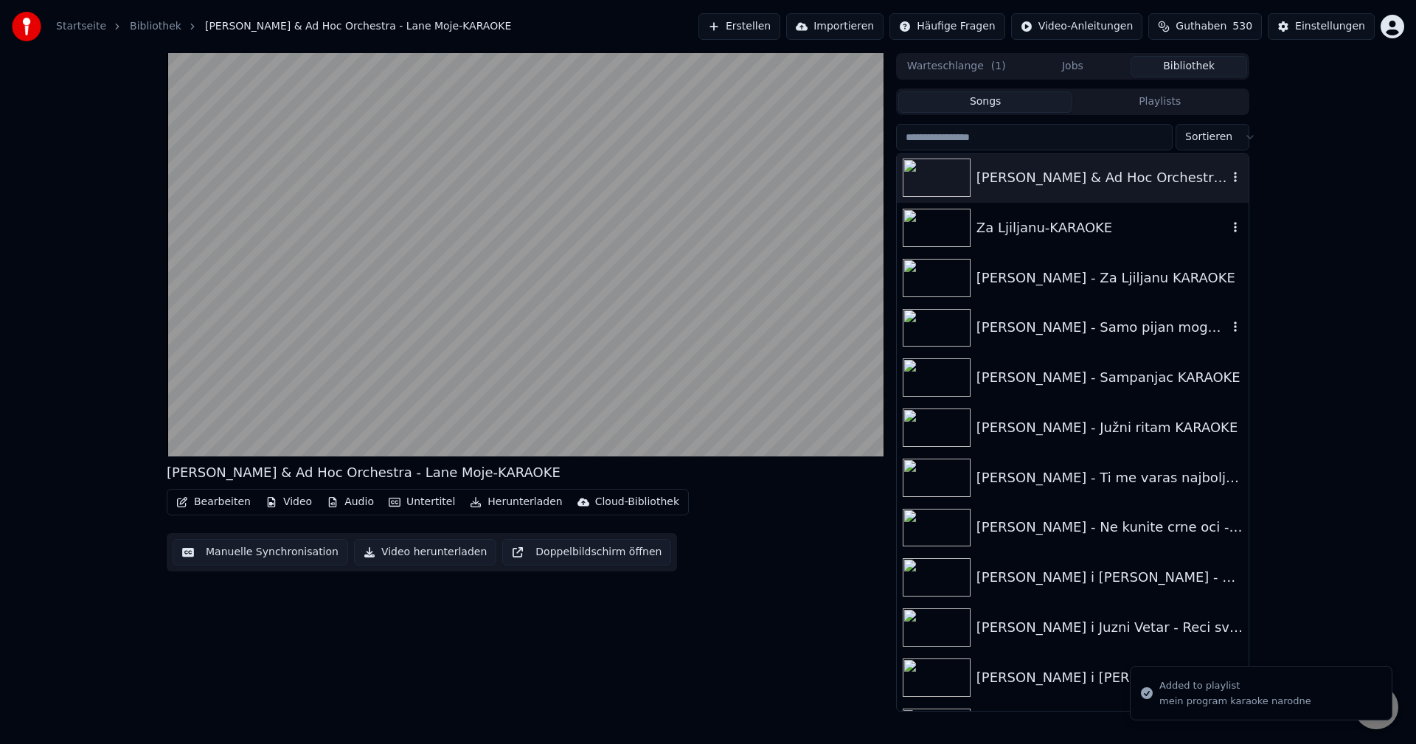
click at [1171, 327] on div "[PERSON_NAME] - Samo pijan mogu da prebolim KARAOKE" at bounding box center [1101, 327] width 251 height 21
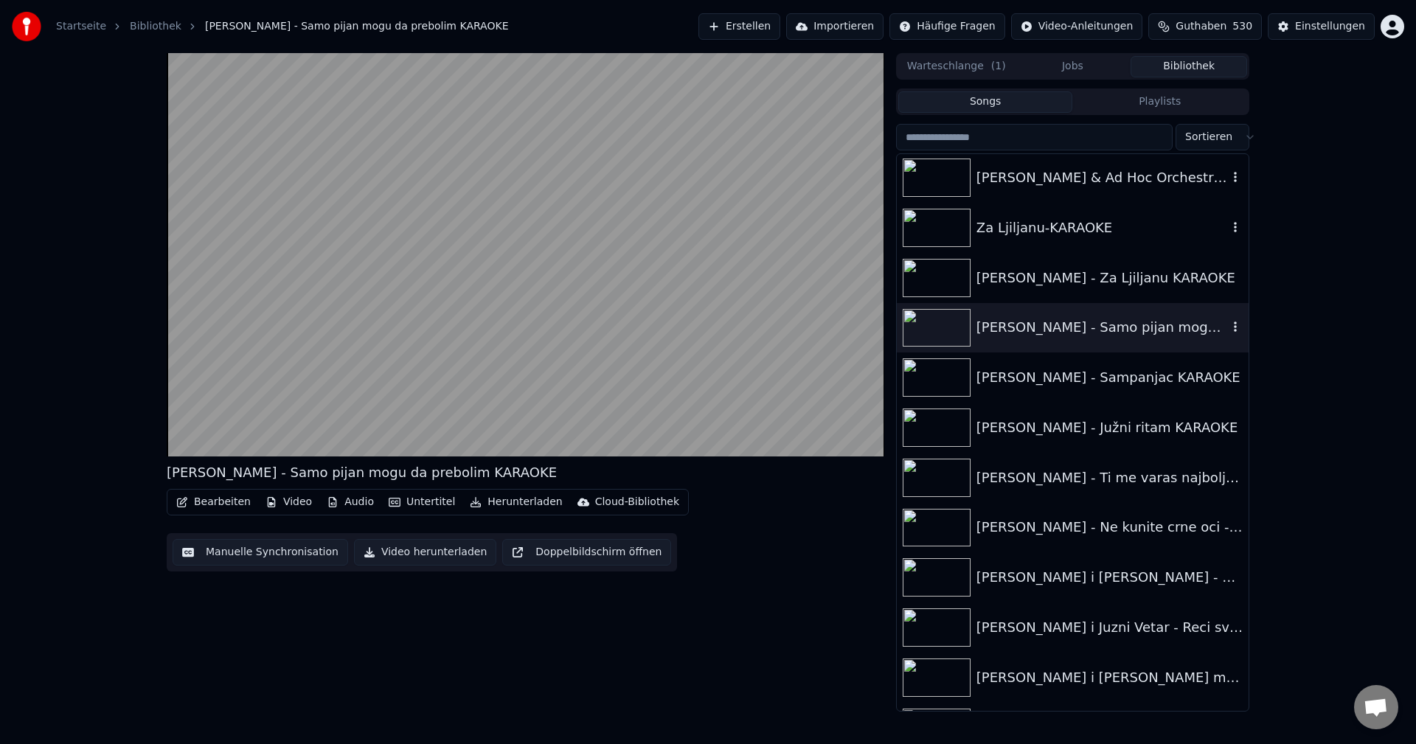
click at [1228, 327] on icon "button" at bounding box center [1235, 327] width 15 height 12
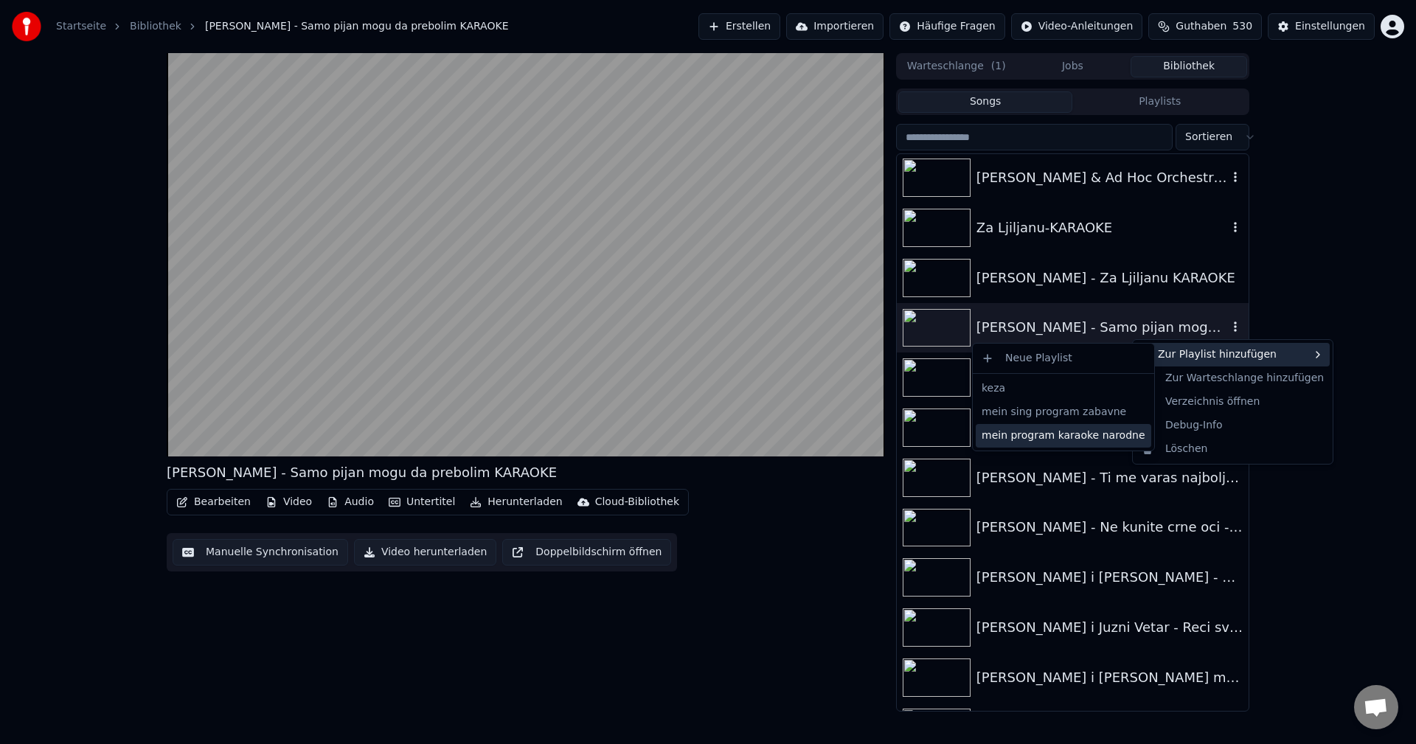
click at [1101, 433] on div "mein program karaoke narodne" at bounding box center [1063, 436] width 175 height 24
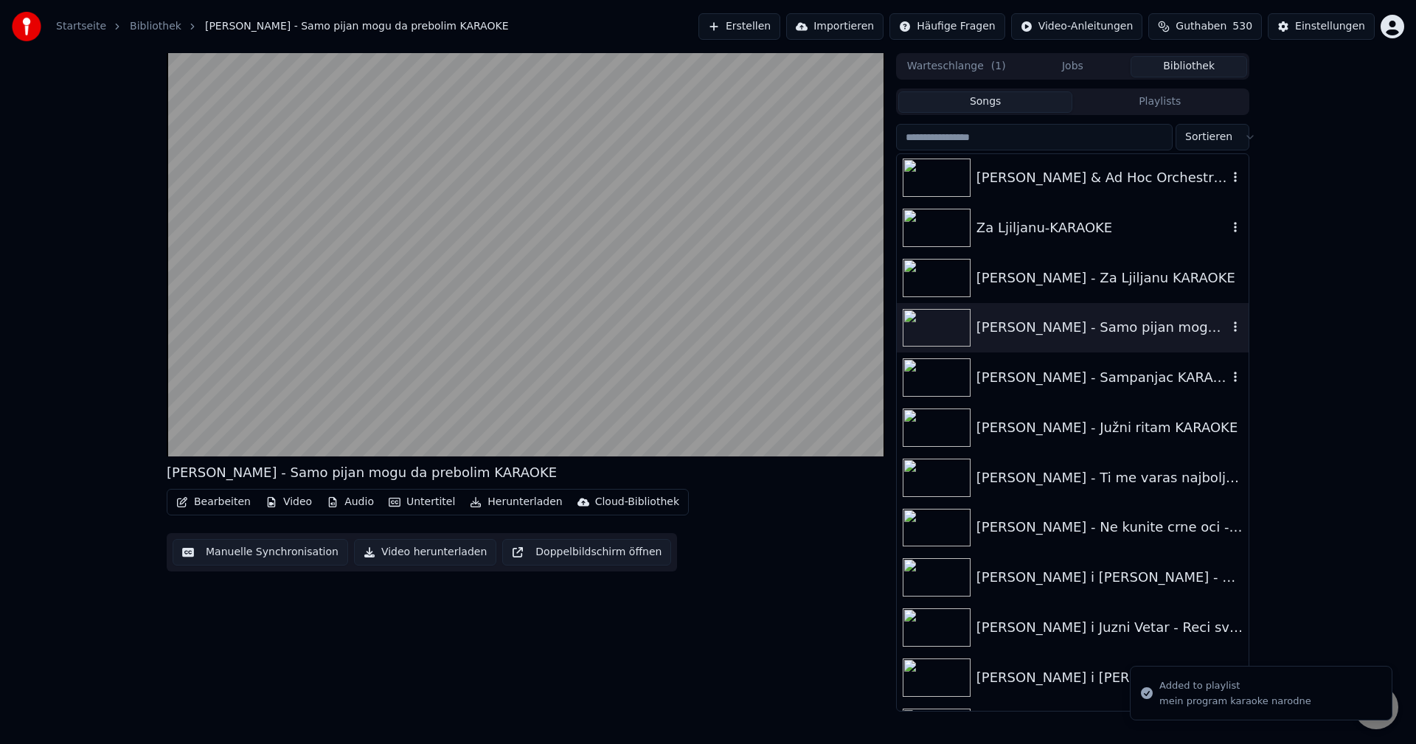
click at [964, 378] on img at bounding box center [937, 377] width 68 height 38
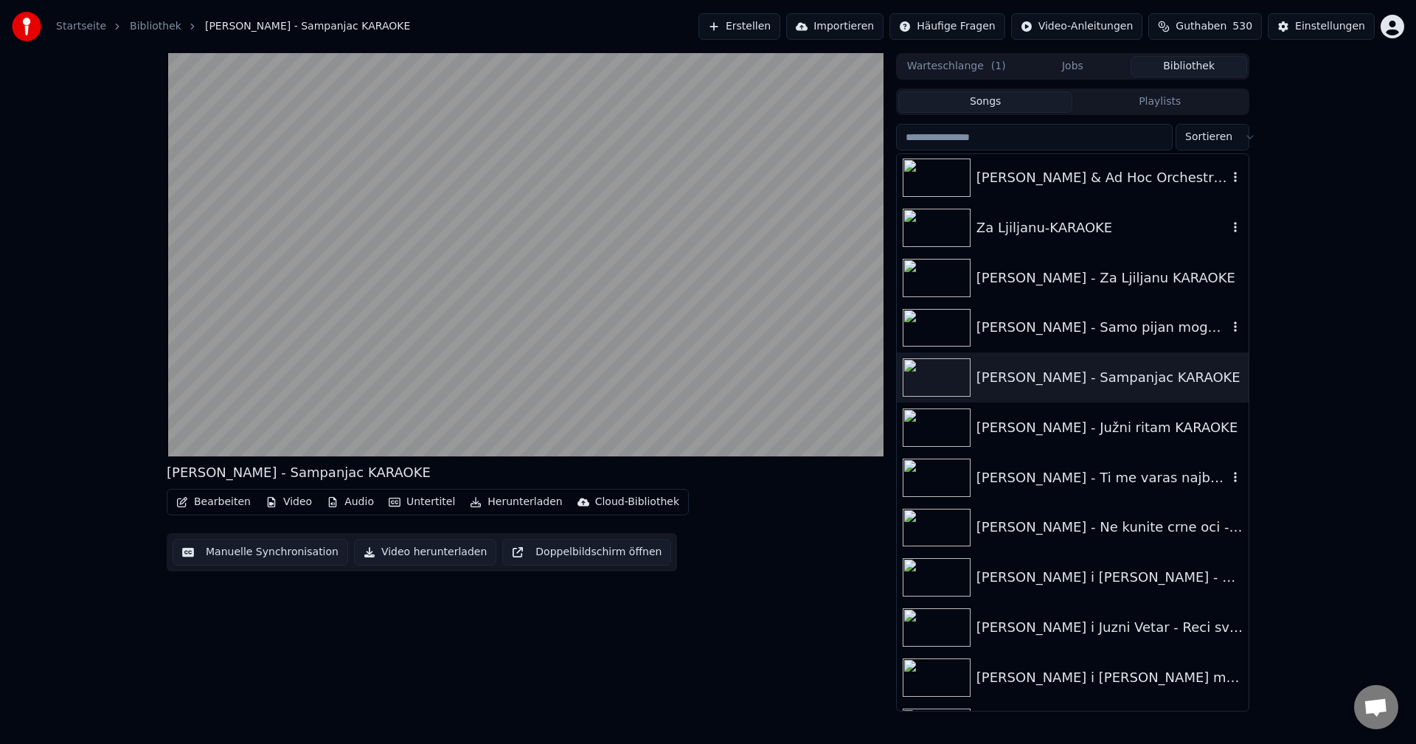
click at [925, 475] on img at bounding box center [937, 478] width 68 height 38
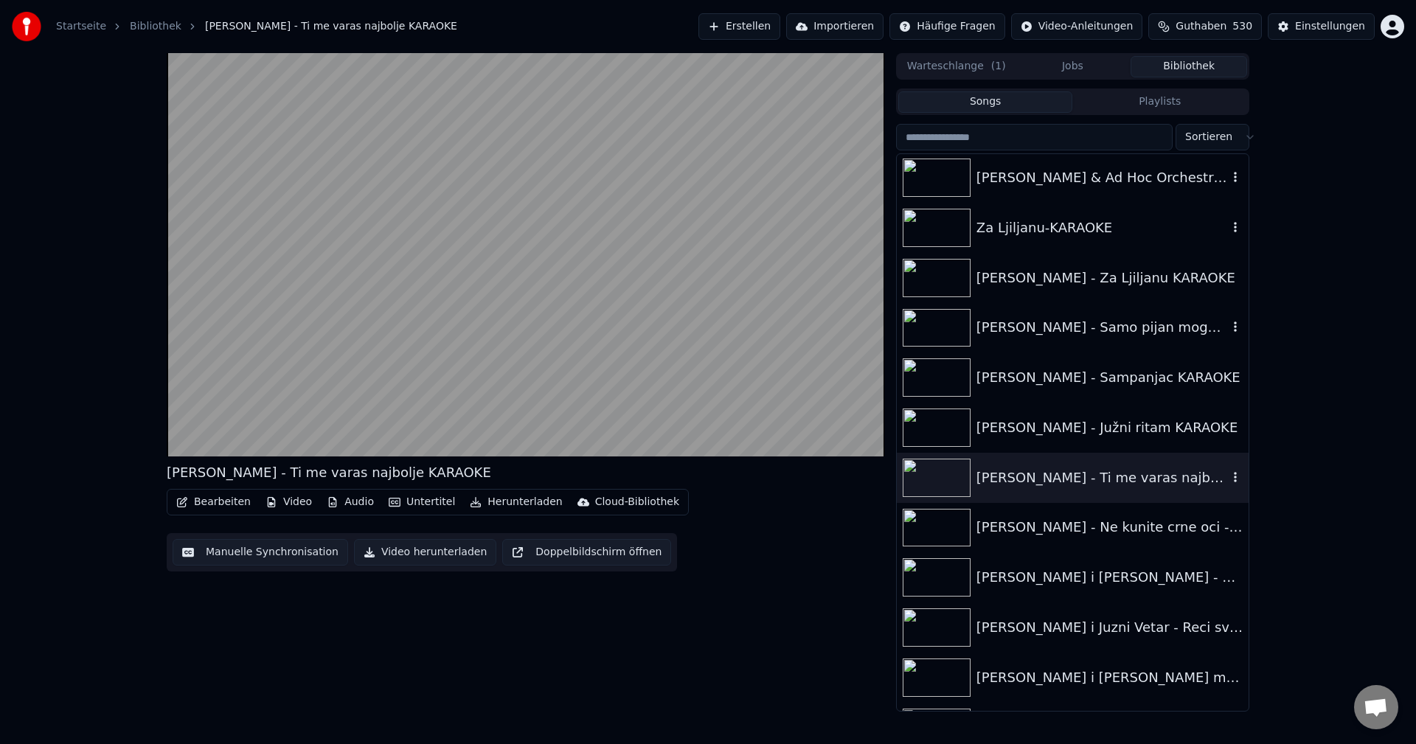
click at [1228, 474] on icon "button" at bounding box center [1235, 477] width 15 height 12
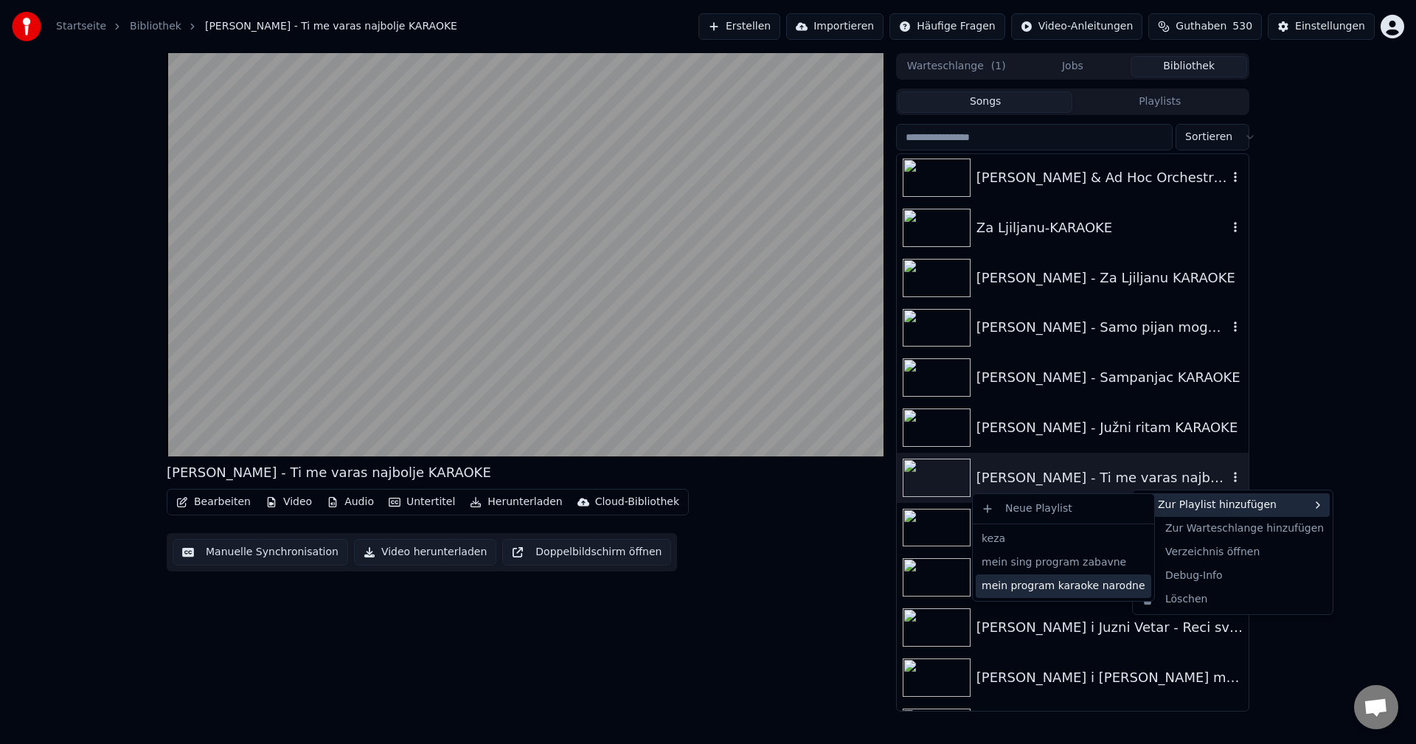
click at [1095, 585] on div "mein program karaoke narodne" at bounding box center [1063, 586] width 175 height 24
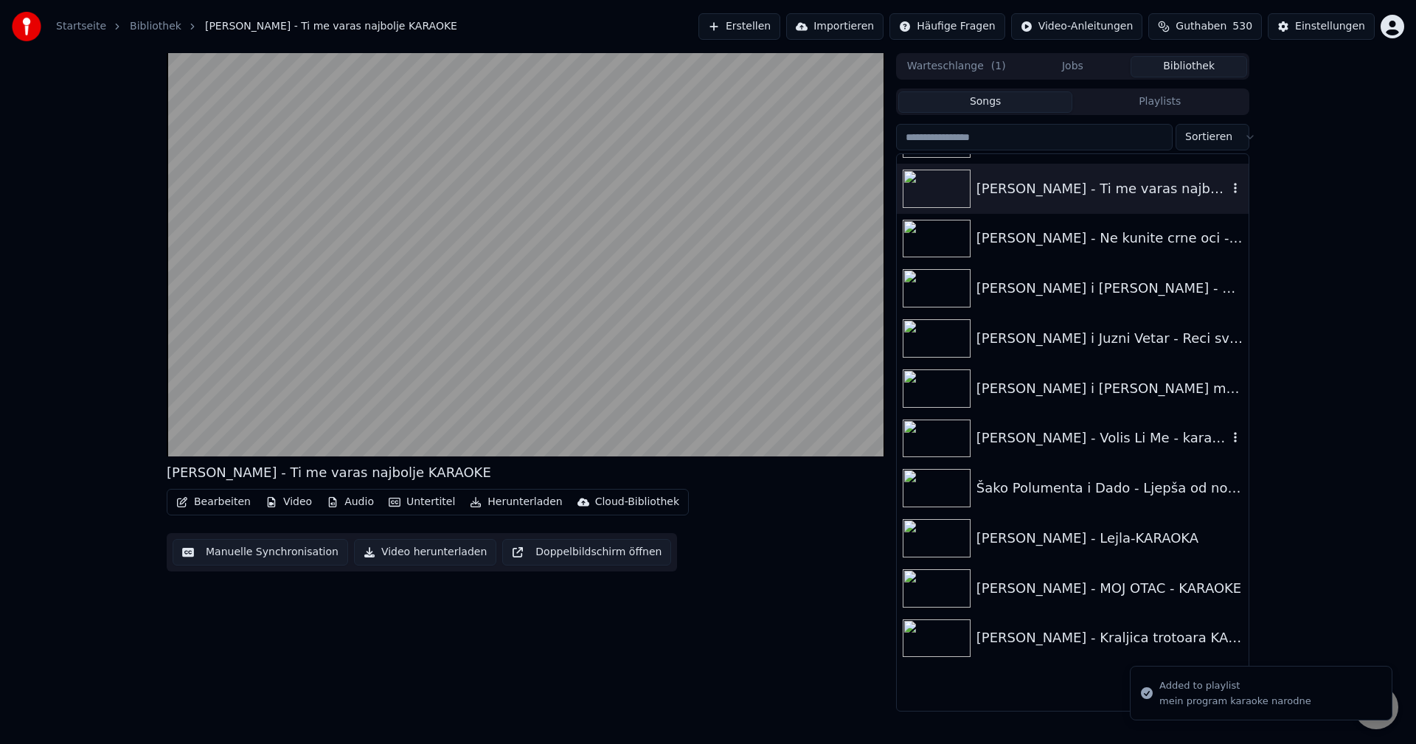
scroll to position [15037, 0]
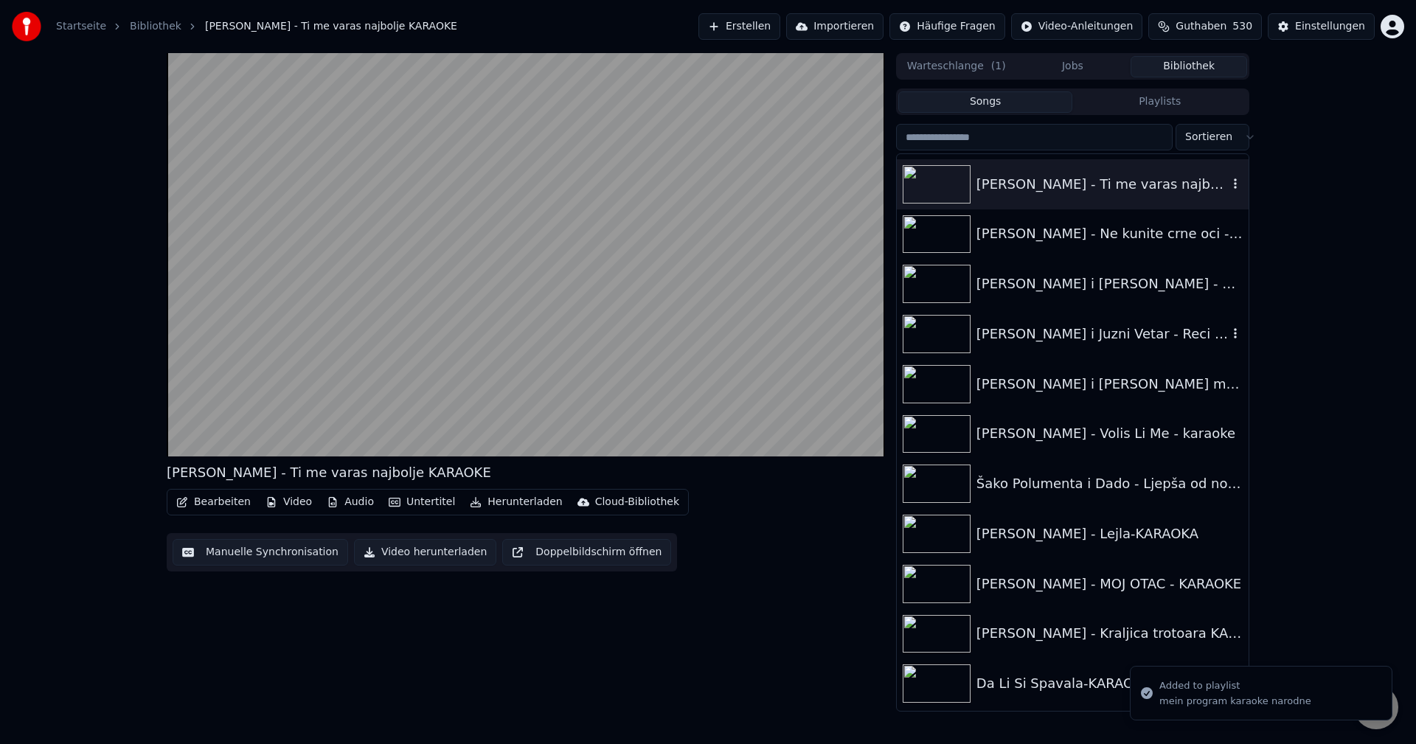
click at [947, 333] on img at bounding box center [937, 334] width 68 height 38
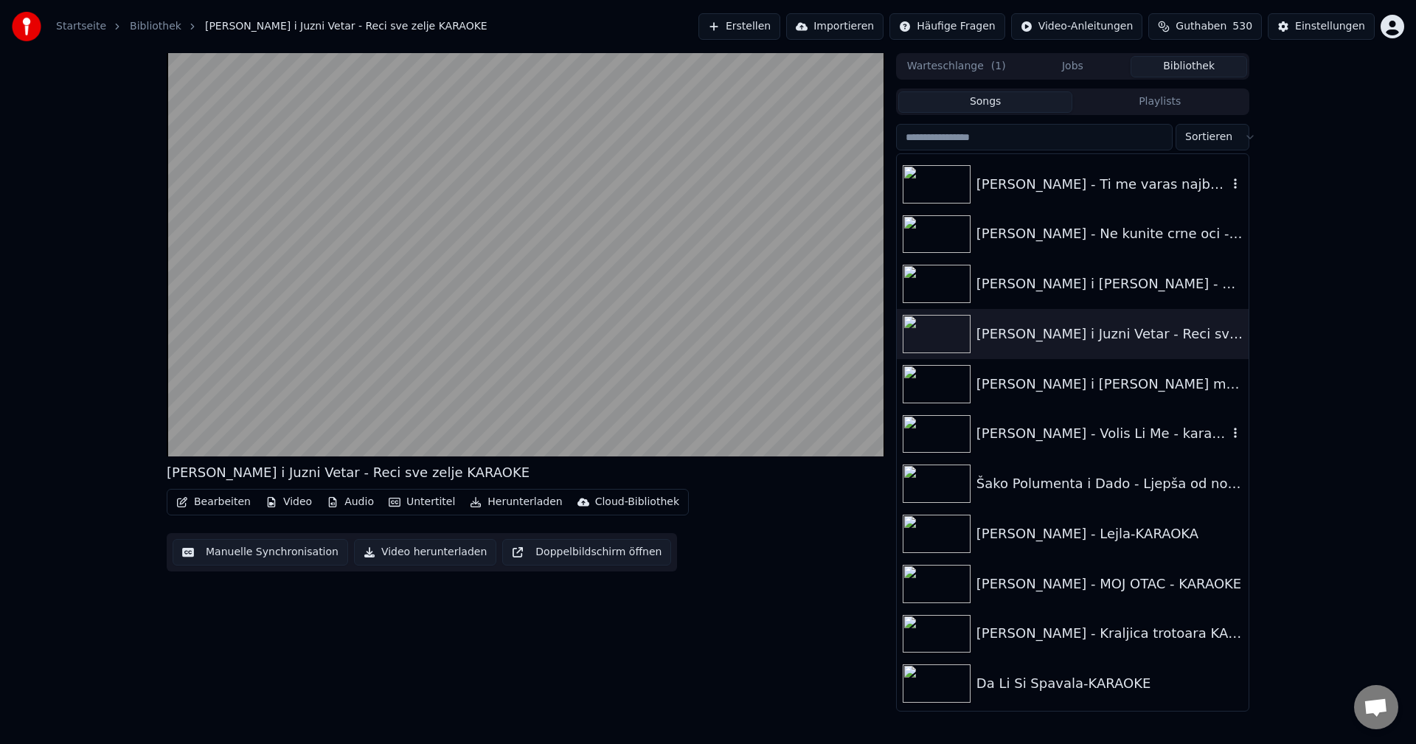
click at [1228, 435] on icon "button" at bounding box center [1235, 433] width 15 height 12
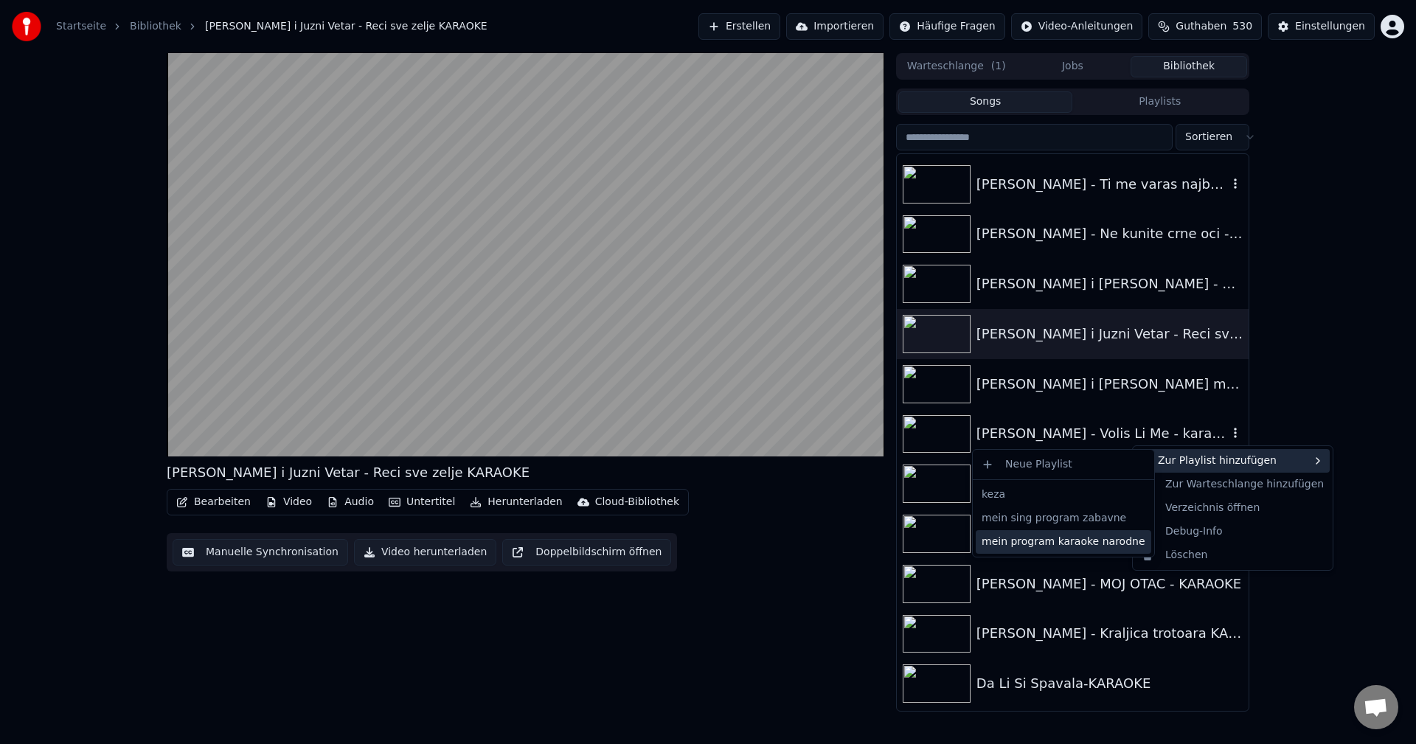
click at [1090, 544] on div "mein program karaoke narodne" at bounding box center [1063, 542] width 175 height 24
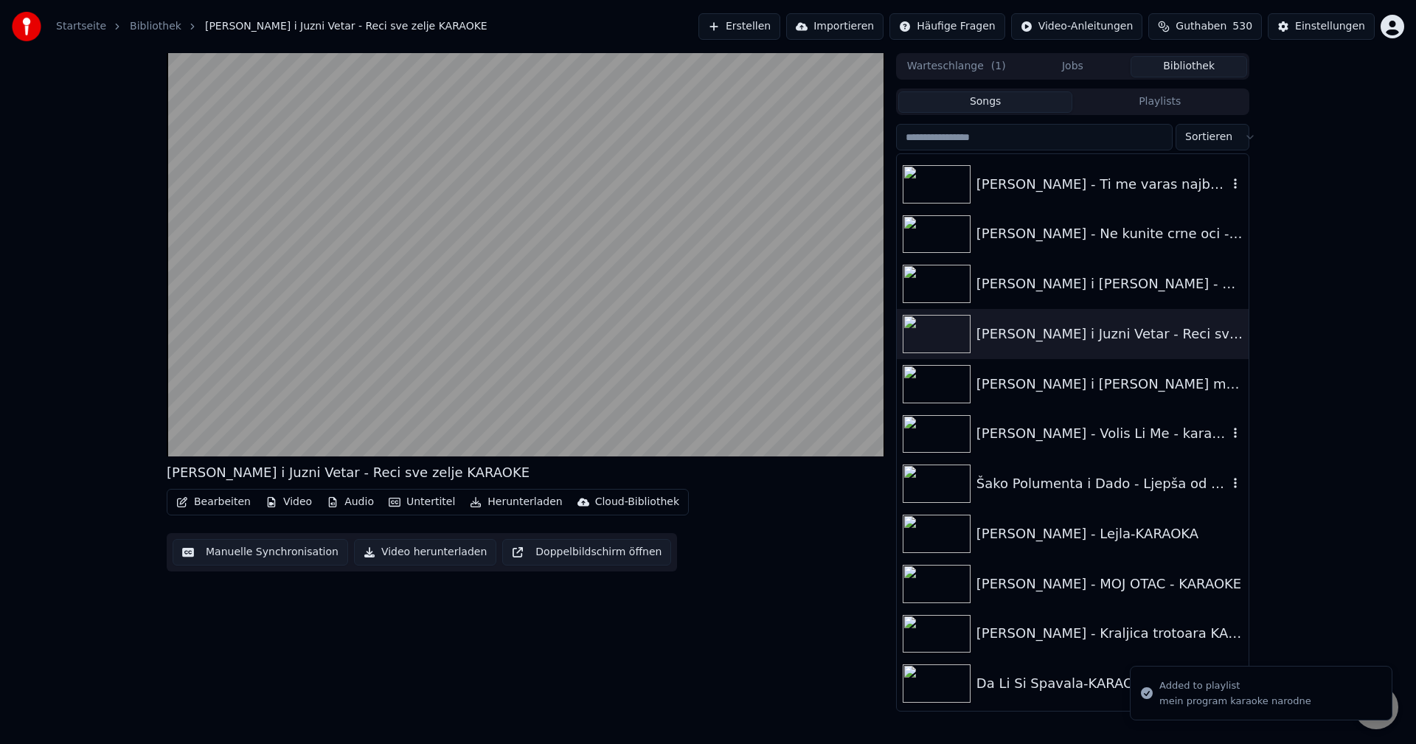
click at [940, 490] on img at bounding box center [937, 484] width 68 height 38
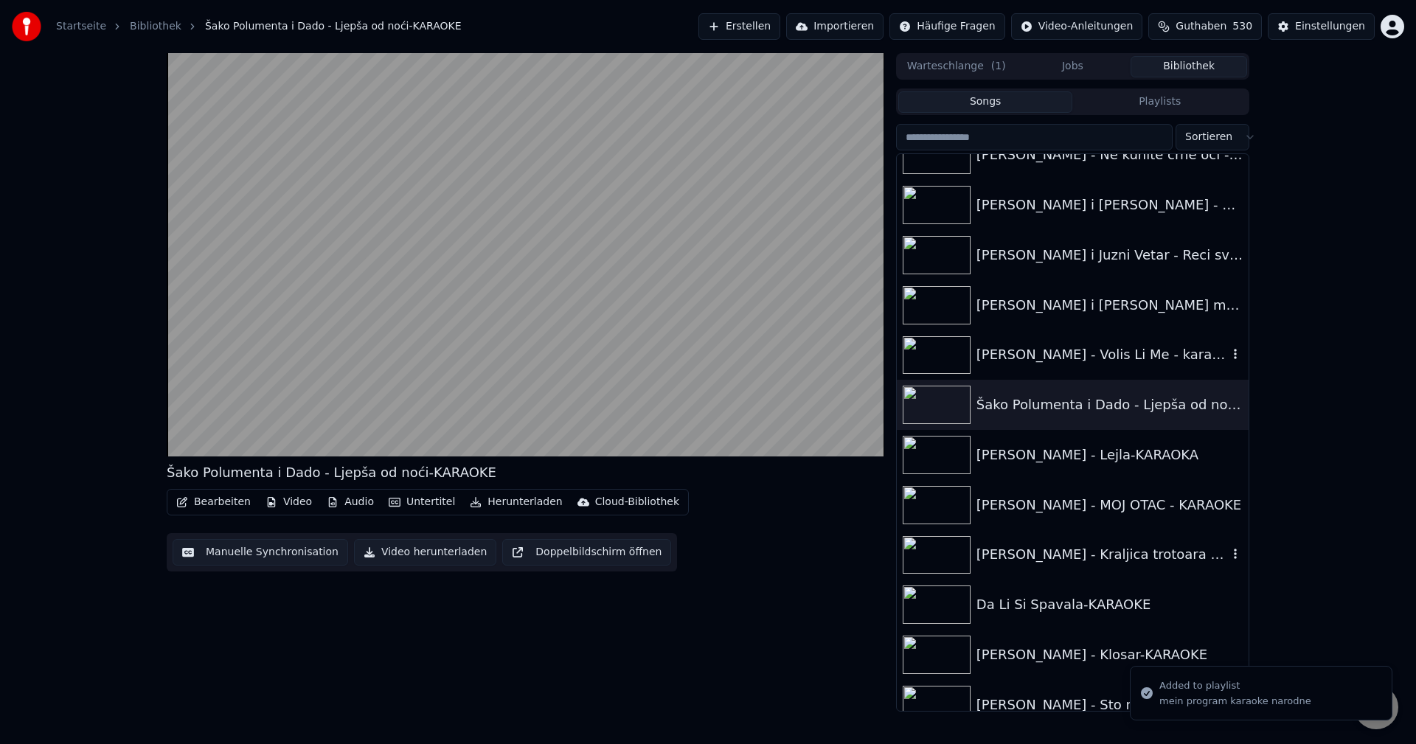
scroll to position [15185, 0]
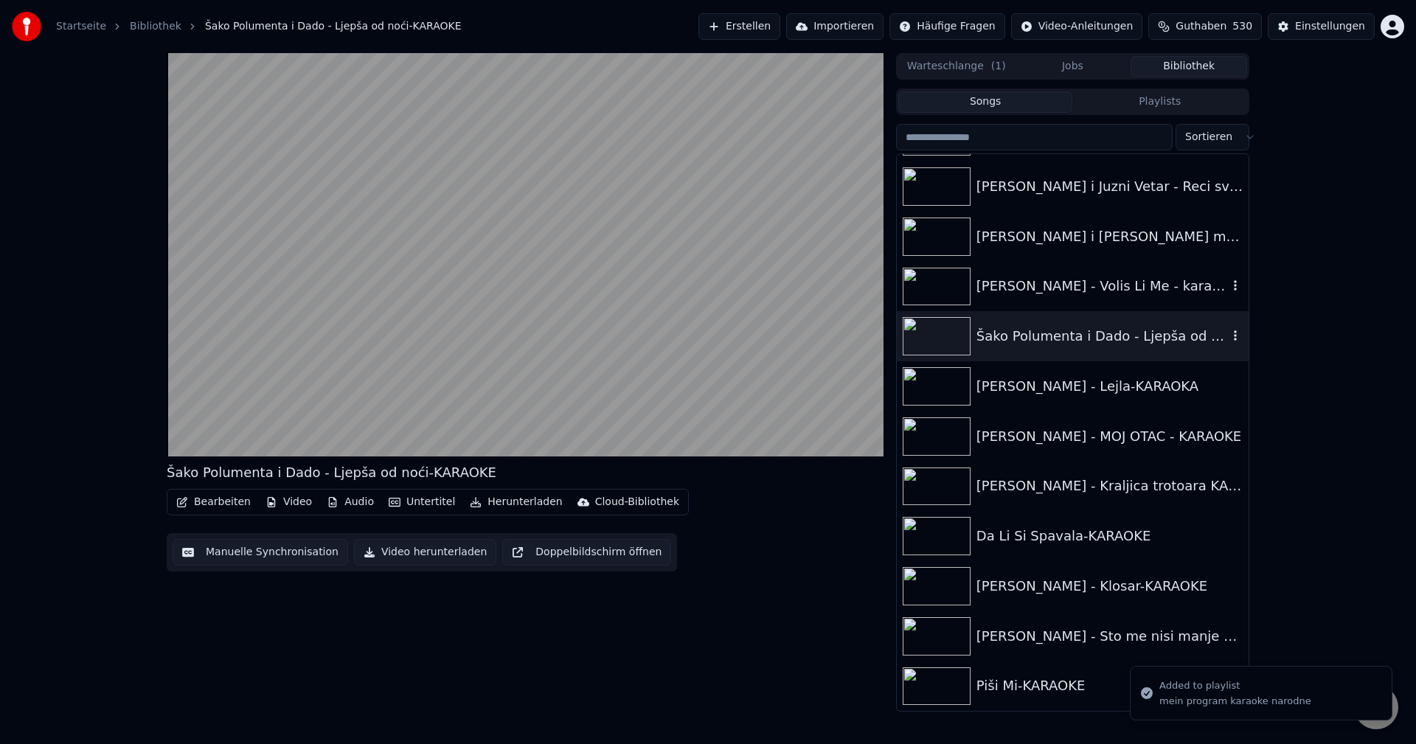
click at [1228, 334] on icon "button" at bounding box center [1235, 336] width 15 height 12
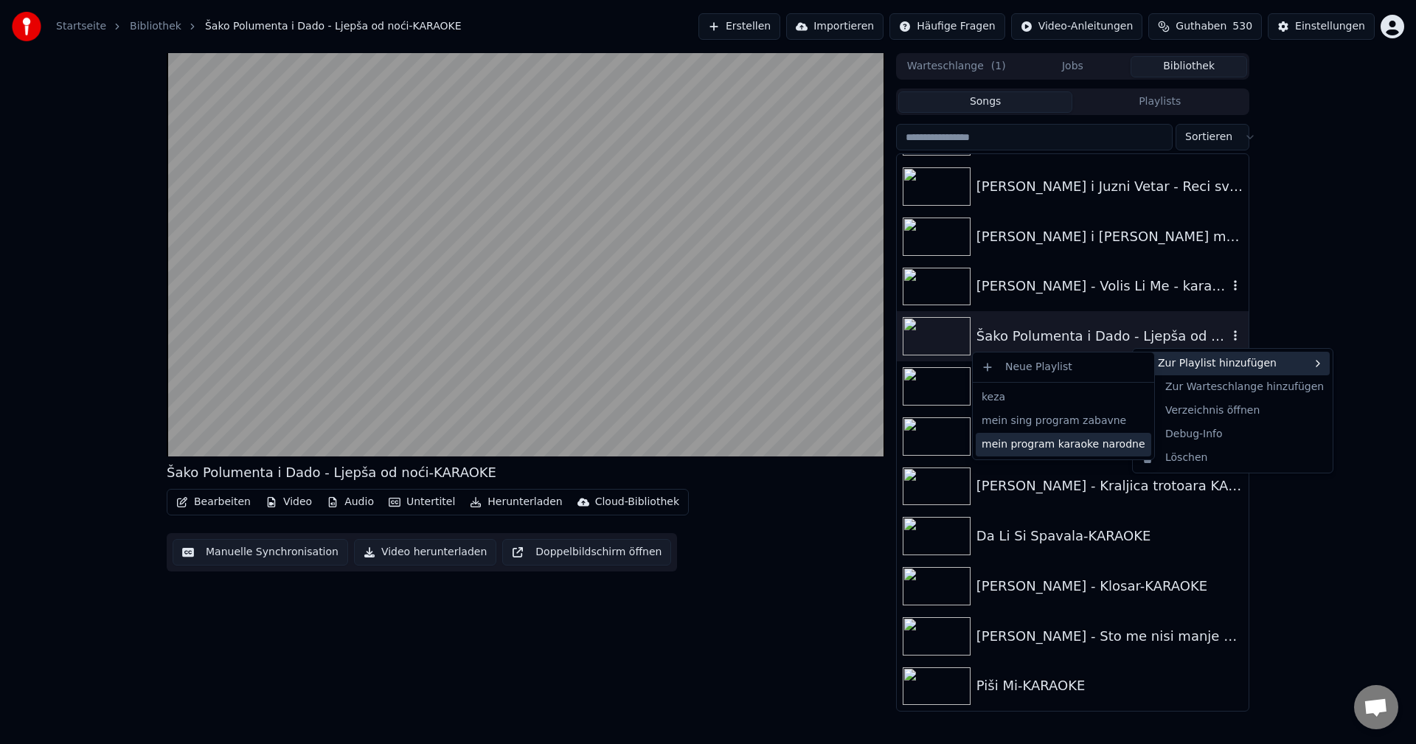
click at [1105, 445] on div "mein program karaoke narodne" at bounding box center [1063, 445] width 175 height 24
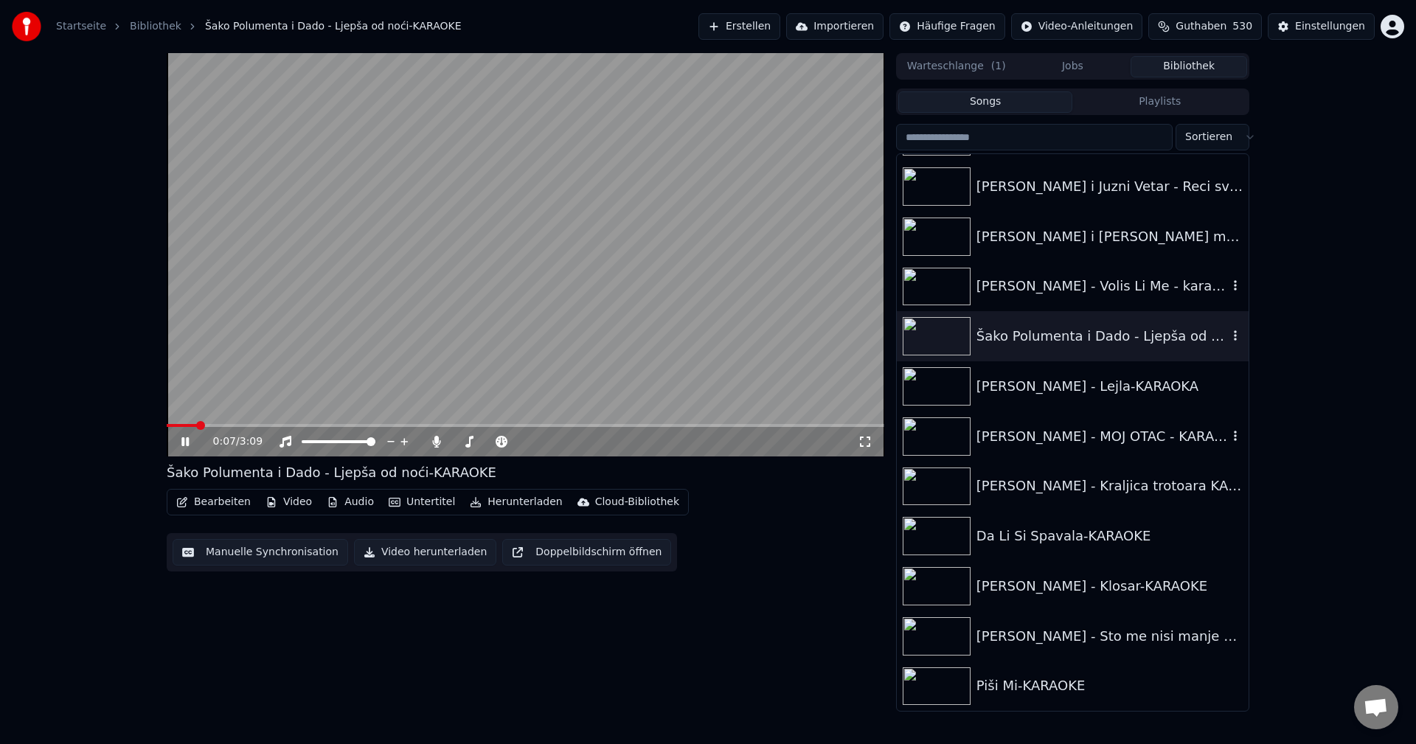
click at [1228, 437] on icon "button" at bounding box center [1235, 436] width 15 height 12
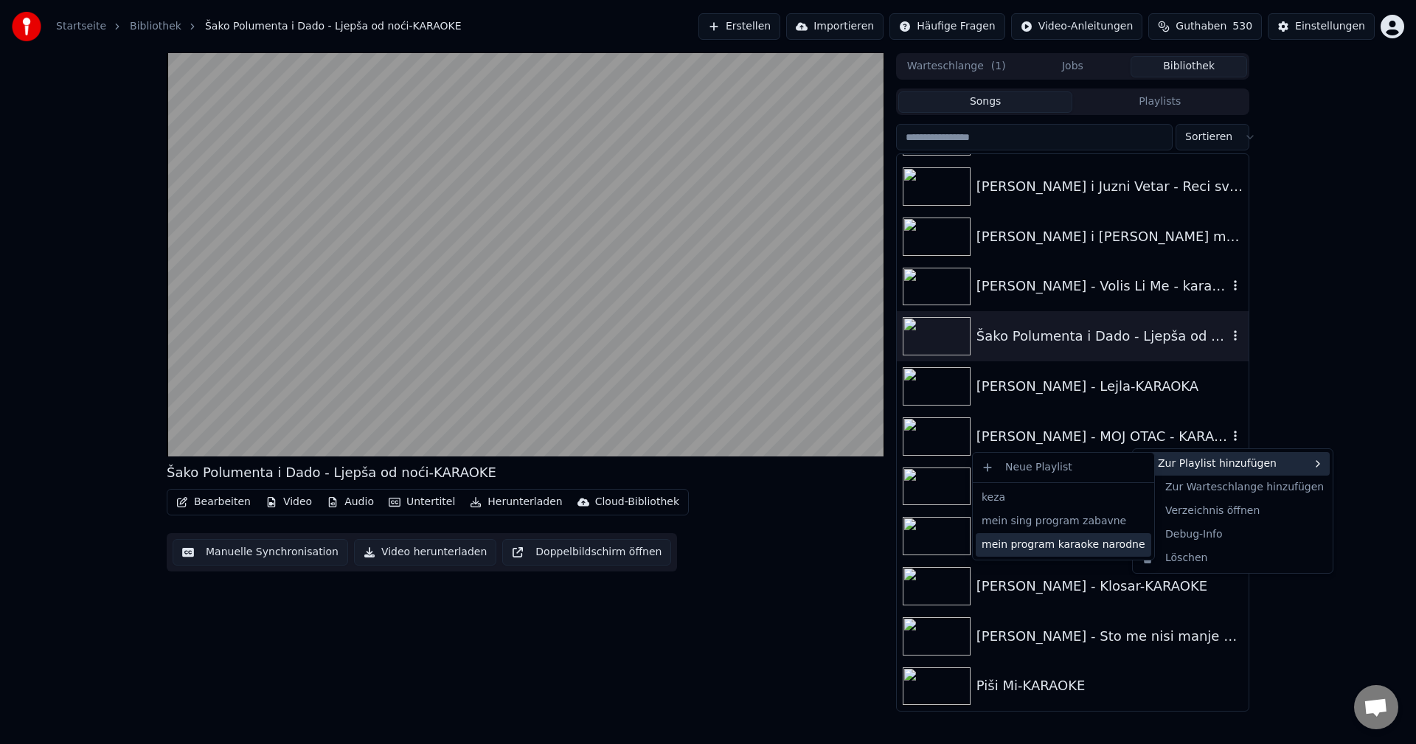
click at [1093, 548] on div "mein program karaoke narodne" at bounding box center [1063, 545] width 175 height 24
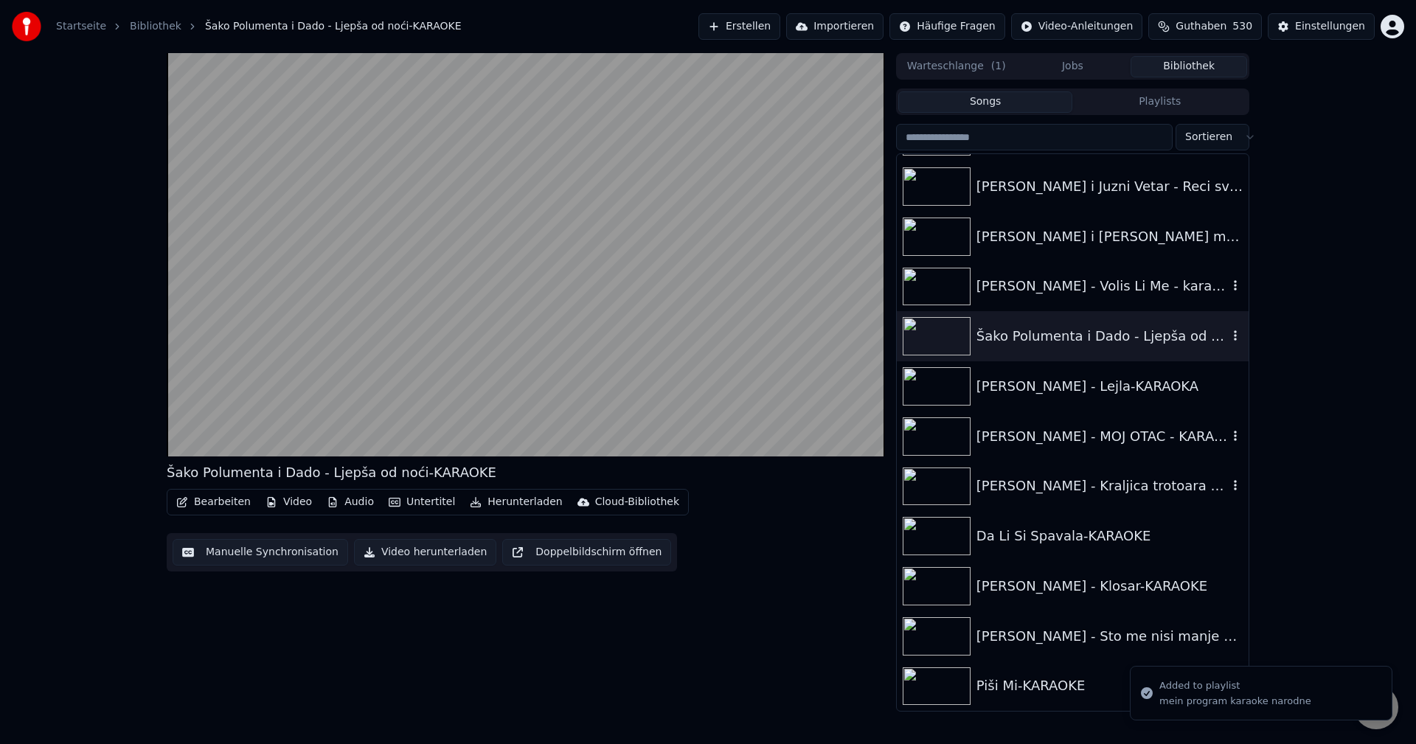
click at [1228, 484] on icon "button" at bounding box center [1235, 485] width 15 height 12
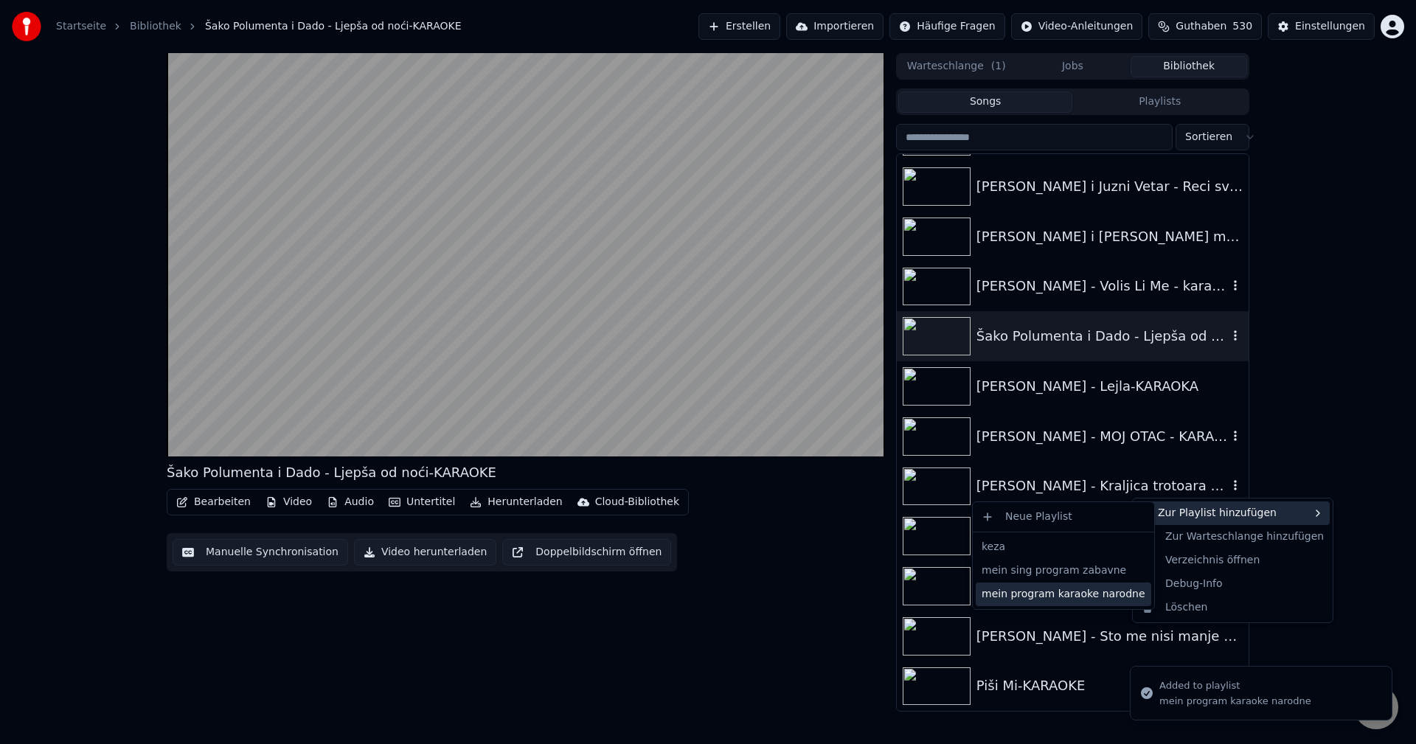
click at [1102, 595] on div "mein program karaoke narodne" at bounding box center [1063, 595] width 175 height 24
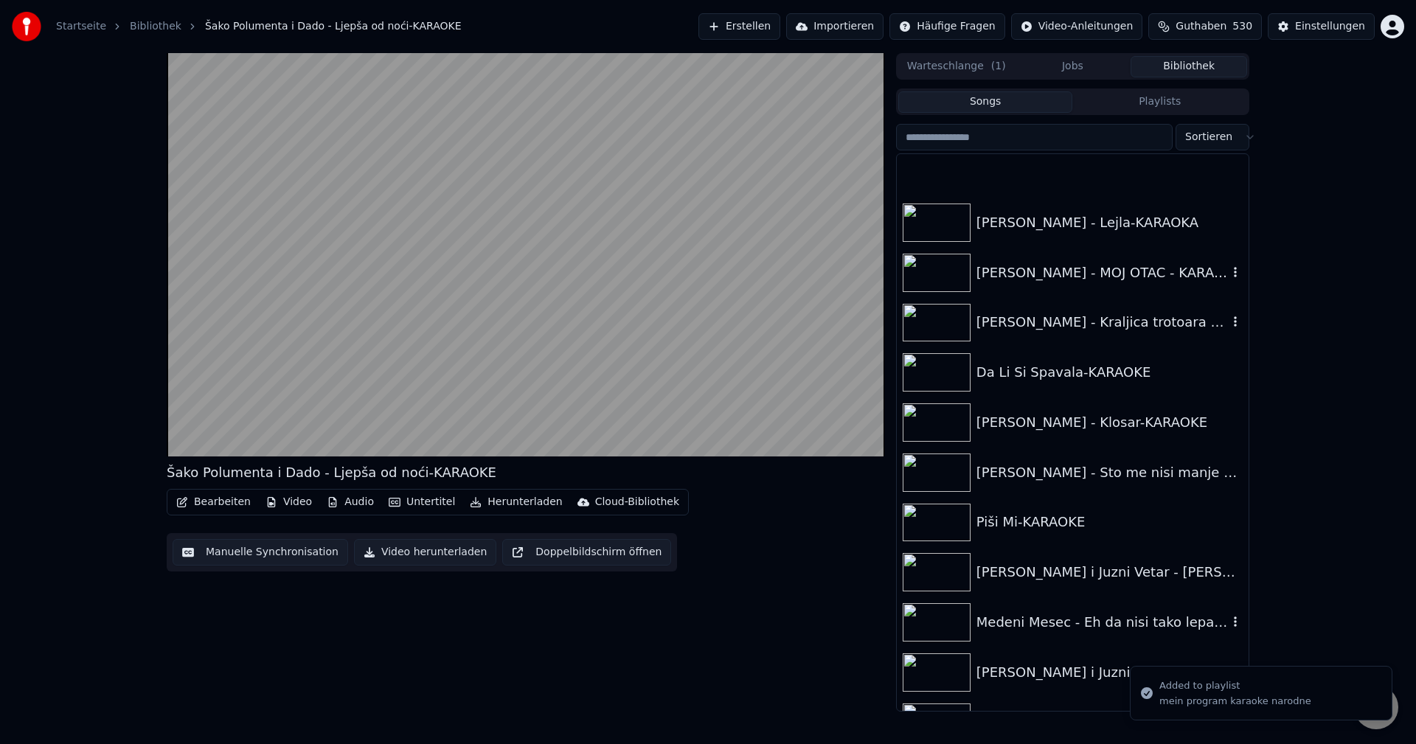
scroll to position [15406, 0]
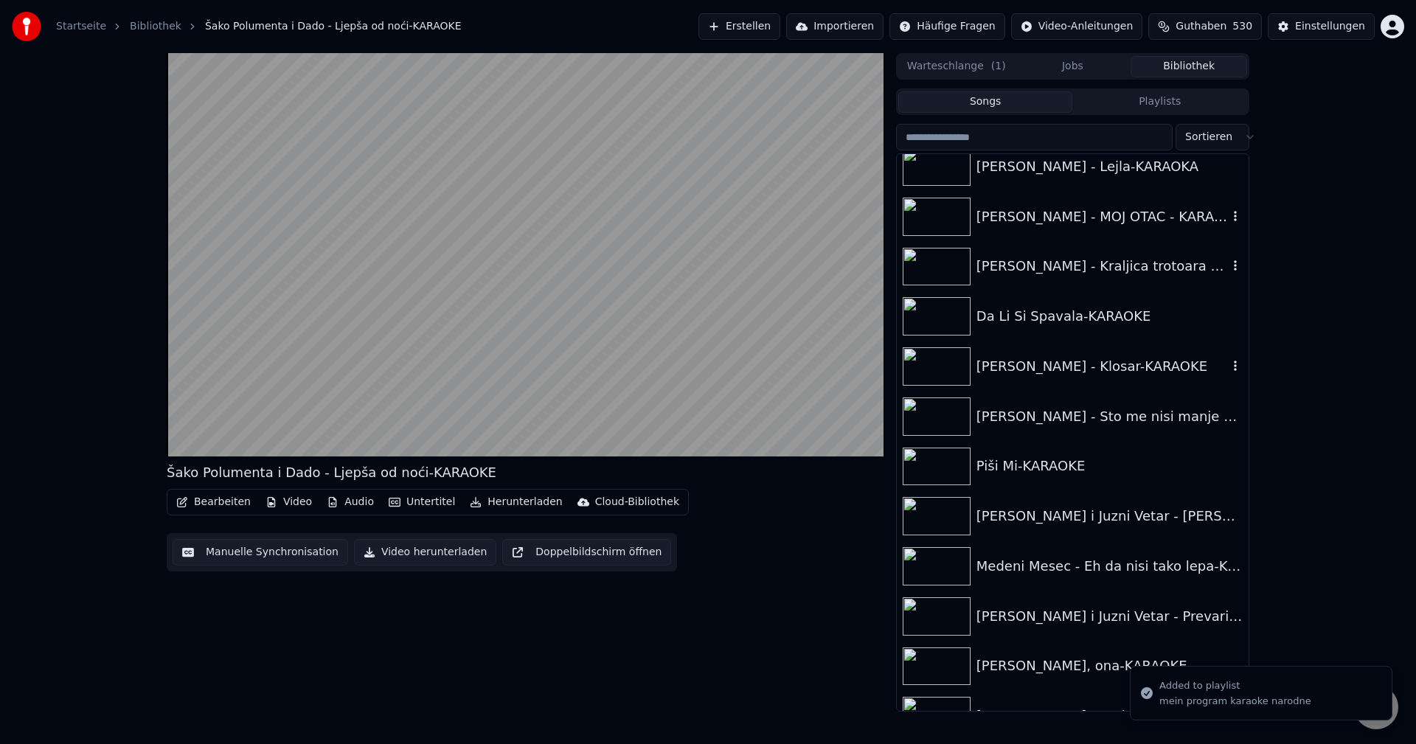
click at [1035, 366] on div "[PERSON_NAME] - Klosar-KARAOKE" at bounding box center [1101, 366] width 251 height 21
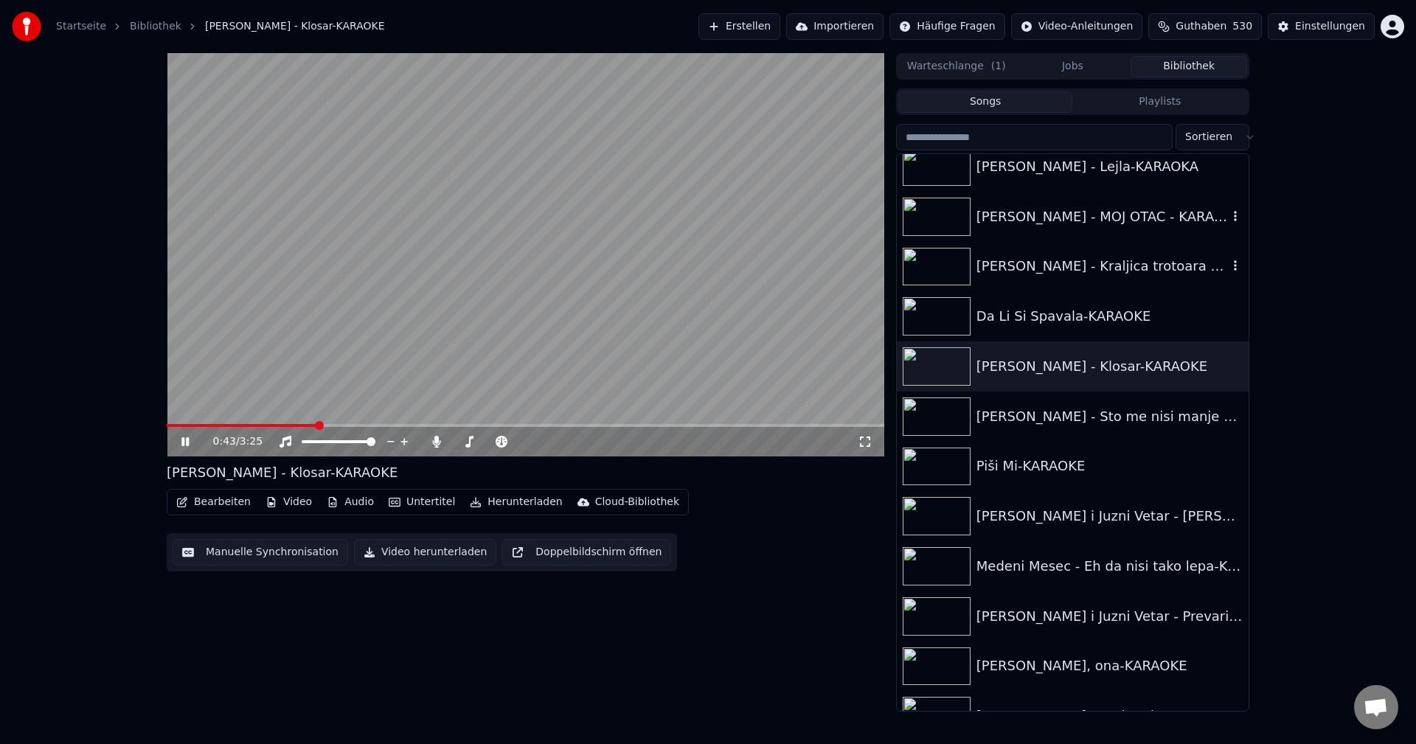
click at [315, 425] on span at bounding box center [525, 425] width 717 height 3
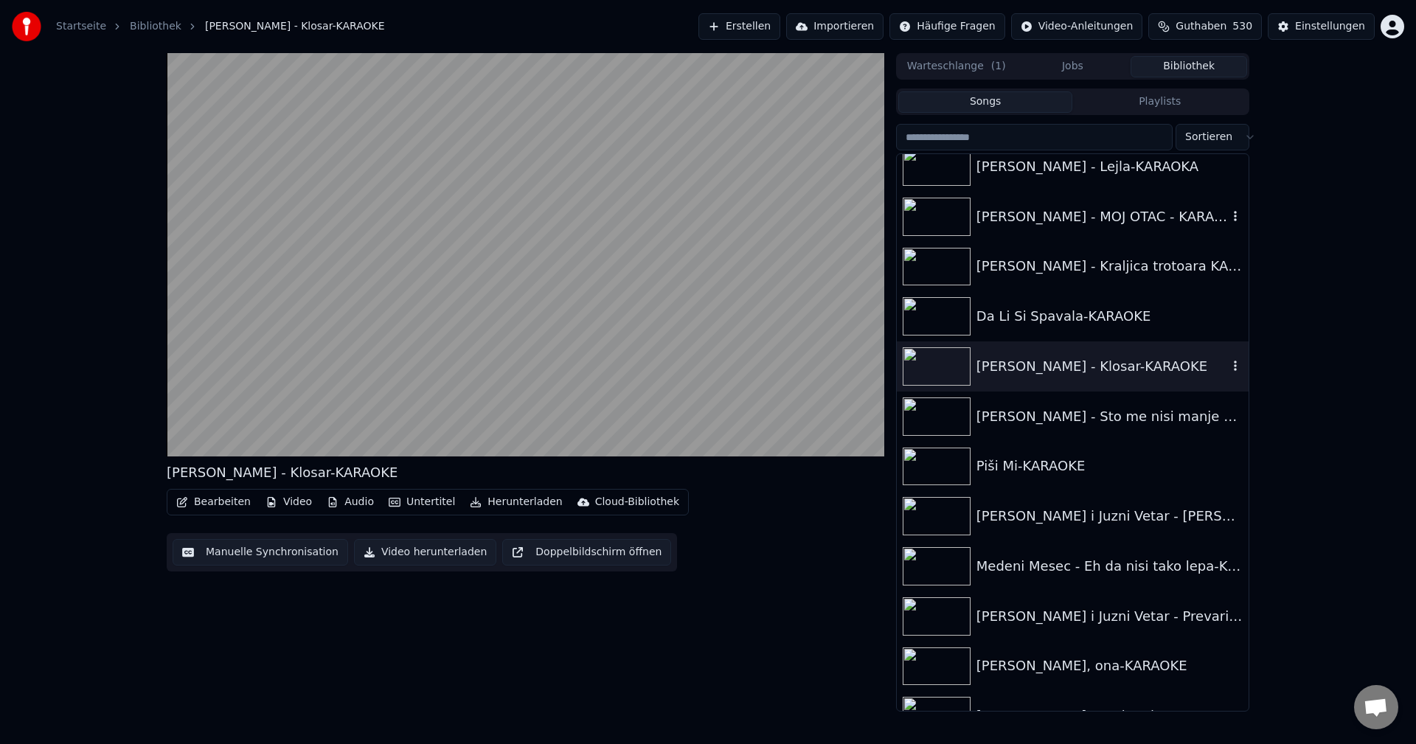
click at [1228, 364] on icon "button" at bounding box center [1235, 366] width 15 height 12
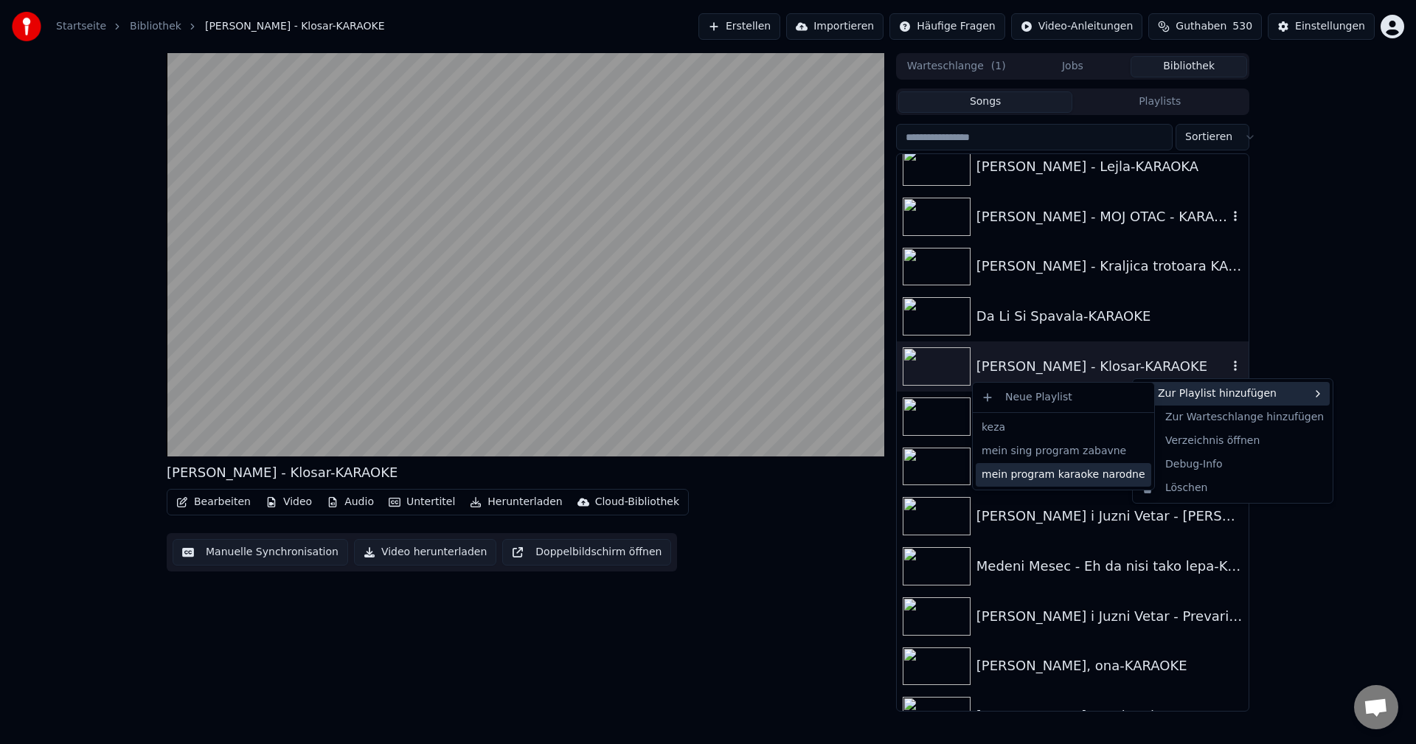
click at [1097, 479] on div "mein program karaoke narodne" at bounding box center [1063, 475] width 175 height 24
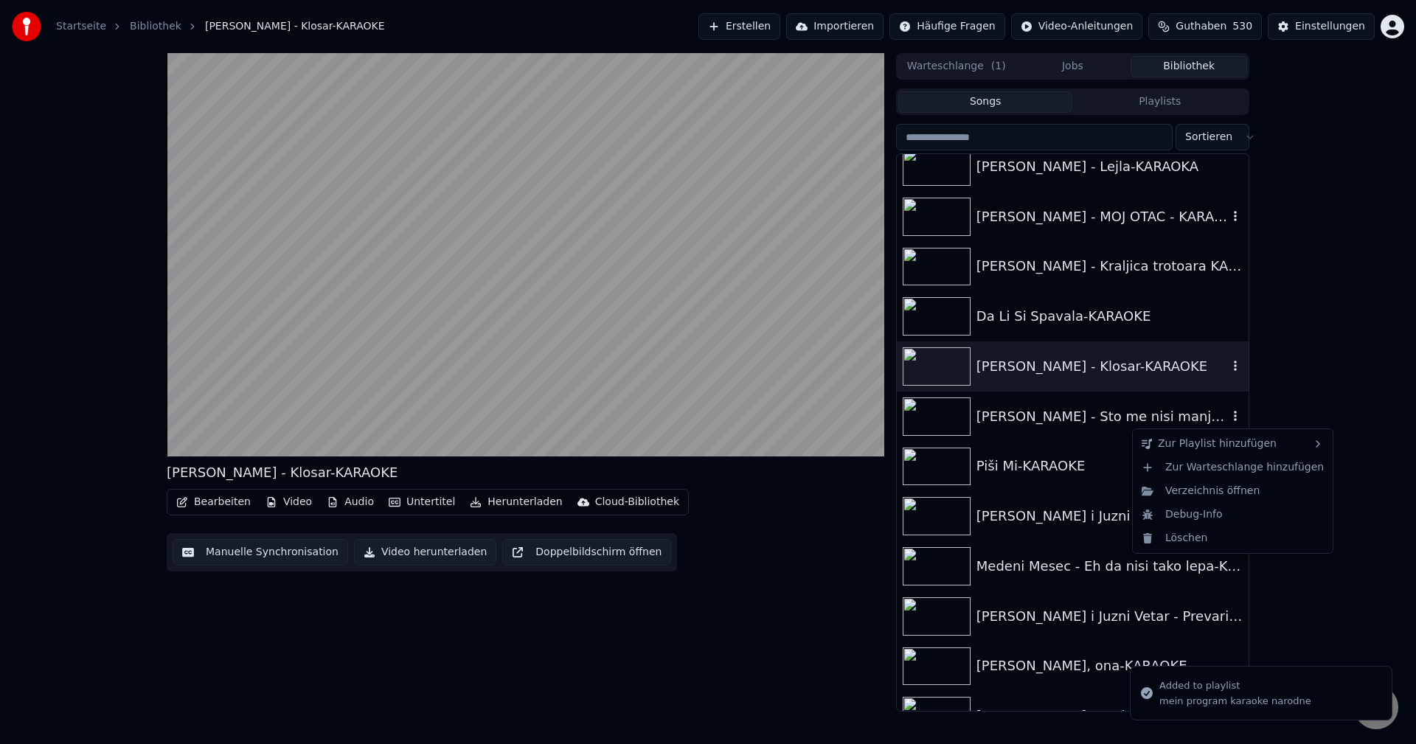
click at [1228, 416] on icon "button" at bounding box center [1235, 416] width 15 height 12
click at [1097, 524] on div "mein program karaoke narodne" at bounding box center [1063, 525] width 175 height 24
click at [1234, 519] on icon "button" at bounding box center [1235, 515] width 3 height 10
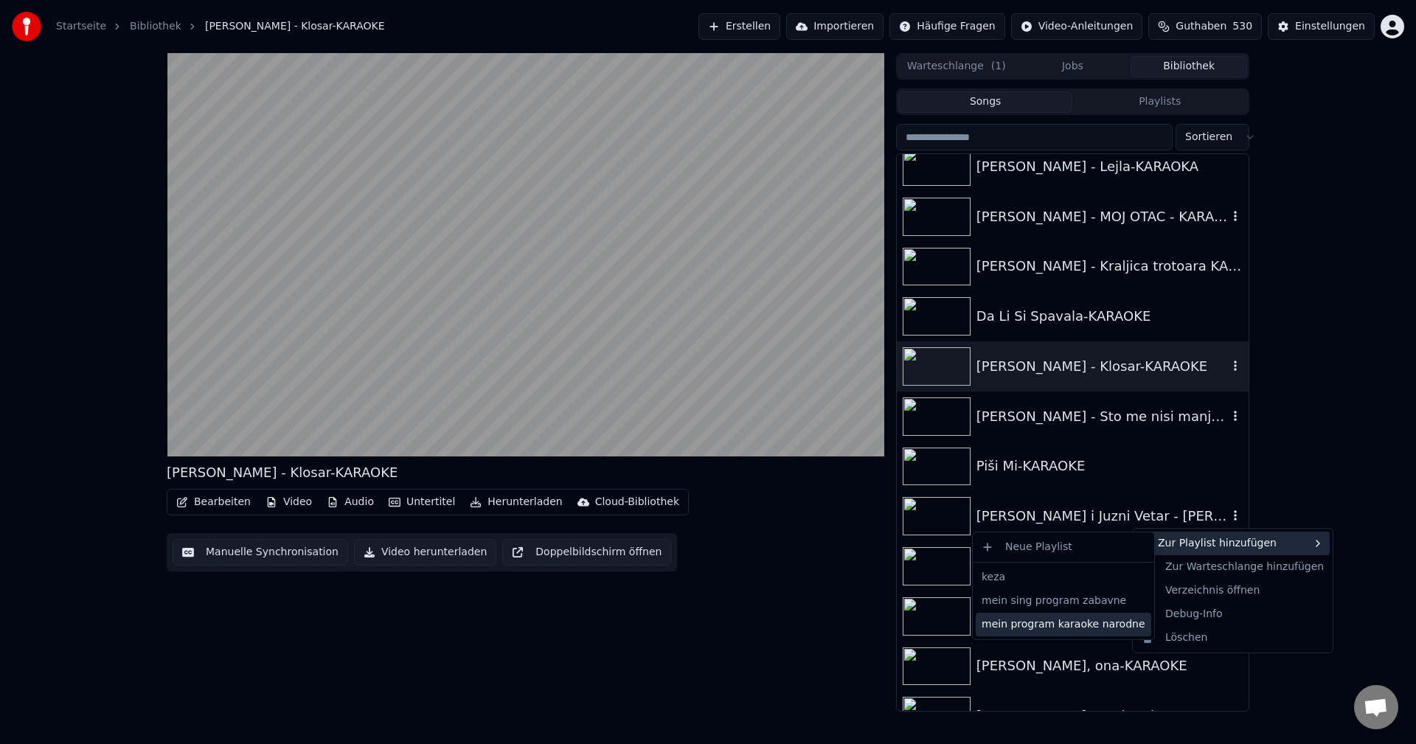
click at [1080, 628] on div "mein program karaoke narodne" at bounding box center [1063, 625] width 175 height 24
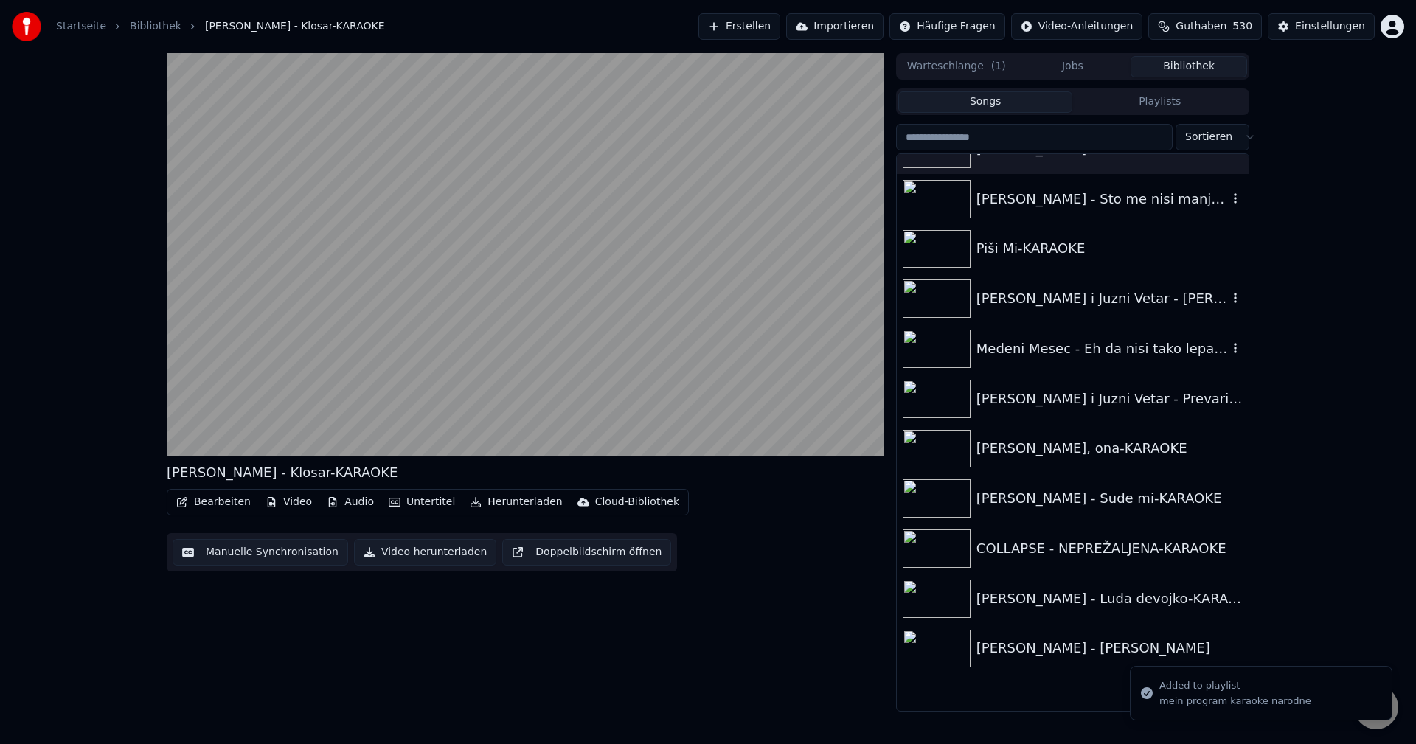
scroll to position [15627, 0]
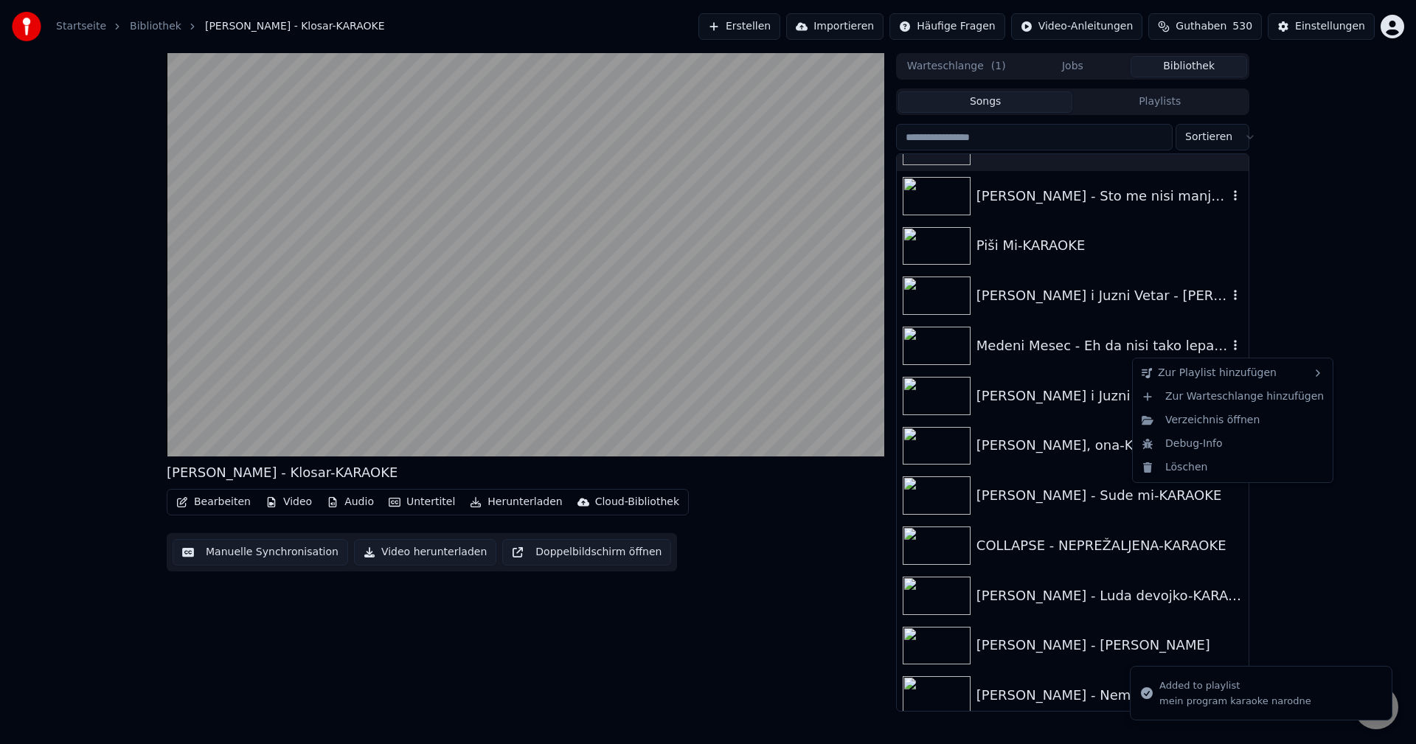
click at [1234, 345] on icon "button" at bounding box center [1235, 345] width 3 height 10
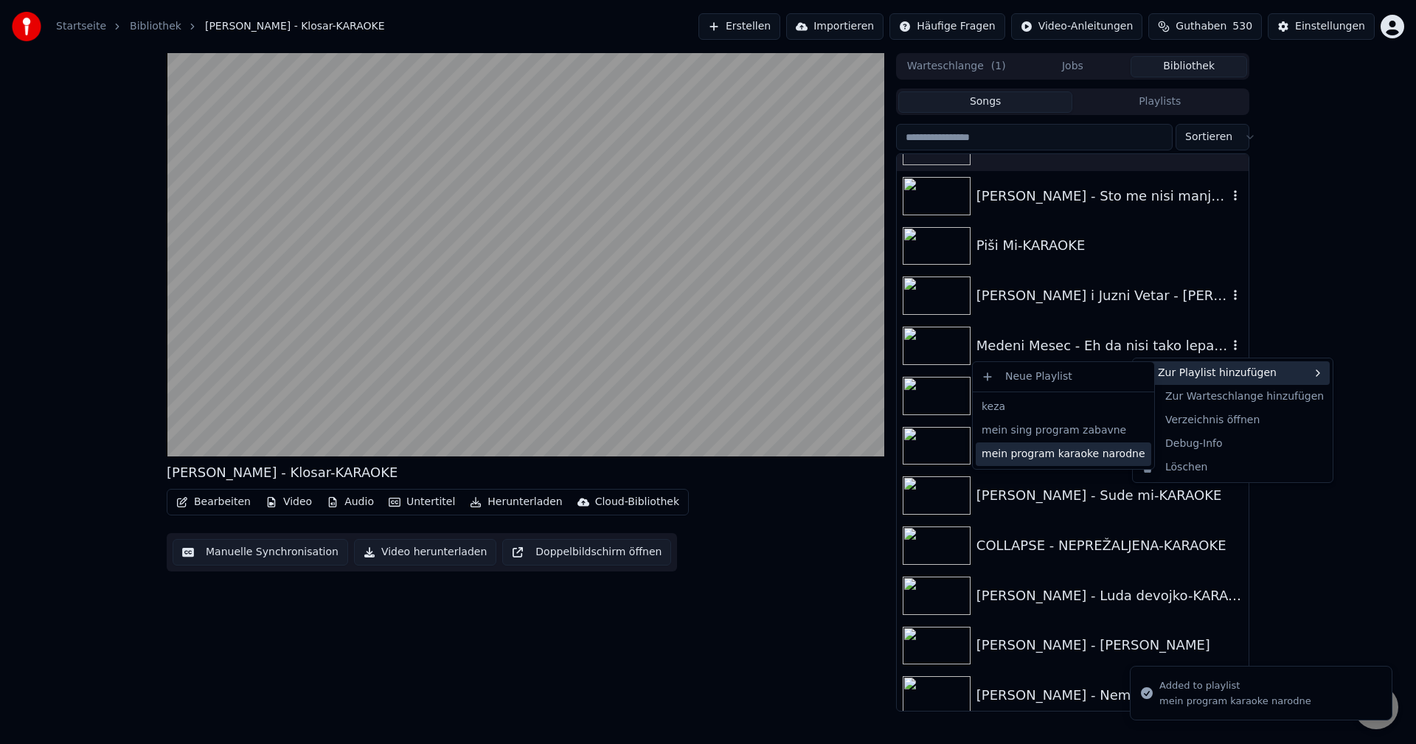
click at [1105, 451] on div "mein program karaoke narodne" at bounding box center [1063, 454] width 175 height 24
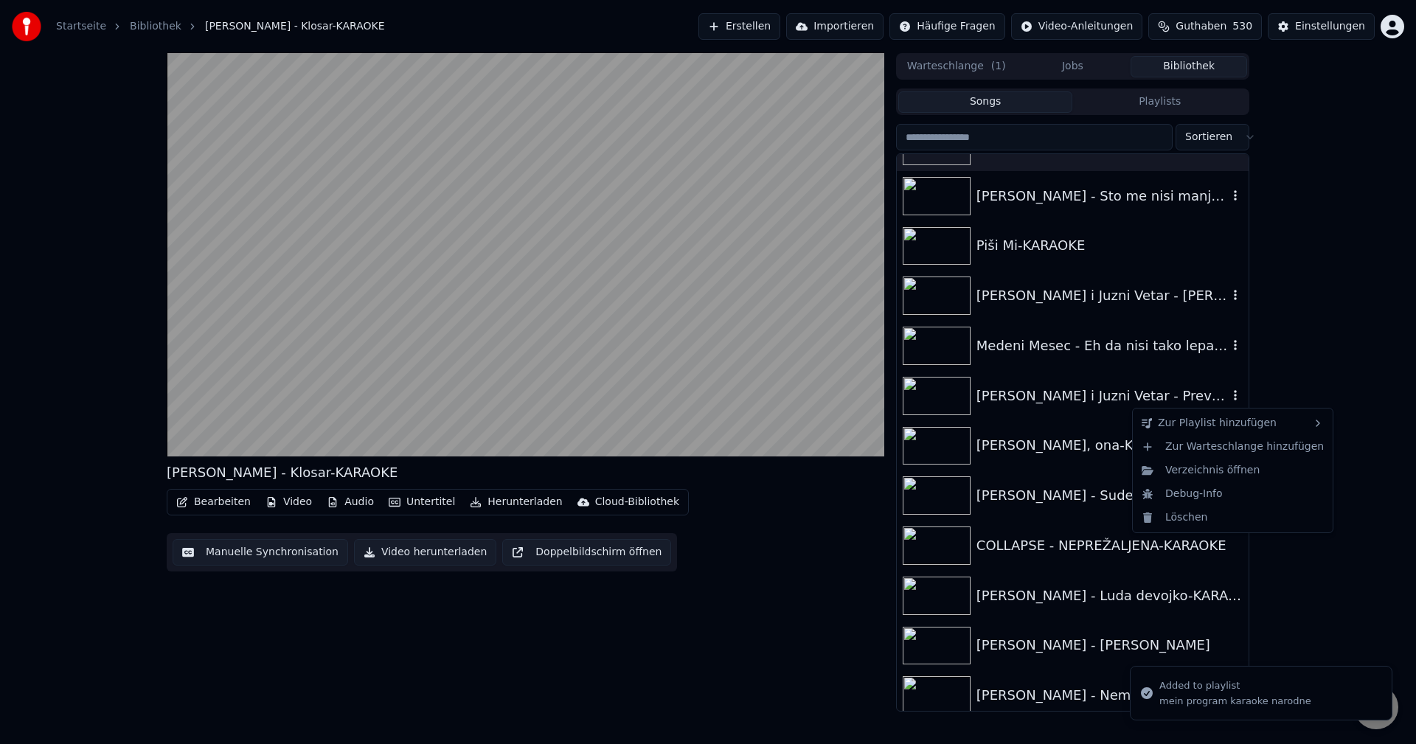
click at [1228, 394] on icon "button" at bounding box center [1235, 395] width 15 height 12
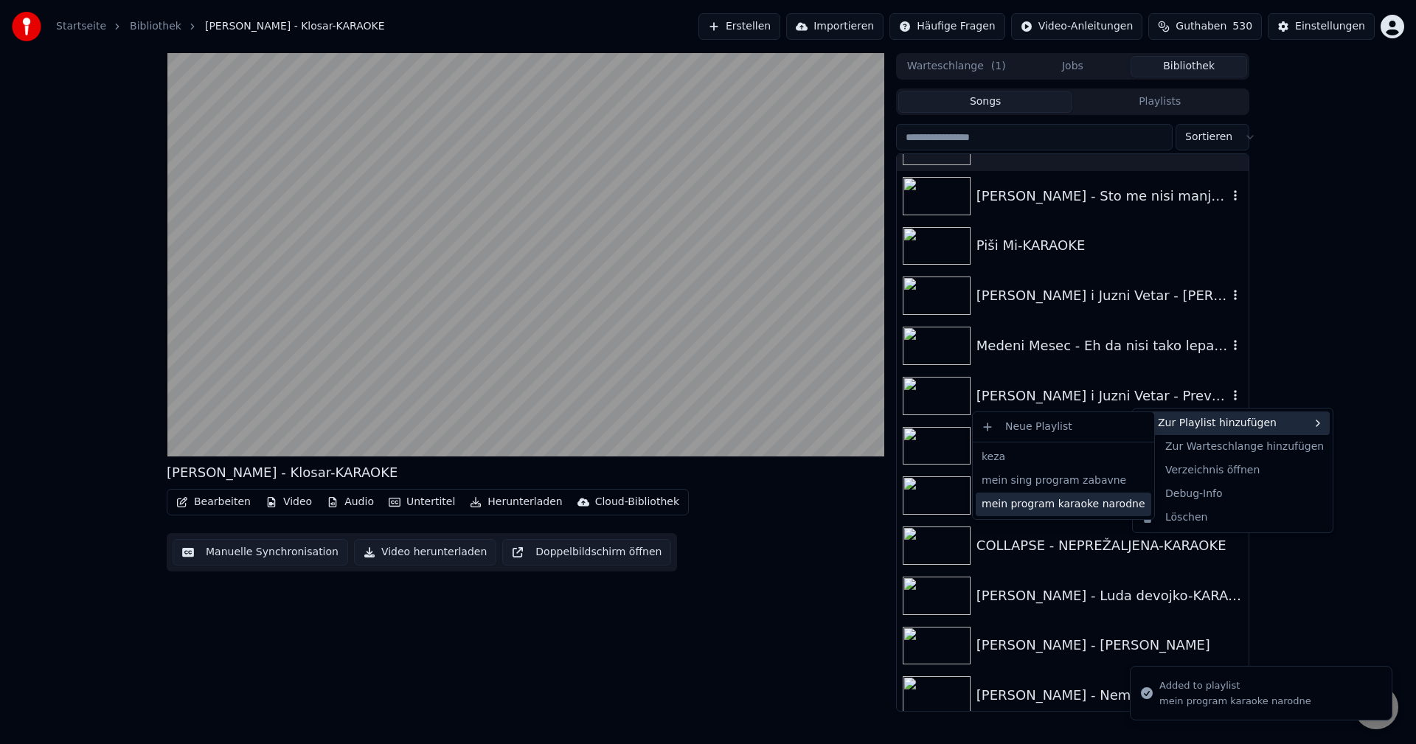
click at [1098, 503] on div "mein program karaoke narodne" at bounding box center [1063, 505] width 175 height 24
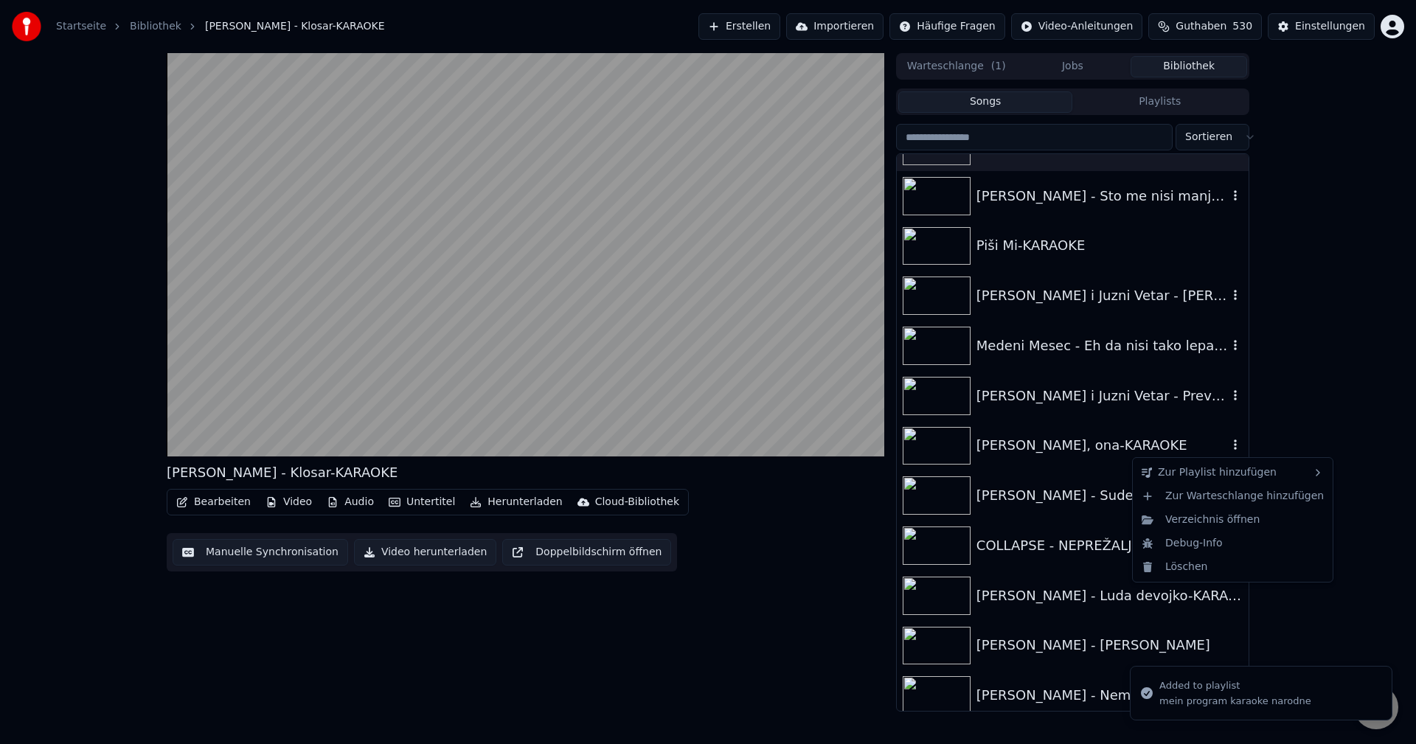
click at [1229, 443] on icon "button" at bounding box center [1235, 445] width 15 height 12
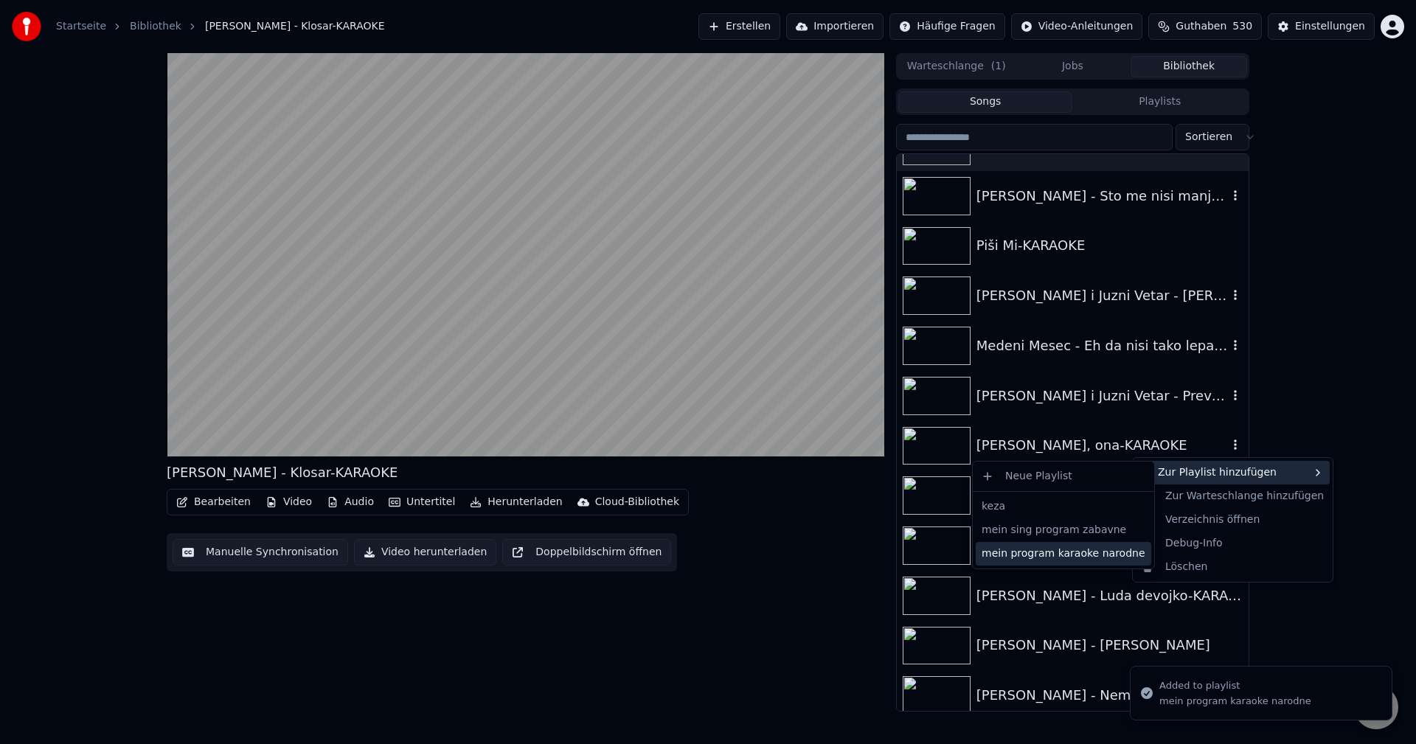
click at [1098, 554] on div "mein program karaoke narodne" at bounding box center [1063, 554] width 175 height 24
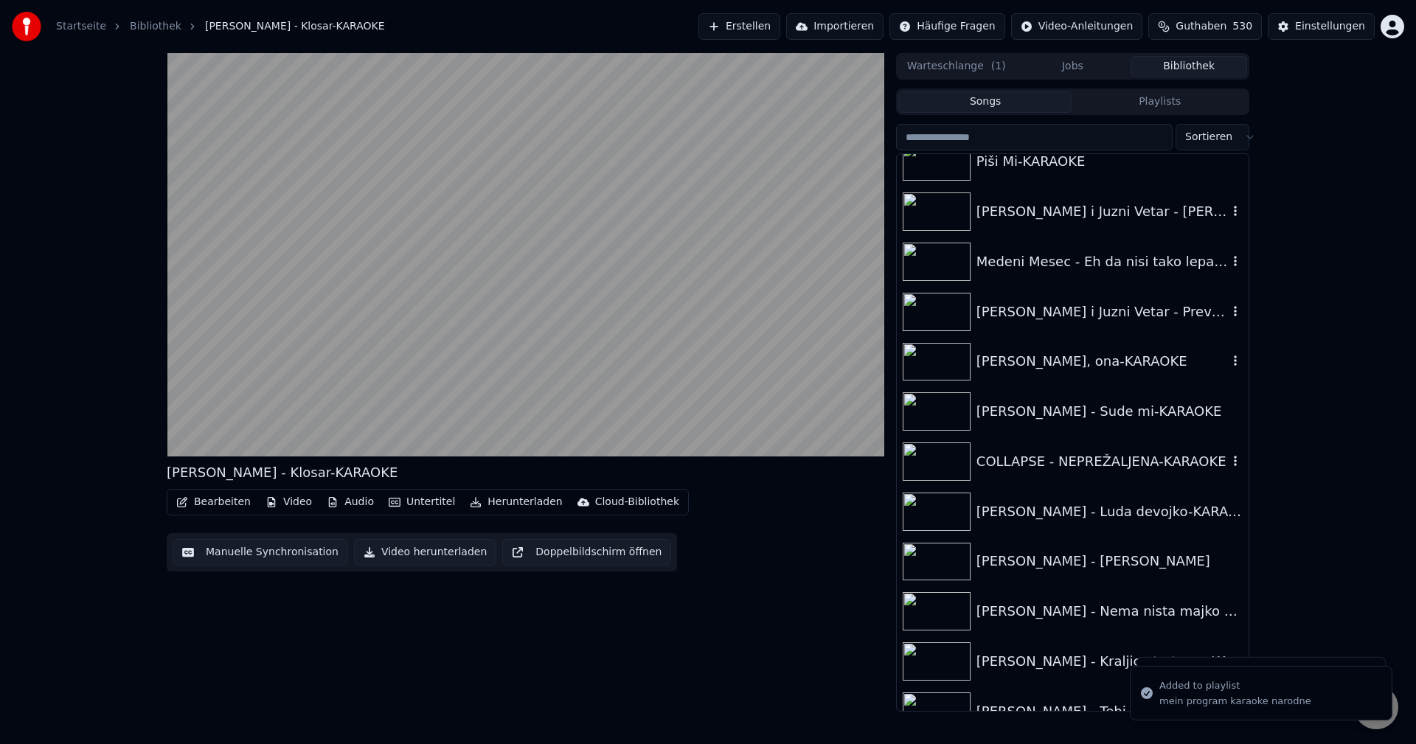
scroll to position [15848, 0]
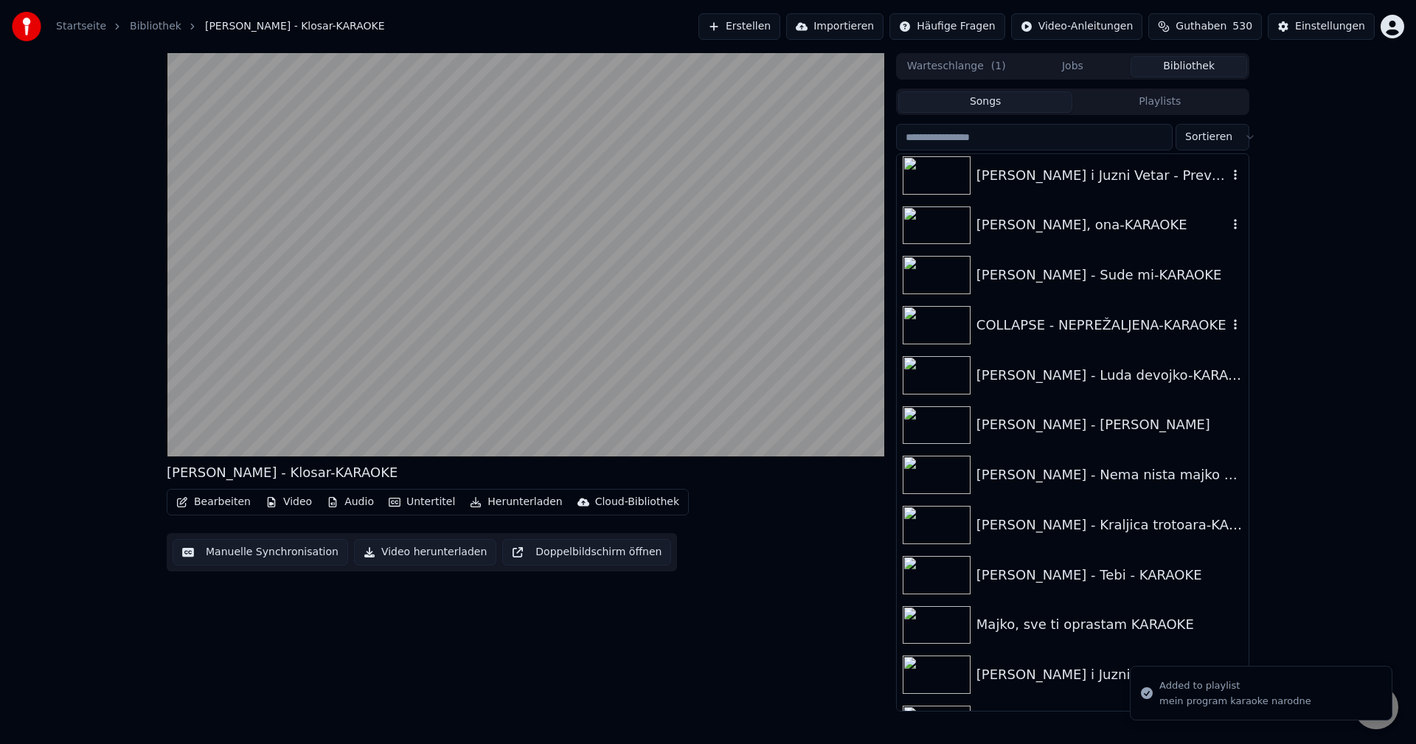
click at [1228, 321] on icon "button" at bounding box center [1235, 325] width 15 height 12
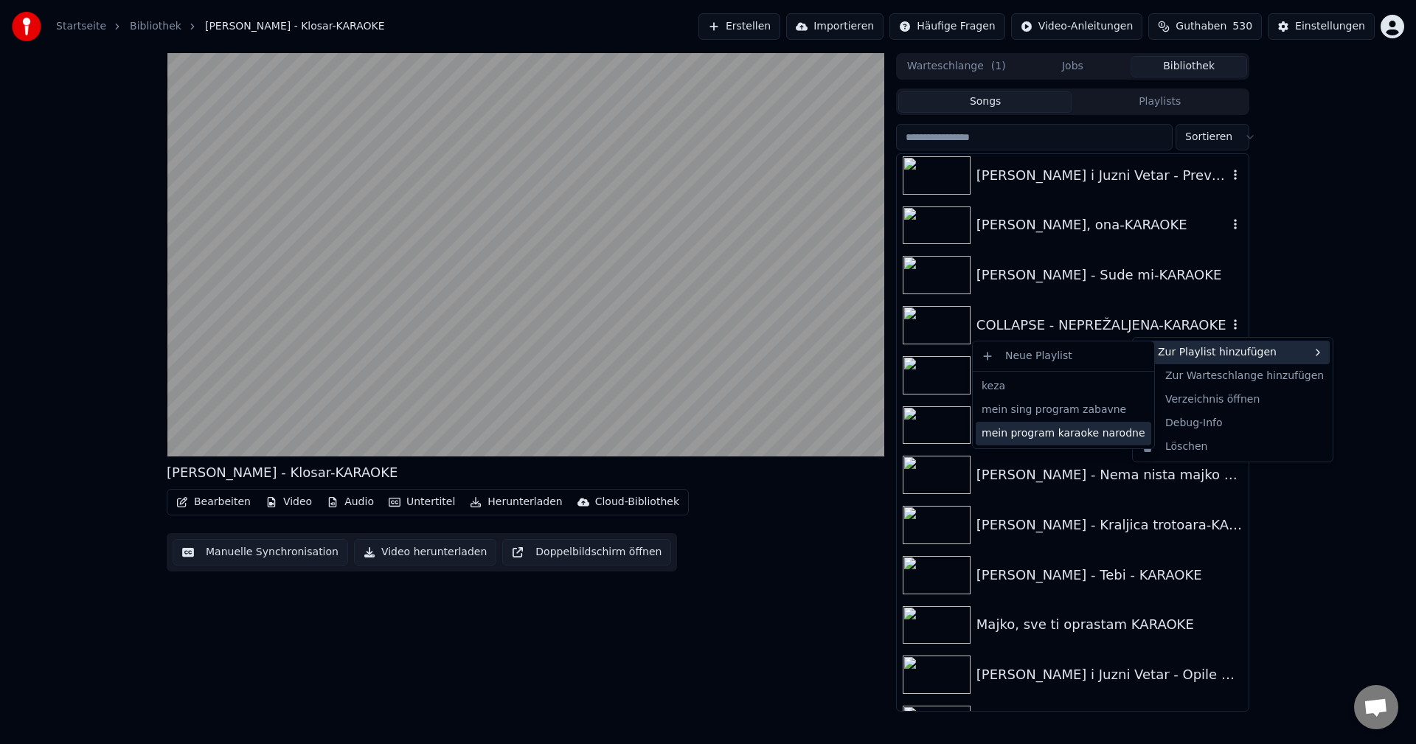
click at [1110, 434] on div "mein program karaoke narodne" at bounding box center [1063, 434] width 175 height 24
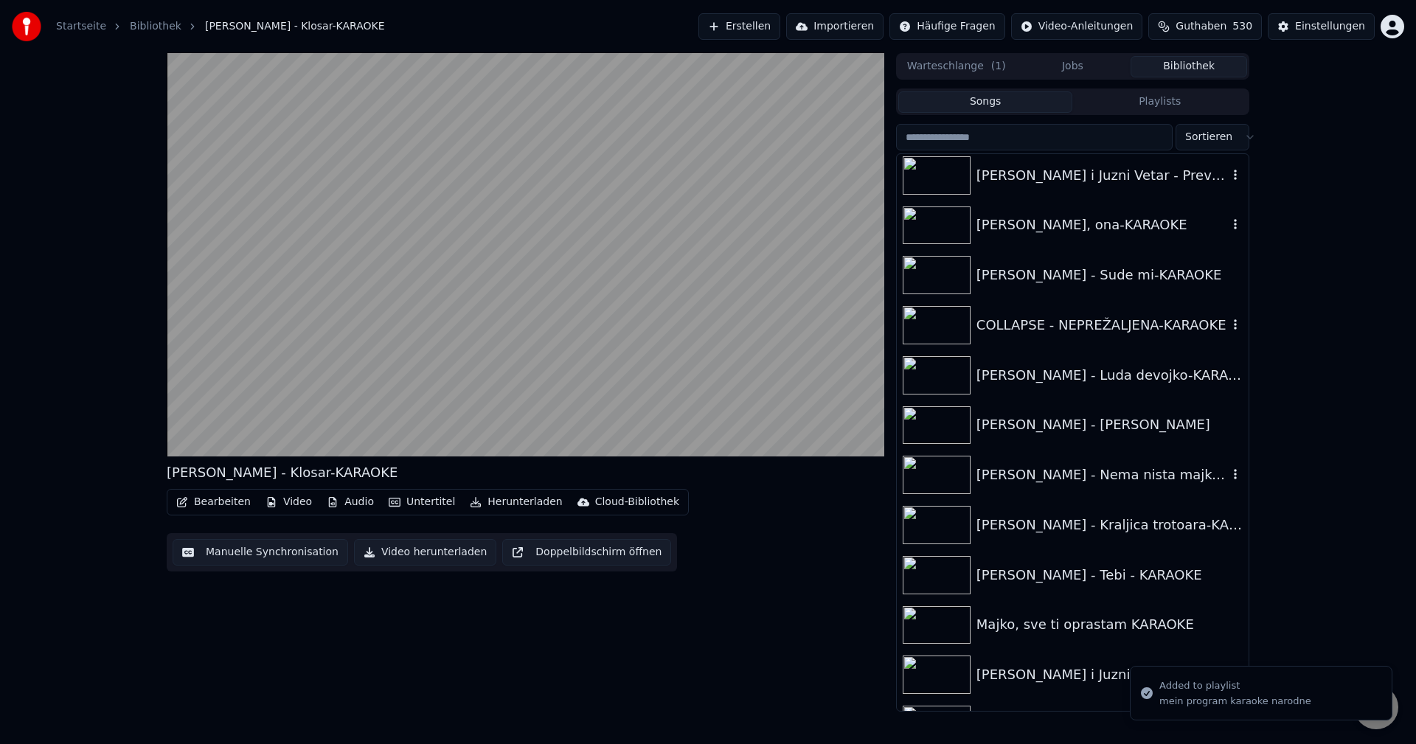
click at [1035, 470] on div "[PERSON_NAME] - Nema nista majko od tvoga veselja-KARAOKE" at bounding box center [1101, 475] width 251 height 21
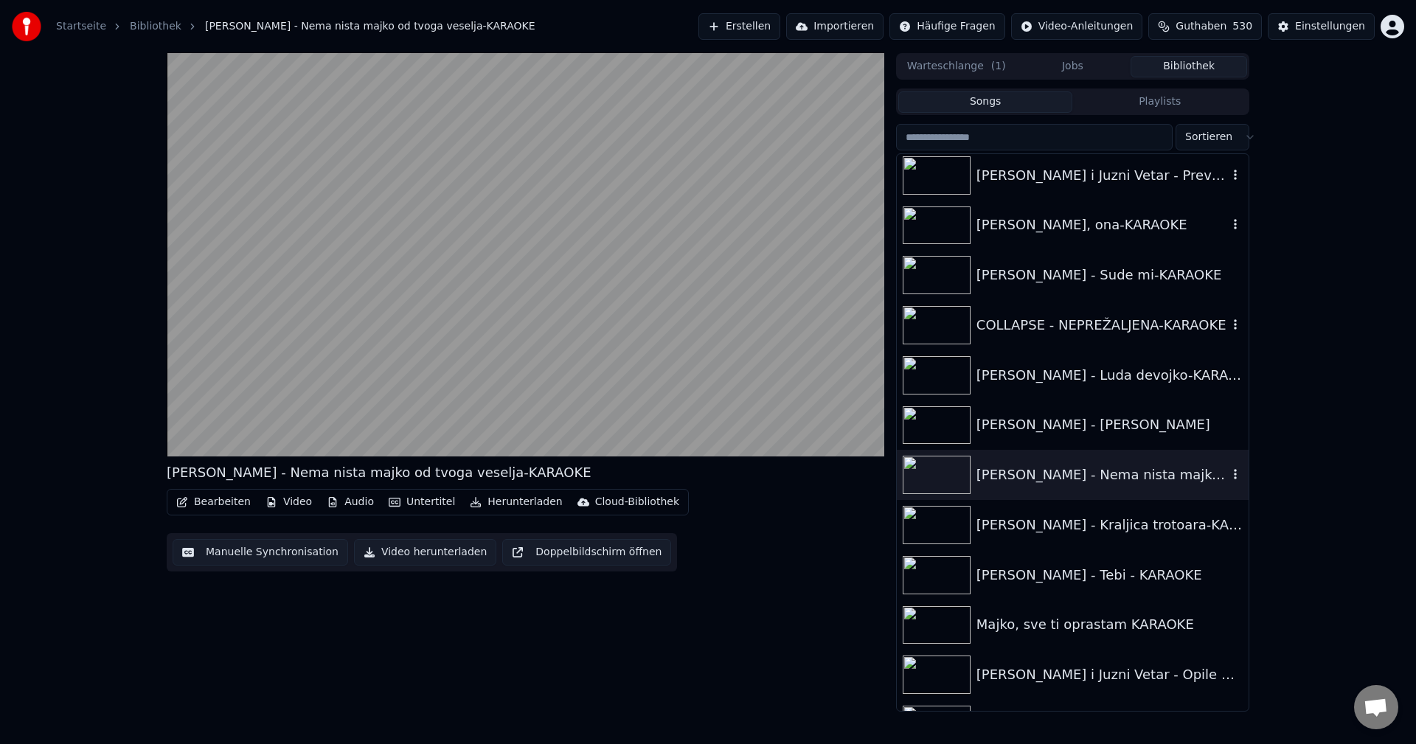
scroll to position [15996, 0]
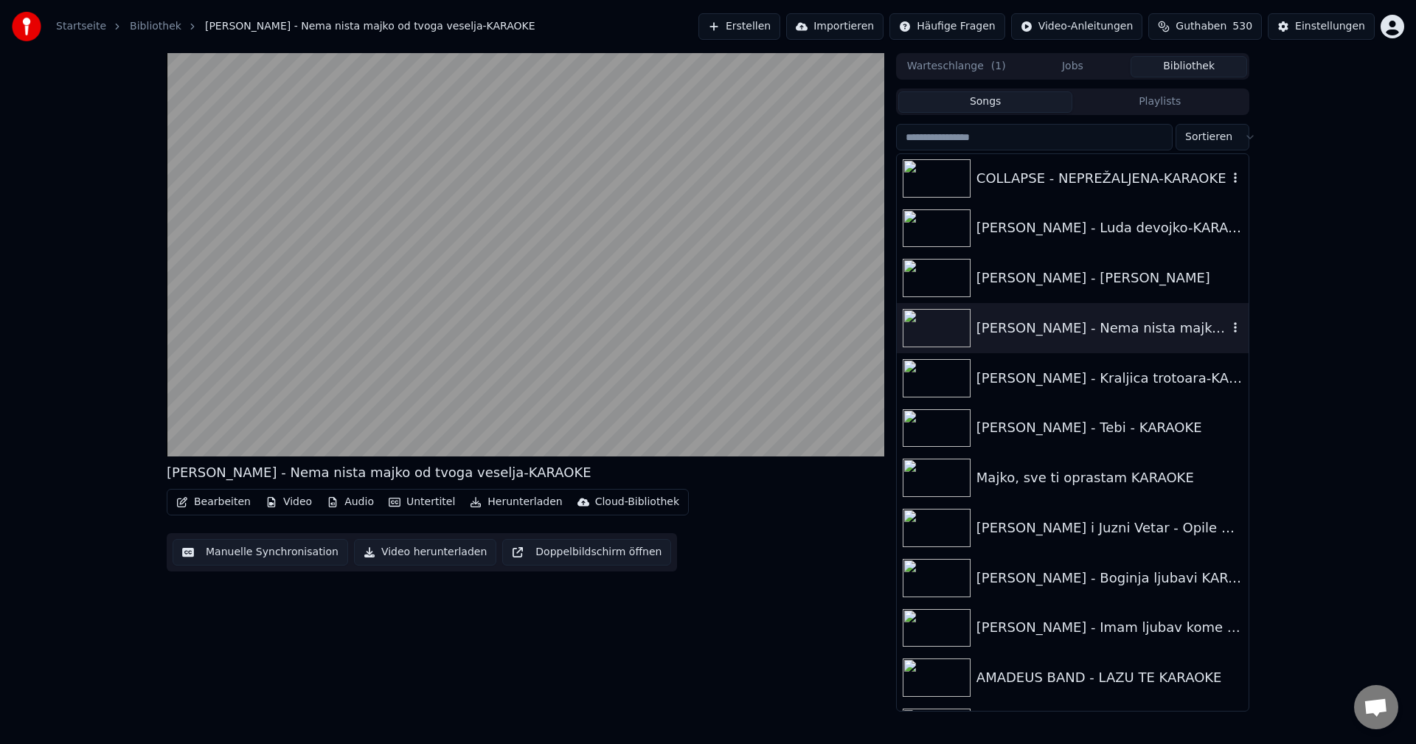
click at [1228, 327] on icon "button" at bounding box center [1235, 327] width 15 height 12
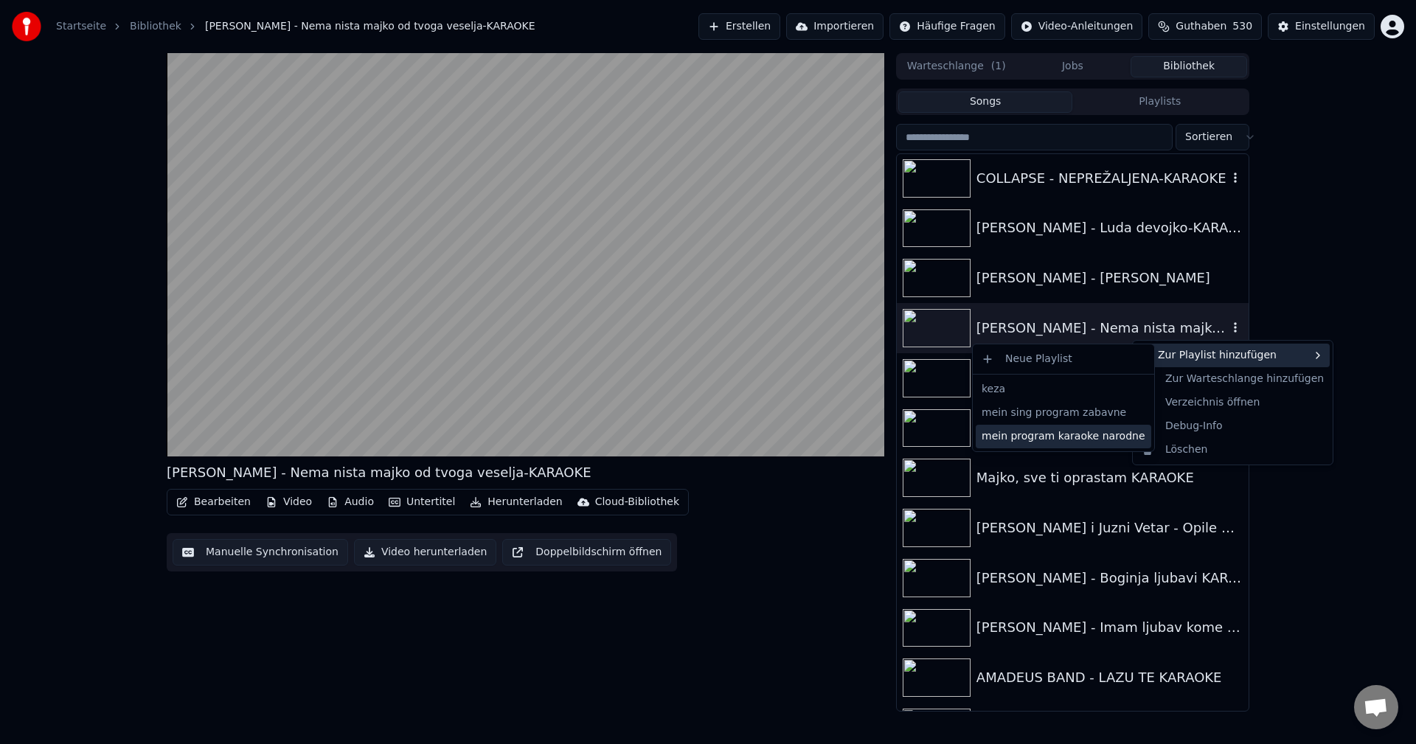
click at [1088, 434] on div "mein program karaoke narodne" at bounding box center [1063, 437] width 175 height 24
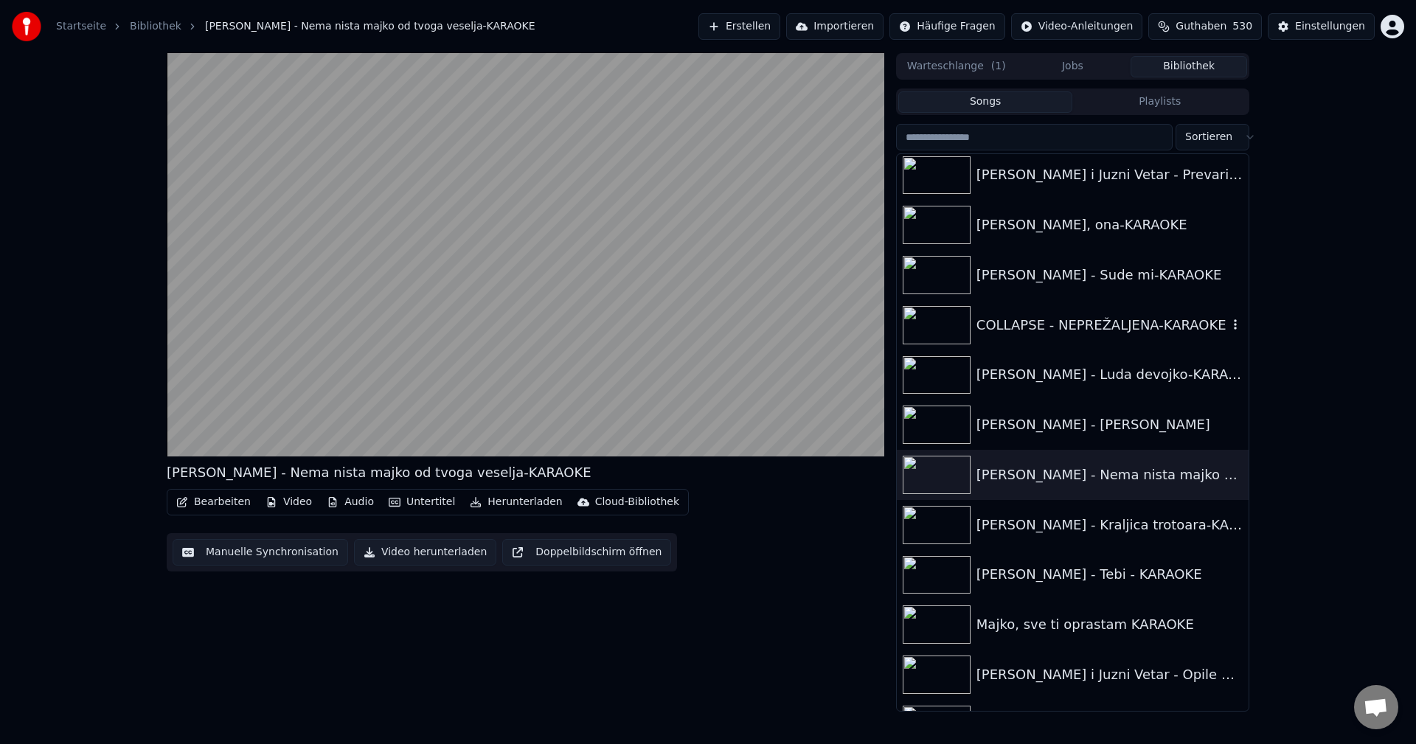
scroll to position [16070, 0]
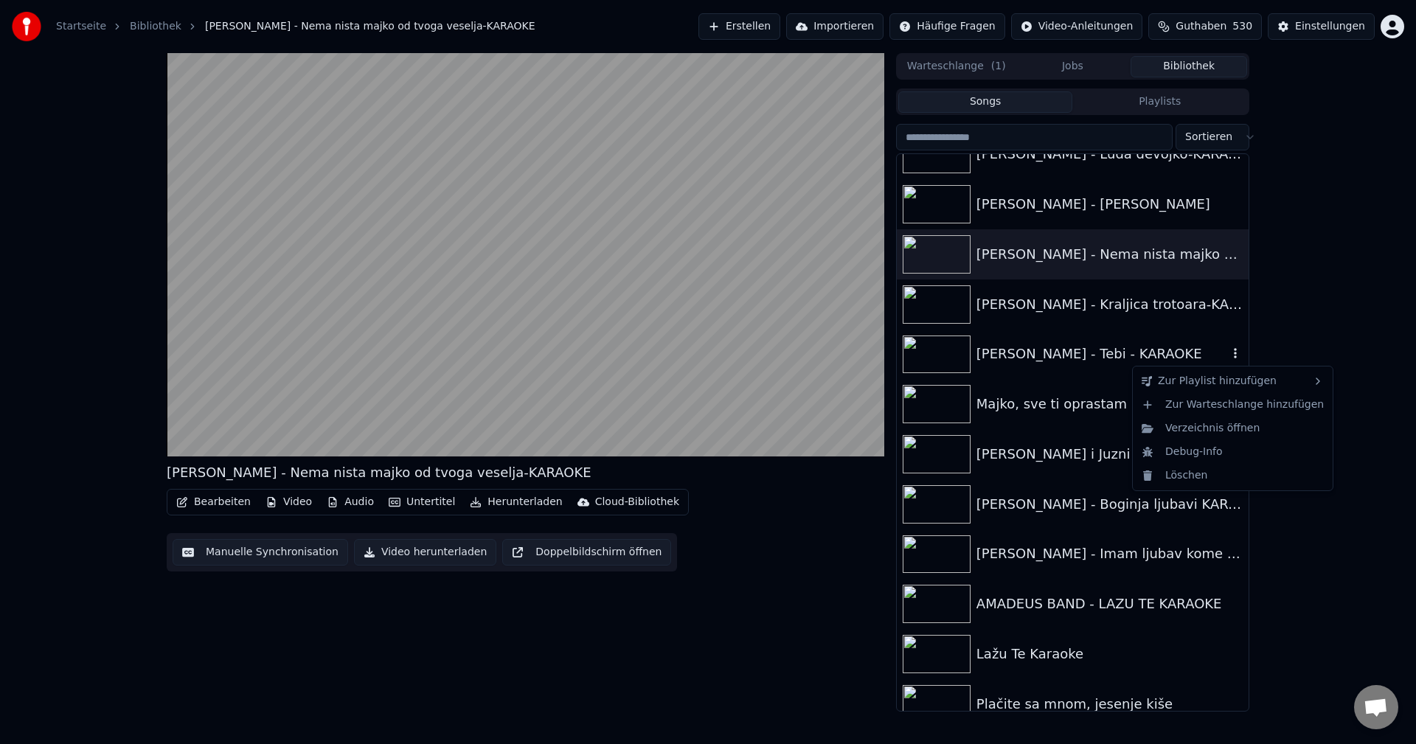
click at [1228, 349] on icon "button" at bounding box center [1235, 353] width 15 height 12
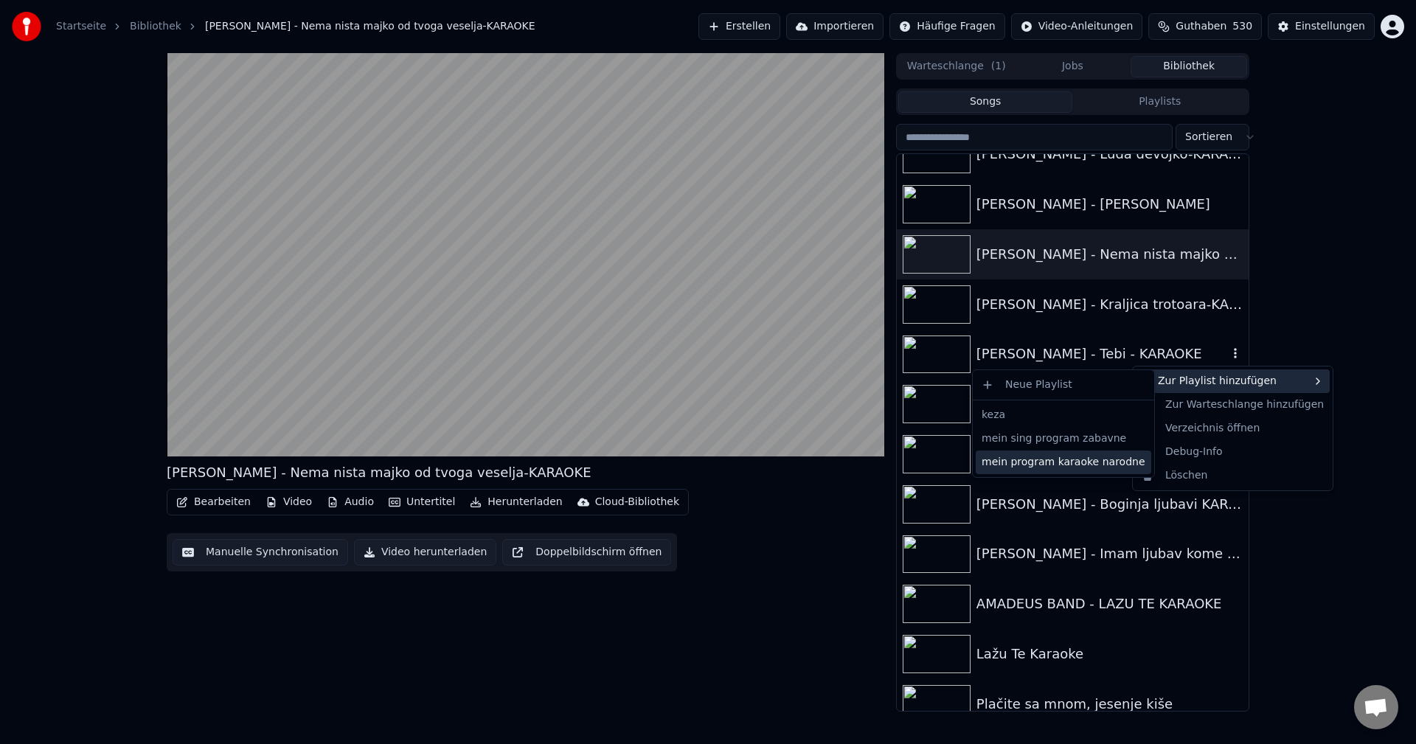
click at [1110, 457] on div "mein program karaoke narodne" at bounding box center [1063, 463] width 175 height 24
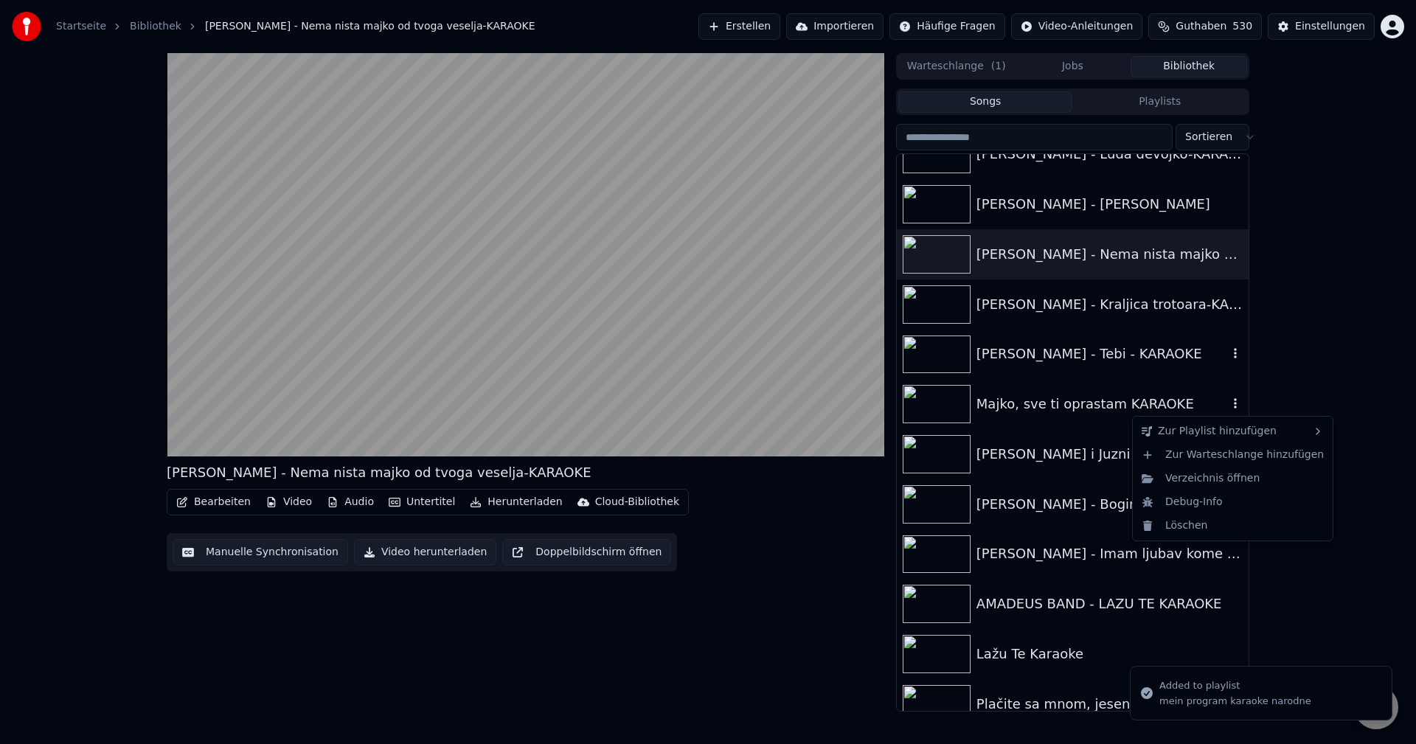
click at [1234, 400] on icon "button" at bounding box center [1235, 403] width 3 height 10
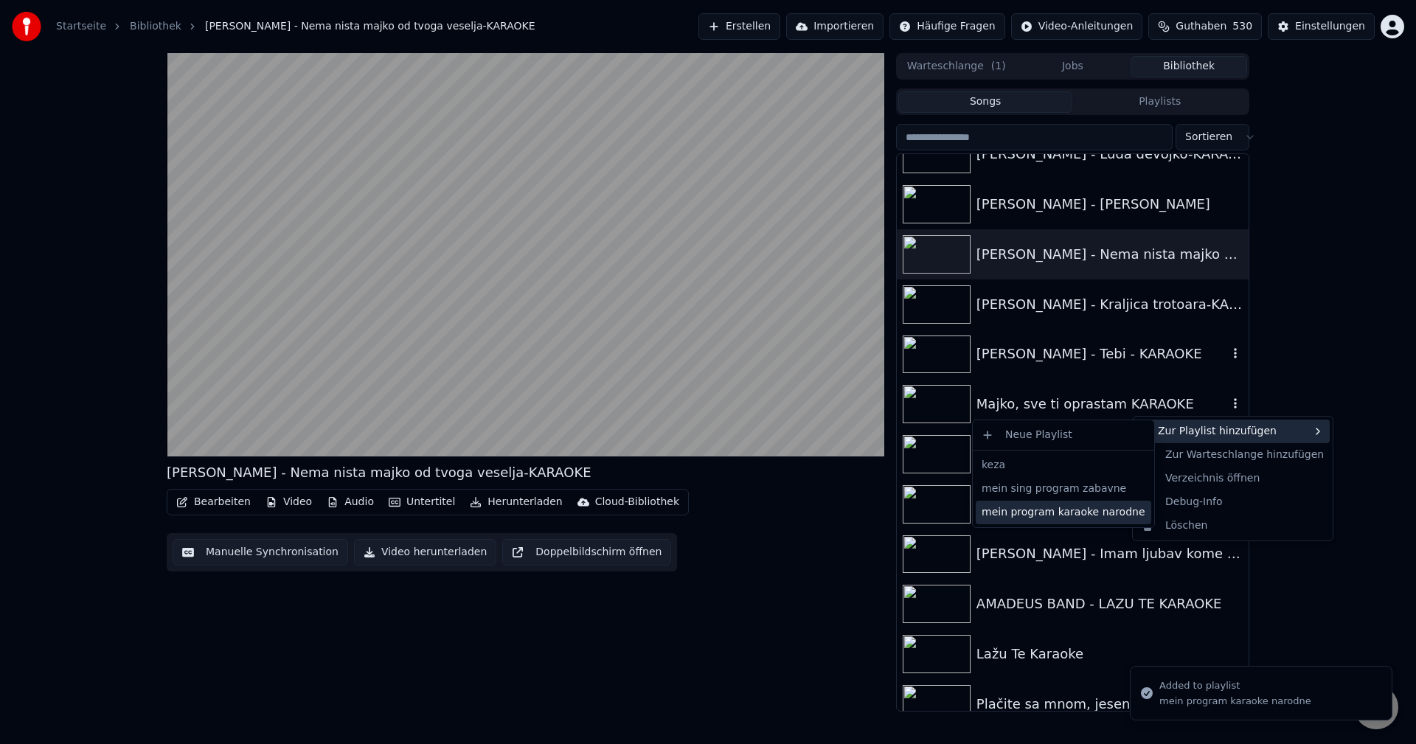
click at [1102, 510] on div "mein program karaoke narodne" at bounding box center [1063, 513] width 175 height 24
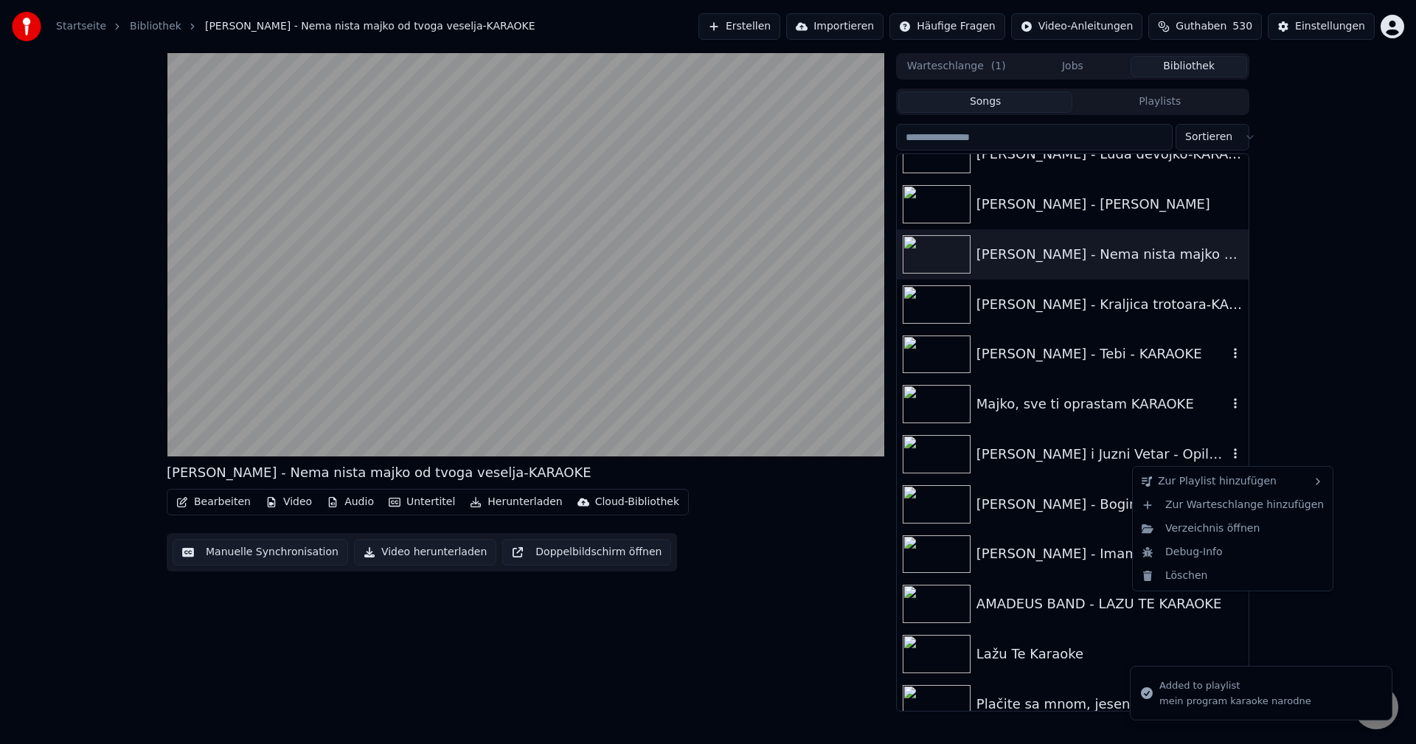
click at [1228, 451] on icon "button" at bounding box center [1235, 454] width 15 height 12
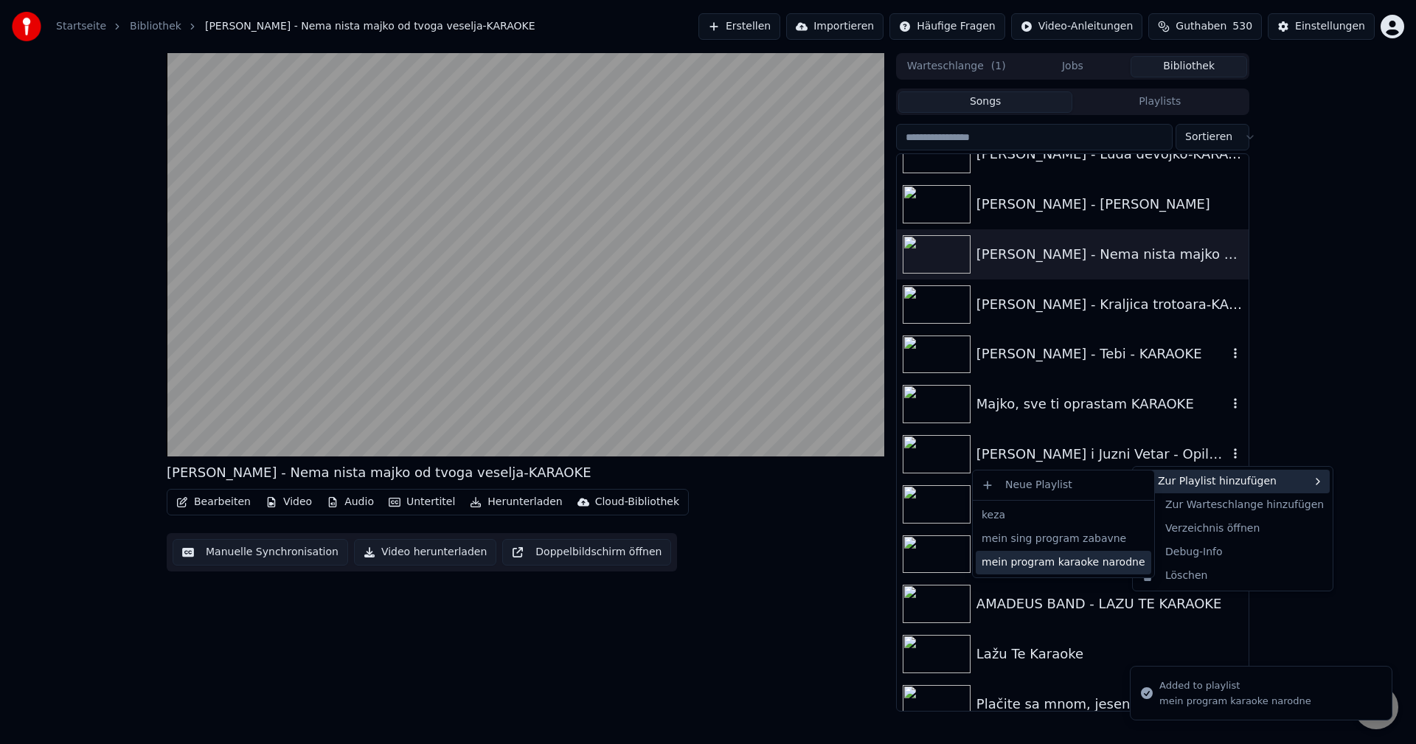
click at [1086, 562] on div "mein program karaoke narodne" at bounding box center [1063, 563] width 175 height 24
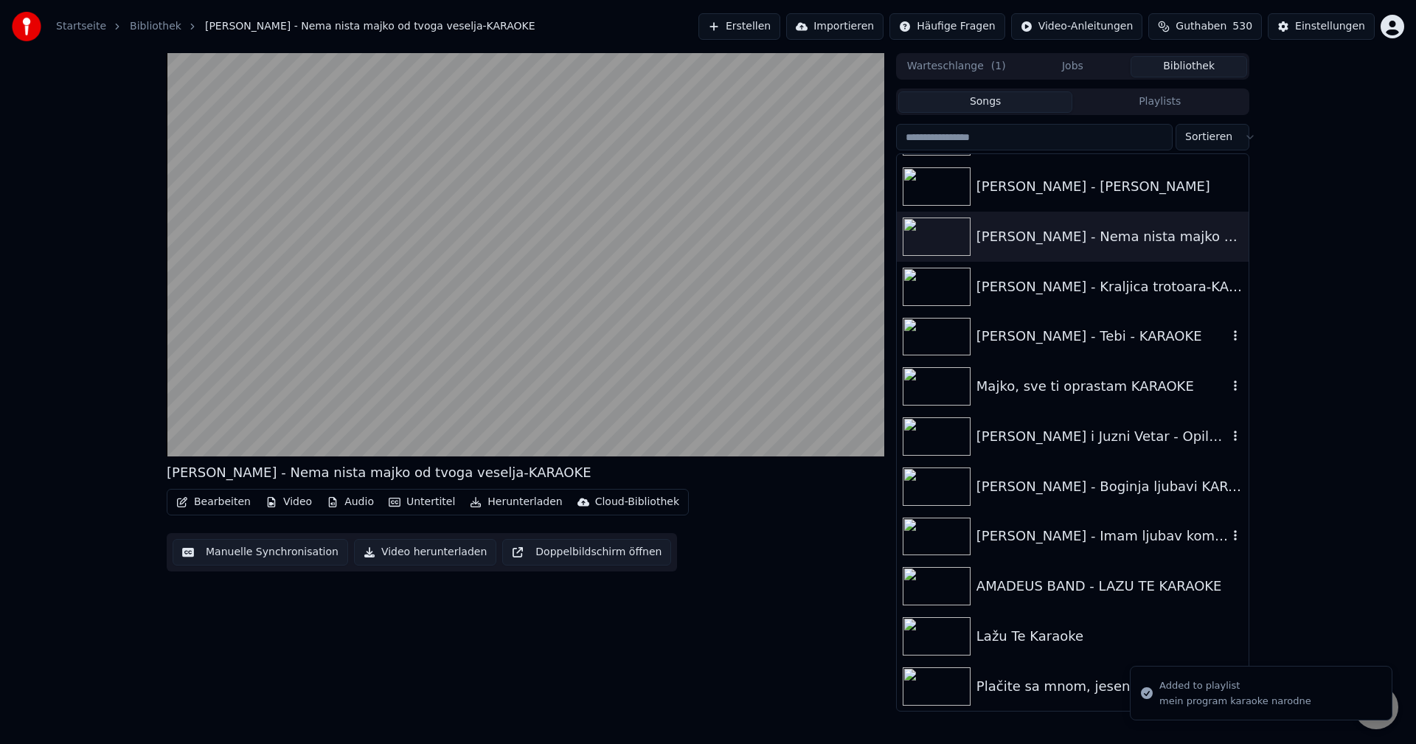
scroll to position [16088, 0]
click at [1228, 487] on icon "button" at bounding box center [1235, 485] width 15 height 12
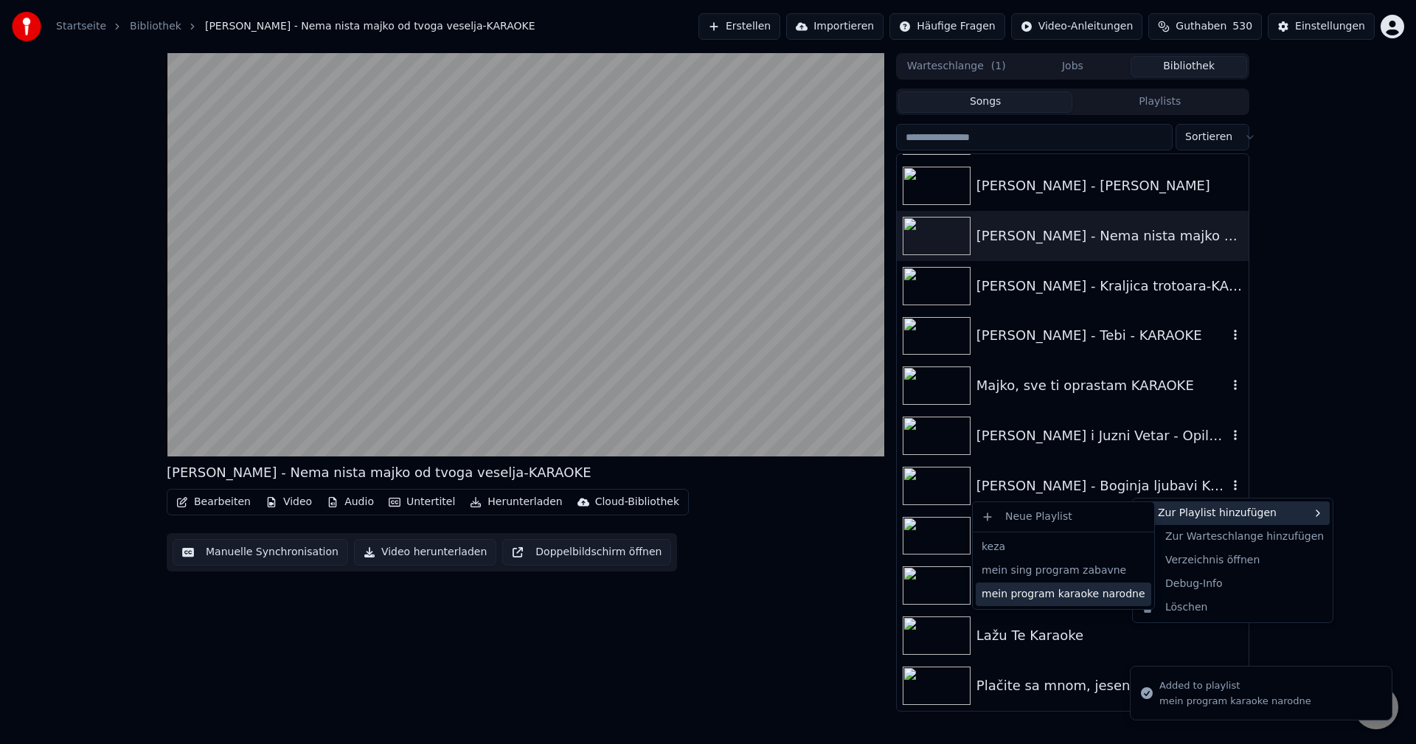
click at [1087, 591] on div "mein program karaoke narodne" at bounding box center [1063, 595] width 175 height 24
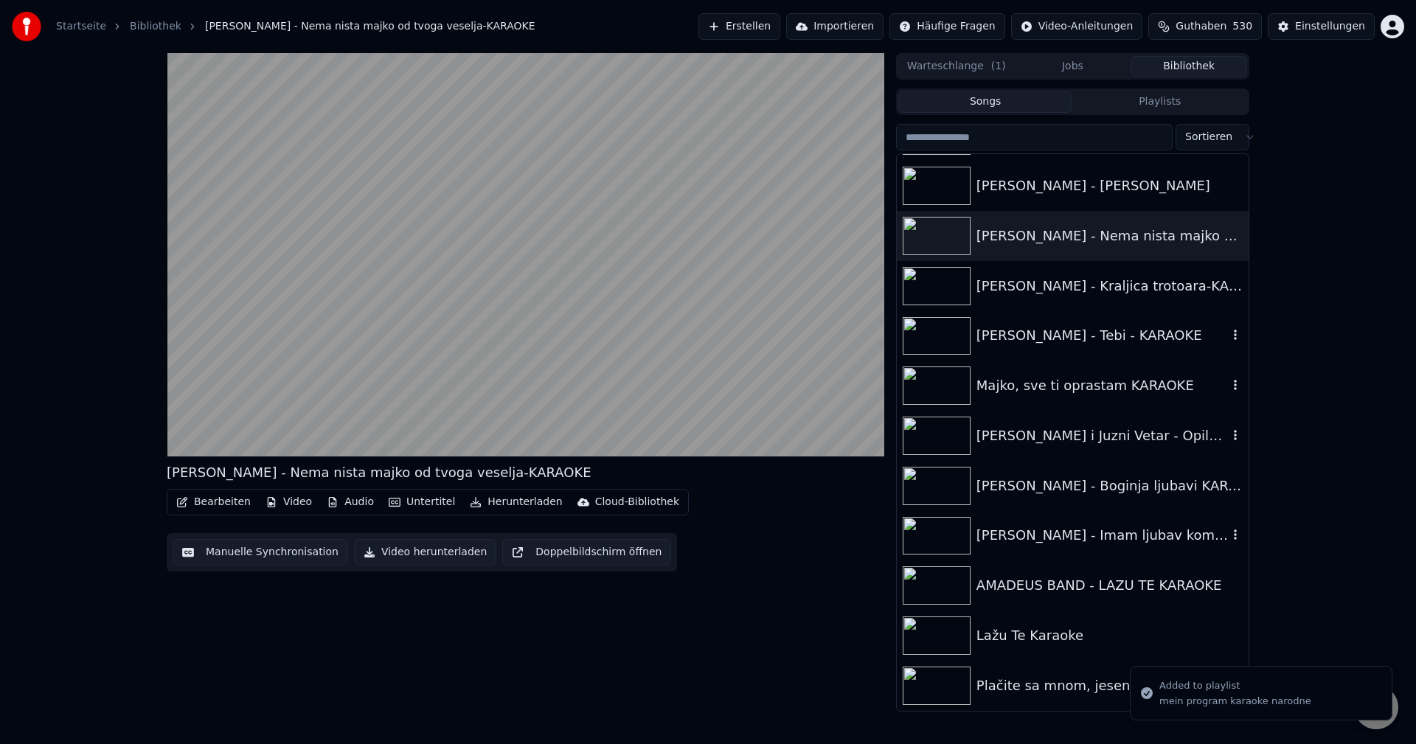
click at [1158, 535] on div "[PERSON_NAME] - Imam ljubav kome da je dam - KARAOKE" at bounding box center [1101, 535] width 251 height 21
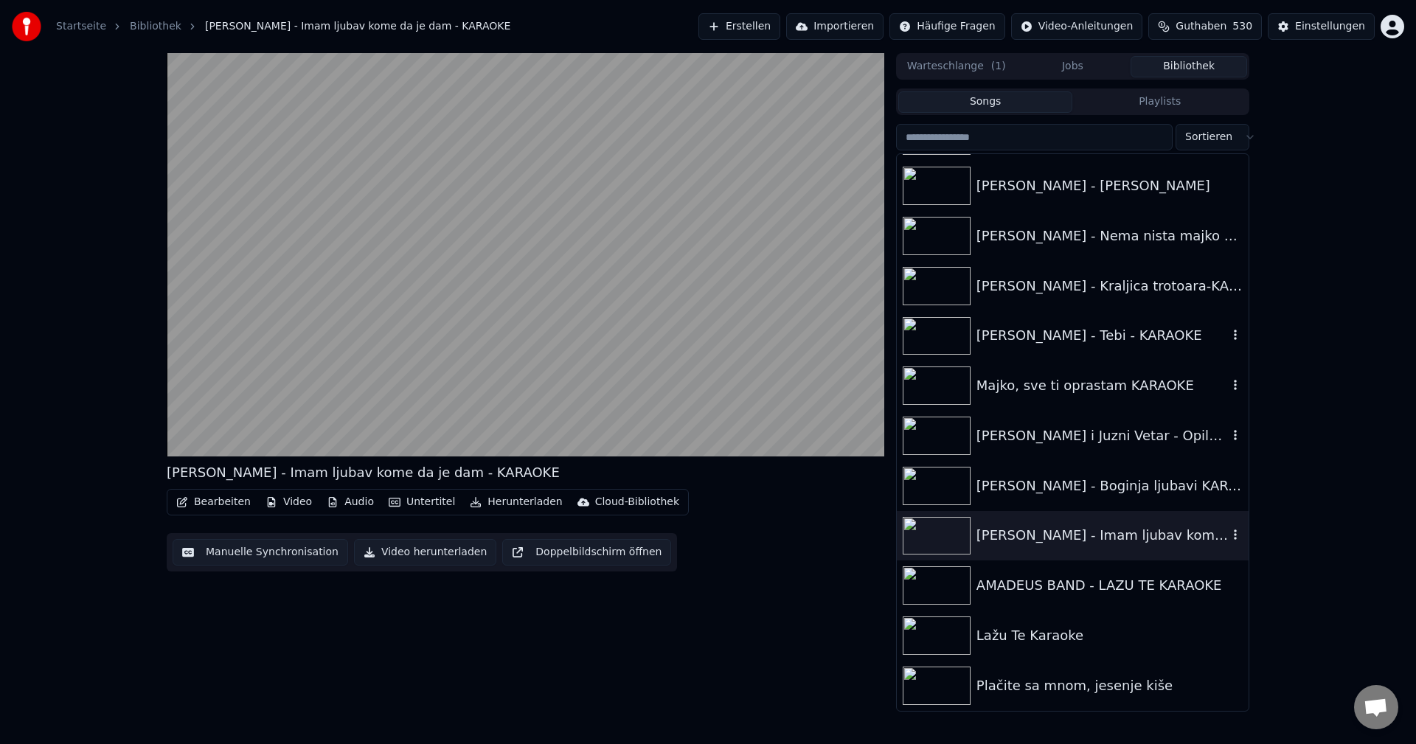
click at [1234, 535] on icon "button" at bounding box center [1235, 535] width 3 height 10
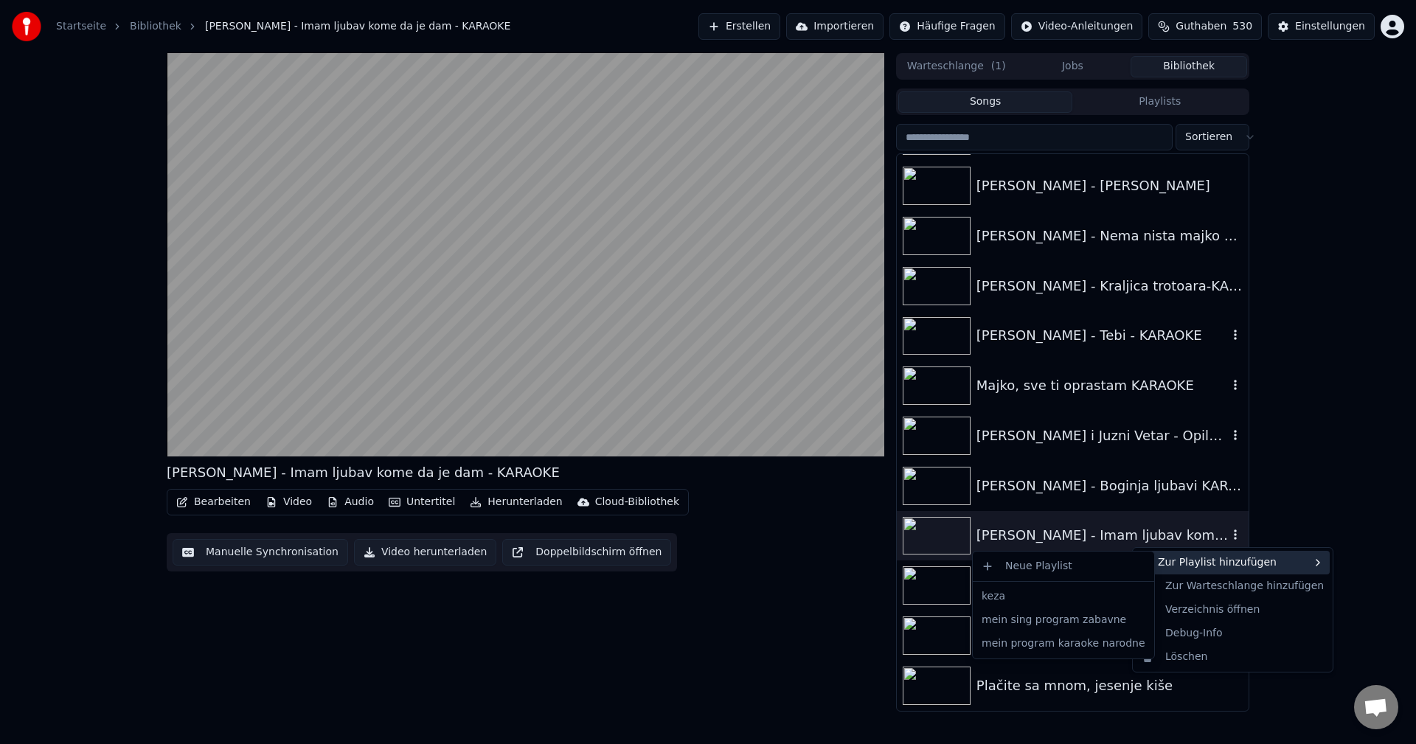
click at [1200, 563] on div "Zur Playlist hinzufügen" at bounding box center [1233, 563] width 194 height 24
click at [1088, 645] on div "mein program karaoke narodne" at bounding box center [1063, 644] width 175 height 24
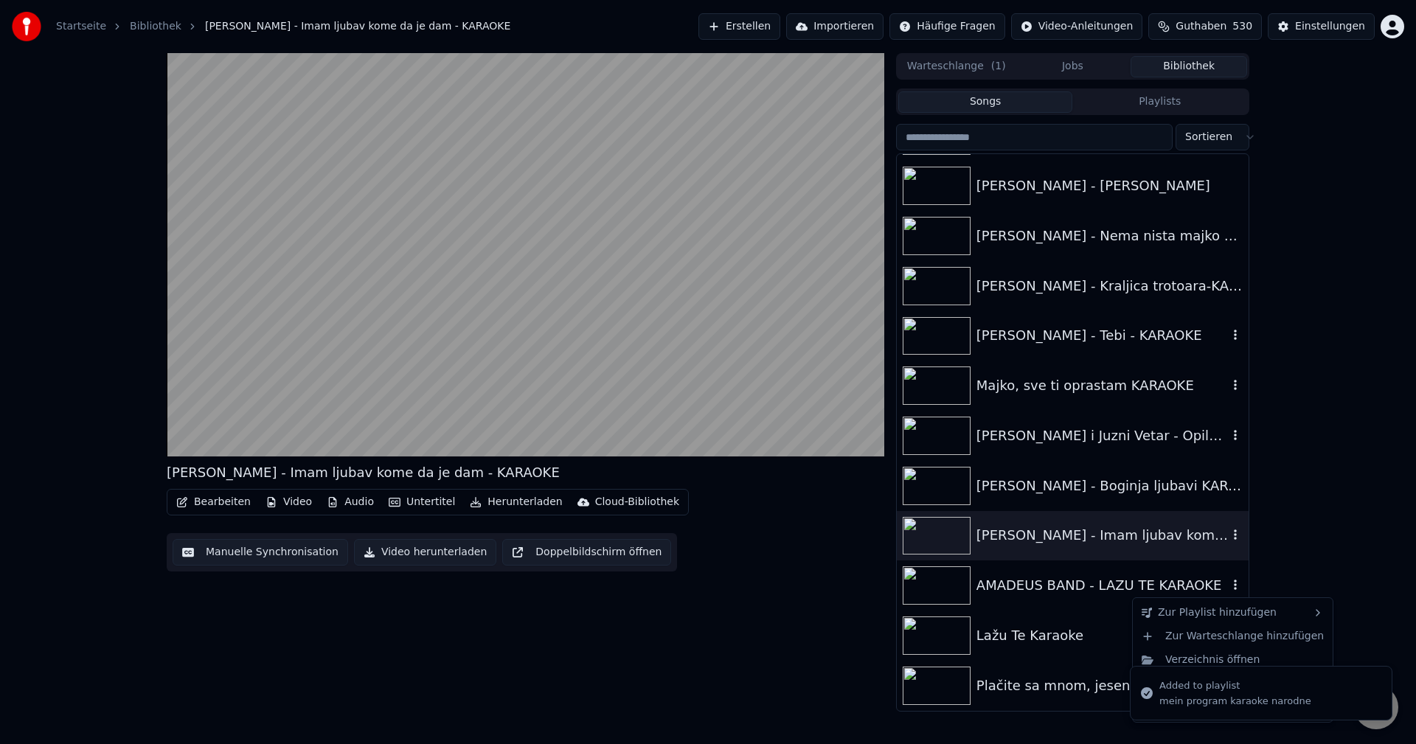
click at [1228, 588] on icon "button" at bounding box center [1235, 585] width 15 height 12
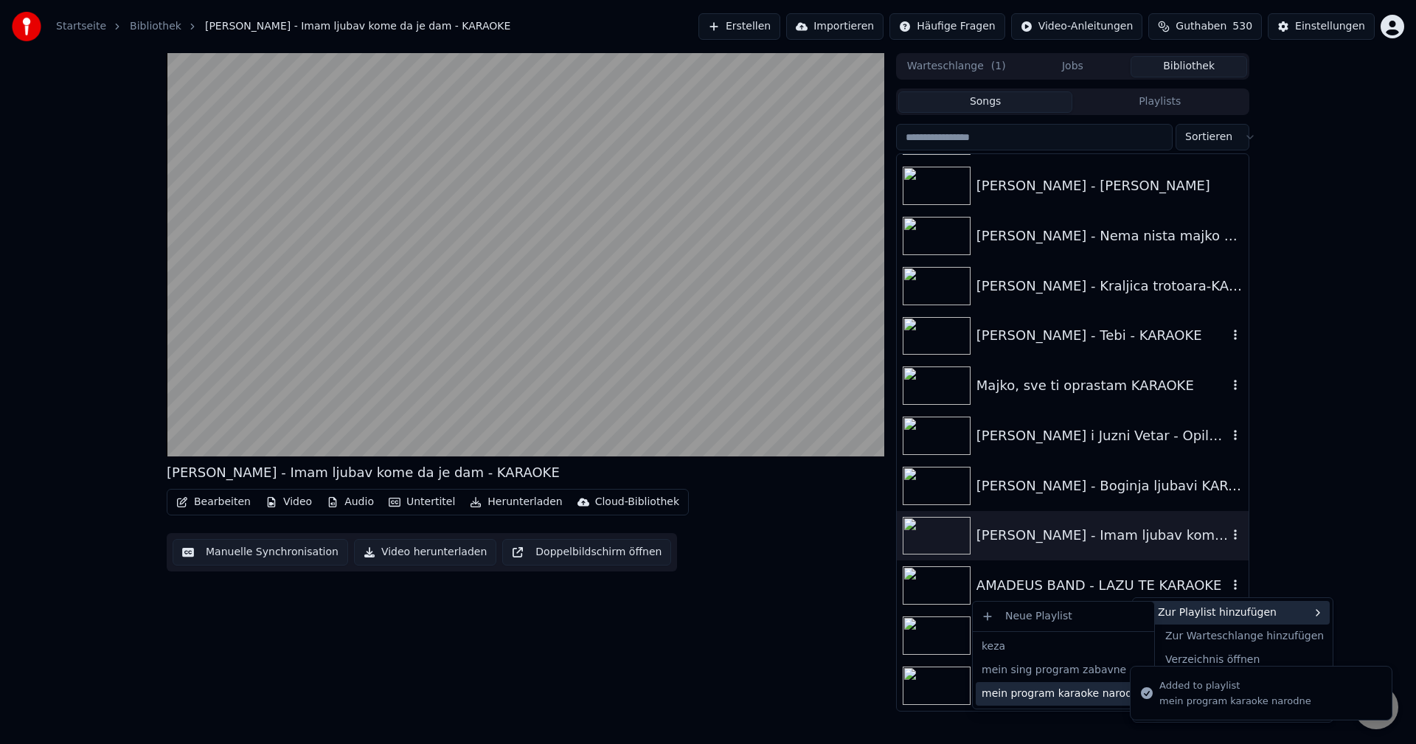
click at [1077, 698] on div "mein program karaoke narodne" at bounding box center [1063, 694] width 175 height 24
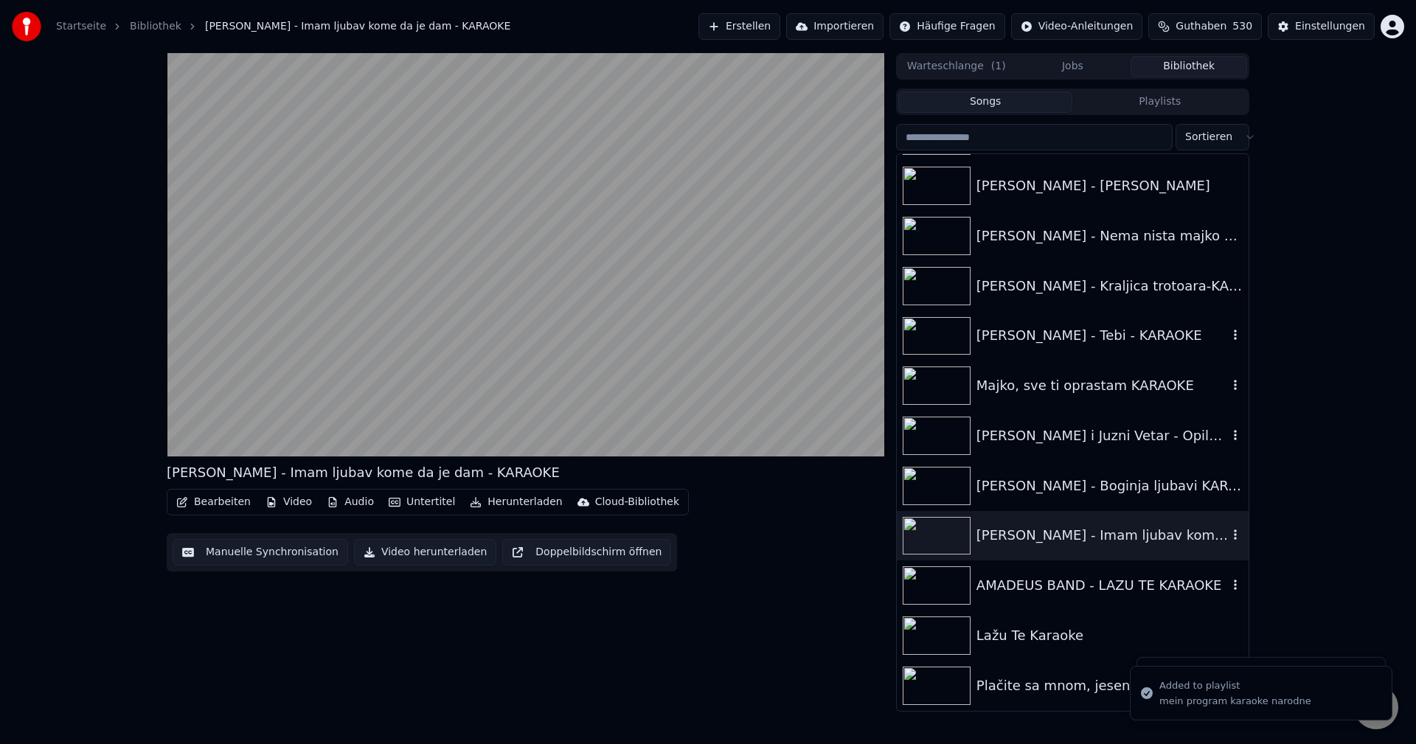
click at [1074, 689] on div "Plačite sa mnom, jesenje kiše" at bounding box center [1101, 685] width 251 height 21
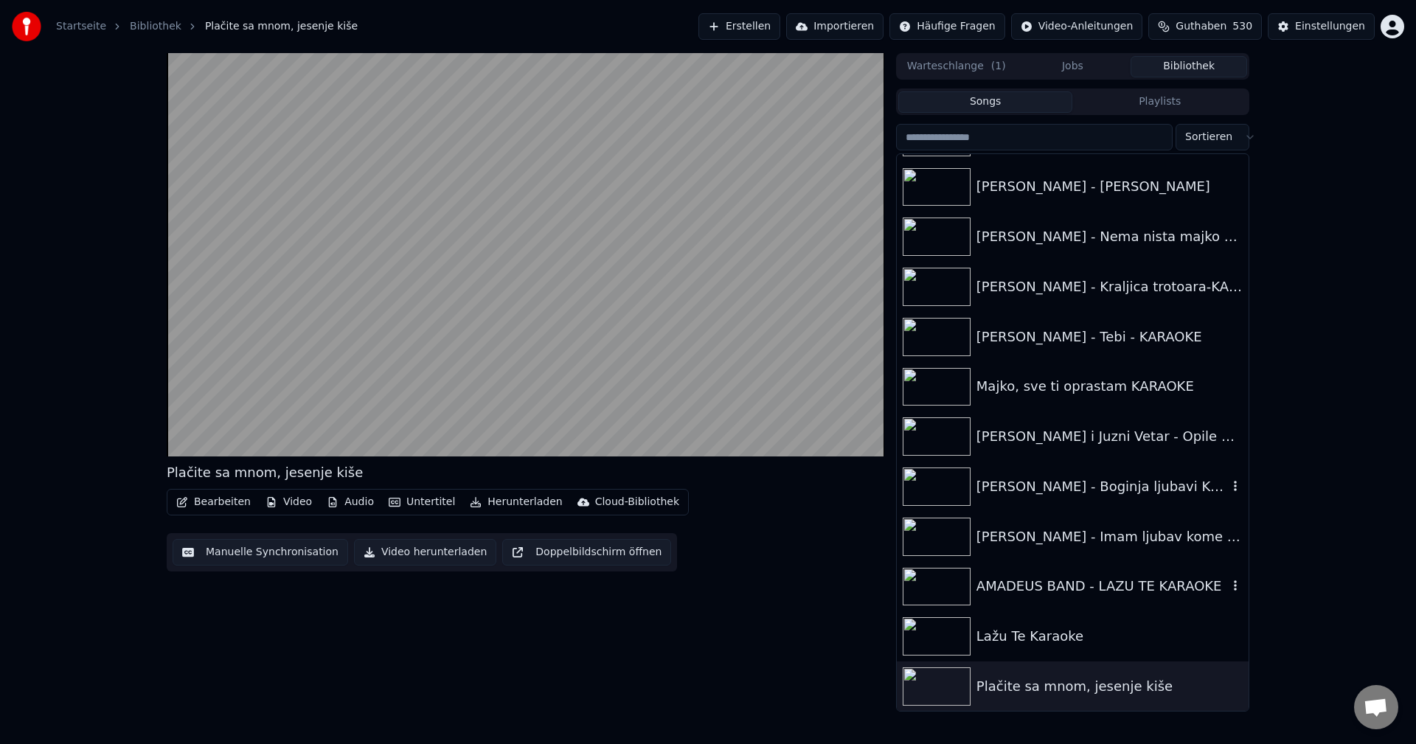
scroll to position [16088, 0]
click at [1228, 686] on icon "button" at bounding box center [1235, 685] width 15 height 12
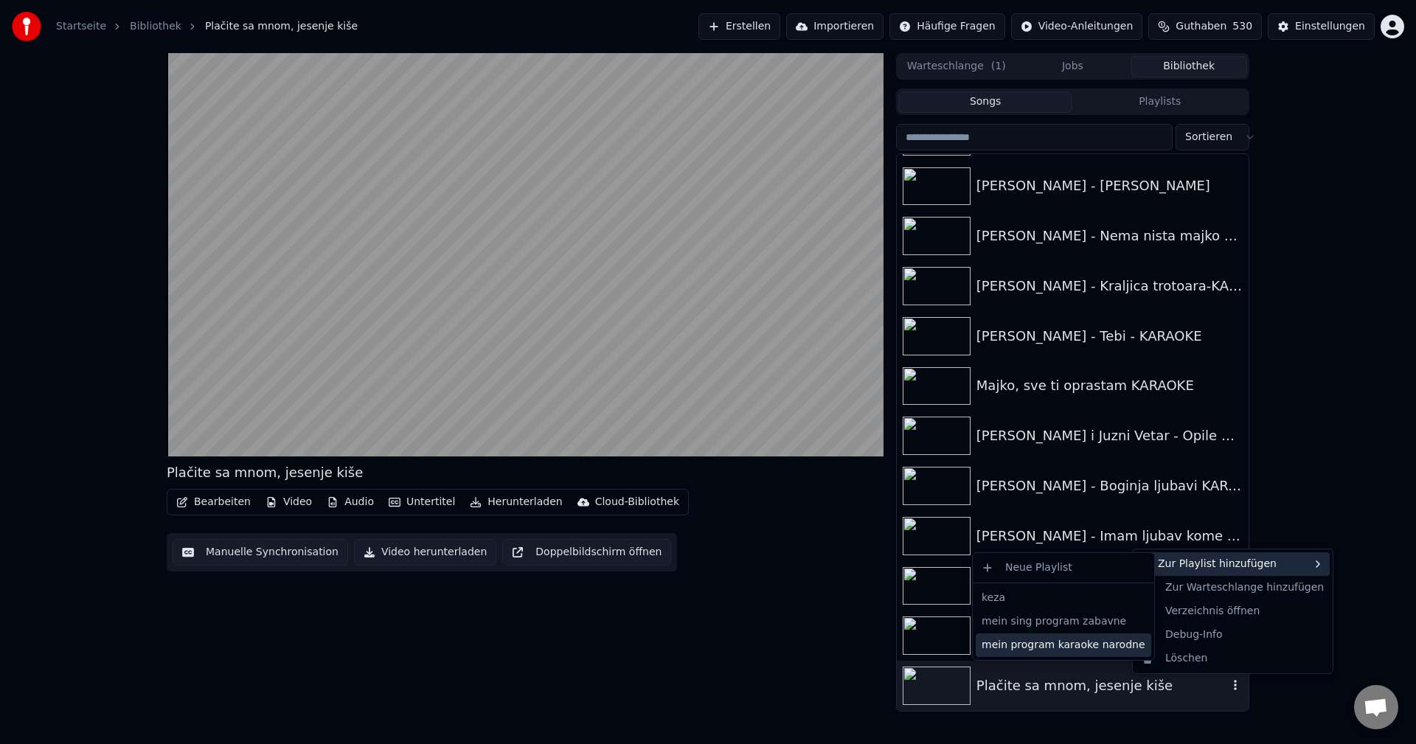
click at [1073, 651] on div "mein program karaoke narodne" at bounding box center [1063, 645] width 175 height 24
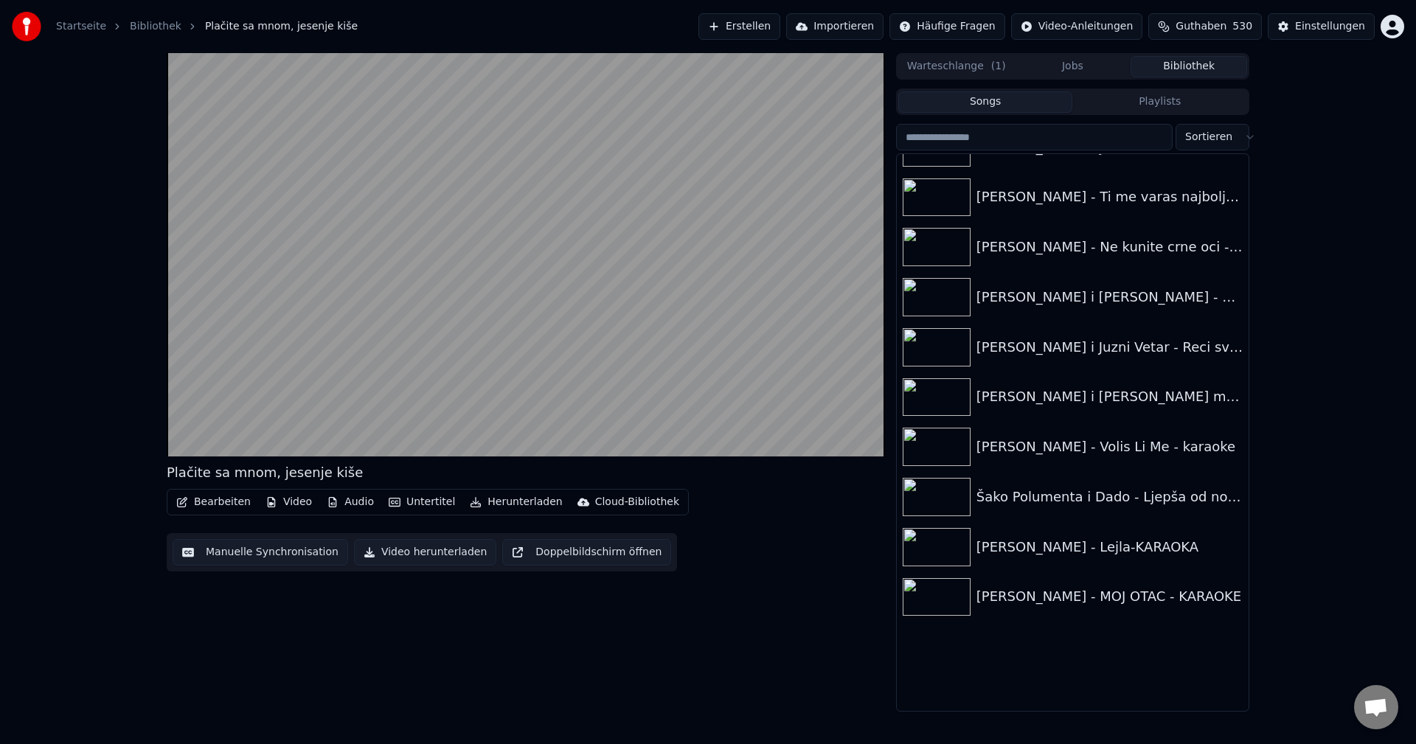
scroll to position [14908, 0]
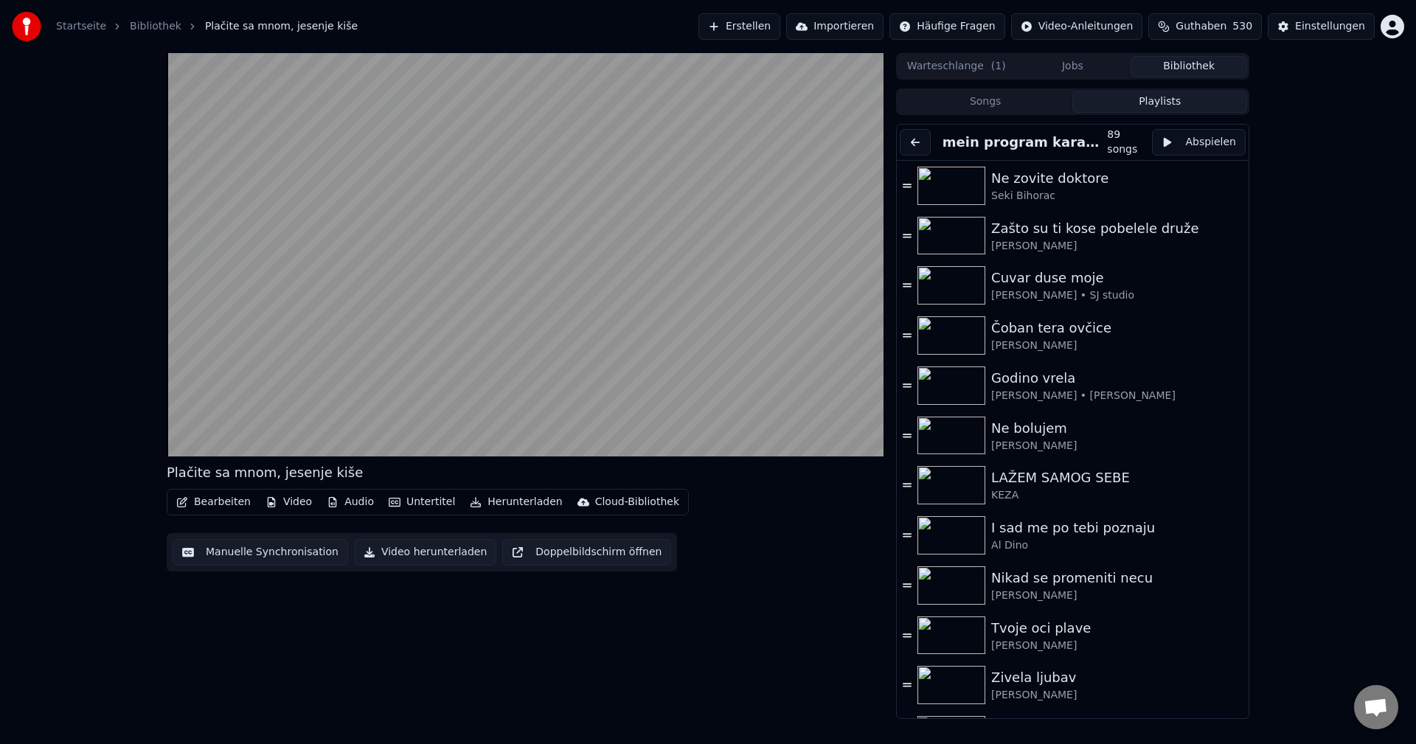
click at [1184, 105] on button "Playlists" at bounding box center [1159, 101] width 175 height 21
